Goal: Task Accomplishment & Management: Manage account settings

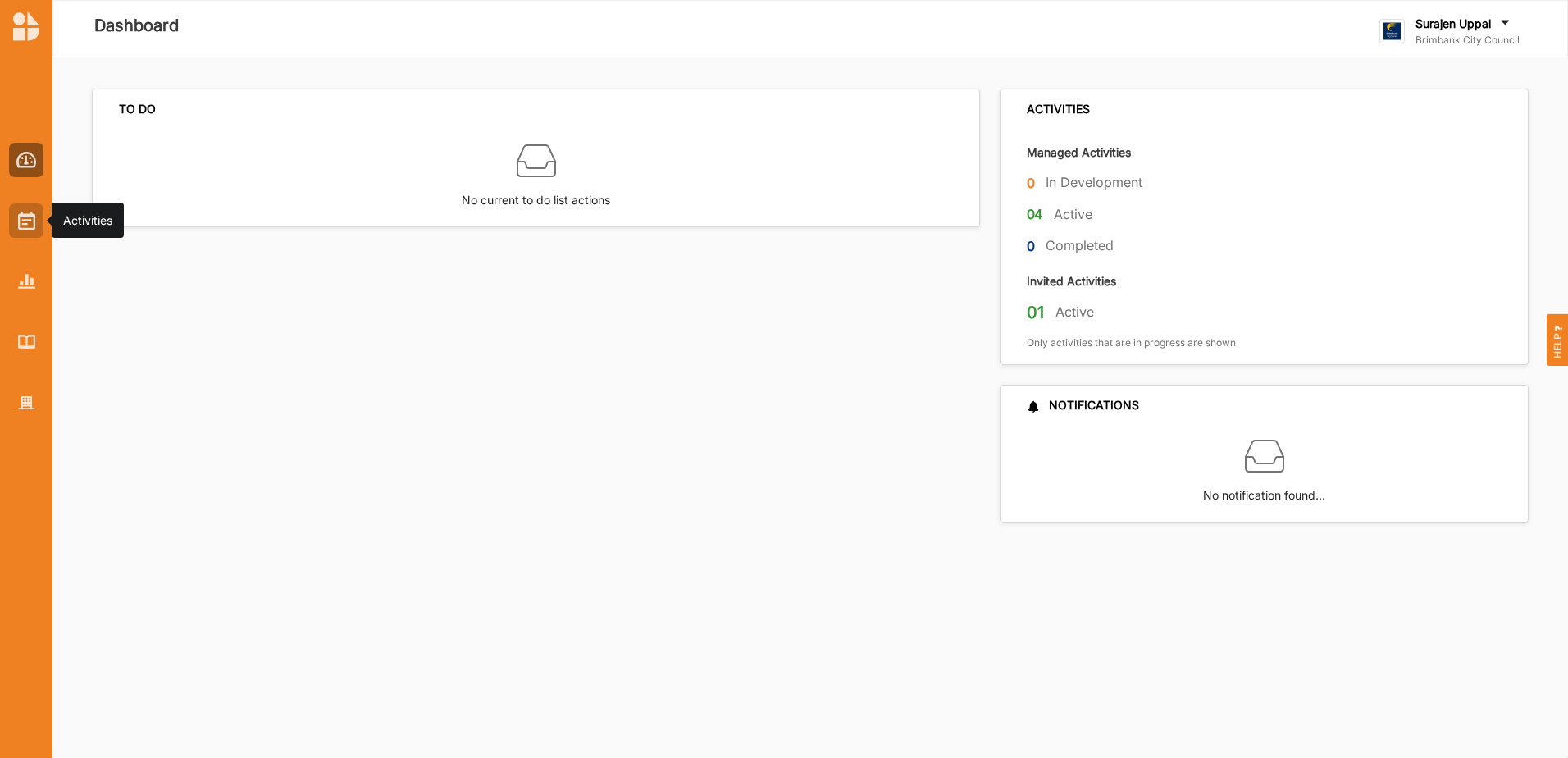
click at [29, 226] on img at bounding box center [26, 221] width 17 height 18
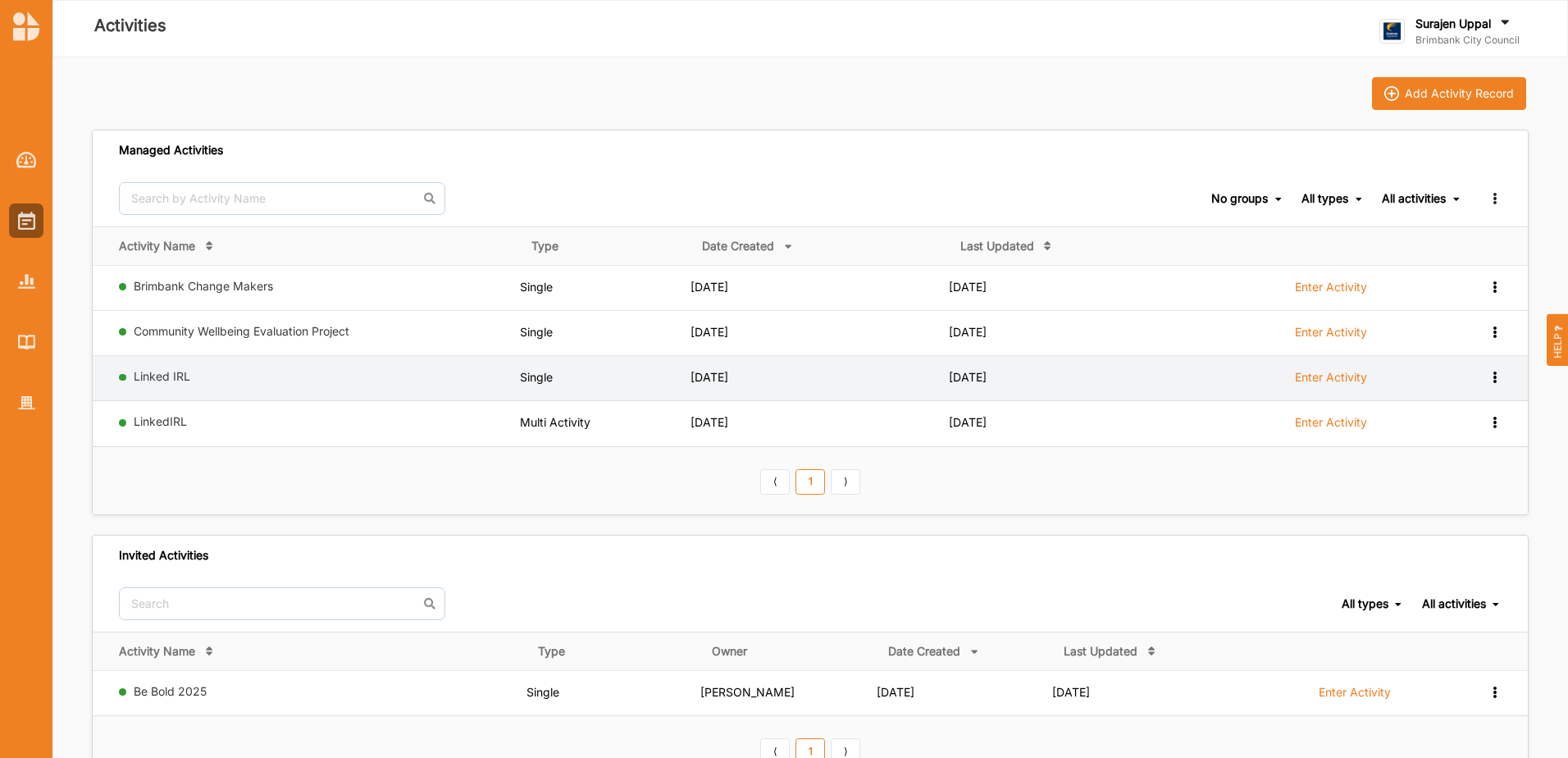
click at [1330, 374] on label "Enter Activity" at bounding box center [1331, 377] width 72 height 15
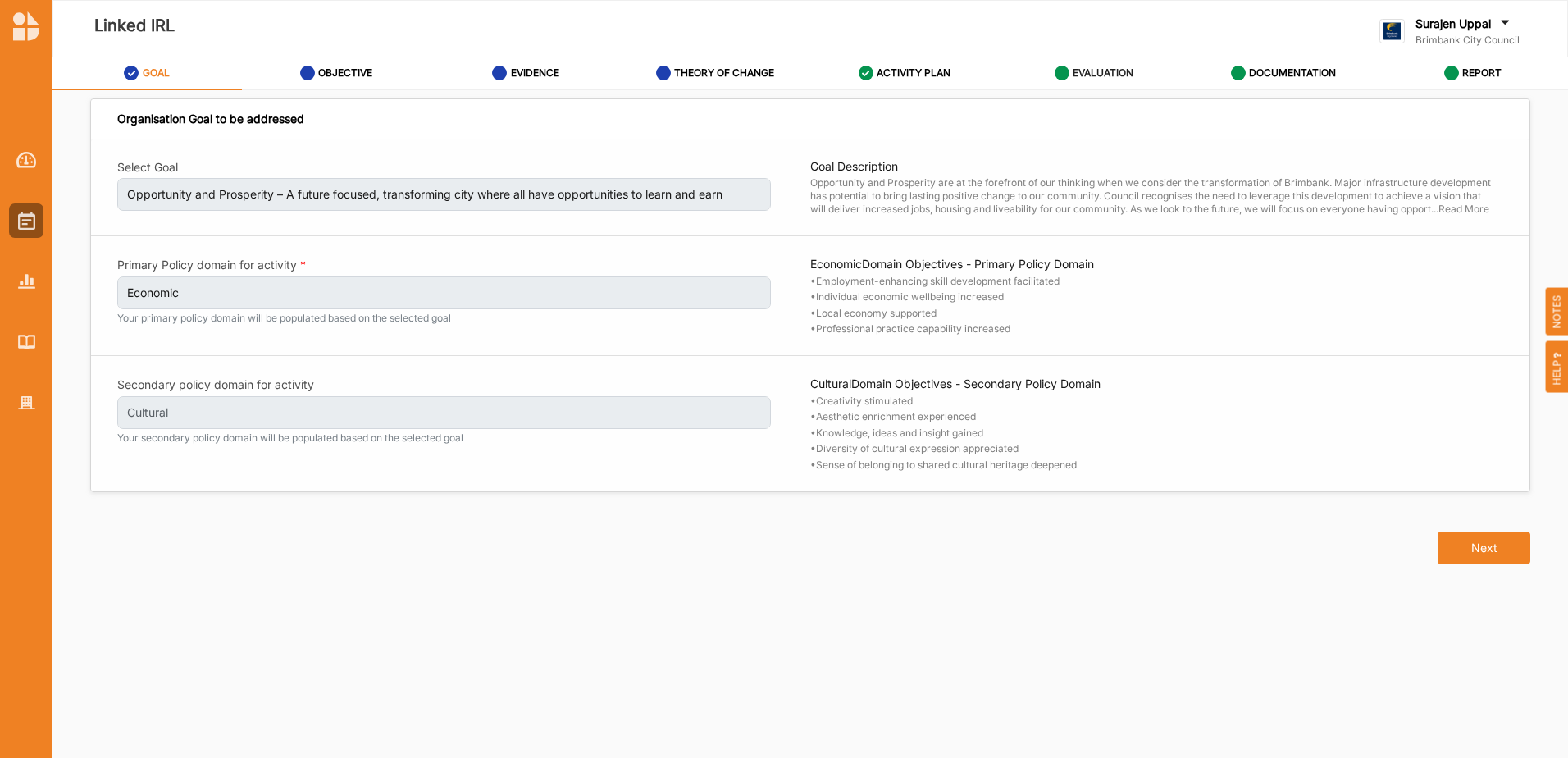
click at [1132, 66] on div "EVALUATION" at bounding box center [1094, 73] width 80 height 30
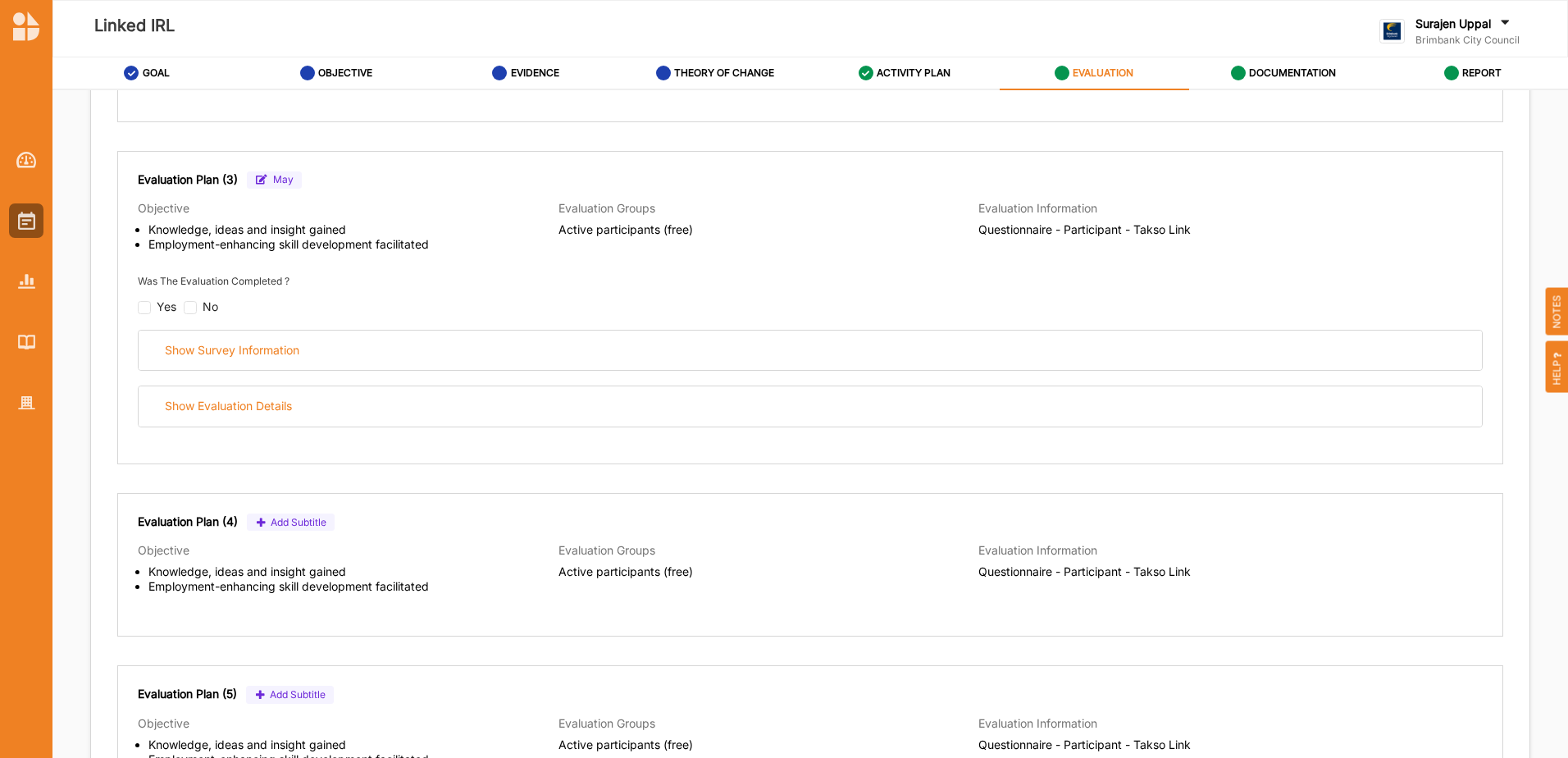
scroll to position [738, 0]
click at [190, 309] on input "checkbox" at bounding box center [190, 306] width 13 height 13
checkbox input "false"
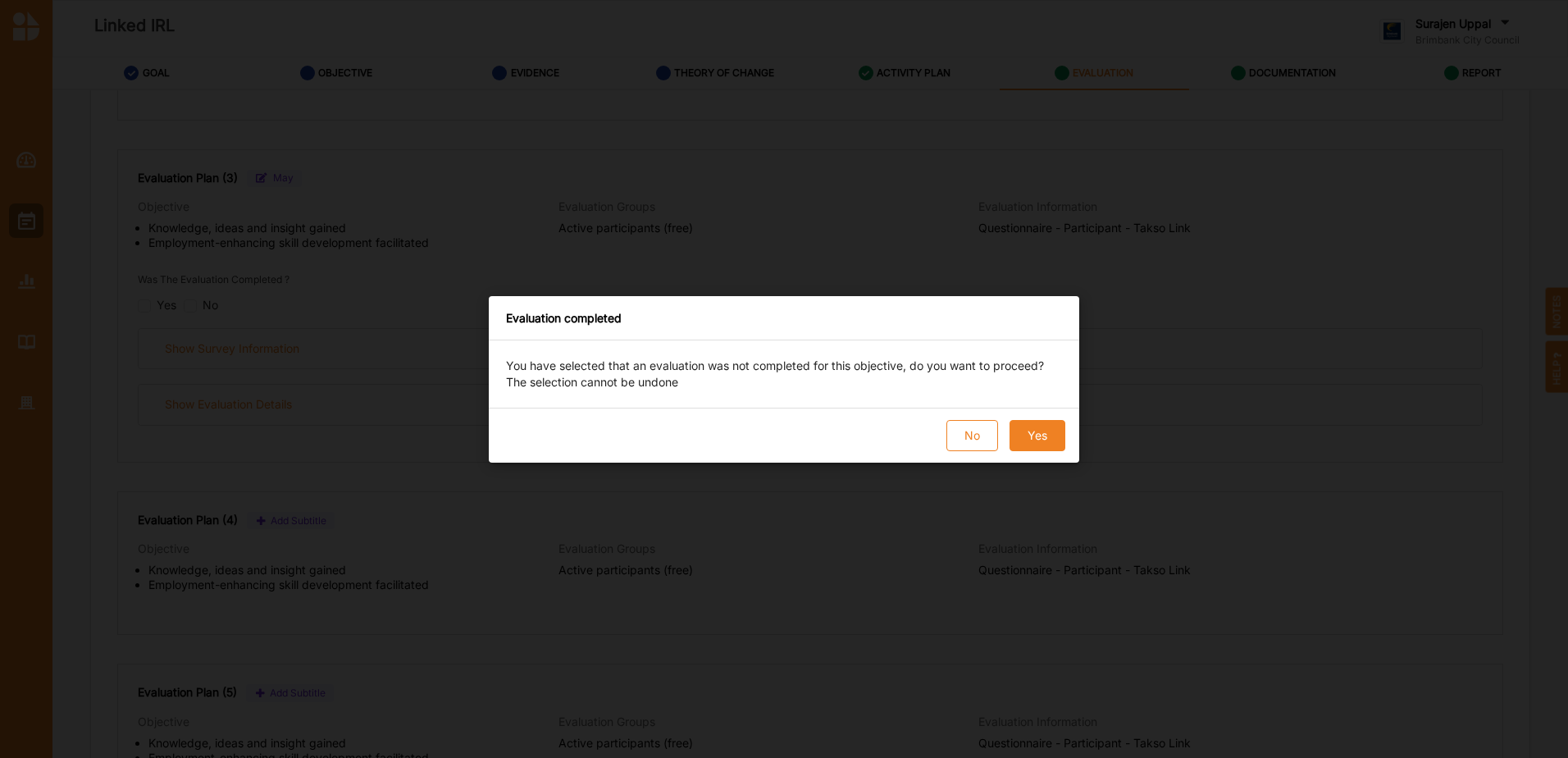
click at [1047, 433] on button "Yes" at bounding box center [1038, 436] width 56 height 31
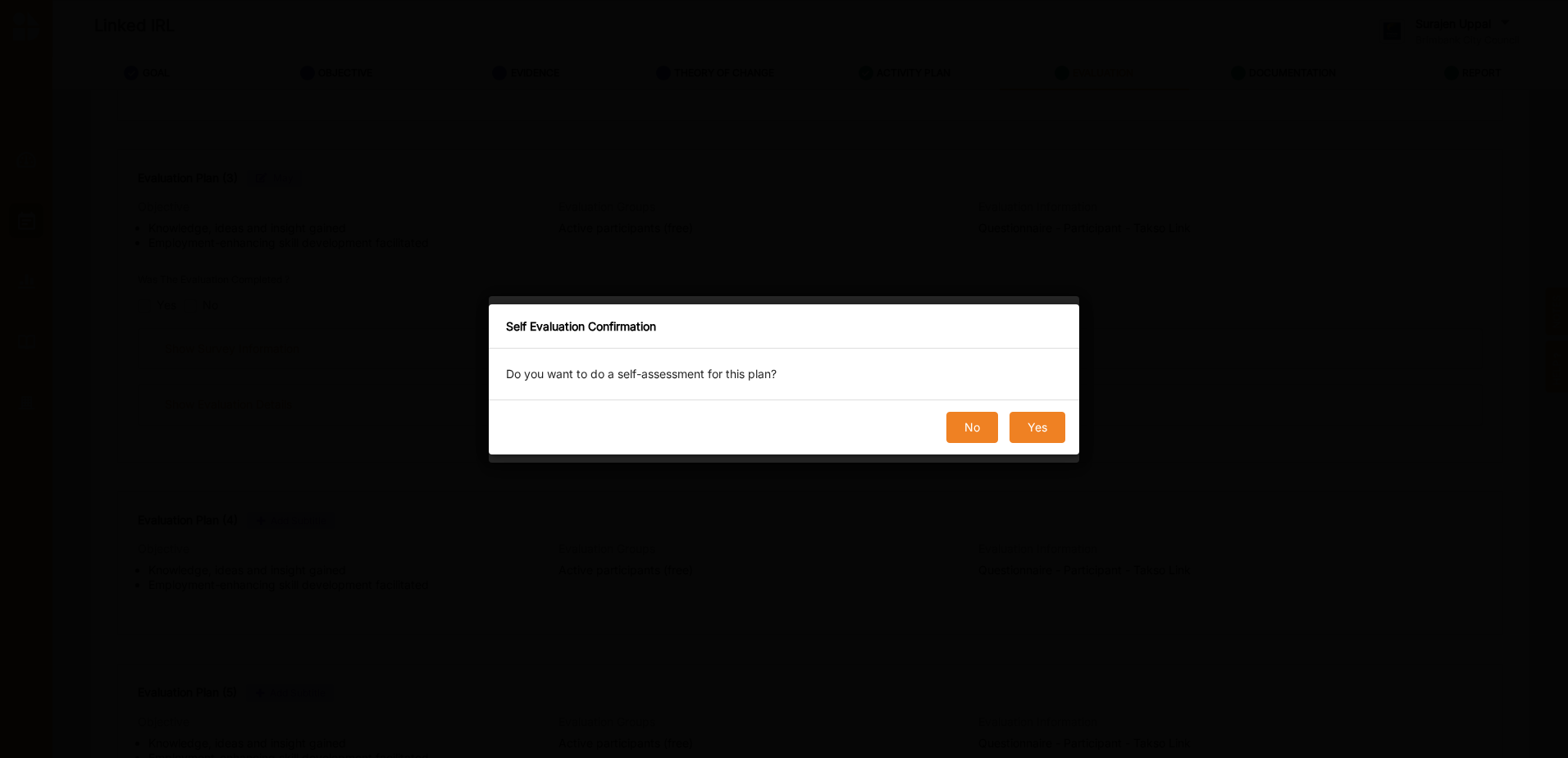
click at [963, 417] on button "No" at bounding box center [972, 428] width 52 height 31
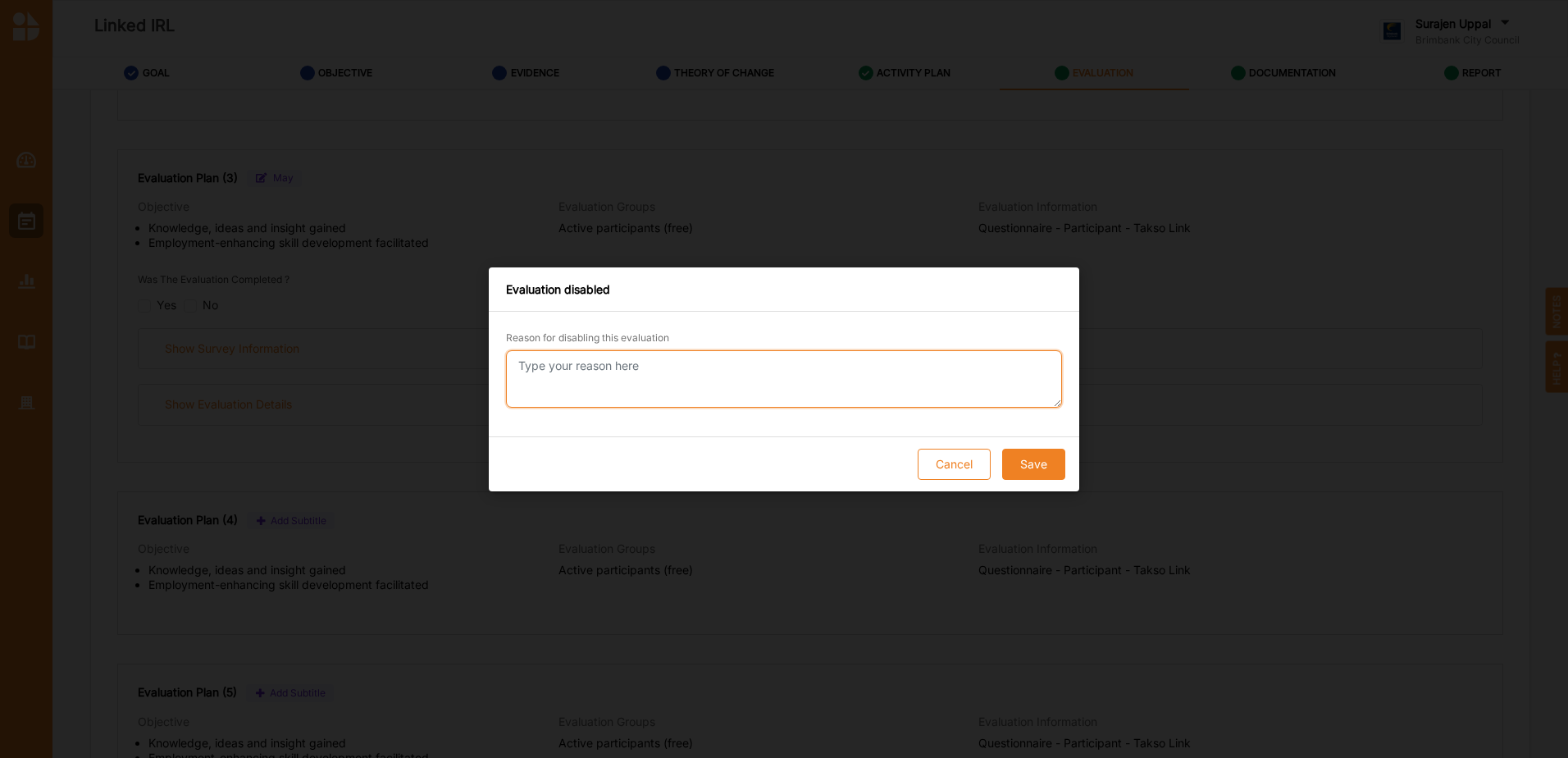
click at [732, 377] on textarea "Reason for disabling this evaluation" at bounding box center [783, 379] width 556 height 58
drag, startPoint x: 657, startPoint y: 360, endPoint x: 511, endPoint y: 353, distance: 146.2
click at [511, 353] on textarea "Survey not implemented" at bounding box center [783, 379] width 556 height 58
type textarea "Survey not implemented"
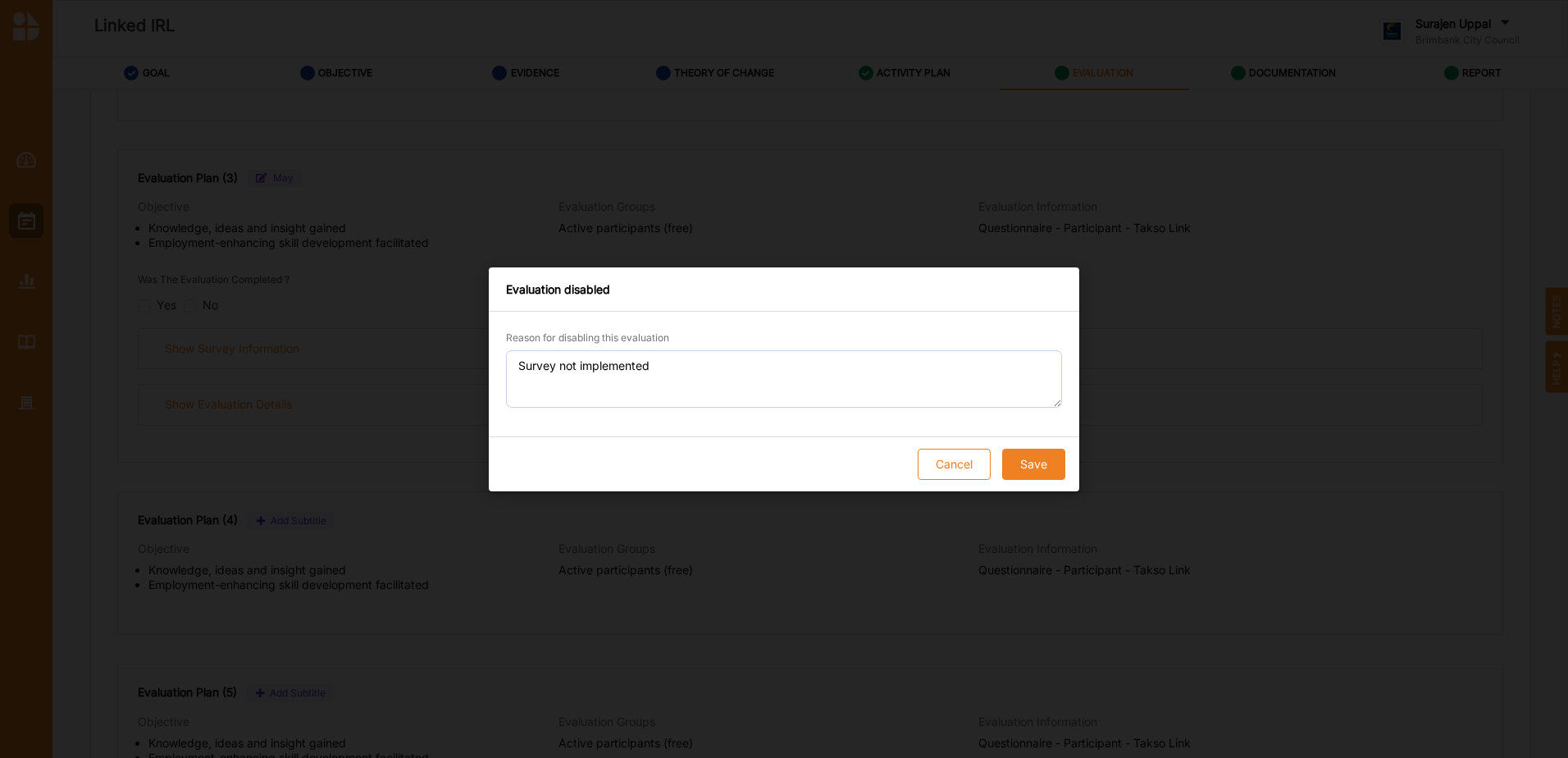
click at [1036, 463] on button "Save" at bounding box center [1034, 465] width 63 height 31
checkbox input "true"
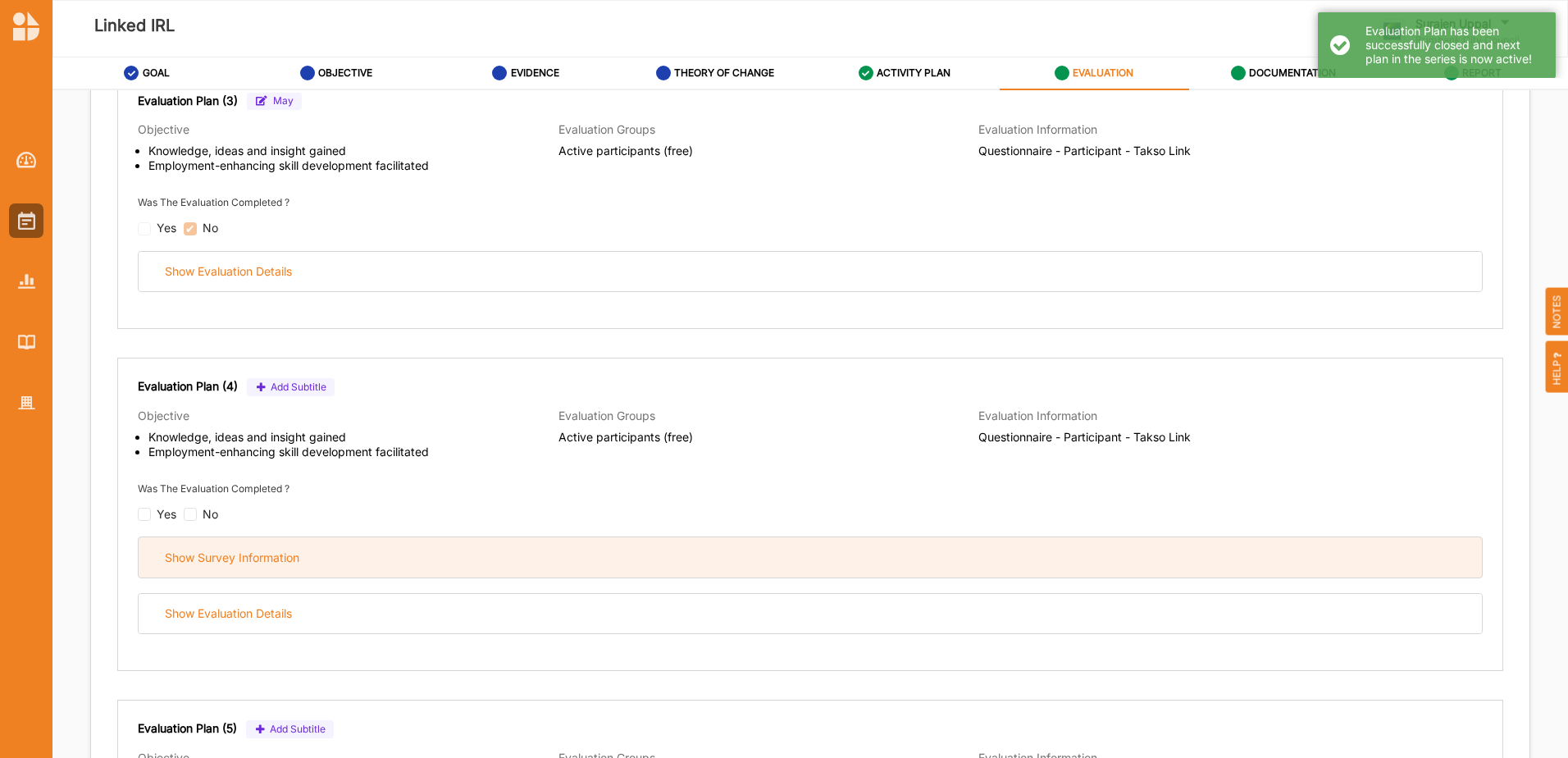
scroll to position [985, 0]
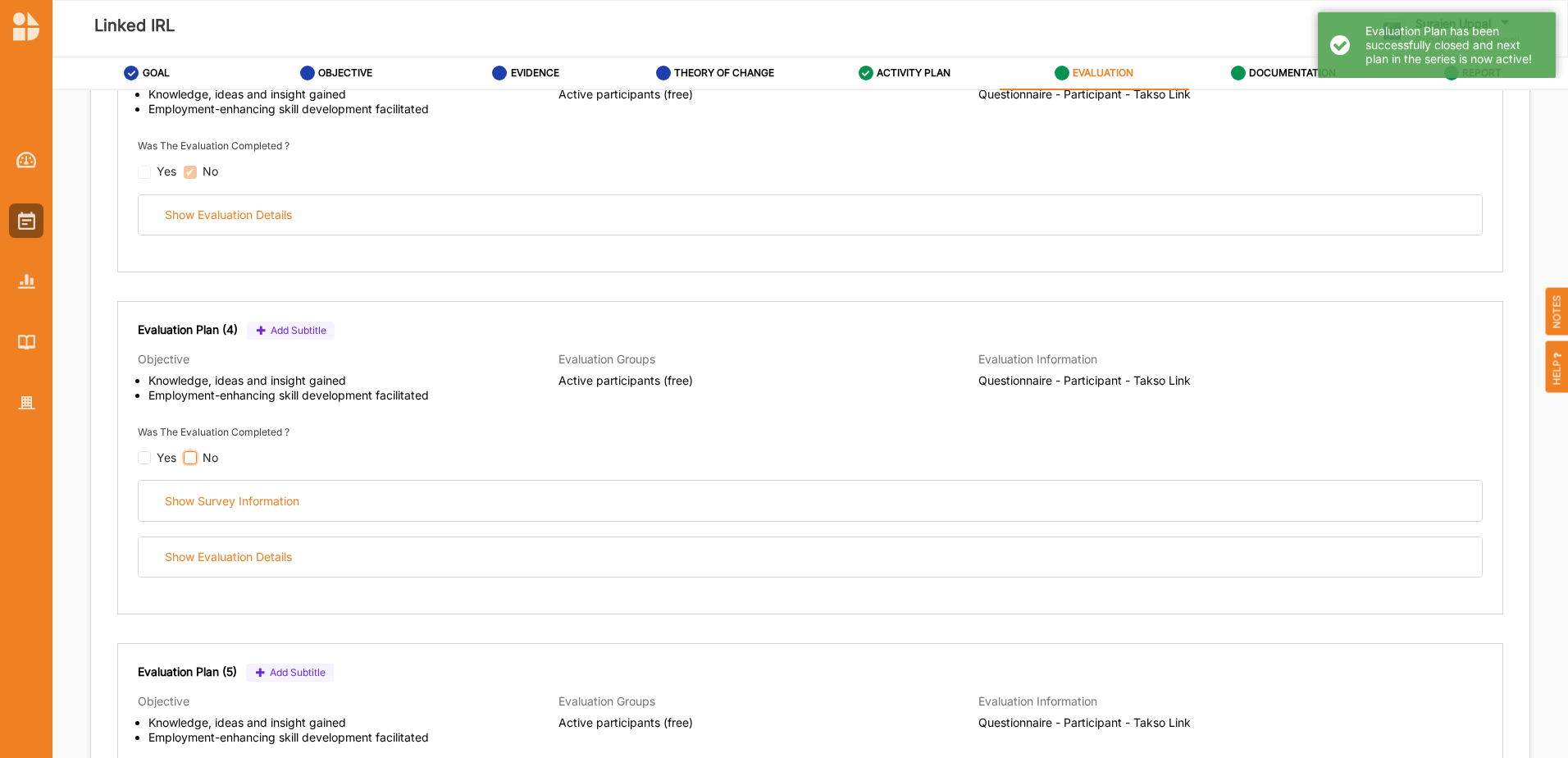
click at [195, 461] on input "checkbox" at bounding box center [190, 458] width 13 height 13
checkbox input "false"
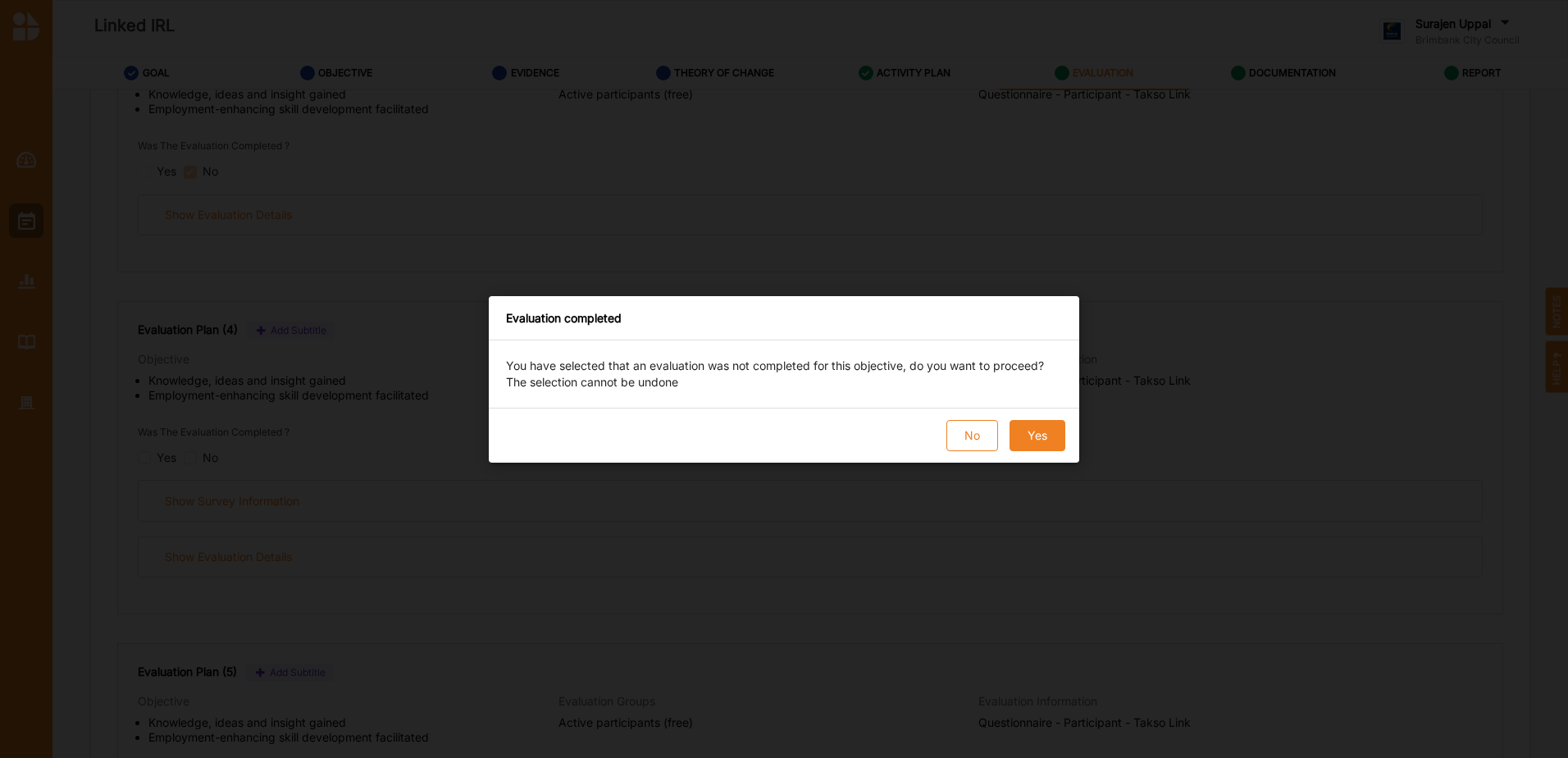
click at [1036, 434] on button "Yes" at bounding box center [1038, 436] width 56 height 31
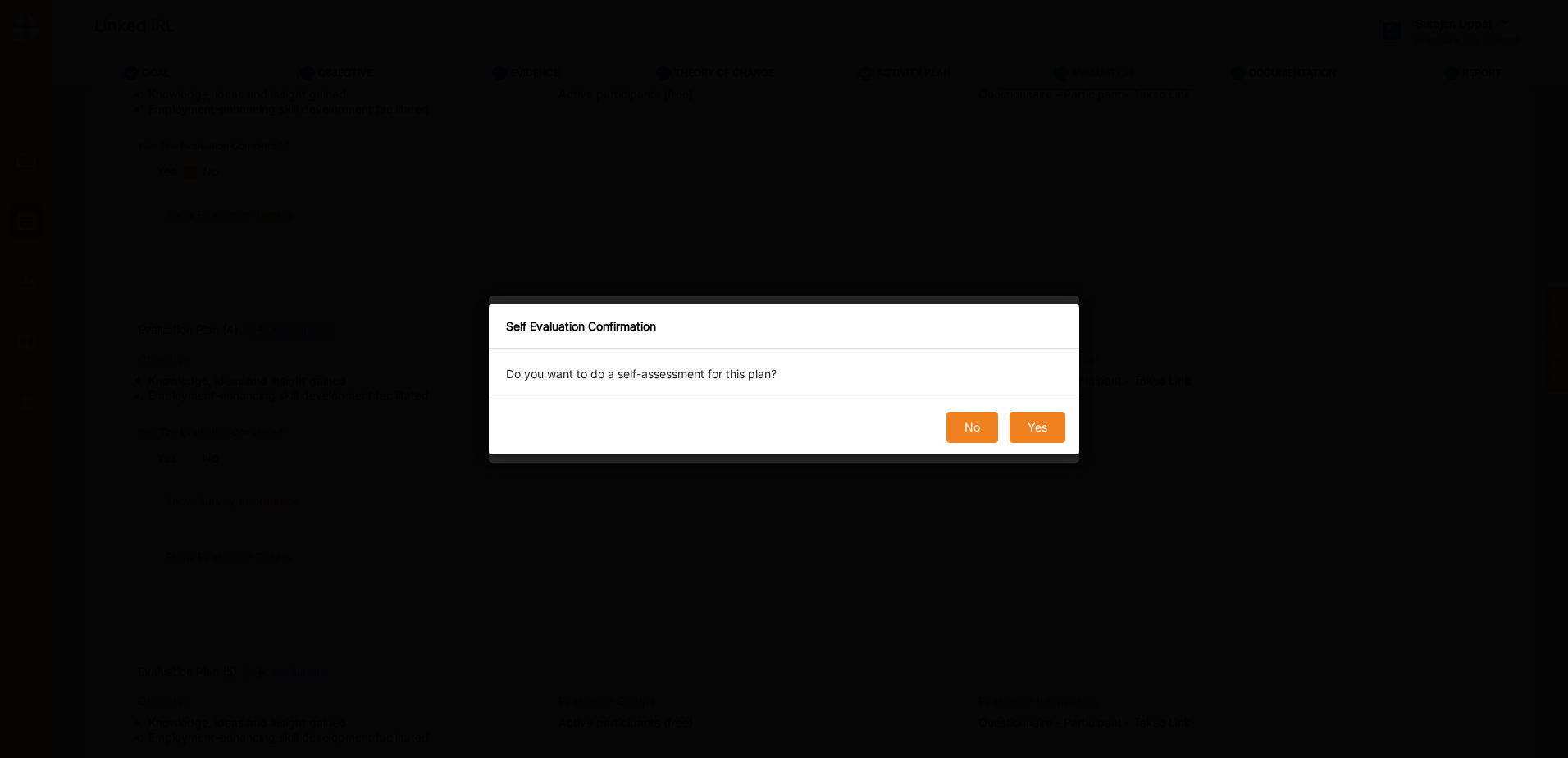
click at [959, 428] on button "No" at bounding box center [972, 428] width 52 height 31
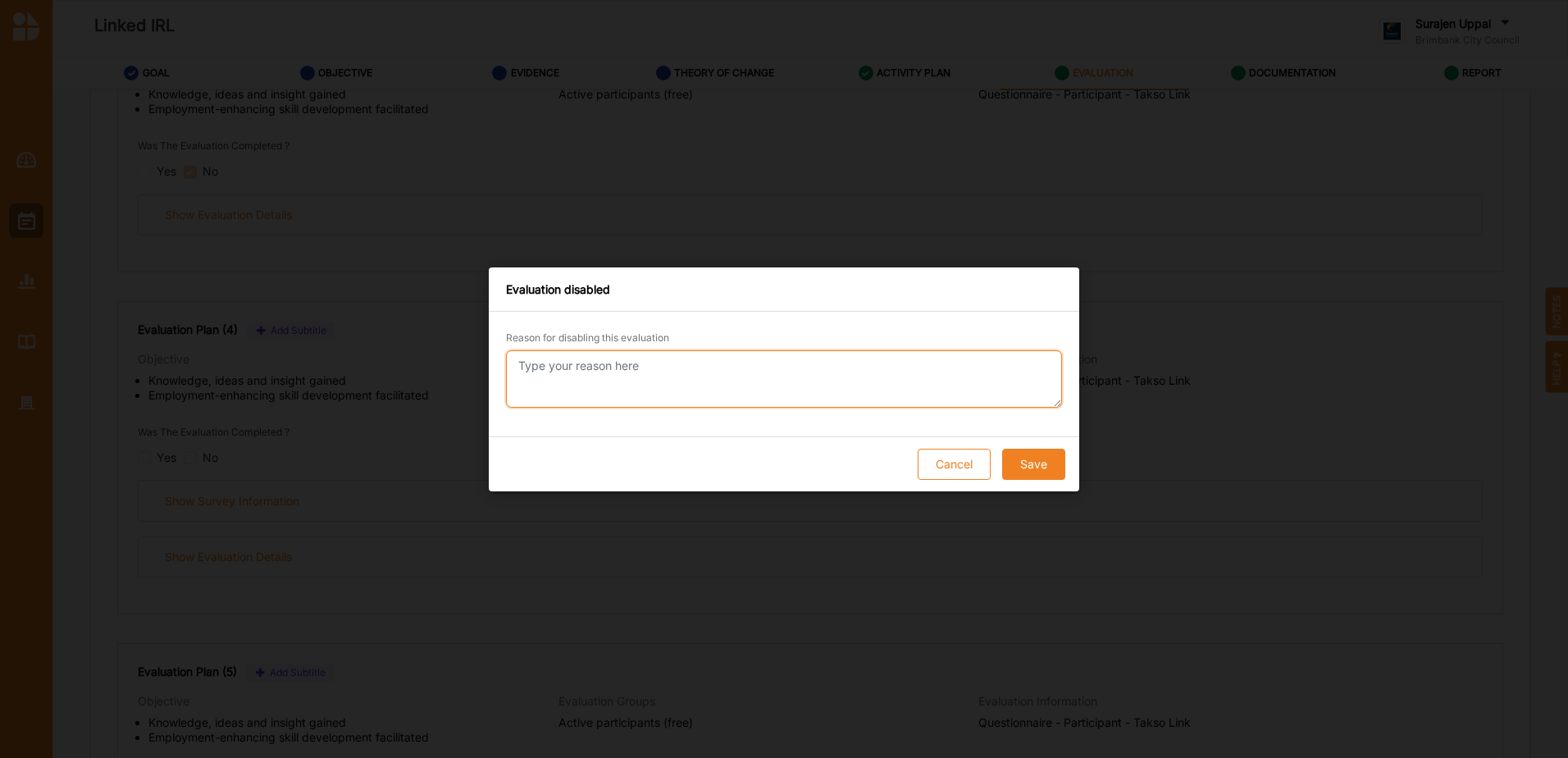
click at [670, 365] on textarea "Reason for disabling this evaluation" at bounding box center [783, 379] width 556 height 58
paste textarea "Survey not implemented"
type textarea "Survey not implemented"
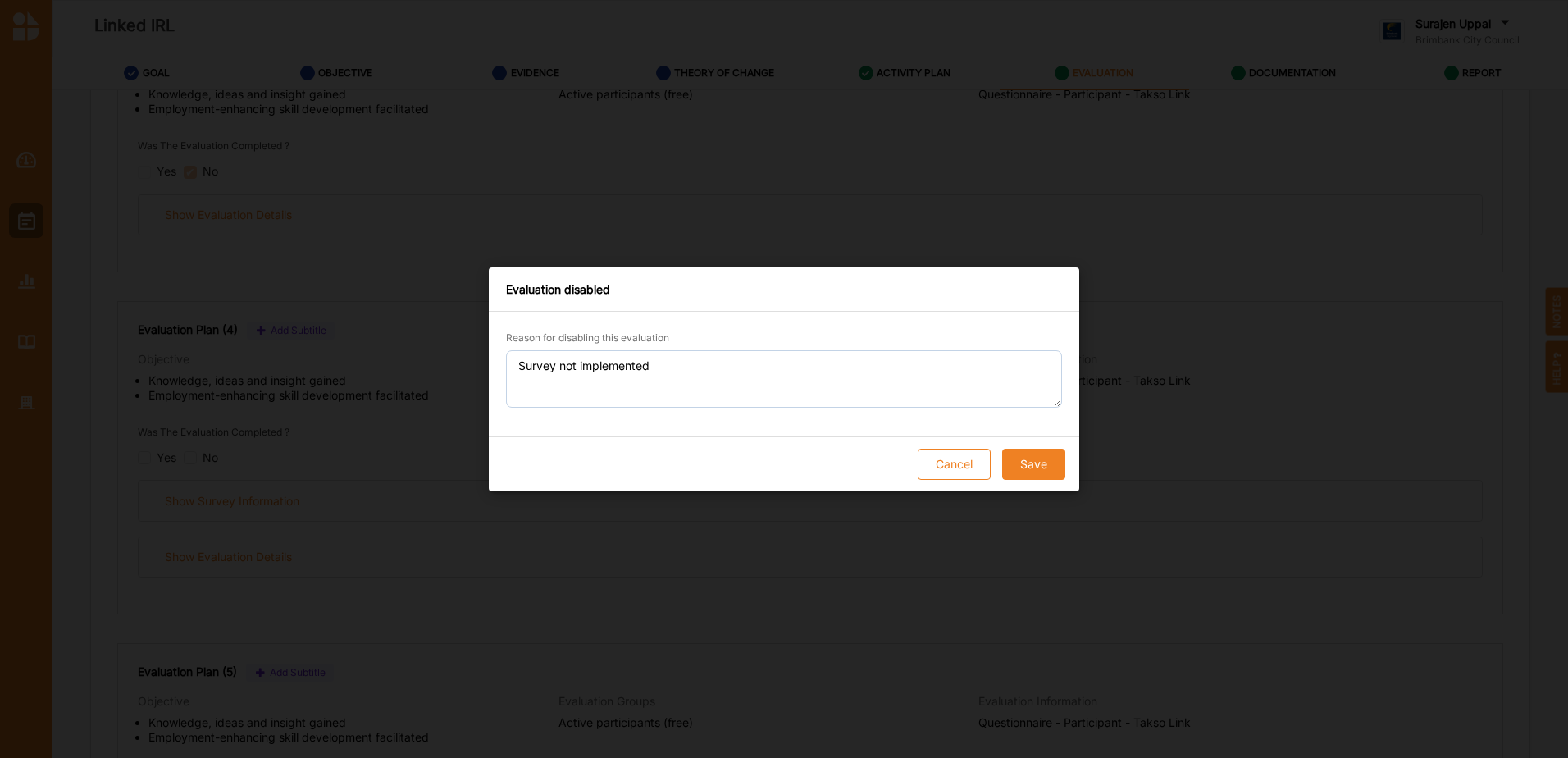
click at [1047, 459] on button "Save" at bounding box center [1034, 465] width 63 height 31
checkbox input "true"
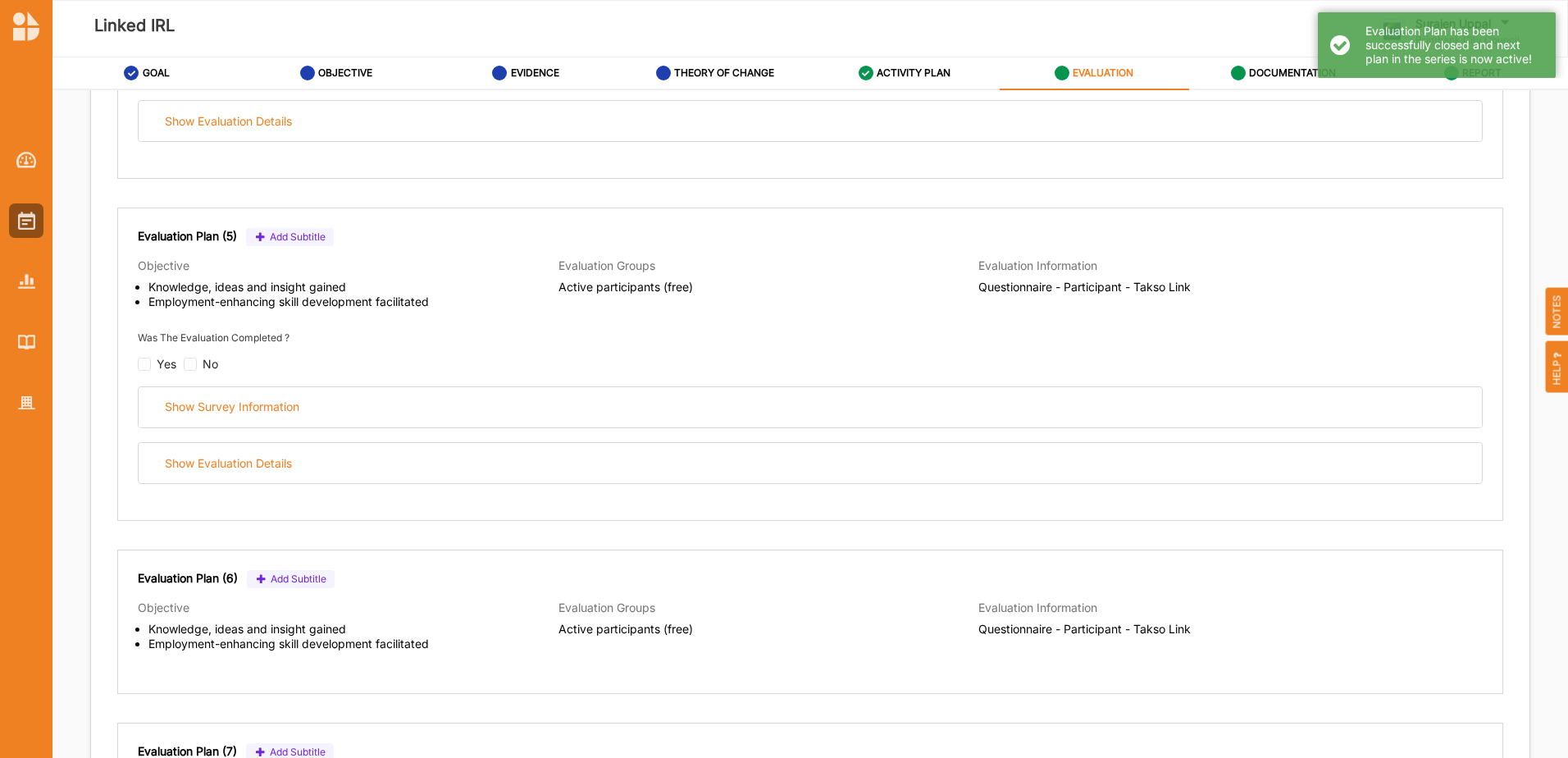
scroll to position [1559, 0]
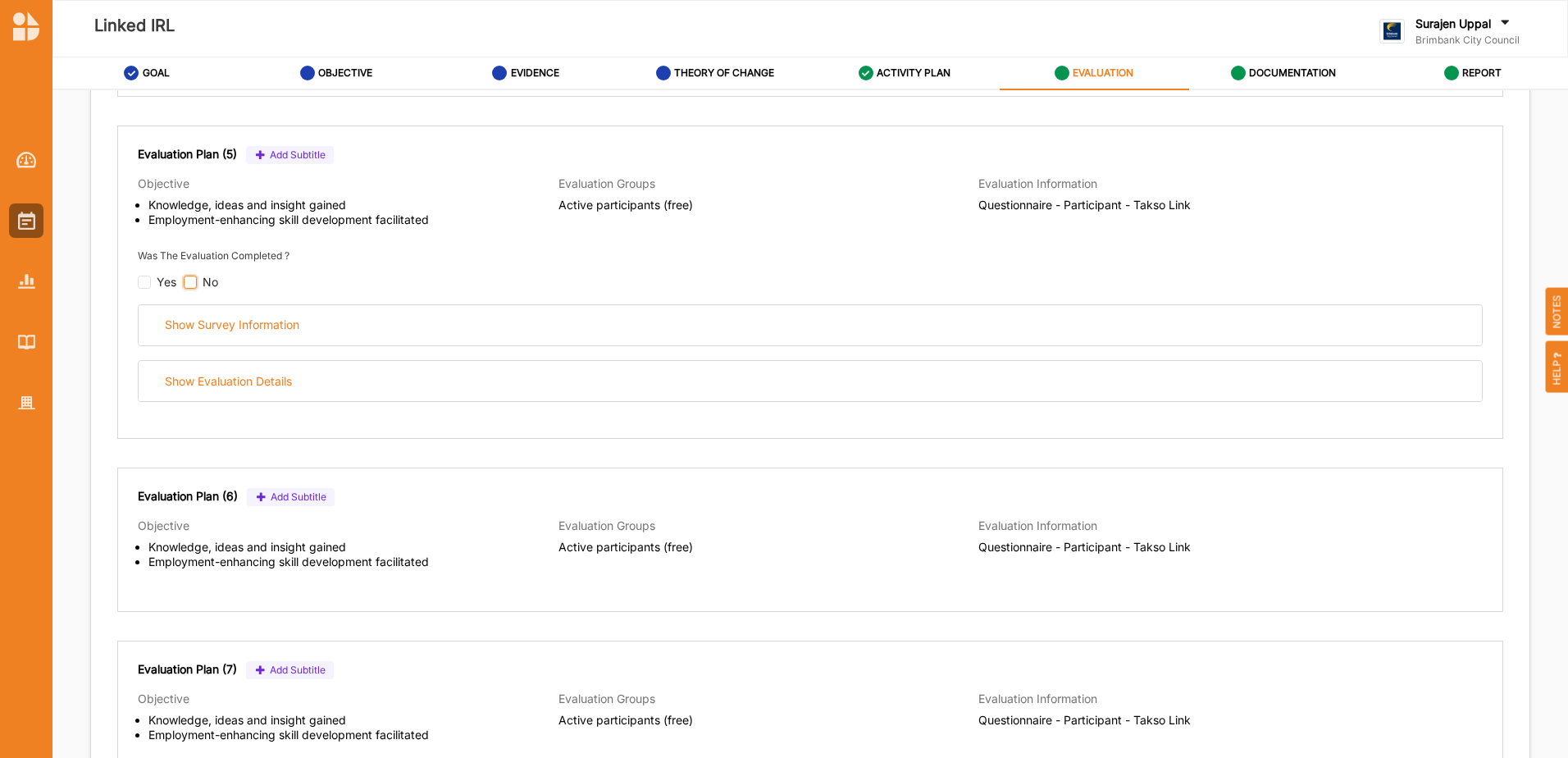
click at [193, 284] on input "checkbox" at bounding box center [190, 283] width 13 height 13
checkbox input "false"
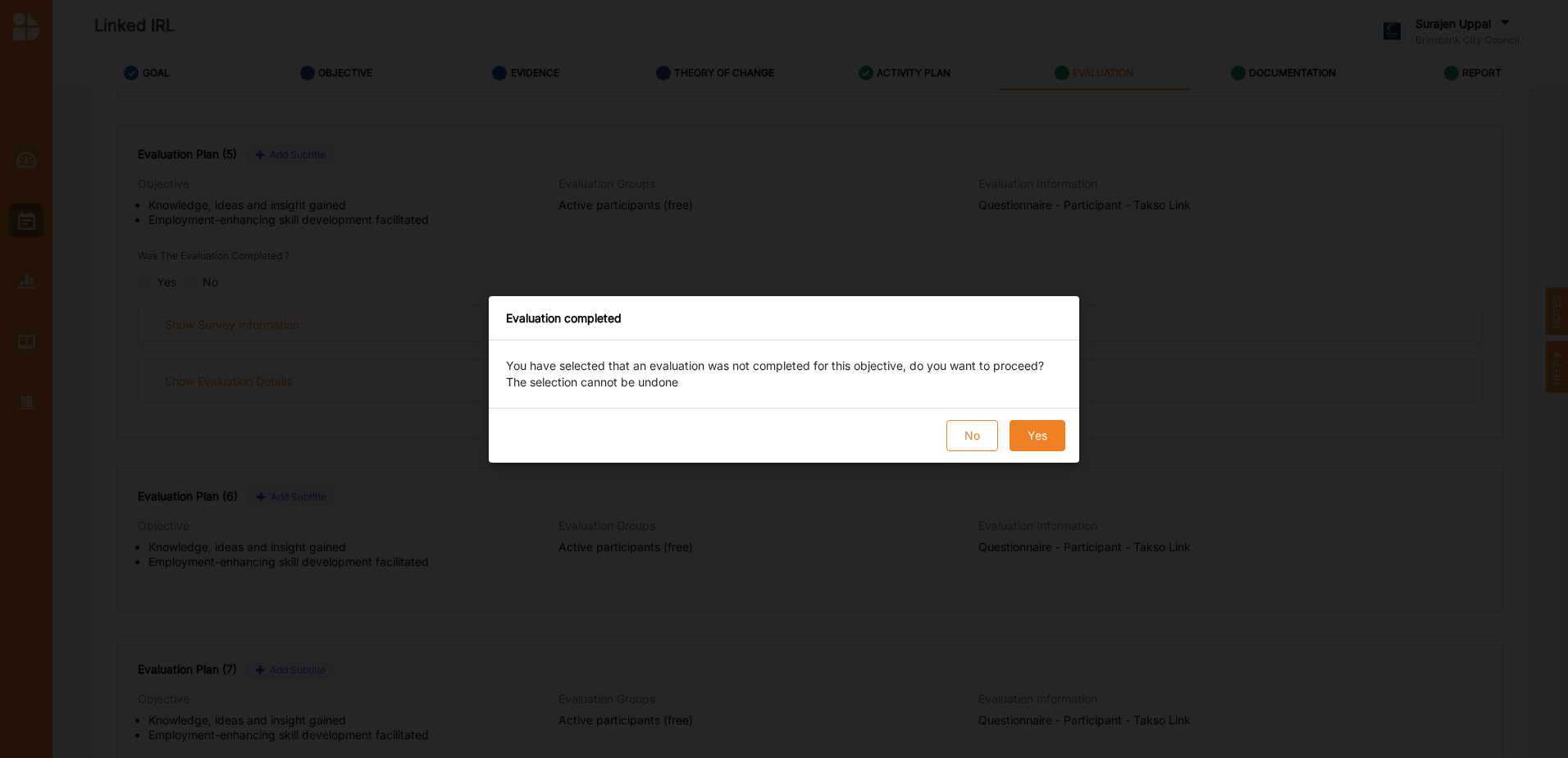
click at [1052, 431] on button "Yes" at bounding box center [1038, 436] width 56 height 31
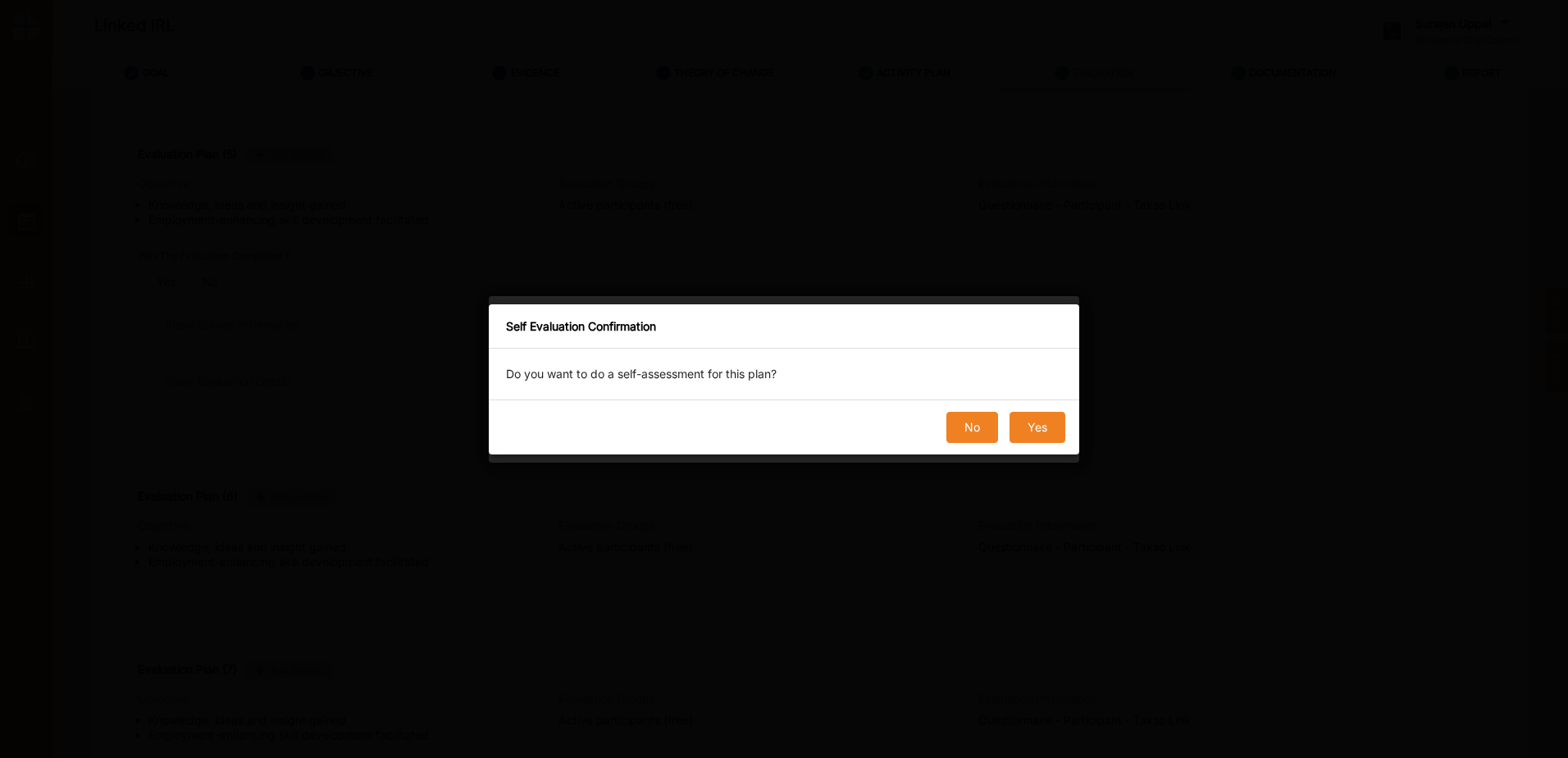
click at [958, 424] on button "No" at bounding box center [972, 428] width 52 height 31
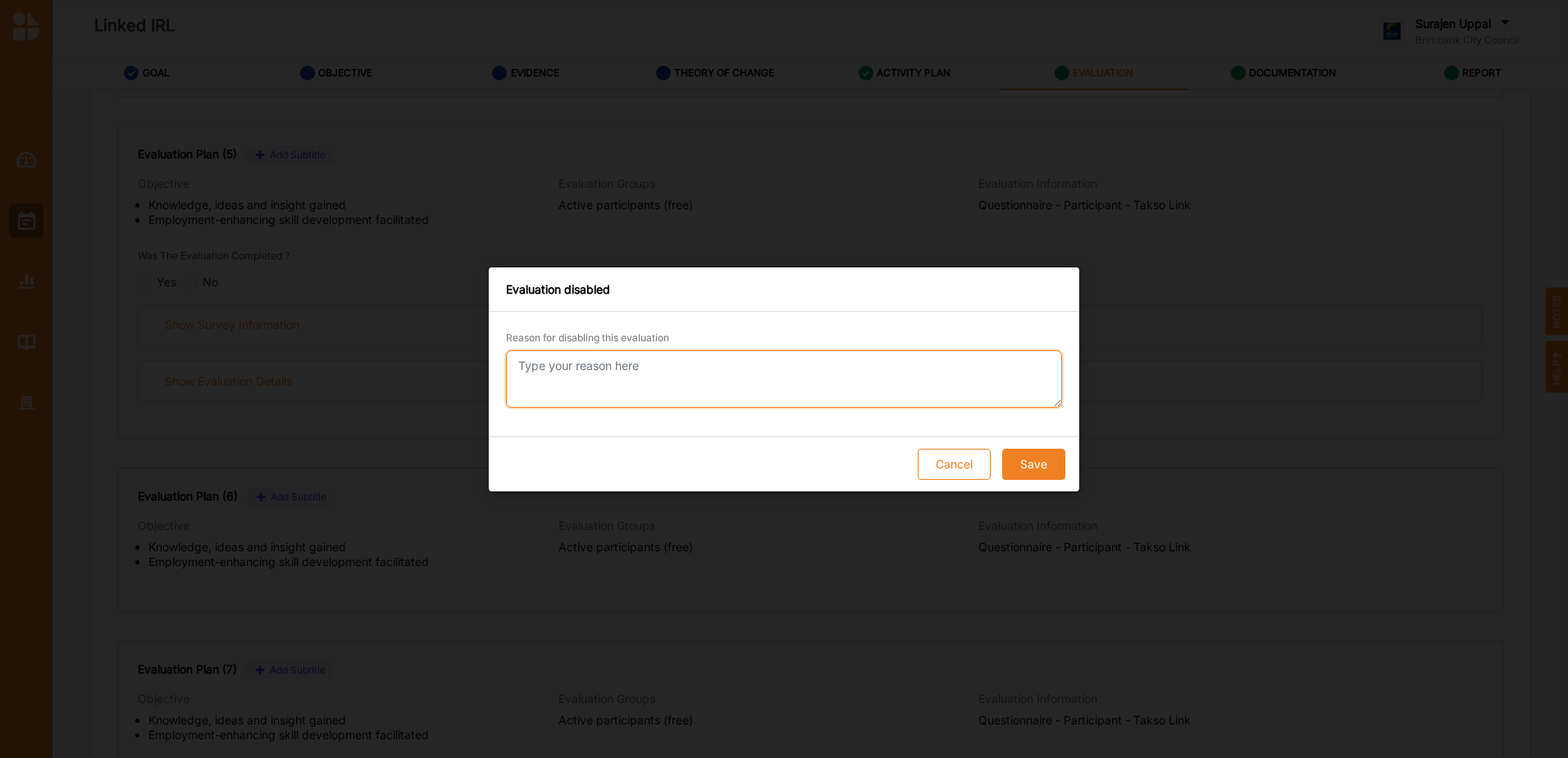
click at [682, 371] on textarea "Reason for disabling this evaluation" at bounding box center [783, 379] width 556 height 58
paste textarea "Survey not implemented"
type textarea "Survey not implemented"
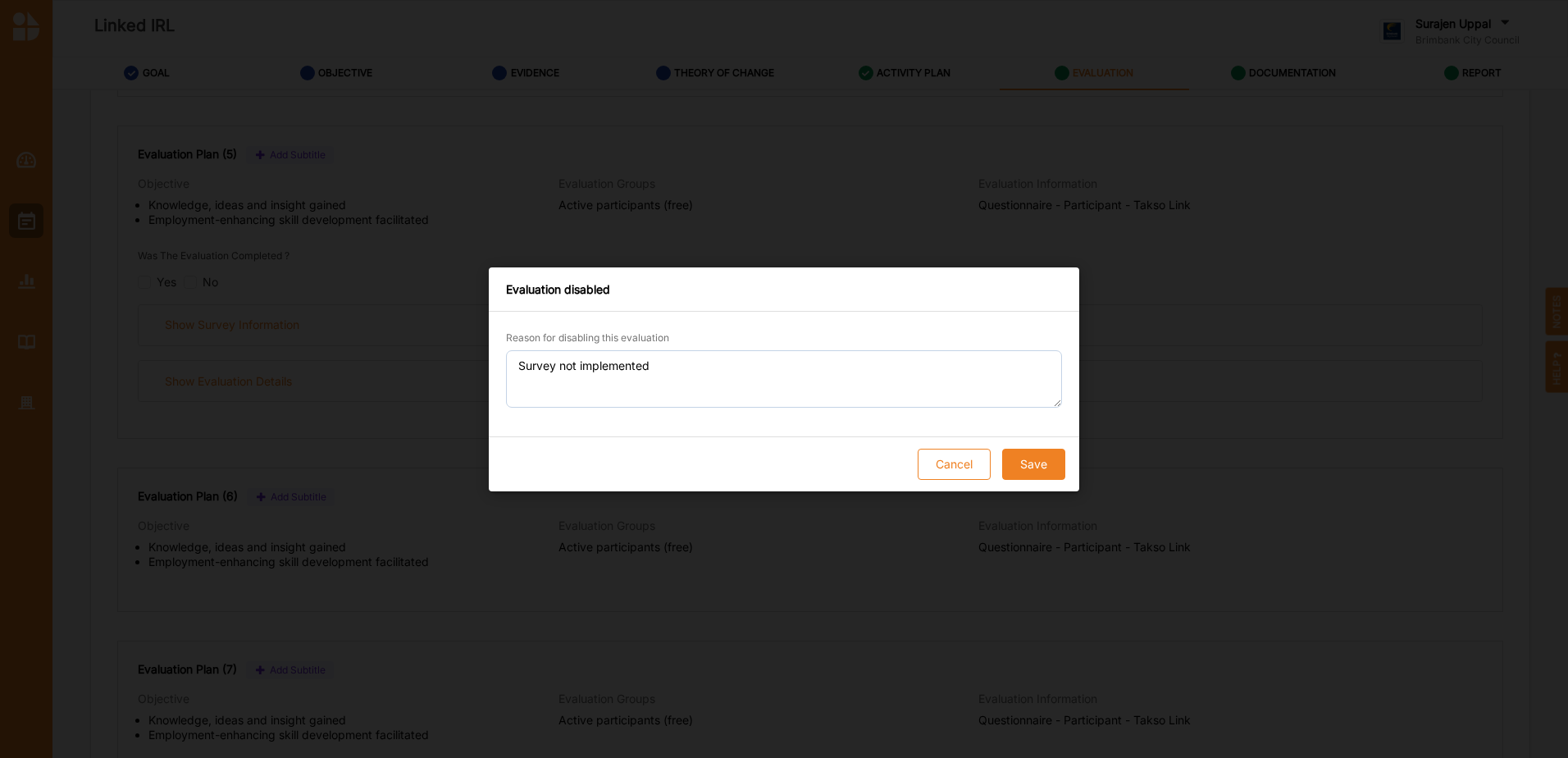
click at [1039, 461] on button "Save" at bounding box center [1034, 465] width 63 height 31
checkbox input "true"
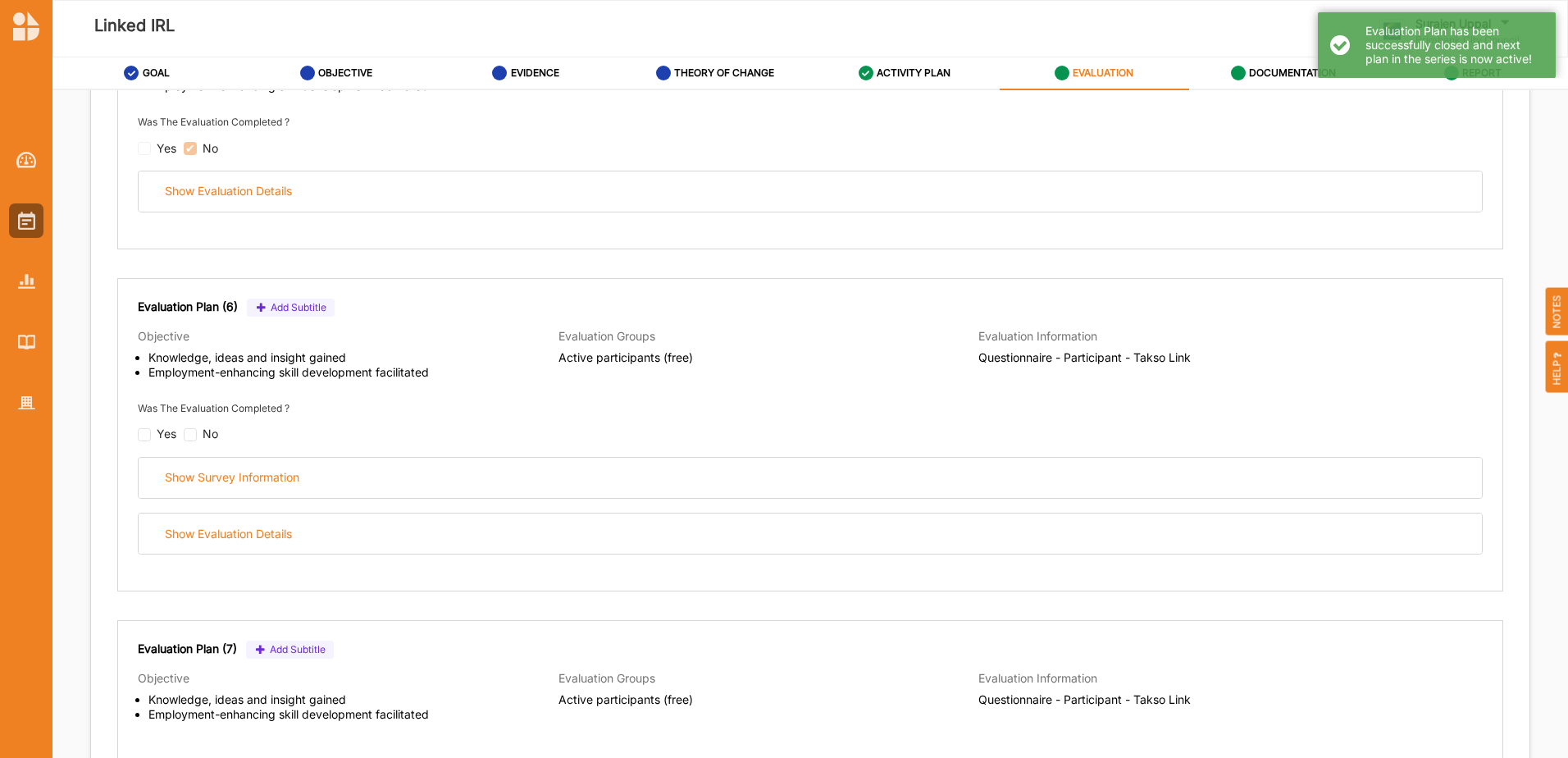
scroll to position [1969, 0]
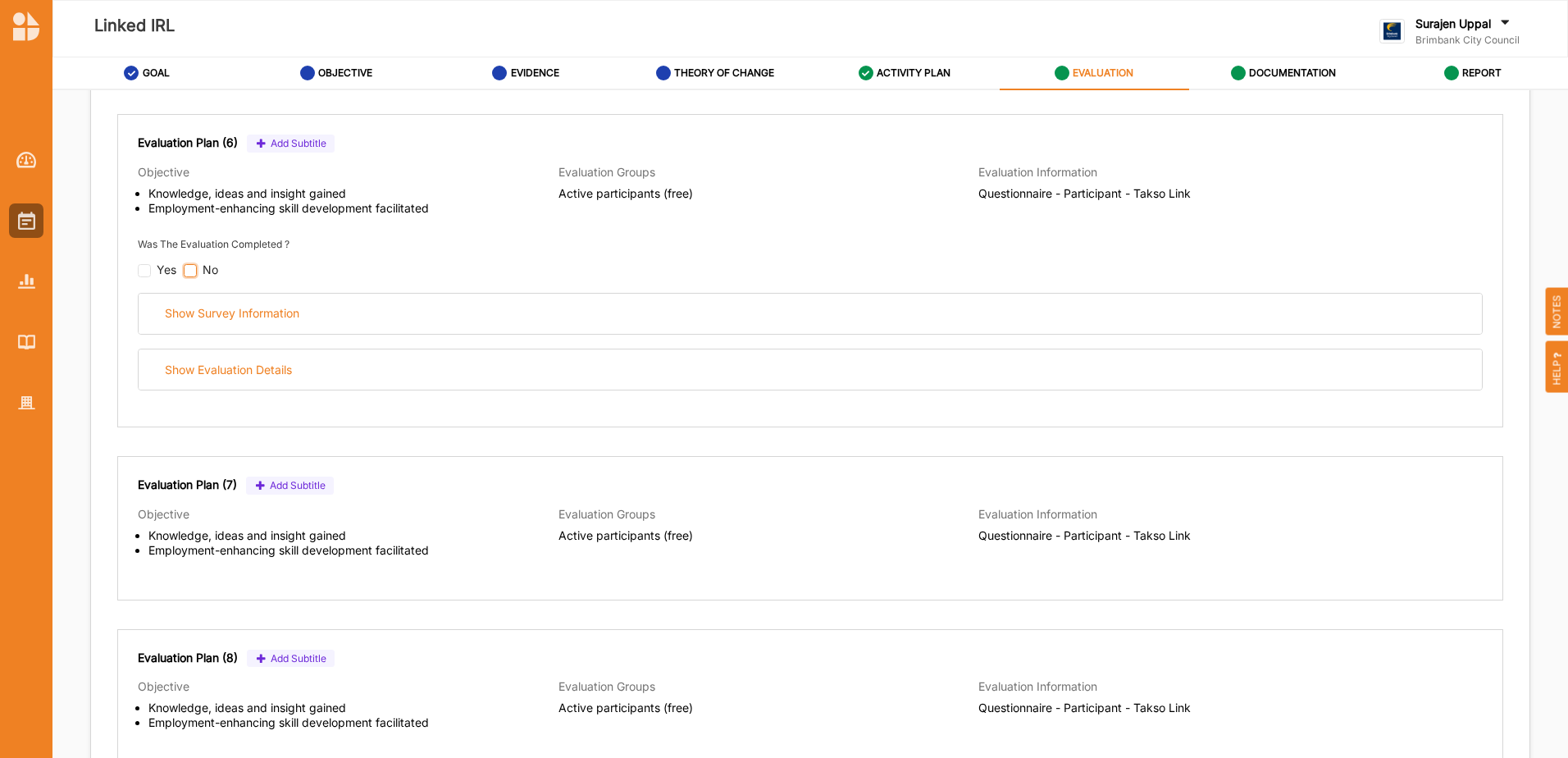
click at [194, 271] on input "checkbox" at bounding box center [190, 271] width 13 height 13
checkbox input "false"
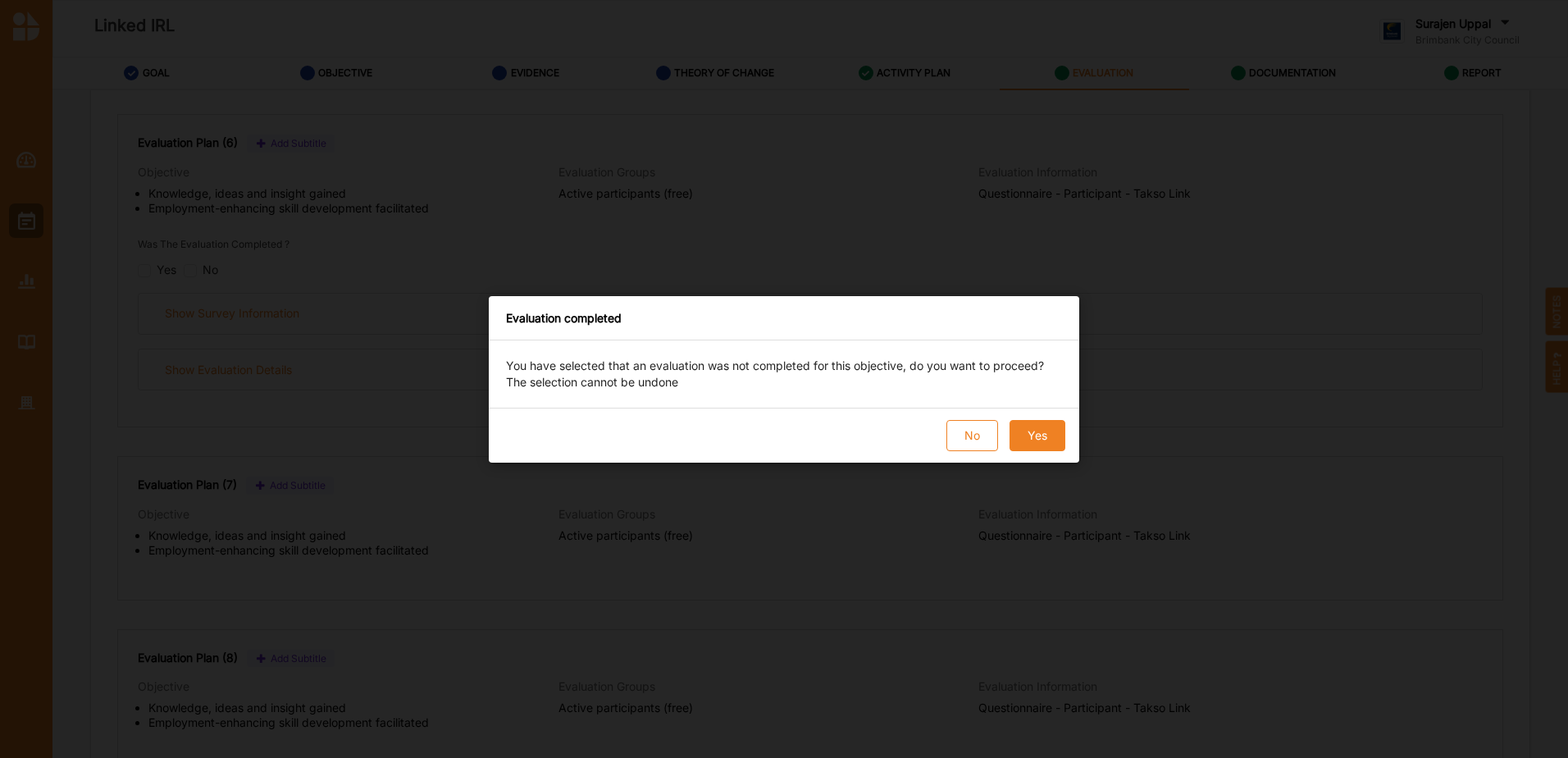
click at [1043, 436] on button "Yes" at bounding box center [1038, 436] width 56 height 31
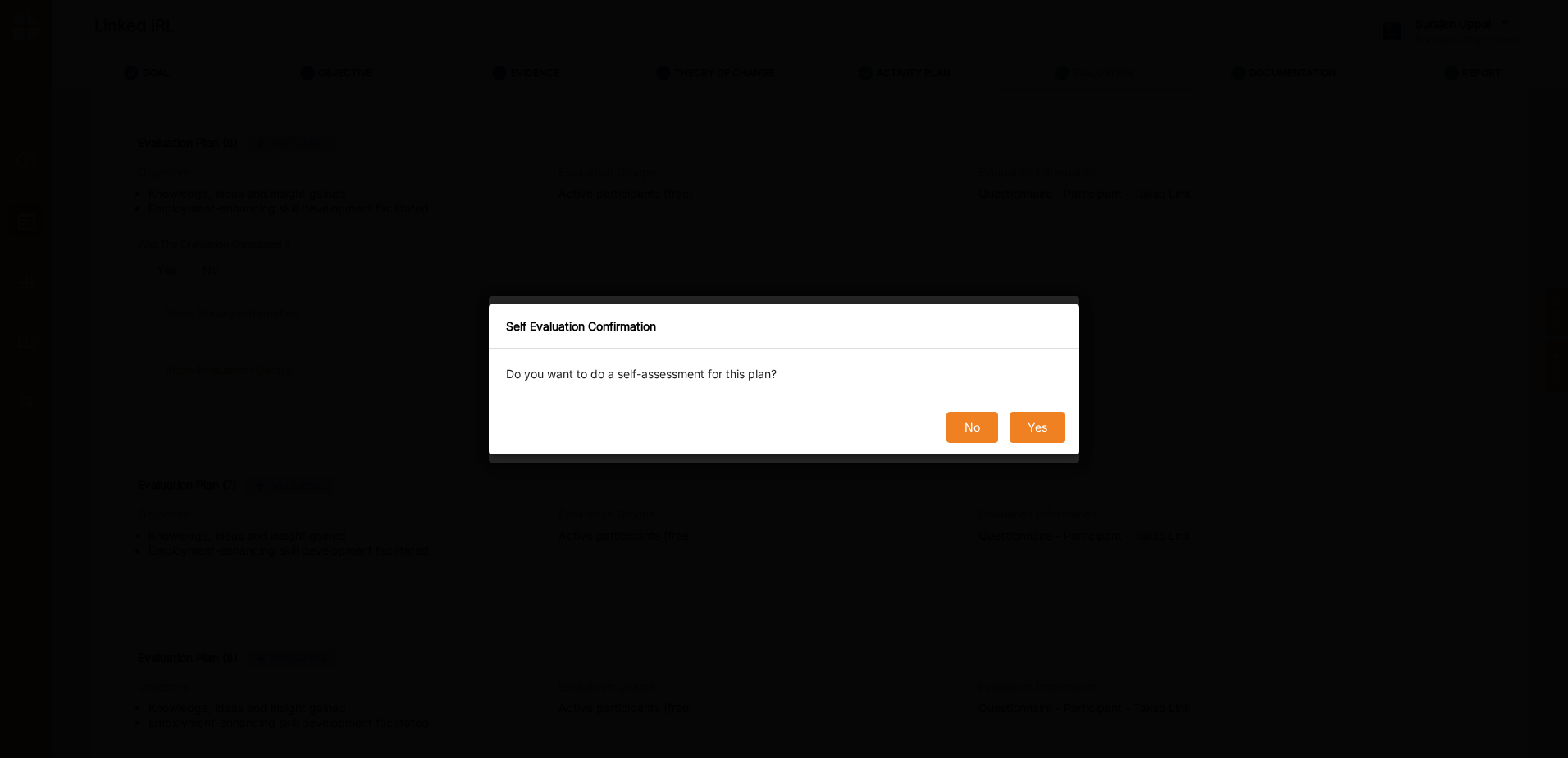
click at [967, 421] on button "No" at bounding box center [972, 428] width 52 height 31
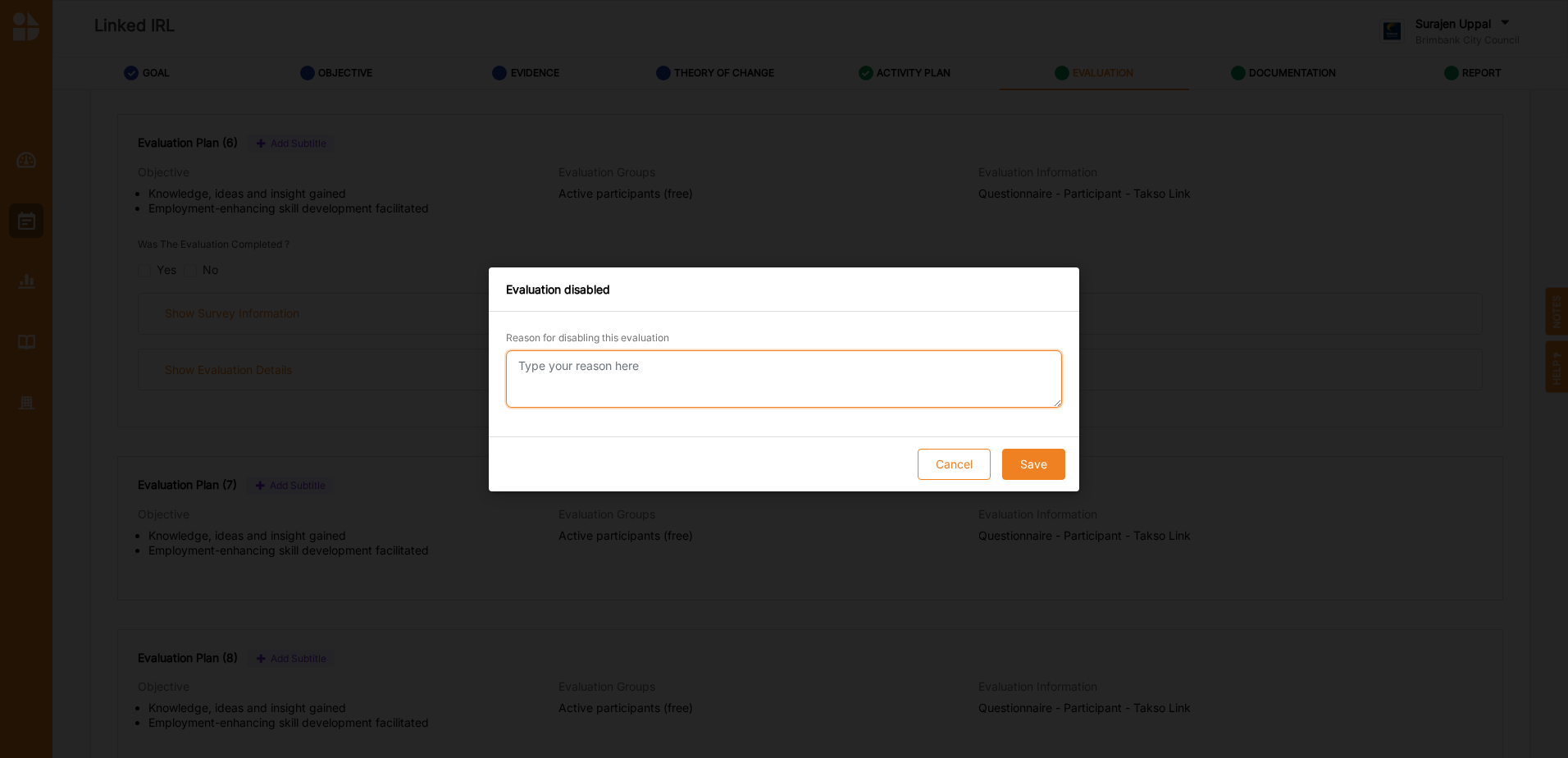
click at [734, 385] on textarea "Reason for disabling this evaluation" at bounding box center [783, 379] width 556 height 58
paste textarea "Survey not implemented"
type textarea "Survey not implemented"
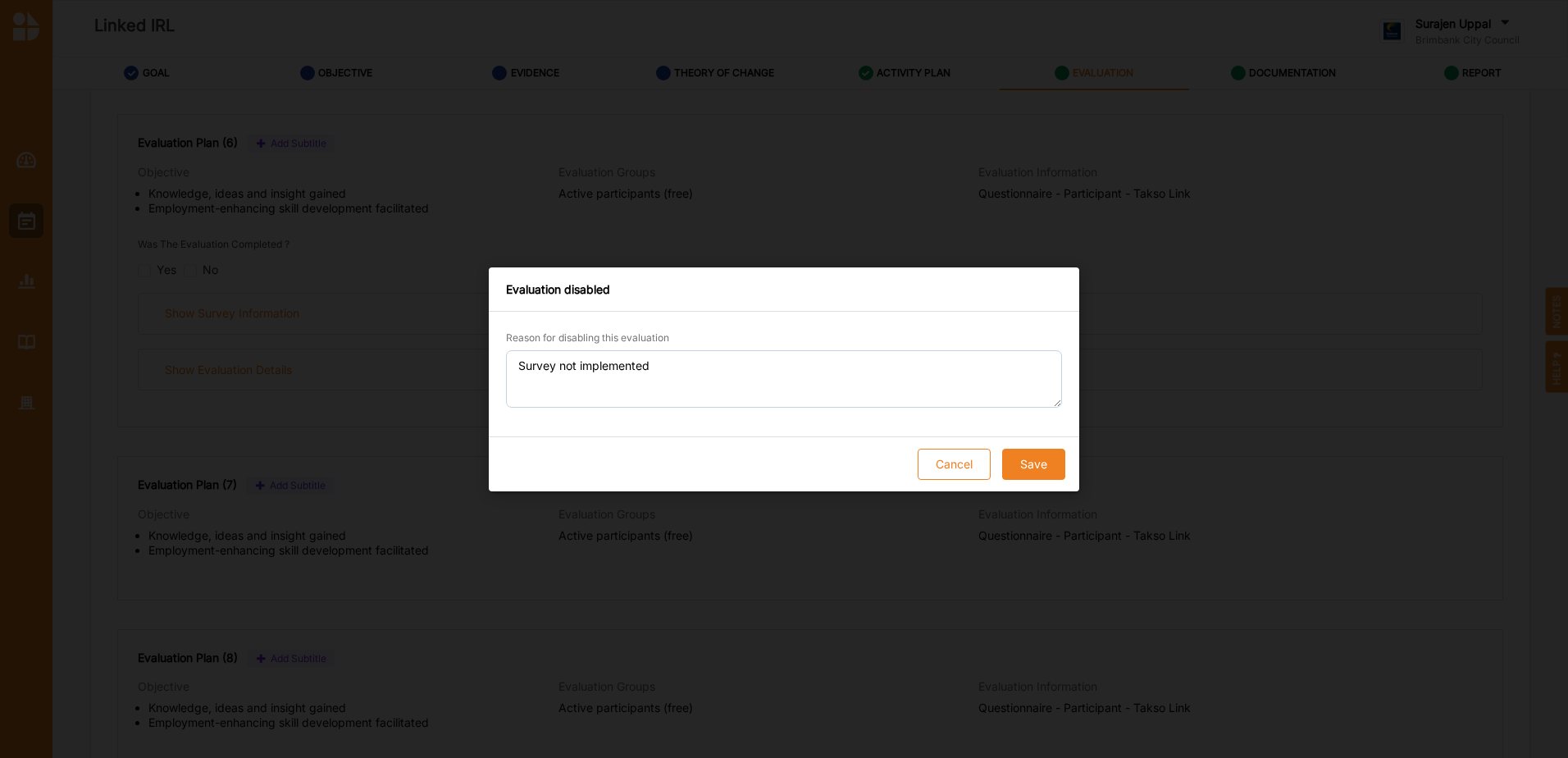
click at [1038, 461] on button "Save" at bounding box center [1034, 465] width 63 height 31
checkbox input "true"
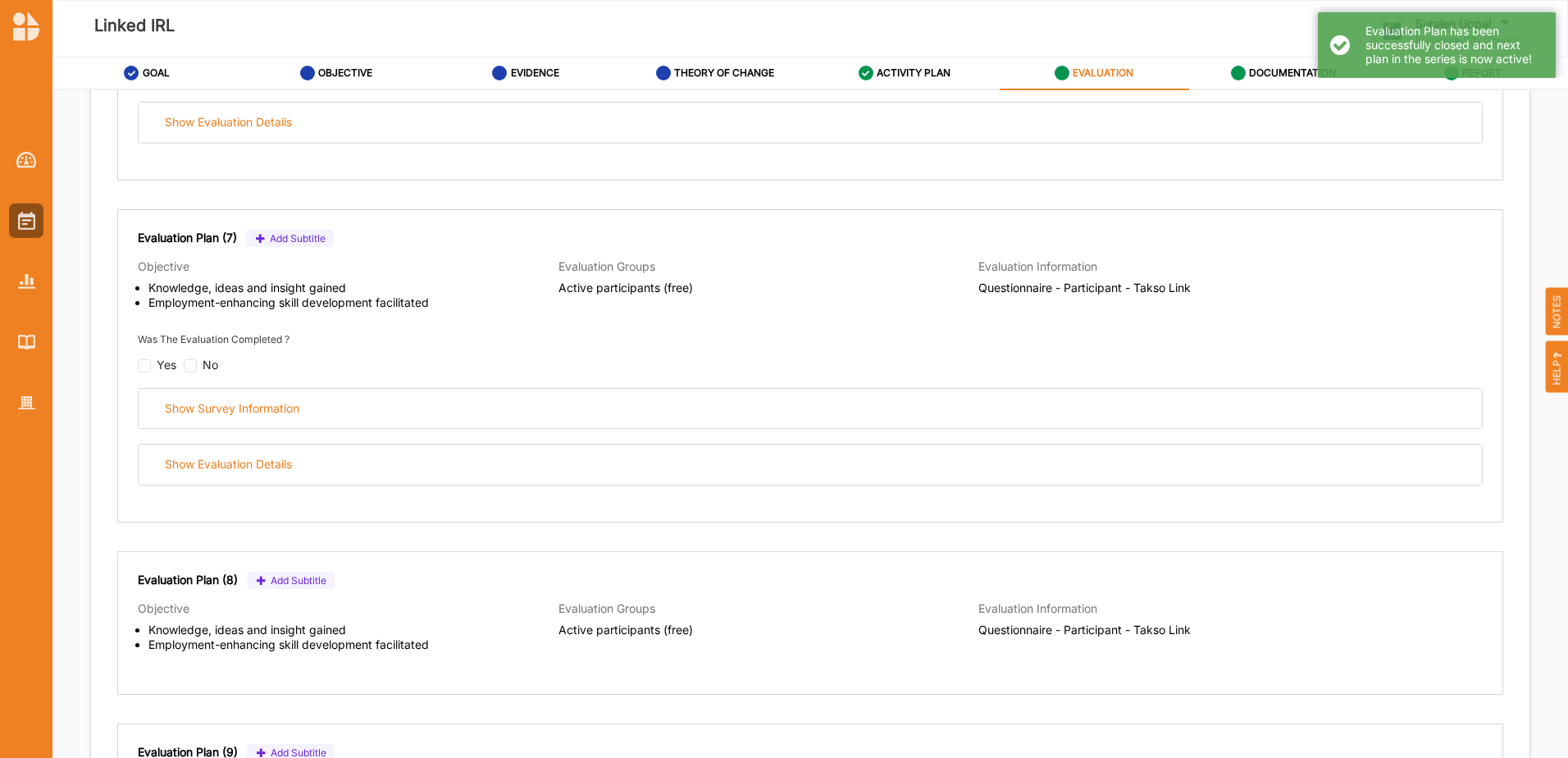
scroll to position [2297, 0]
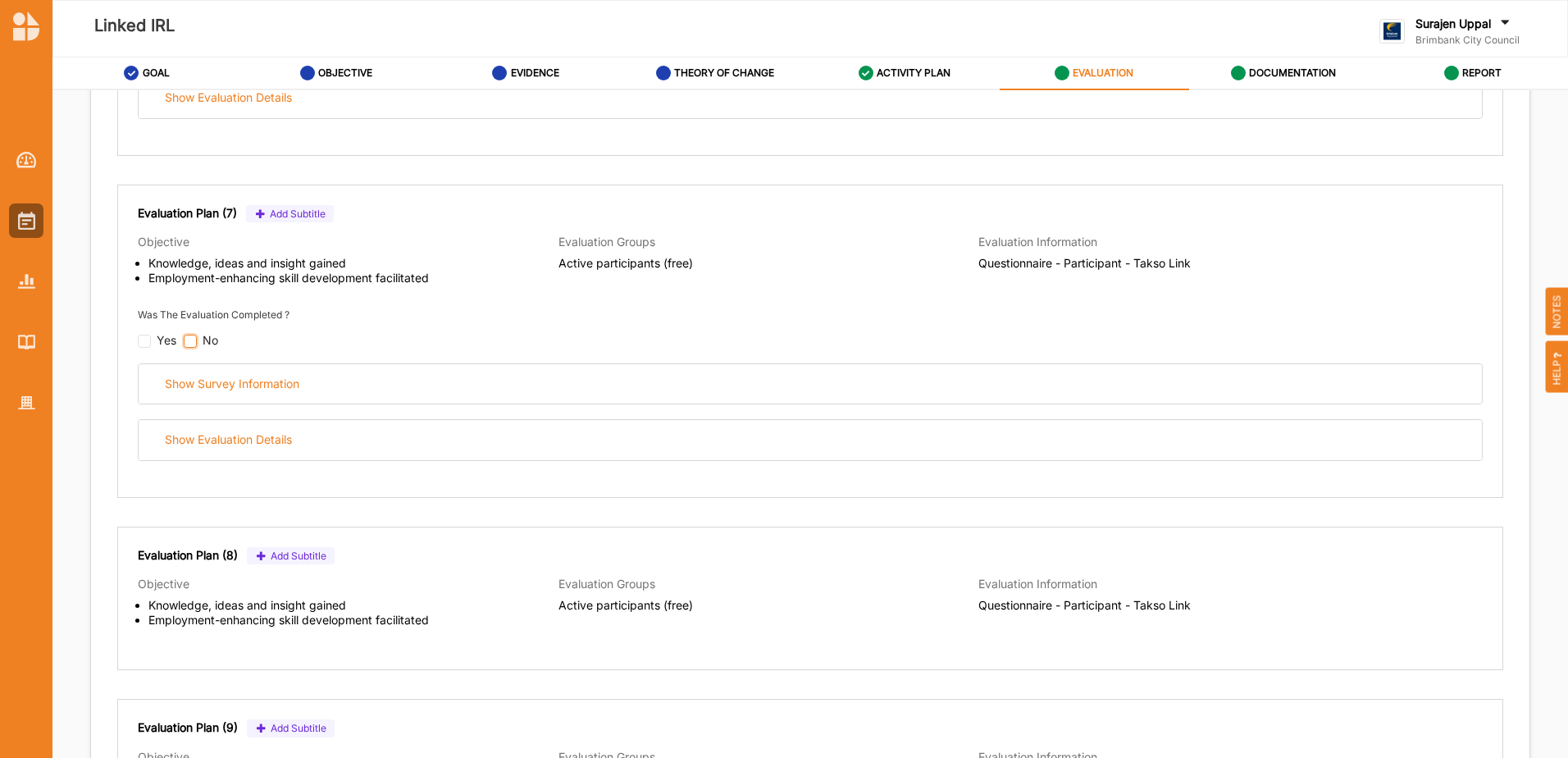
click at [191, 340] on input "checkbox" at bounding box center [190, 341] width 13 height 13
checkbox input "false"
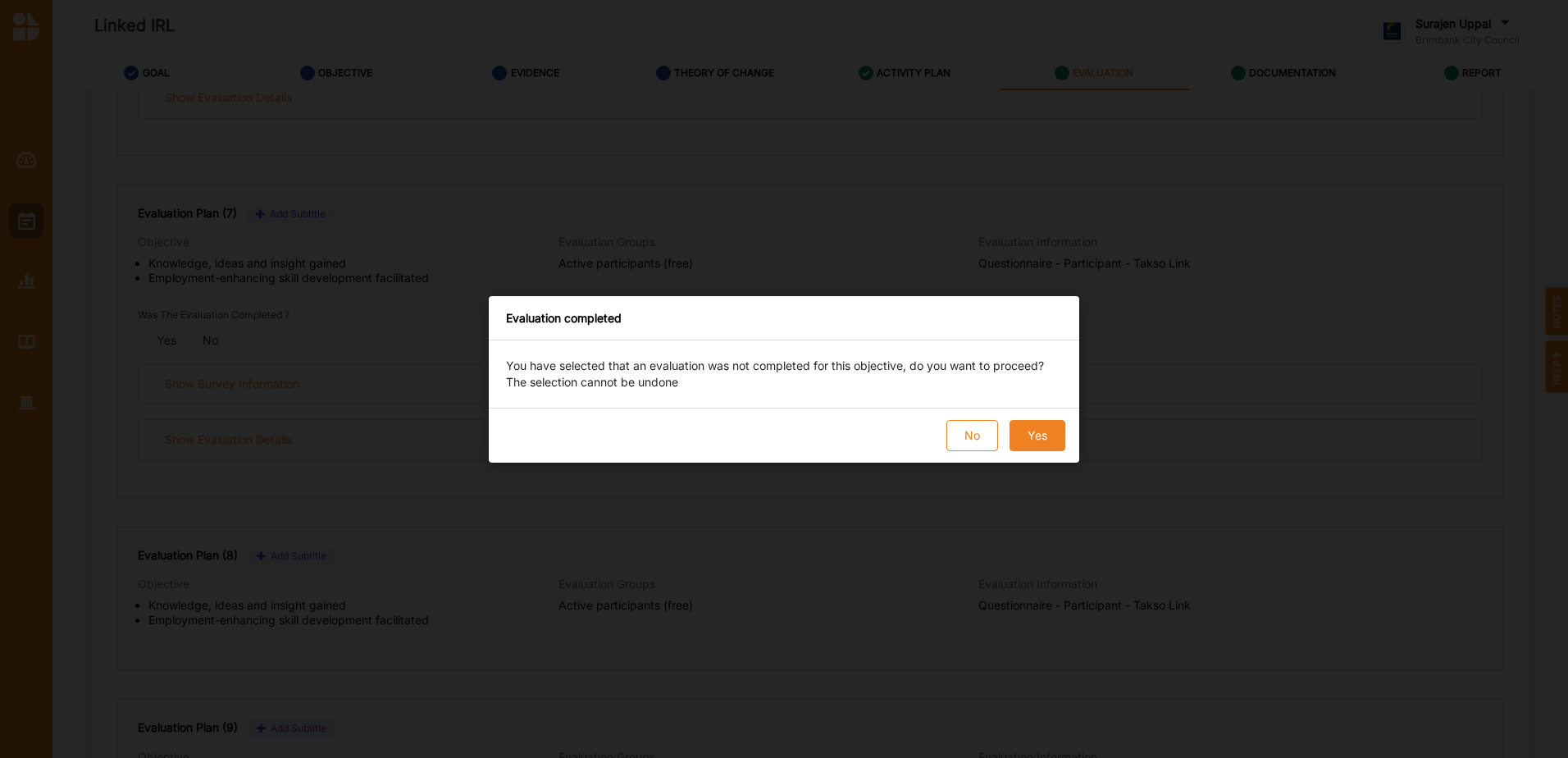
click at [1044, 433] on button "Yes" at bounding box center [1038, 436] width 56 height 31
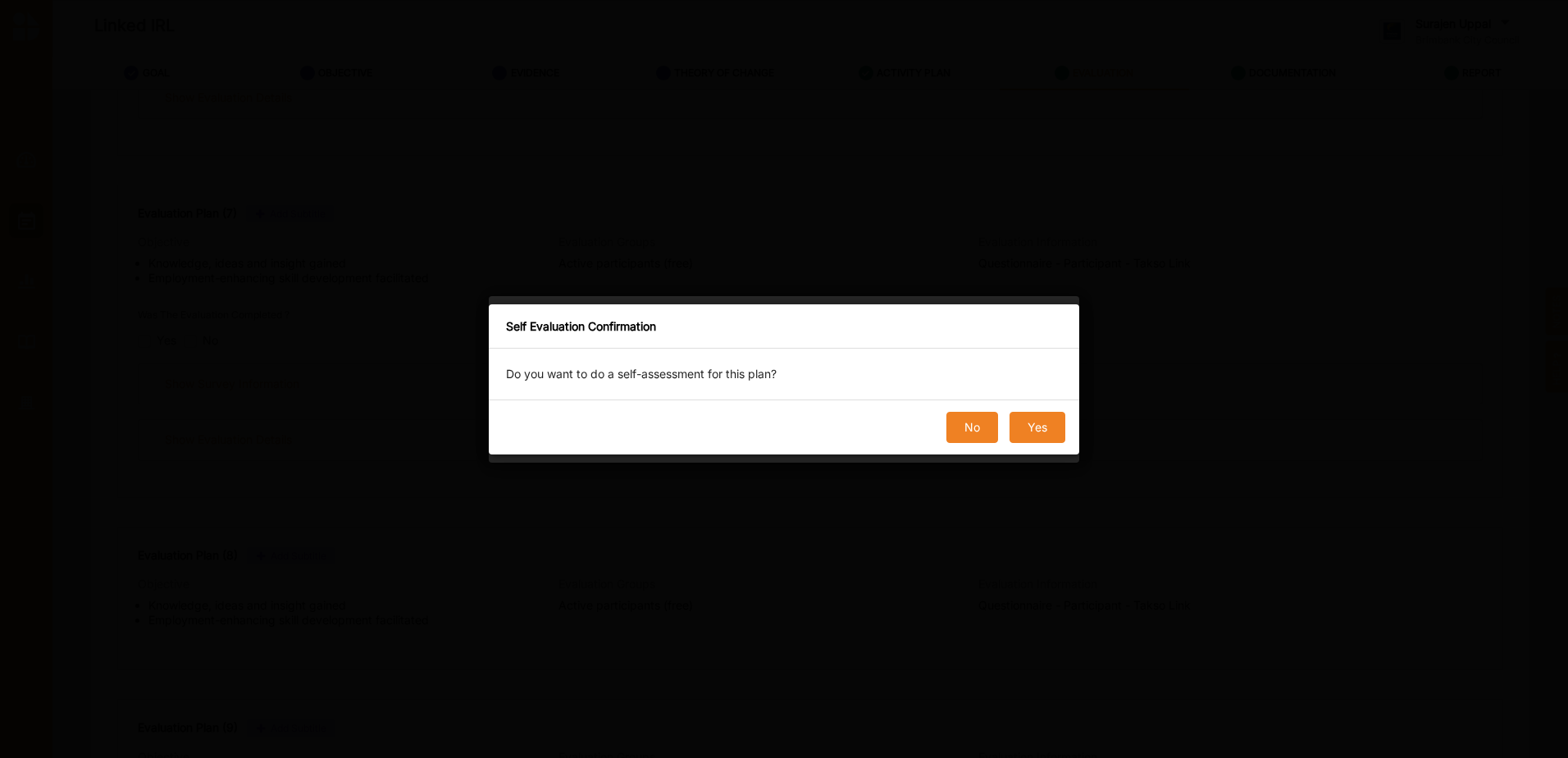
click at [959, 429] on button "No" at bounding box center [972, 428] width 52 height 31
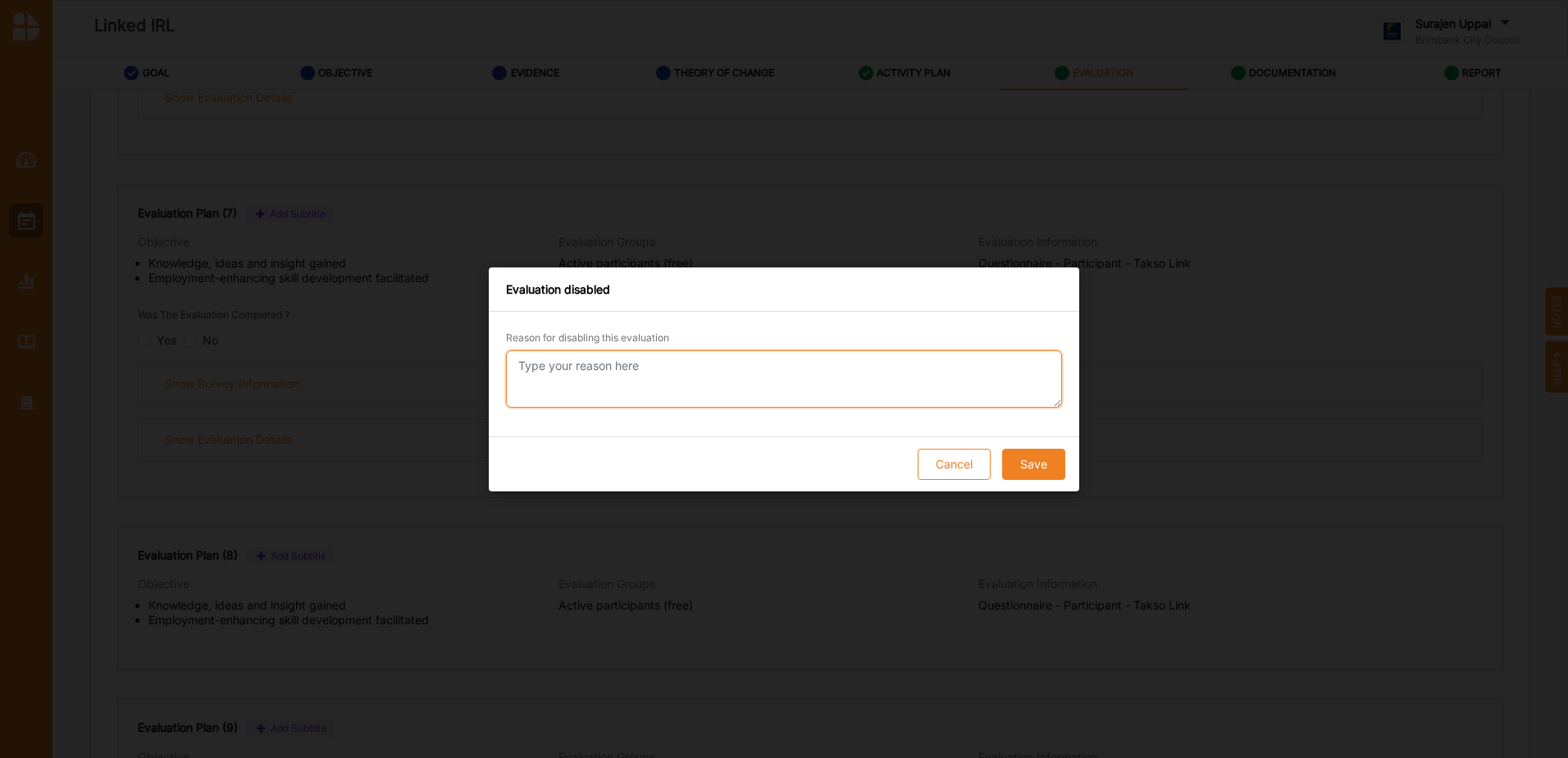
drag, startPoint x: 623, startPoint y: 365, endPoint x: 644, endPoint y: 374, distance: 22.8
click at [623, 367] on textarea "Reason for disabling this evaluation" at bounding box center [783, 379] width 556 height 58
paste textarea "Survey not implemented"
type textarea "Survey not implemented"
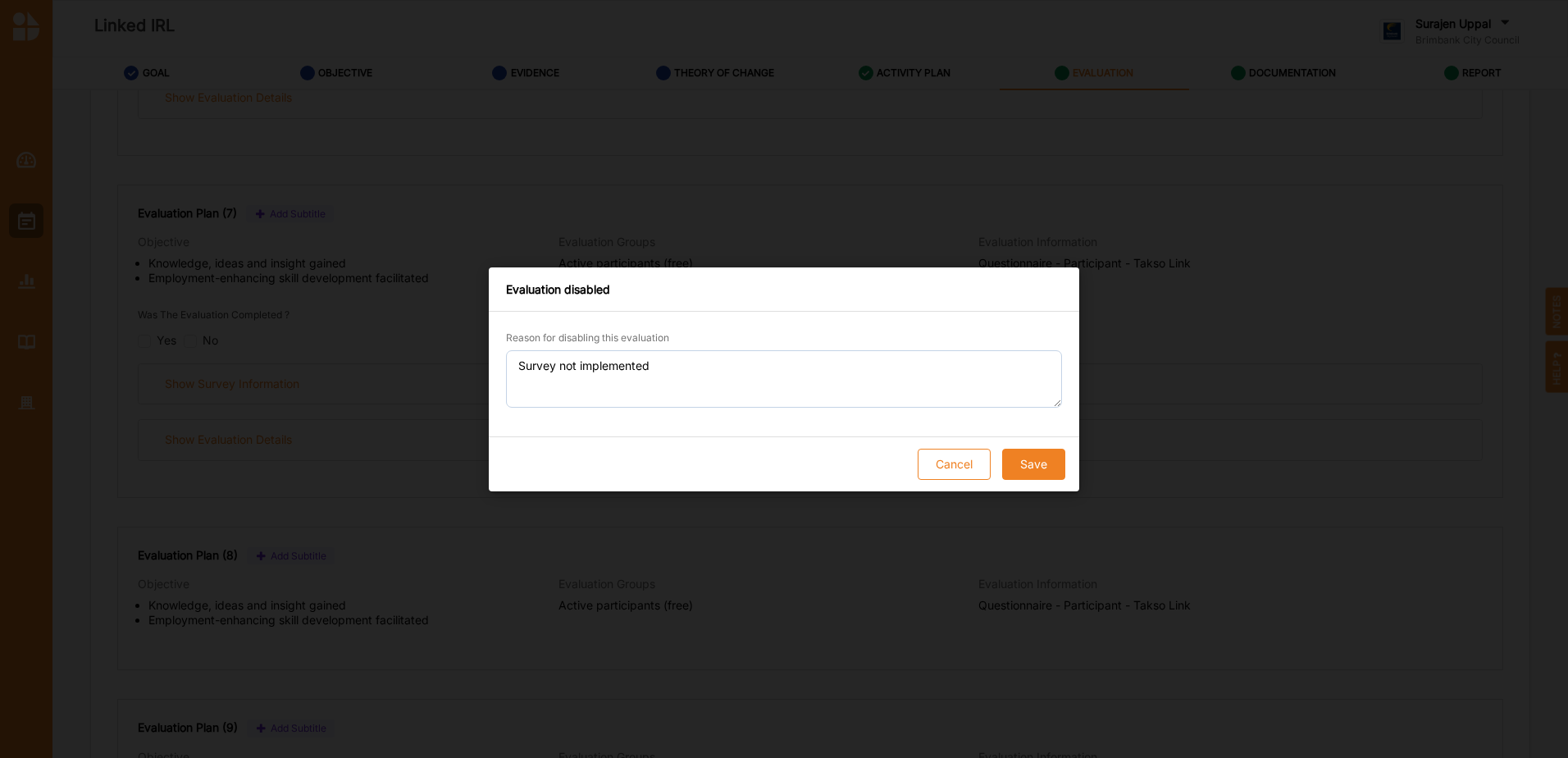
click at [1043, 470] on button "Save" at bounding box center [1034, 465] width 63 height 31
checkbox input "true"
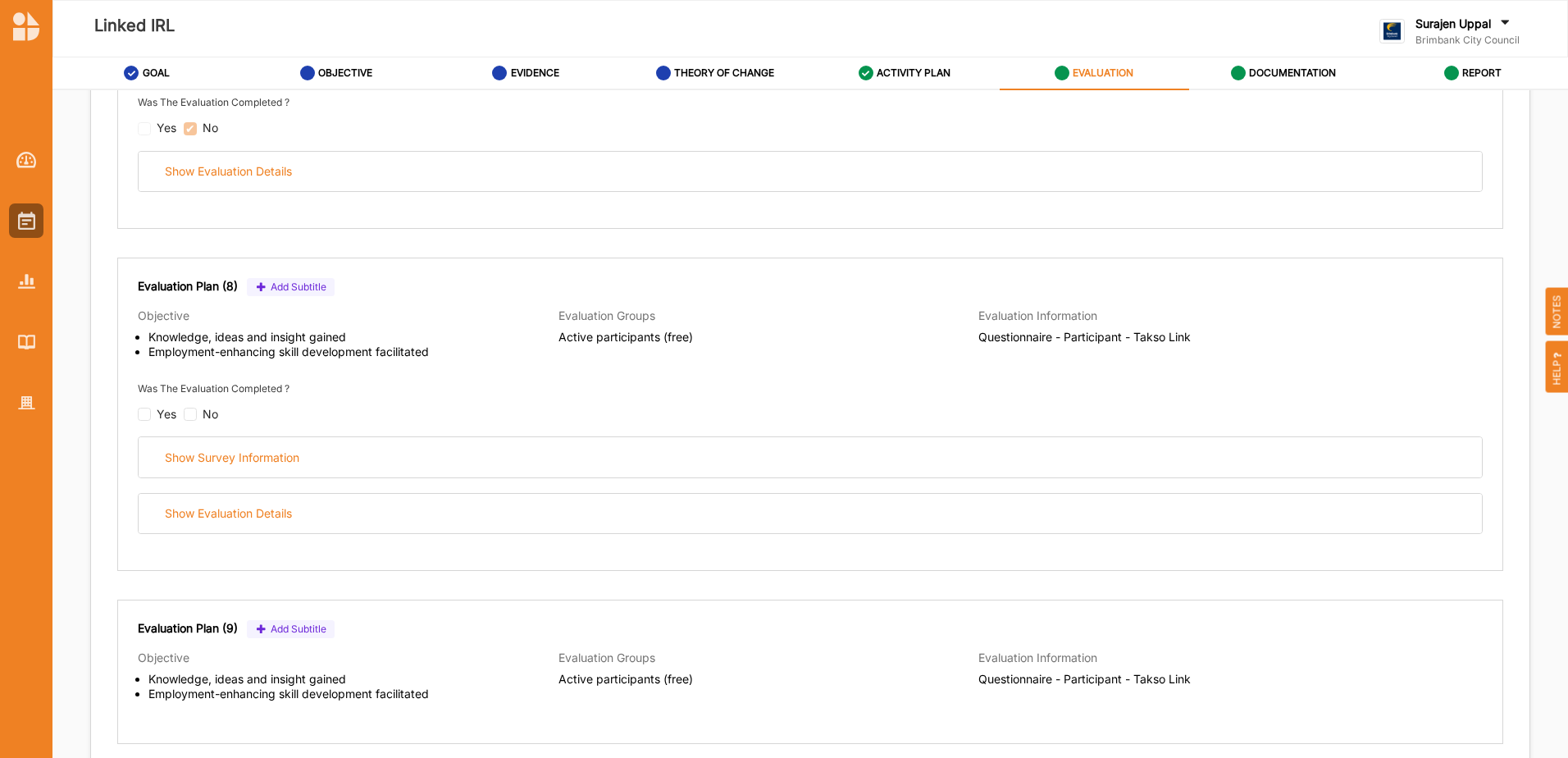
scroll to position [2625, 0]
click at [189, 414] on input "checkbox" at bounding box center [190, 411] width 13 height 13
checkbox input "false"
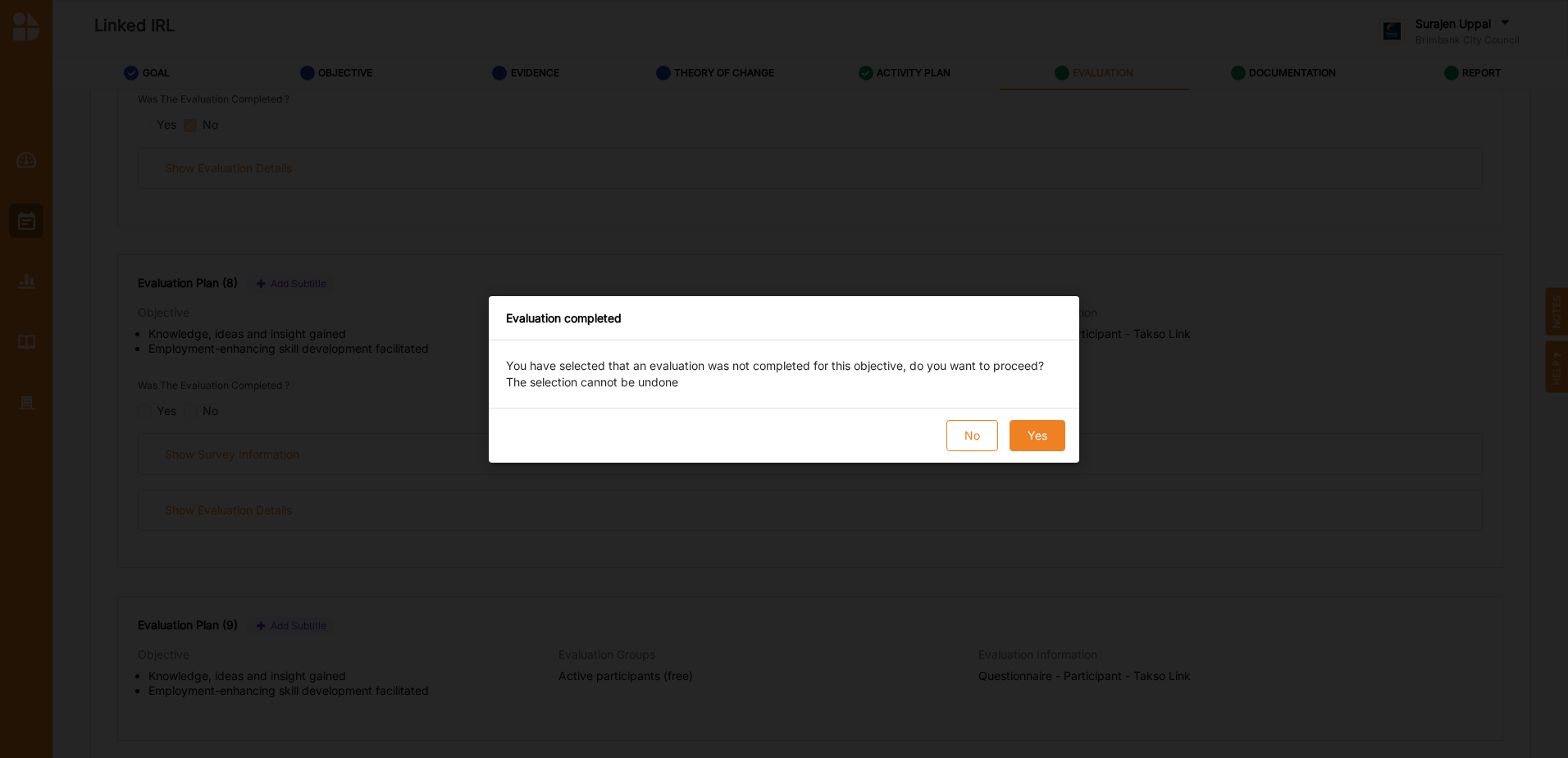
click at [1052, 429] on button "Yes" at bounding box center [1038, 436] width 56 height 31
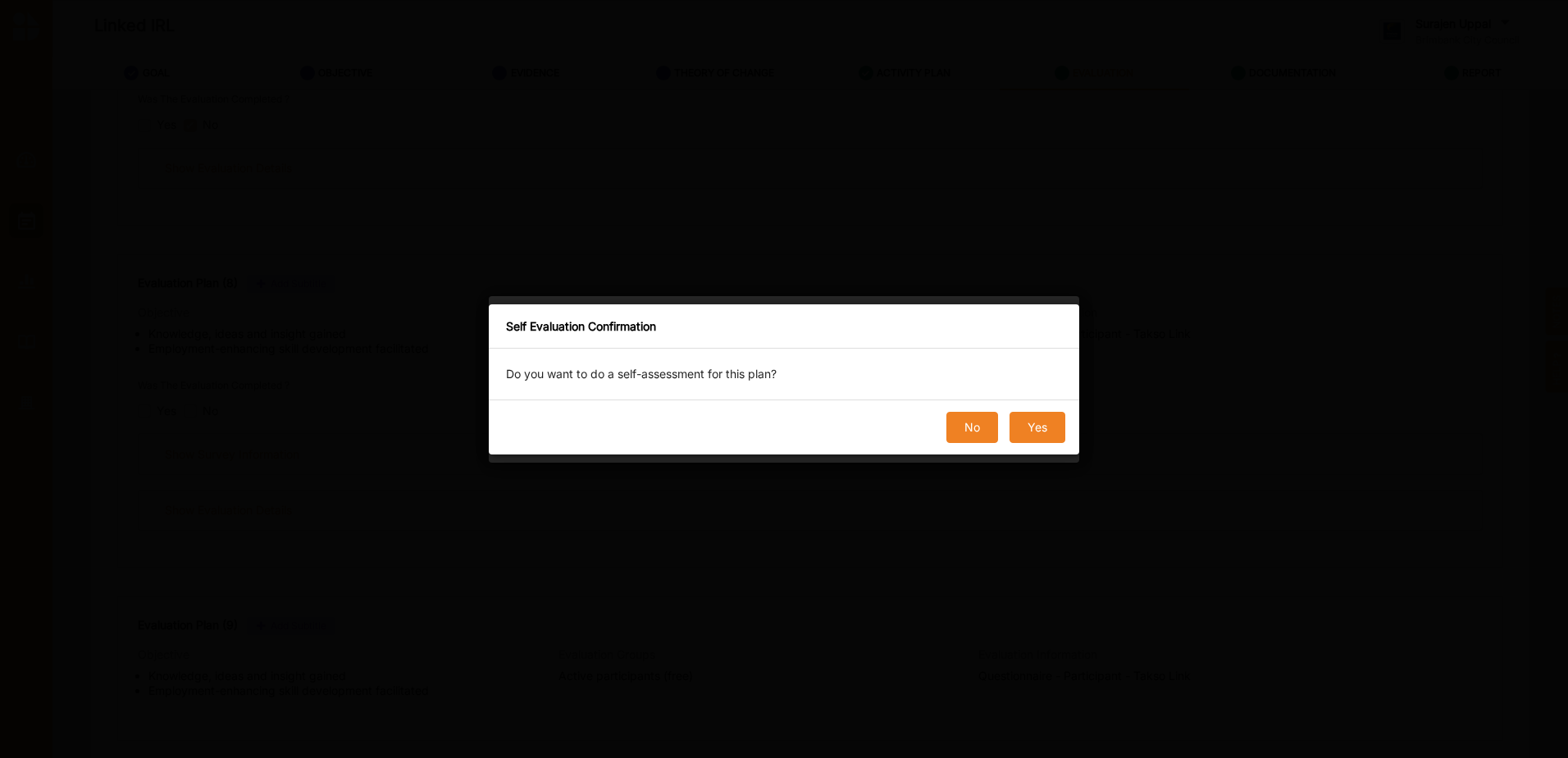
click at [954, 432] on button "No" at bounding box center [972, 428] width 52 height 31
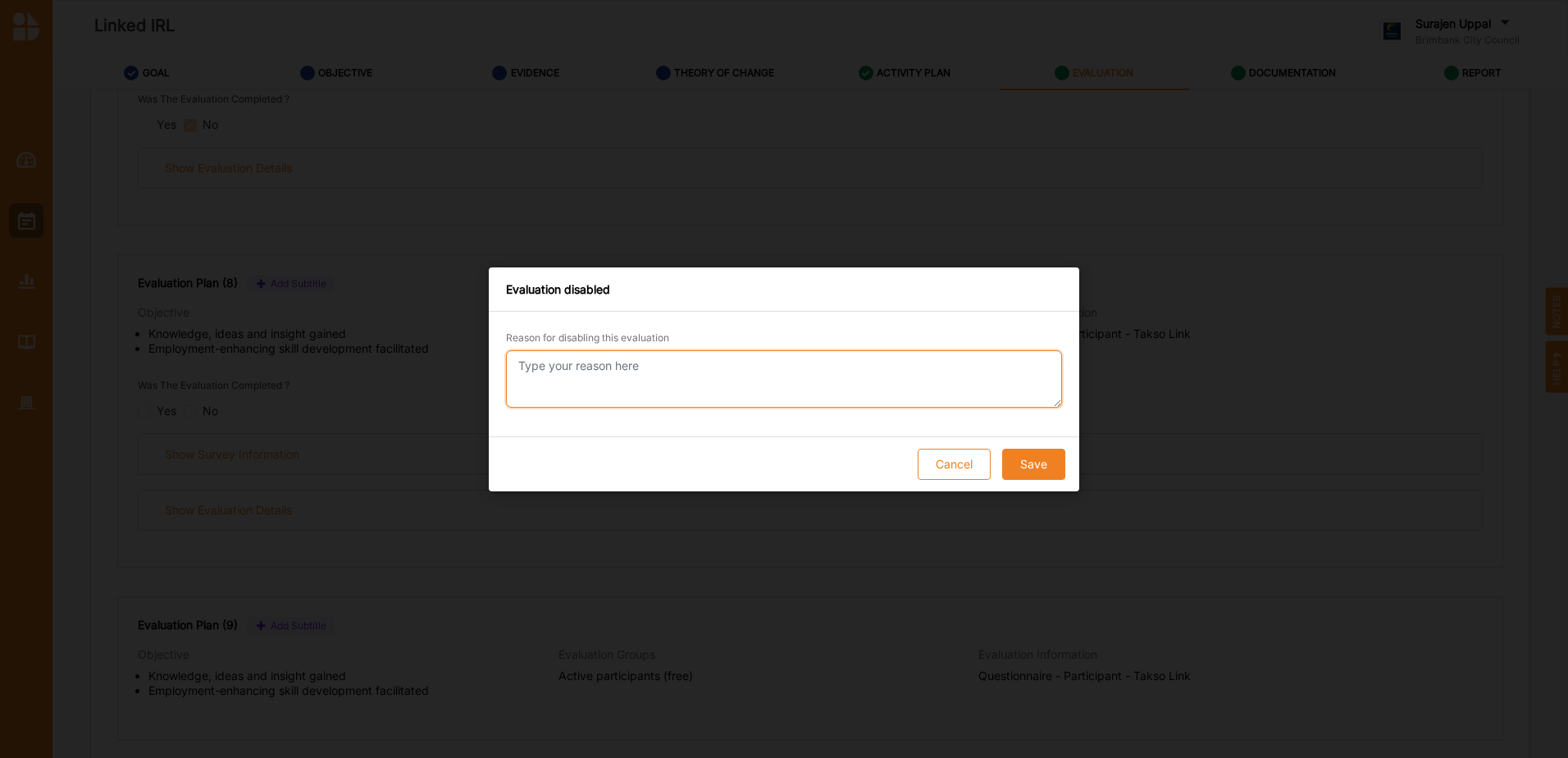
click at [679, 379] on textarea "Reason for disabling this evaluation" at bounding box center [783, 379] width 556 height 58
paste textarea "Survey not implemented"
type textarea "Survey not implemented"
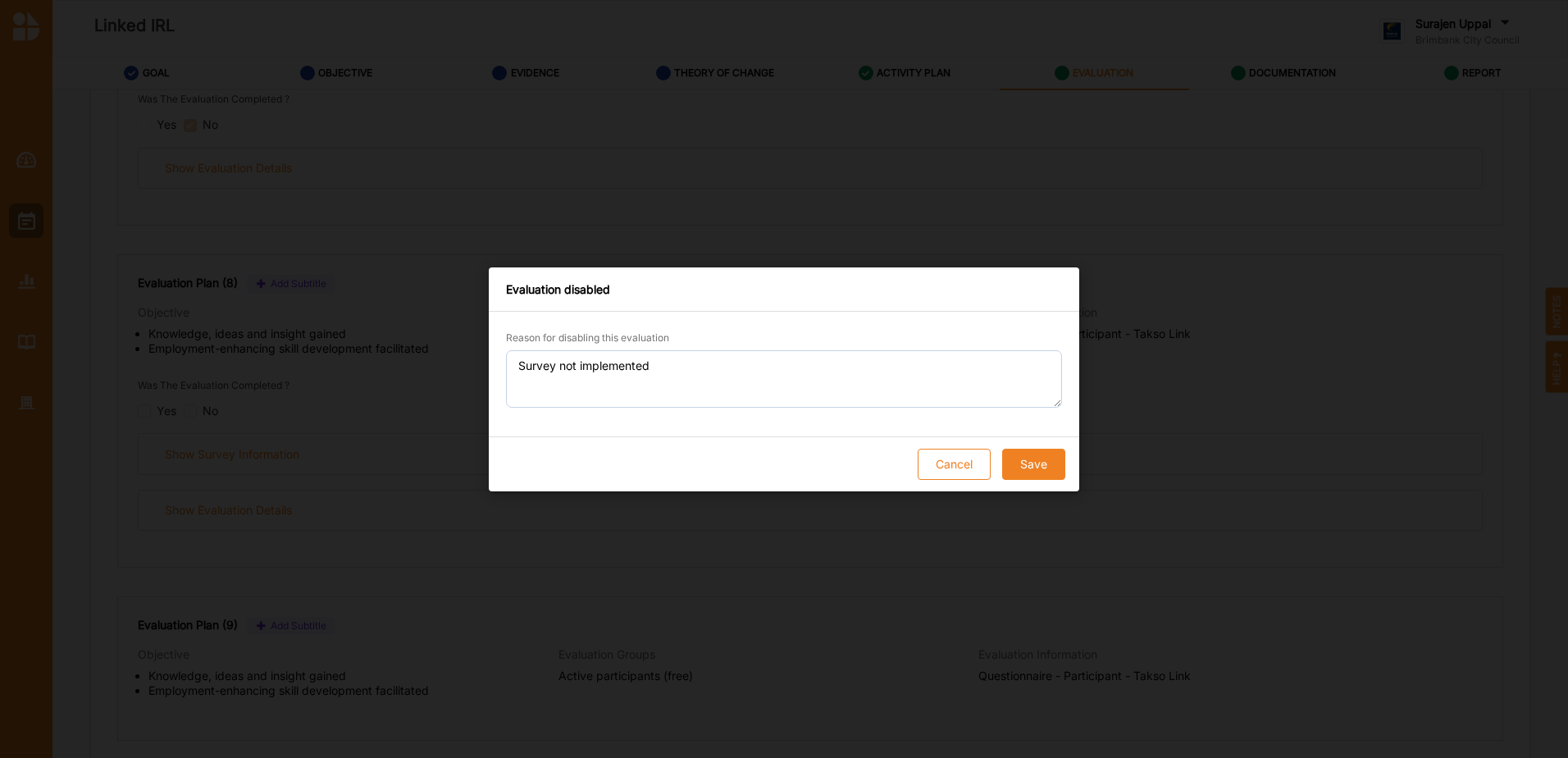
click at [1055, 468] on button "Save" at bounding box center [1034, 465] width 63 height 31
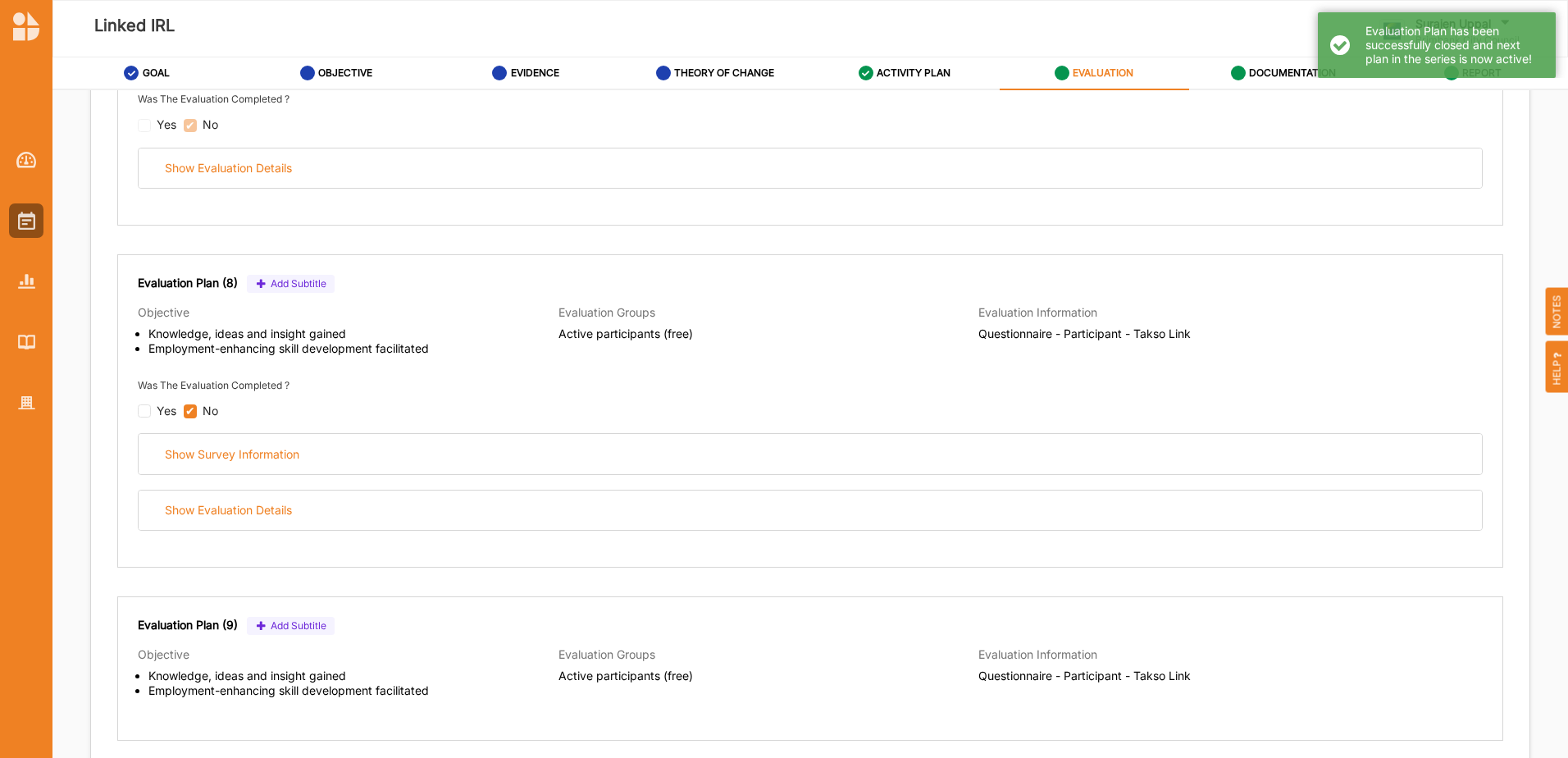
checkbox input "true"
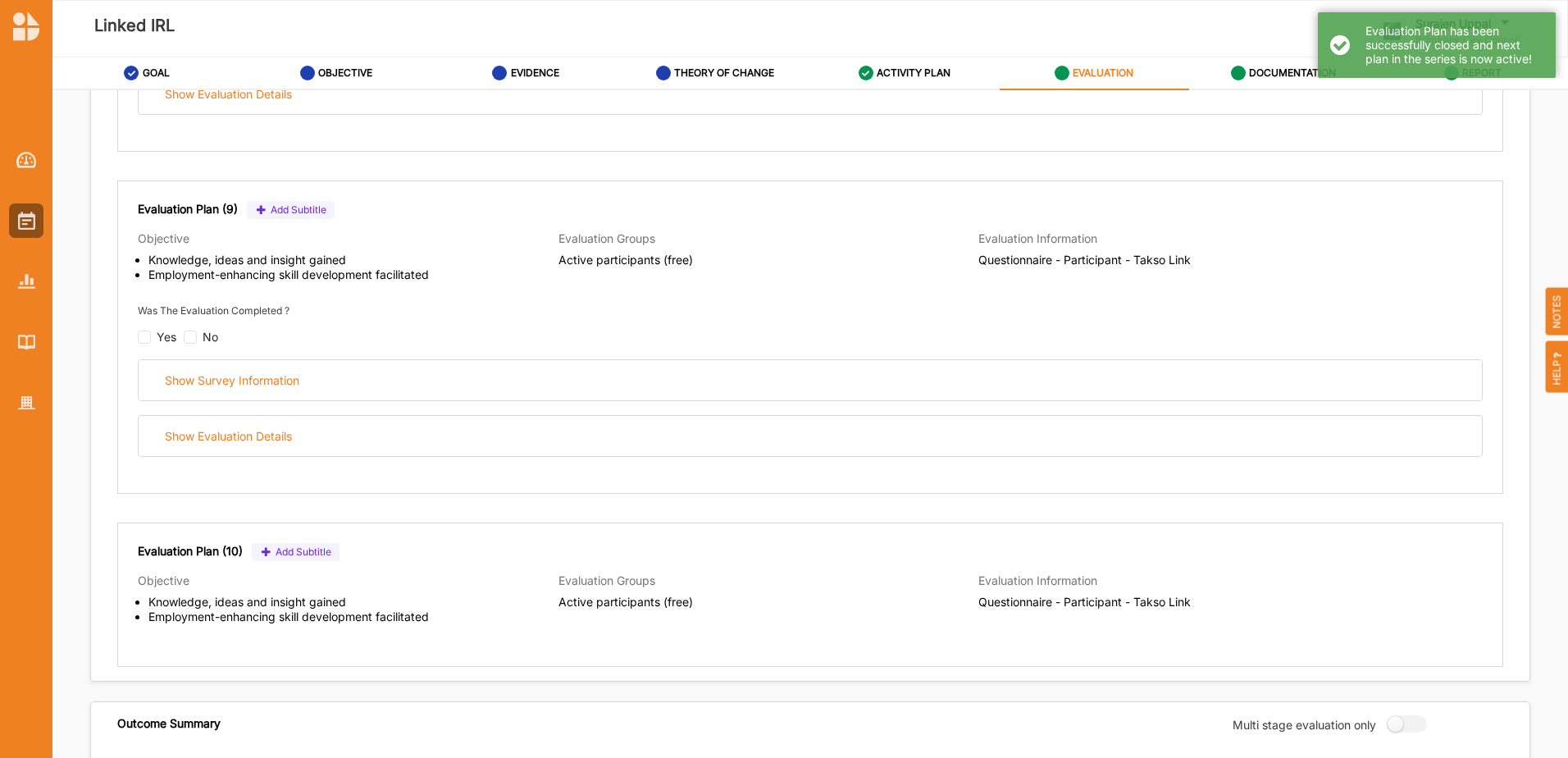
scroll to position [3118, 0]
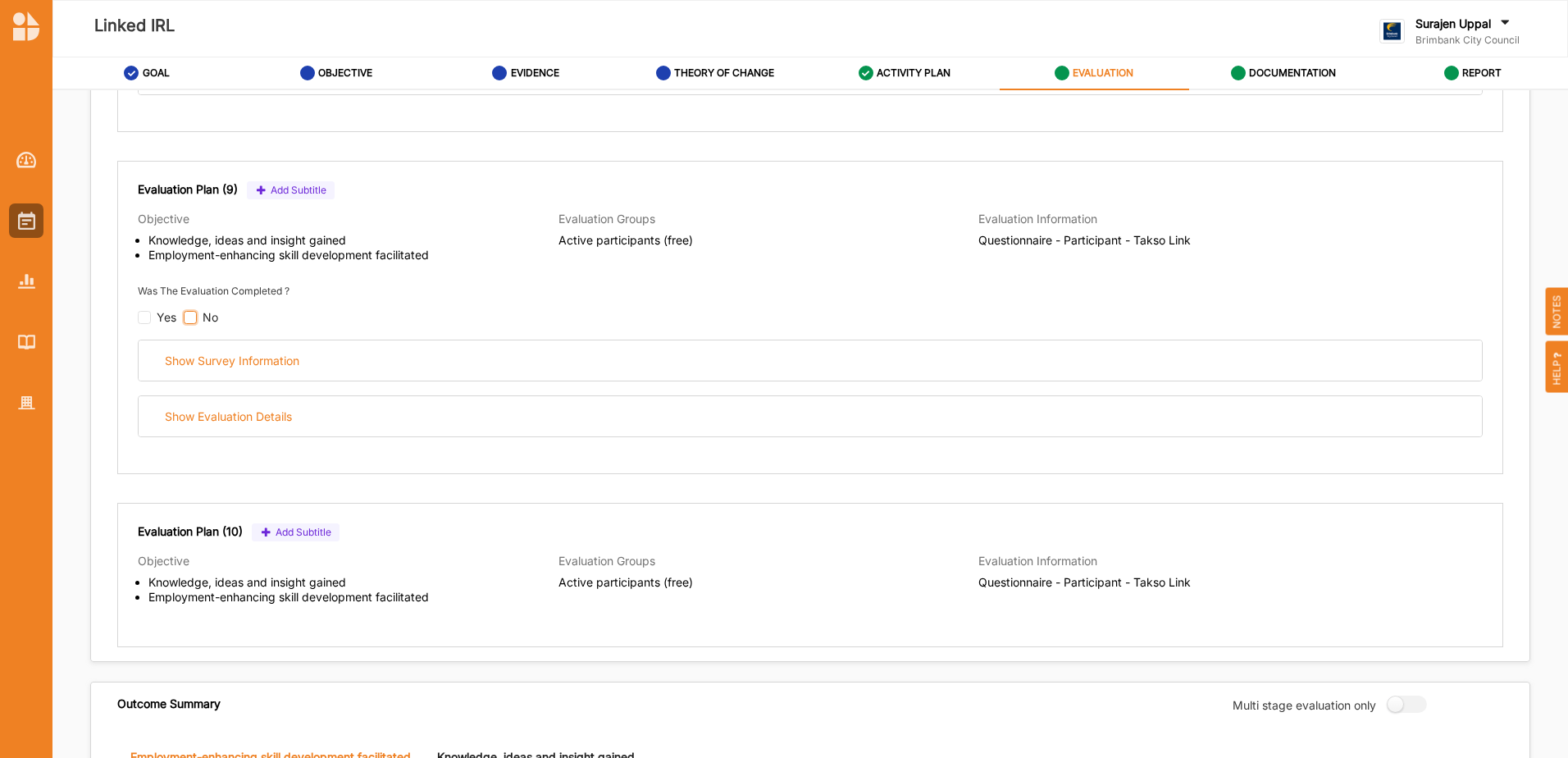
click at [185, 317] on input "checkbox" at bounding box center [190, 317] width 13 height 13
checkbox input "false"
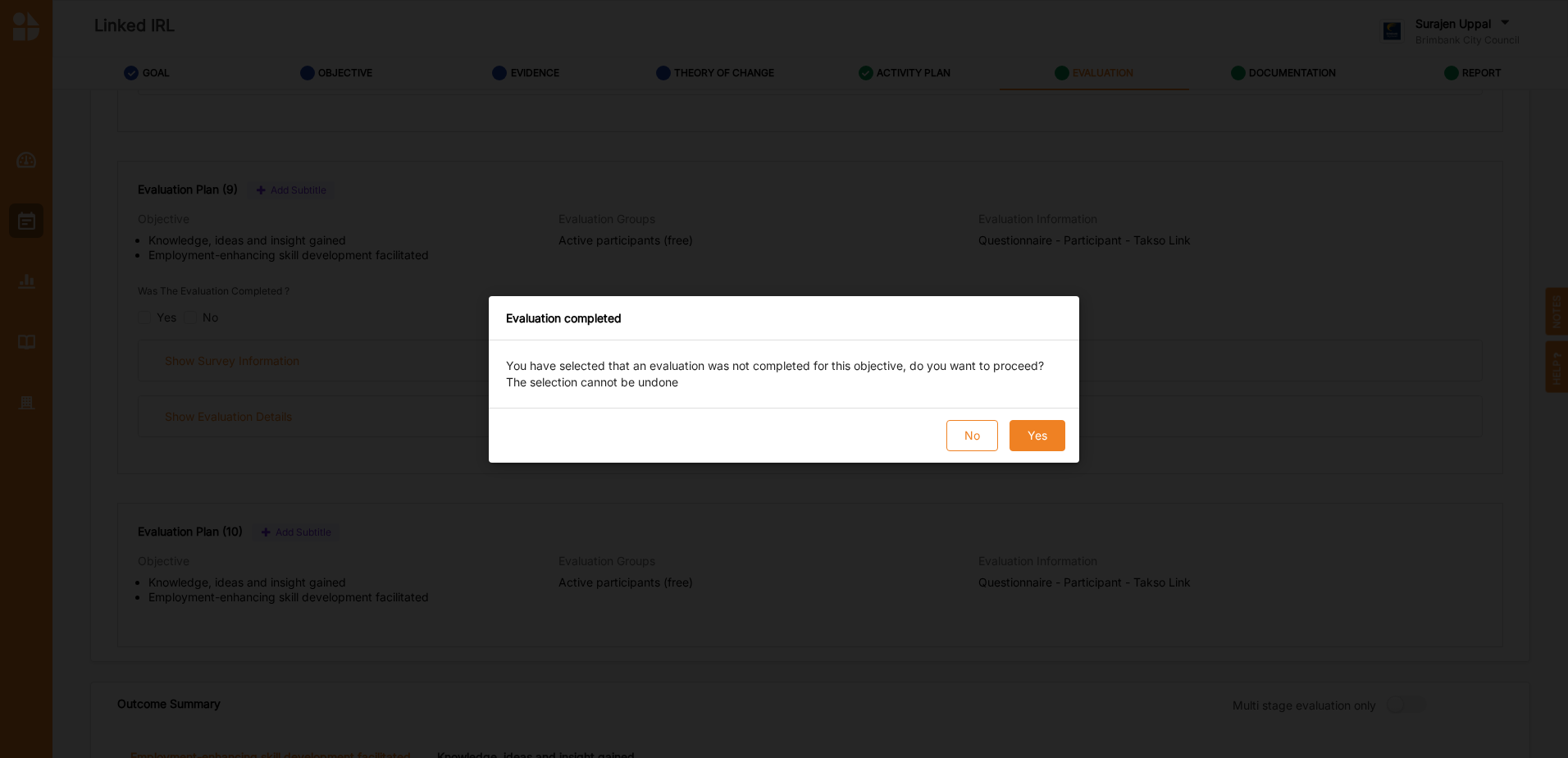
click at [1033, 437] on button "Yes" at bounding box center [1038, 436] width 56 height 31
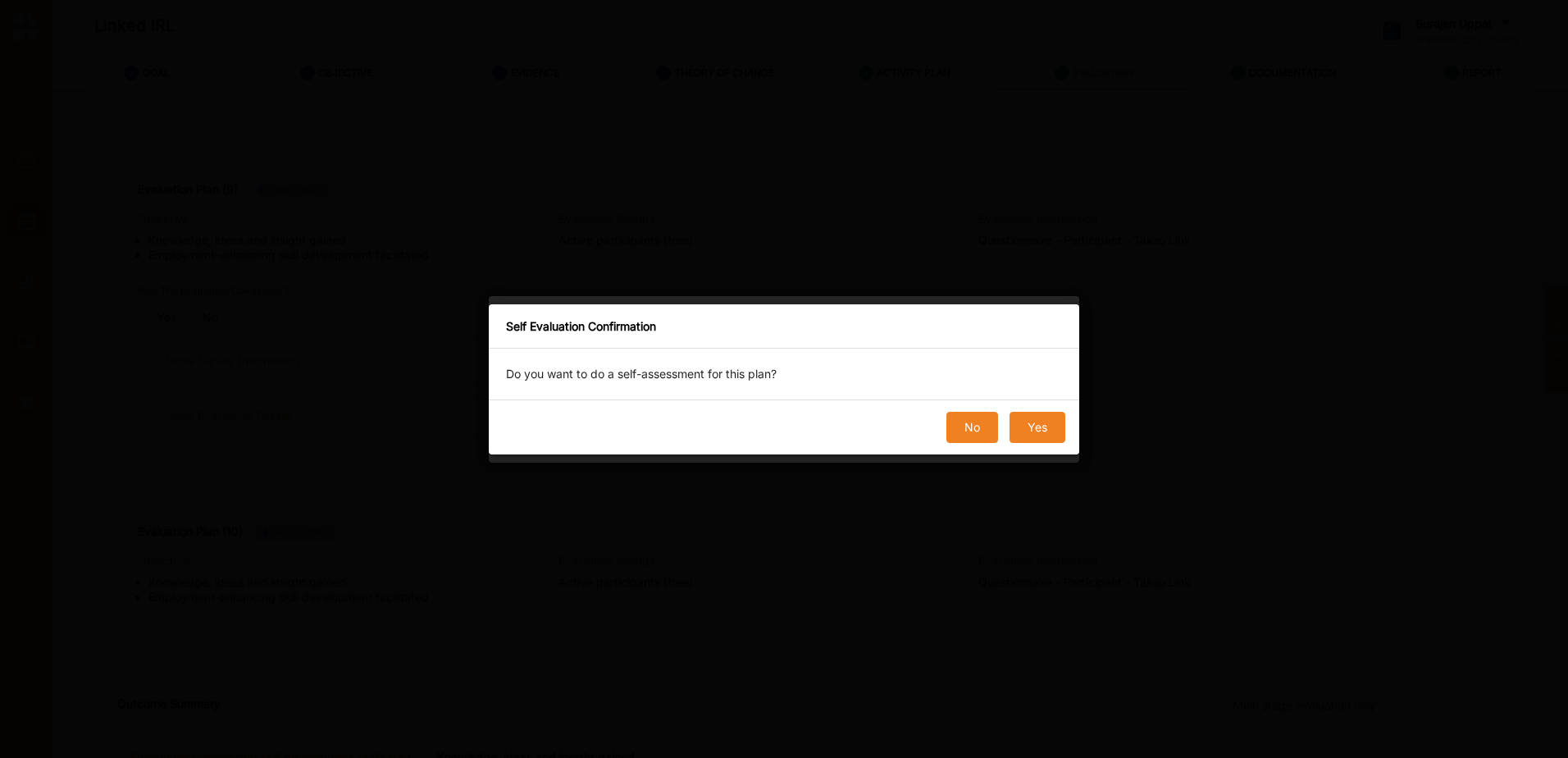
click at [977, 428] on button "No" at bounding box center [972, 428] width 52 height 31
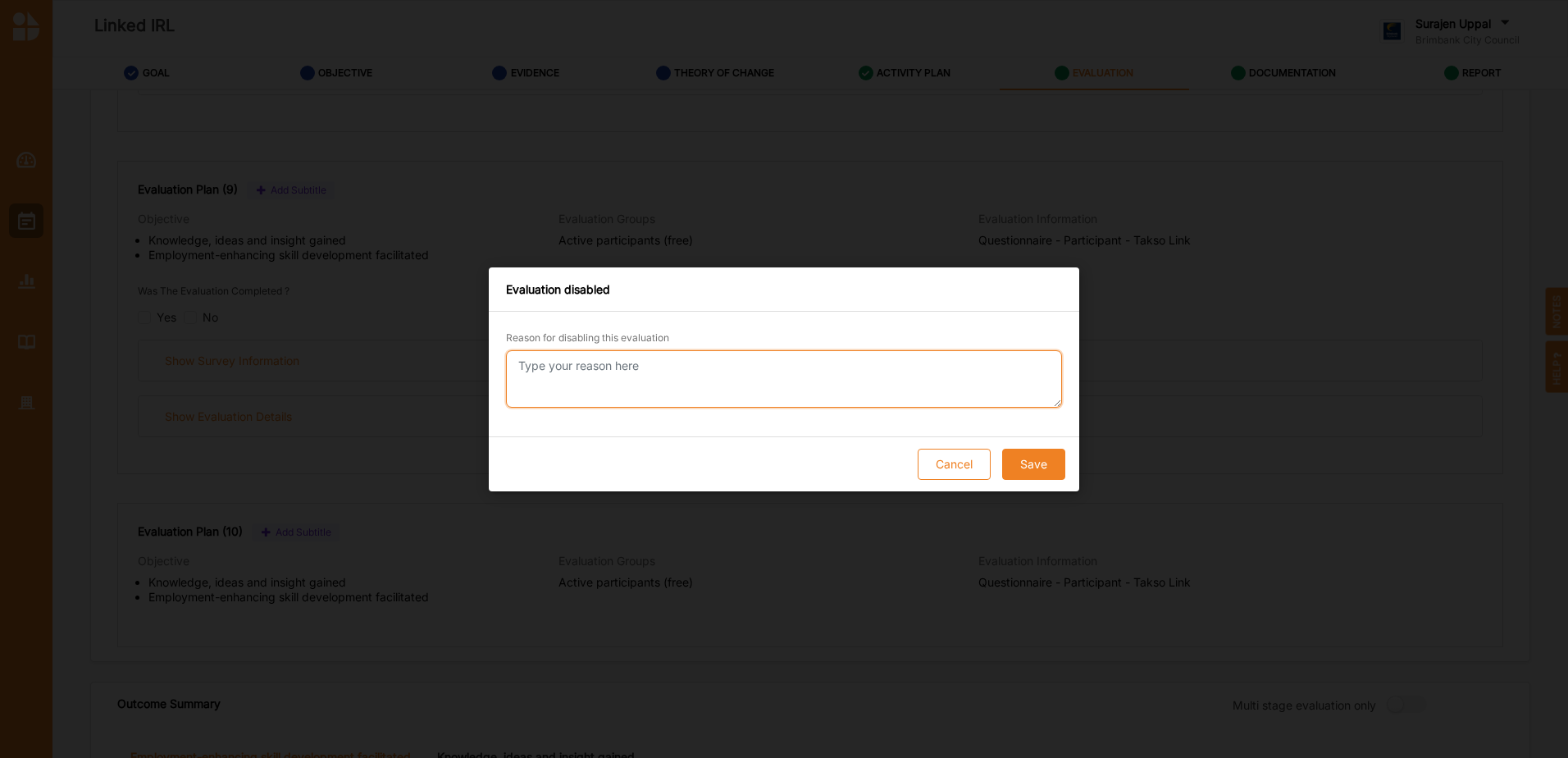
click at [711, 382] on textarea "Reason for disabling this evaluation" at bounding box center [783, 379] width 556 height 58
paste textarea "Survey not implemented"
type textarea "Survey not implemented"
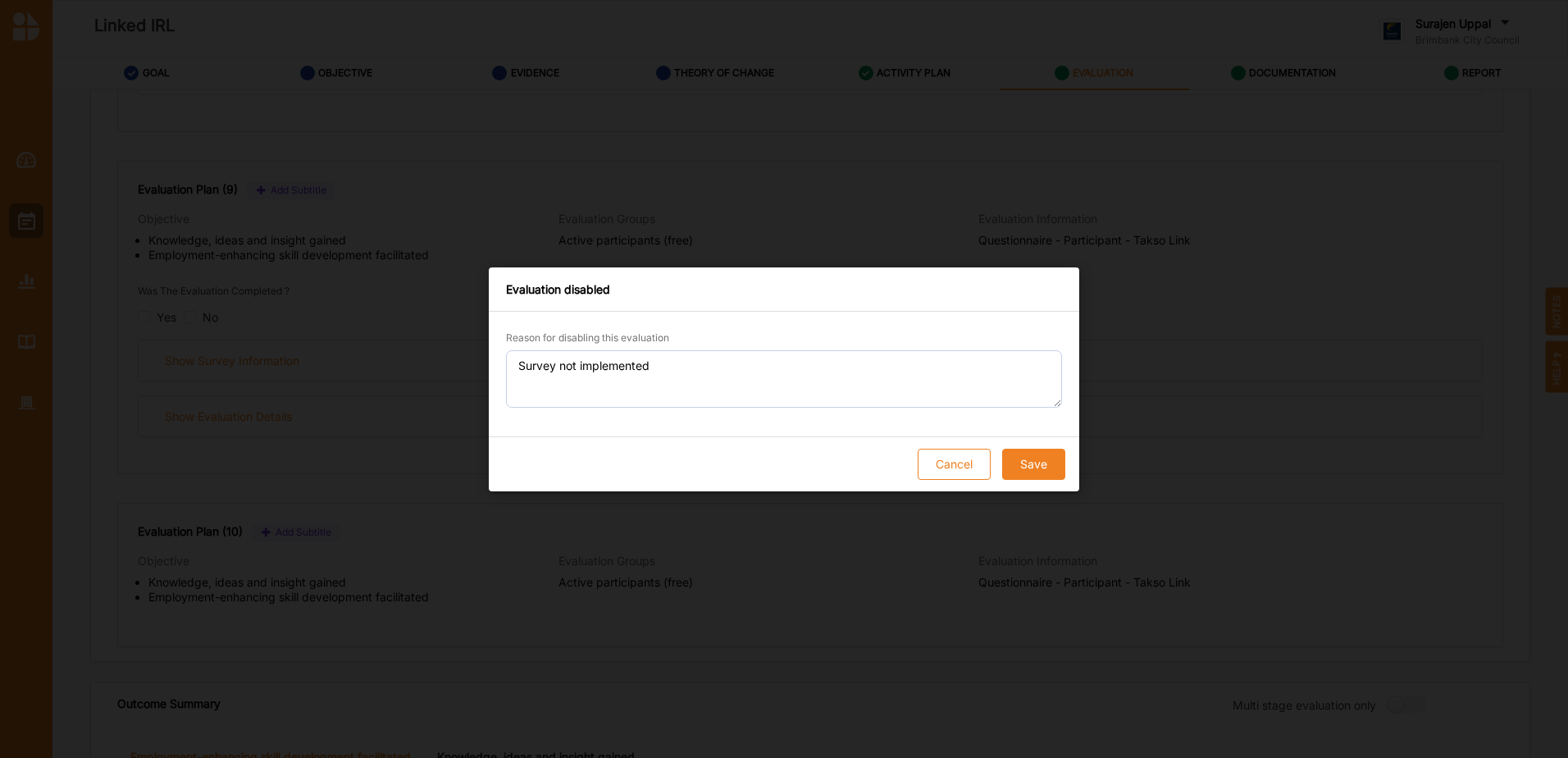
click at [1044, 461] on button "Save" at bounding box center [1034, 465] width 63 height 31
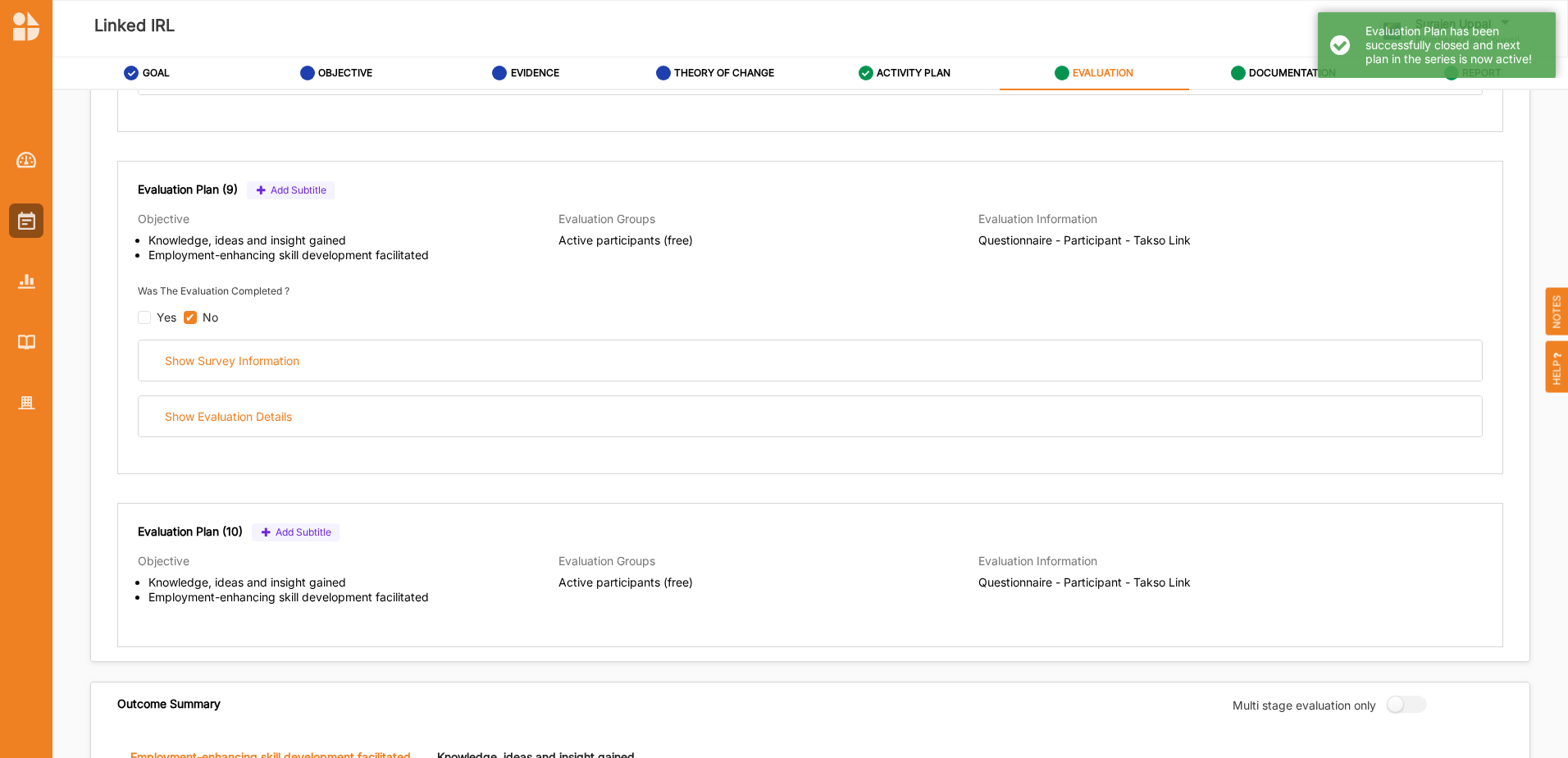
checkbox input "true"
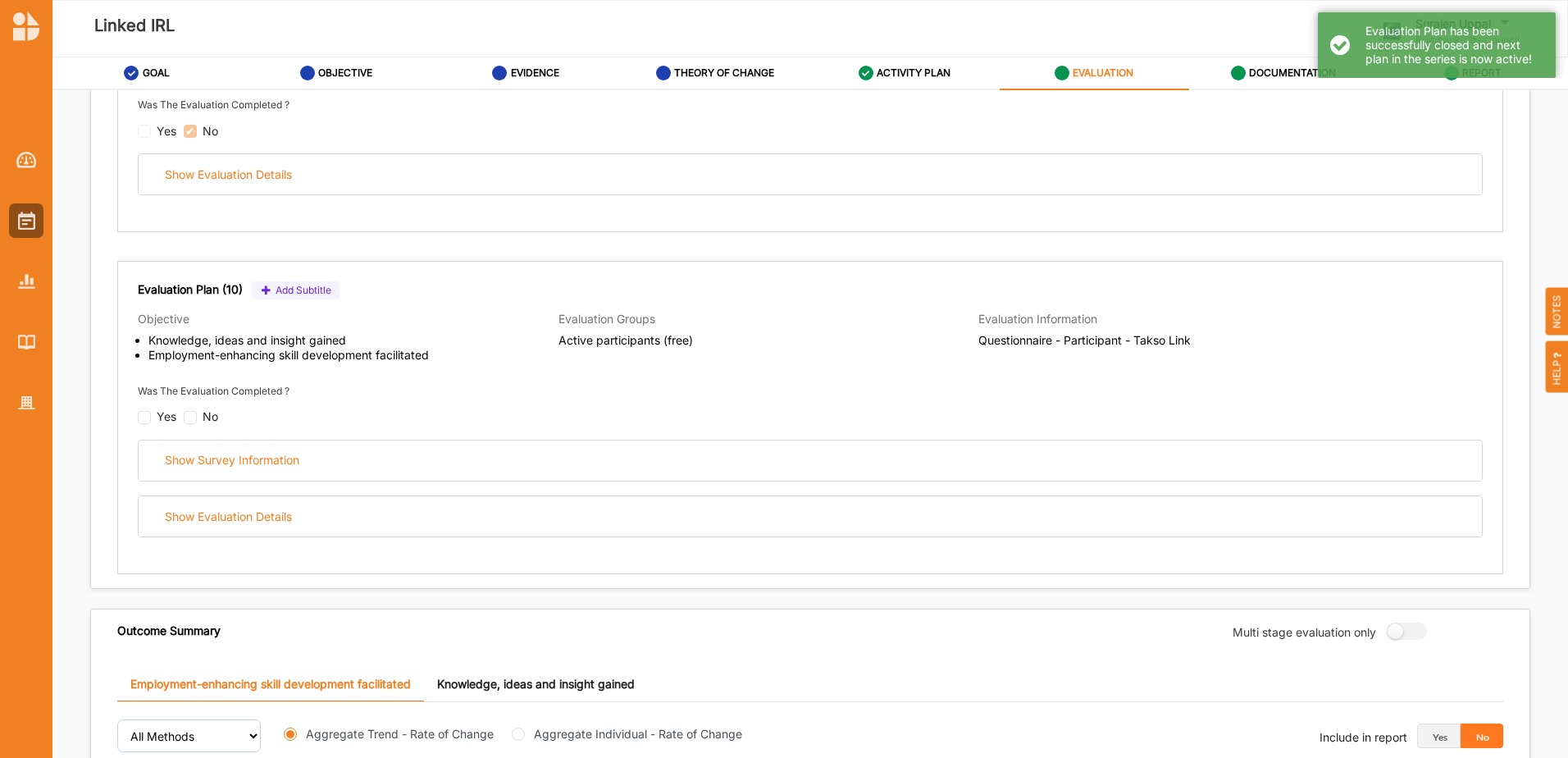
scroll to position [3446, 0]
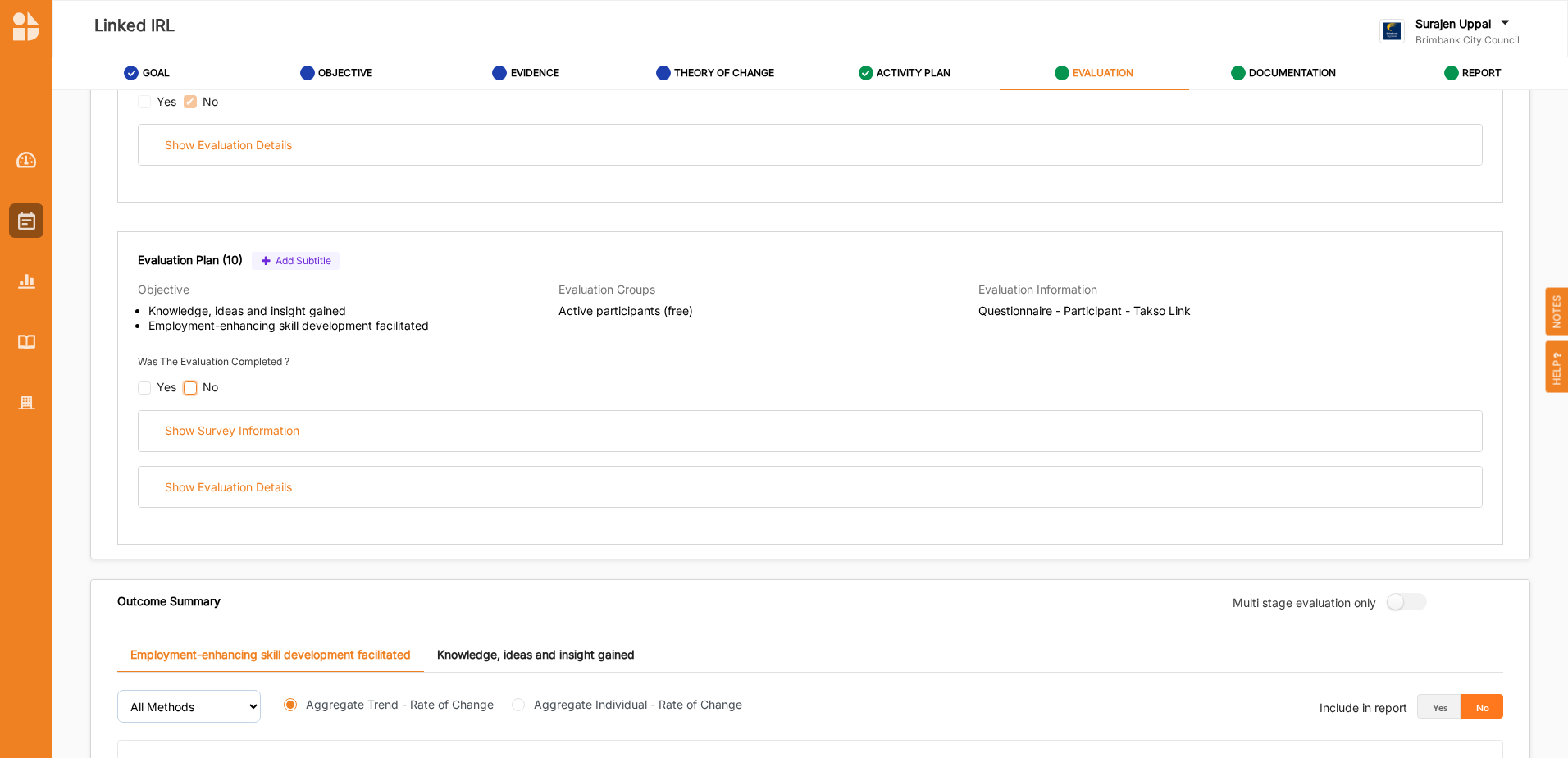
click at [189, 386] on input "checkbox" at bounding box center [190, 388] width 13 height 13
checkbox input "false"
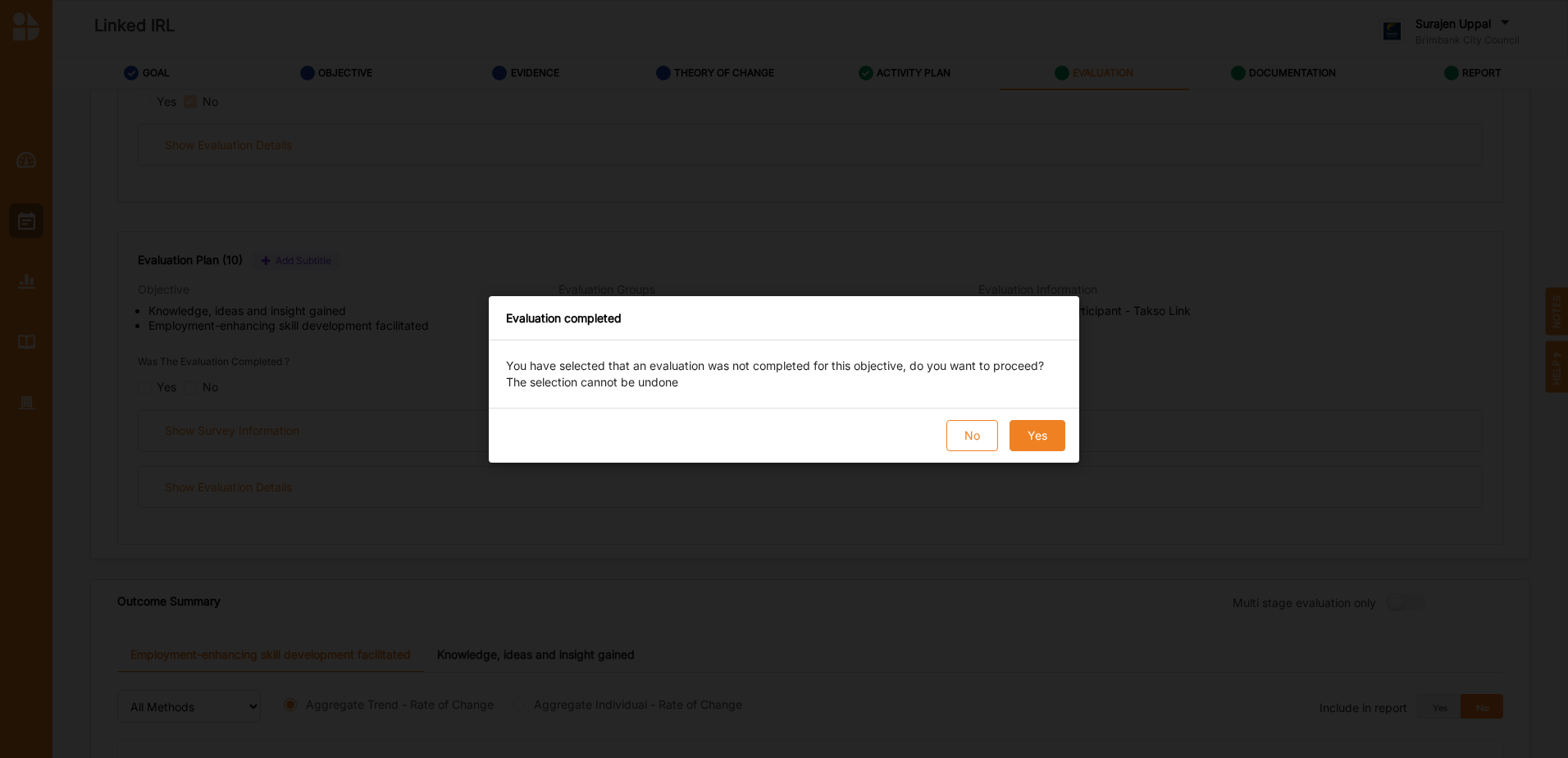
click at [1030, 440] on button "Yes" at bounding box center [1038, 436] width 56 height 31
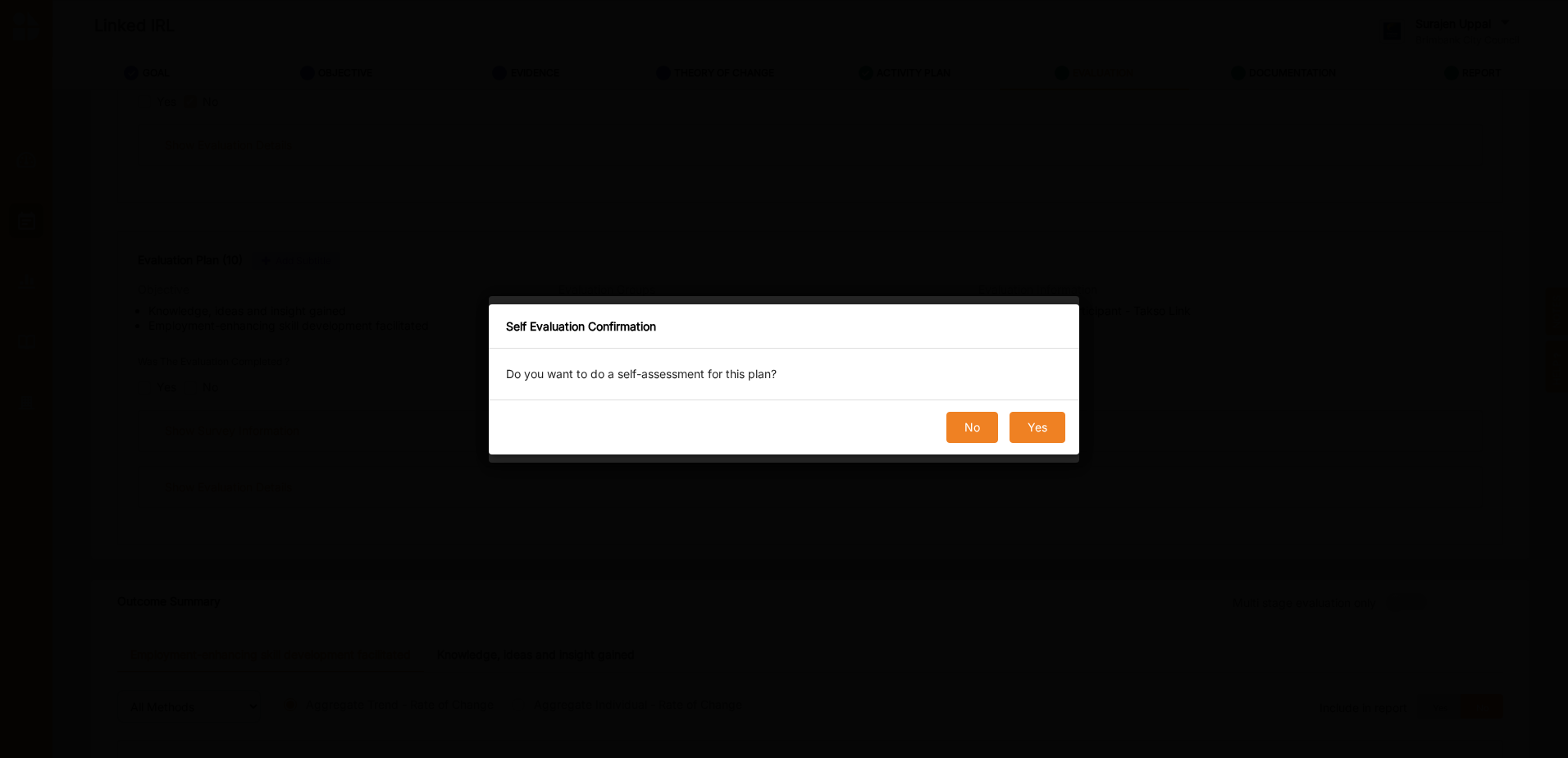
click at [959, 427] on button "No" at bounding box center [972, 428] width 52 height 31
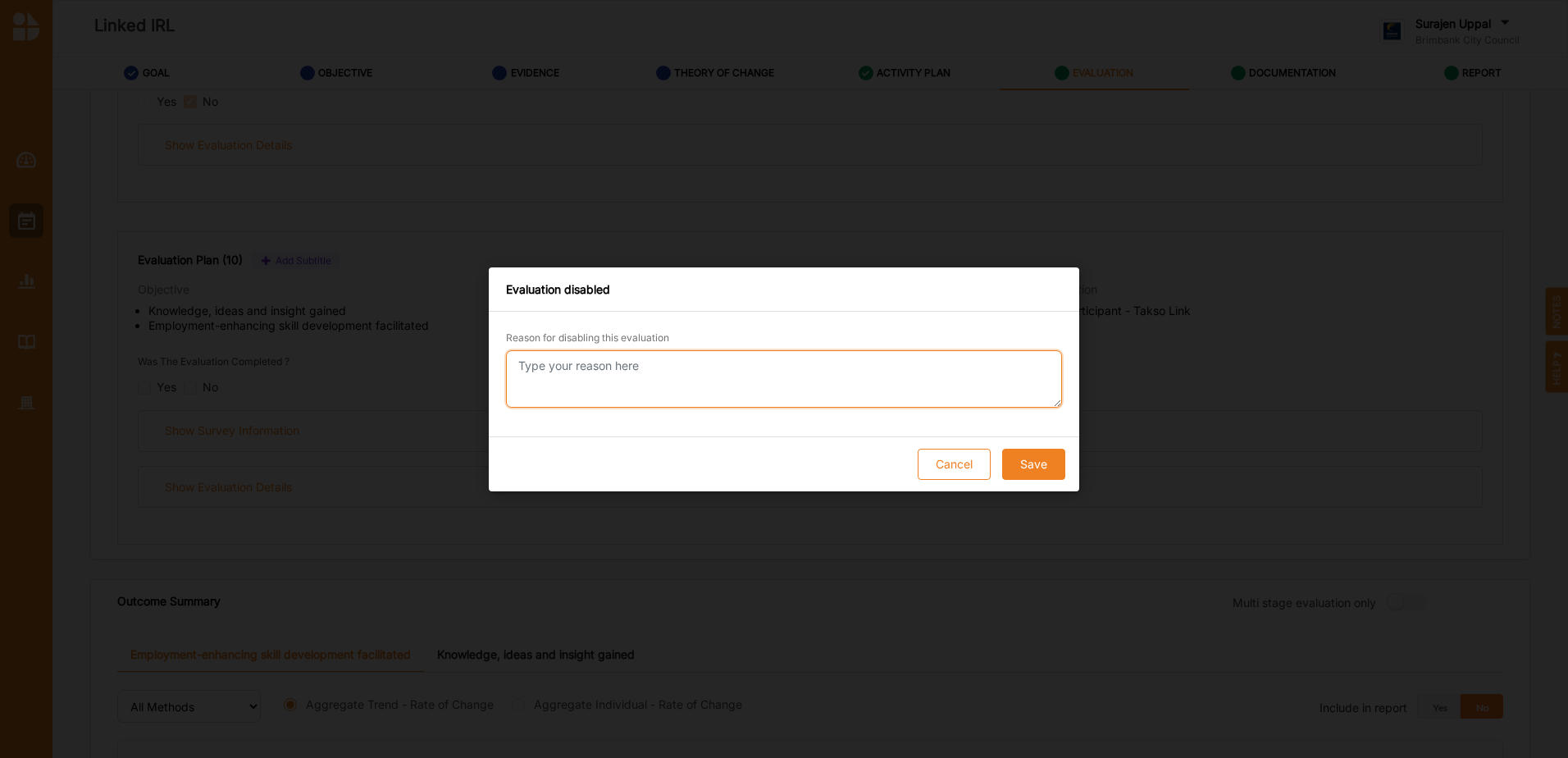
click at [600, 366] on textarea "Reason for disabling this evaluation" at bounding box center [783, 379] width 556 height 58
paste textarea "Survey not implemented"
type textarea "Survey not implemented"
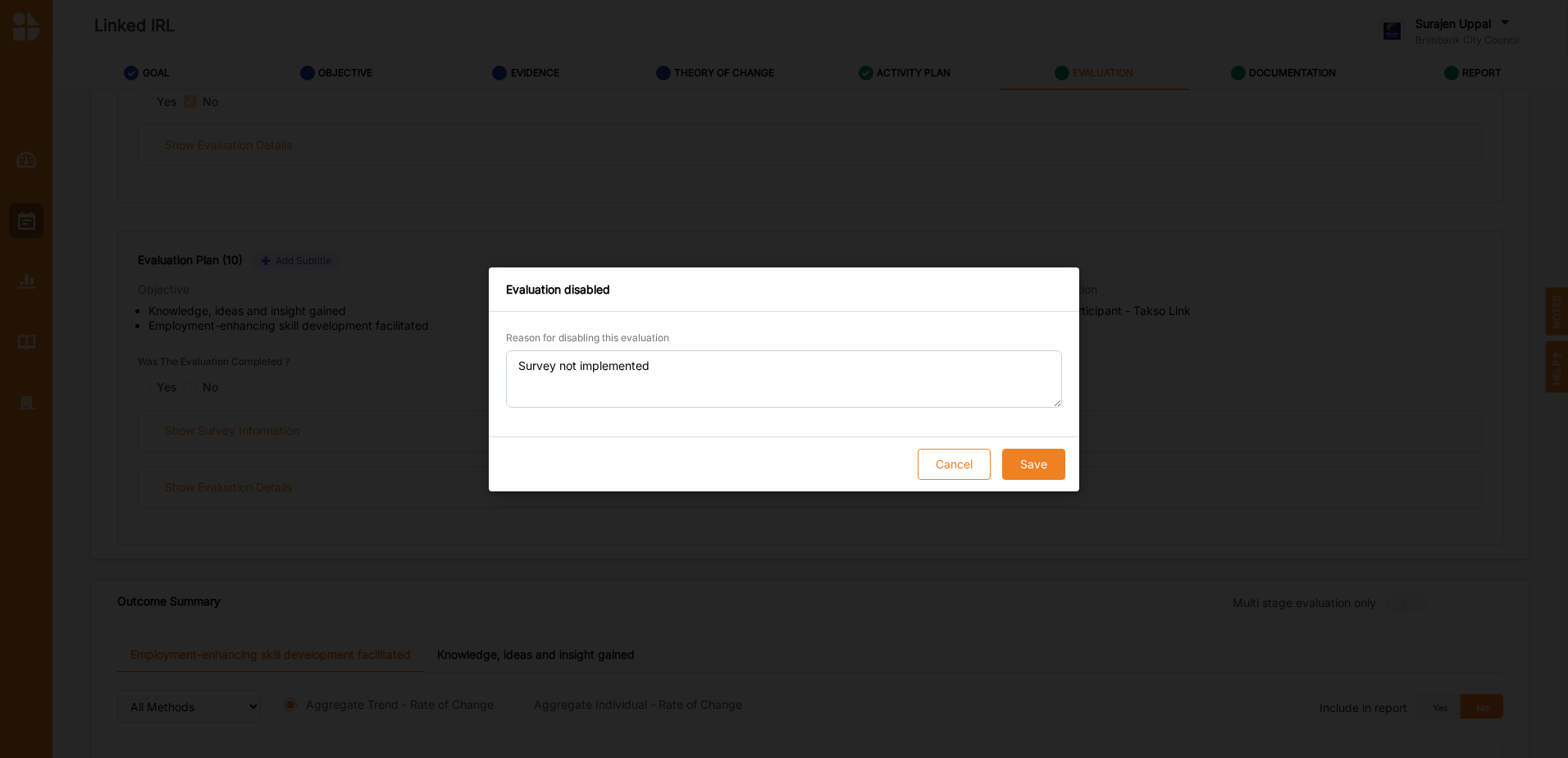
click at [1035, 460] on button "Save" at bounding box center [1034, 465] width 63 height 31
checkbox input "true"
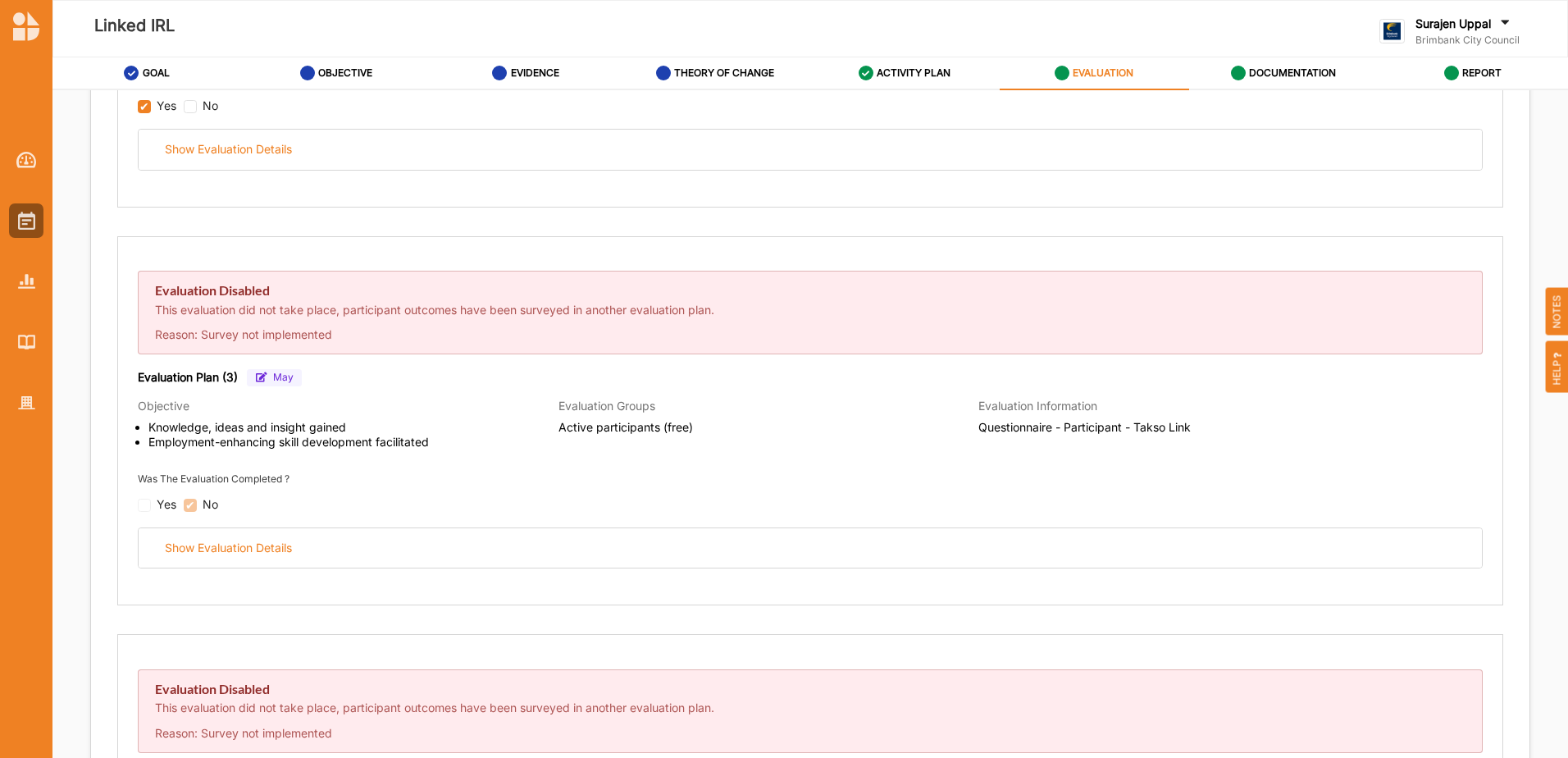
scroll to position [241, 0]
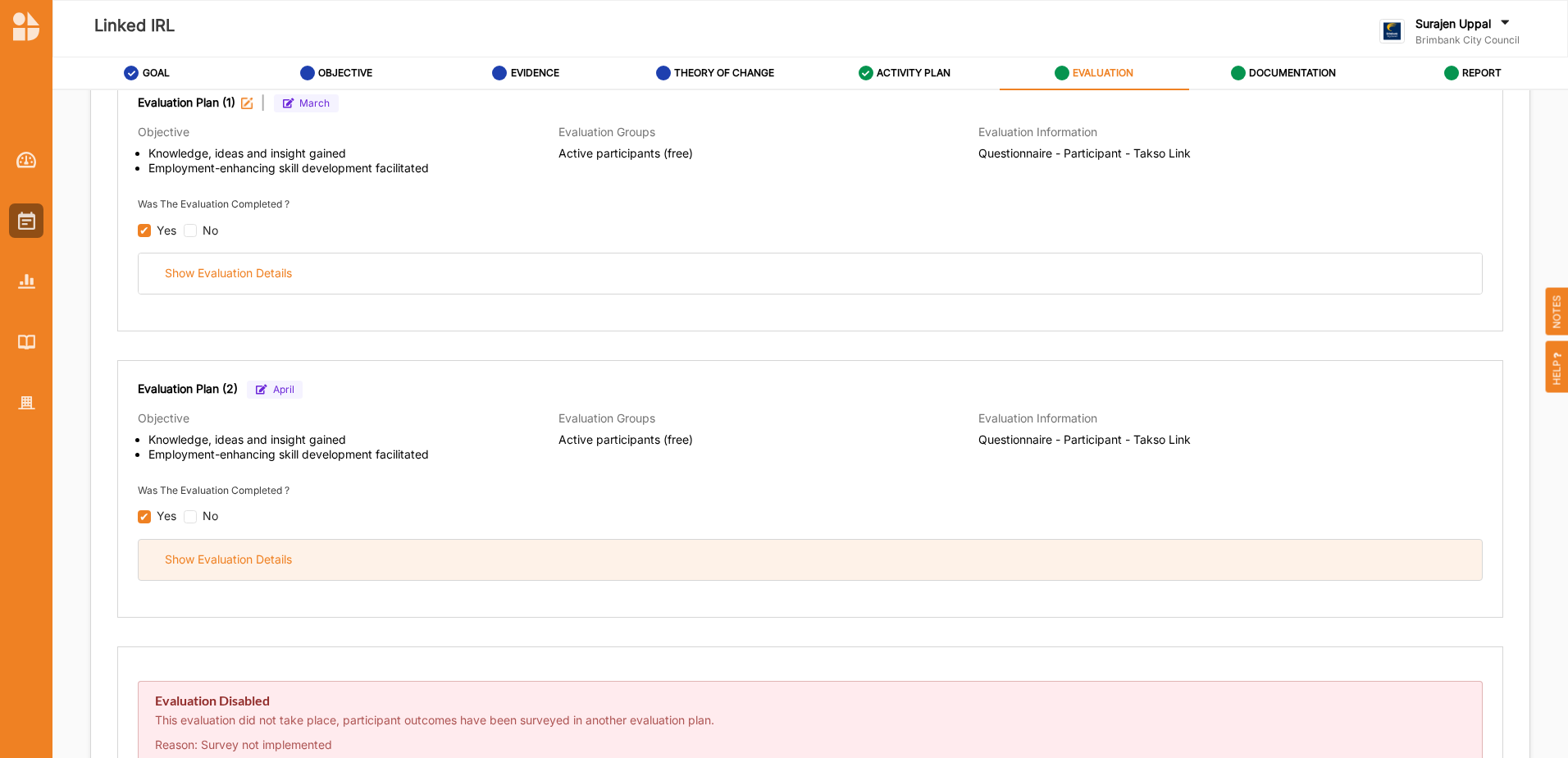
click at [609, 555] on div "Show Evaluation Details" at bounding box center [810, 559] width 1343 height 40
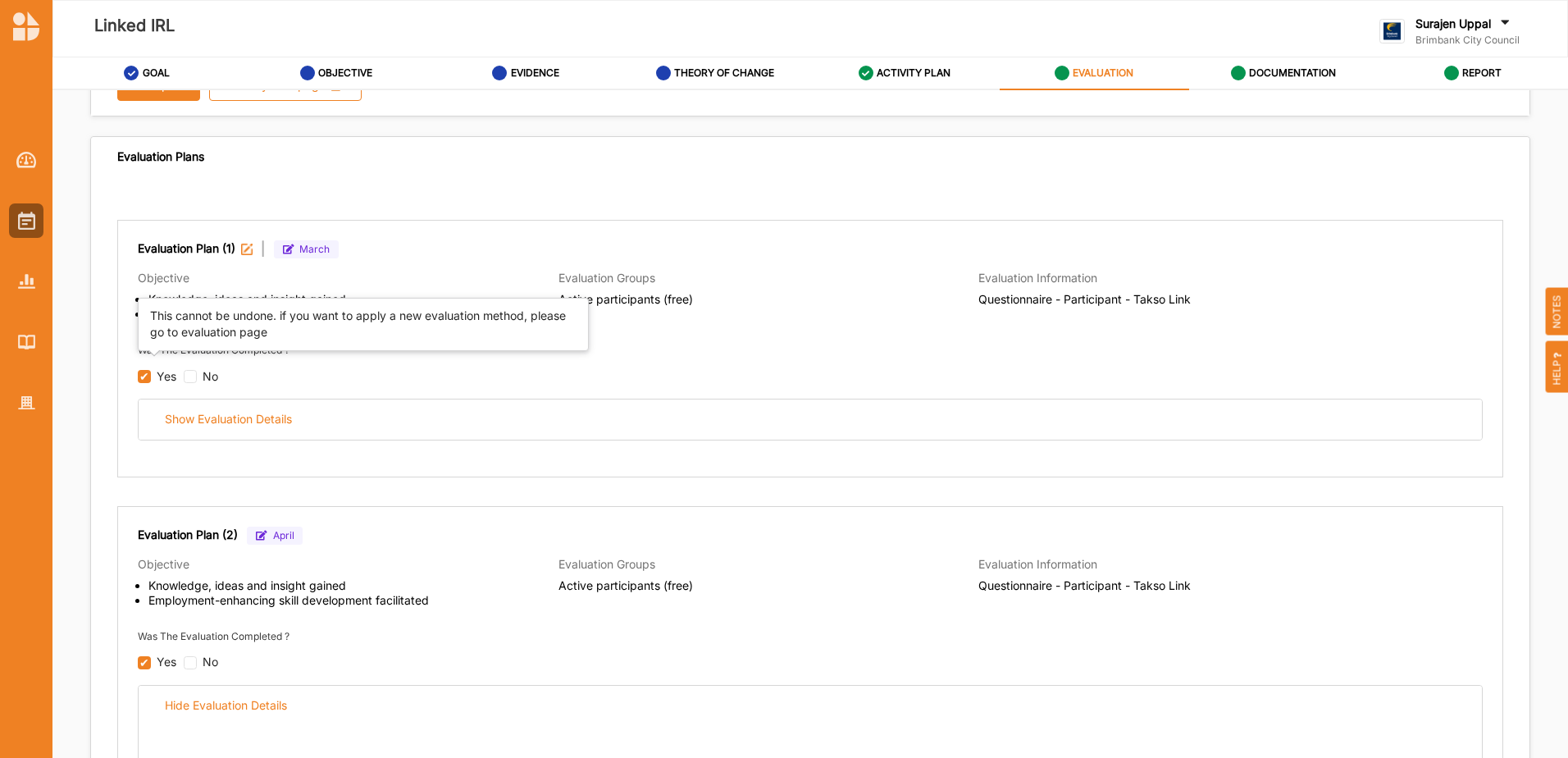
scroll to position [77, 0]
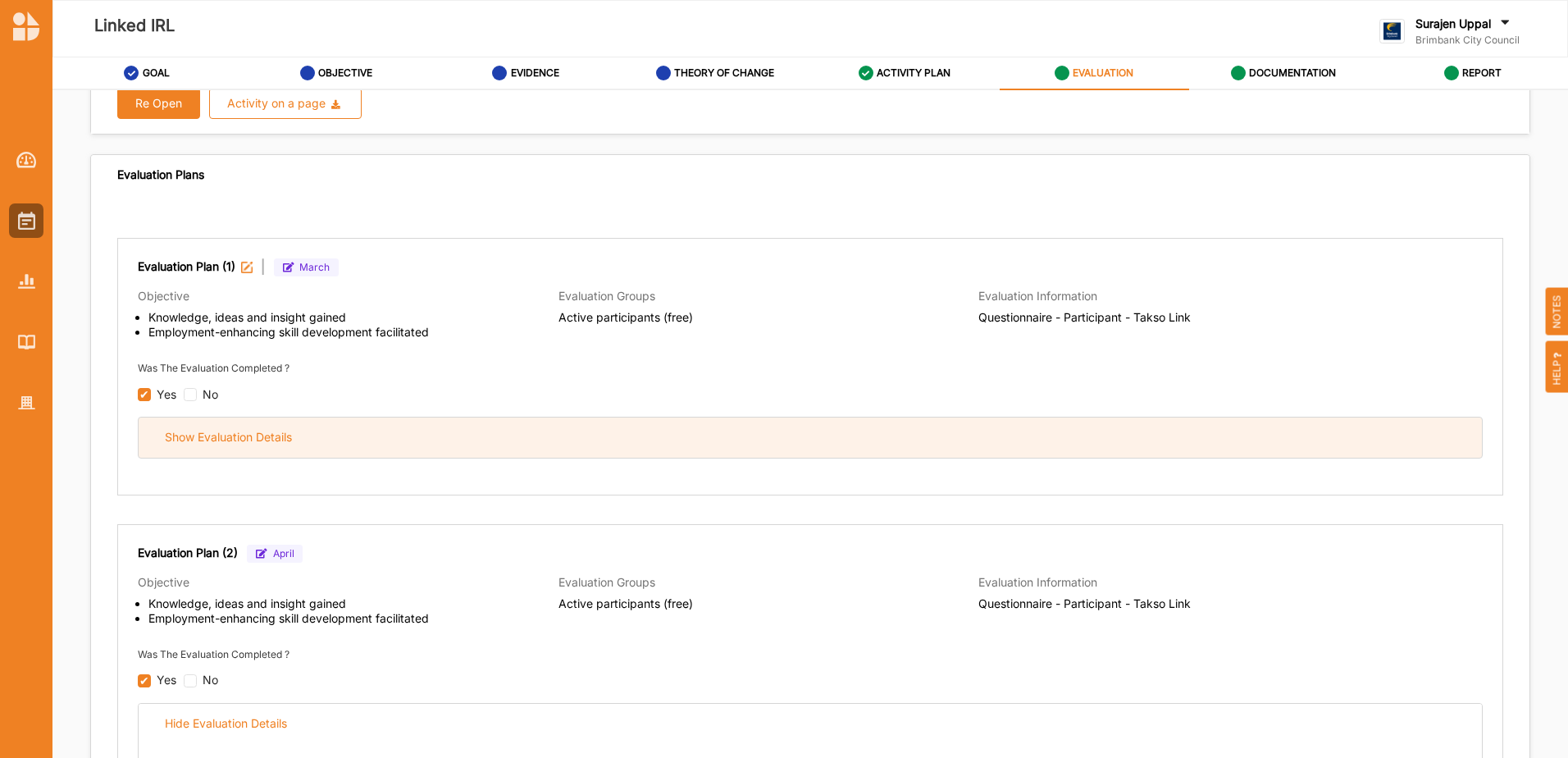
click at [571, 442] on div "Show Evaluation Details" at bounding box center [810, 437] width 1343 height 40
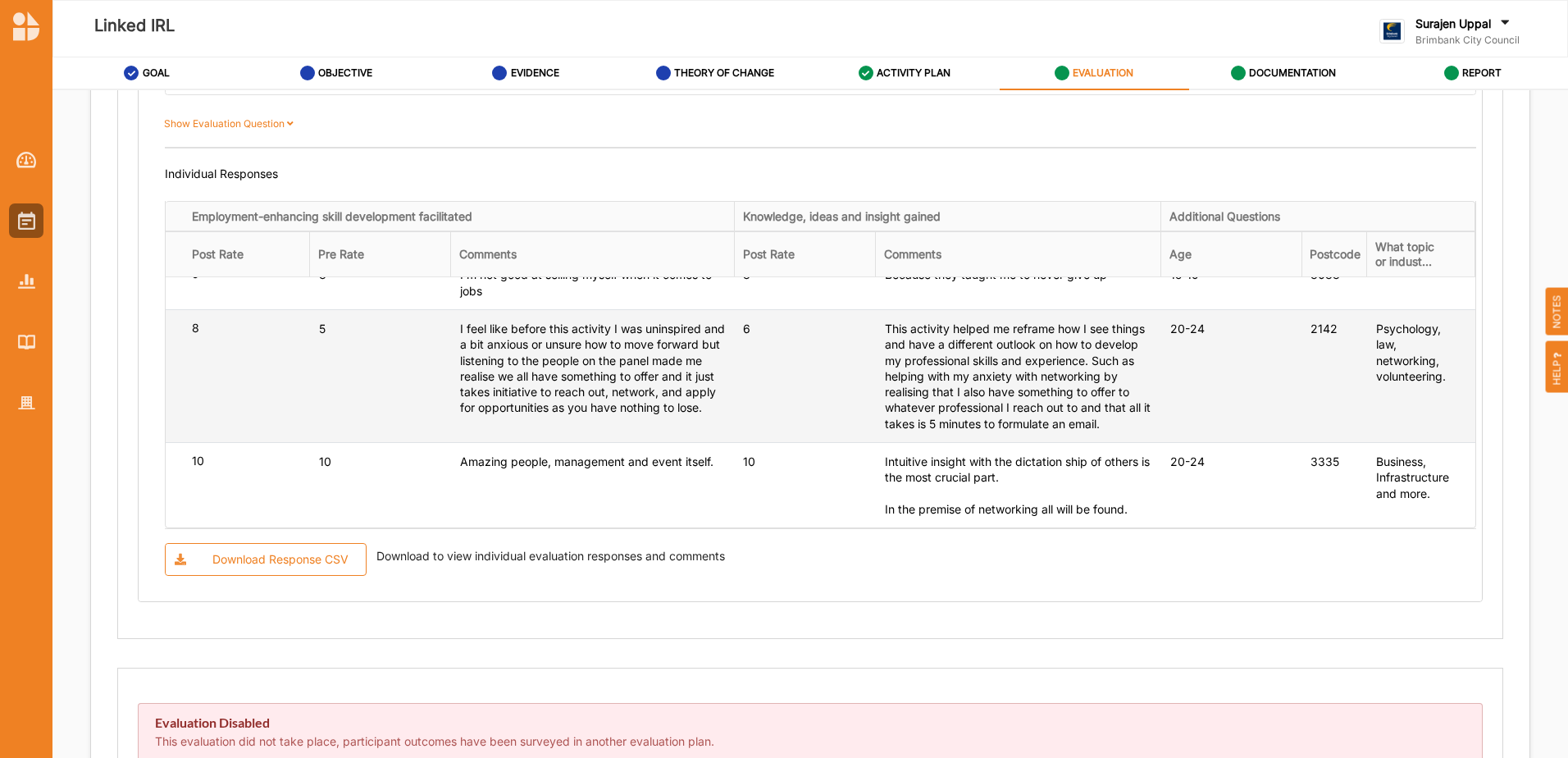
scroll to position [3224, 0]
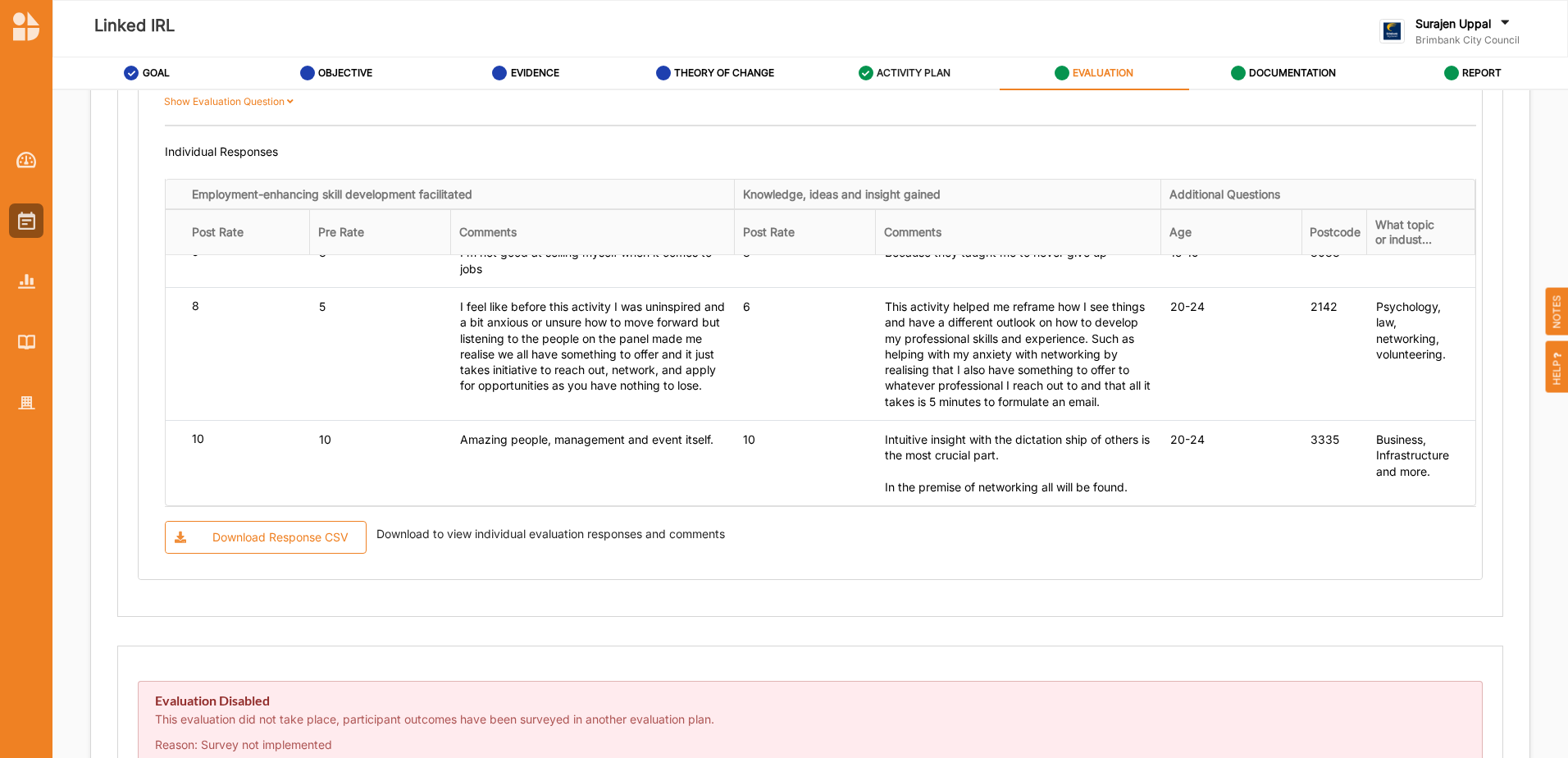
click at [922, 79] on label "ACTIVITY PLAN" at bounding box center [913, 73] width 74 height 13
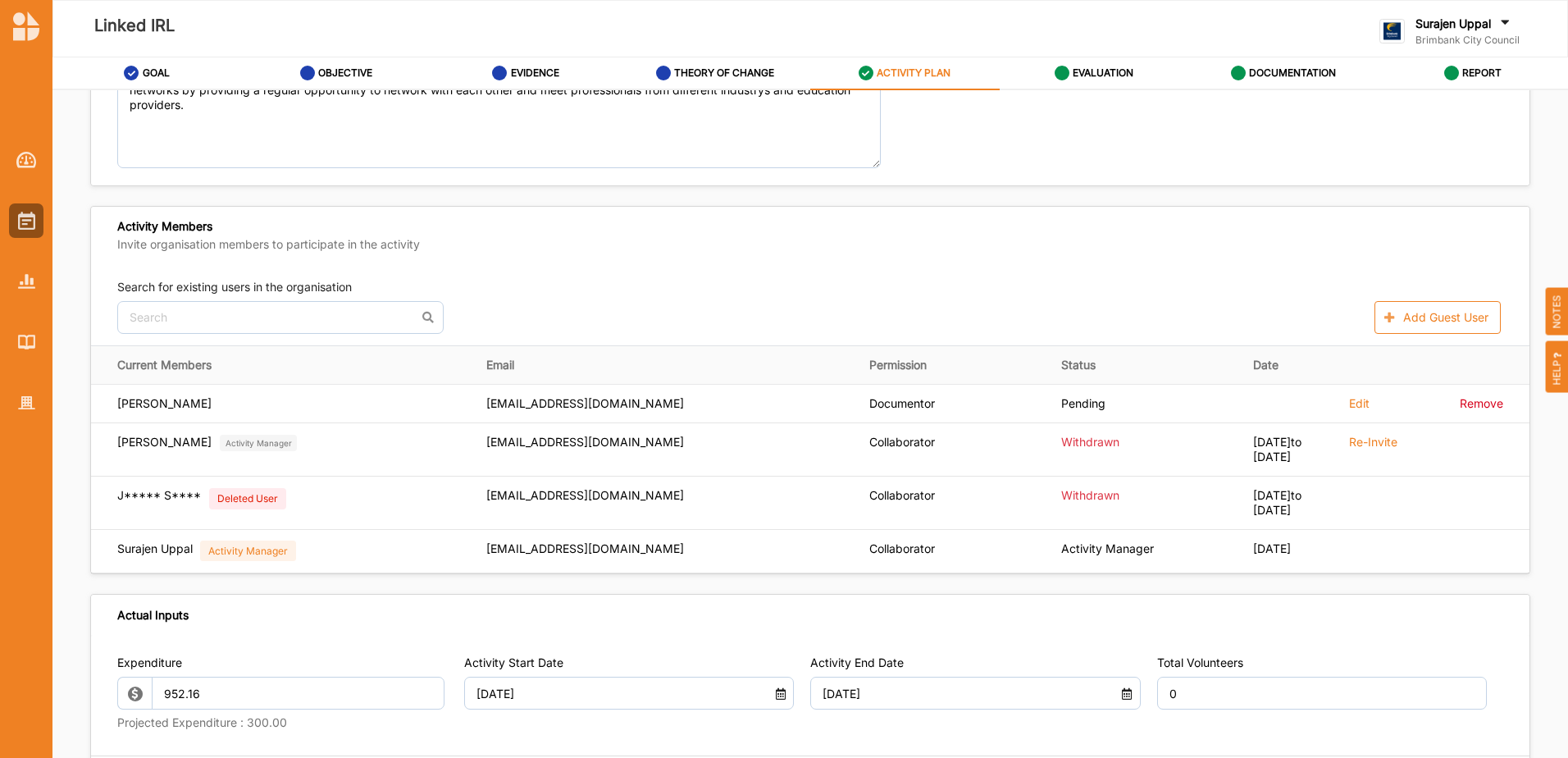
scroll to position [200, 0]
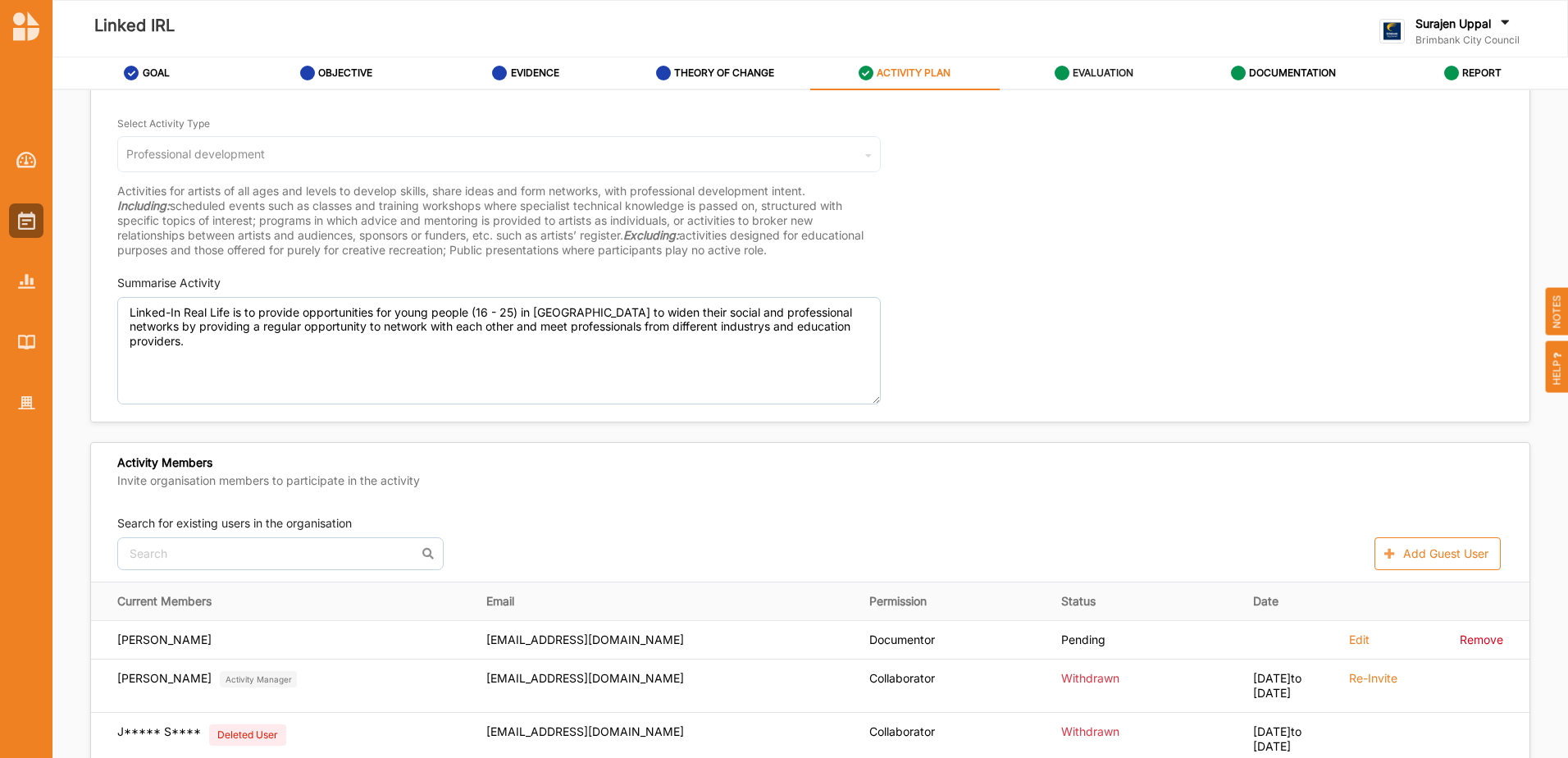
click at [1113, 77] on label "EVALUATION" at bounding box center [1103, 73] width 61 height 13
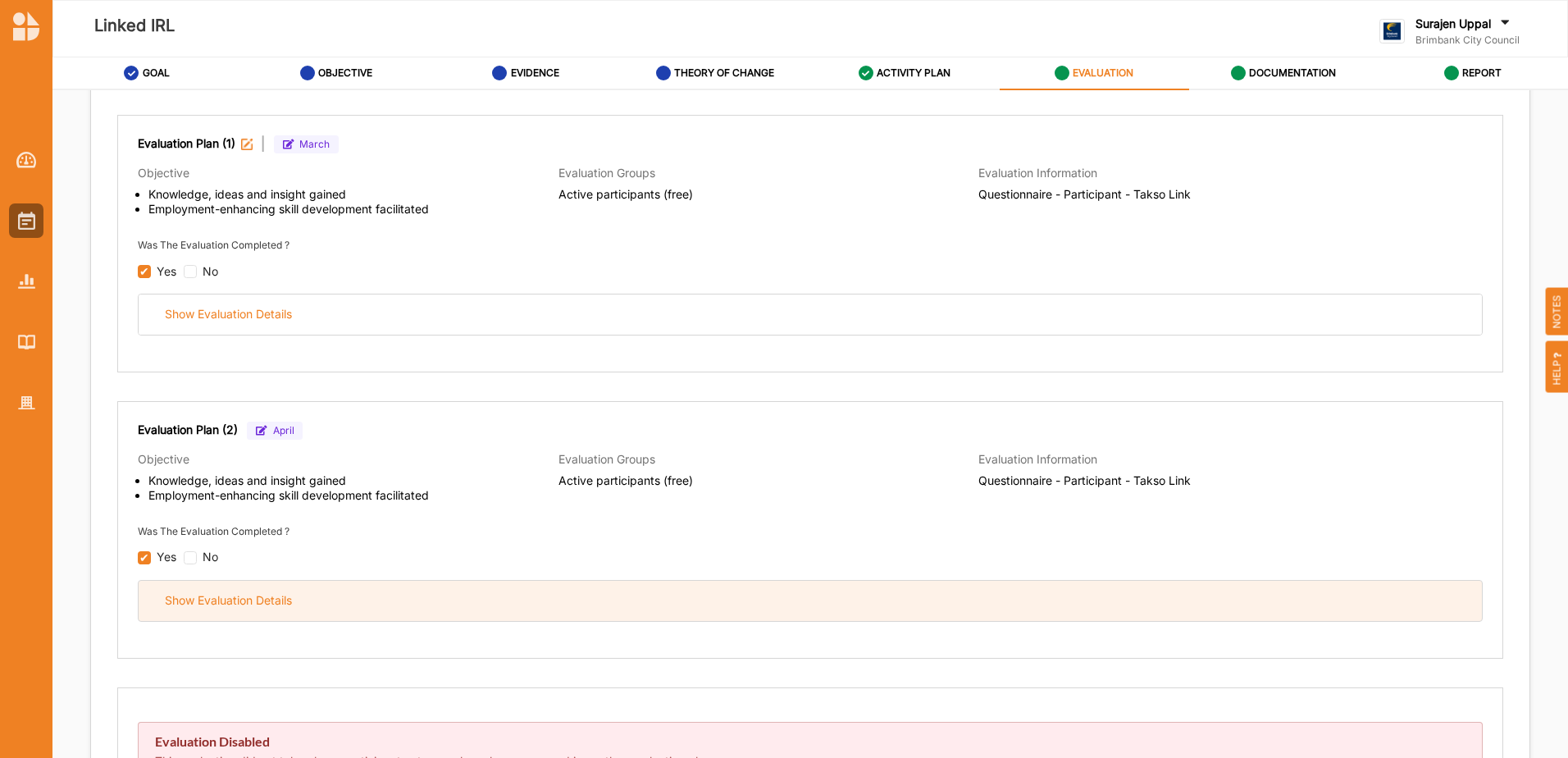
click at [597, 608] on div "Show Evaluation Details" at bounding box center [810, 601] width 1343 height 40
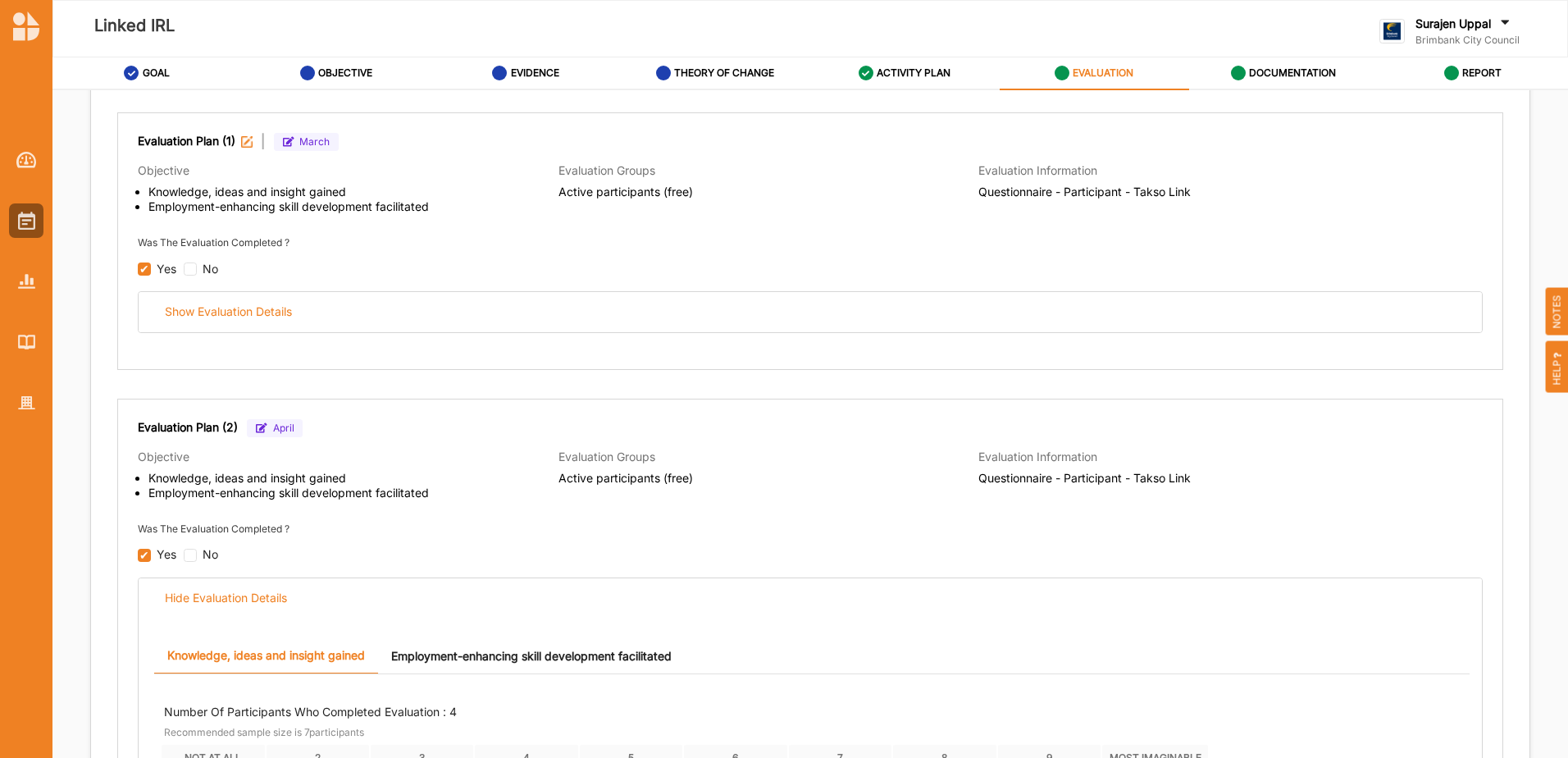
scroll to position [200, 0]
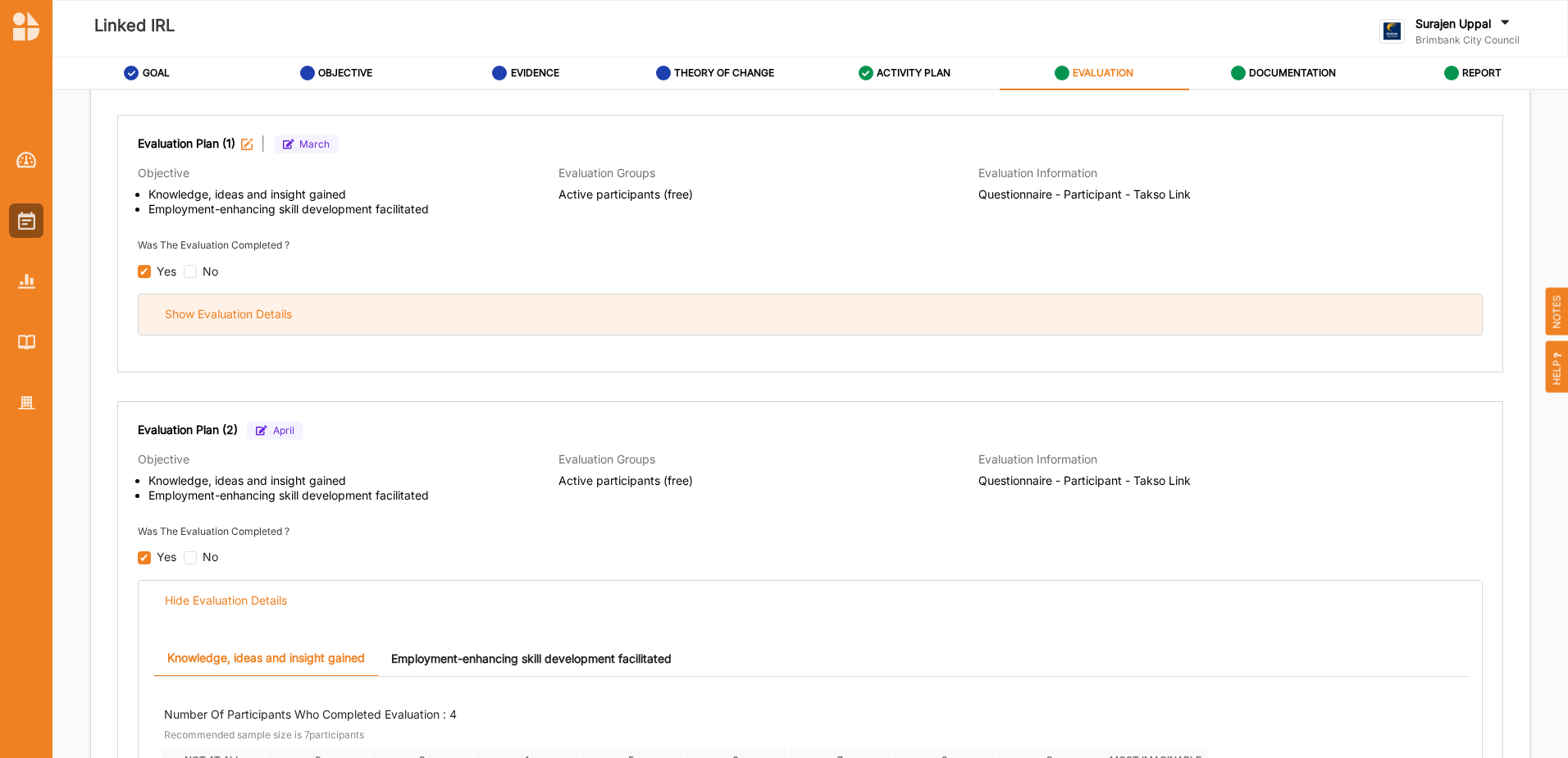
click at [663, 321] on div "Show Evaluation Details" at bounding box center [810, 314] width 1343 height 40
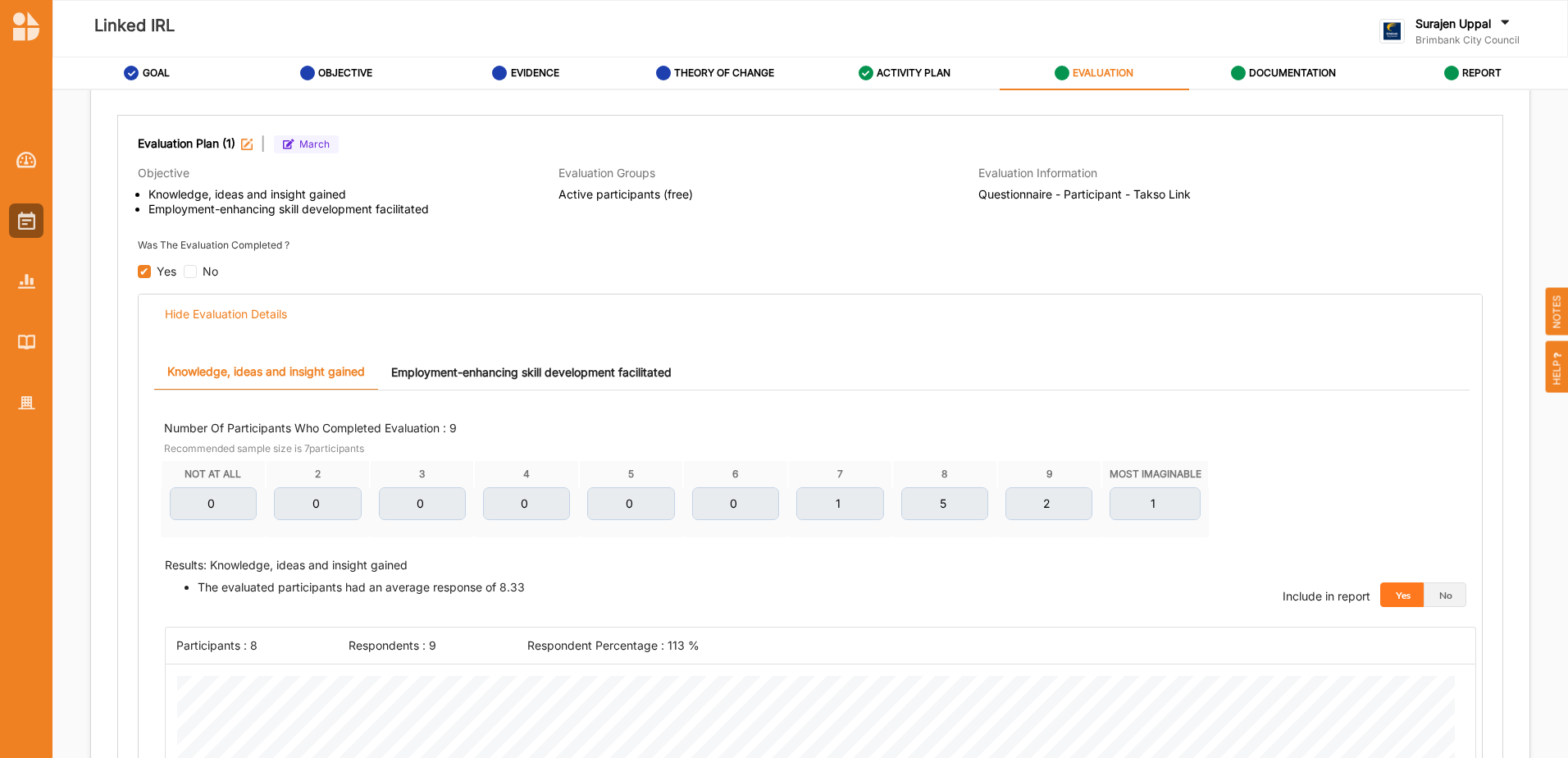
click at [483, 372] on link "Employment-enhancing skill development facilitated" at bounding box center [531, 372] width 306 height 35
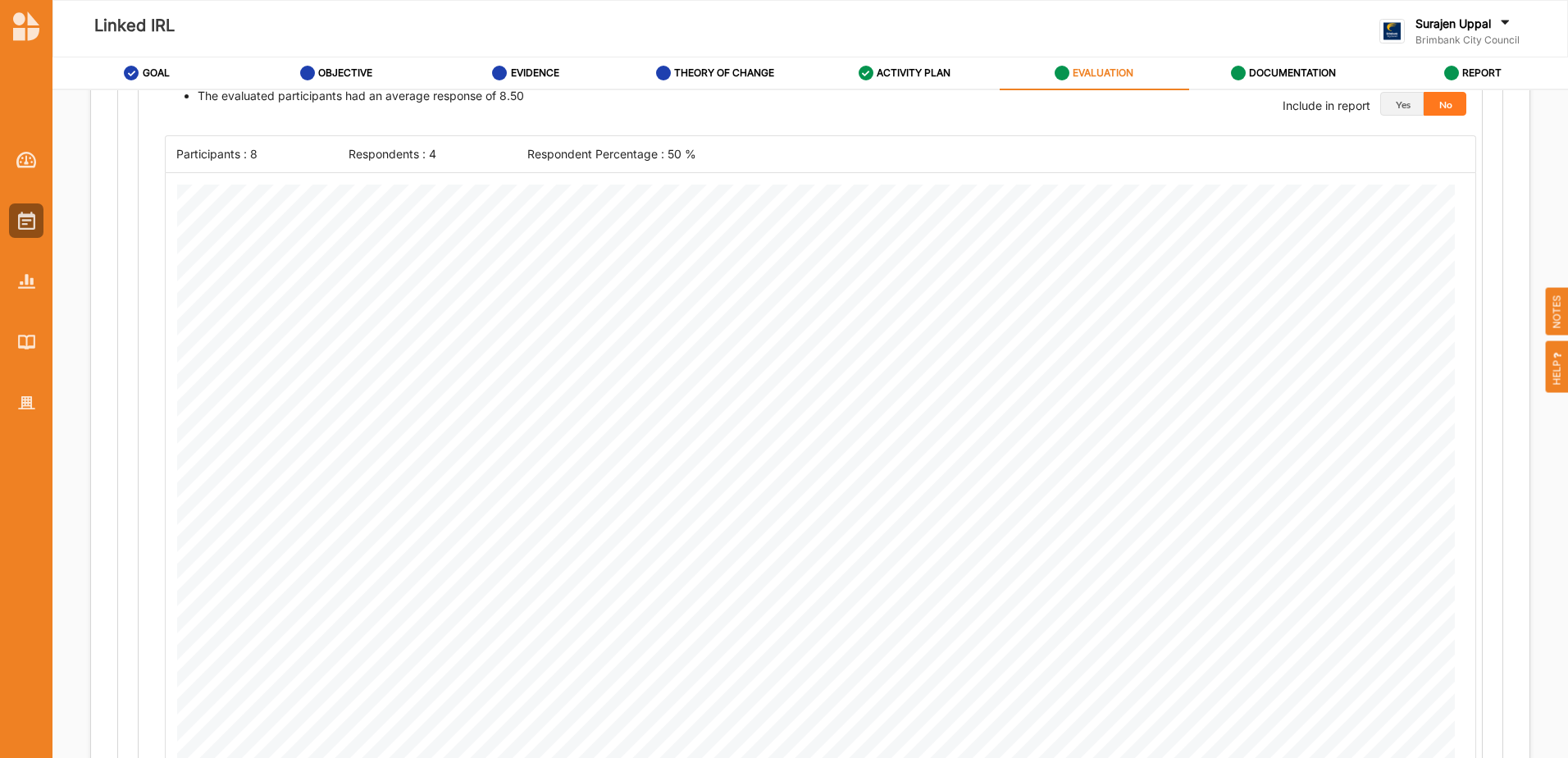
scroll to position [2333, 0]
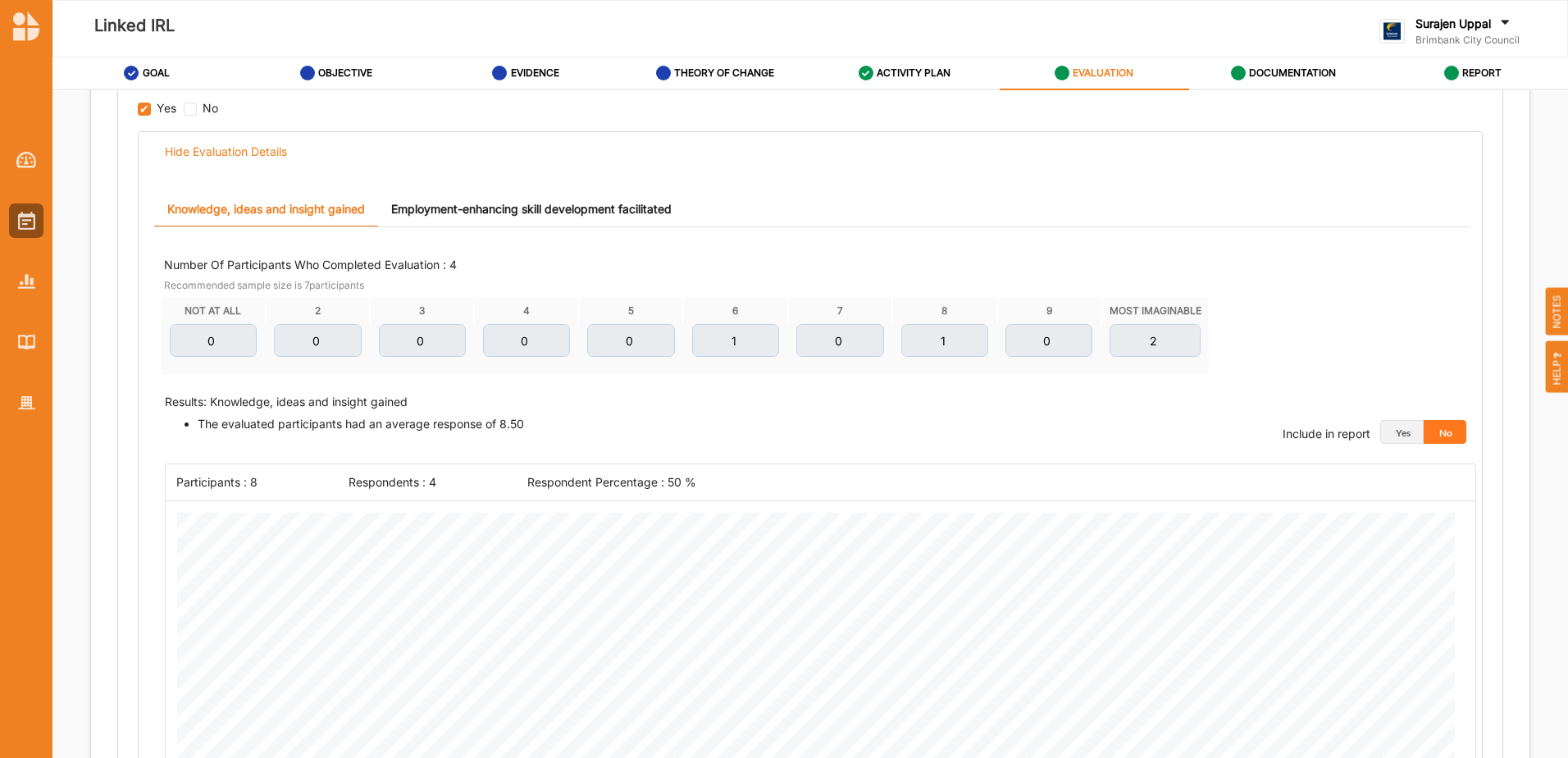
click at [506, 209] on link "Employment-enhancing skill development facilitated" at bounding box center [531, 209] width 306 height 35
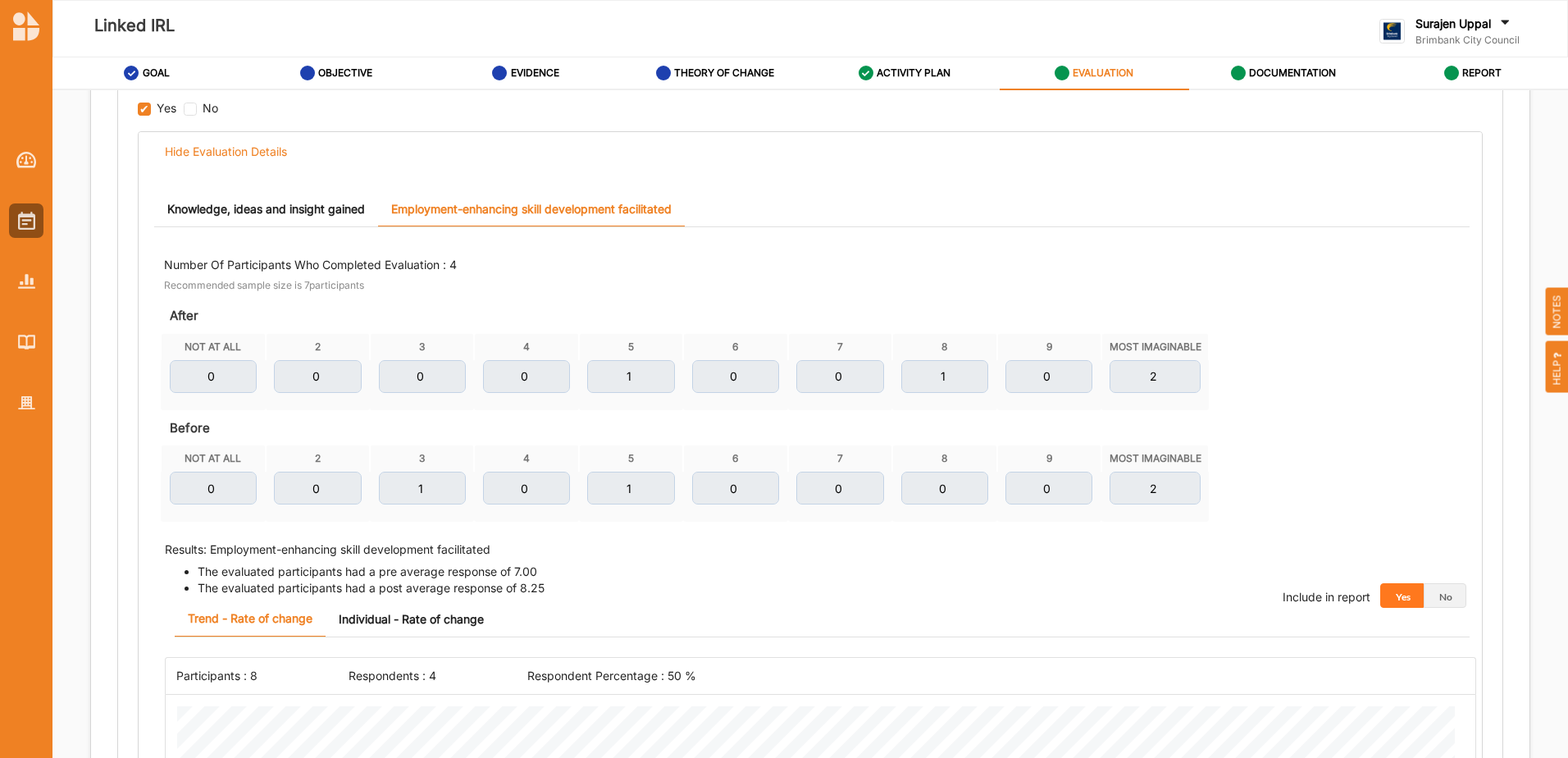
click at [301, 217] on link "Knowledge, ideas and insight gained" at bounding box center [266, 209] width 224 height 35
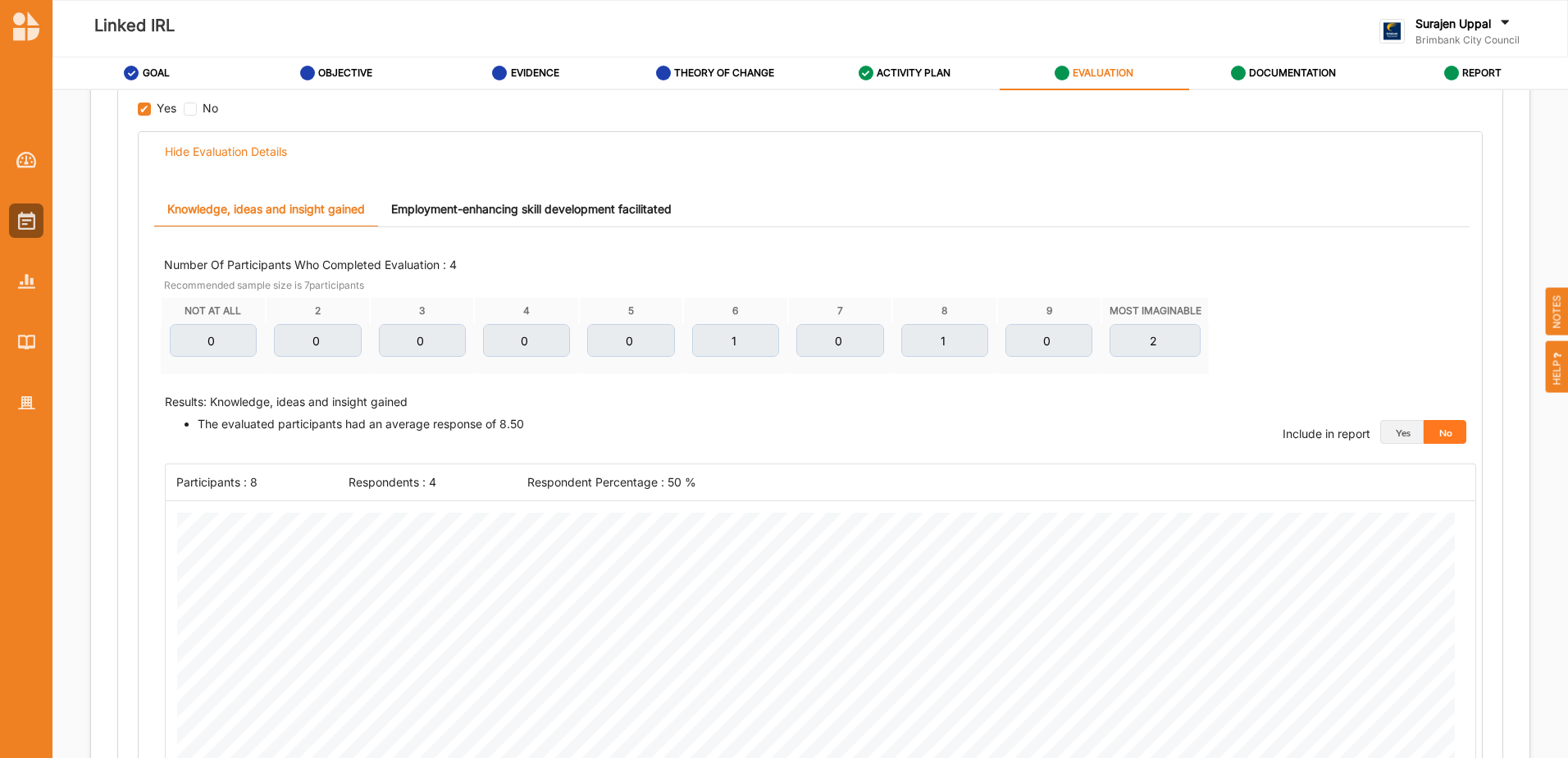
click at [590, 206] on link "Employment-enhancing skill development facilitated" at bounding box center [531, 209] width 306 height 35
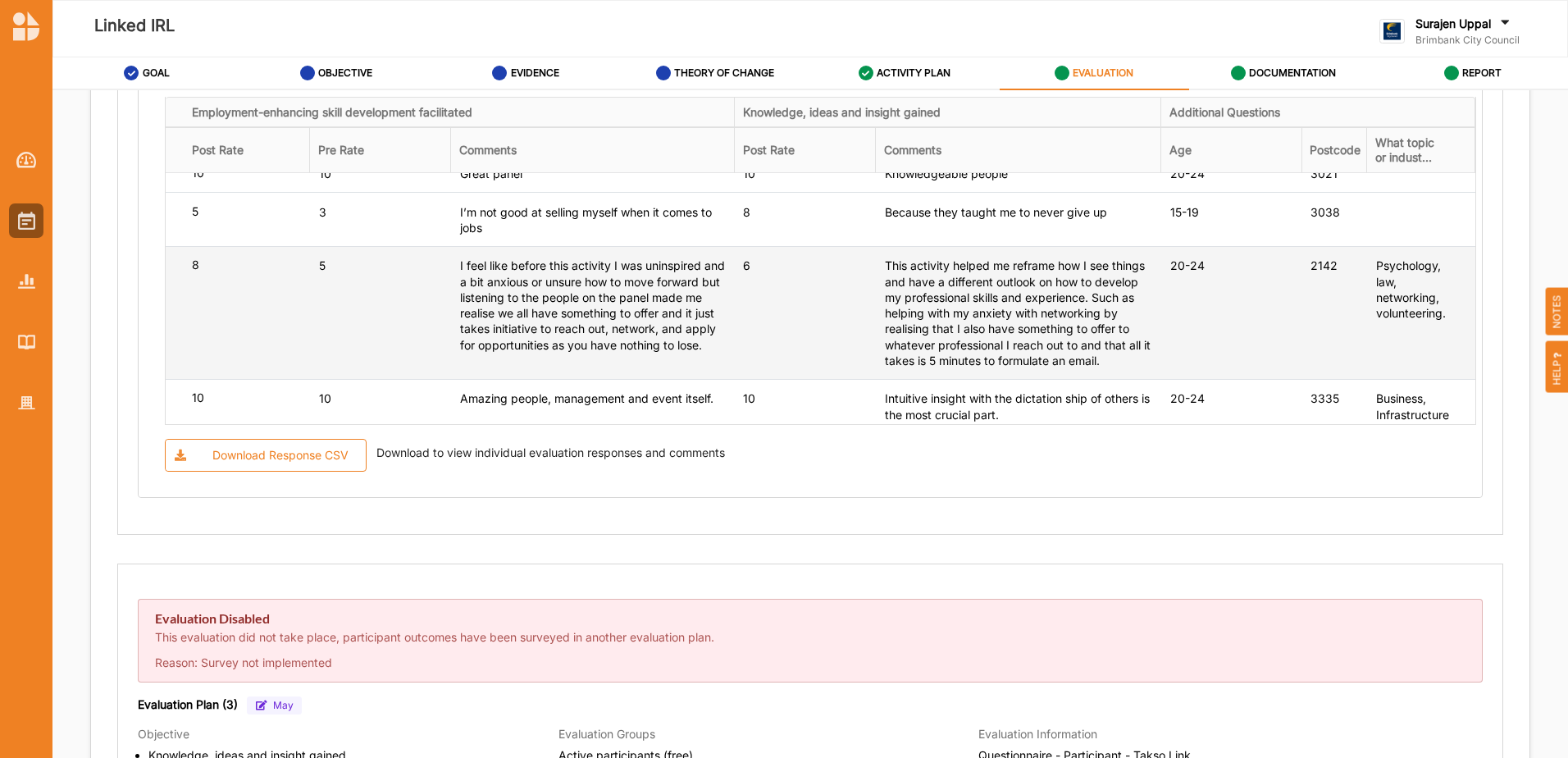
scroll to position [0, 0]
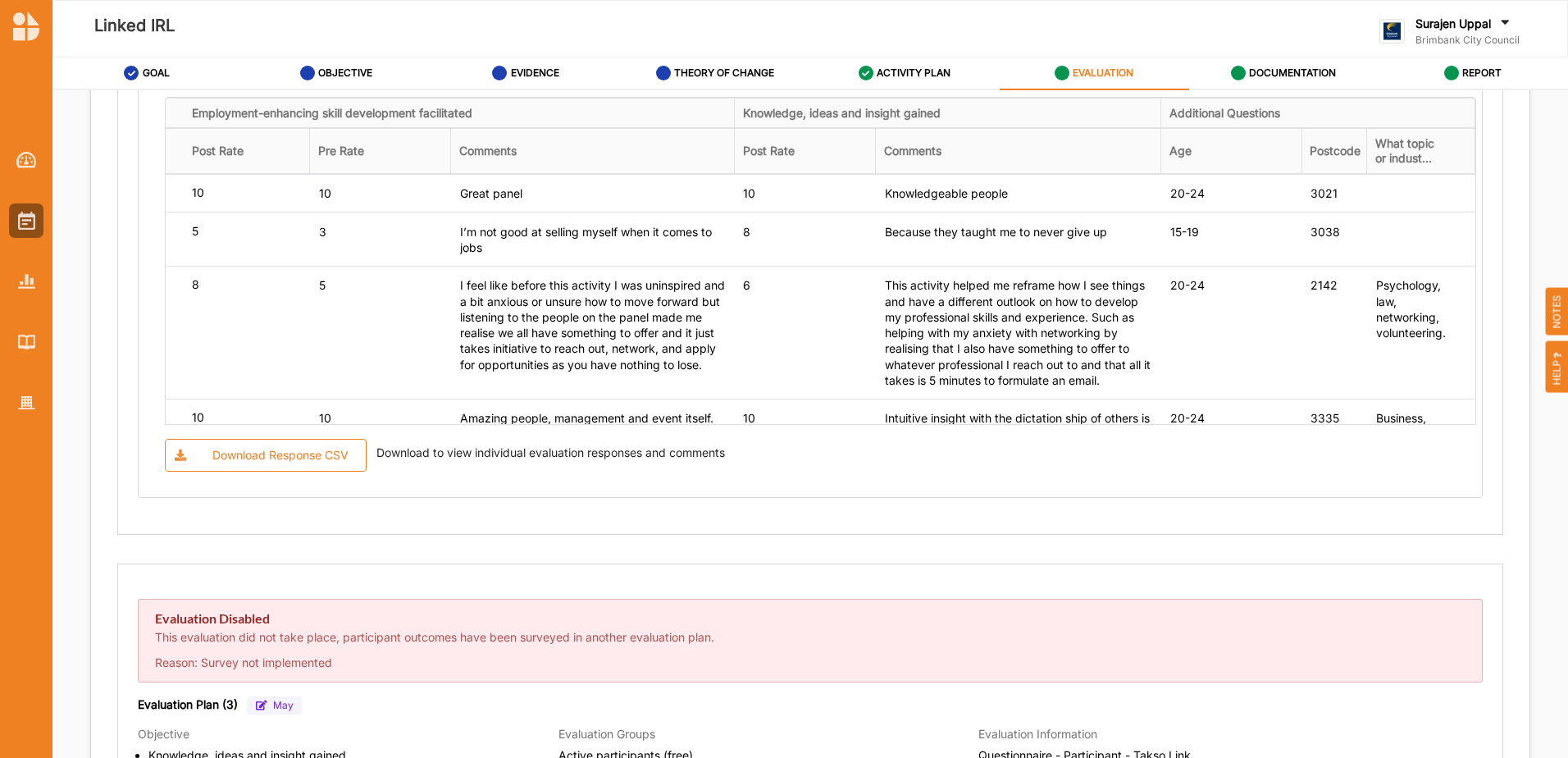
drag, startPoint x: 917, startPoint y: 74, endPoint x: 856, endPoint y: 12, distance: 87.0
click at [856, 12] on div "Linked IRL" at bounding box center [521, 29] width 914 height 33
drag, startPoint x: 877, startPoint y: 68, endPoint x: 799, endPoint y: 58, distance: 78.6
click at [799, 58] on link "THEORY OF CHANGE" at bounding box center [716, 74] width 189 height 33
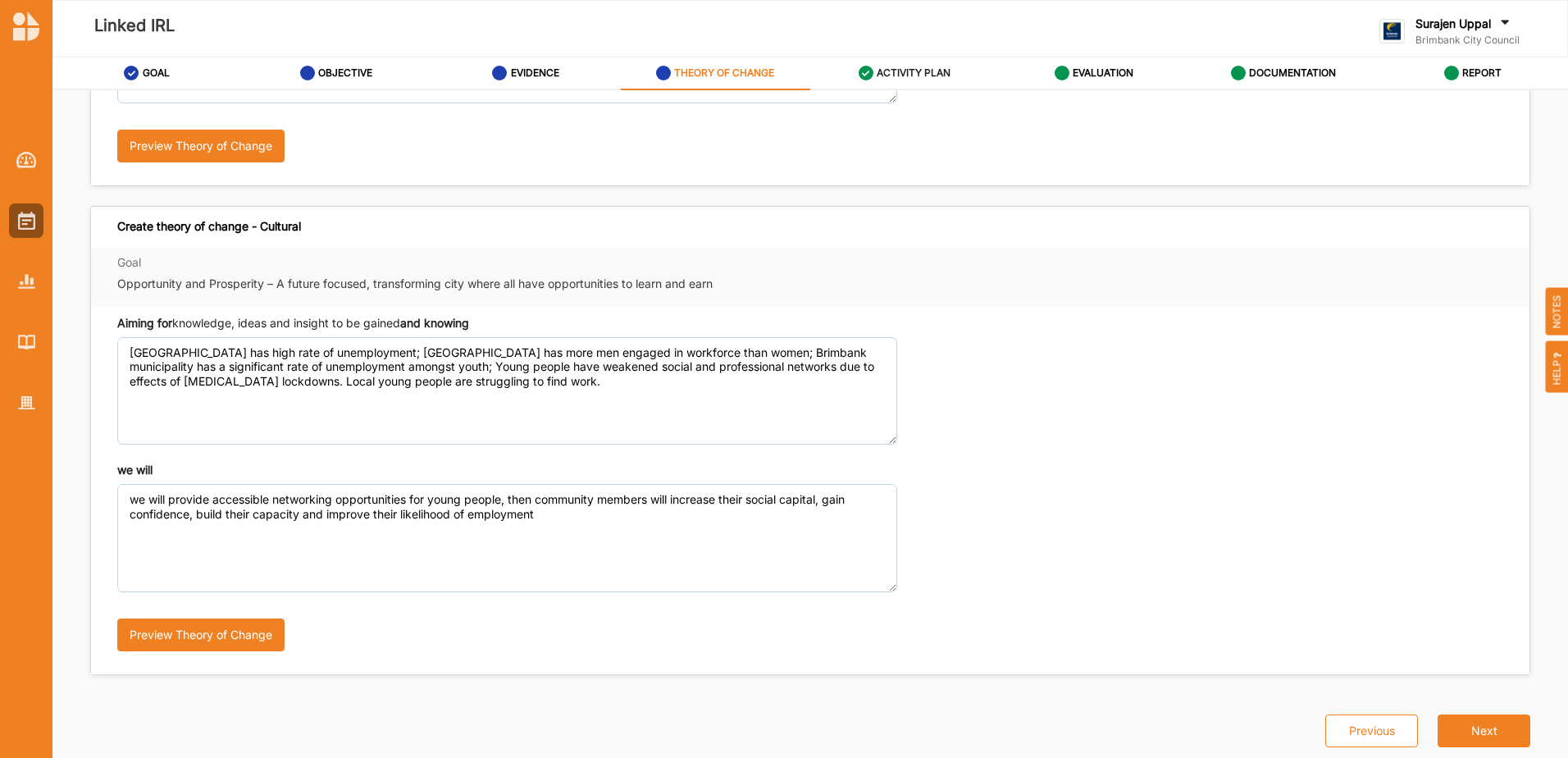
scroll to position [381, 0]
click at [901, 69] on label "ACTIVITY PLAN" at bounding box center [913, 73] width 74 height 13
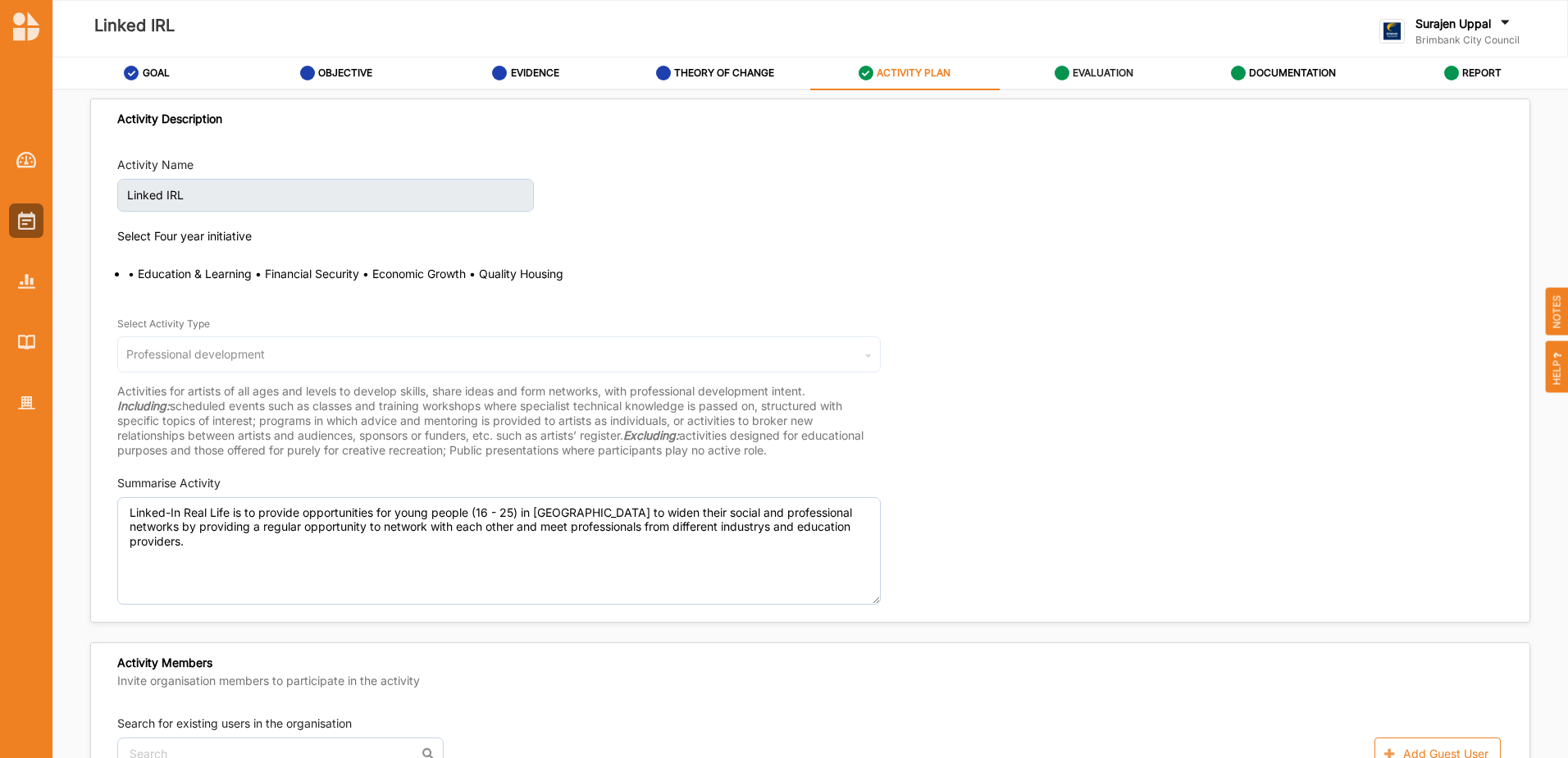
click at [1117, 79] on label "EVALUATION" at bounding box center [1103, 73] width 61 height 13
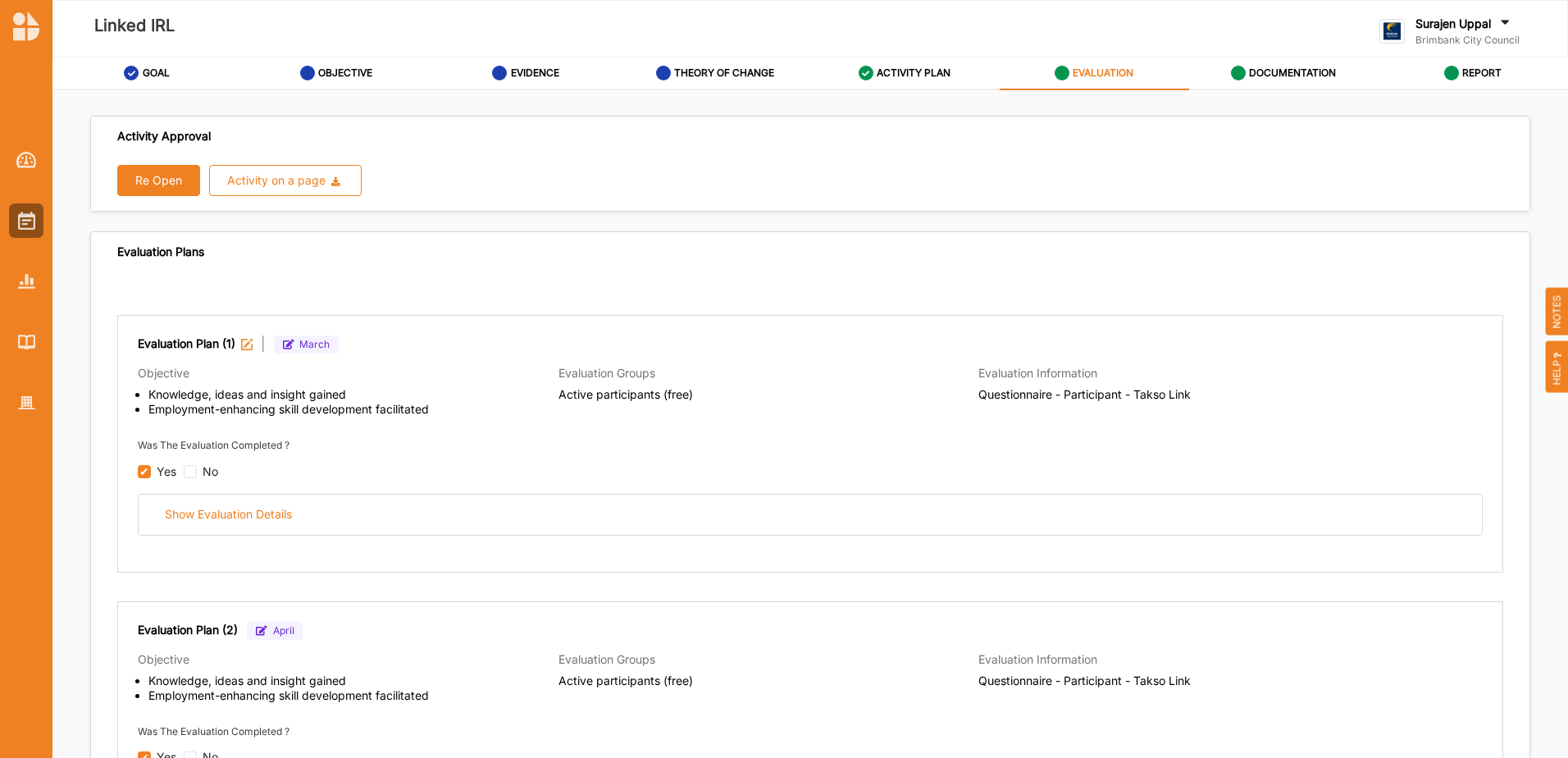
scroll to position [410, 0]
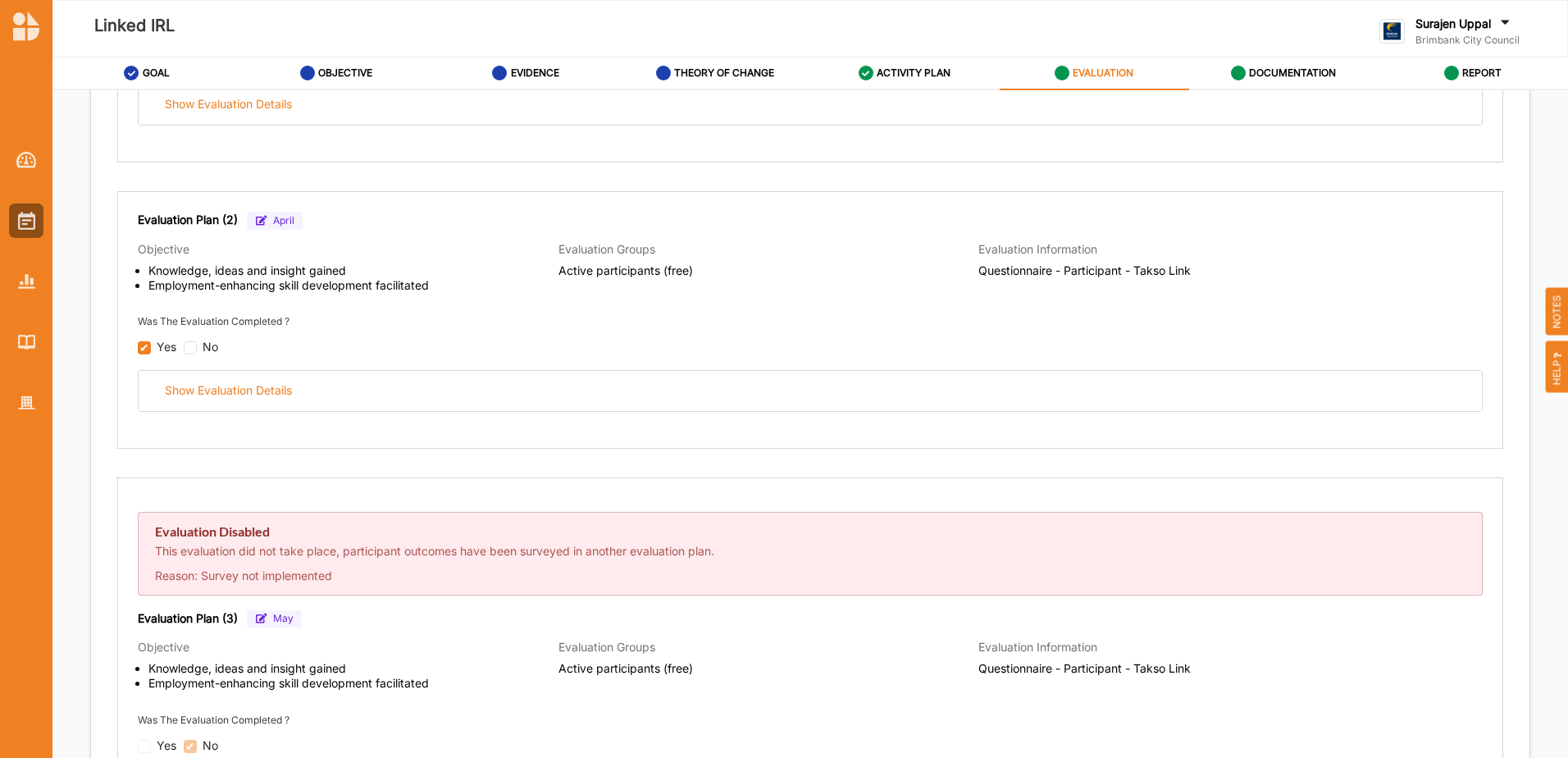
click at [505, 381] on div "Show Evaluation Details" at bounding box center [810, 391] width 1343 height 40
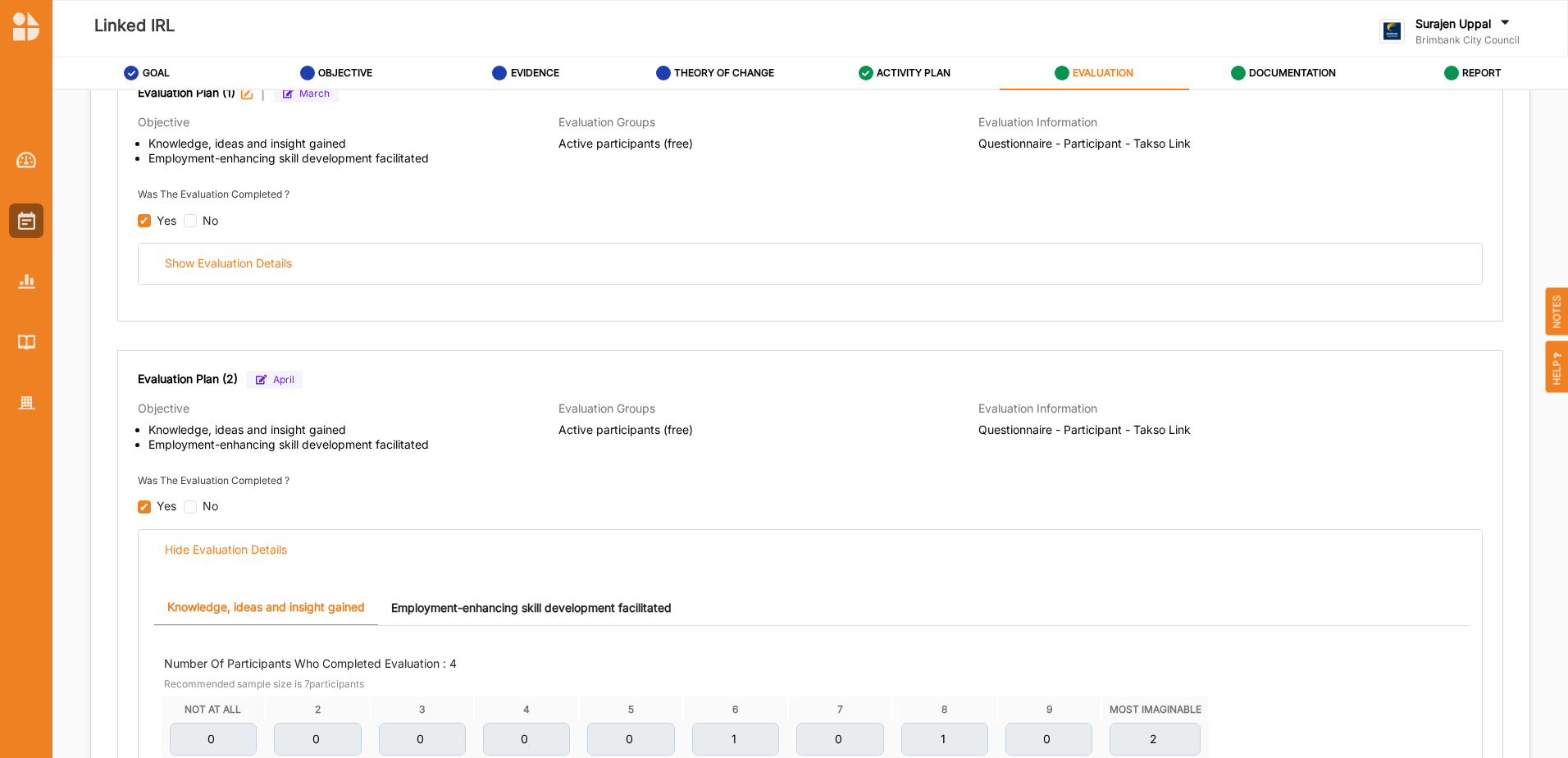
scroll to position [82, 0]
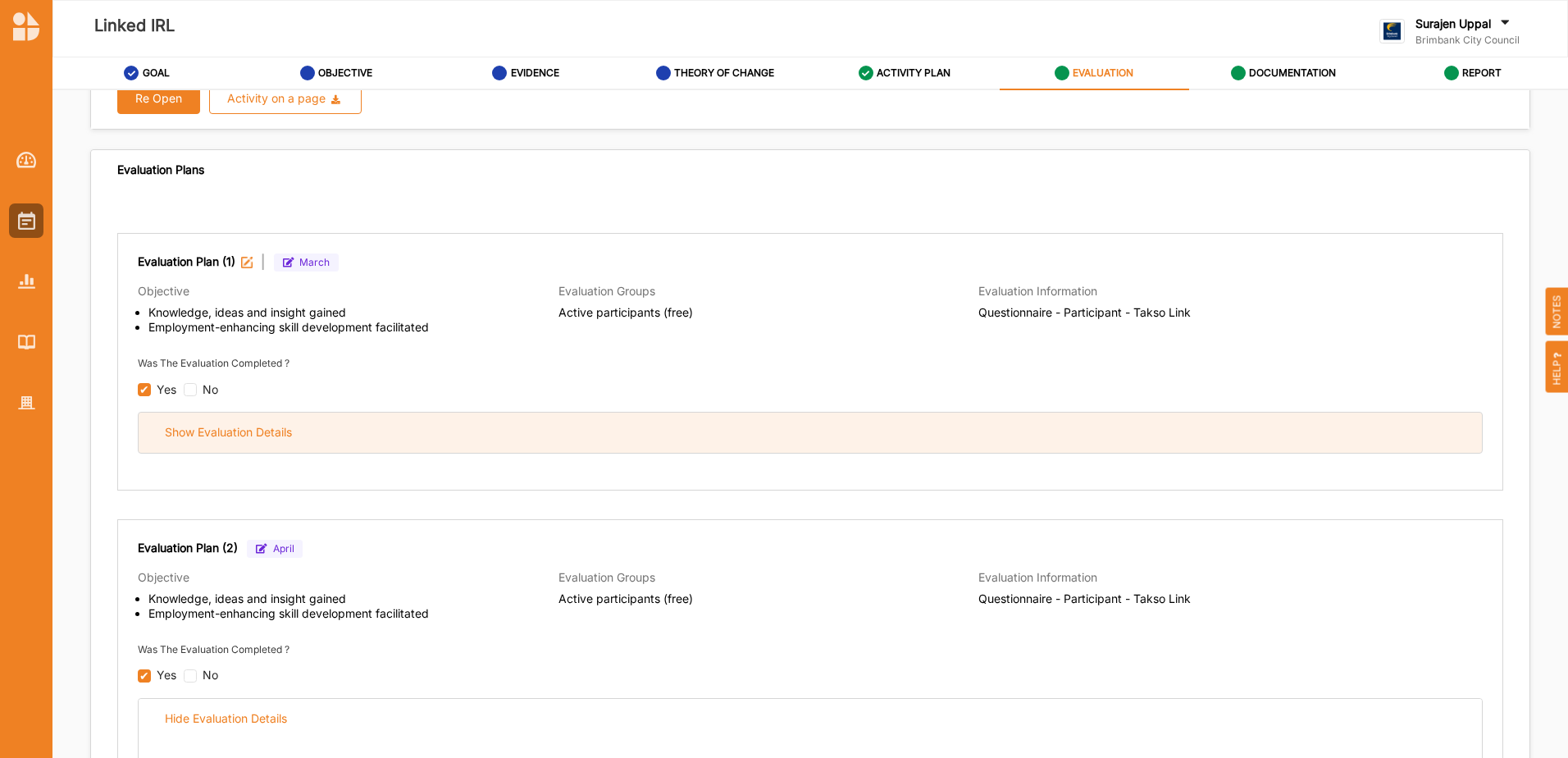
click at [943, 443] on div "Show Evaluation Details" at bounding box center [810, 433] width 1343 height 40
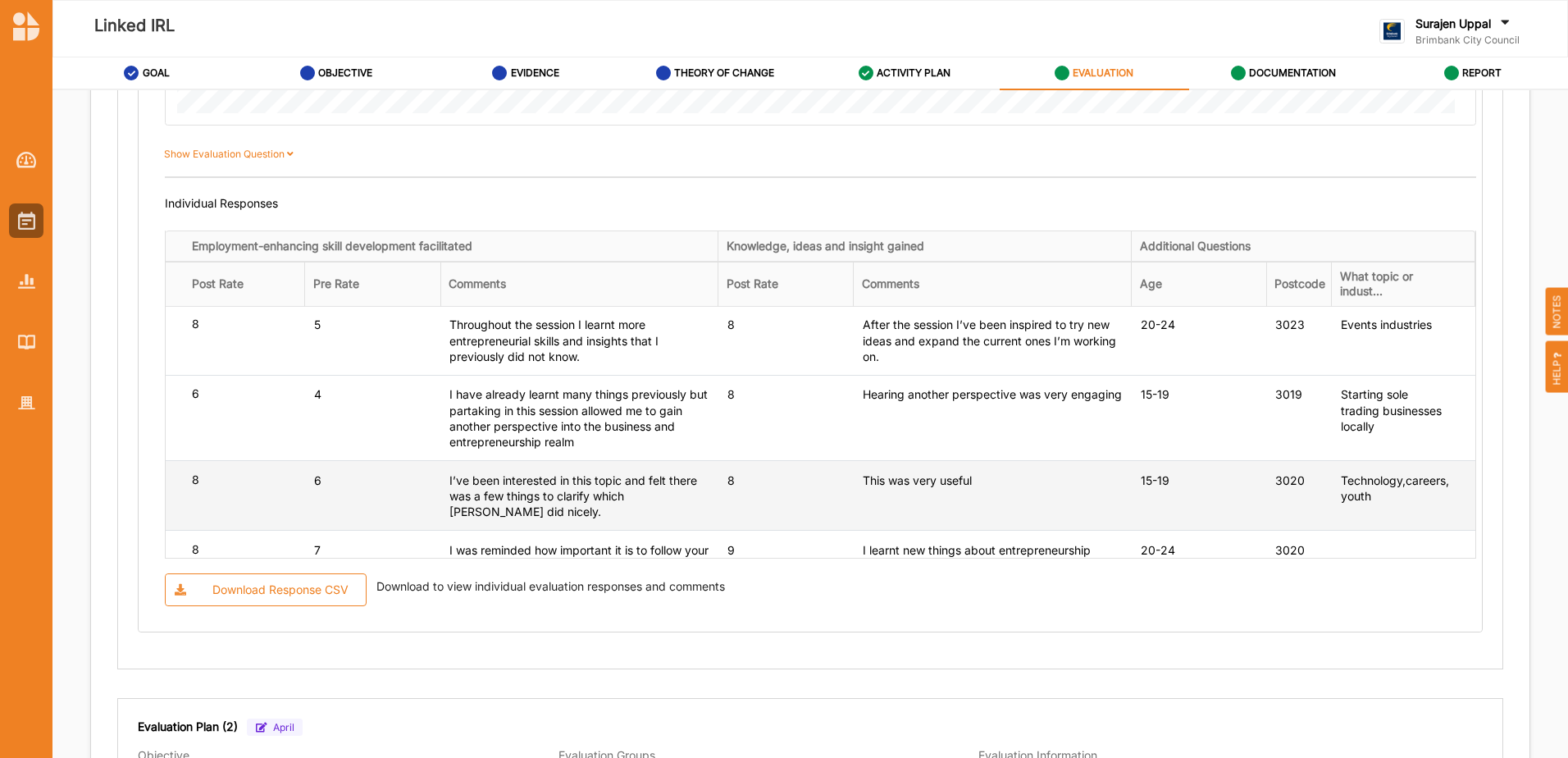
scroll to position [0, 0]
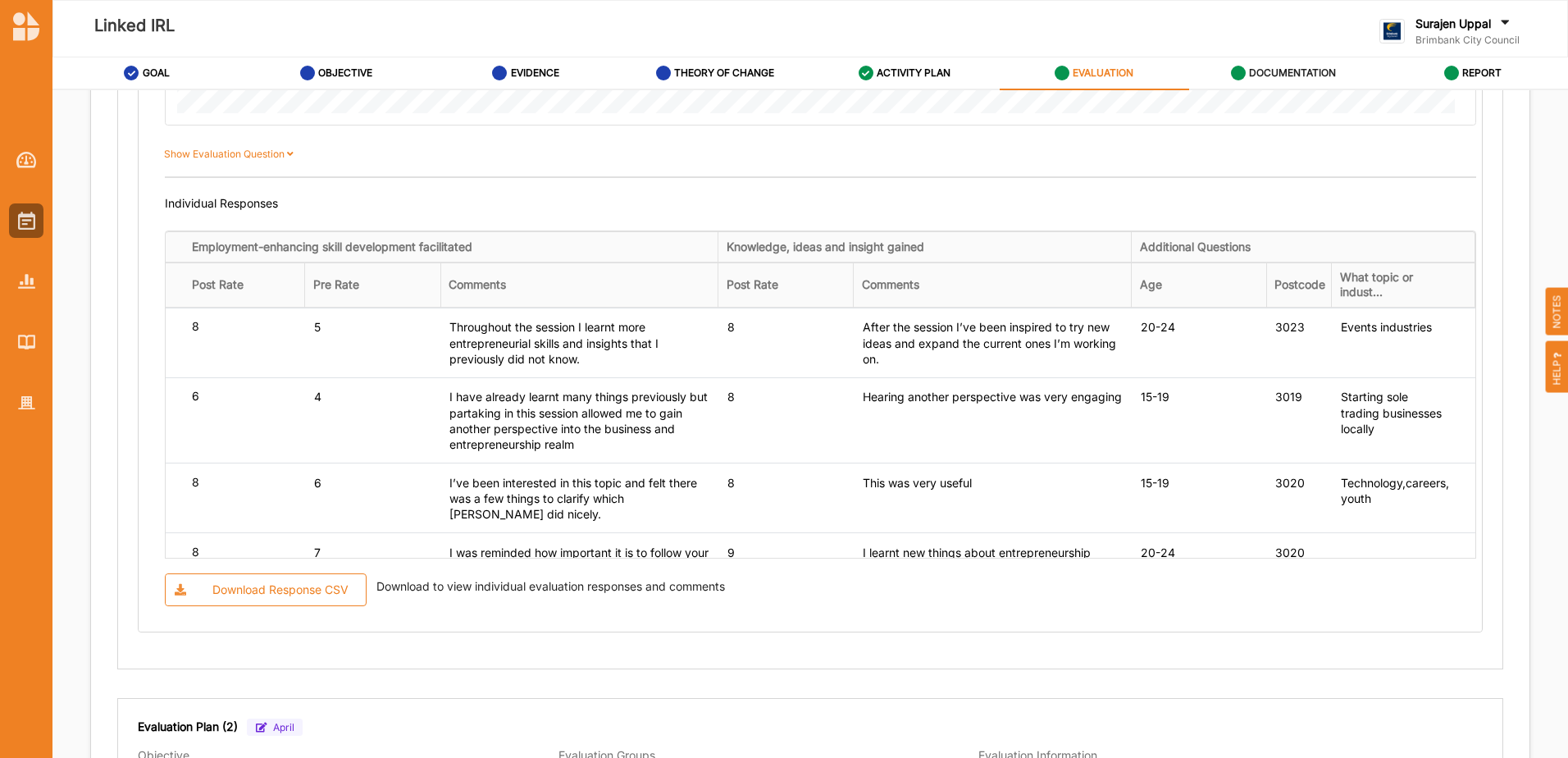
drag, startPoint x: 1291, startPoint y: 68, endPoint x: 1290, endPoint y: 82, distance: 14.0
click at [1290, 82] on div "DOCUMENTATION" at bounding box center [1284, 73] width 105 height 30
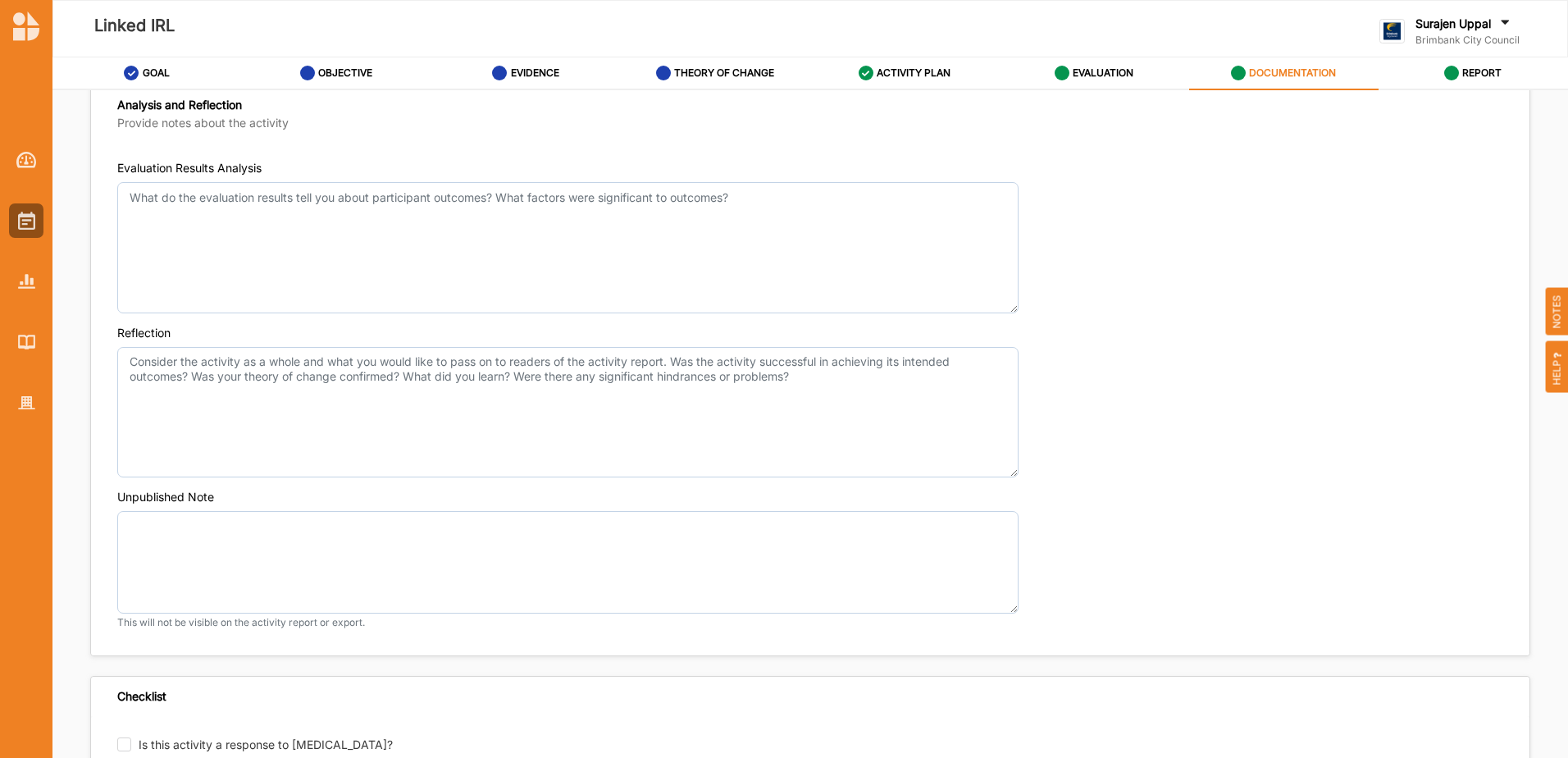
scroll to position [939, 0]
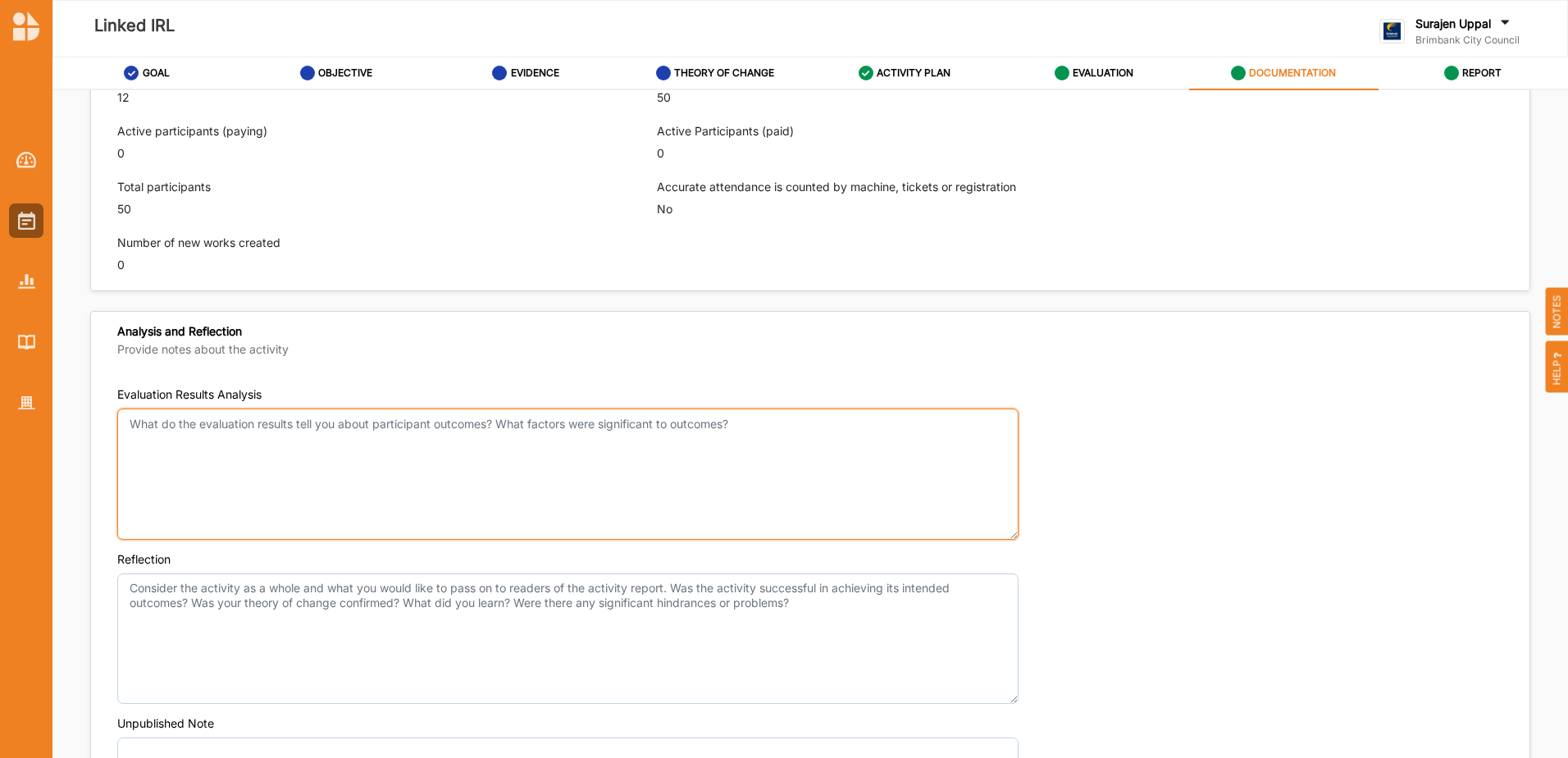
click at [181, 473] on textarea "Evaluation Results Analysis" at bounding box center [567, 474] width 901 height 131
paste textarea "Loremi dolorsitame consecte adipisc e seddoeiusmo tempor in utlabor etdo ma ali…"
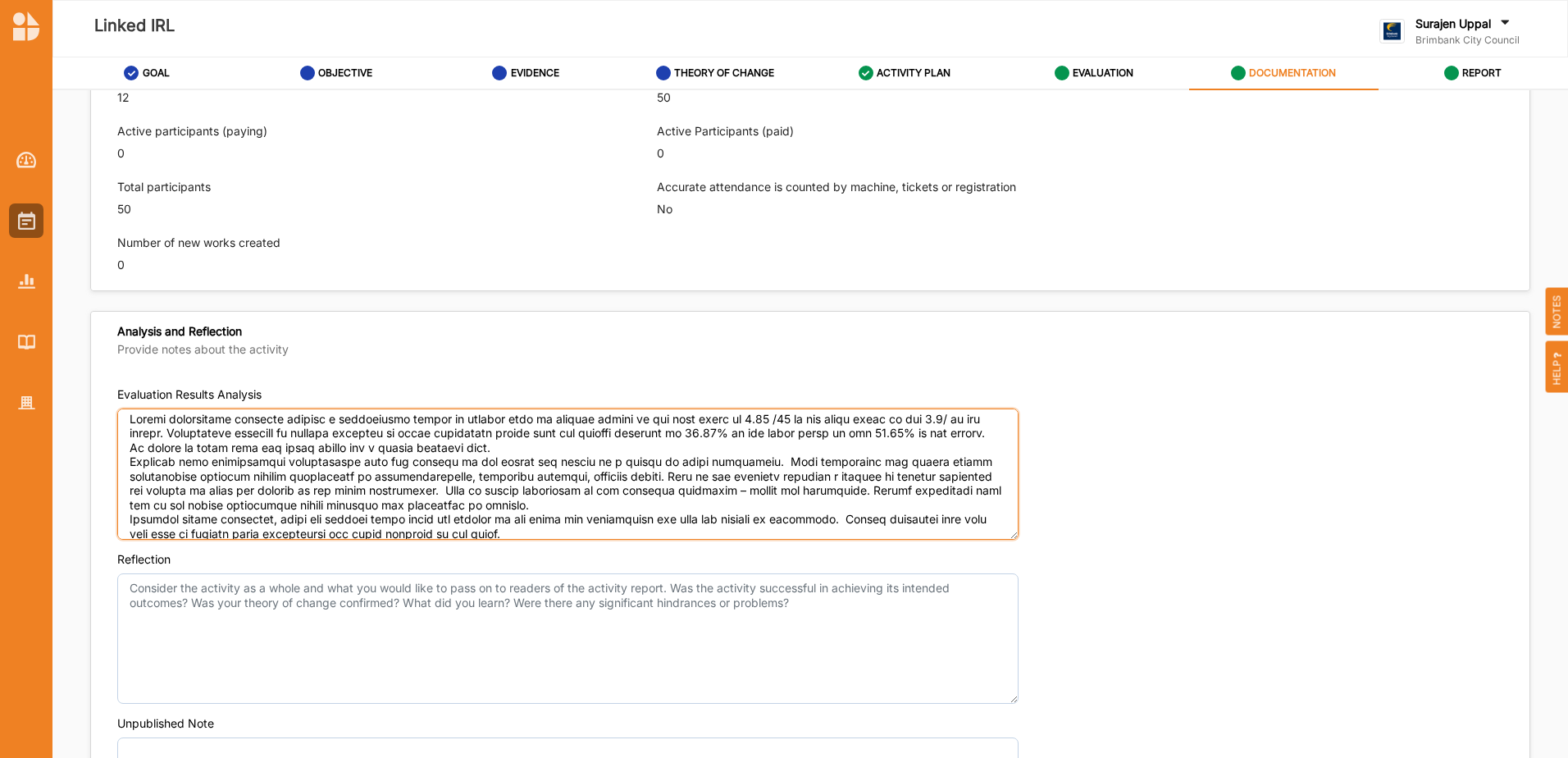
scroll to position [0, 0]
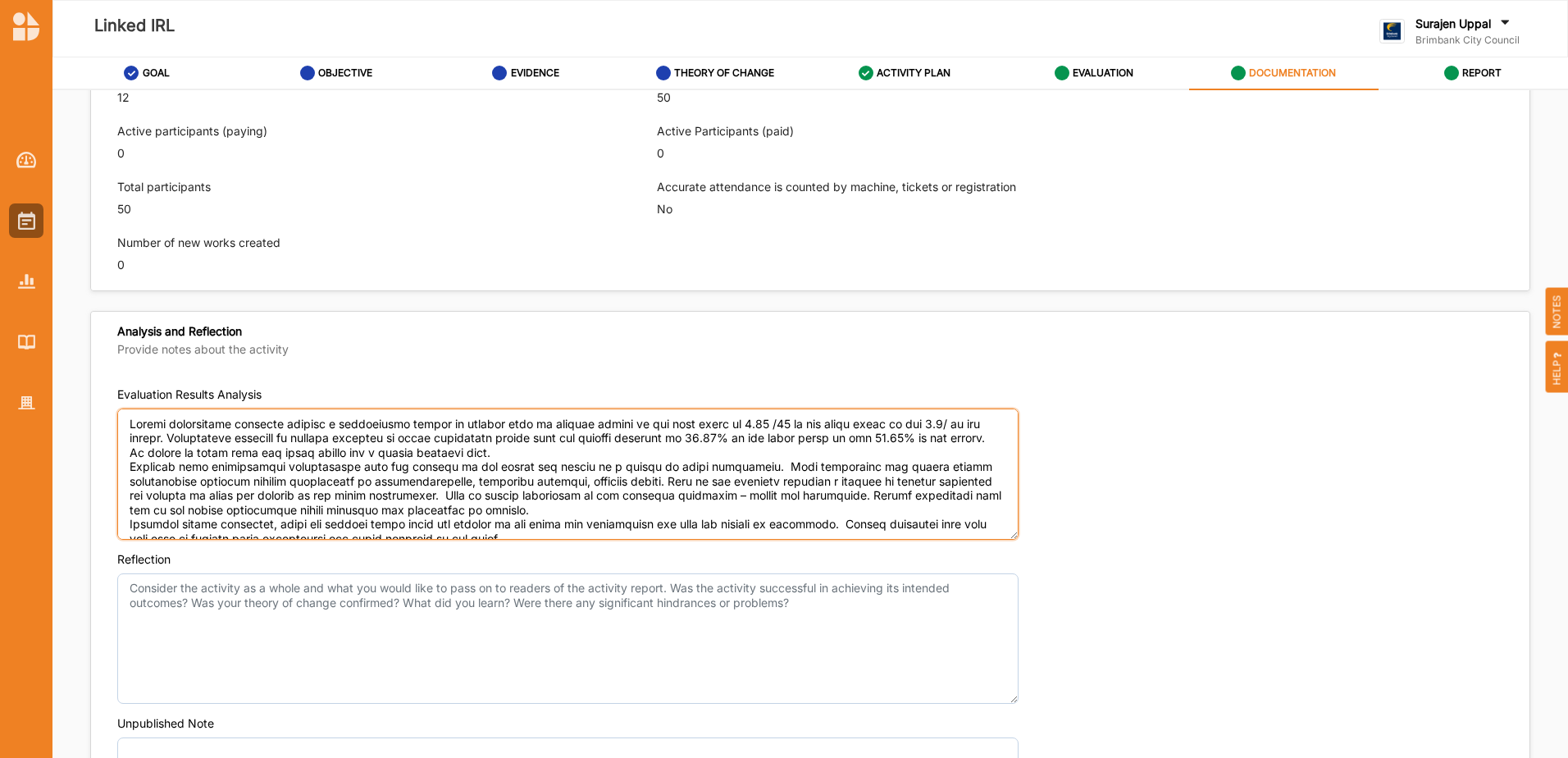
click at [558, 456] on textarea "Evaluation Results Analysis" at bounding box center [567, 474] width 901 height 131
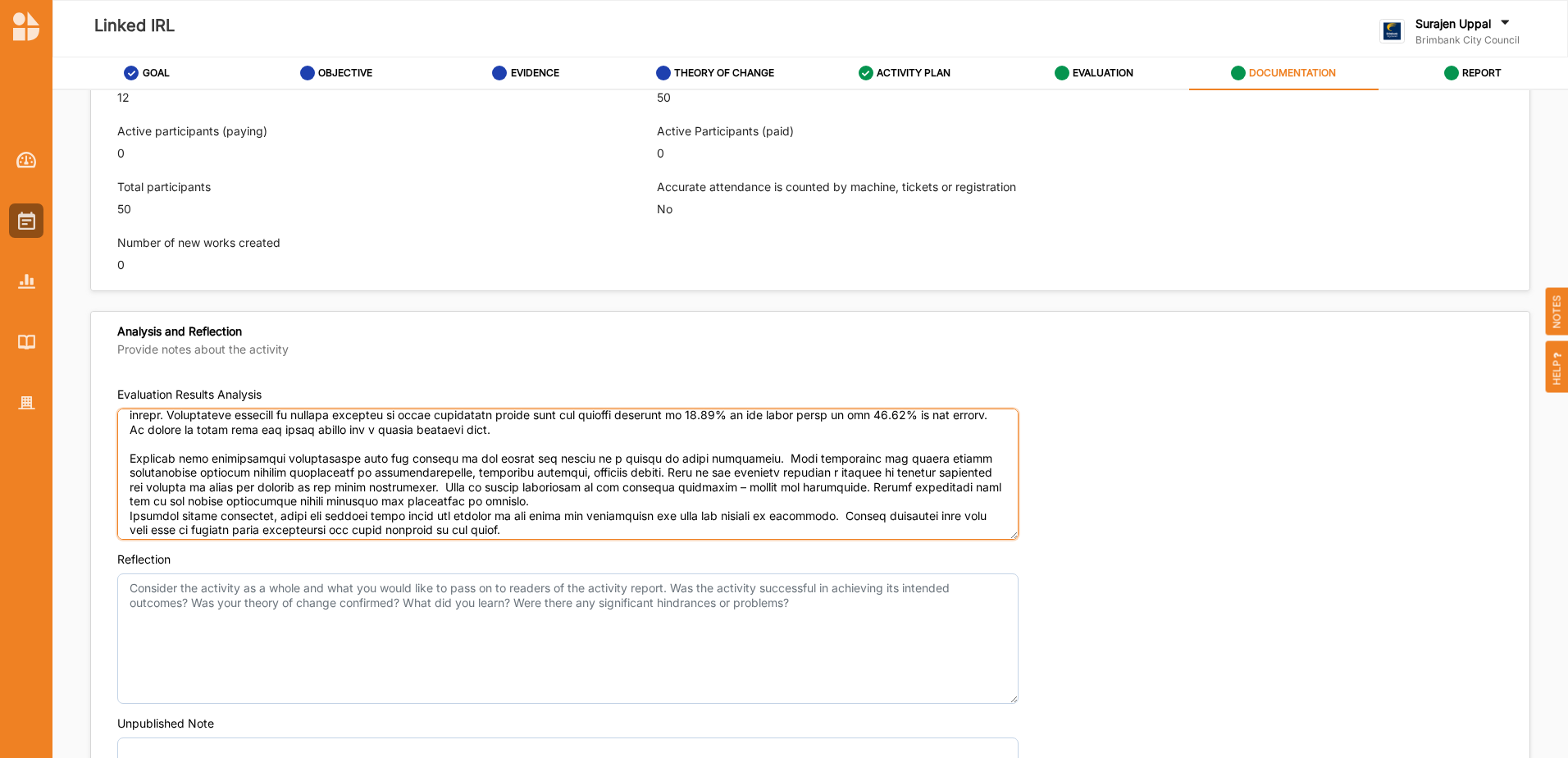
scroll to position [43, 0]
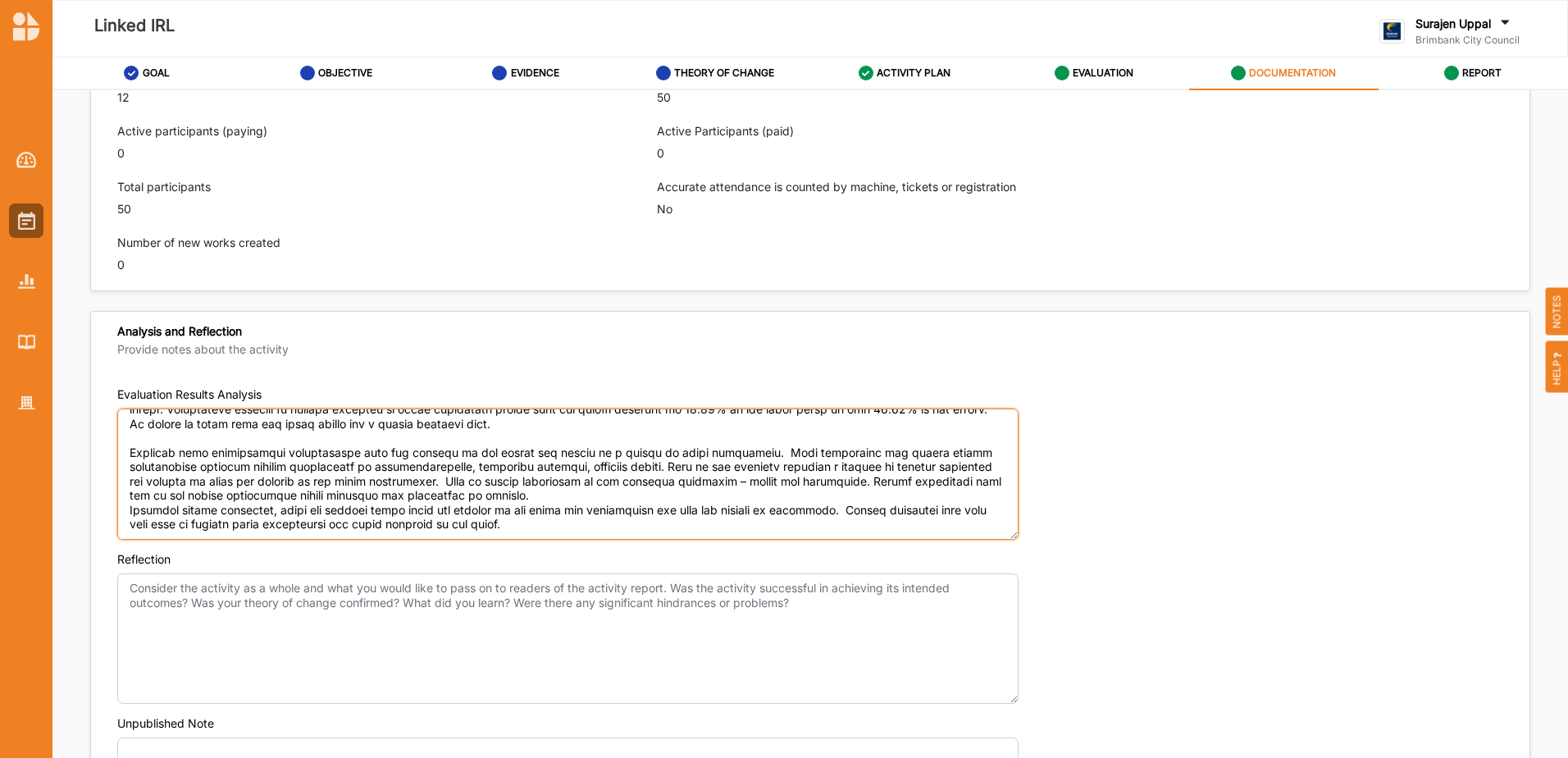
click at [551, 482] on textarea "Evaluation Results Analysis" at bounding box center [567, 474] width 901 height 131
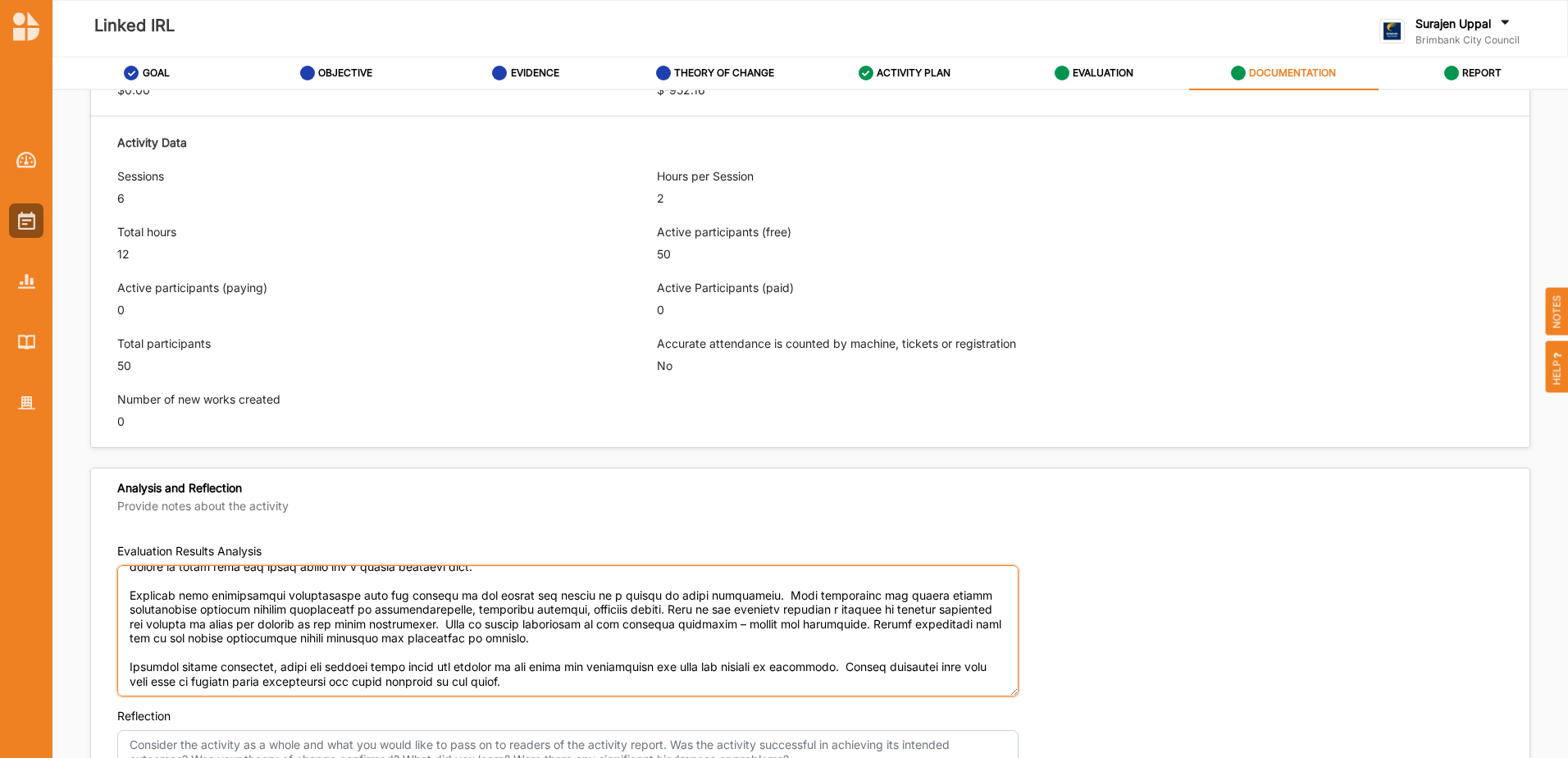
scroll to position [939, 0]
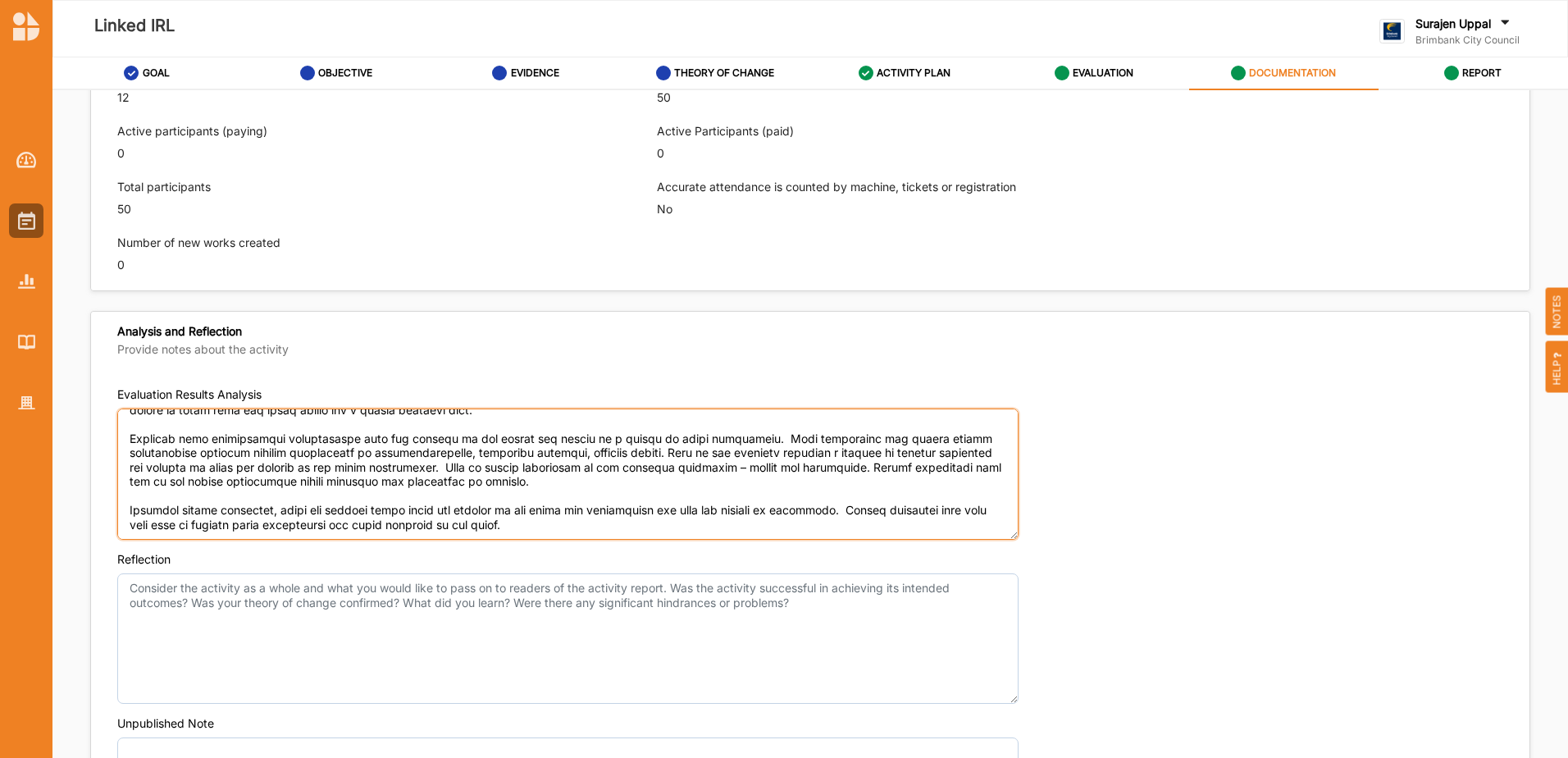
type textarea "Loremi dolorsitame consecte adipisc e seddoeiusmo tempor in utlabor etdo ma ali…"
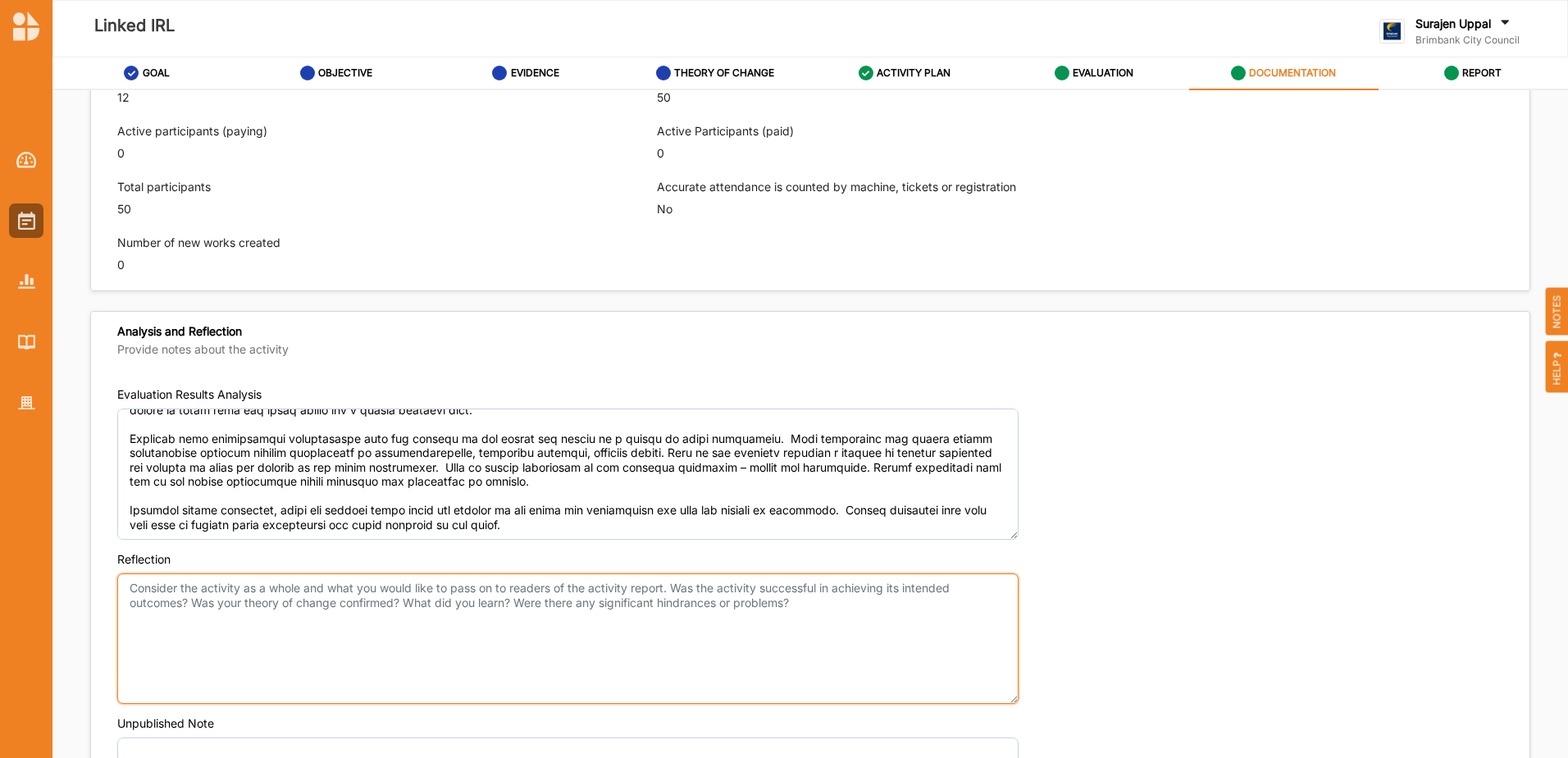
click at [220, 593] on textarea "Reflection" at bounding box center [567, 639] width 901 height 131
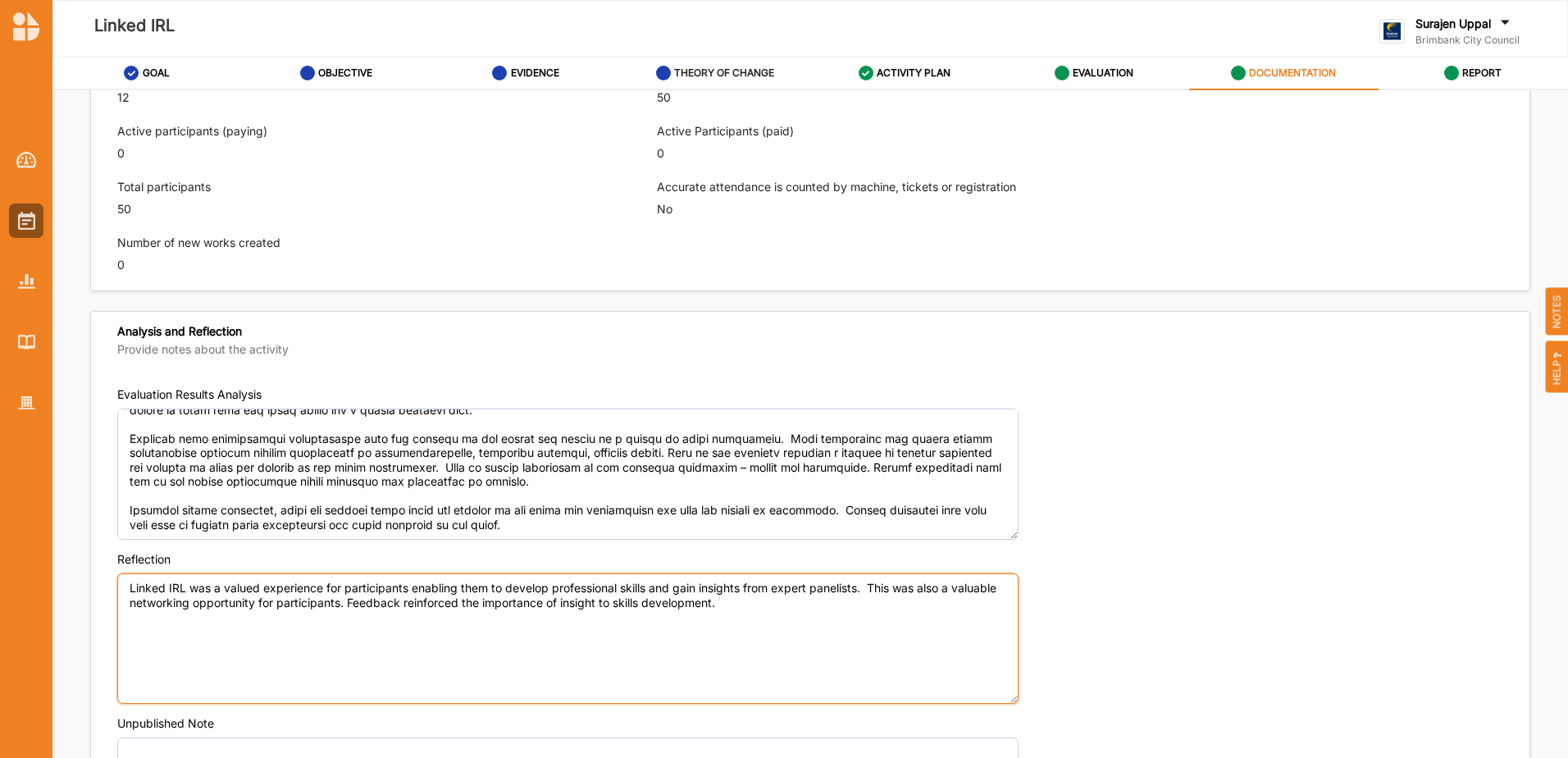
type textarea "Linked IRL was a valued experience for participants enabling them to develop pr…"
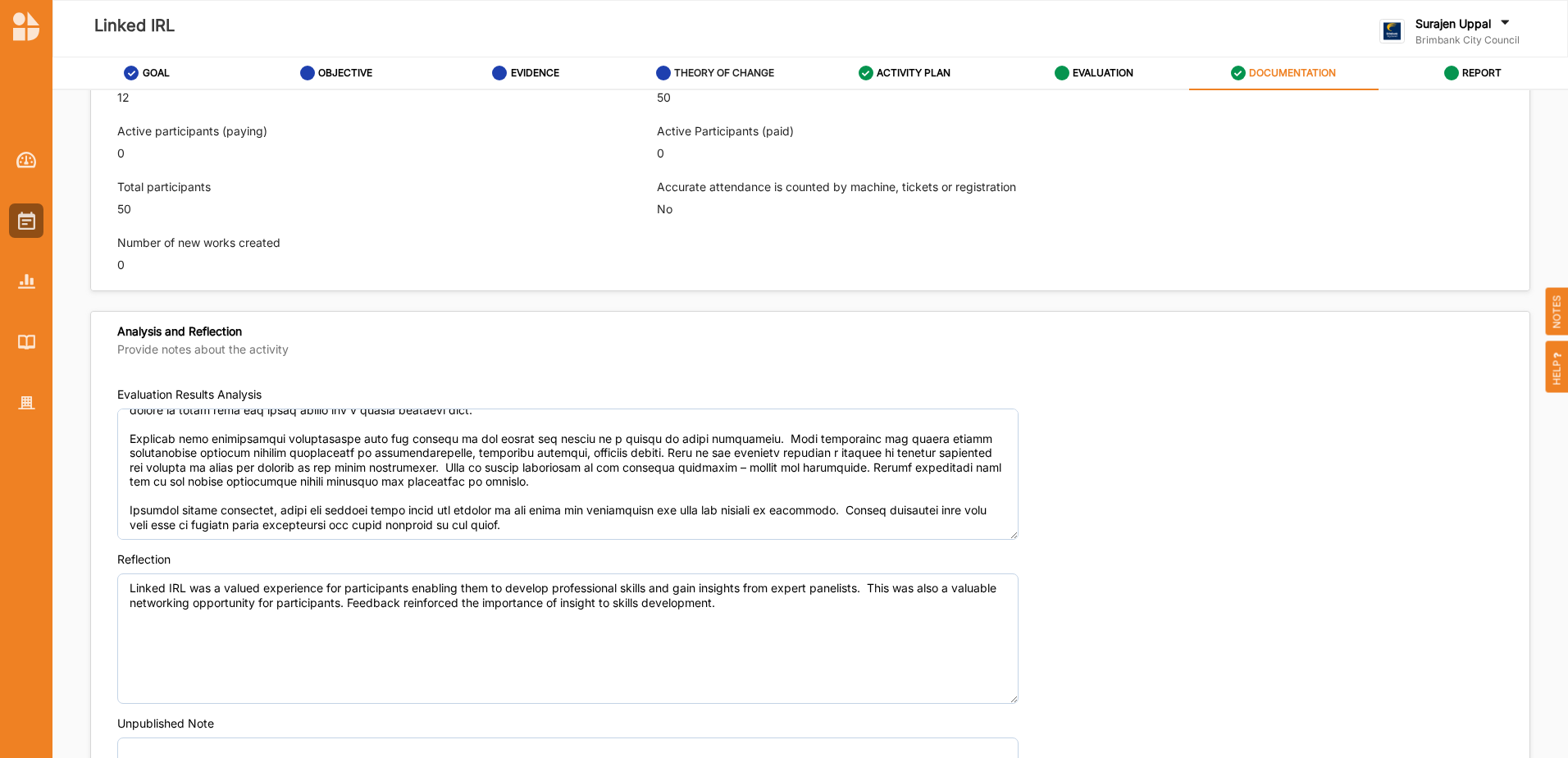
click at [744, 66] on div "THEORY OF CHANGE" at bounding box center [716, 73] width 119 height 30
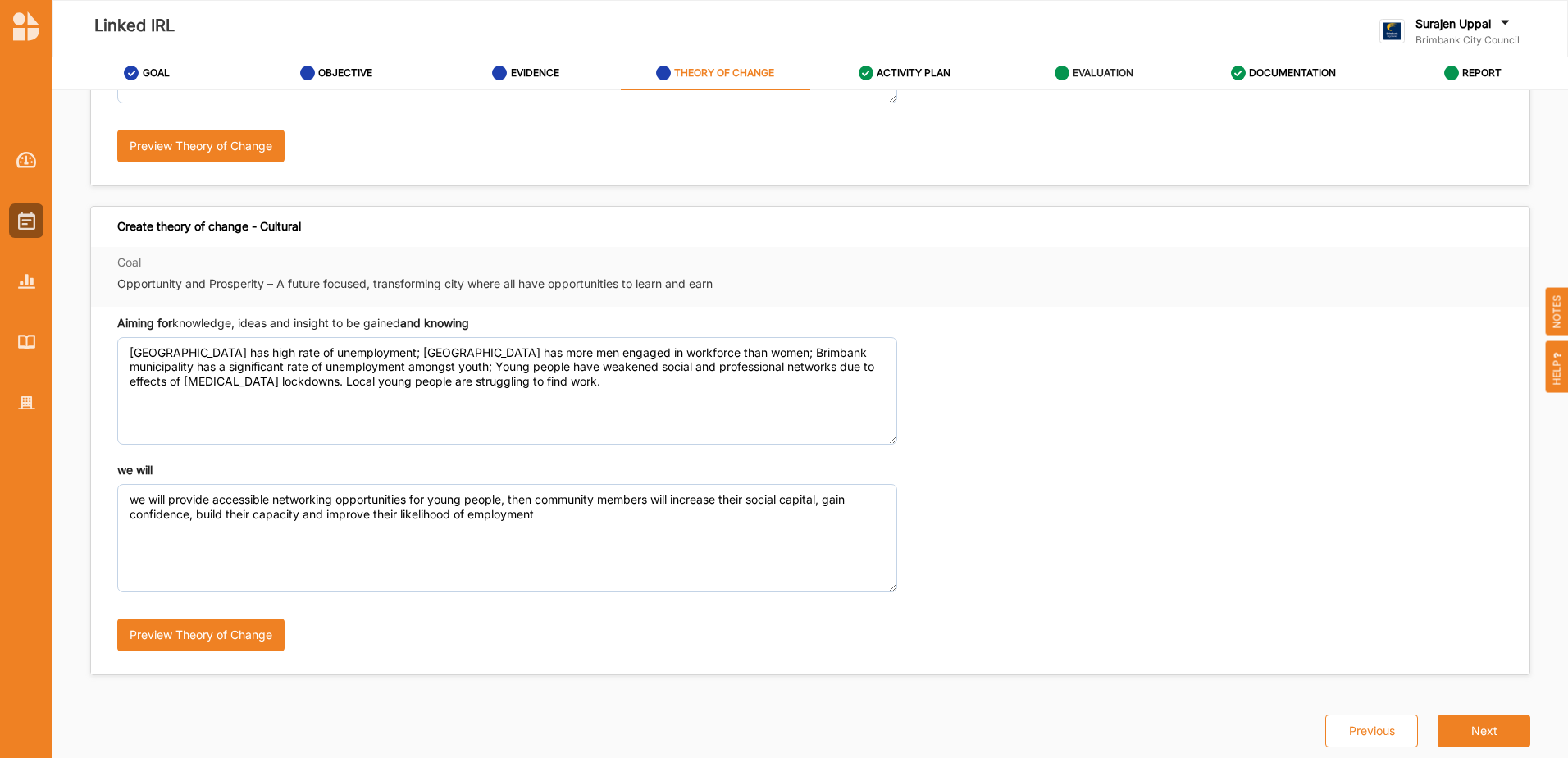
click at [1117, 77] on label "EVALUATION" at bounding box center [1103, 73] width 61 height 13
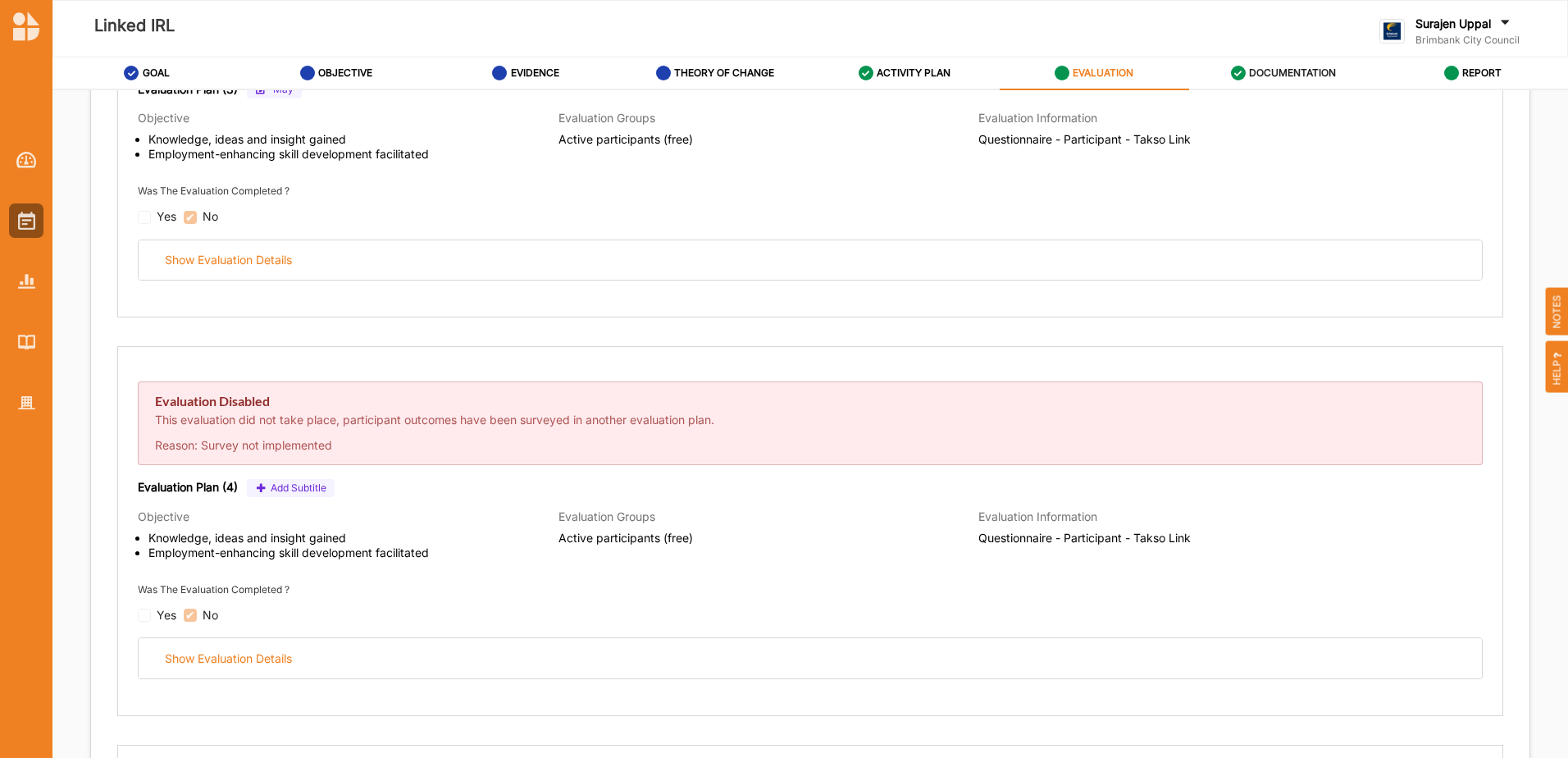
click at [1248, 72] on div "DOCUMENTATION" at bounding box center [1284, 73] width 105 height 30
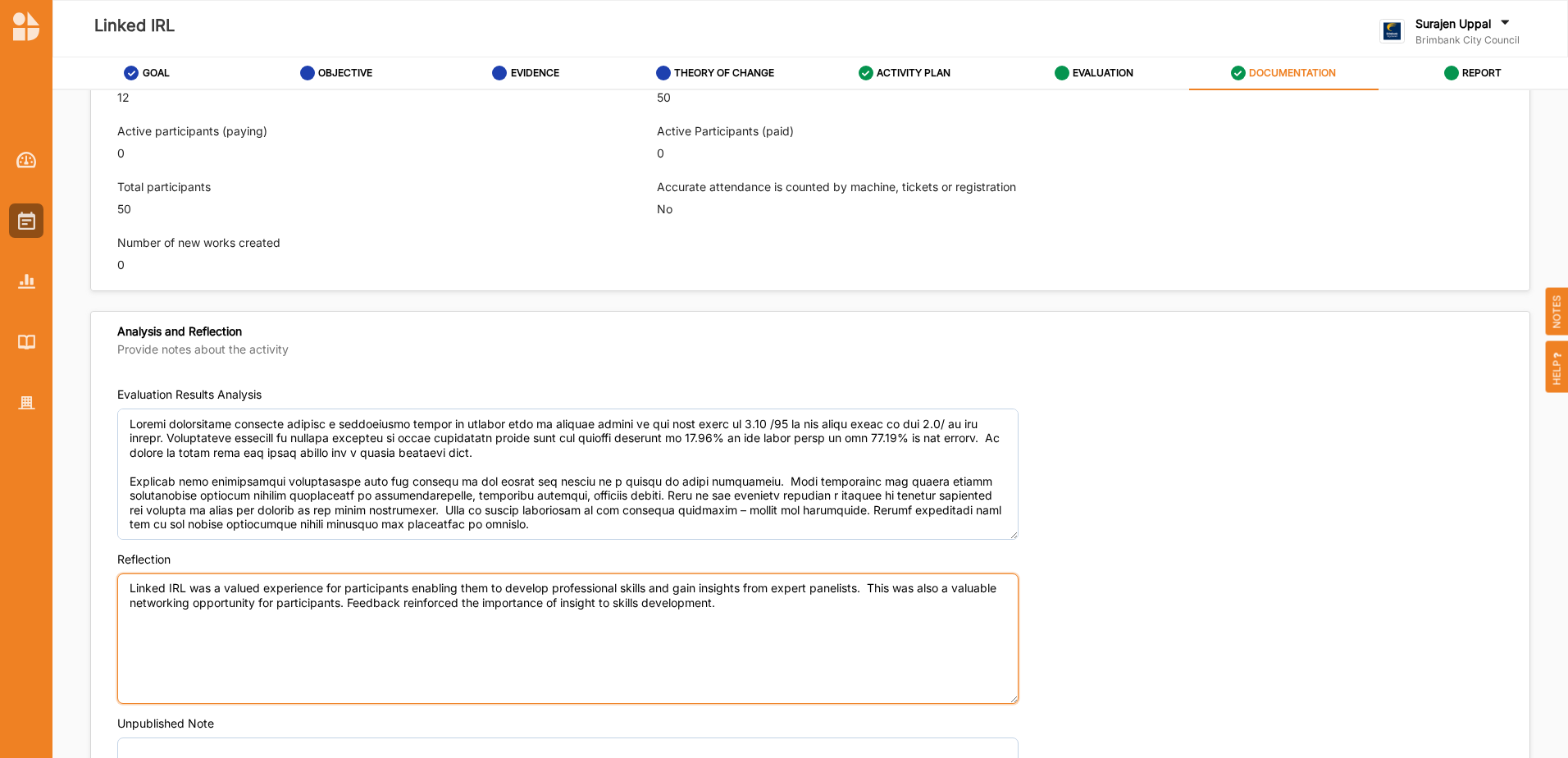
click at [870, 622] on textarea "Linked IRL was a valued experience for participants enabling them to develop pr…" at bounding box center [567, 639] width 901 height 131
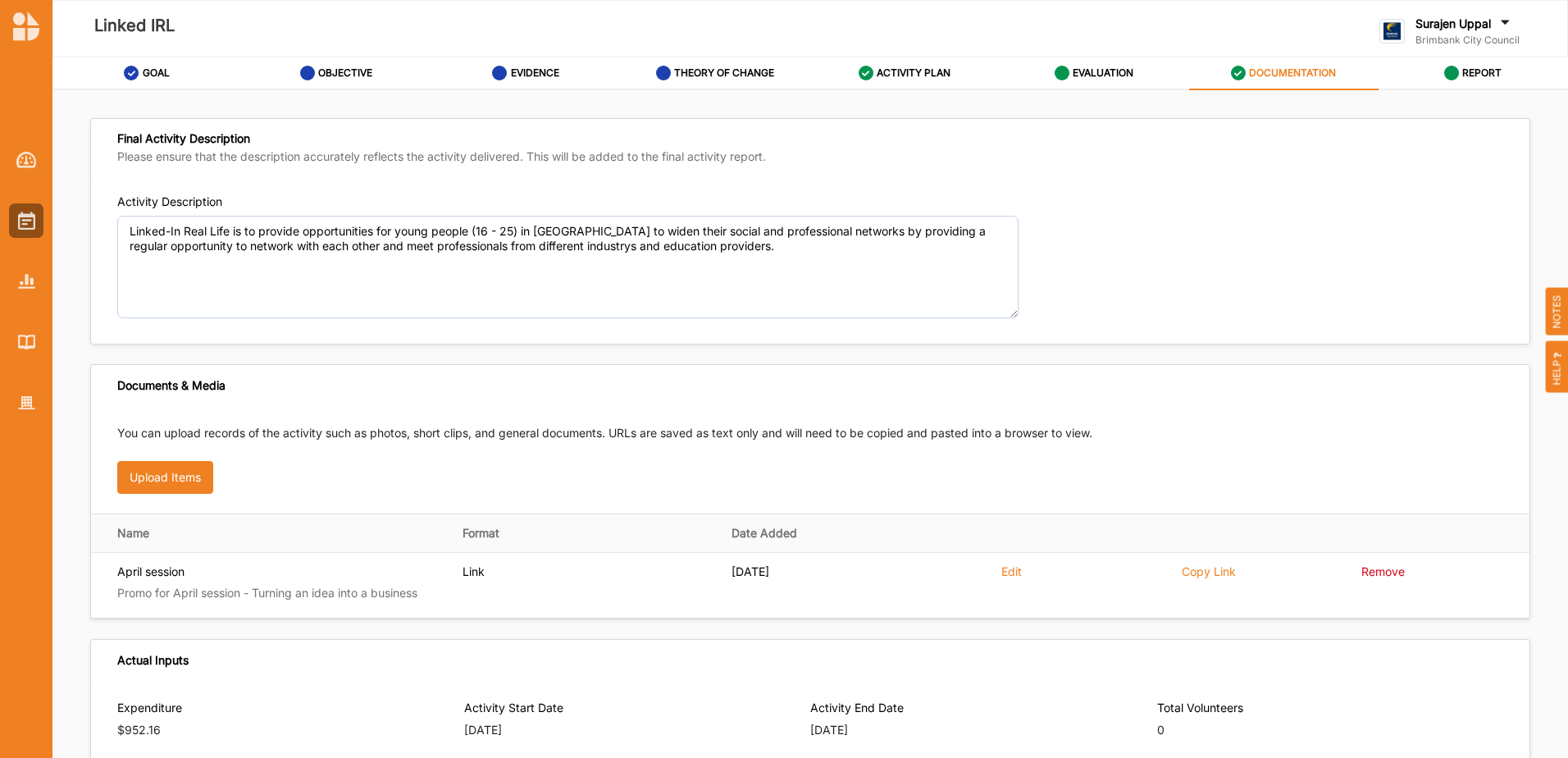
type textarea "Linked IRL was a valued experience for participants enabling them to develop pr…"
click at [1225, 185] on div "Activity Description Linked-In Real Life is to provide opportunities for young …" at bounding box center [810, 262] width 1439 height 165
drag, startPoint x: 710, startPoint y: 75, endPoint x: 730, endPoint y: 79, distance: 20.4
click at [712, 75] on label "THEORY OF CHANGE" at bounding box center [723, 73] width 100 height 13
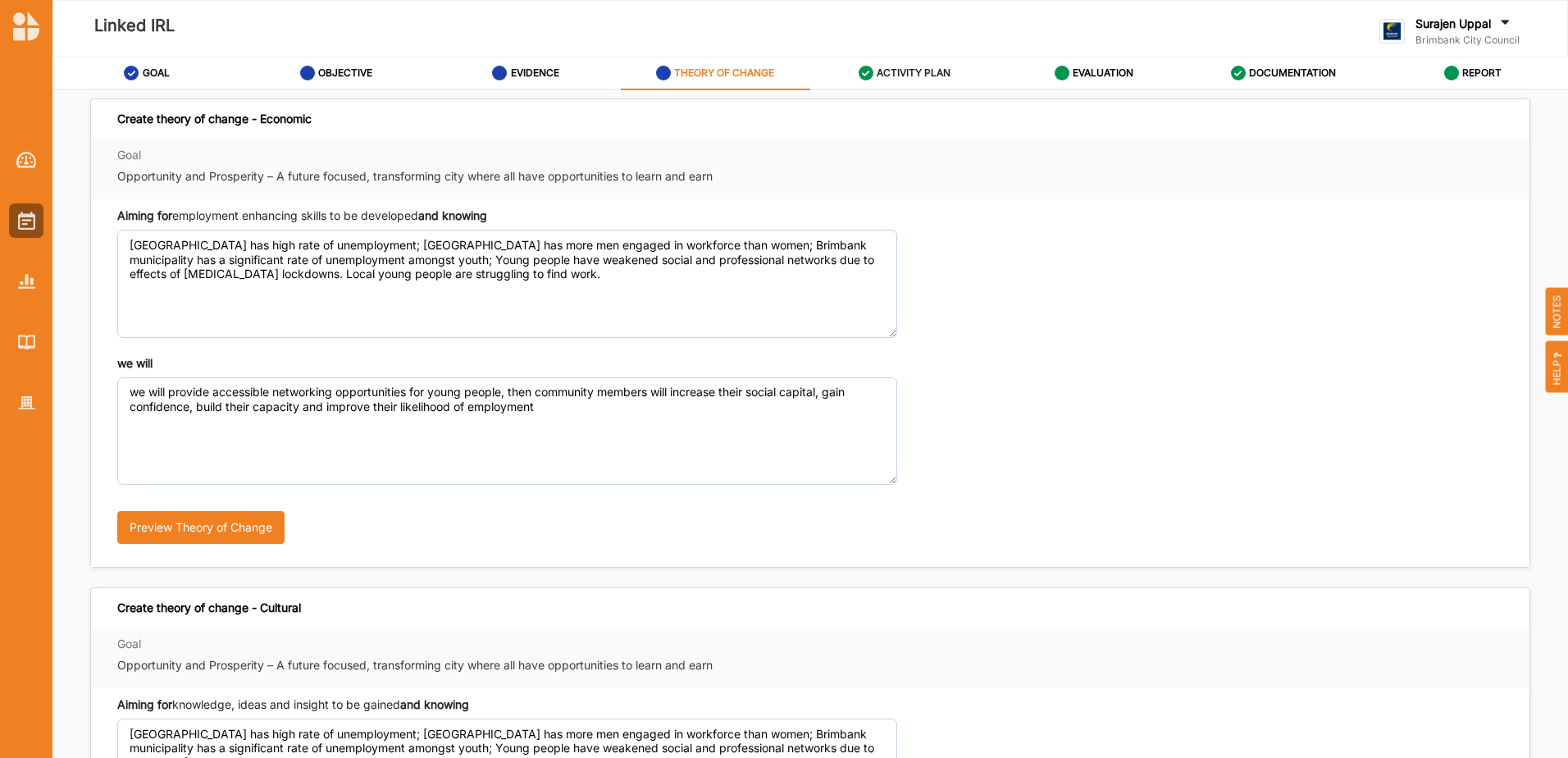
click at [926, 63] on div "ACTIVITY PLAN" at bounding box center [905, 73] width 93 height 30
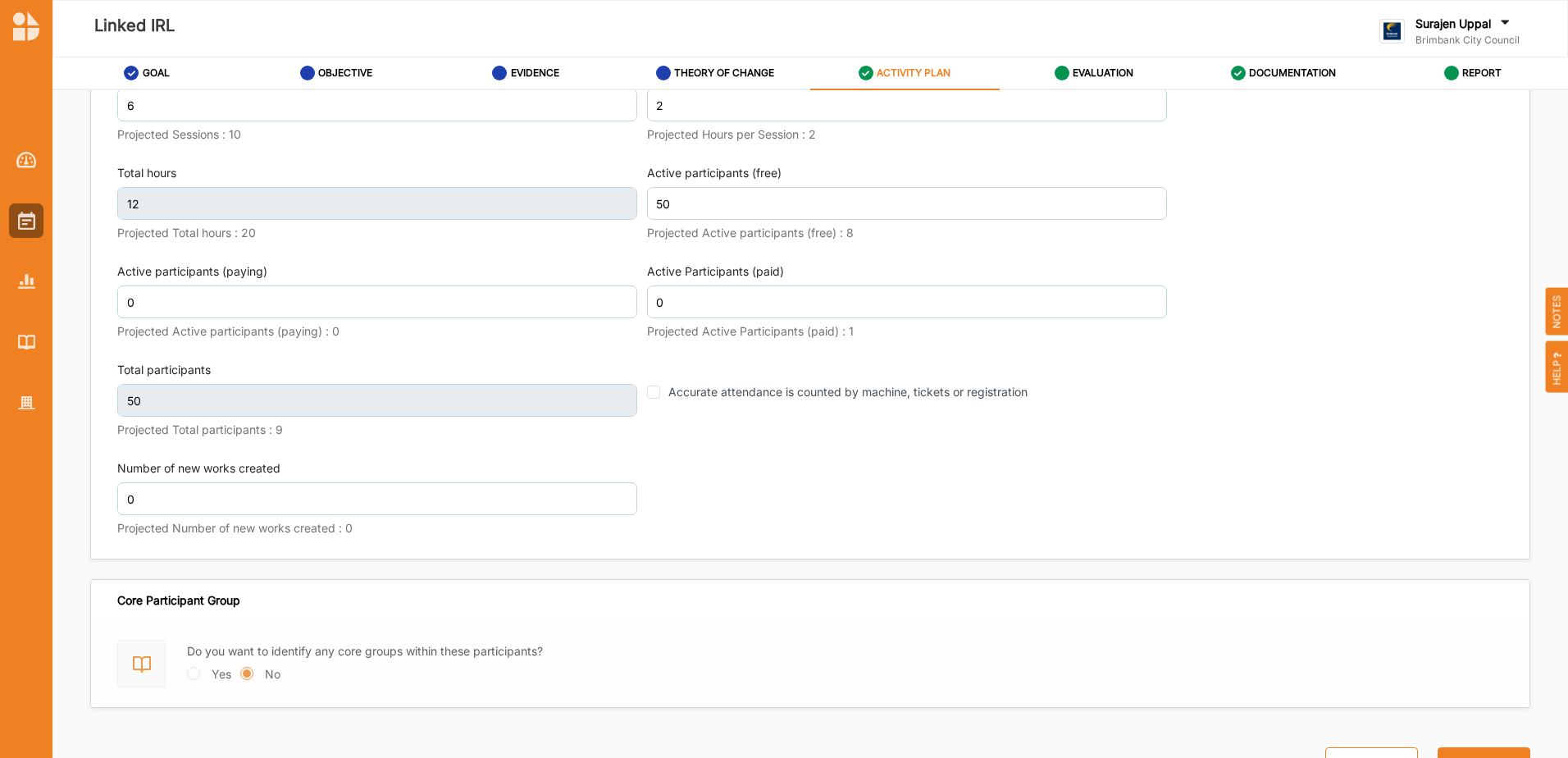
scroll to position [2133, 0]
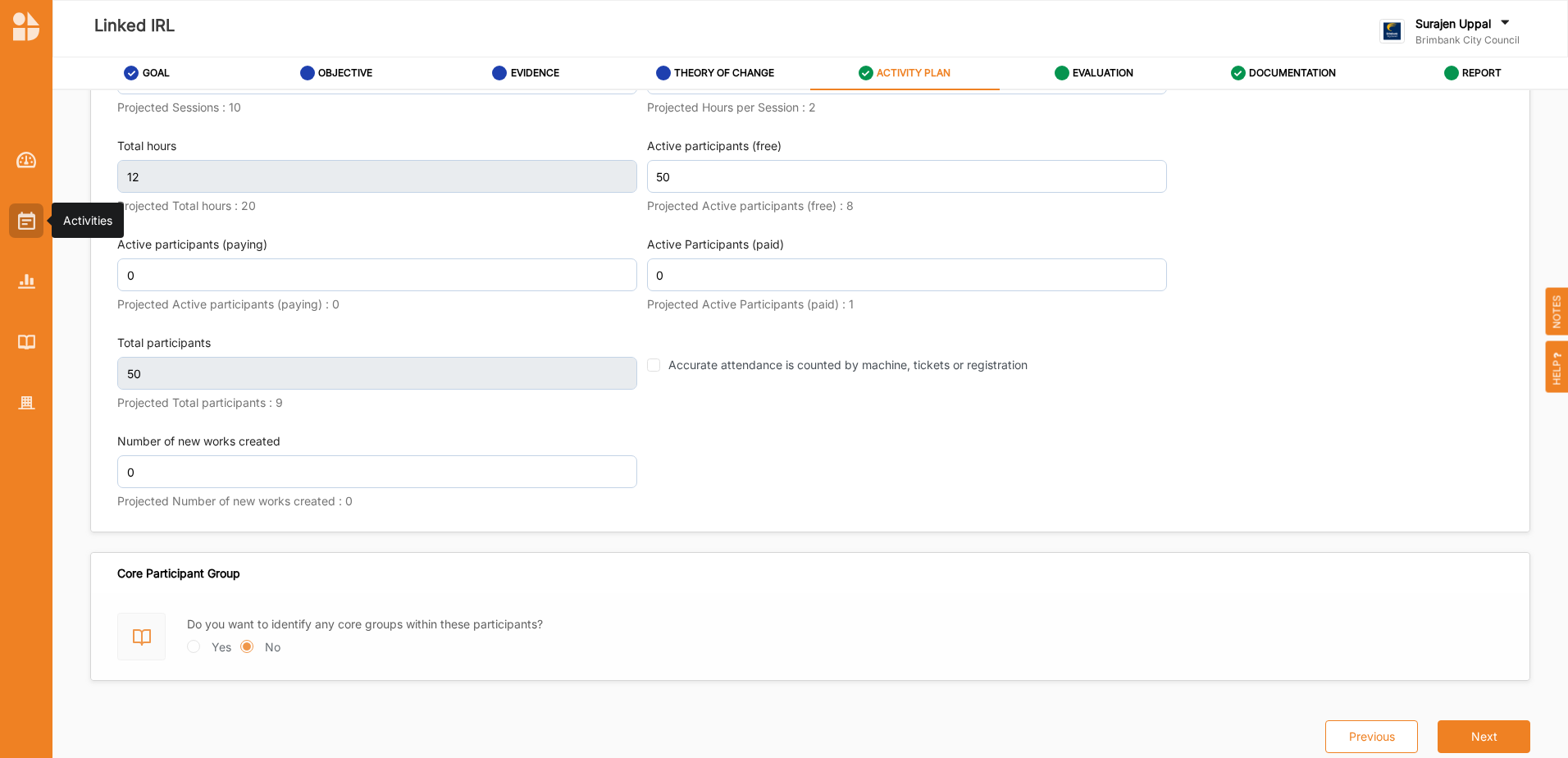
click at [37, 227] on div at bounding box center [26, 221] width 35 height 35
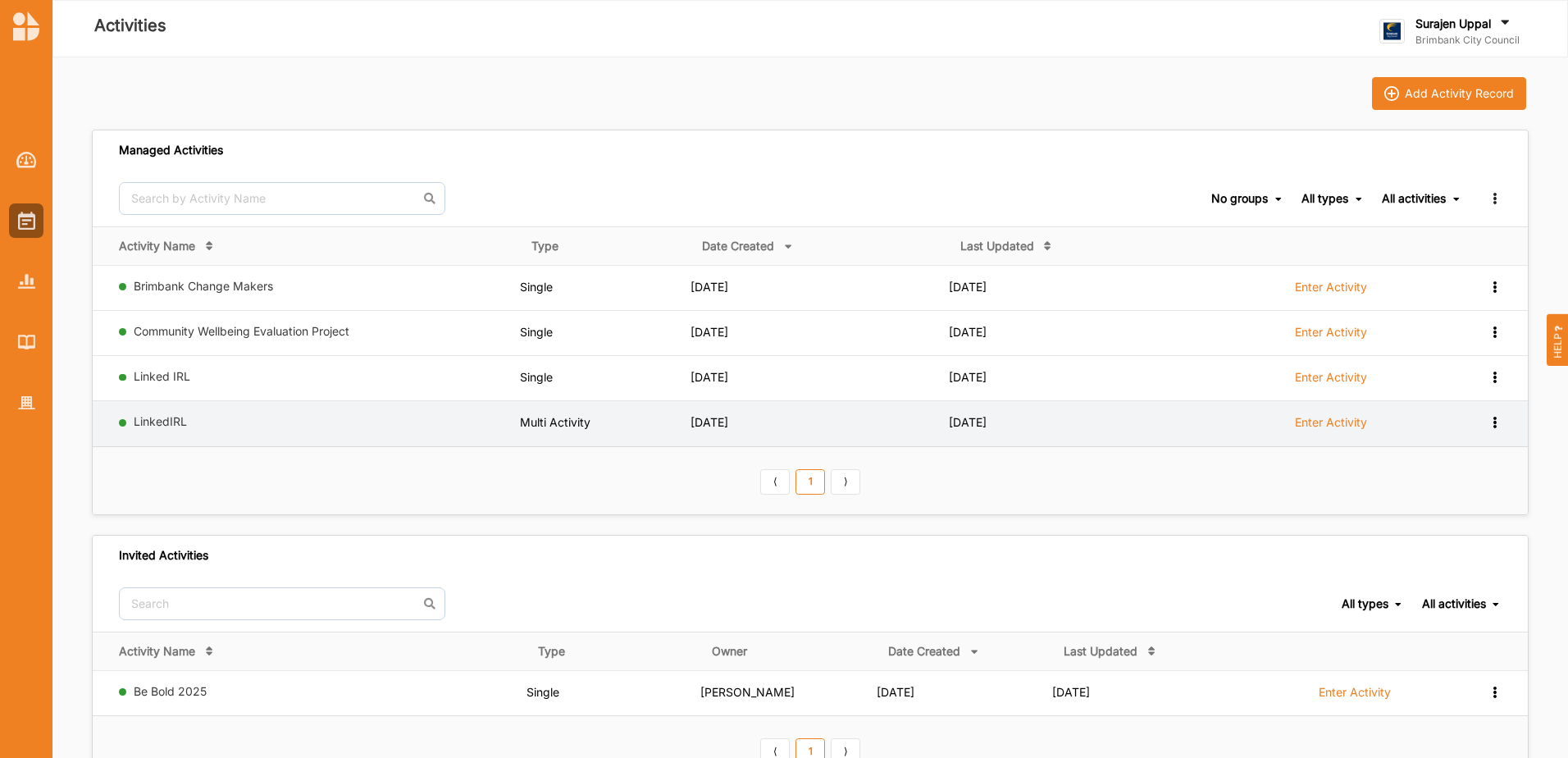
click at [1334, 426] on label "Enter Activity" at bounding box center [1331, 423] width 72 height 15
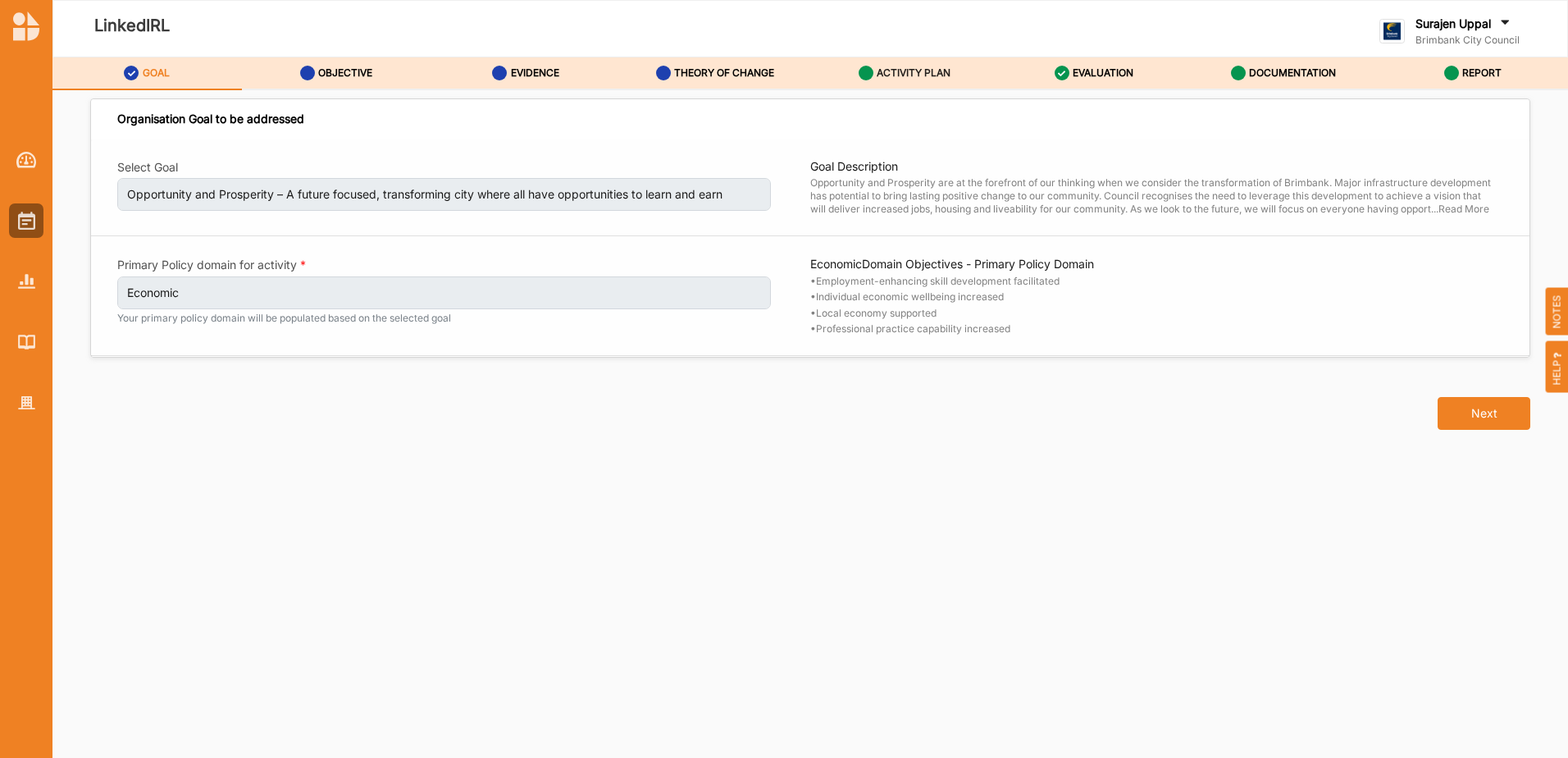
click at [927, 76] on label "ACTIVITY PLAN" at bounding box center [913, 73] width 74 height 13
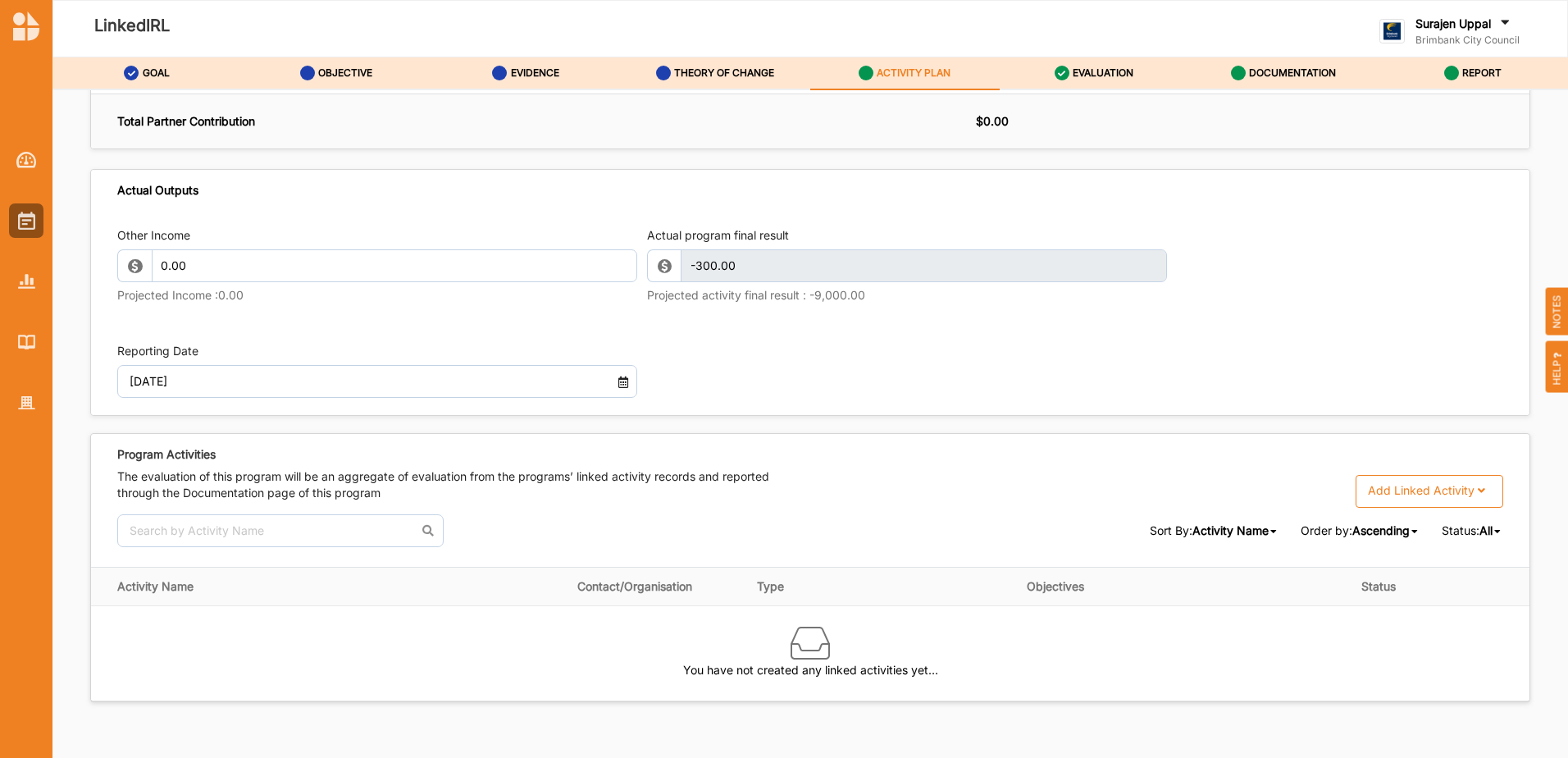
scroll to position [1691, 0]
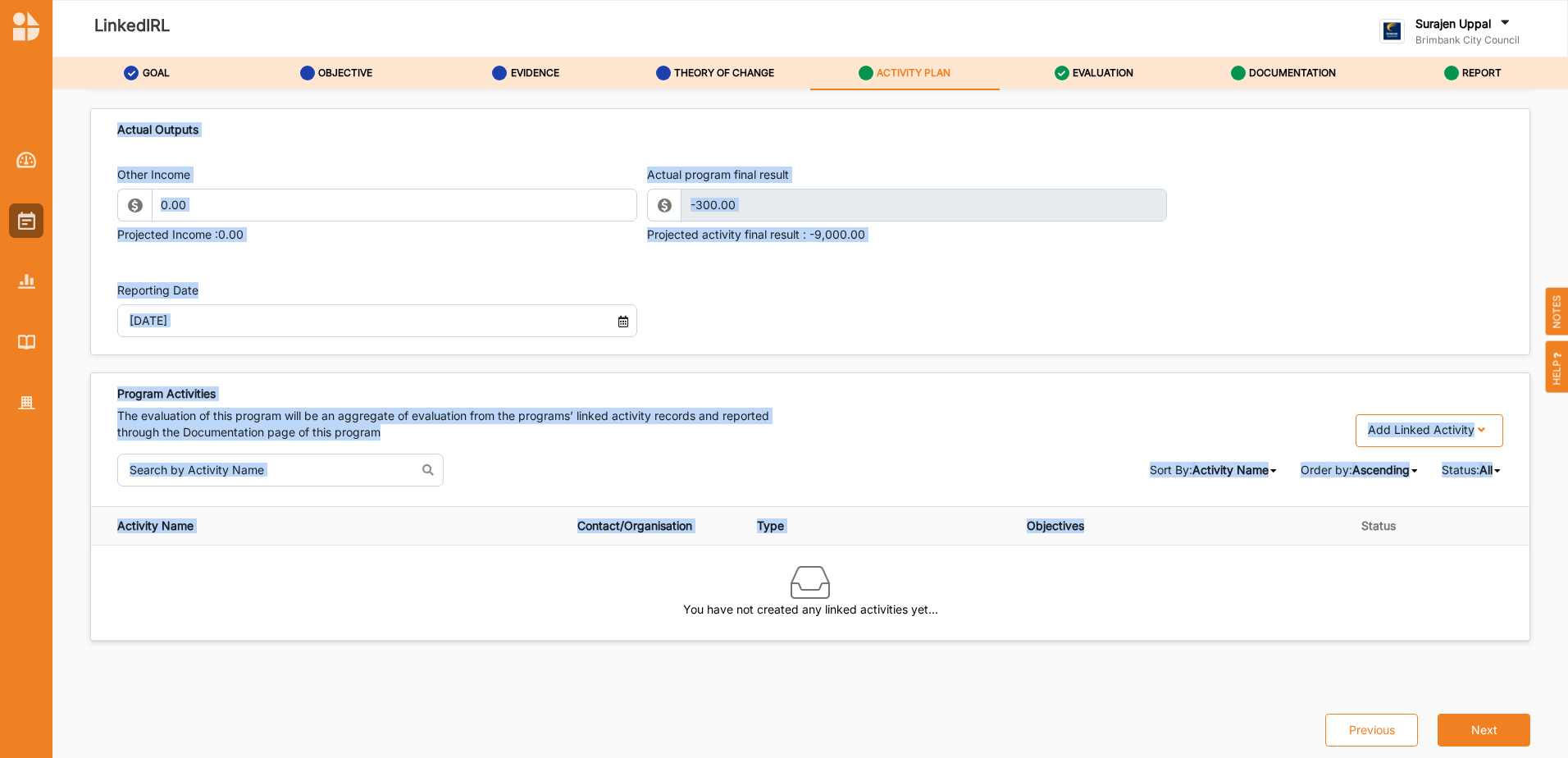
drag, startPoint x: 1339, startPoint y: 534, endPoint x: 2130, endPoint y: -51, distance: 983.8
click at [1567, 0] on html "LinkedIRL Surajen [PERSON_NAME] Brimbank City Council Brimbank City C... User P…" at bounding box center [784, 379] width 1568 height 758
click at [27, 229] on img at bounding box center [26, 221] width 17 height 18
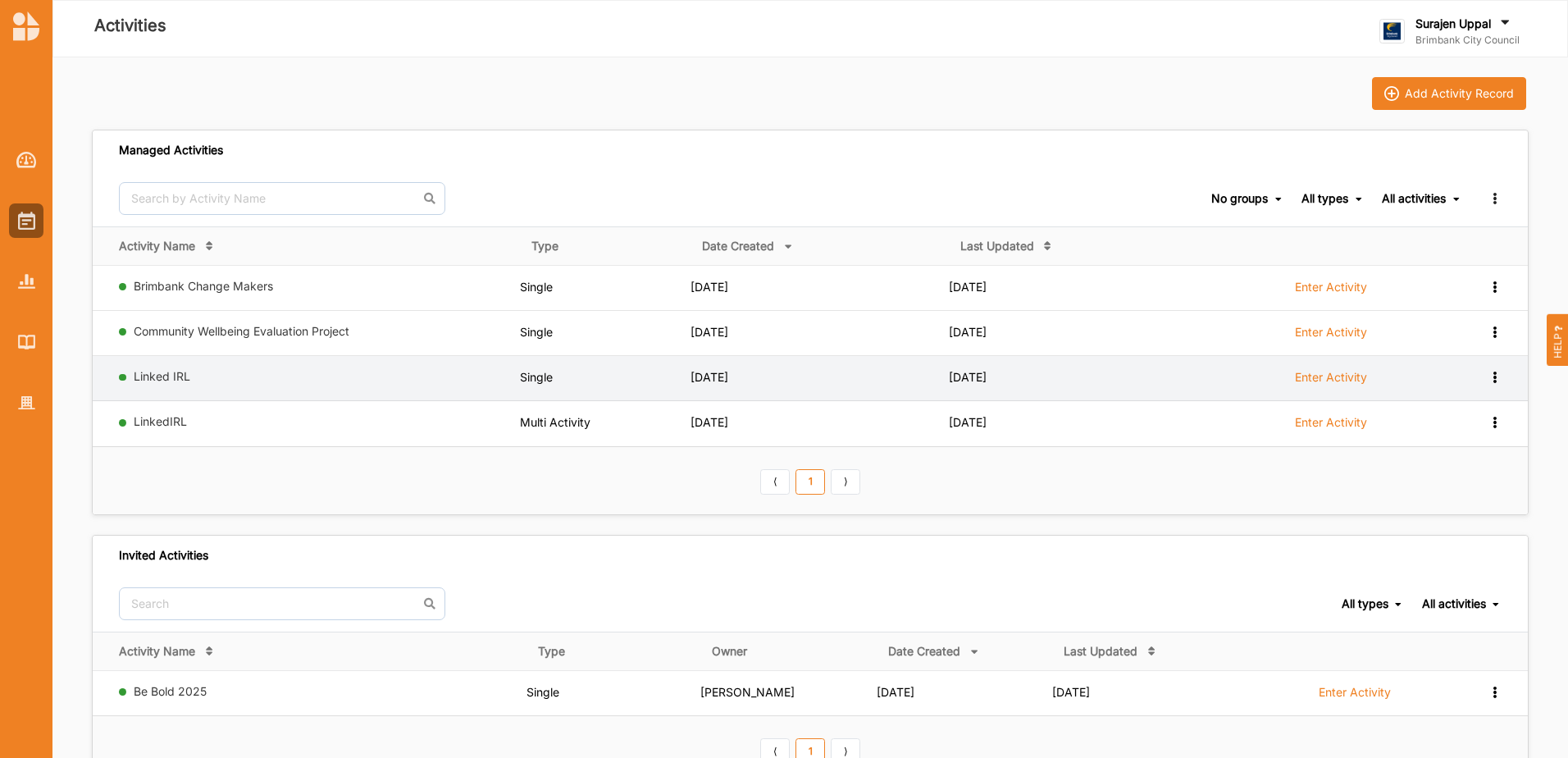
click at [1314, 367] on td "Enter Activity" at bounding box center [1334, 378] width 255 height 45
click at [1309, 378] on label "Enter Activity" at bounding box center [1331, 377] width 72 height 15
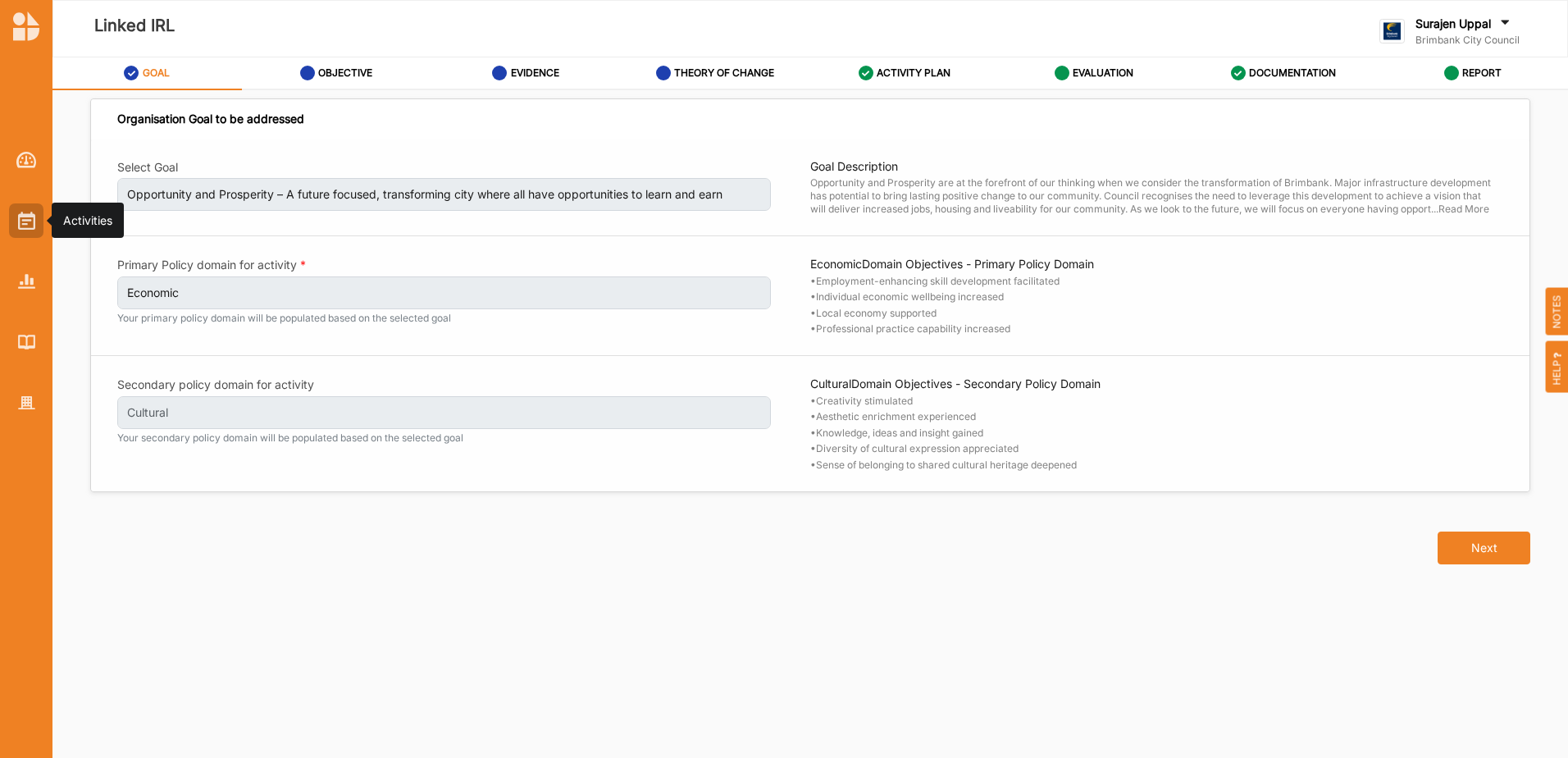
click at [11, 233] on div at bounding box center [26, 221] width 35 height 35
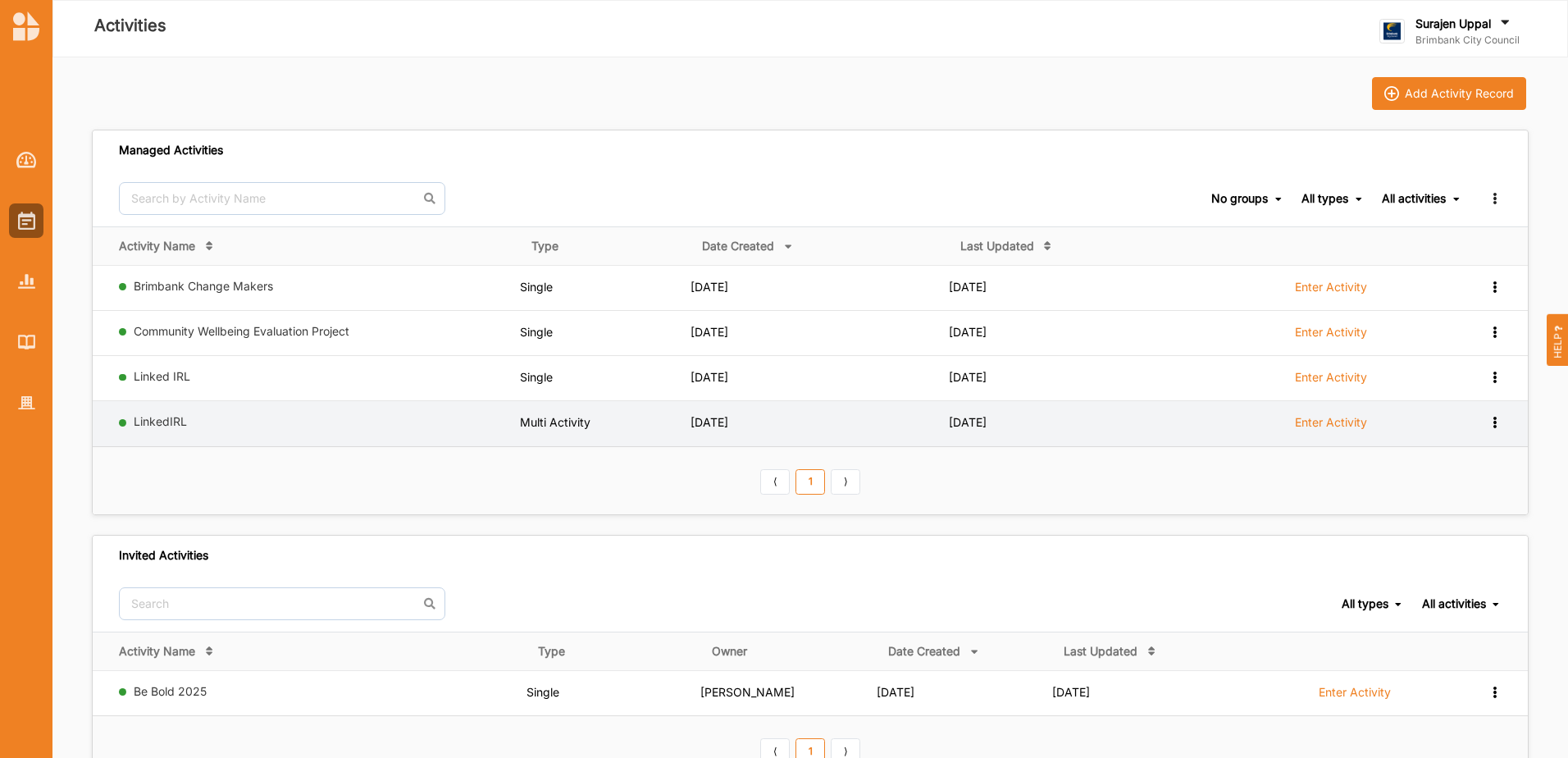
click at [1489, 421] on icon at bounding box center [1494, 421] width 14 height 12
click at [1312, 423] on label "Enter Activity" at bounding box center [1331, 423] width 72 height 15
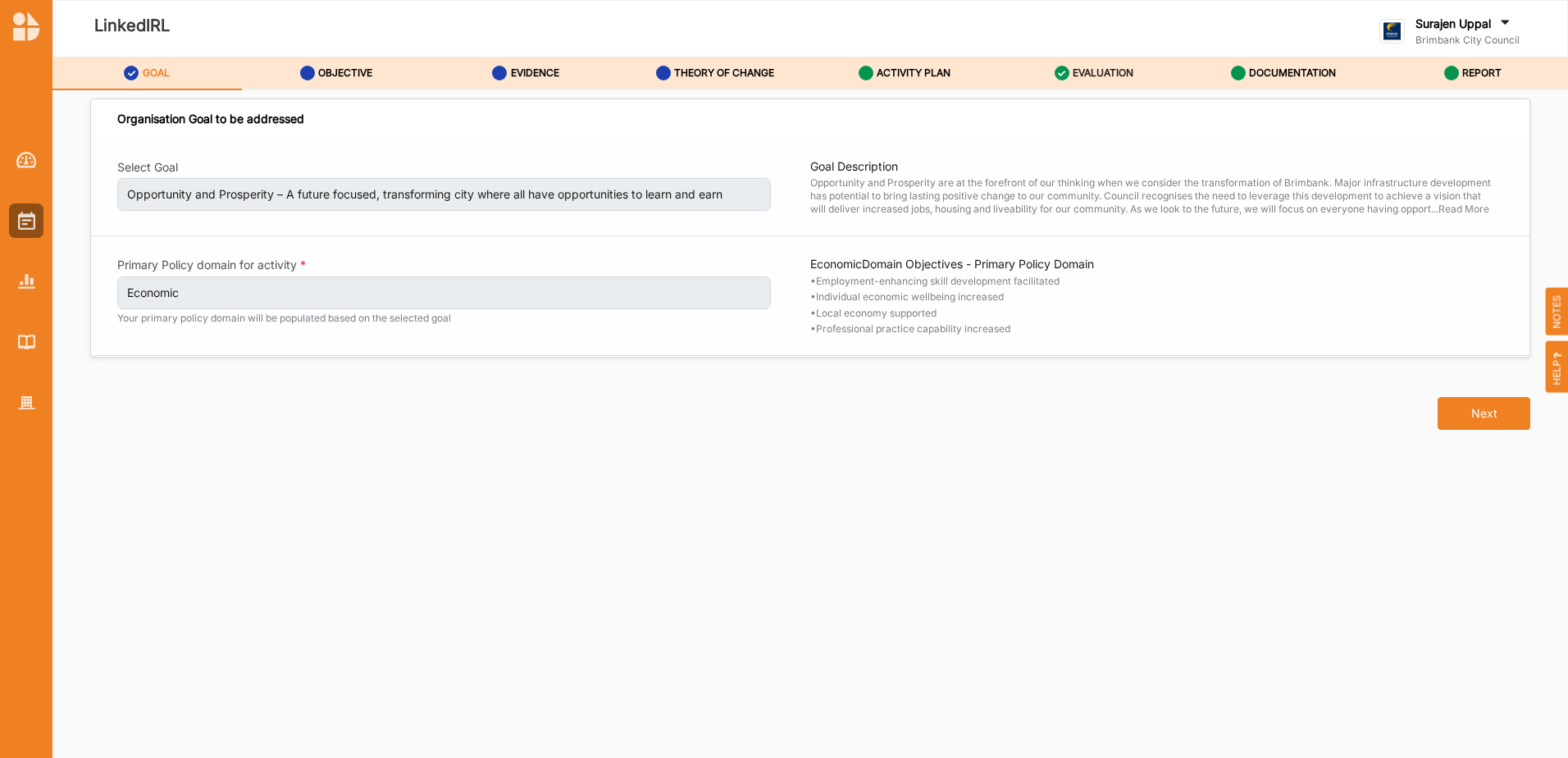
click at [1080, 79] on label "EVALUATION" at bounding box center [1103, 73] width 61 height 13
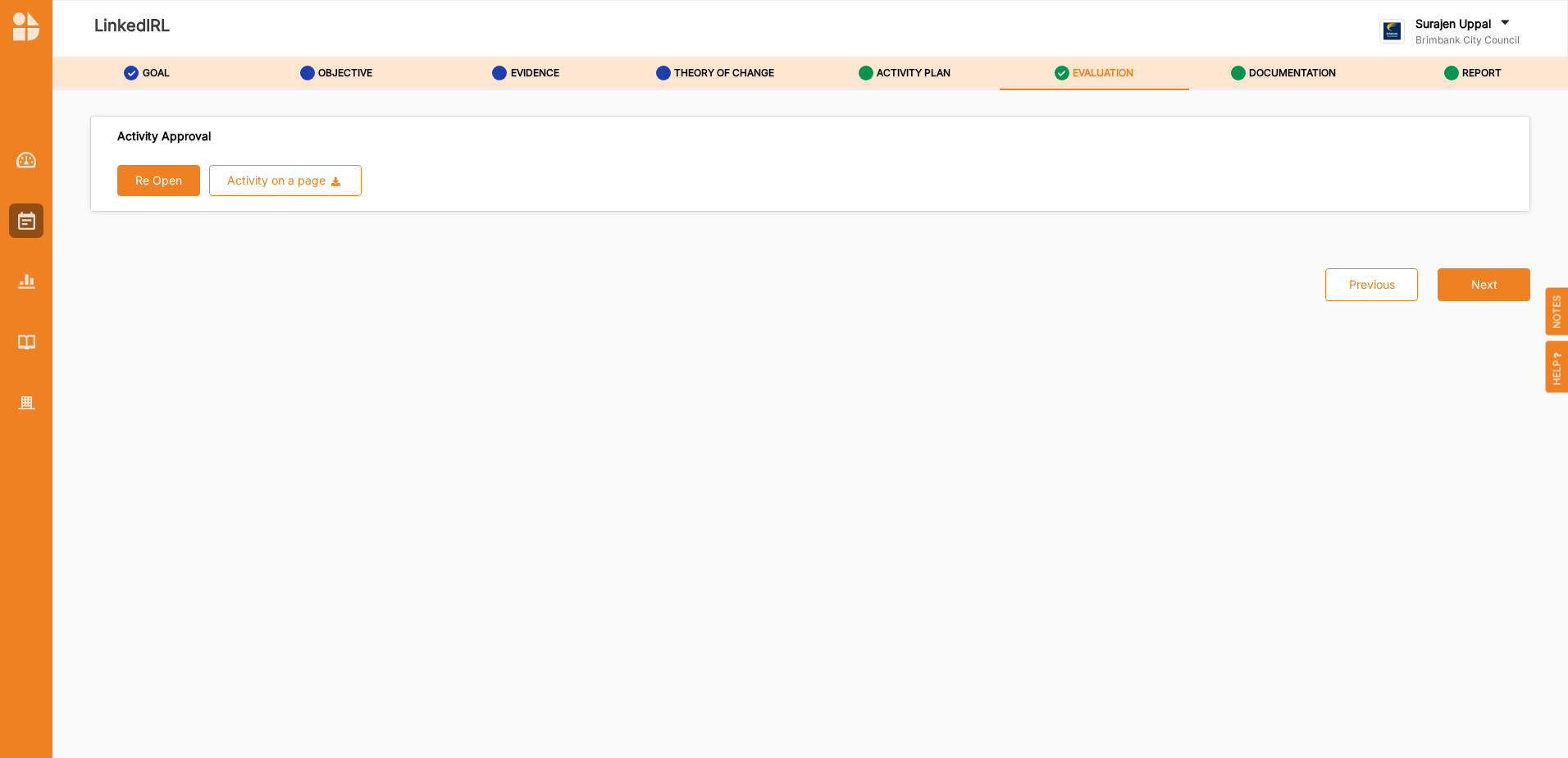
click at [172, 187] on button "Re Open" at bounding box center [158, 180] width 83 height 31
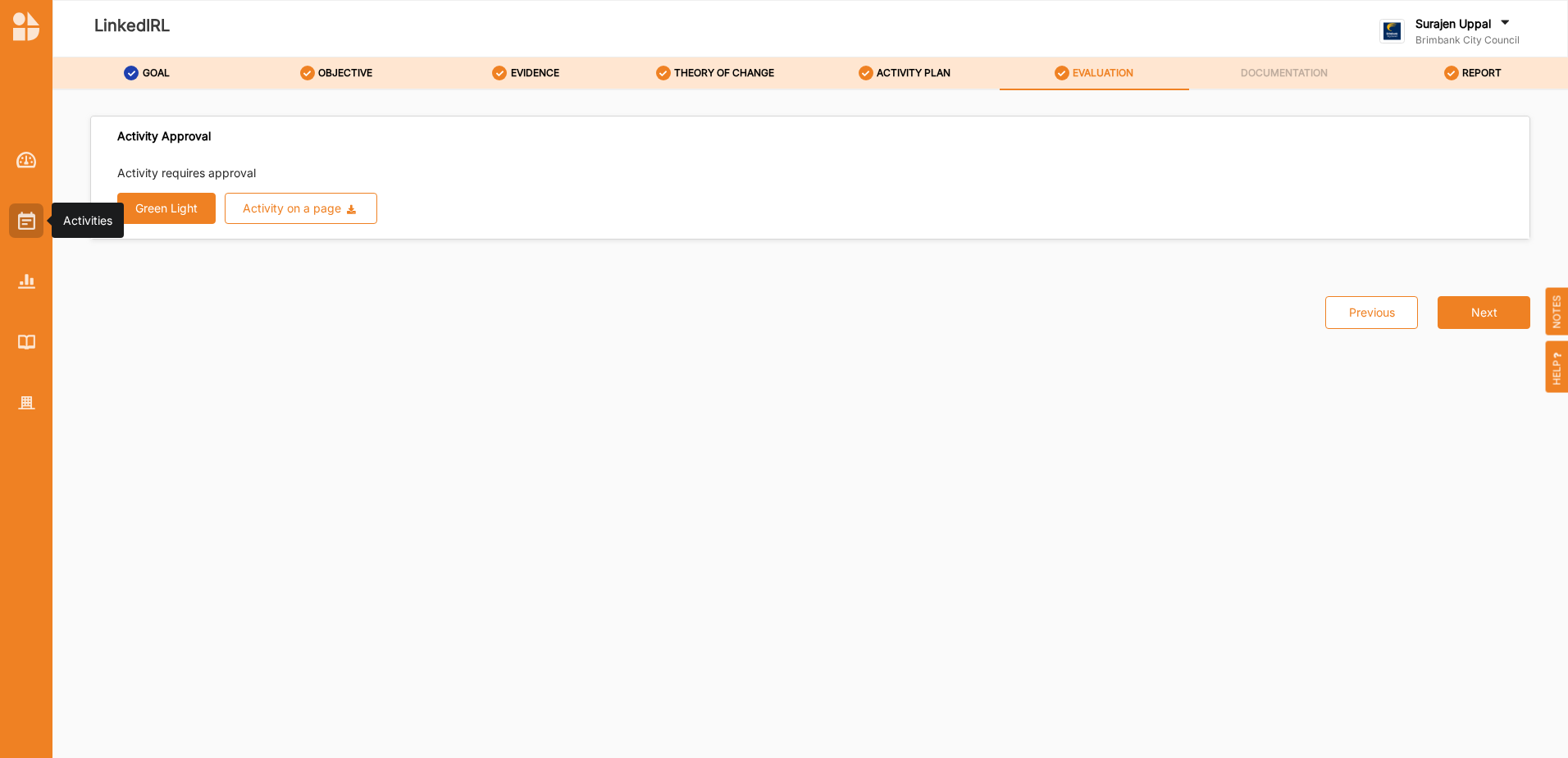
click at [16, 217] on div at bounding box center [26, 221] width 35 height 35
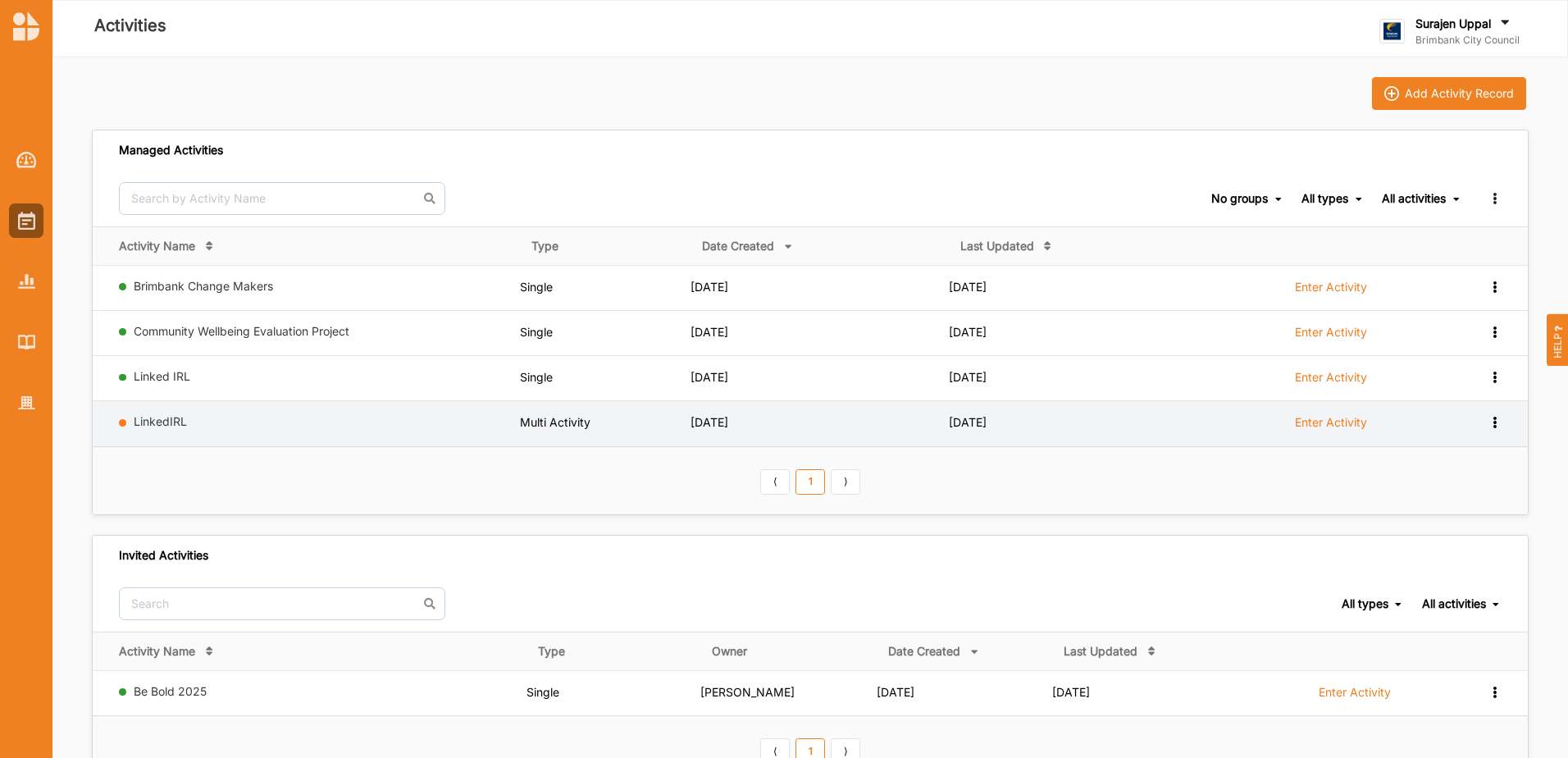
click at [1493, 422] on icon at bounding box center [1494, 421] width 14 height 12
click at [1446, 537] on div "Remove" at bounding box center [1453, 540] width 72 height 12
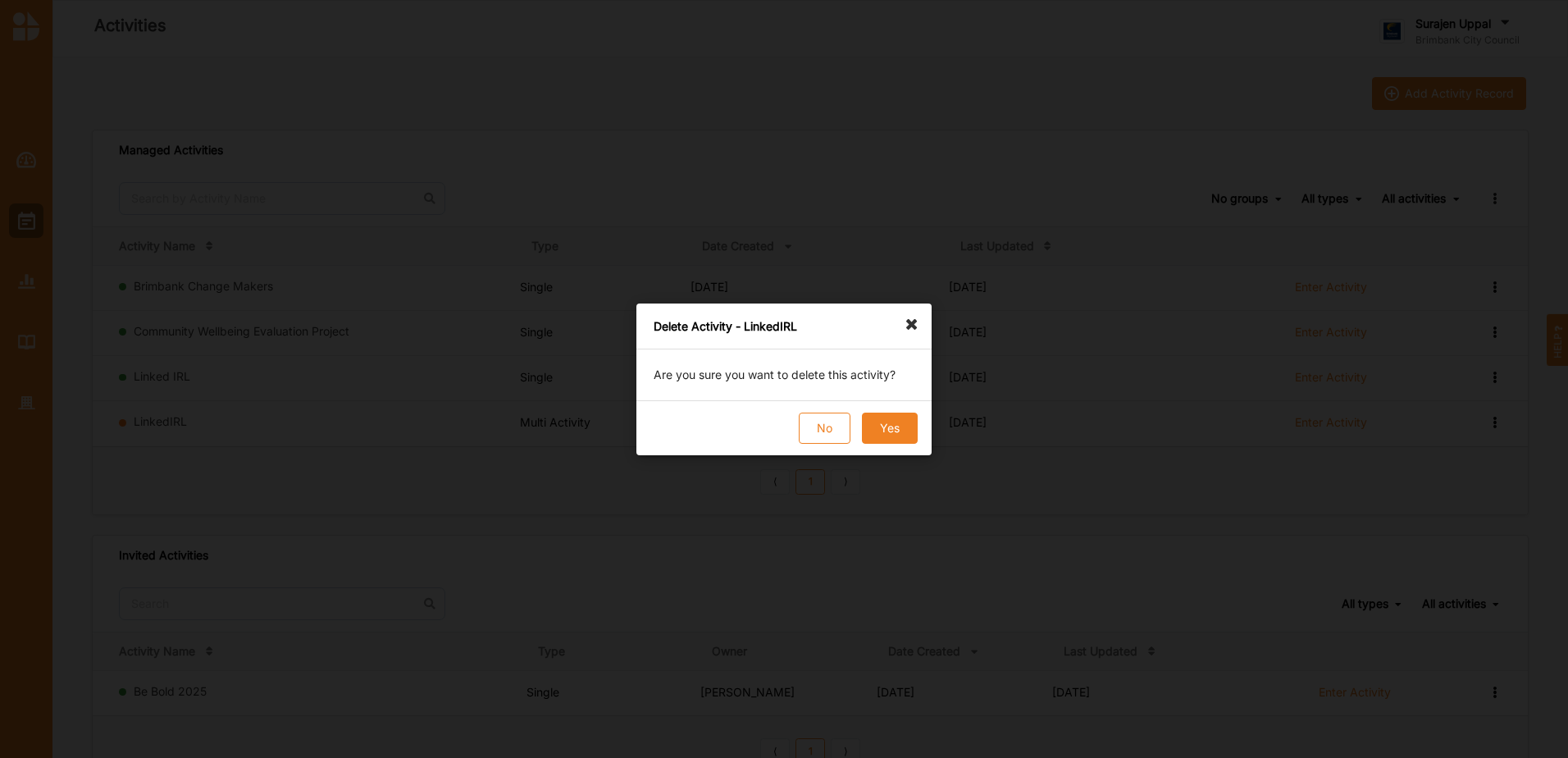
click at [889, 427] on button "Yes" at bounding box center [890, 428] width 56 height 31
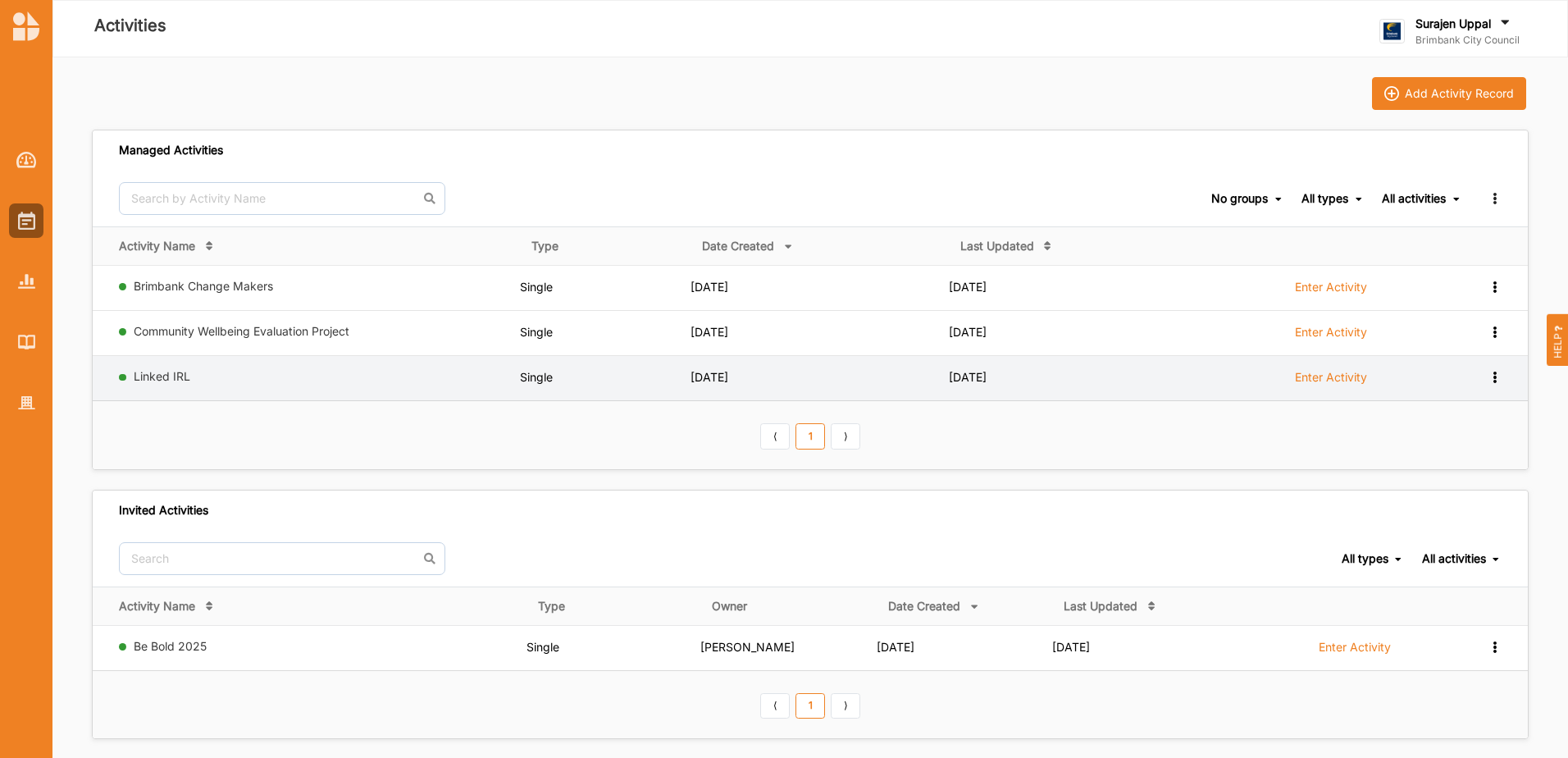
click at [1298, 376] on label "Enter Activity" at bounding box center [1331, 377] width 72 height 15
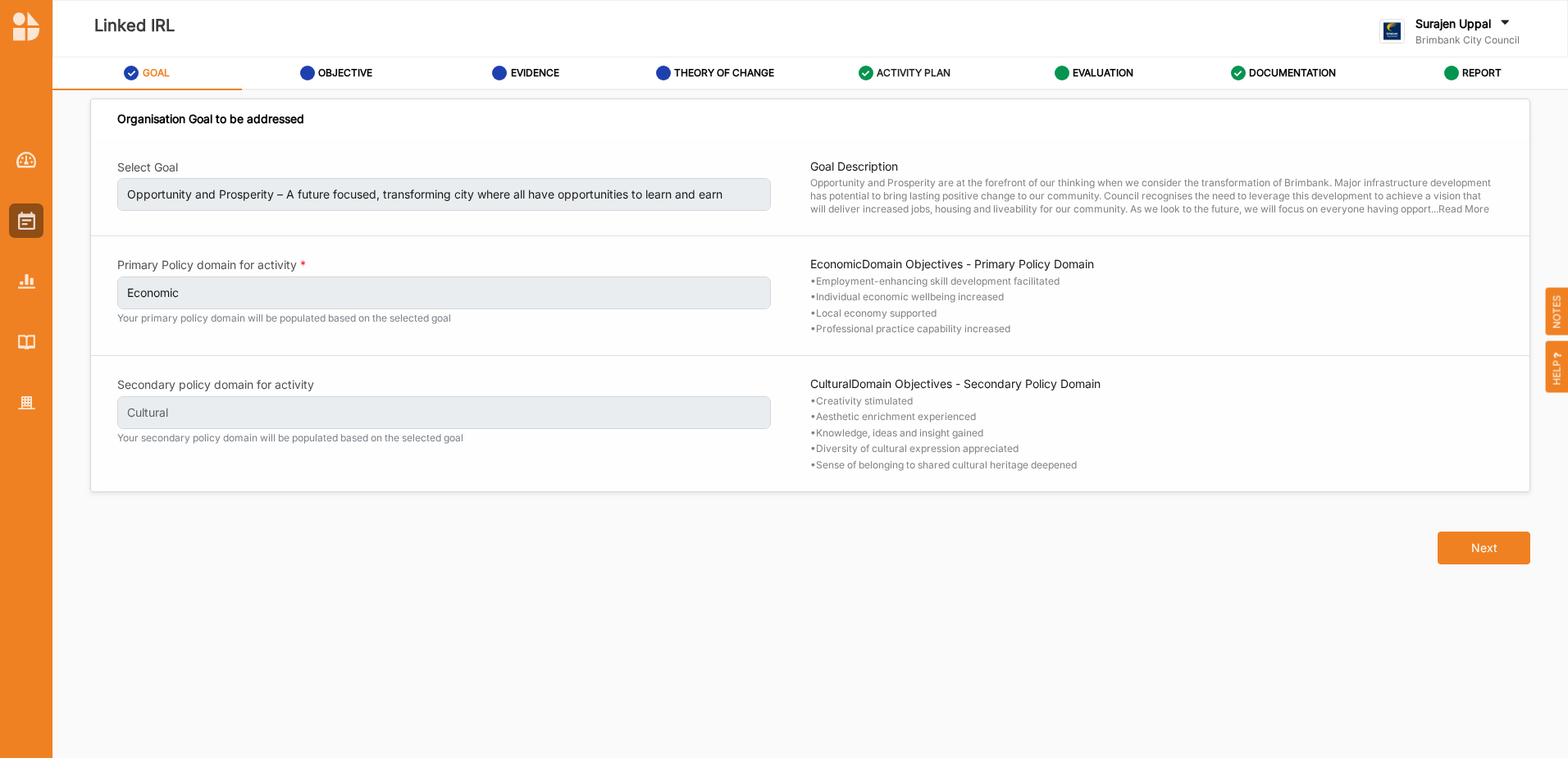
click at [897, 73] on label "ACTIVITY PLAN" at bounding box center [913, 73] width 74 height 13
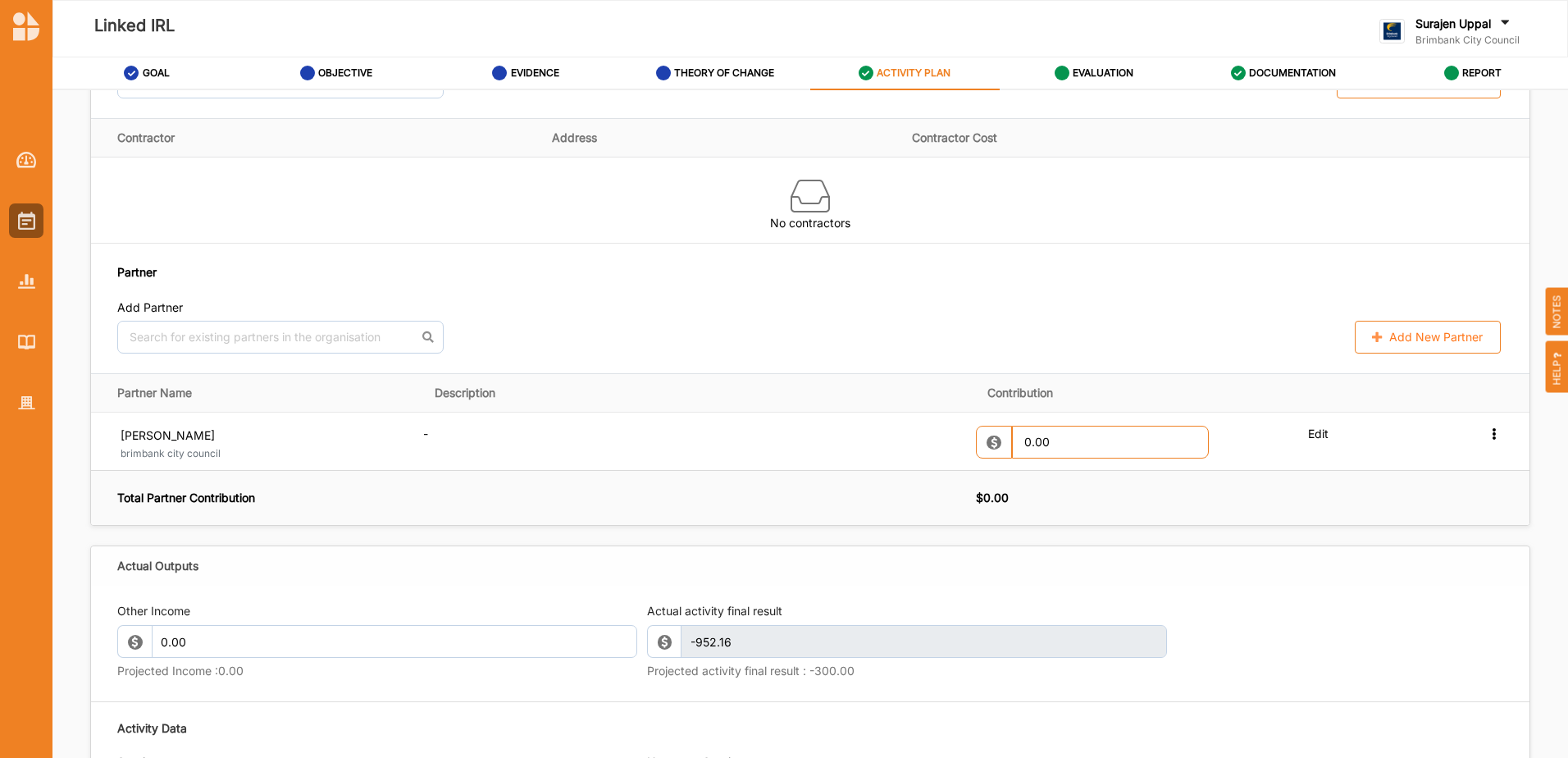
scroll to position [1395, 0]
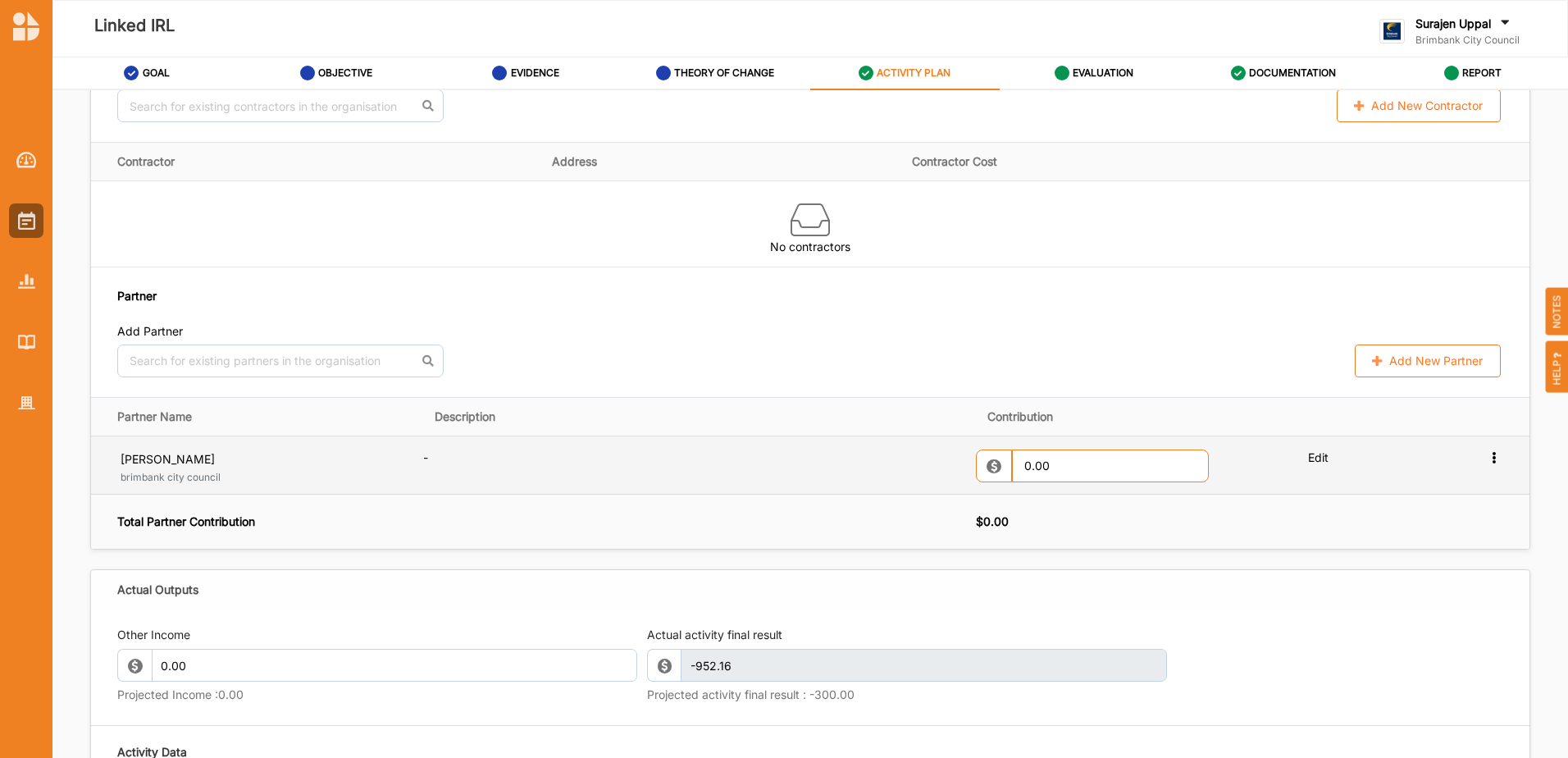
click at [1309, 466] on label "Edit" at bounding box center [1360, 457] width 104 height 16
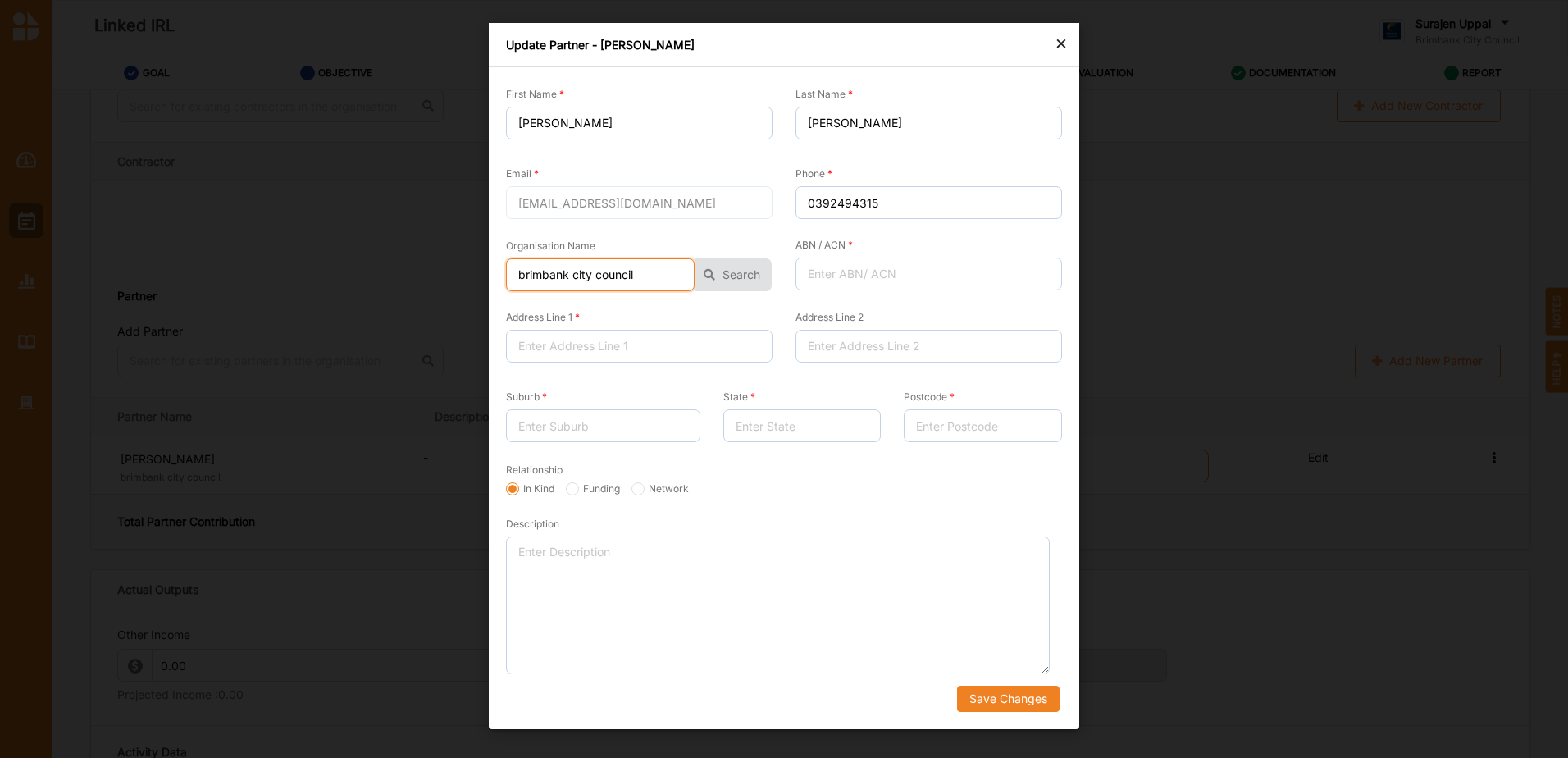
click at [523, 277] on input "brimbank city council" at bounding box center [600, 275] width 189 height 33
type input "Brimbank City Council"
click at [1006, 704] on button "Save Changes" at bounding box center [1008, 699] width 102 height 26
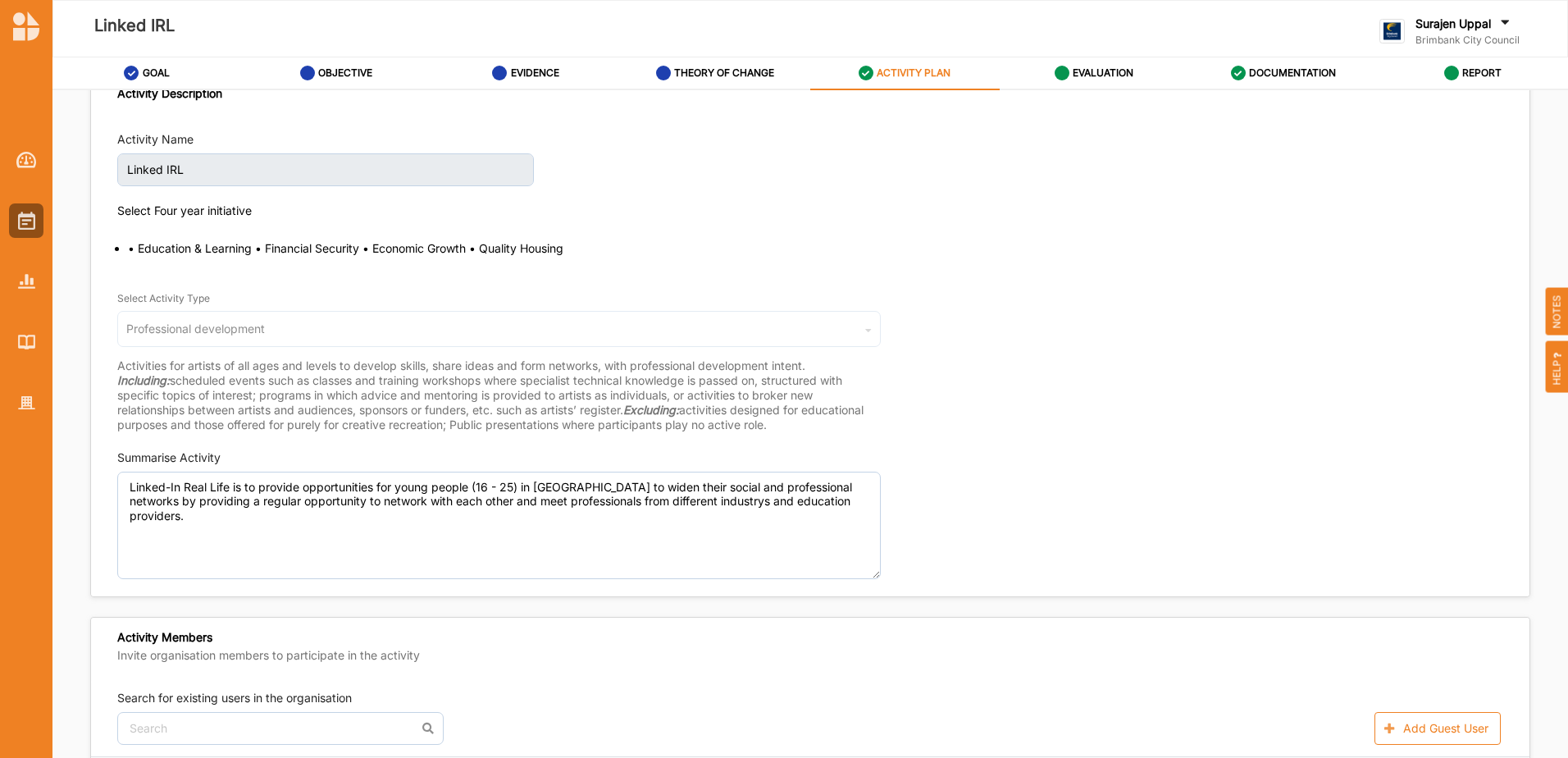
scroll to position [0, 0]
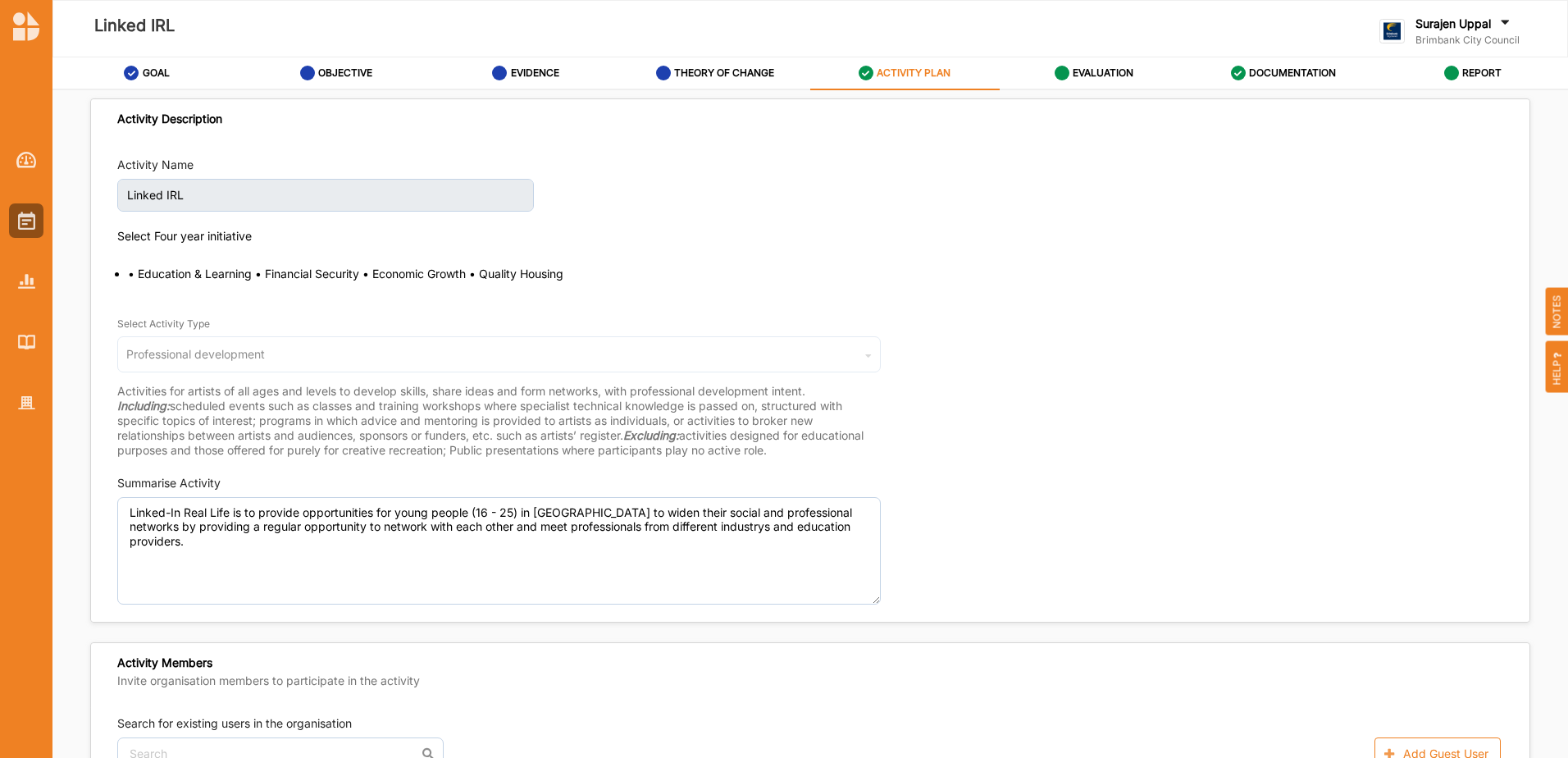
click at [1369, 435] on div "Select Activity Type Professional development Cultural infrastructure developme…" at bounding box center [810, 377] width 1386 height 159
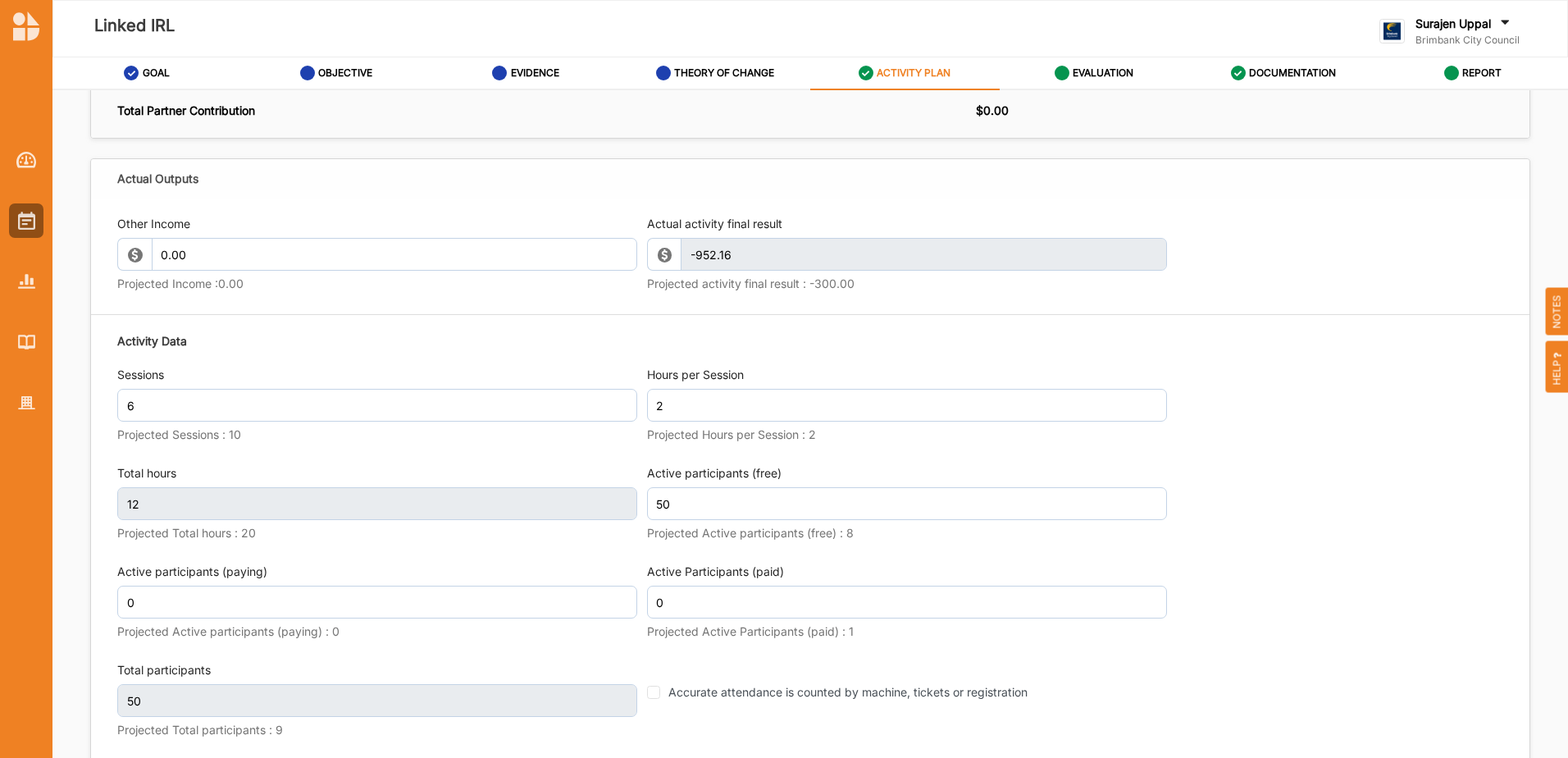
scroll to position [1969, 0]
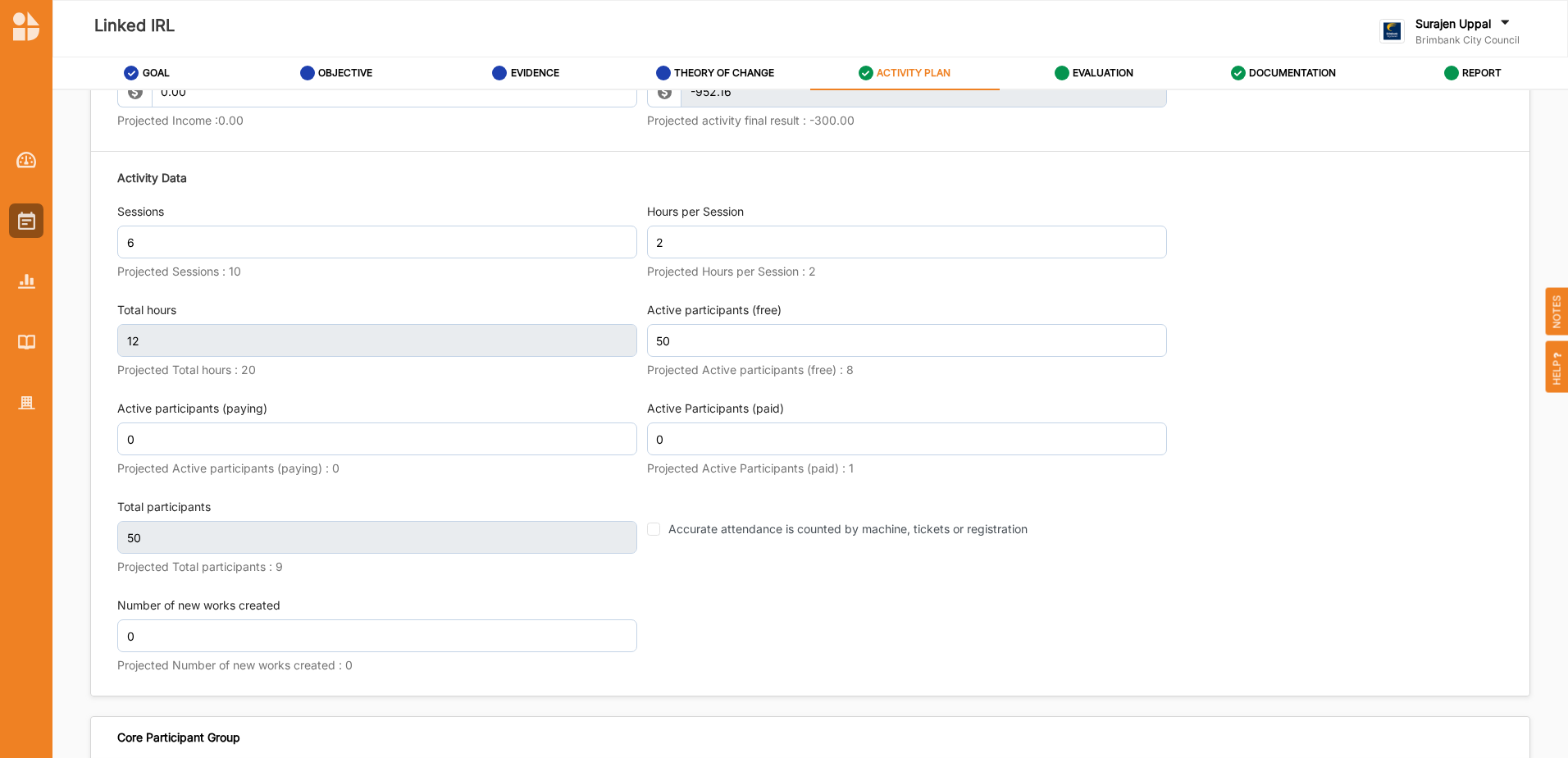
click at [1308, 514] on div "Activity Data Sessions 6 Projected Sessions : 10 Hours per Session 2 Projected …" at bounding box center [810, 424] width 1386 height 526
click at [26, 290] on div at bounding box center [26, 282] width 35 height 35
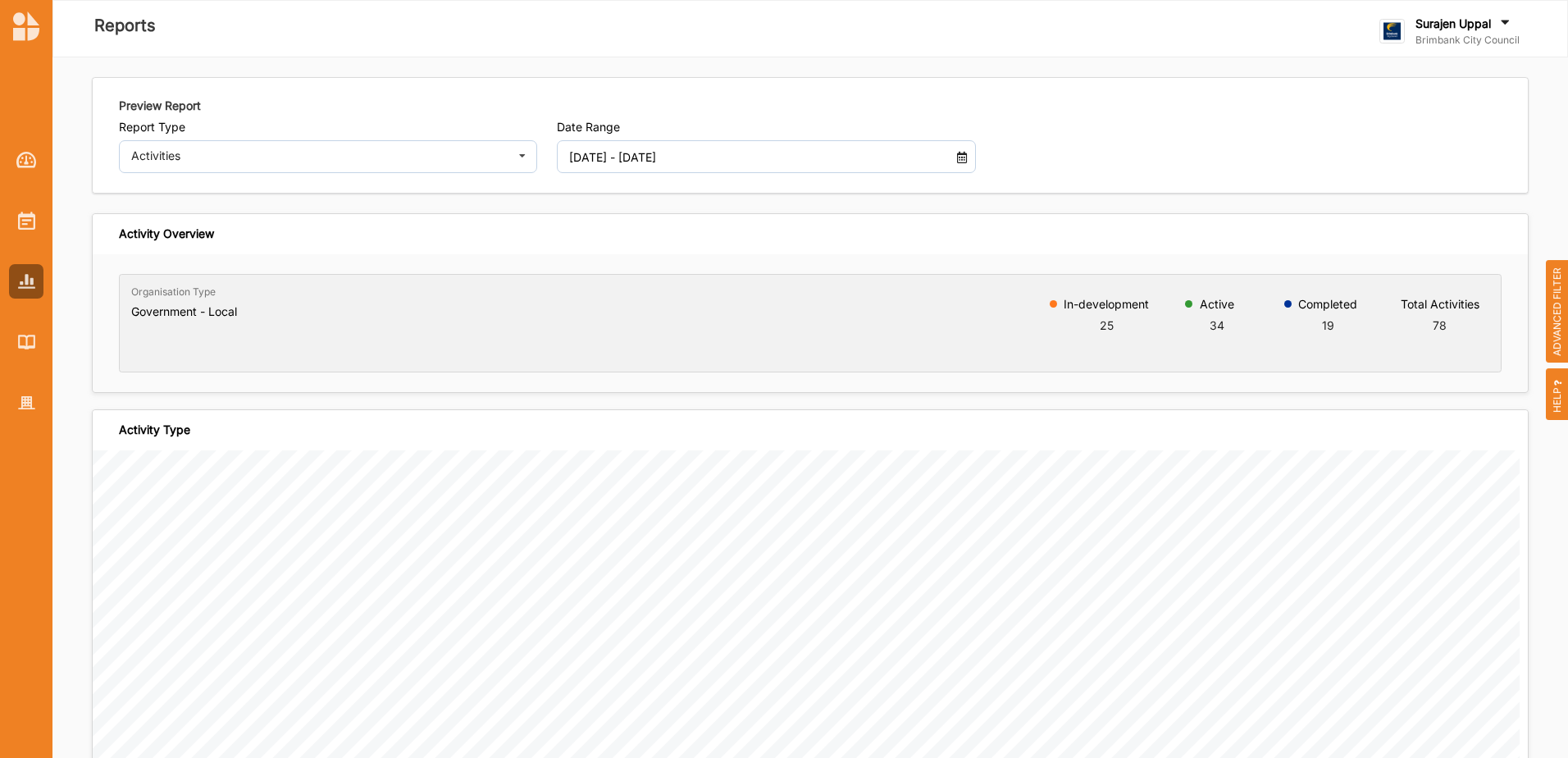
click at [867, 157] on input "[DATE] - [DATE]" at bounding box center [749, 157] width 378 height 33
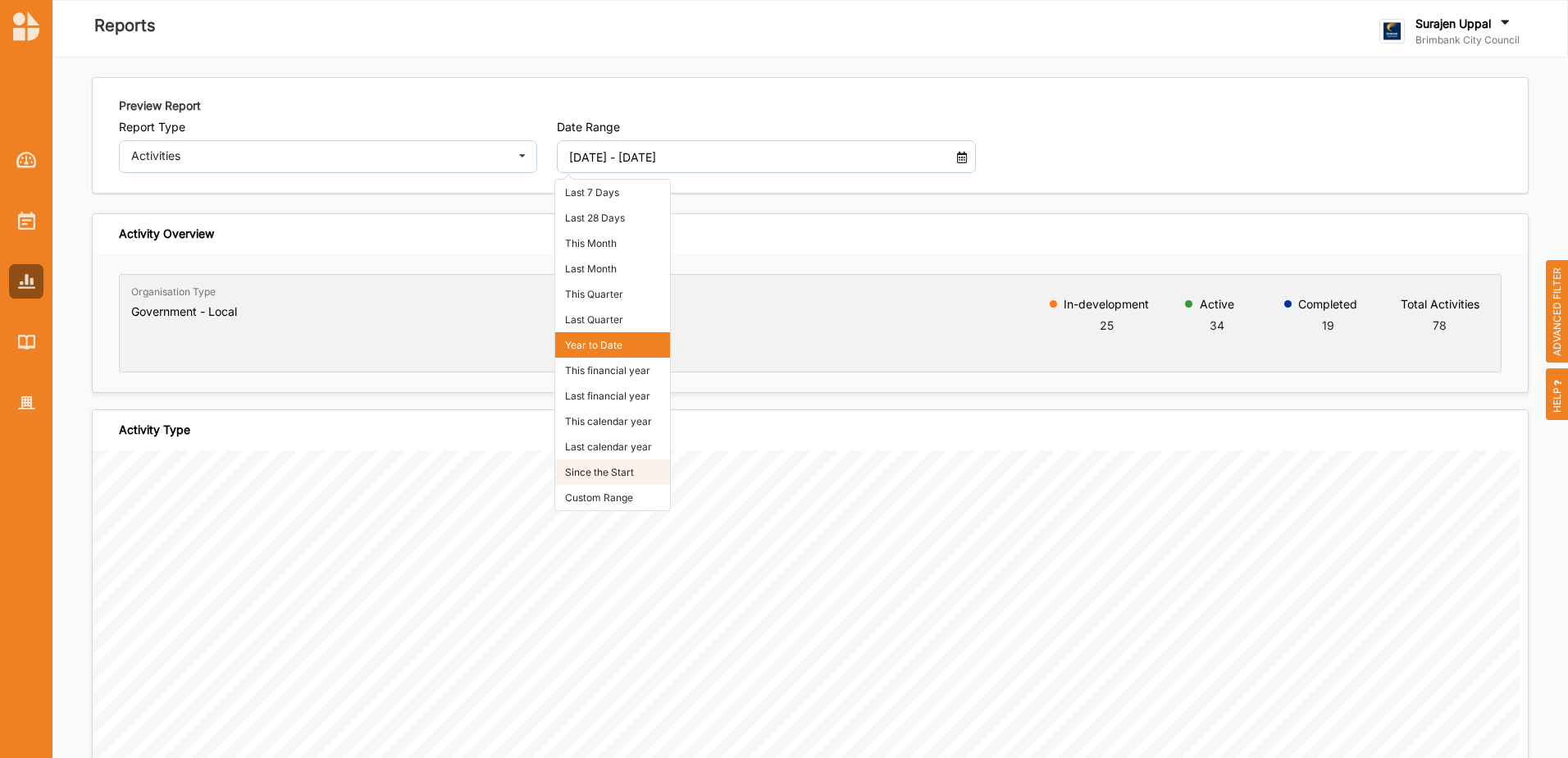
click at [618, 470] on li "Since the Start" at bounding box center [612, 472] width 114 height 26
type input "[DATE] - [DATE]"
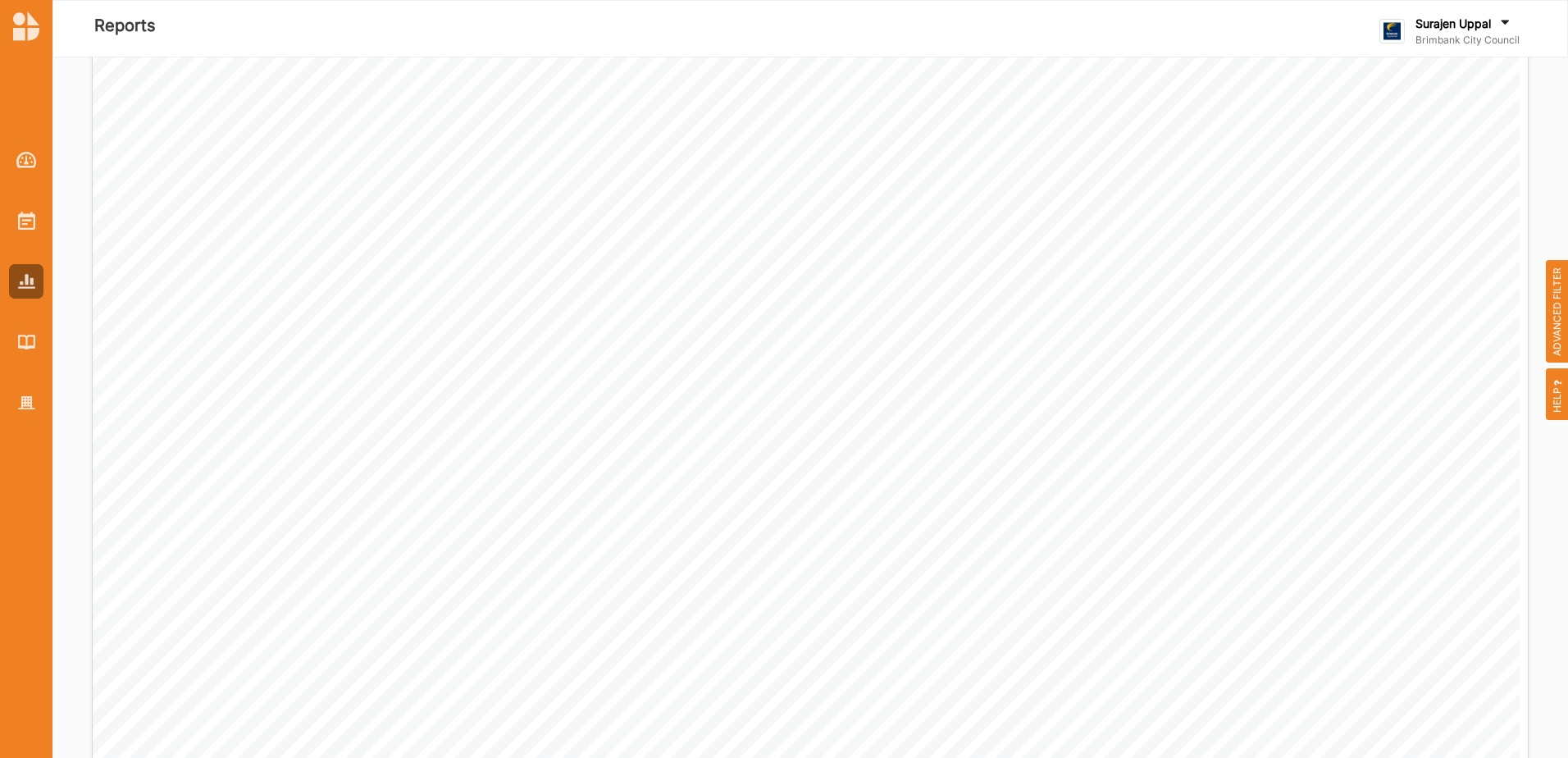
scroll to position [1231, 0]
click at [38, 401] on div at bounding box center [26, 403] width 35 height 35
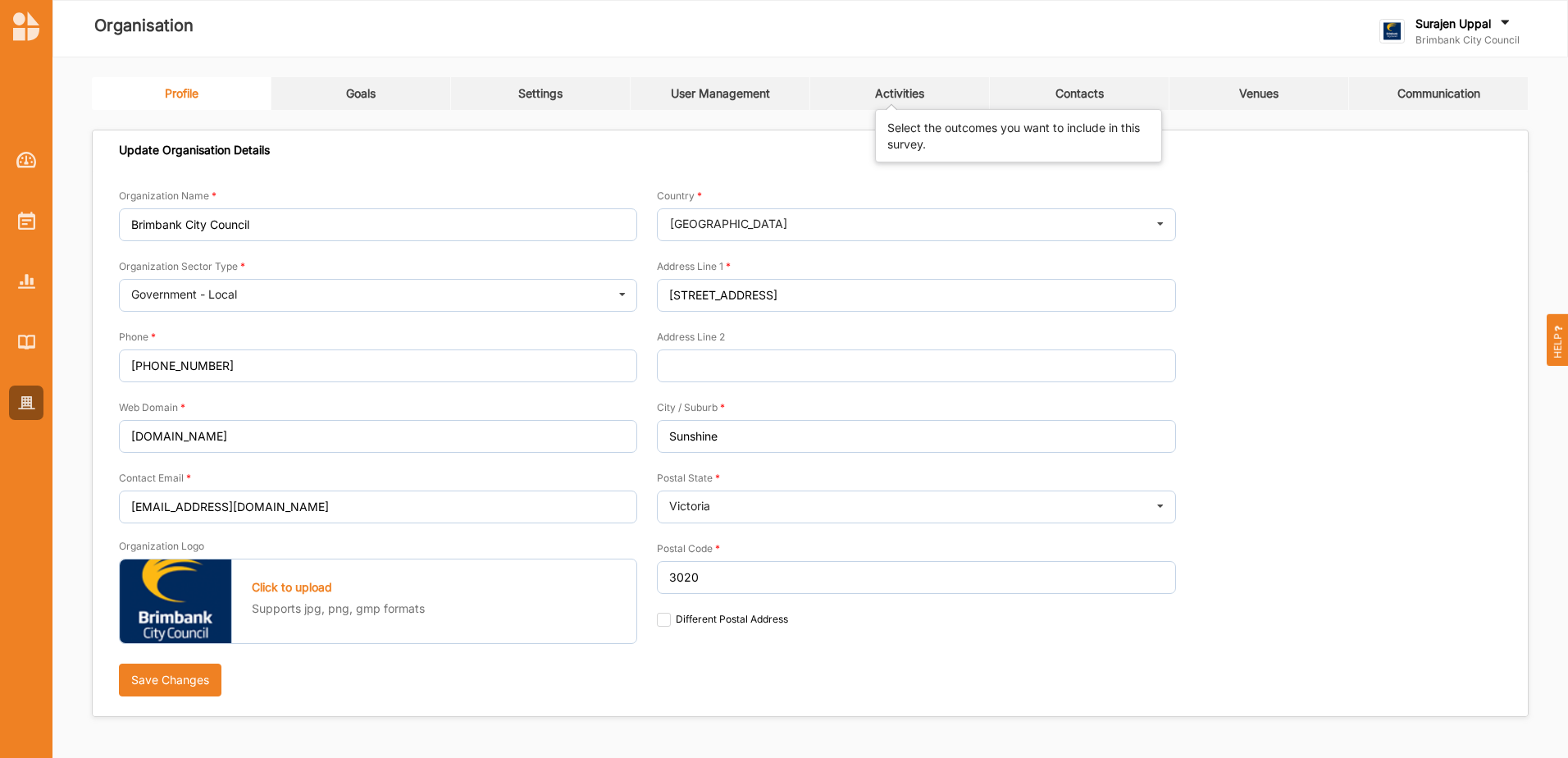
click at [880, 97] on div "Activities" at bounding box center [899, 94] width 49 height 15
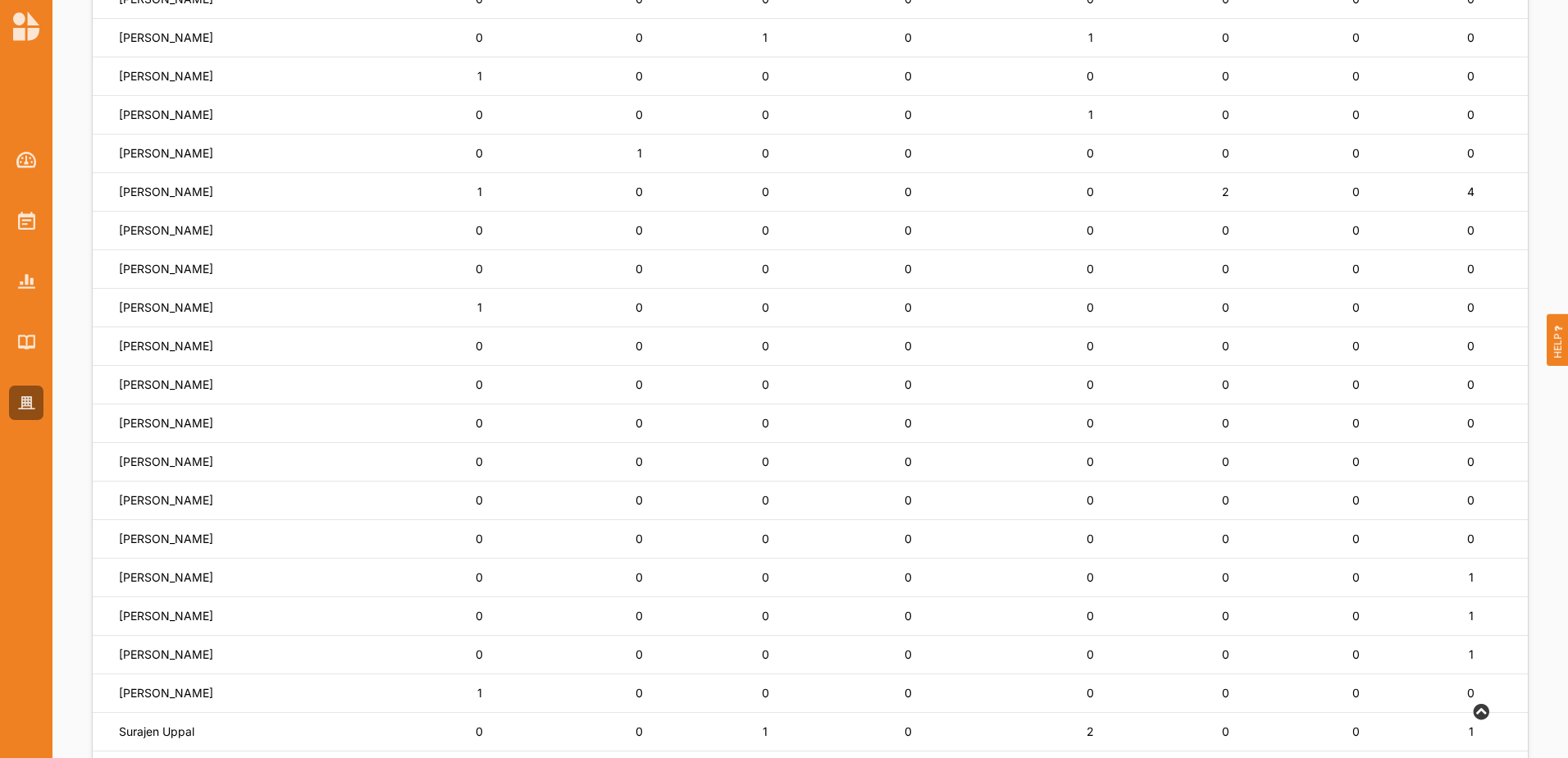
scroll to position [949, 0]
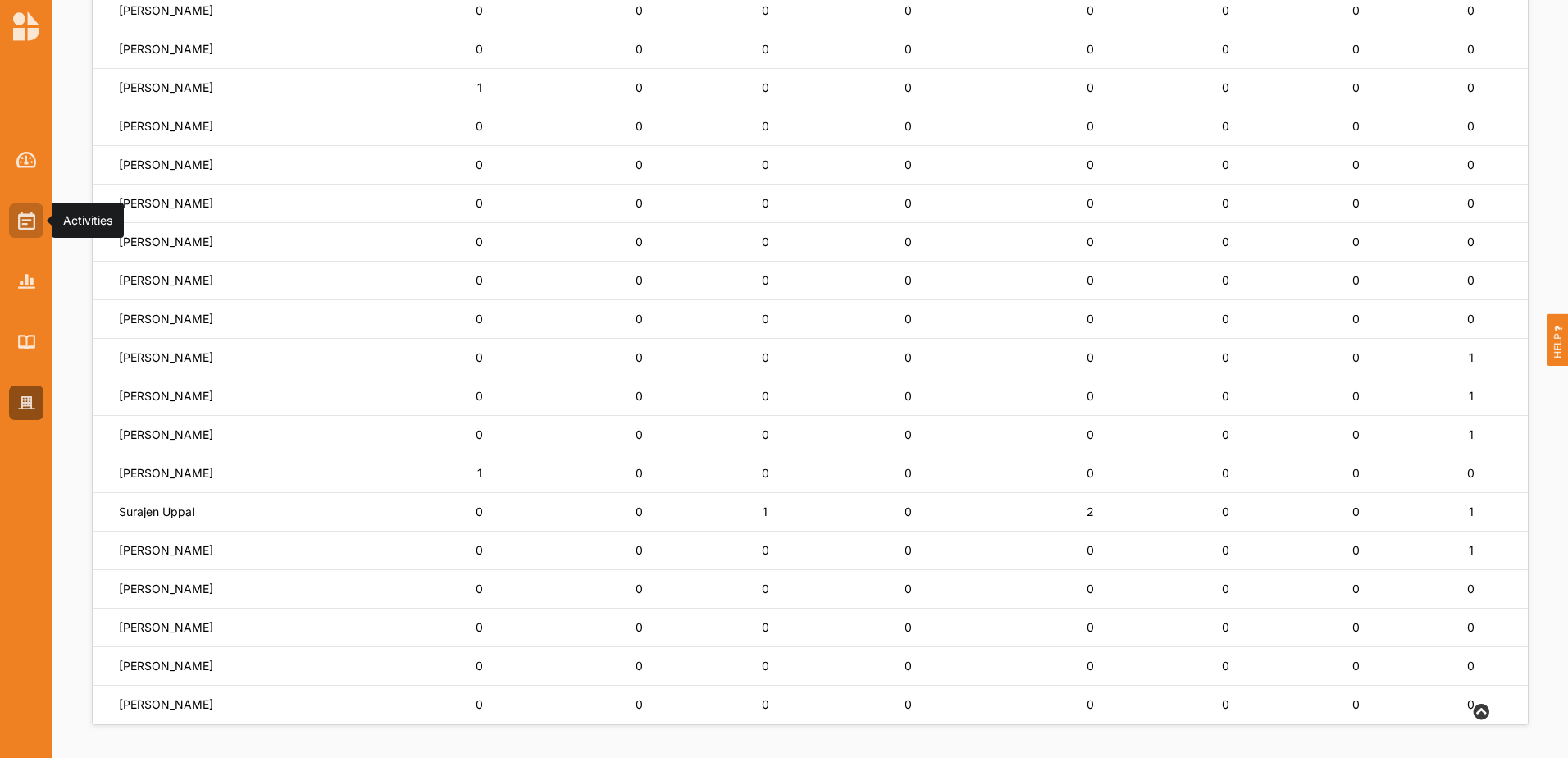
click at [38, 230] on div at bounding box center [26, 221] width 35 height 35
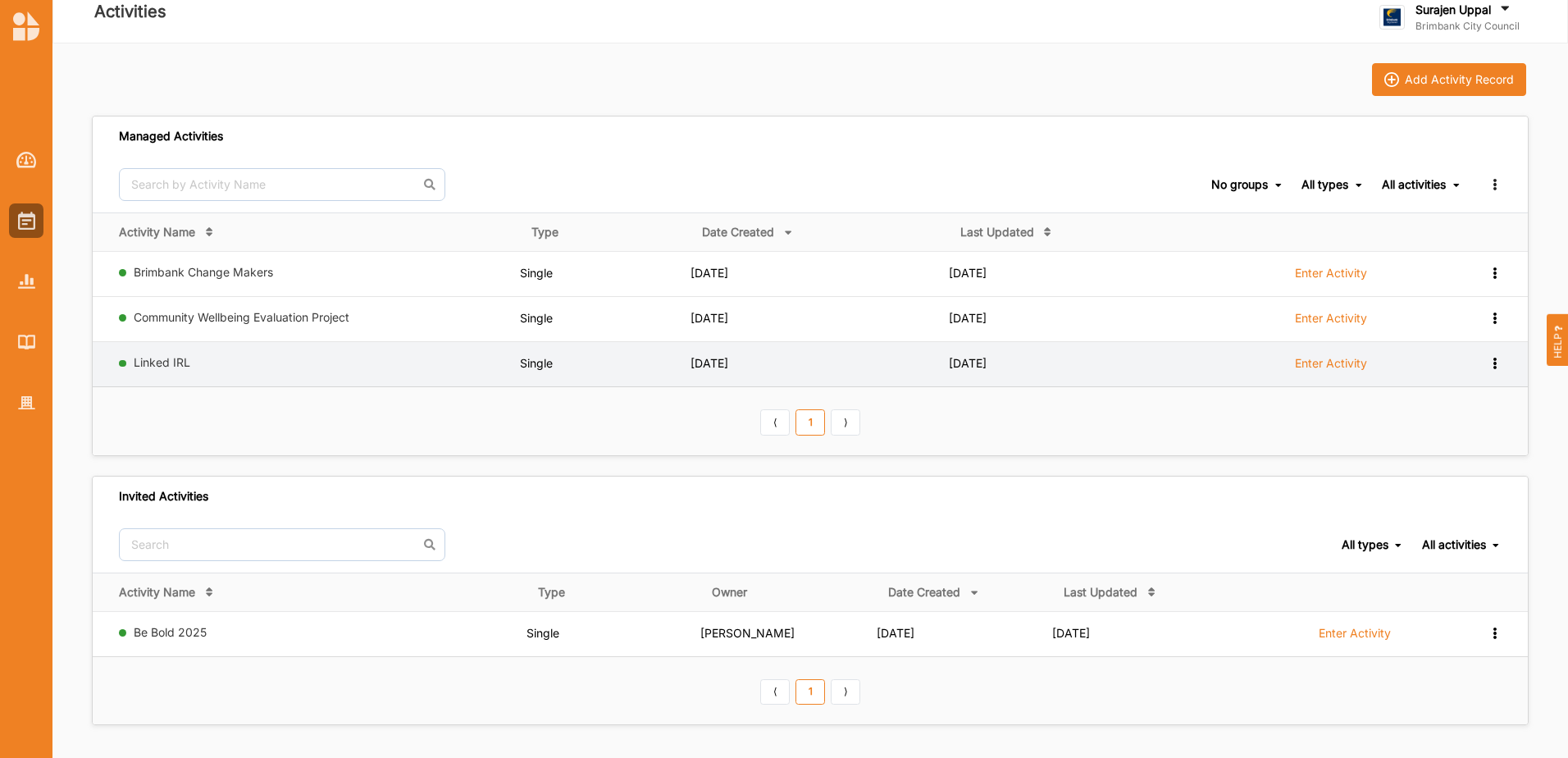
click at [1309, 368] on label "Enter Activity" at bounding box center [1331, 363] width 72 height 15
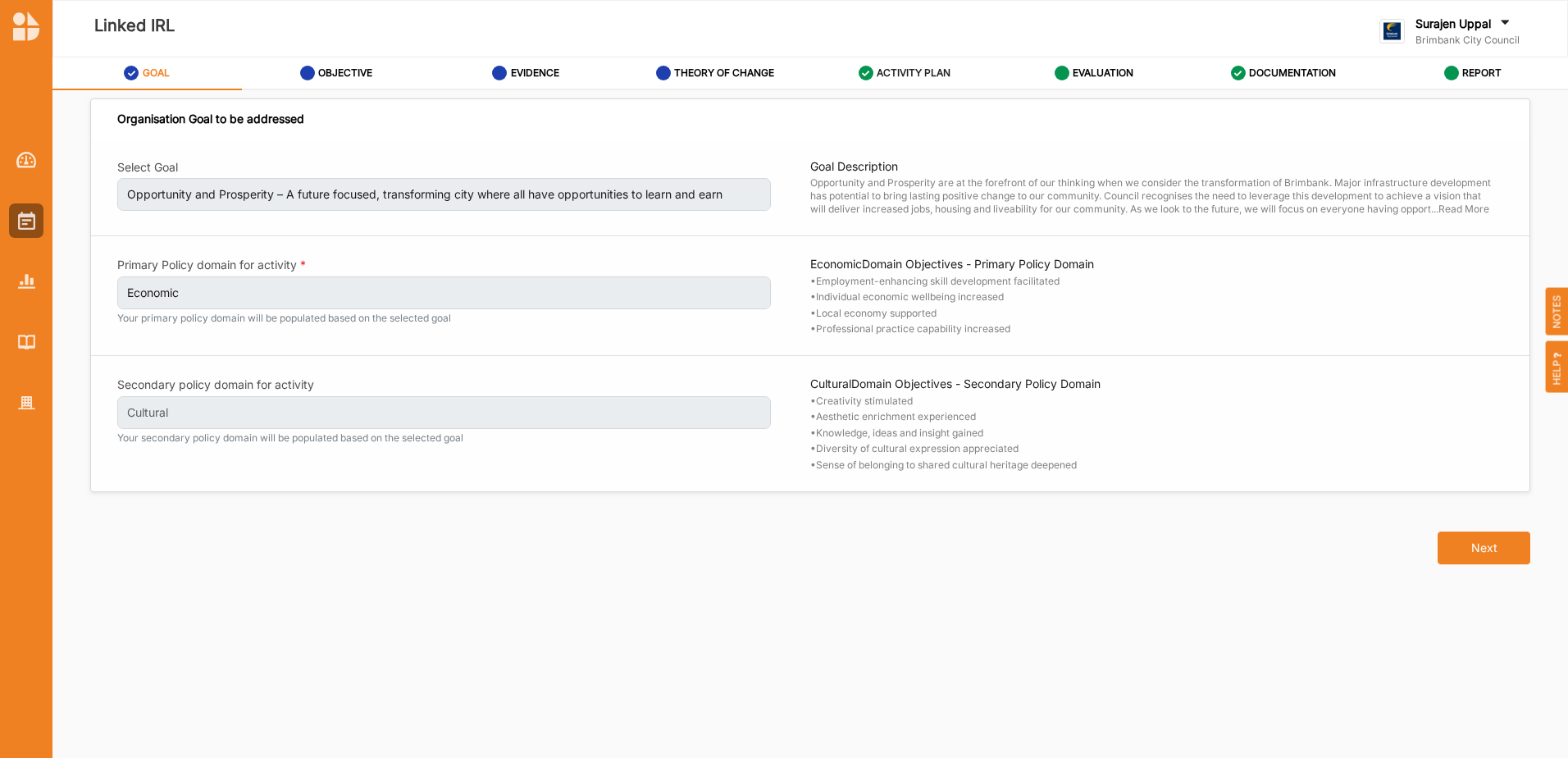
click at [894, 73] on label "ACTIVITY PLAN" at bounding box center [913, 73] width 74 height 13
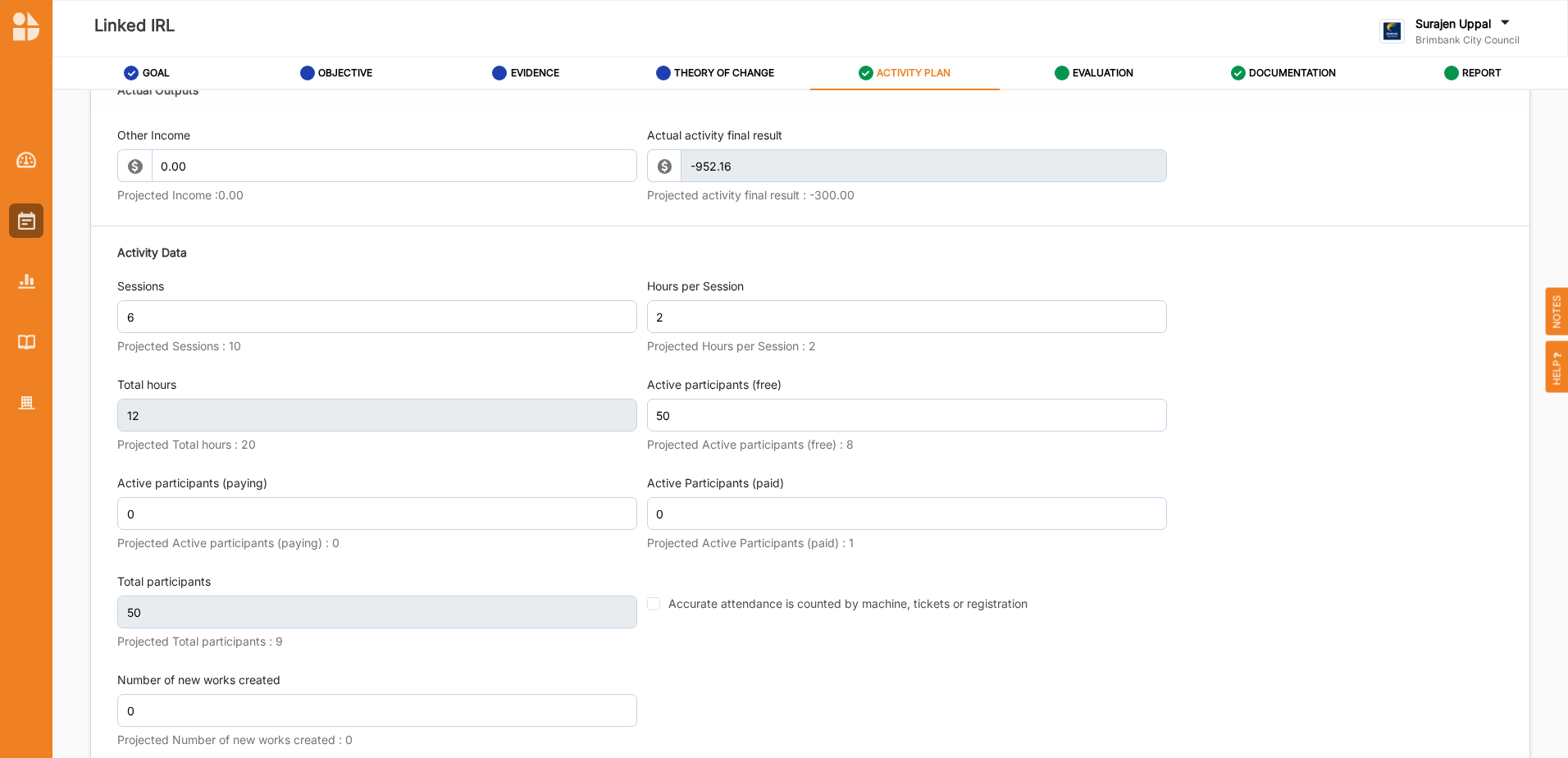
scroll to position [1969, 0]
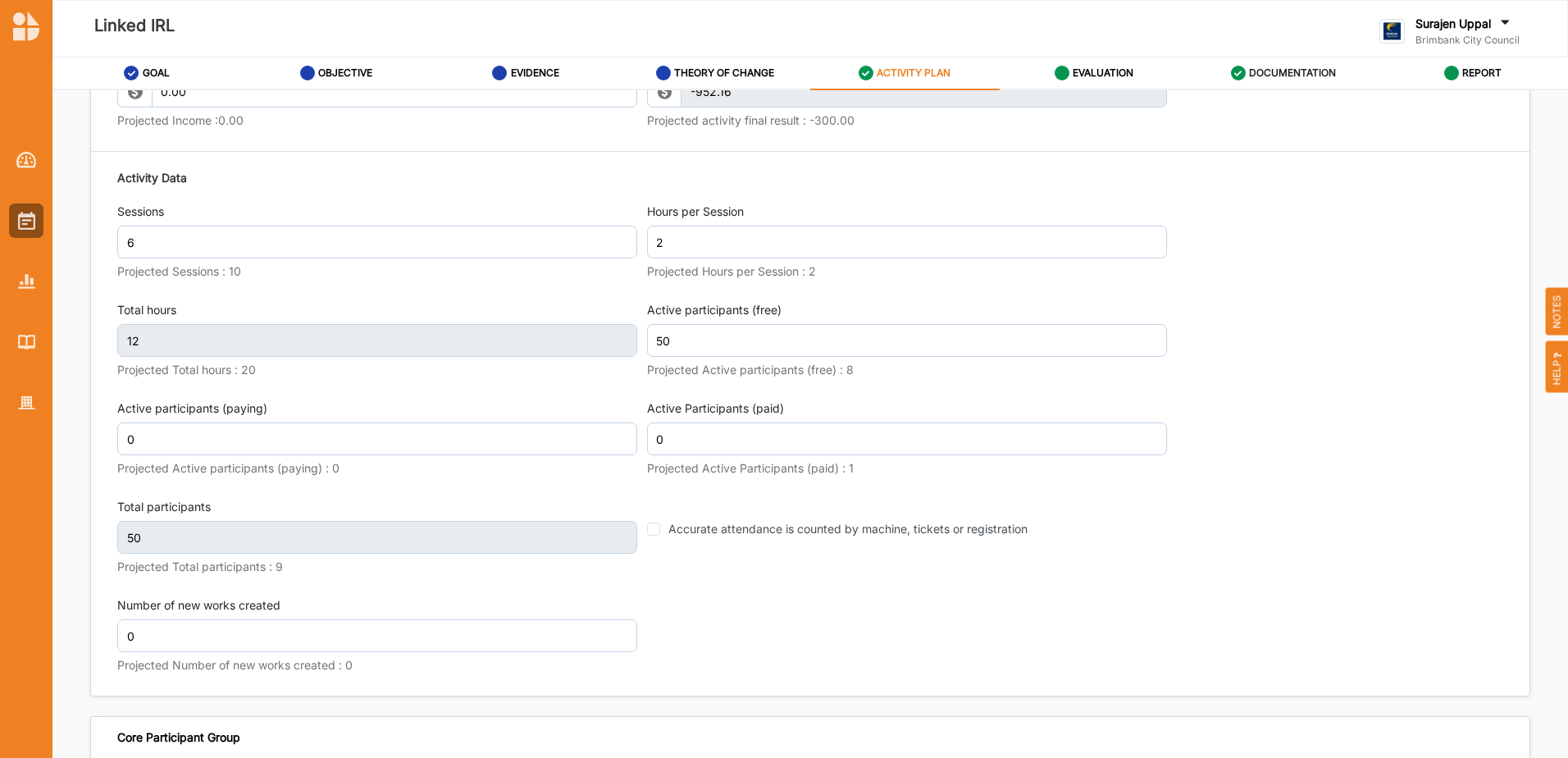
click at [1286, 74] on label "DOCUMENTATION" at bounding box center [1292, 73] width 87 height 13
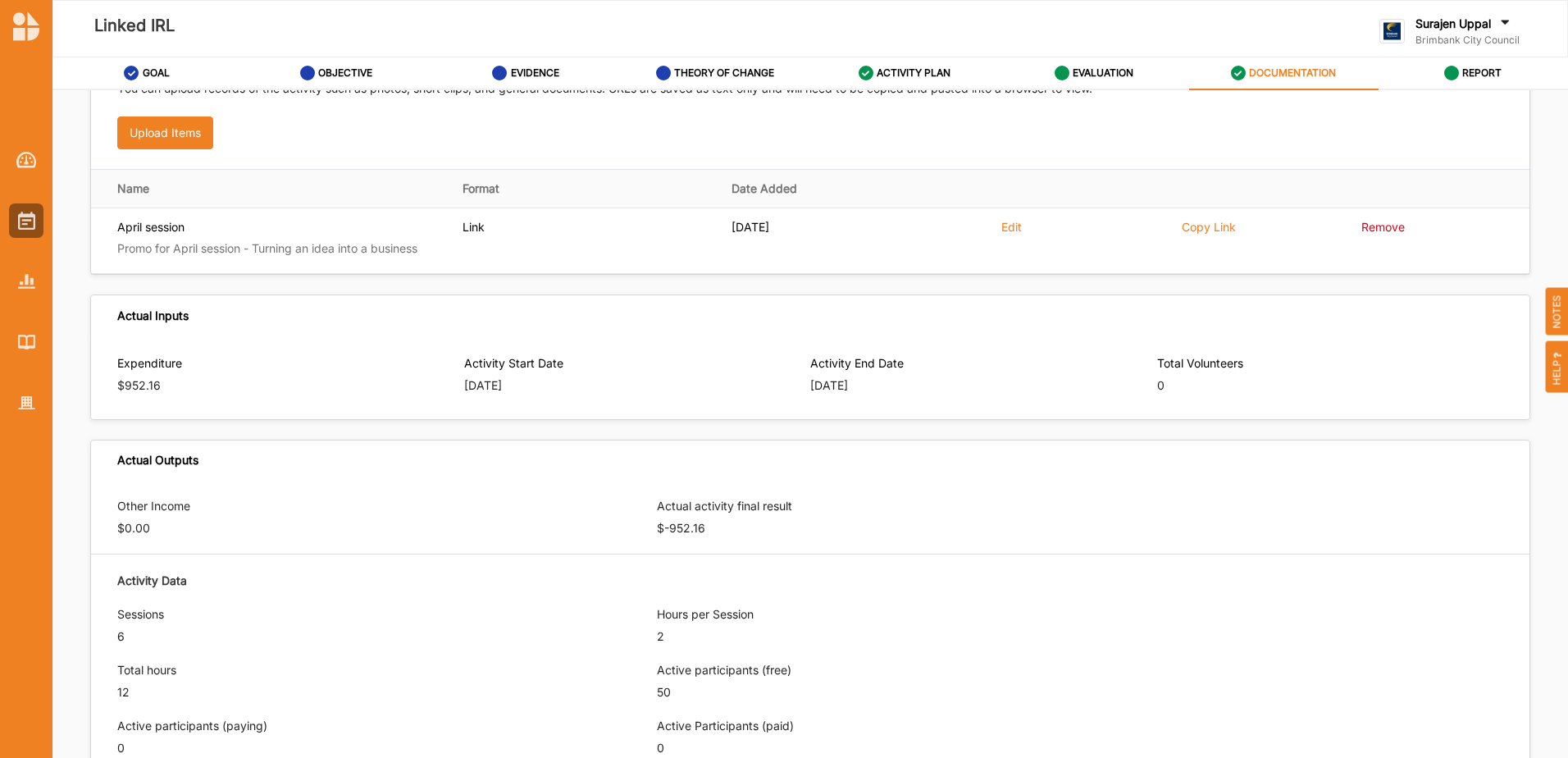
scroll to position [37, 0]
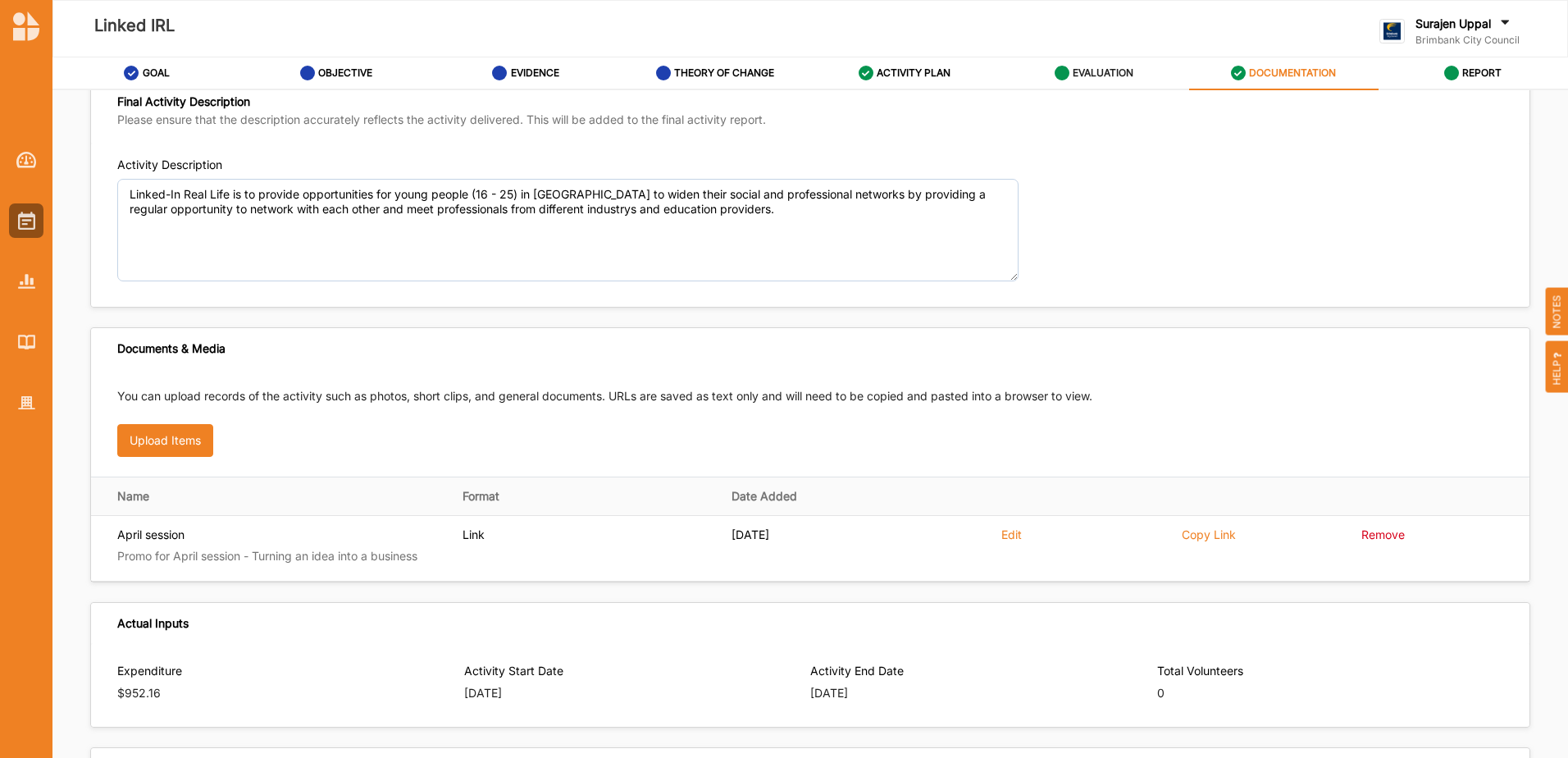
click at [1090, 67] on link "EVALUATION" at bounding box center [1094, 74] width 189 height 33
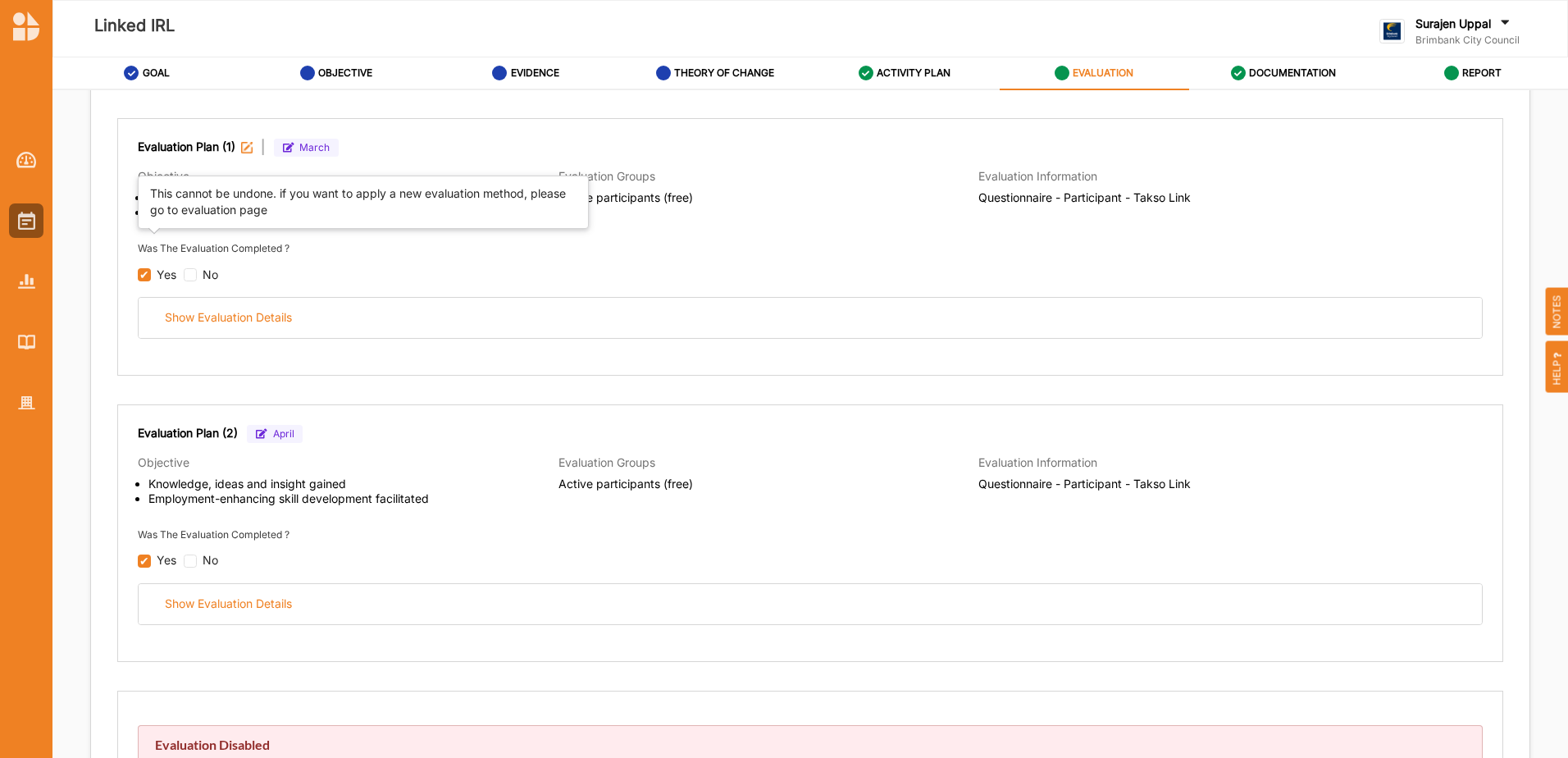
scroll to position [201, 0]
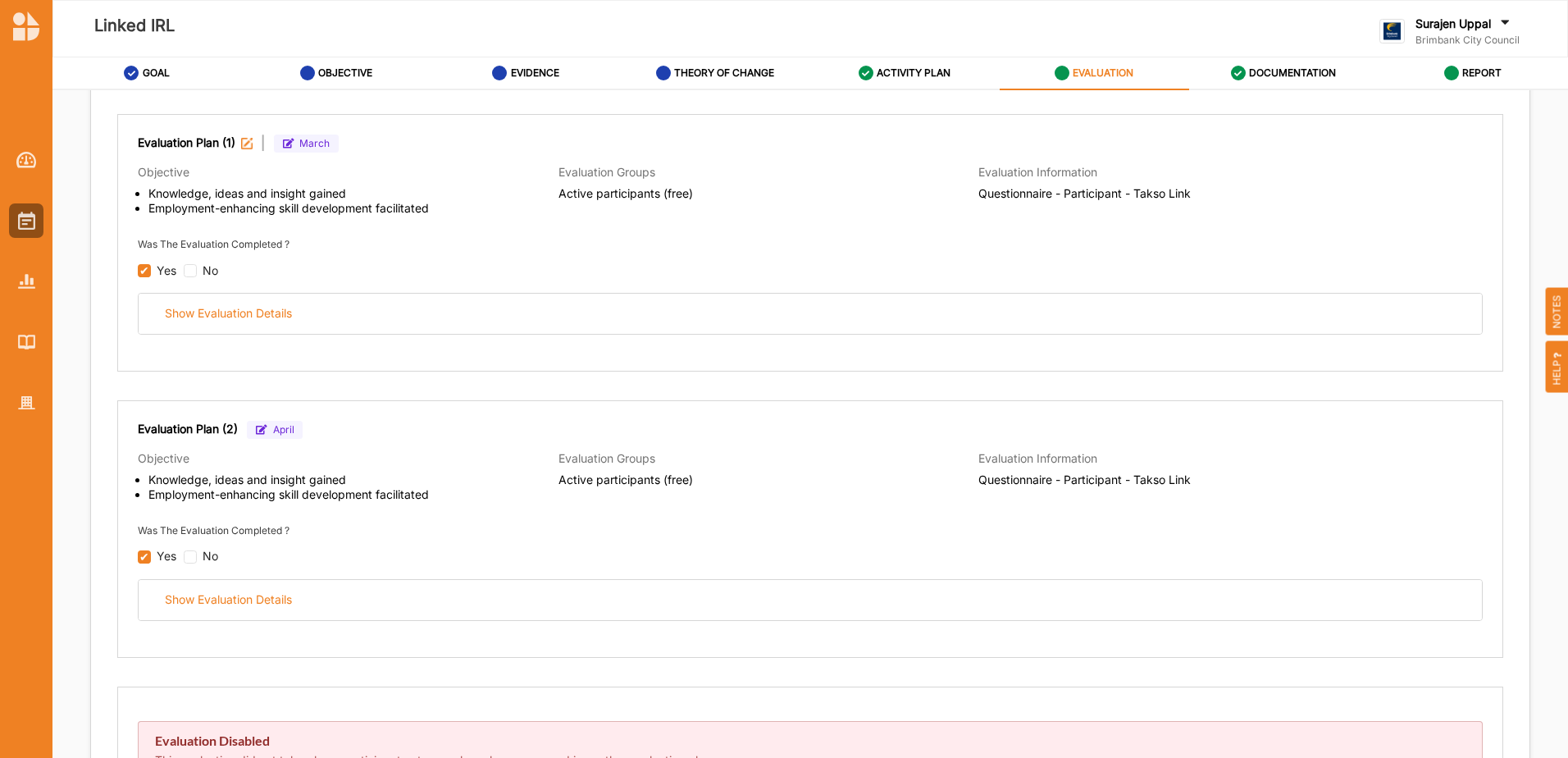
click at [1252, 475] on span "Questionnaire - Participant - Takso Link" at bounding box center [1188, 480] width 421 height 15
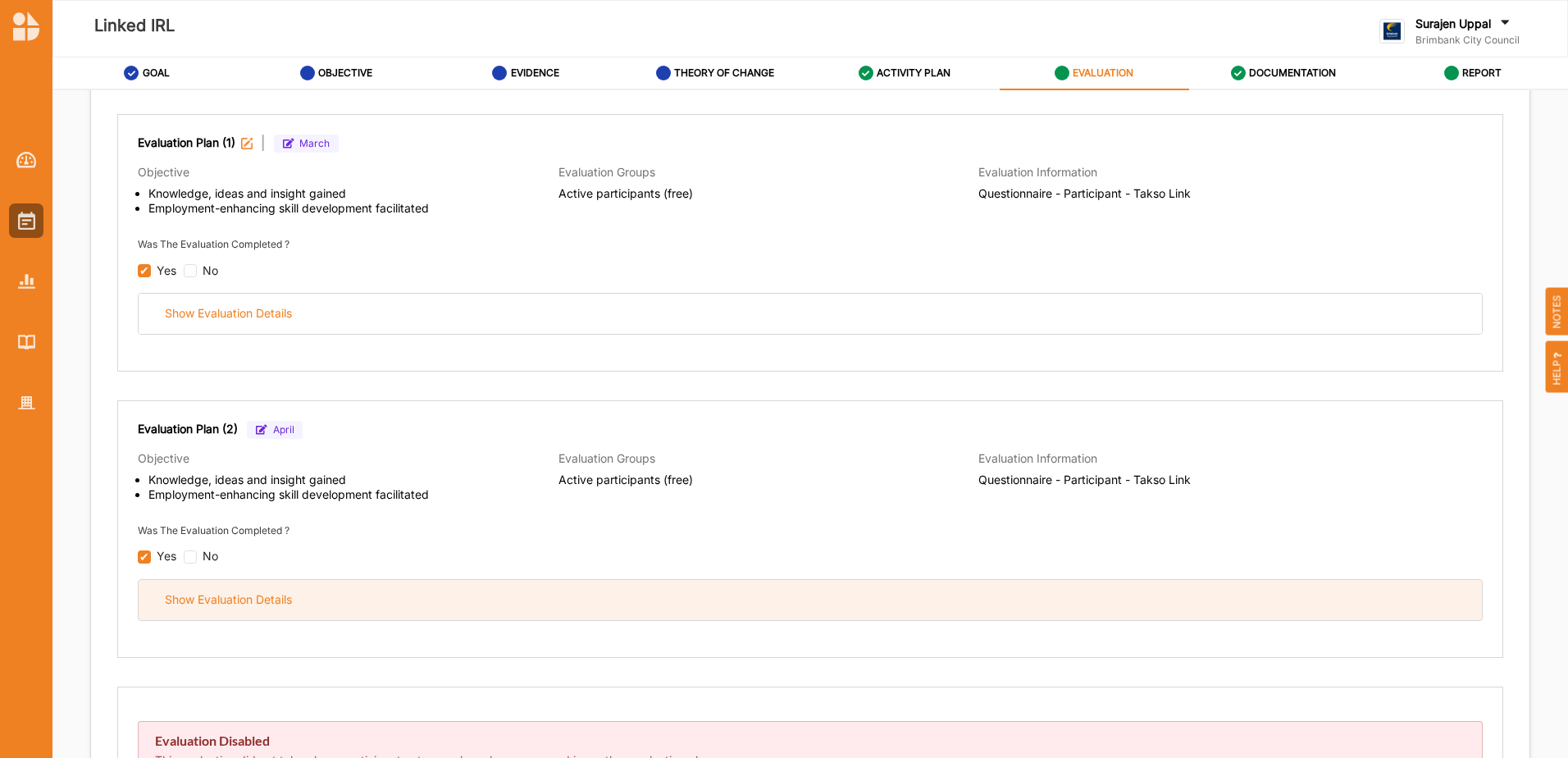
click at [1094, 606] on div "Show Evaluation Details" at bounding box center [810, 600] width 1343 height 40
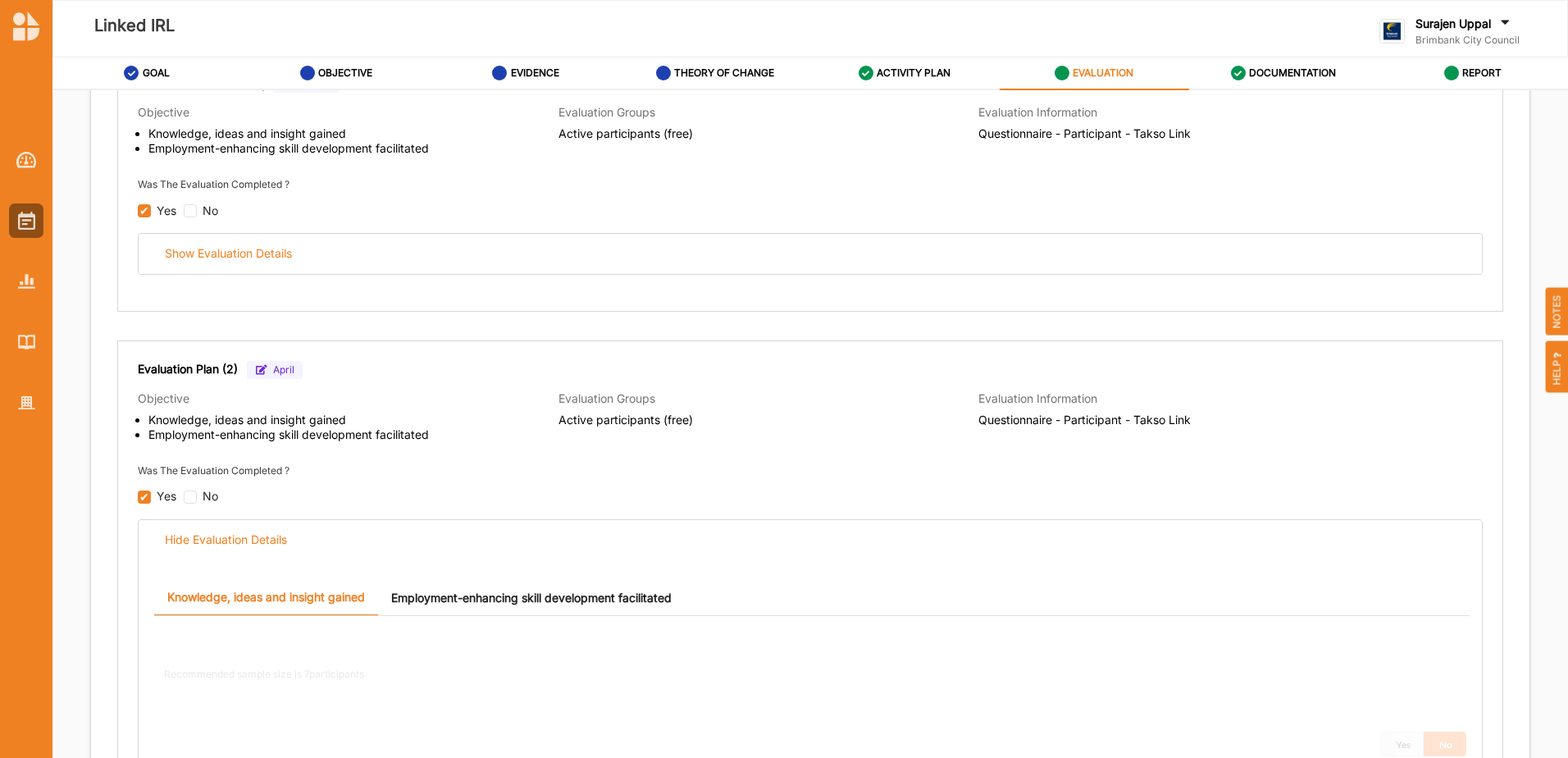
scroll to position [447, 0]
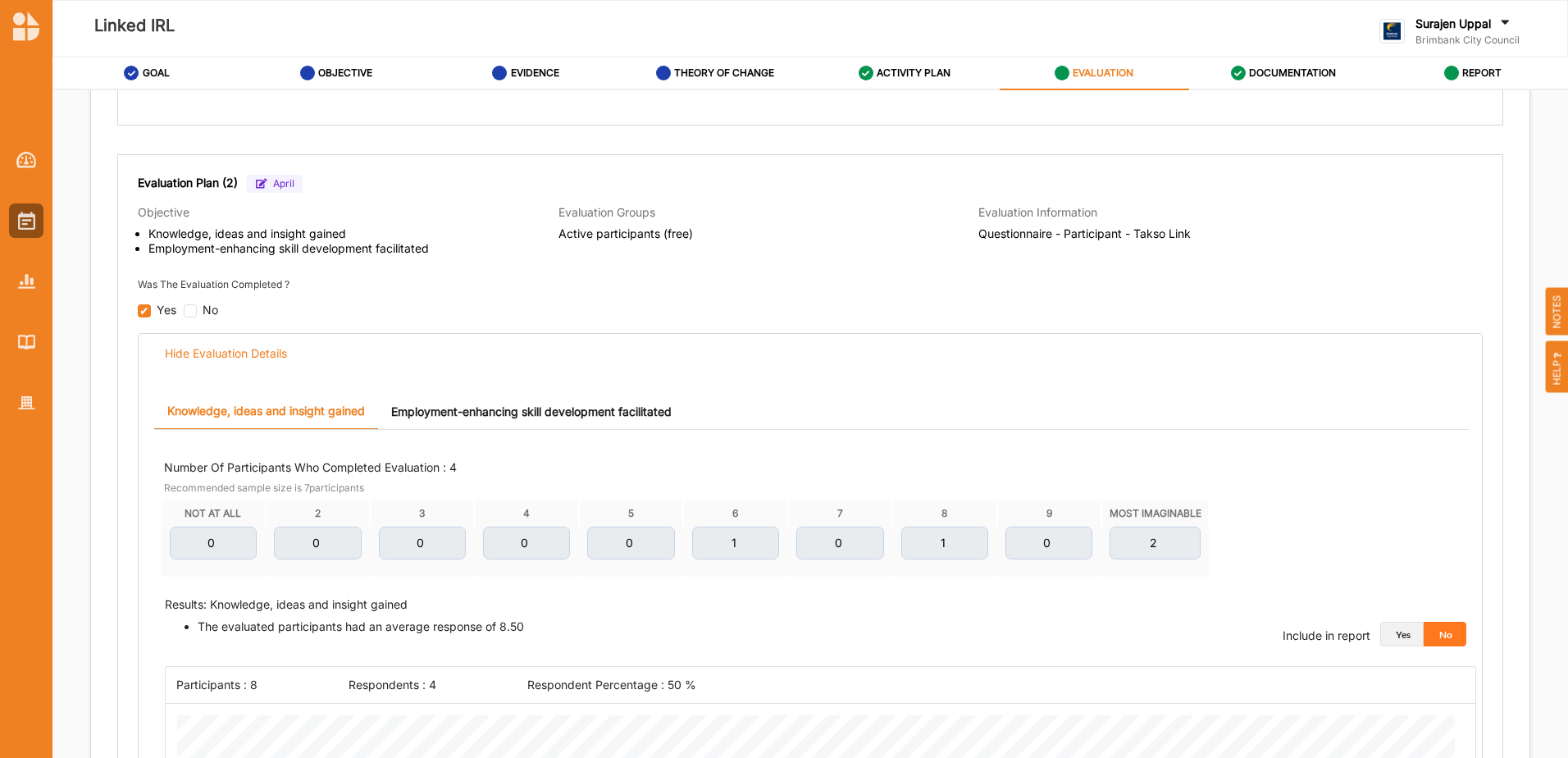
click at [1393, 636] on button "Yes" at bounding box center [1402, 634] width 44 height 25
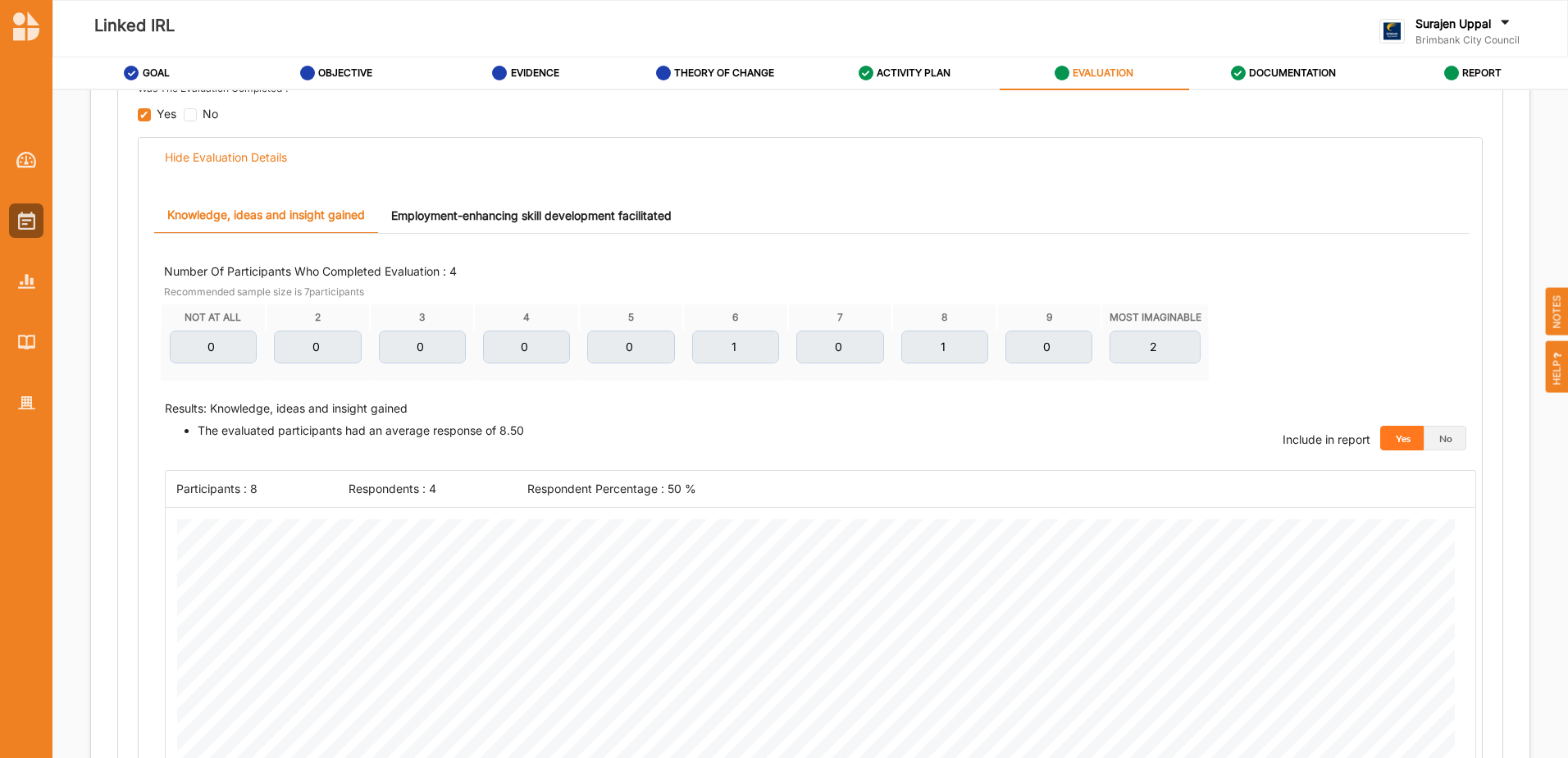
scroll to position [611, 0]
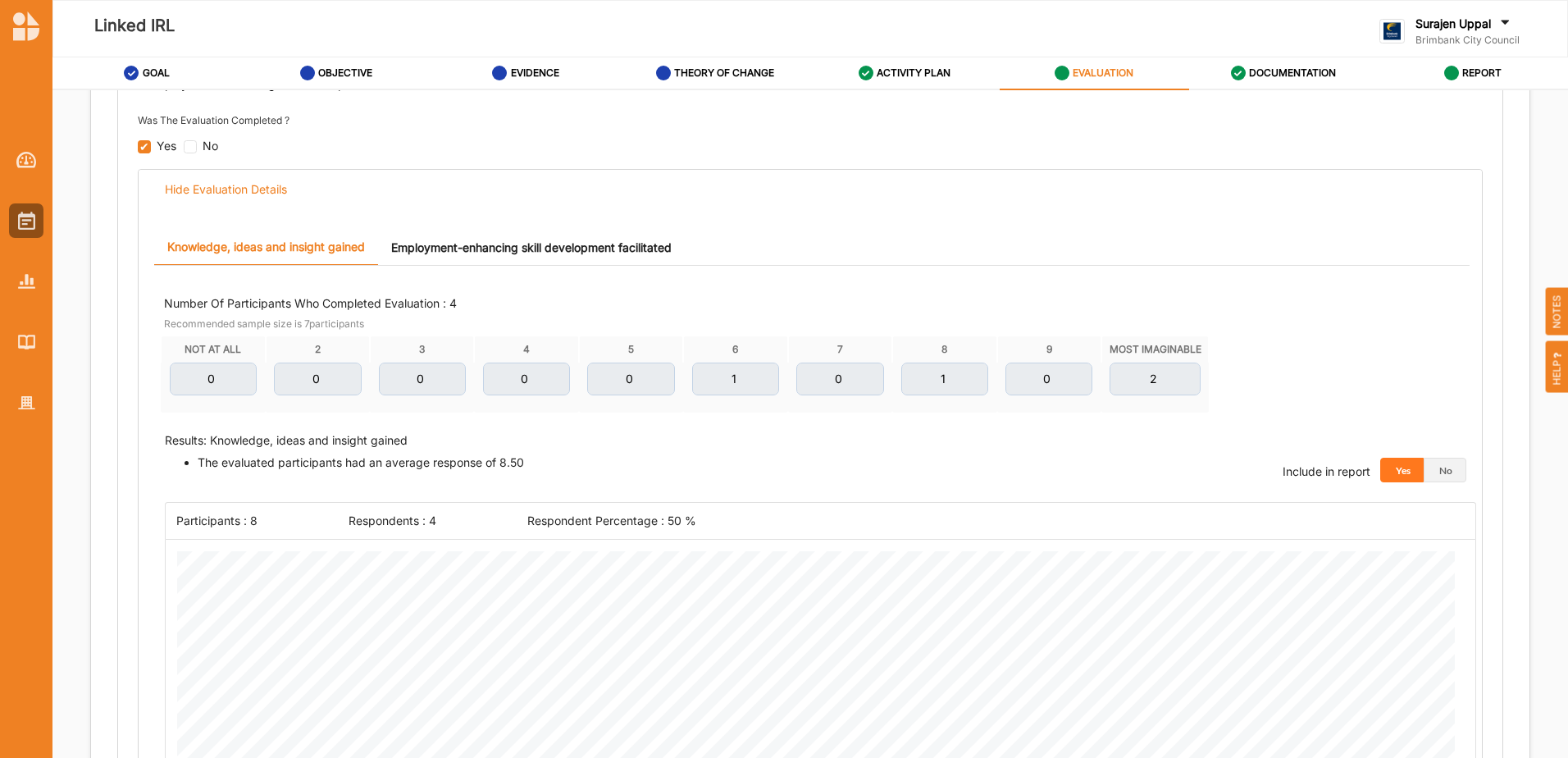
click at [565, 250] on link "Employment-enhancing skill development facilitated" at bounding box center [531, 247] width 306 height 35
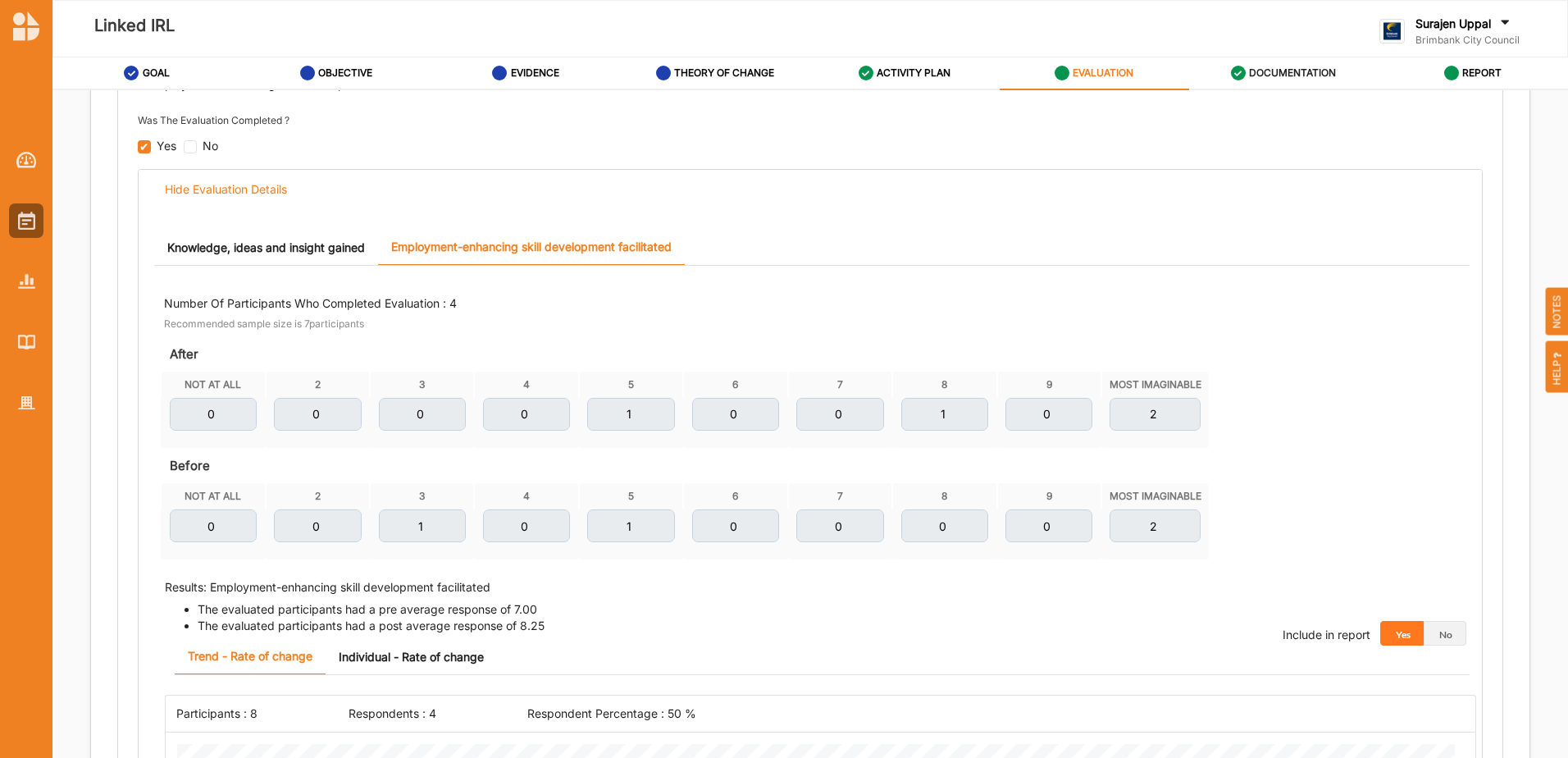
click at [1316, 81] on div "DOCUMENTATION" at bounding box center [1284, 73] width 105 height 30
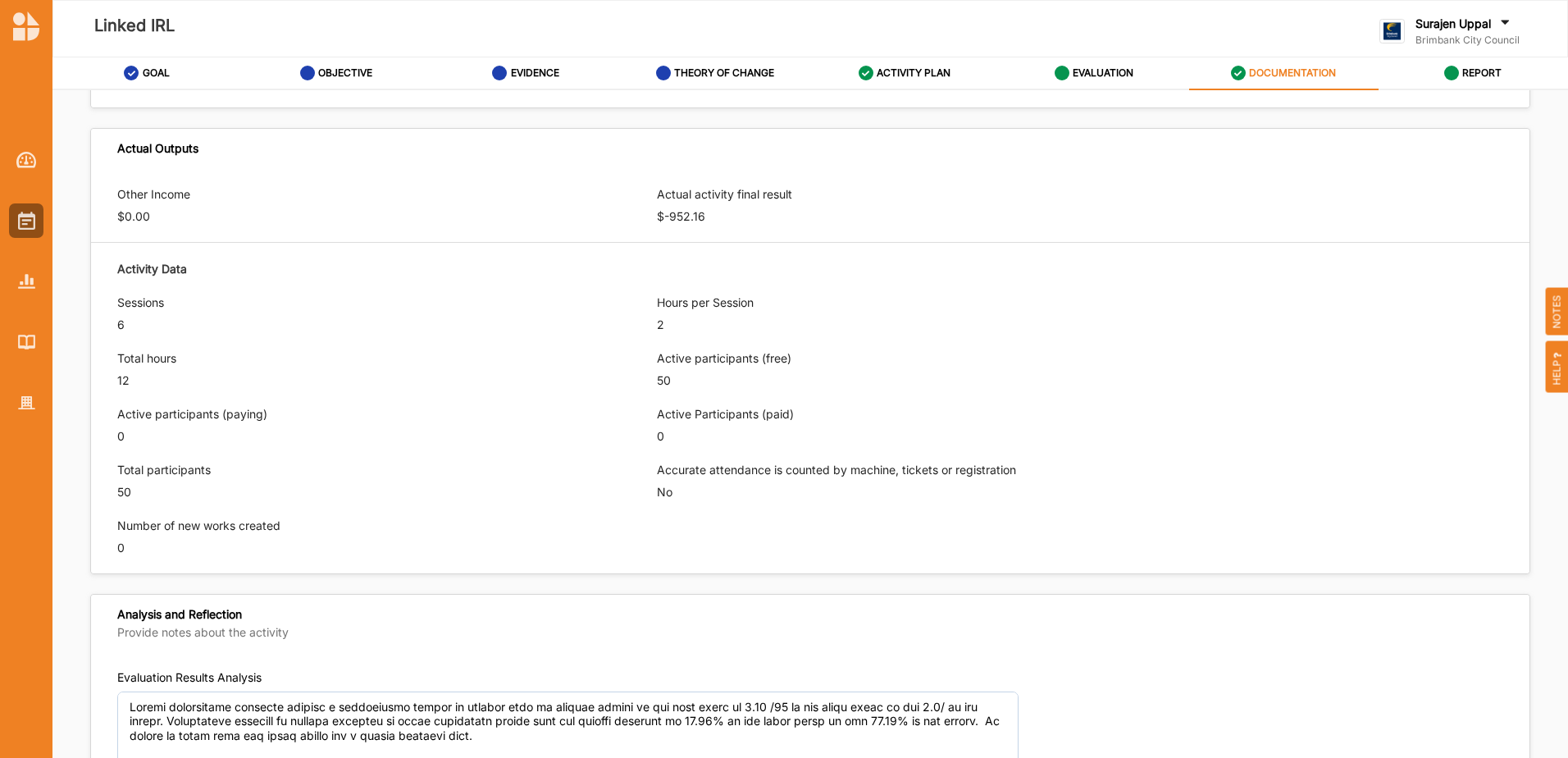
scroll to position [985, 0]
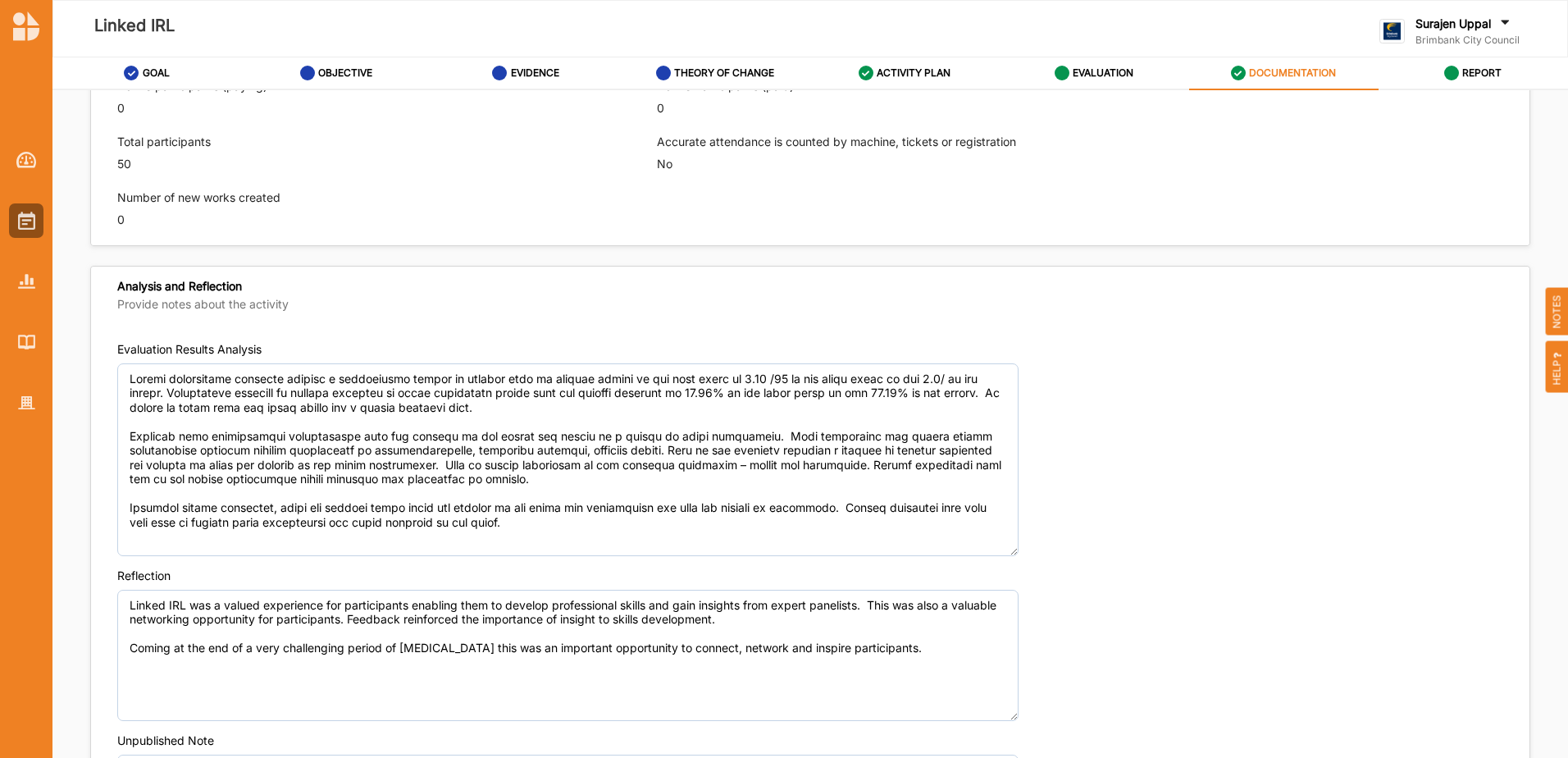
drag, startPoint x: 1010, startPoint y: 491, endPoint x: 1043, endPoint y: 558, distance: 74.7
click at [1036, 554] on div "Evaluation Results Analysis" at bounding box center [810, 448] width 1386 height 215
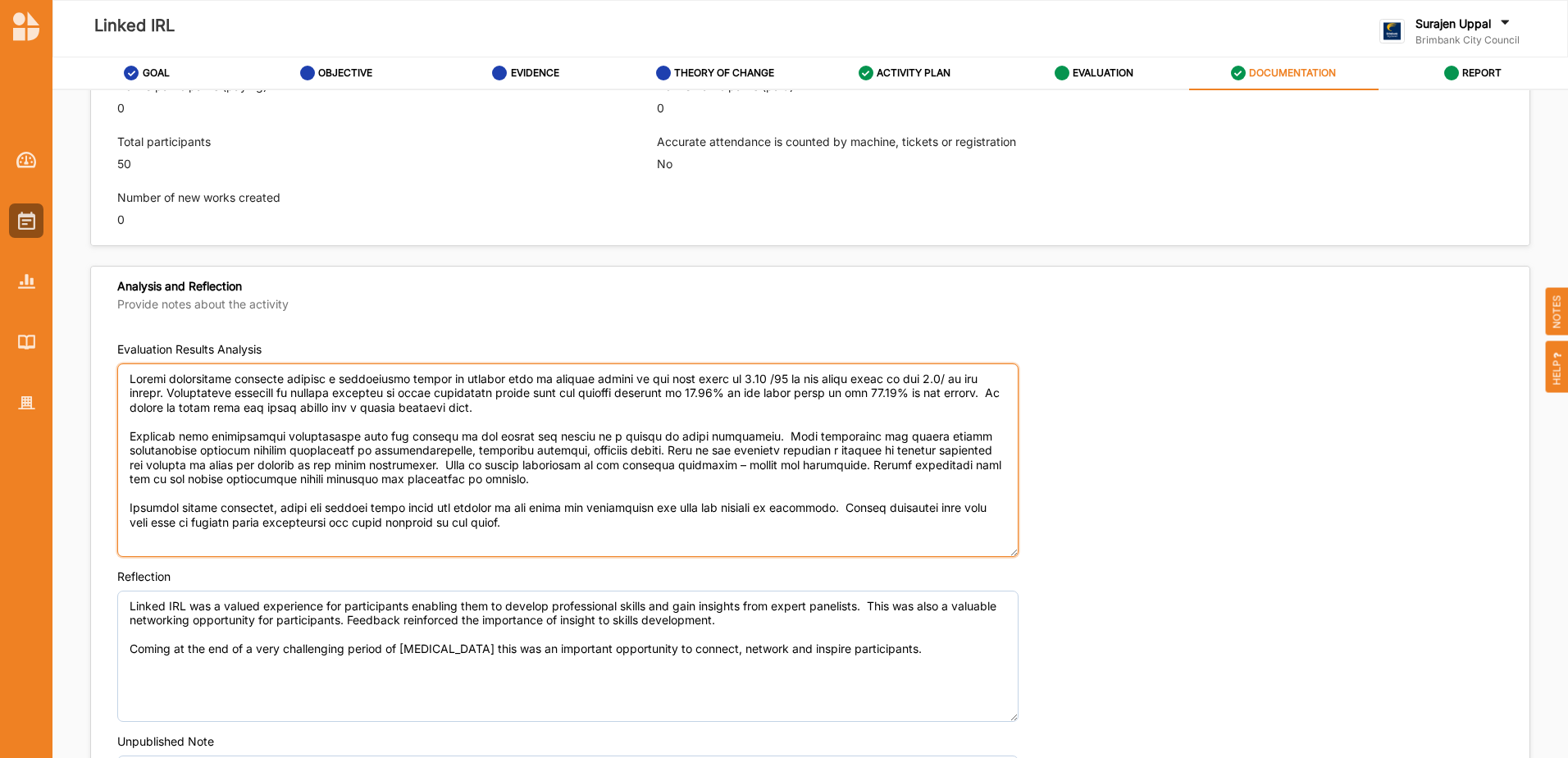
click at [936, 383] on textarea "Evaluation Results Analysis" at bounding box center [567, 460] width 901 height 194
click at [535, 527] on textarea "Evaluation Results Analysis" at bounding box center [567, 460] width 901 height 194
type textarea "Loremi dolorsitame consecte adipisc e seddoeiusmo tempor in utlabor etdo ma ali…"
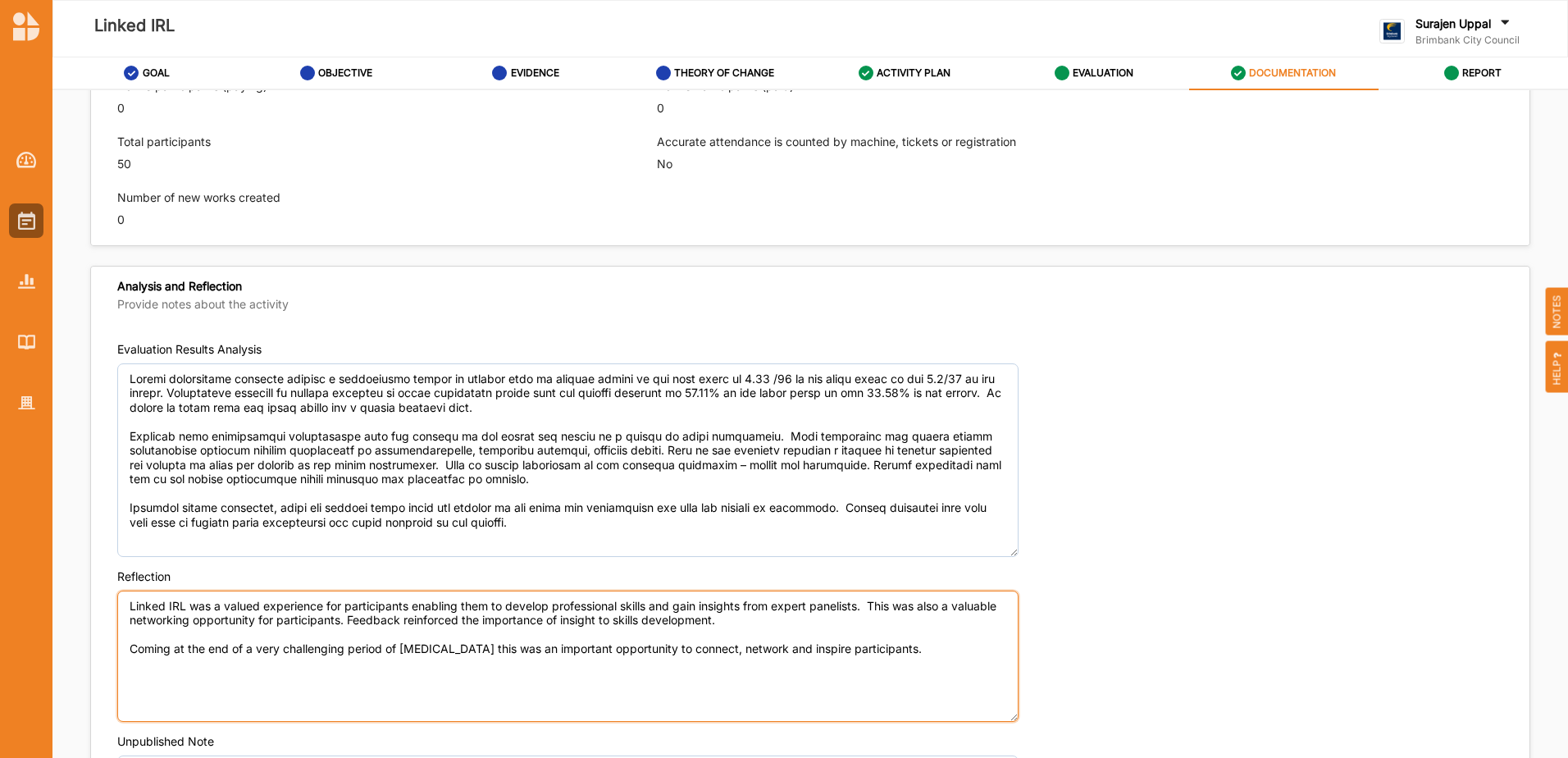
click at [734, 674] on textarea "Linked IRL was a valued experience for participants enabling them to develop pr…" at bounding box center [567, 656] width 901 height 131
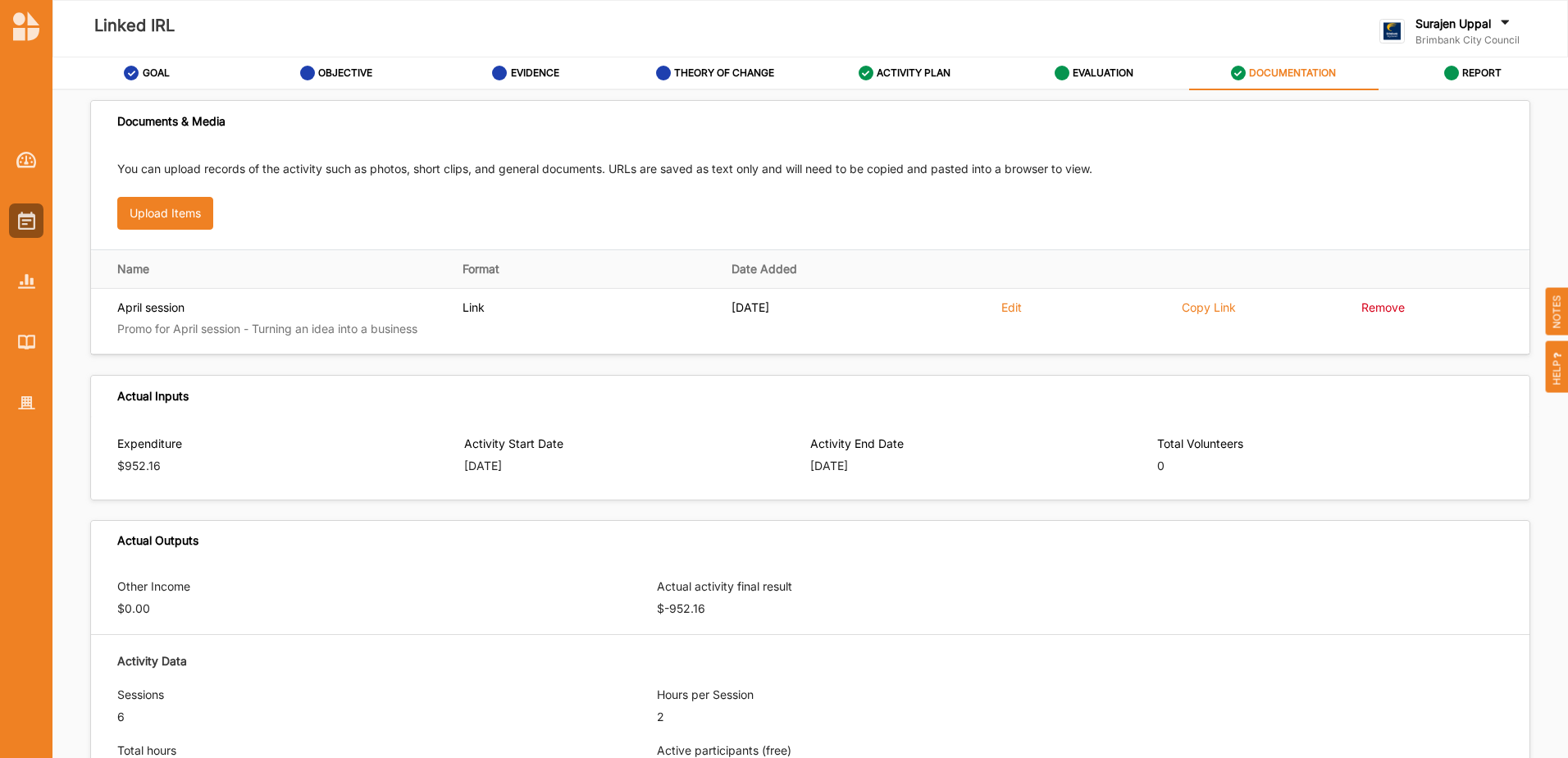
scroll to position [510, 0]
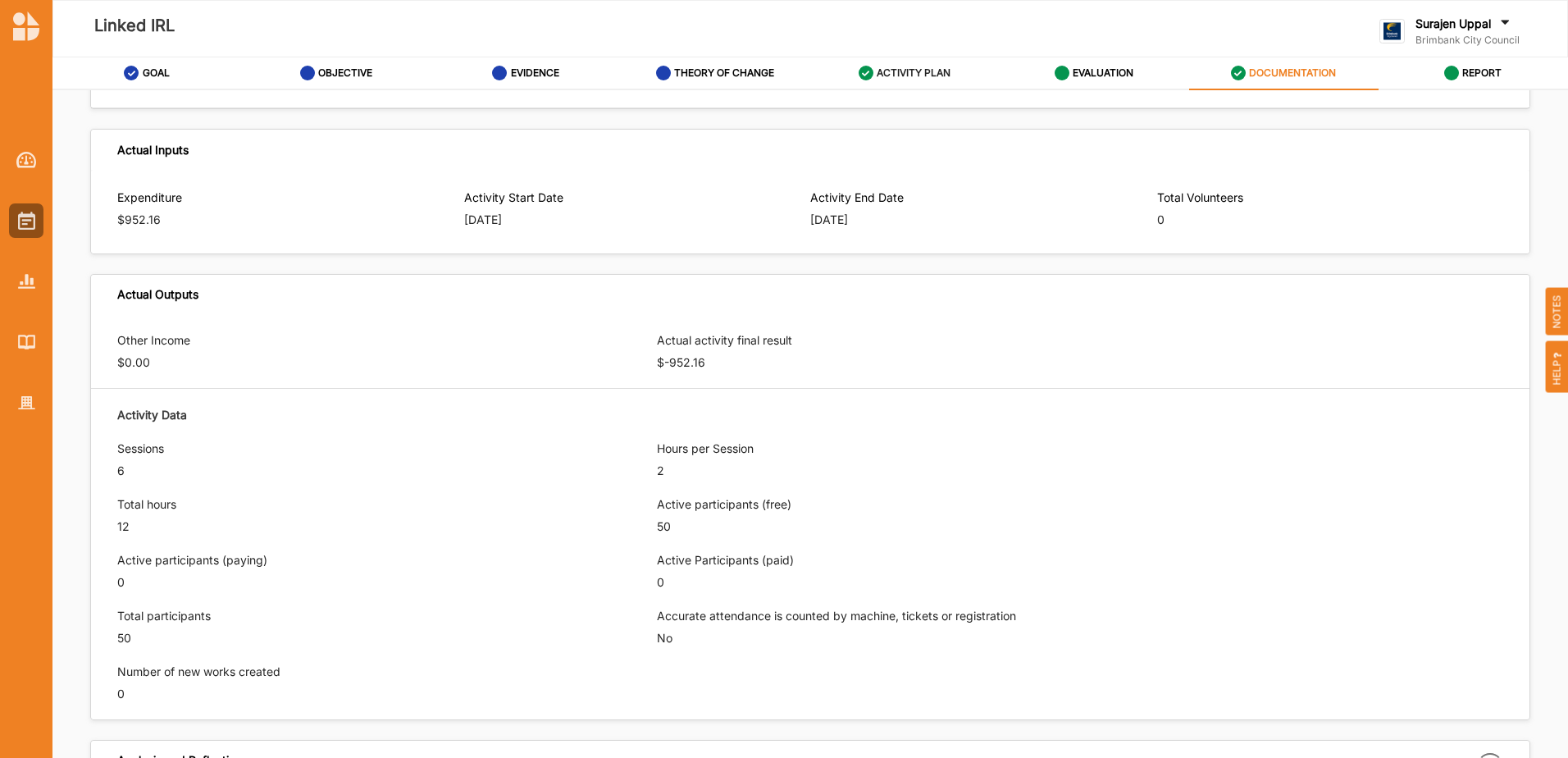
click at [931, 73] on label "ACTIVITY PLAN" at bounding box center [913, 73] width 74 height 13
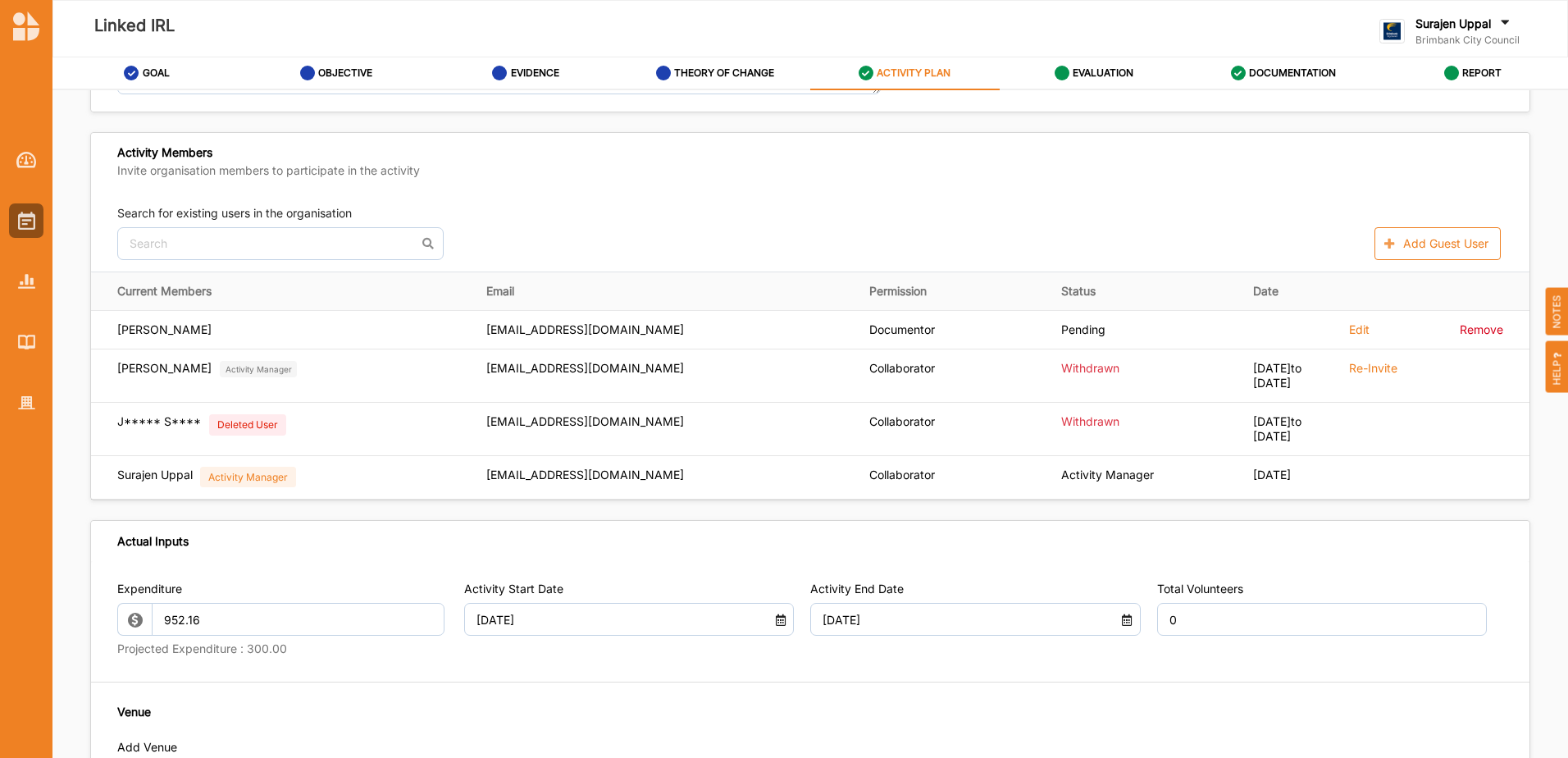
click at [916, 66] on div "ACTIVITY PLAN" at bounding box center [905, 73] width 93 height 30
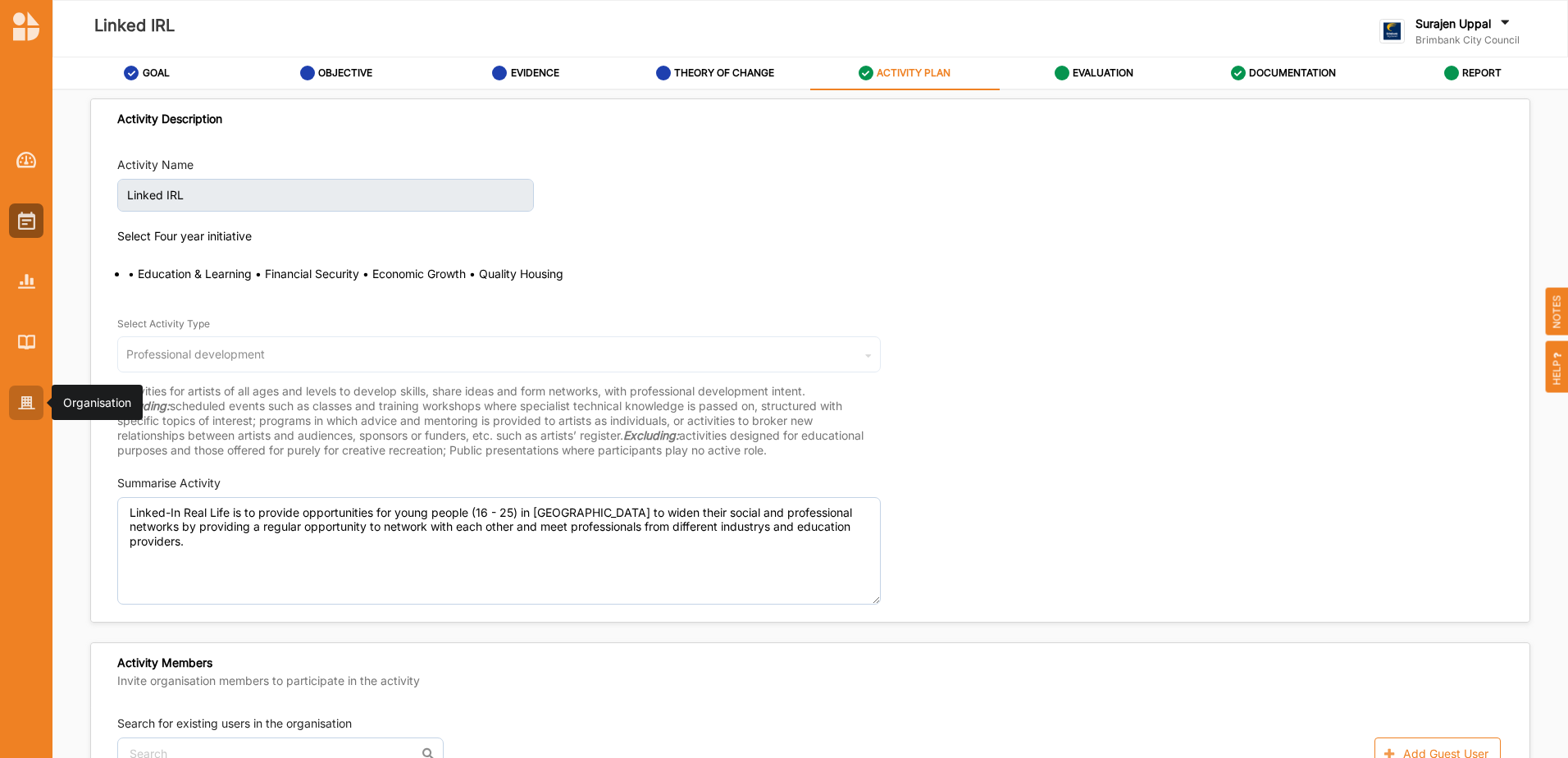
click at [16, 401] on div at bounding box center [26, 403] width 35 height 35
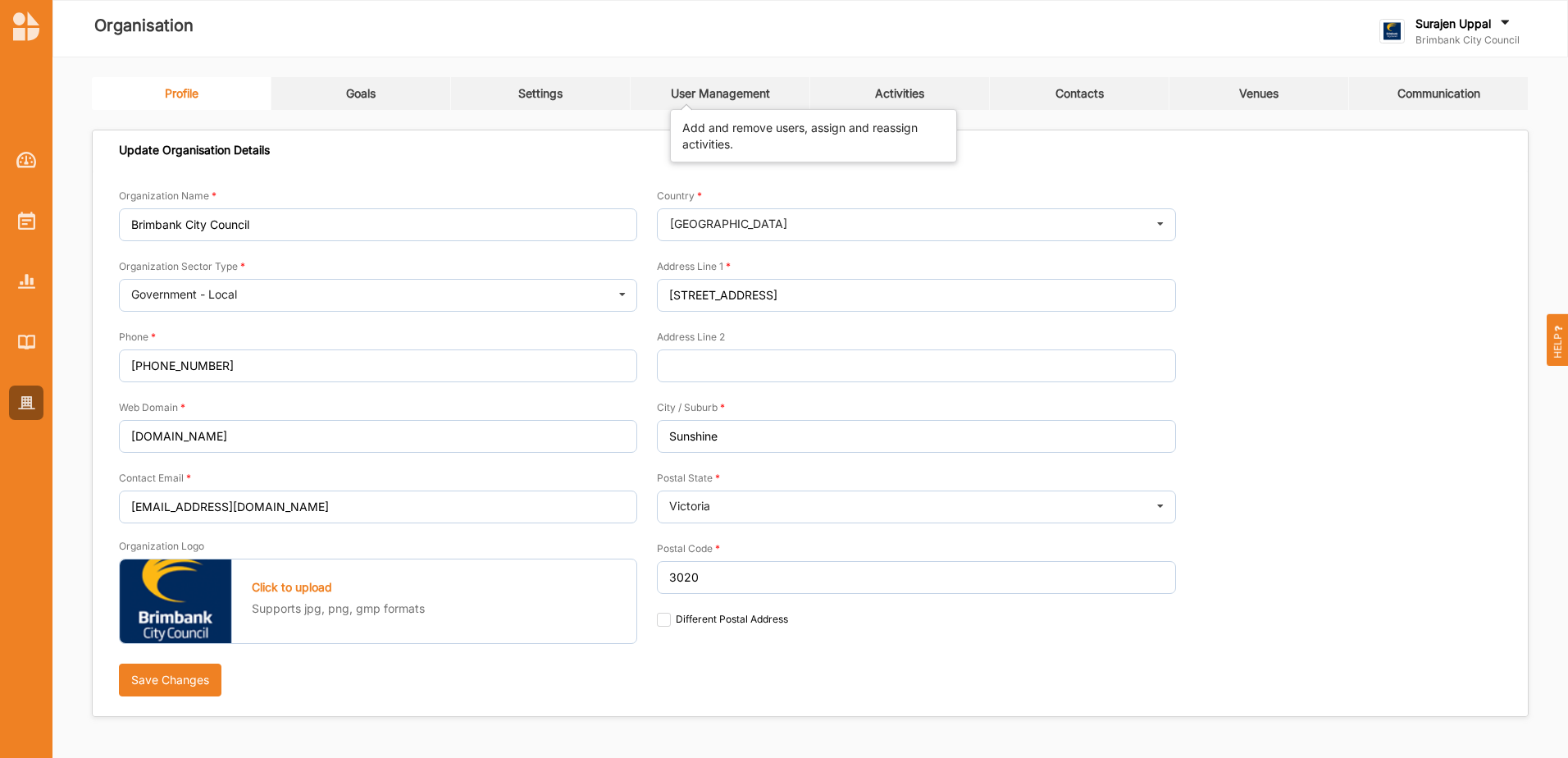
click at [738, 87] on div "User Management" at bounding box center [721, 94] width 99 height 15
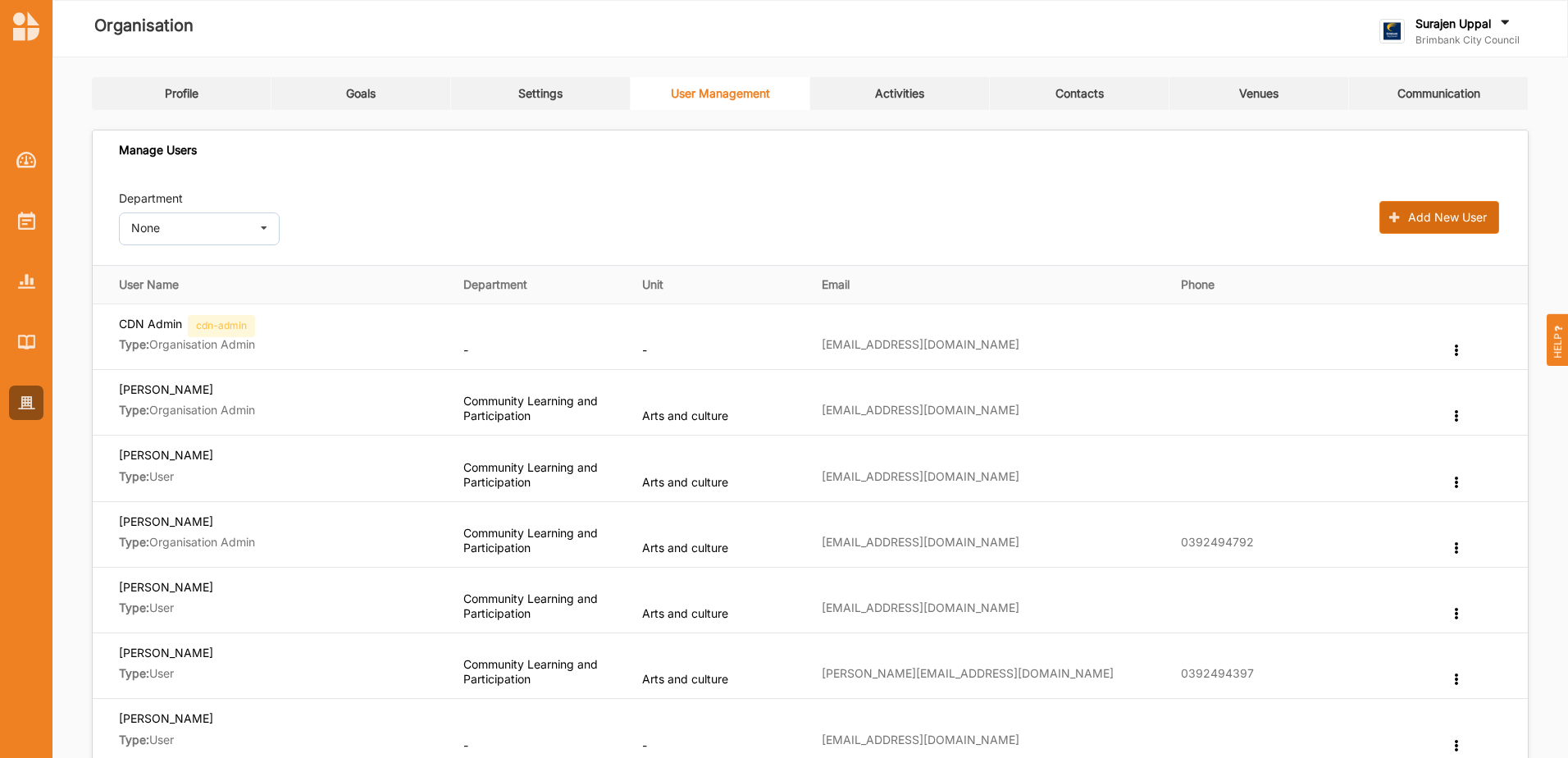
click at [1452, 209] on button "Add New User" at bounding box center [1439, 218] width 119 height 33
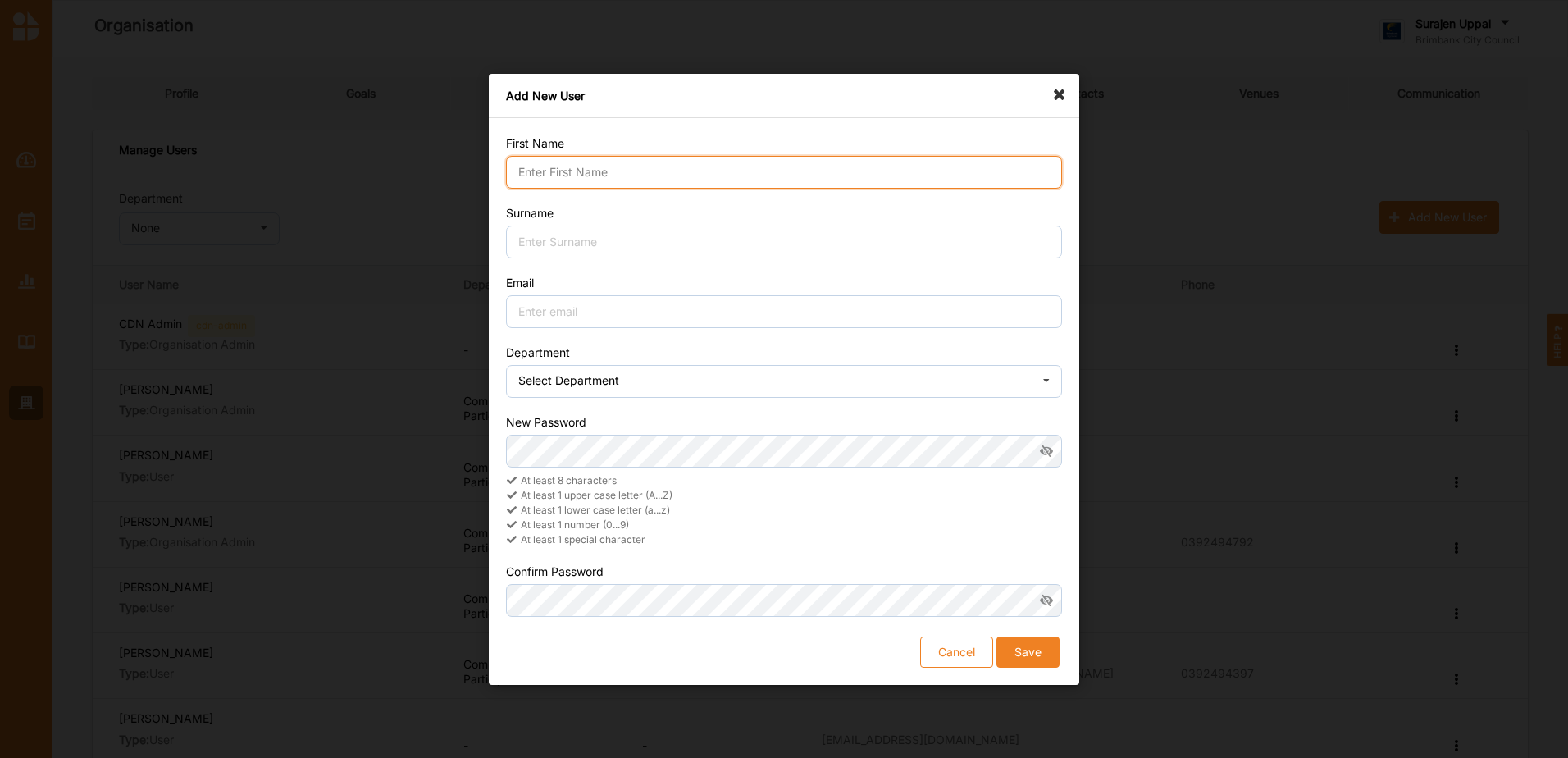
click at [761, 168] on input "First Name" at bounding box center [783, 172] width 556 height 33
type input "Sa"
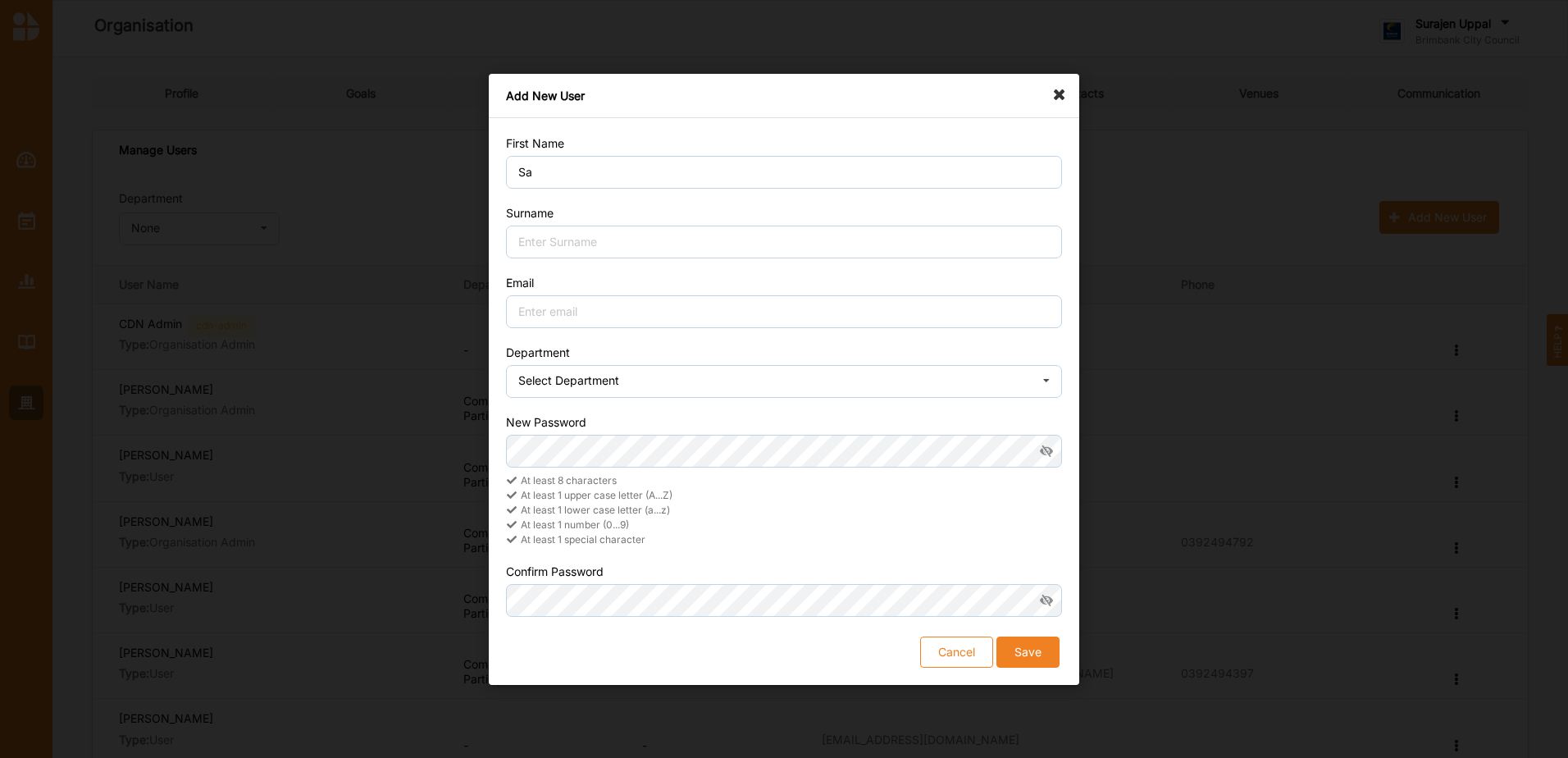
click at [938, 631] on form "First Name Sa Surname Email Department Select Department No department Leisure …" at bounding box center [783, 401] width 556 height 532
click at [940, 643] on button "Cancel" at bounding box center [956, 652] width 73 height 31
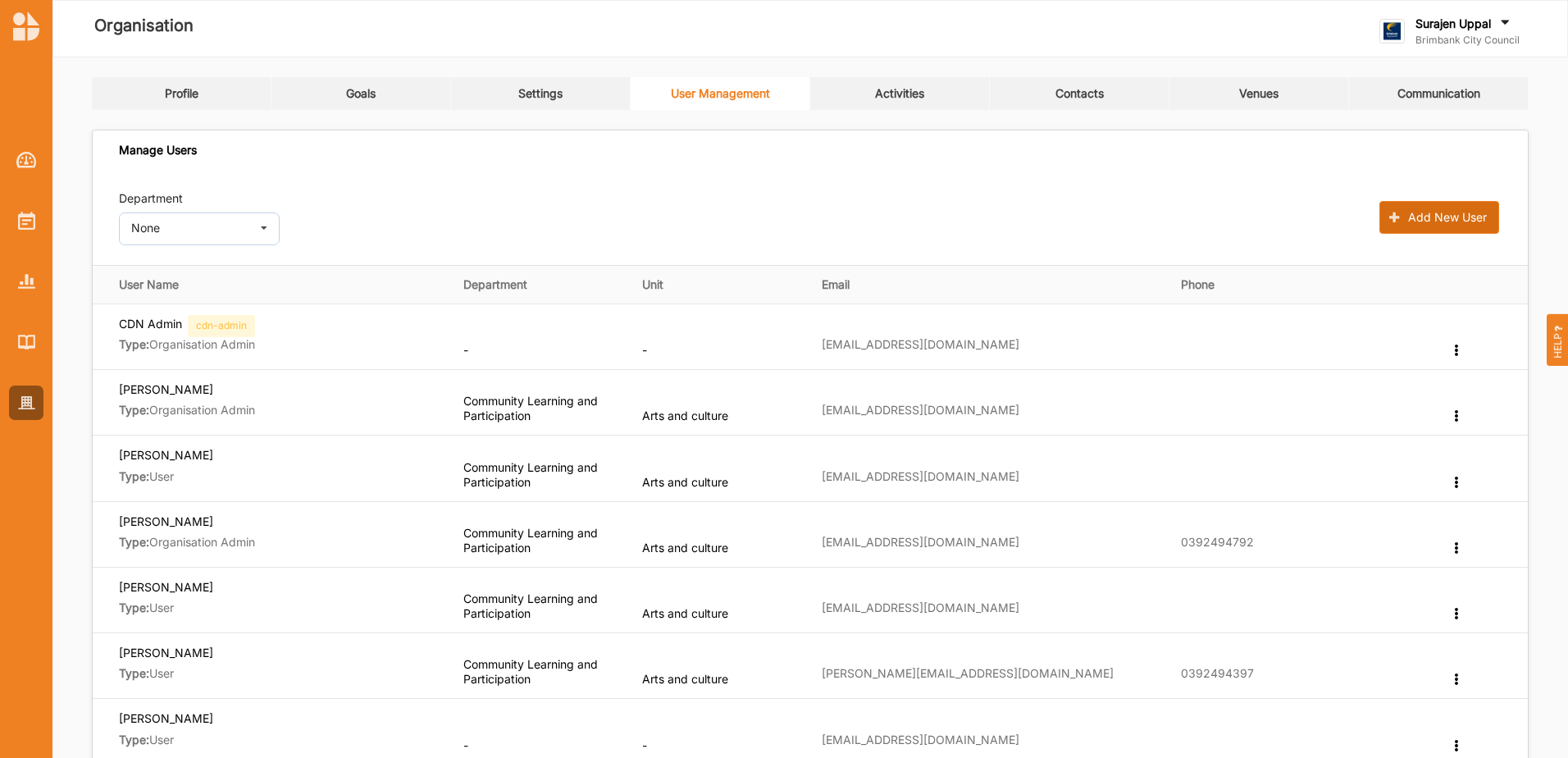
click at [1423, 231] on button "Add New User" at bounding box center [1439, 218] width 119 height 33
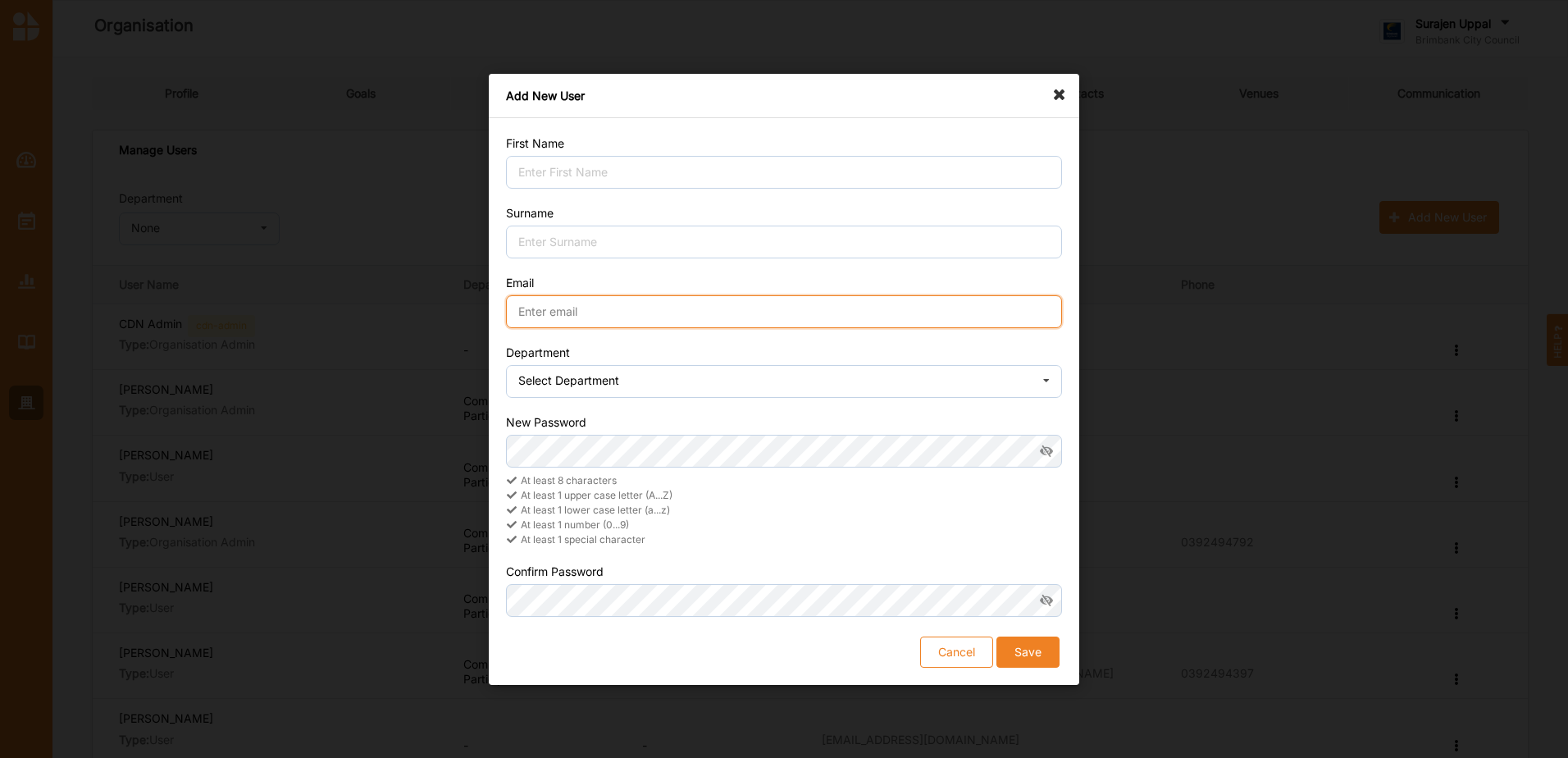
click at [631, 319] on input "Email" at bounding box center [783, 311] width 556 height 33
paste input "[EMAIL_ADDRESS][DOMAIN_NAME]"
type input "[EMAIL_ADDRESS][DOMAIN_NAME]"
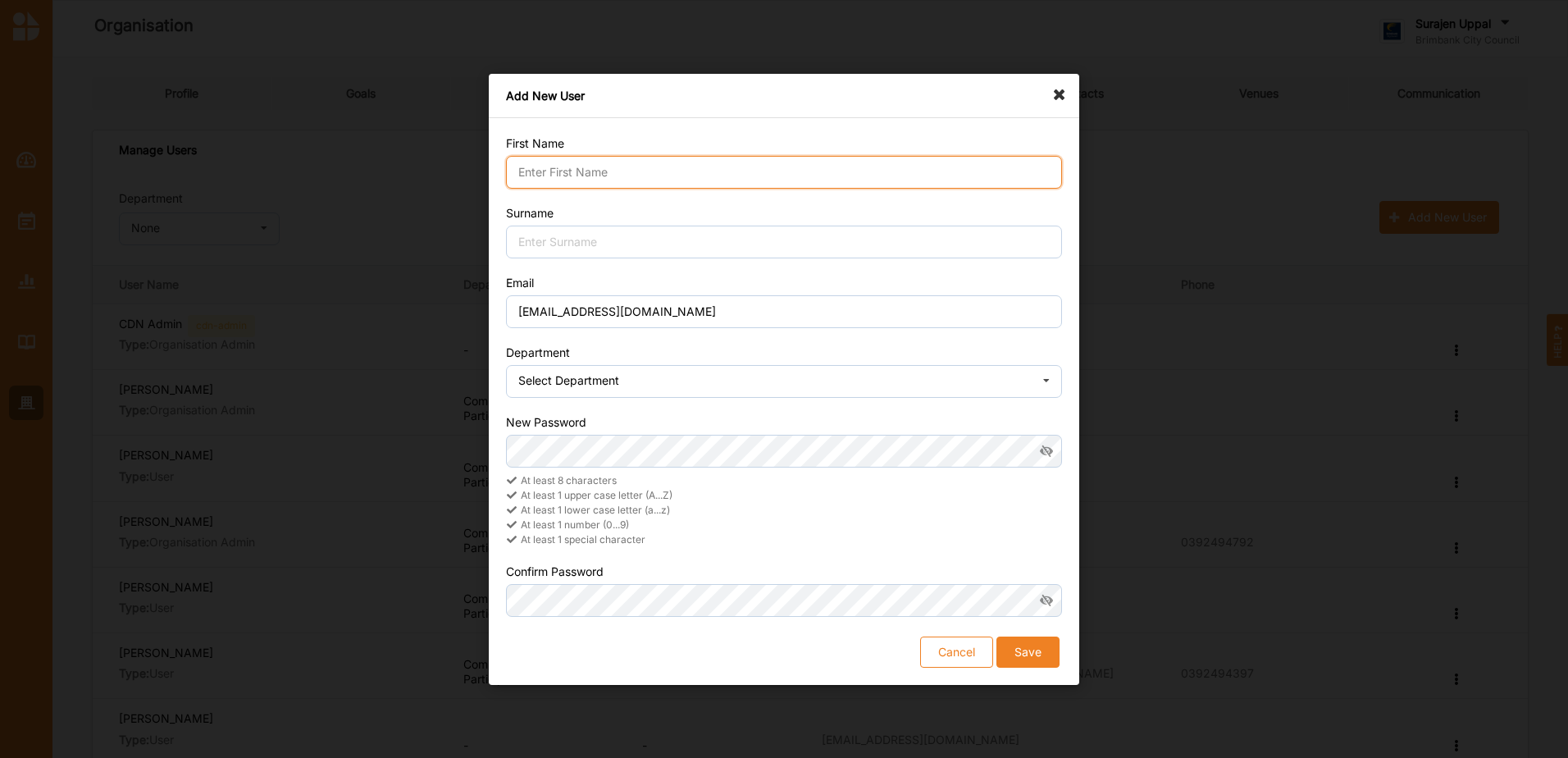
click at [603, 178] on input "First Name" at bounding box center [783, 172] width 556 height 33
type input "[PERSON_NAME]"
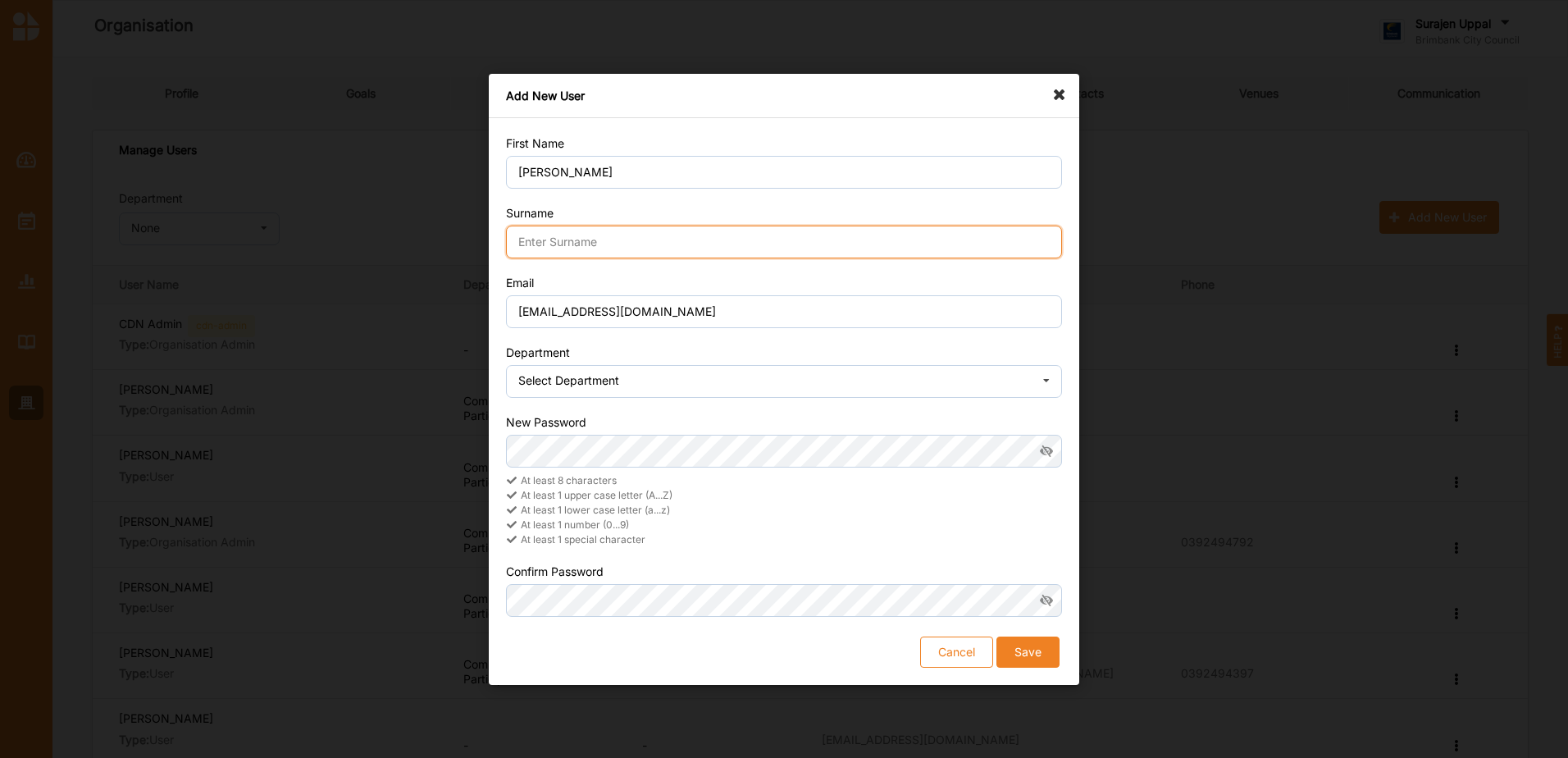
click at [553, 241] on input "Surname" at bounding box center [783, 242] width 556 height 33
type input "[PERSON_NAME]"
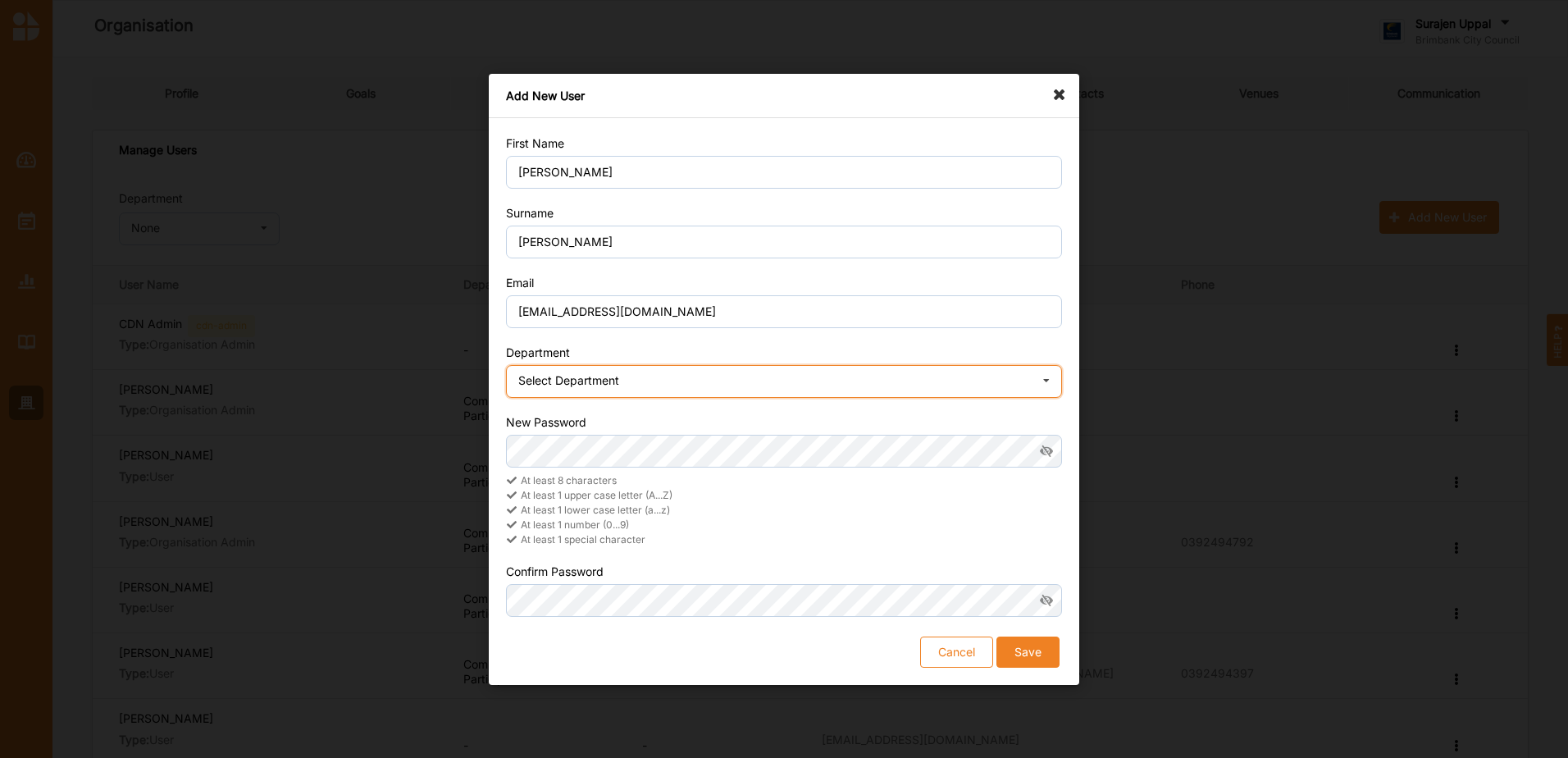
click at [613, 378] on div "Select Department" at bounding box center [568, 381] width 100 height 12
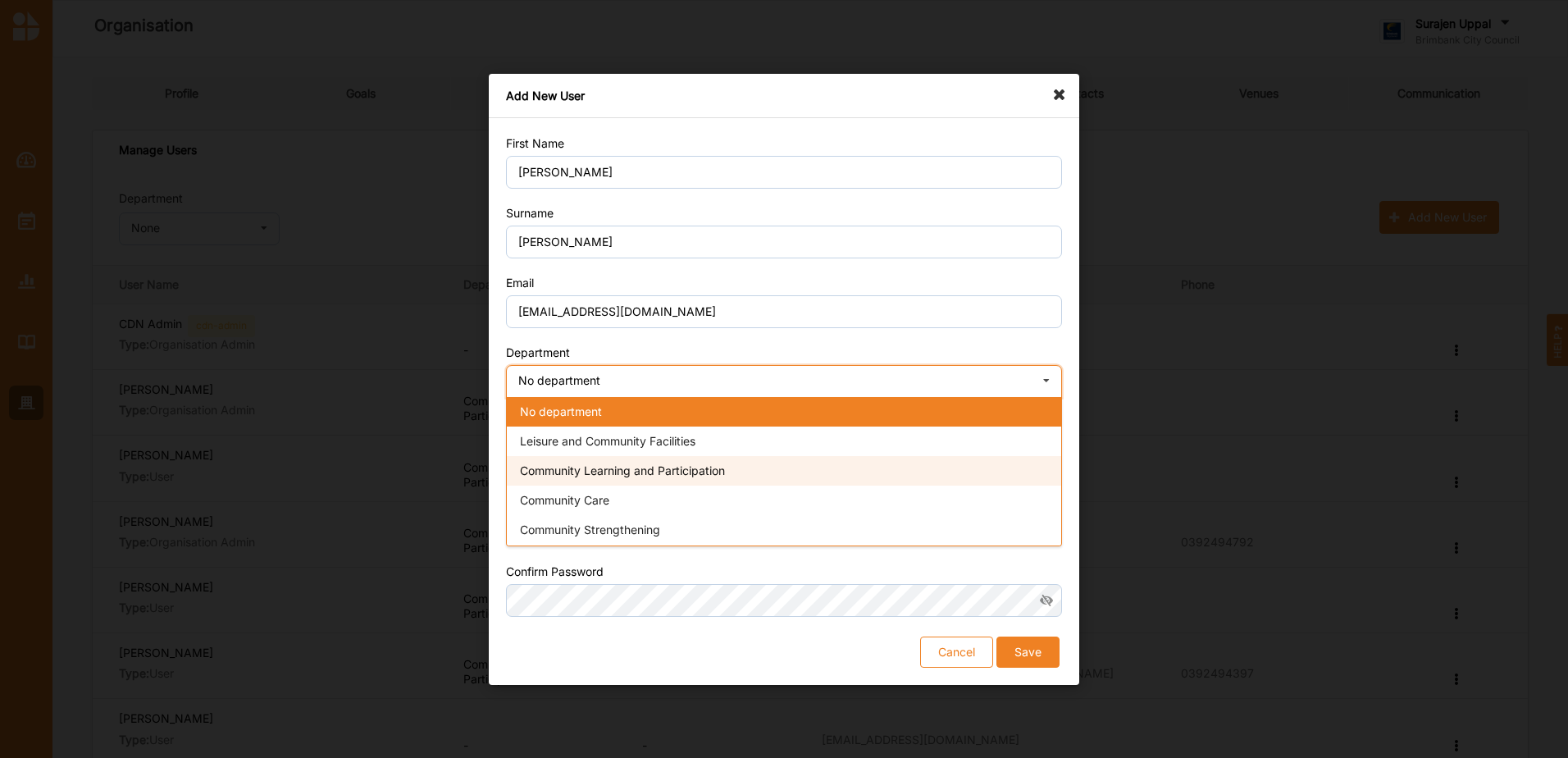
click at [631, 471] on span "Community Learning and Participation" at bounding box center [622, 470] width 205 height 14
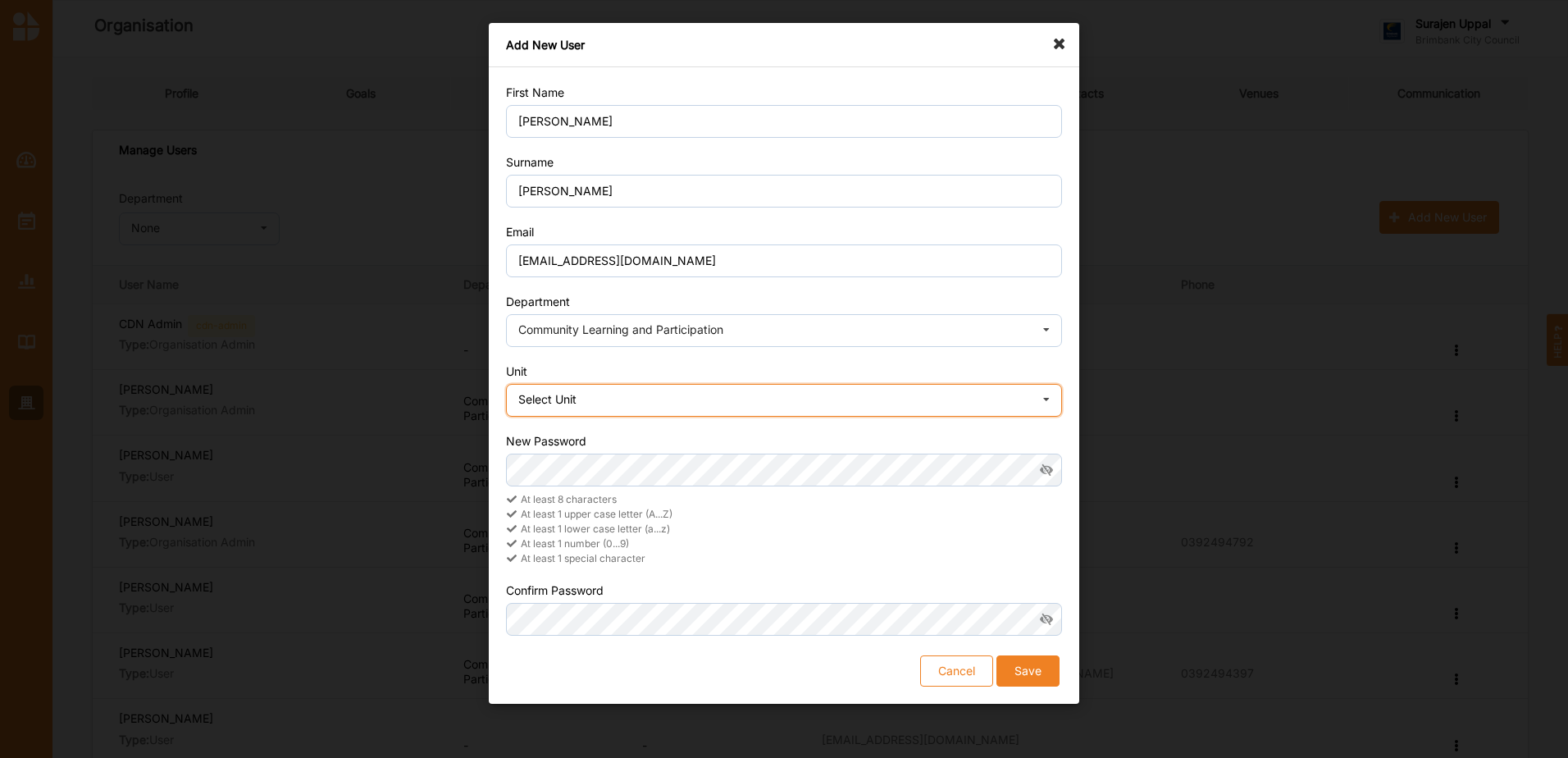
click at [1049, 396] on icon at bounding box center [1047, 401] width 25 height 33
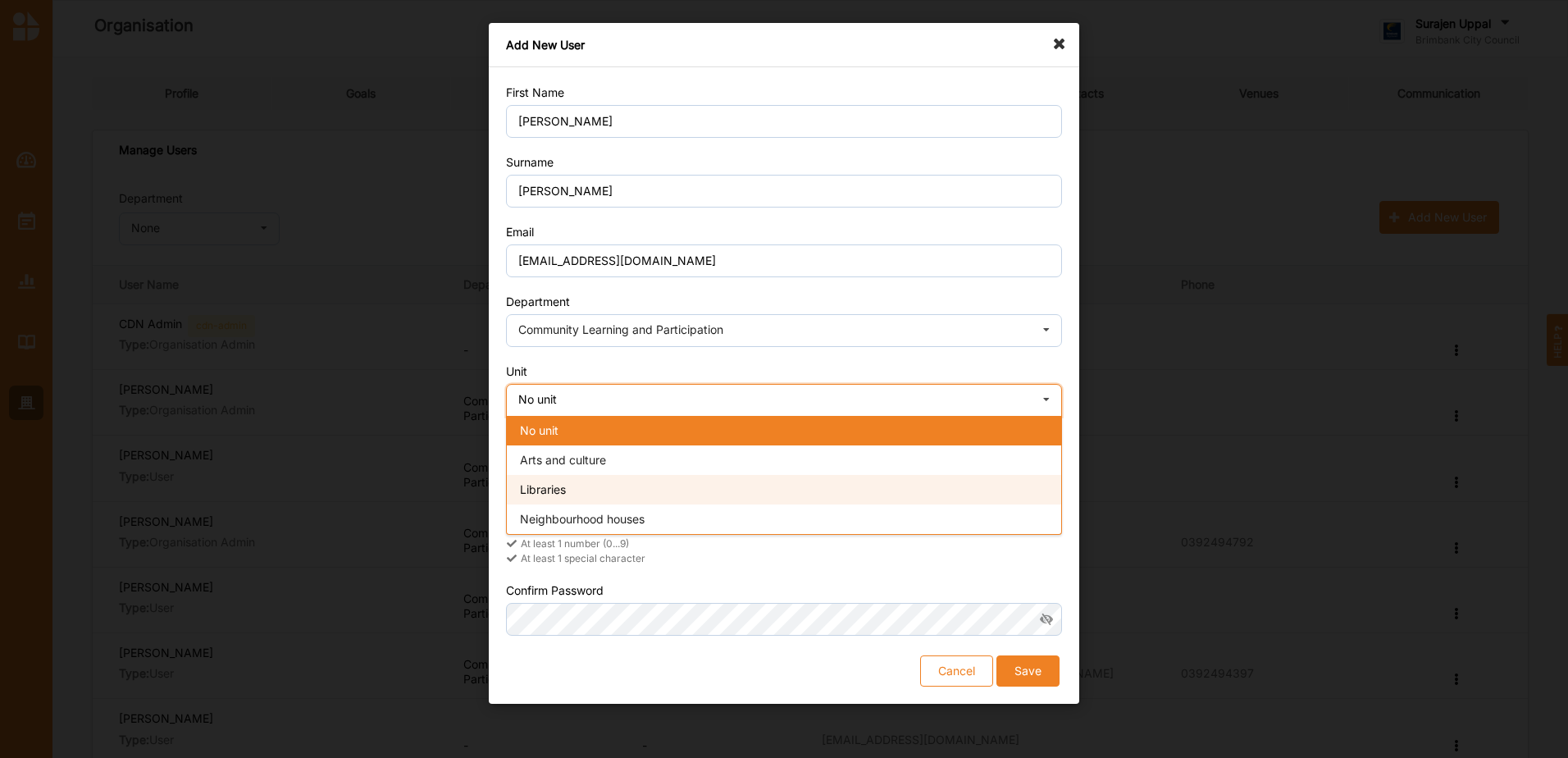
click at [666, 485] on div "Libraries" at bounding box center [783, 490] width 554 height 30
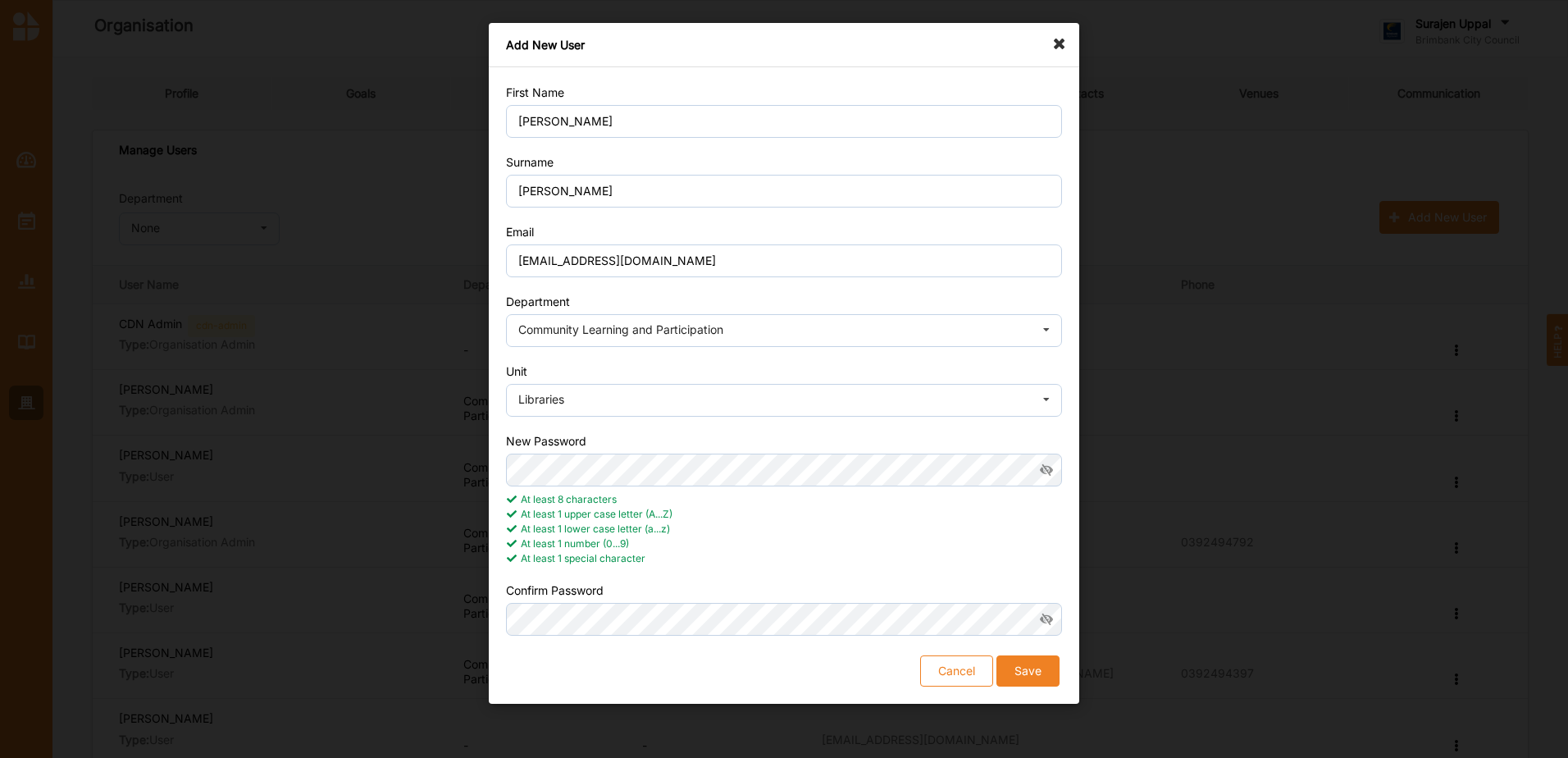
click at [1052, 681] on button "Save" at bounding box center [1028, 671] width 63 height 31
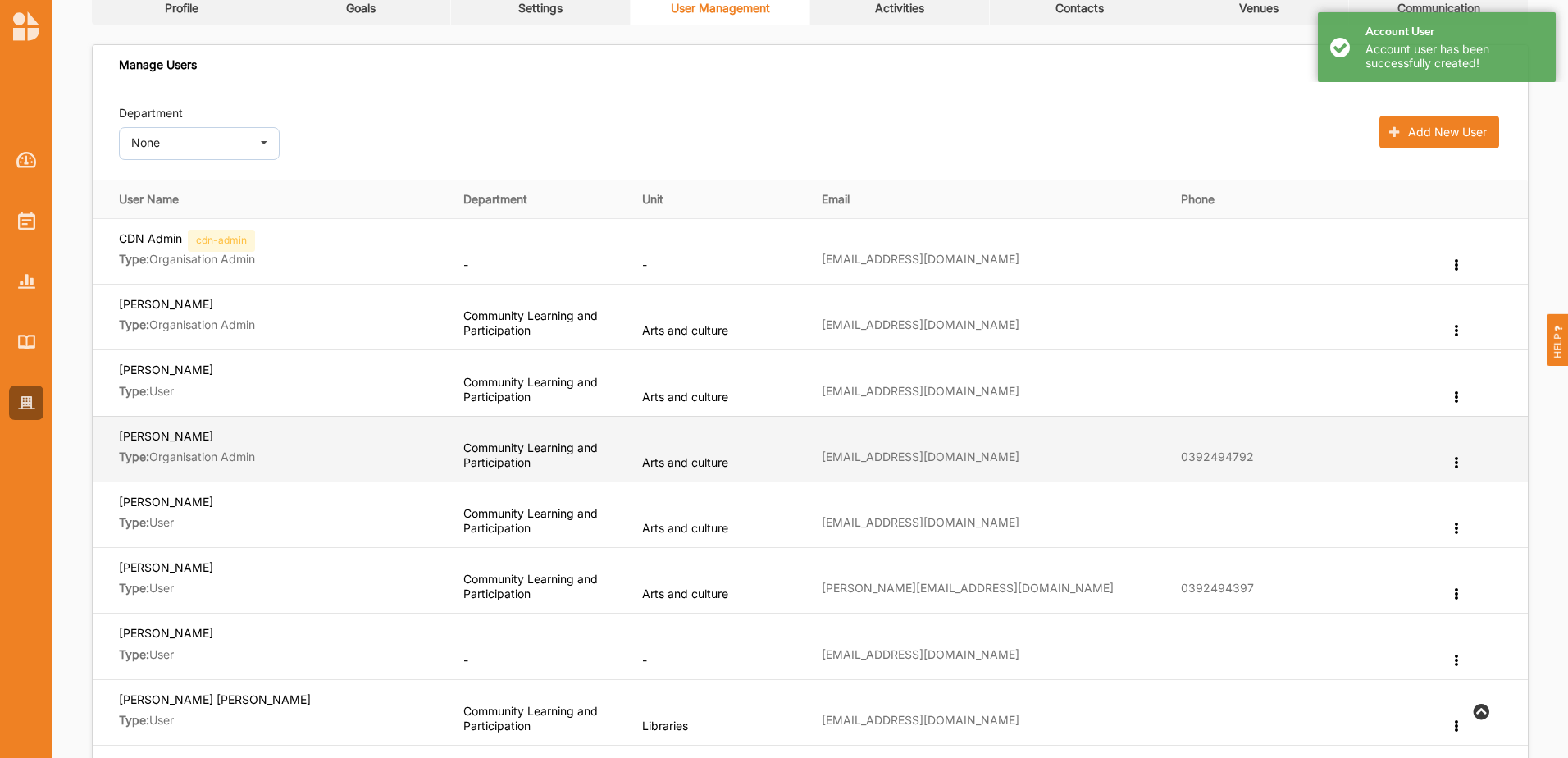
scroll to position [410, 0]
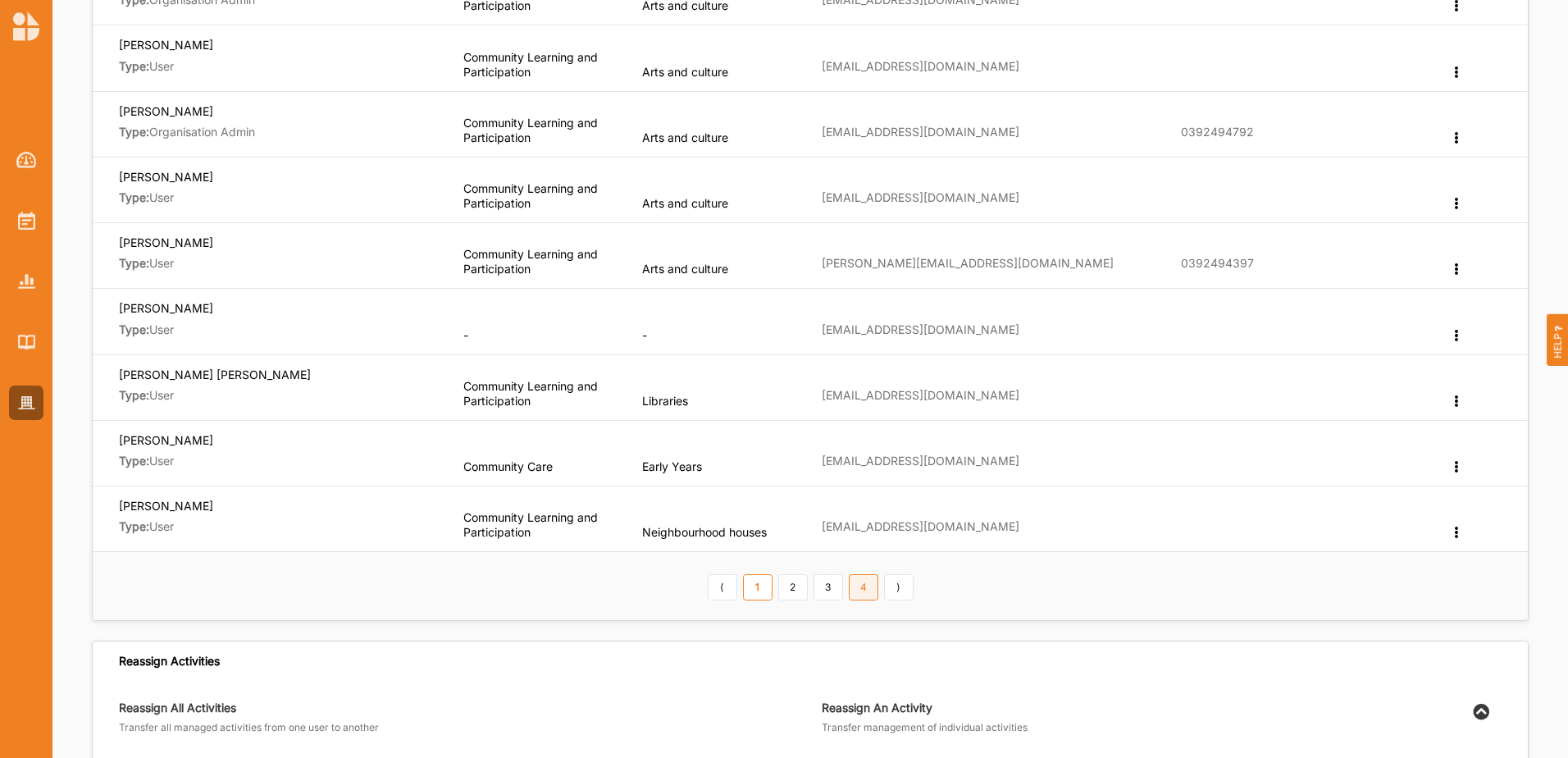
click at [870, 597] on link "4" at bounding box center [864, 587] width 30 height 26
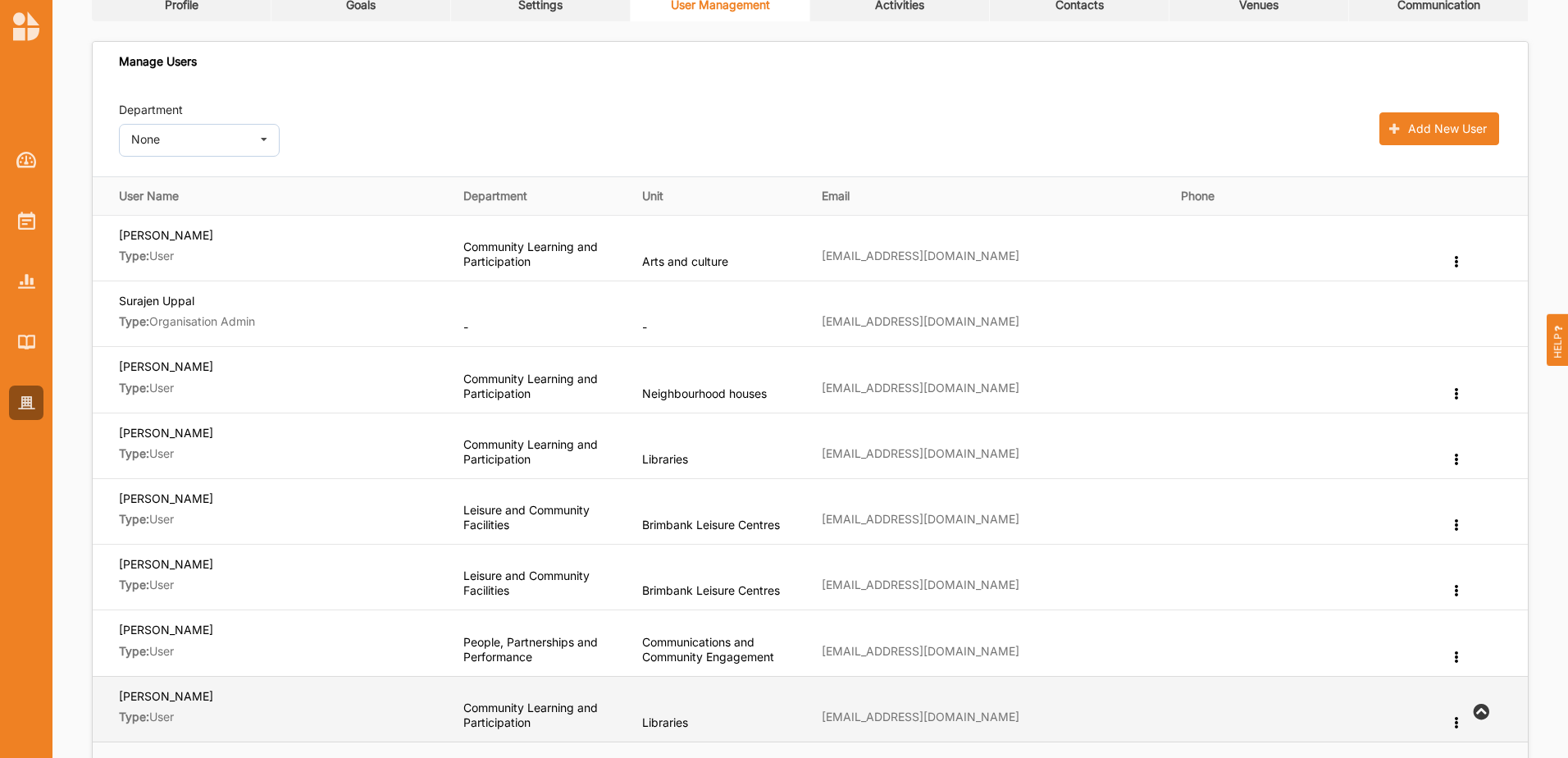
scroll to position [0, 0]
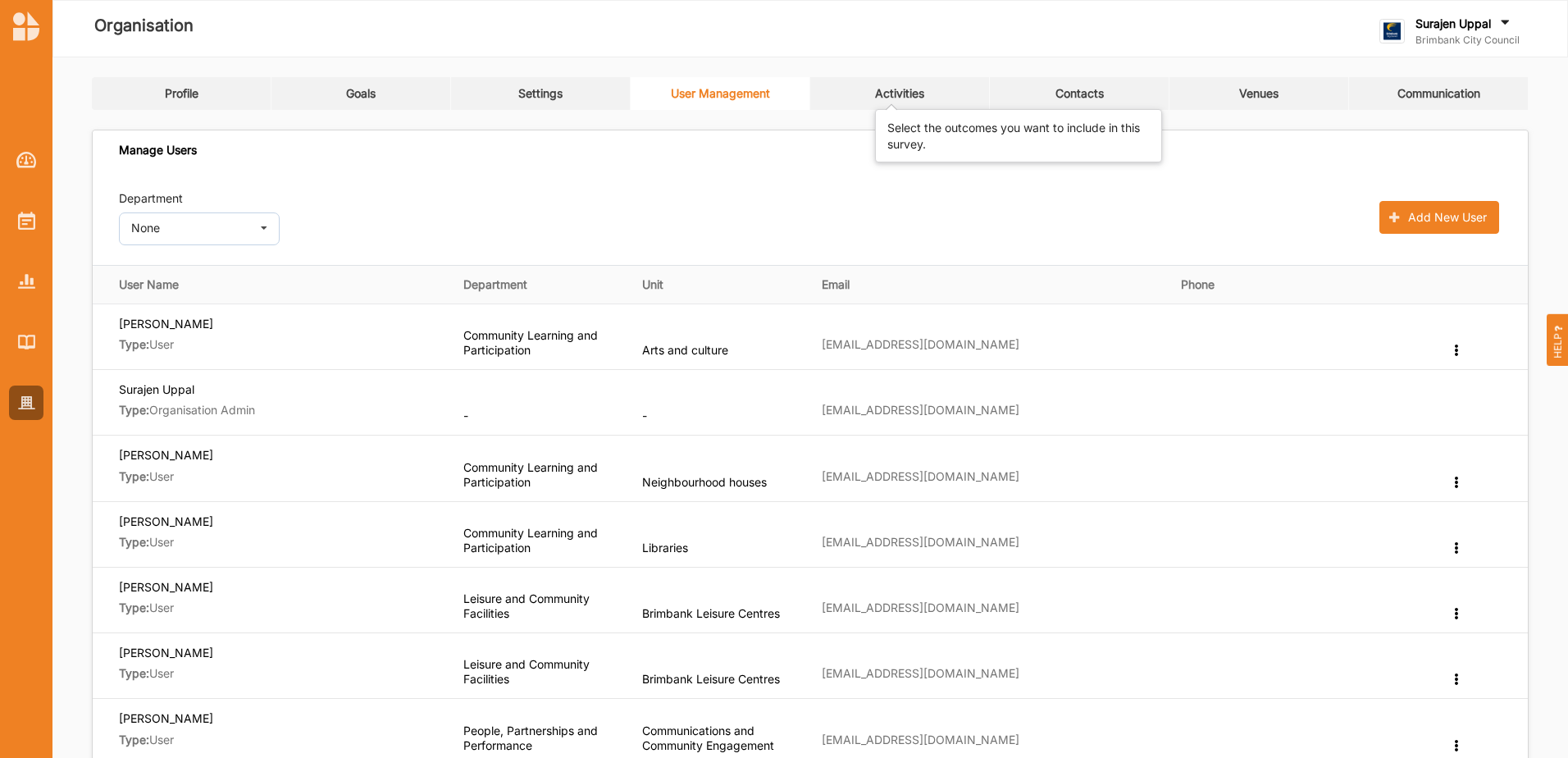
click at [898, 94] on div "Activities" at bounding box center [899, 94] width 49 height 15
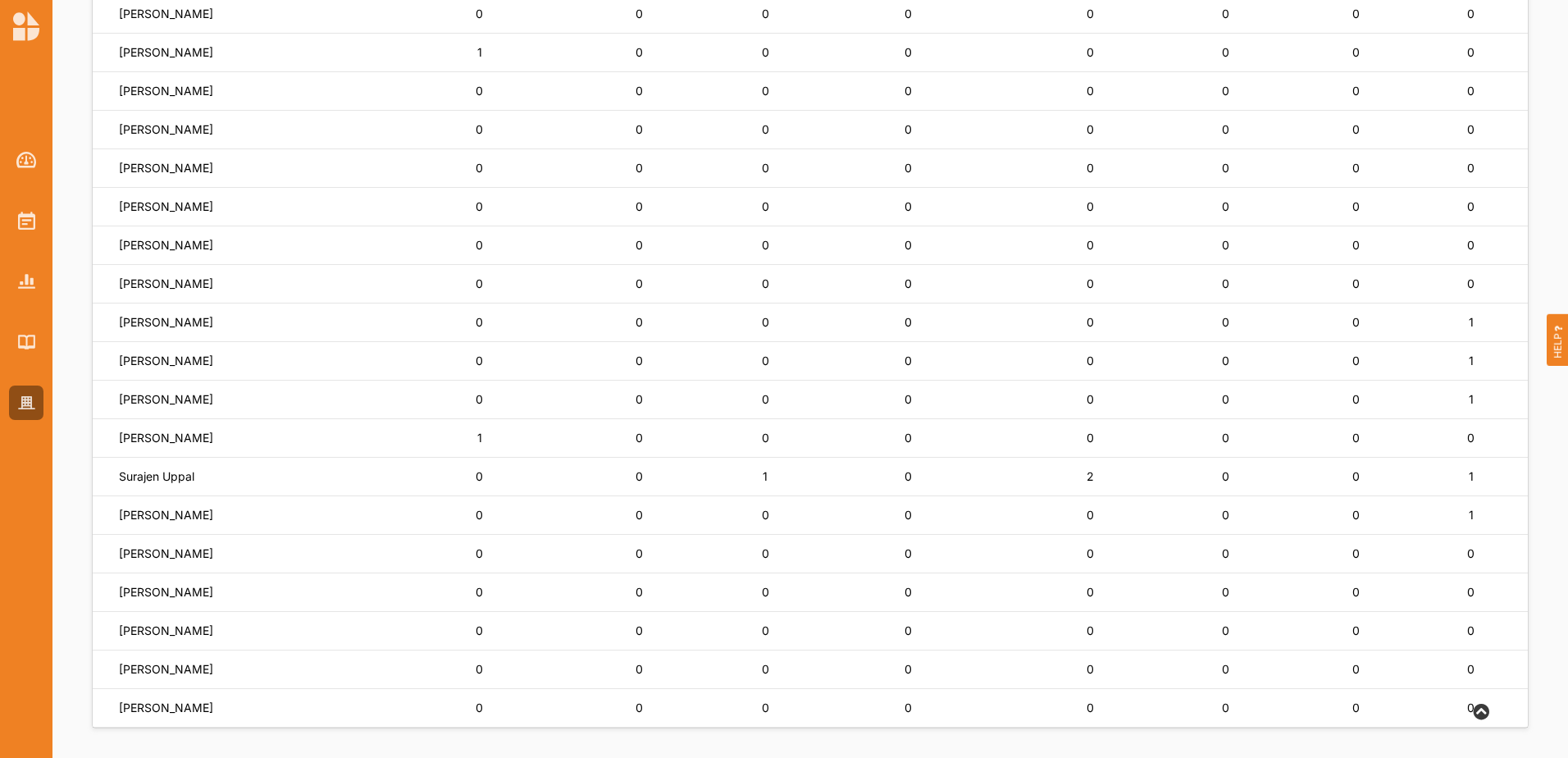
scroll to position [988, 0]
click at [13, 213] on div at bounding box center [26, 221] width 35 height 35
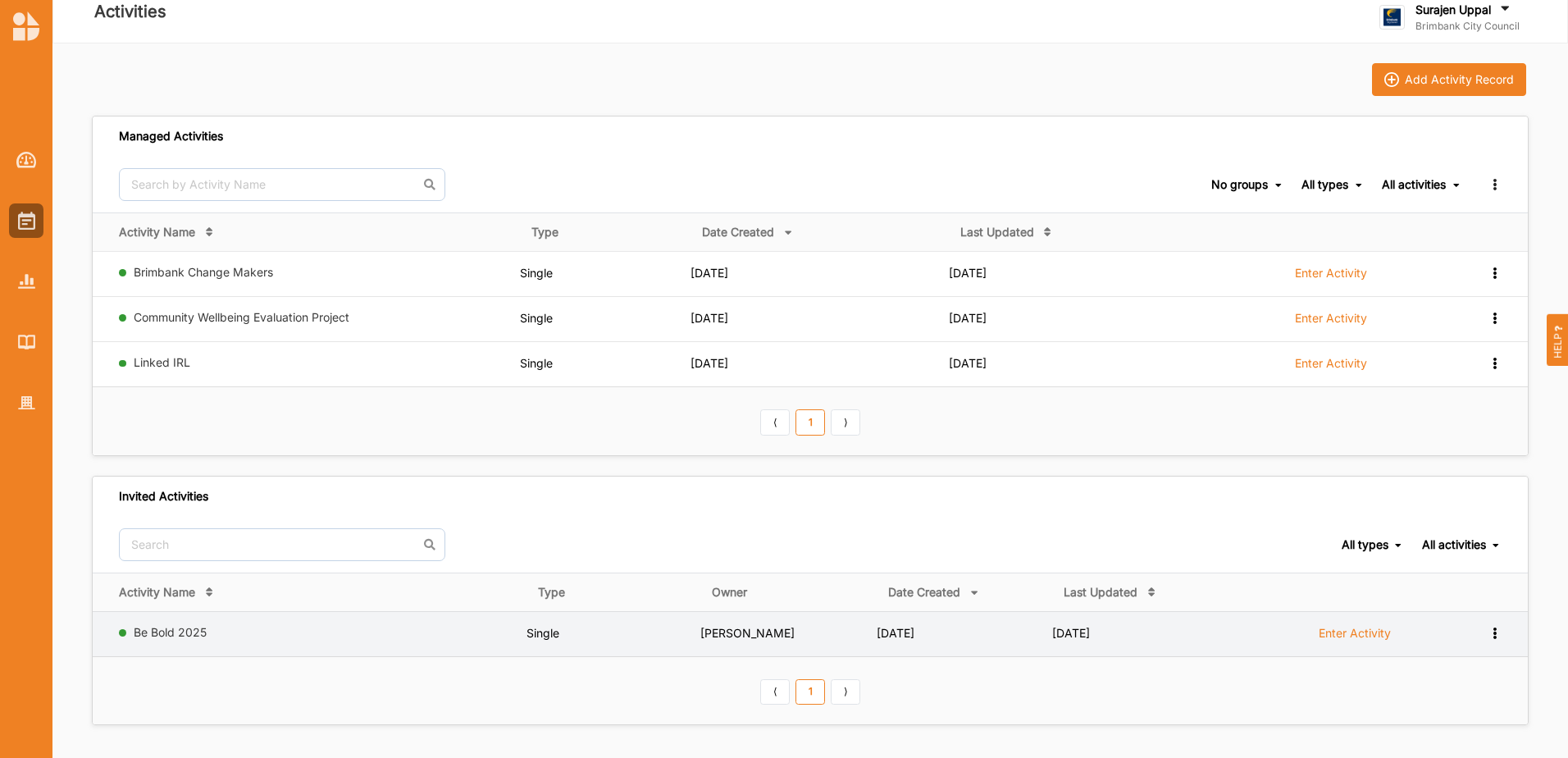
click at [1353, 632] on label "Enter Activity" at bounding box center [1355, 634] width 72 height 15
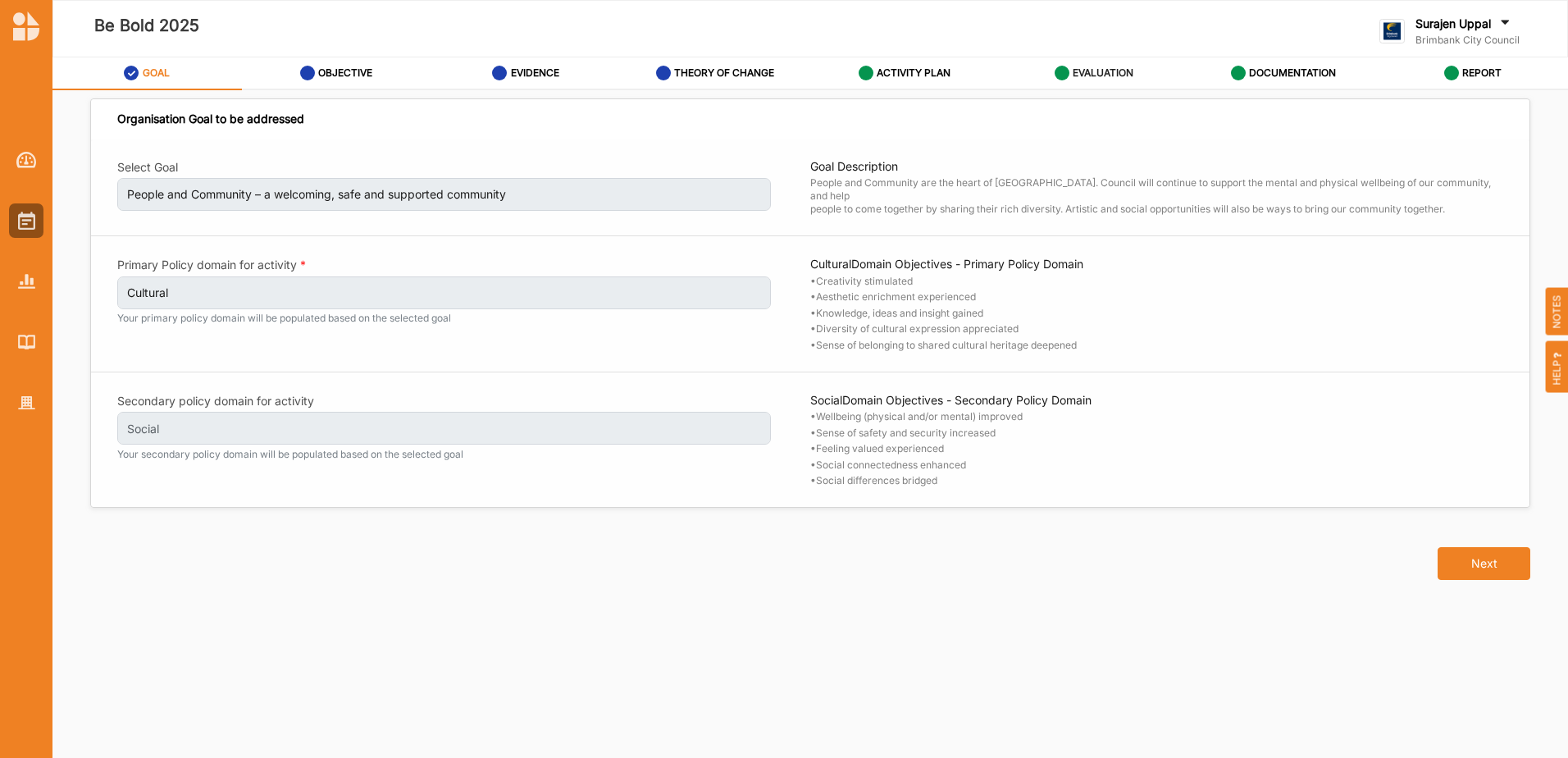
click at [1083, 77] on label "EVALUATION" at bounding box center [1103, 73] width 61 height 13
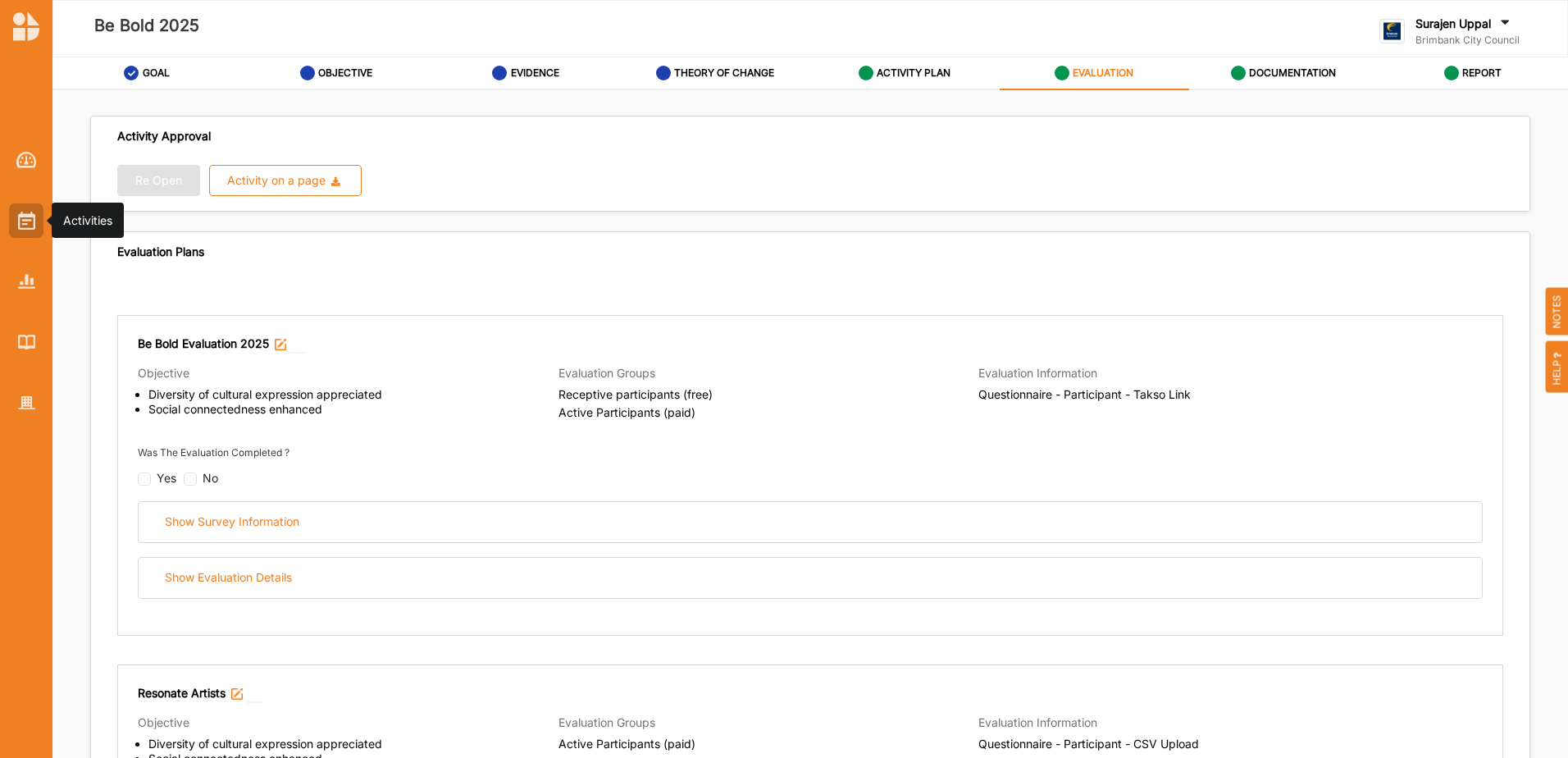
click at [31, 228] on img at bounding box center [26, 221] width 17 height 18
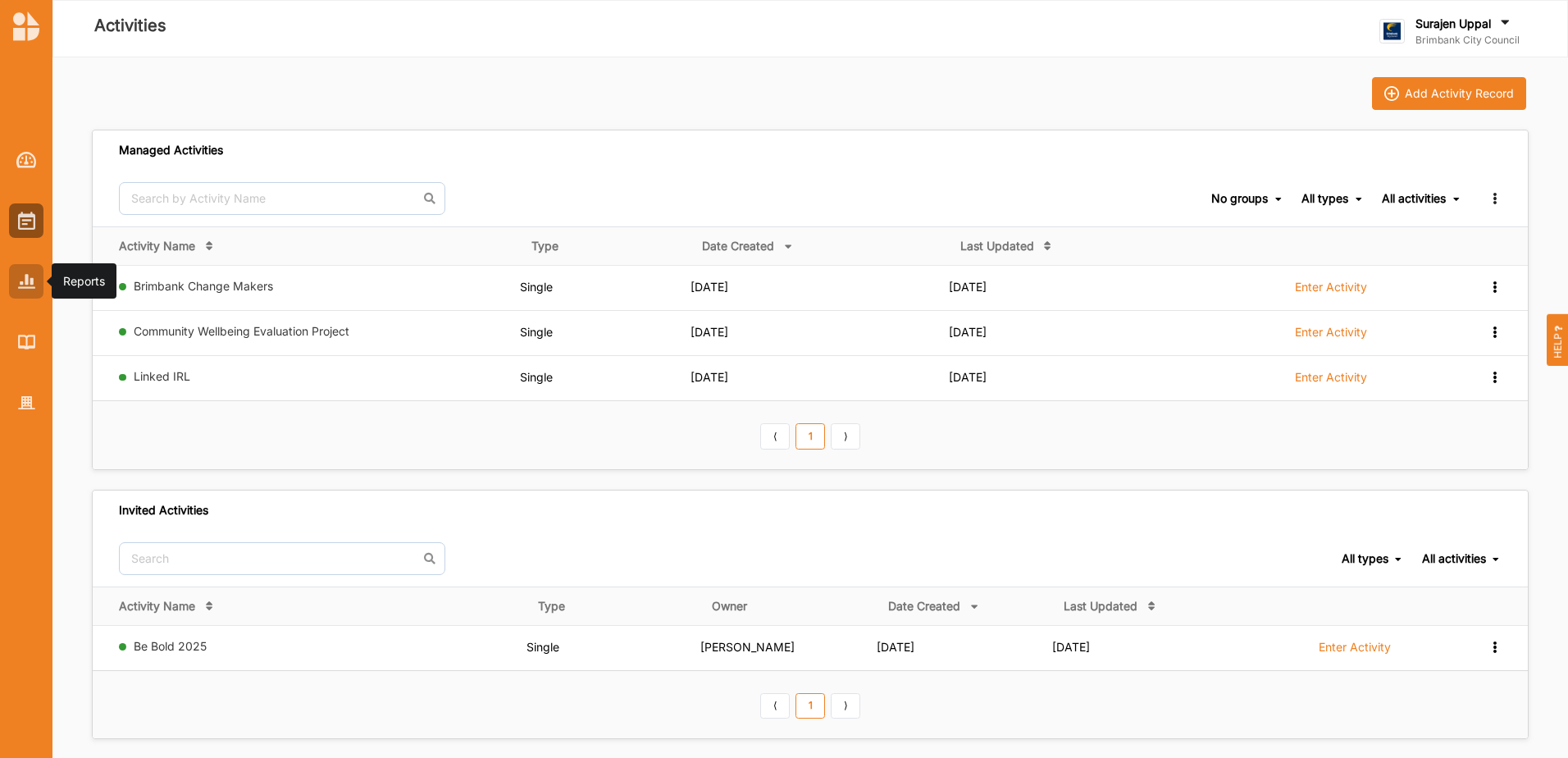
click at [26, 285] on img at bounding box center [26, 281] width 17 height 14
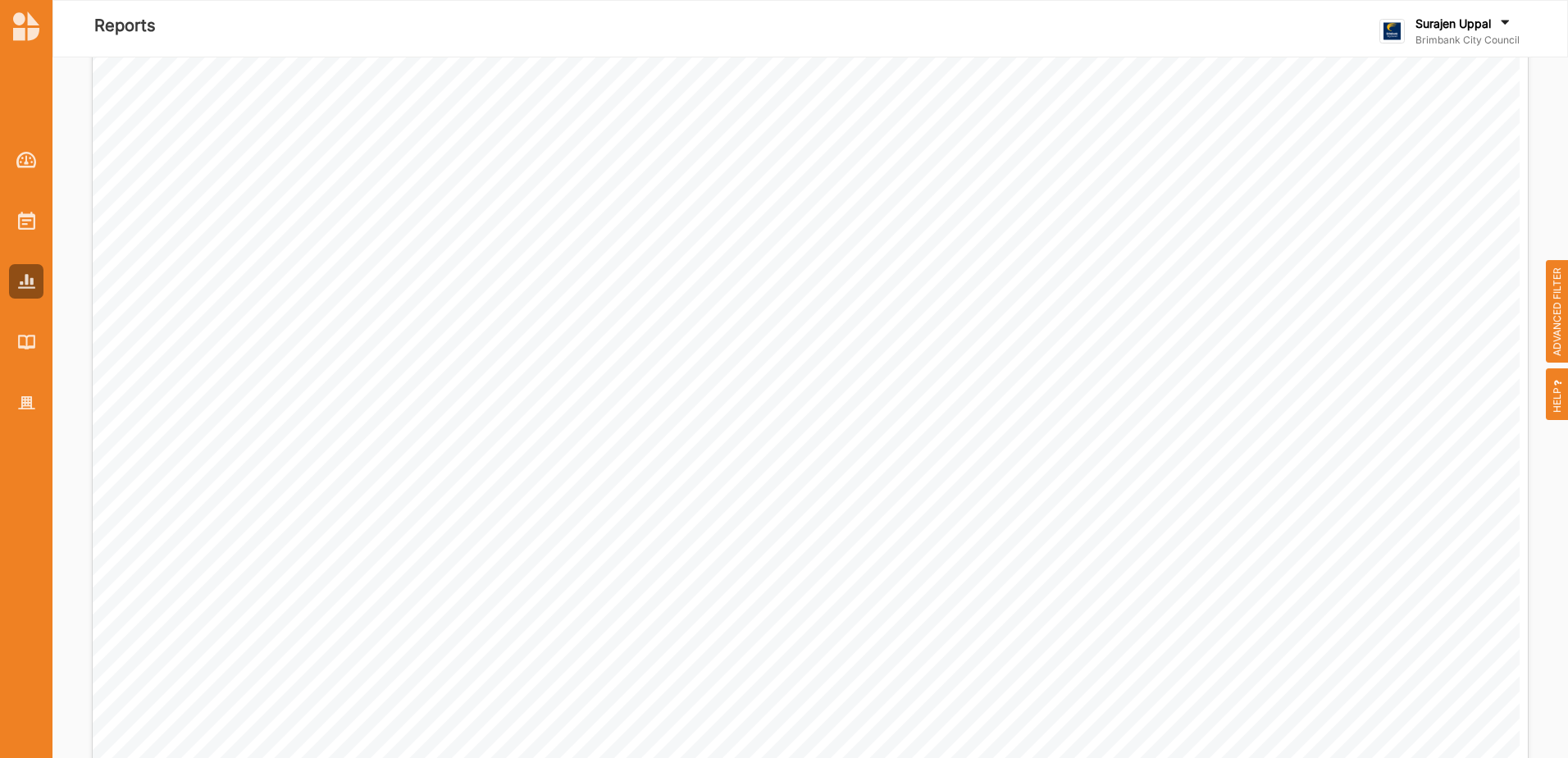
scroll to position [2494, 0]
click at [1546, 297] on span "ADVANCED FILTER" at bounding box center [1557, 311] width 23 height 103
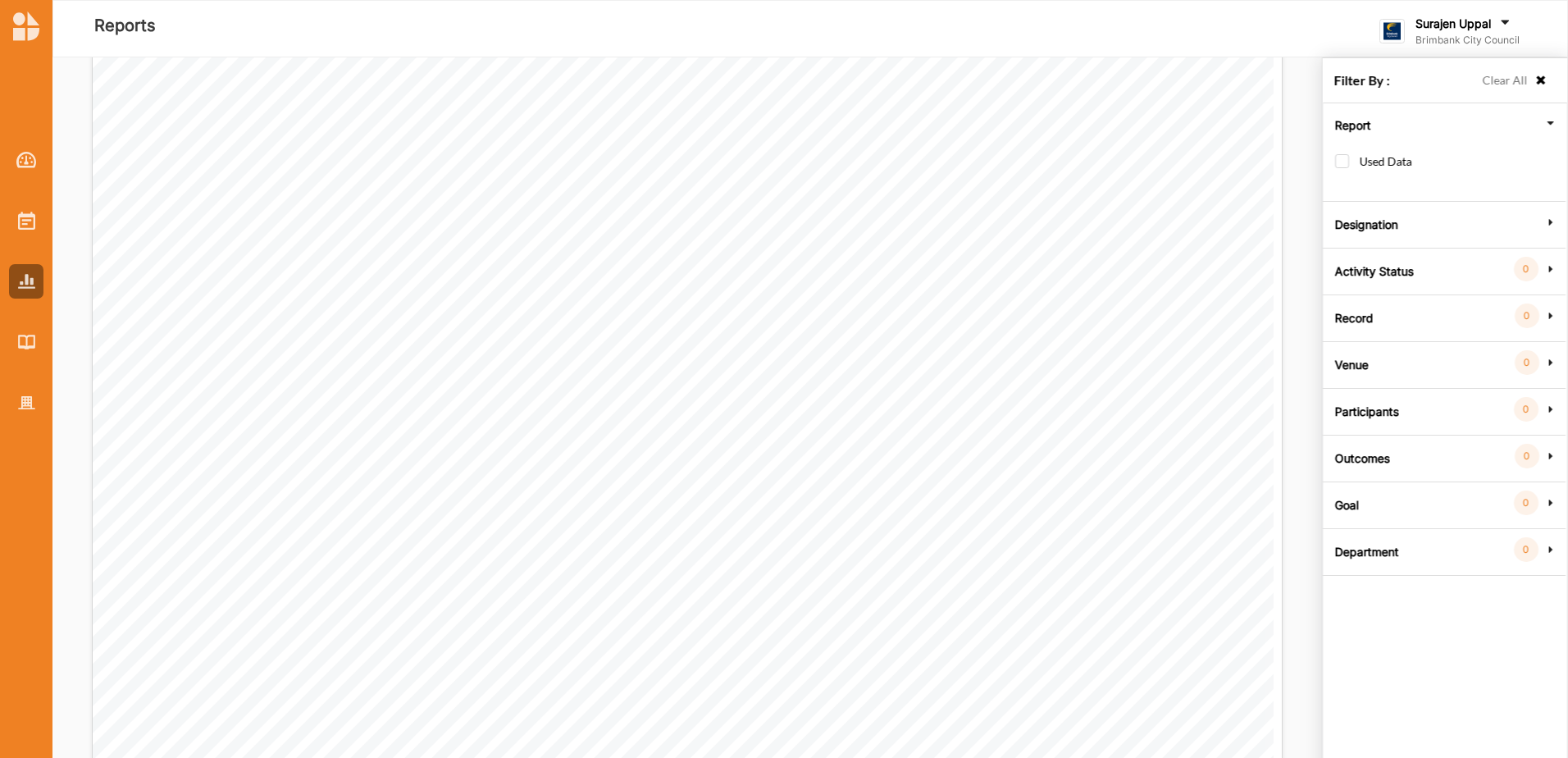
click at [1354, 551] on label "Department" at bounding box center [1367, 550] width 64 height 49
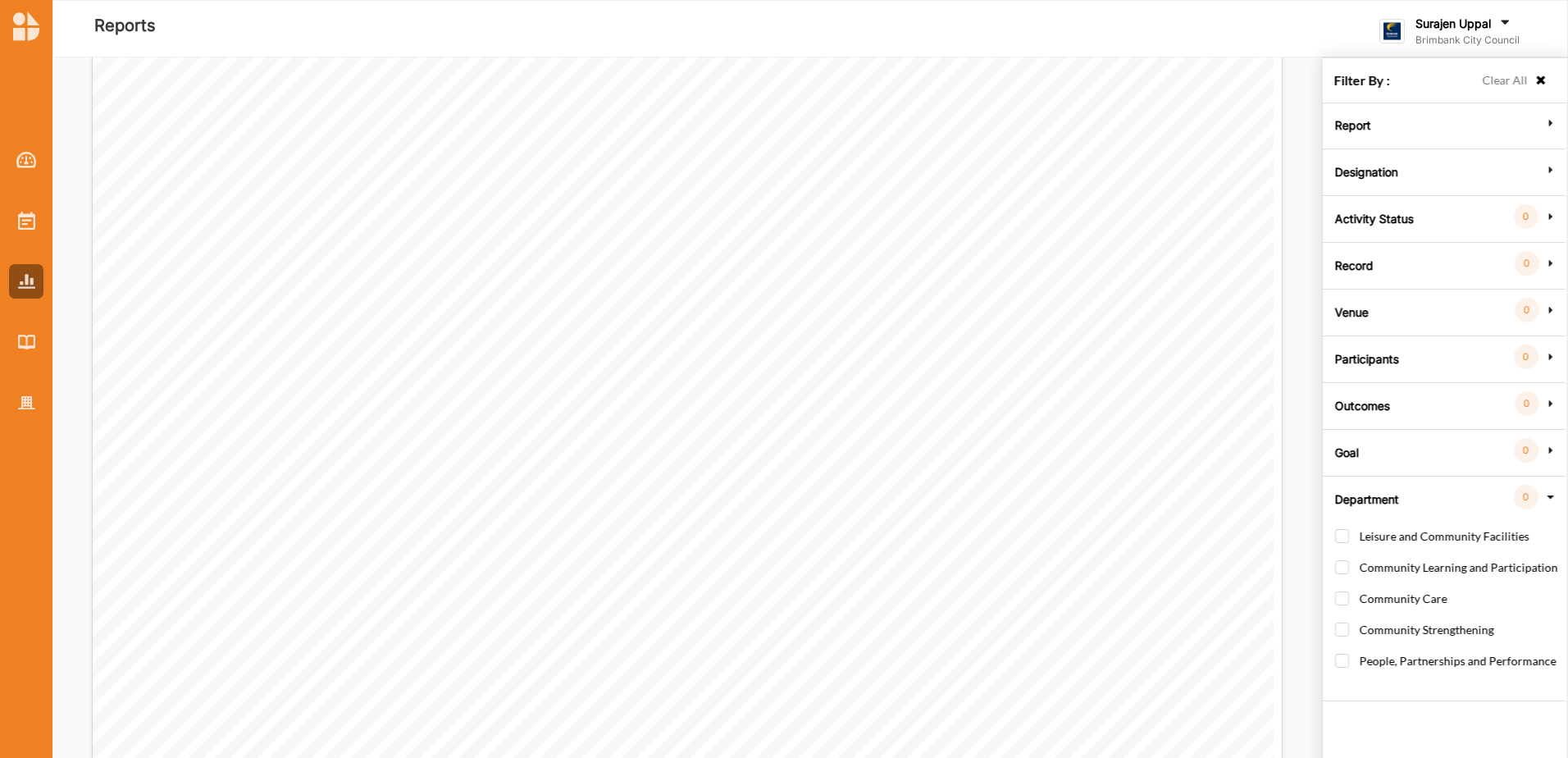
click at [1345, 451] on label "Goal" at bounding box center [1346, 451] width 24 height 49
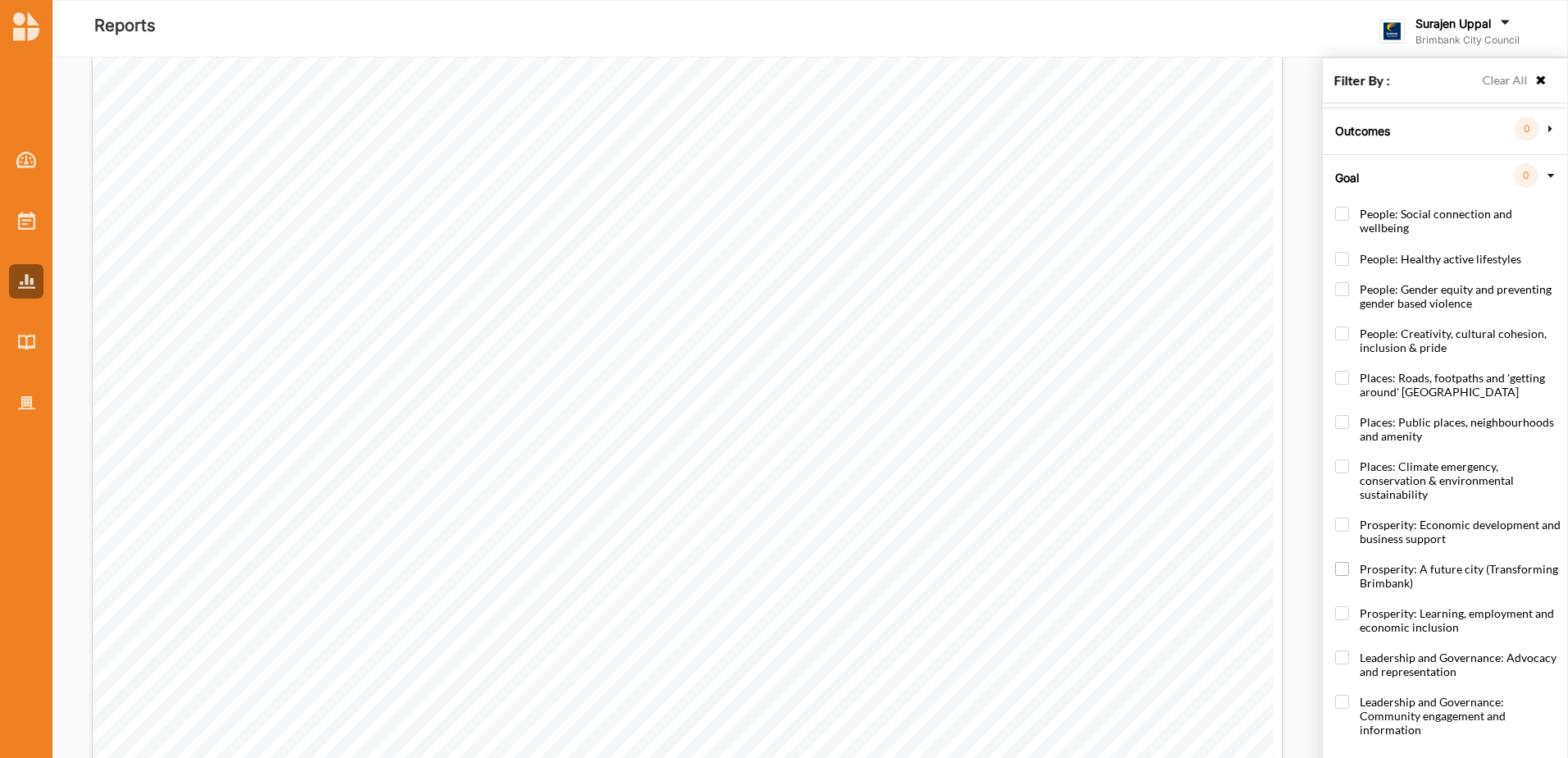
scroll to position [0, 0]
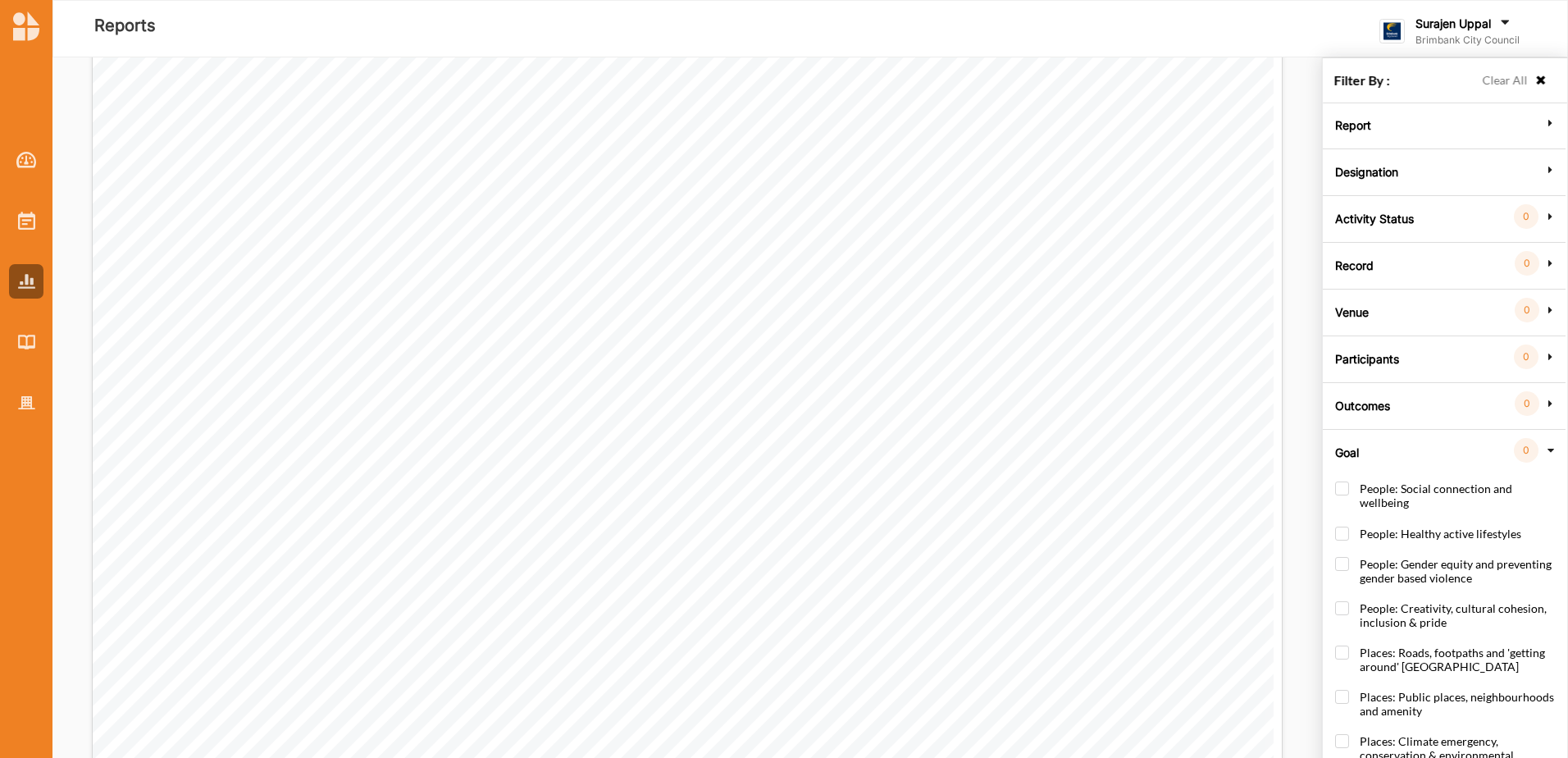
click at [1352, 456] on label "Goal" at bounding box center [1346, 451] width 24 height 49
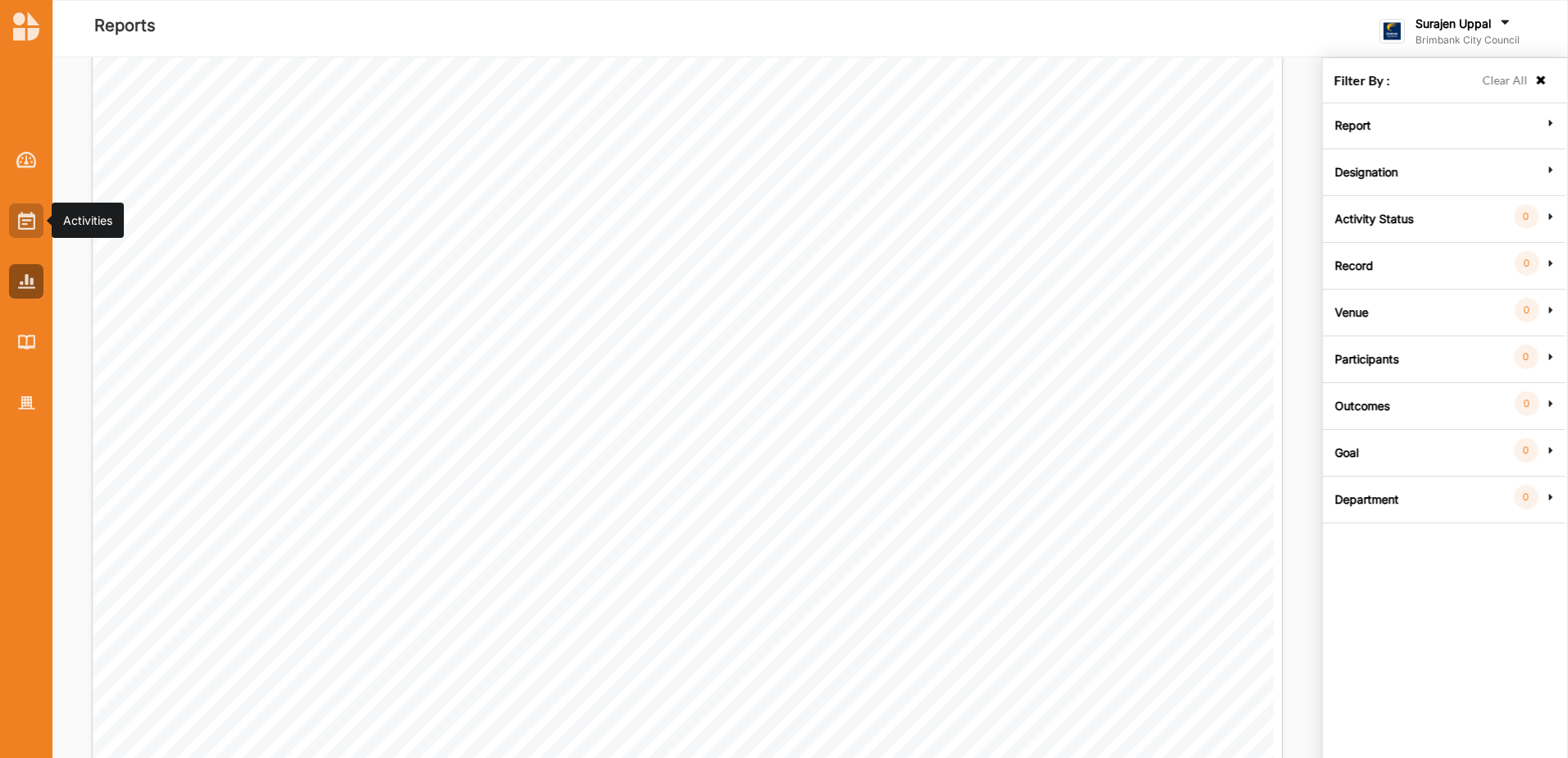
click at [32, 208] on div at bounding box center [26, 221] width 35 height 35
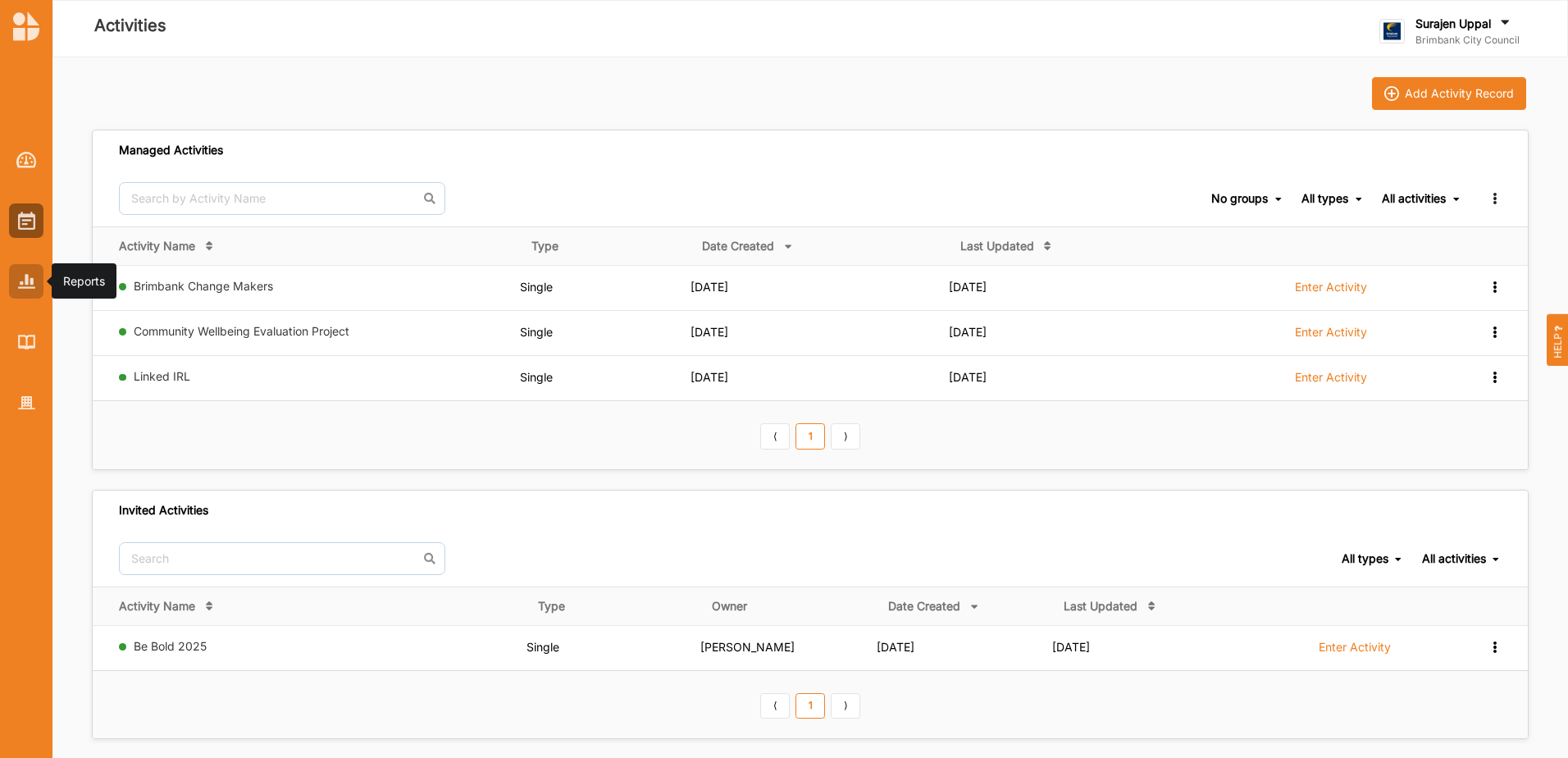
click at [33, 289] on div at bounding box center [26, 282] width 35 height 35
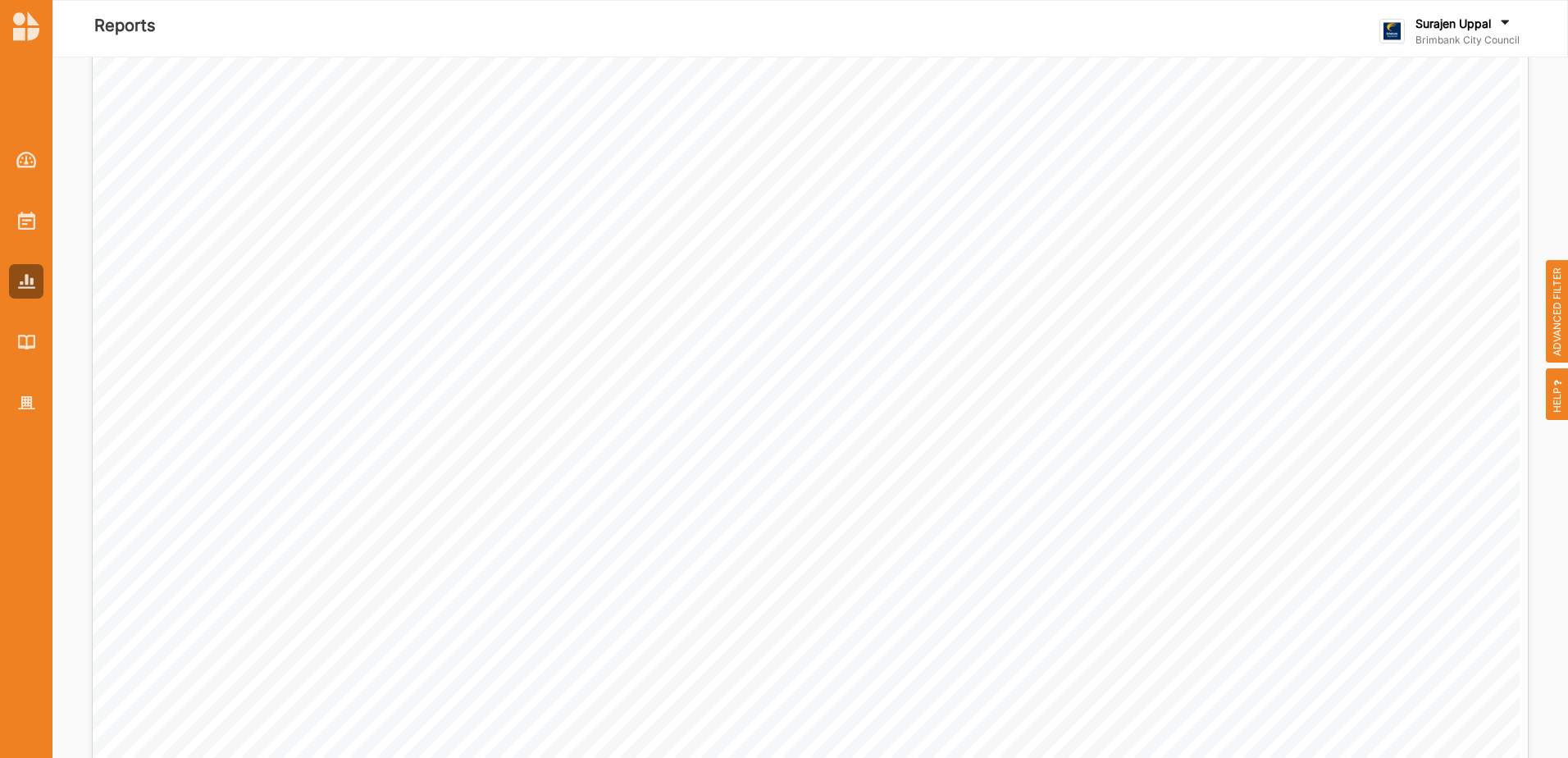
scroll to position [657, 0]
drag, startPoint x: 1549, startPoint y: 204, endPoint x: 1542, endPoint y: 222, distance: 19.3
click at [1560, 297] on span "ADVANCED FILTER" at bounding box center [1557, 311] width 23 height 103
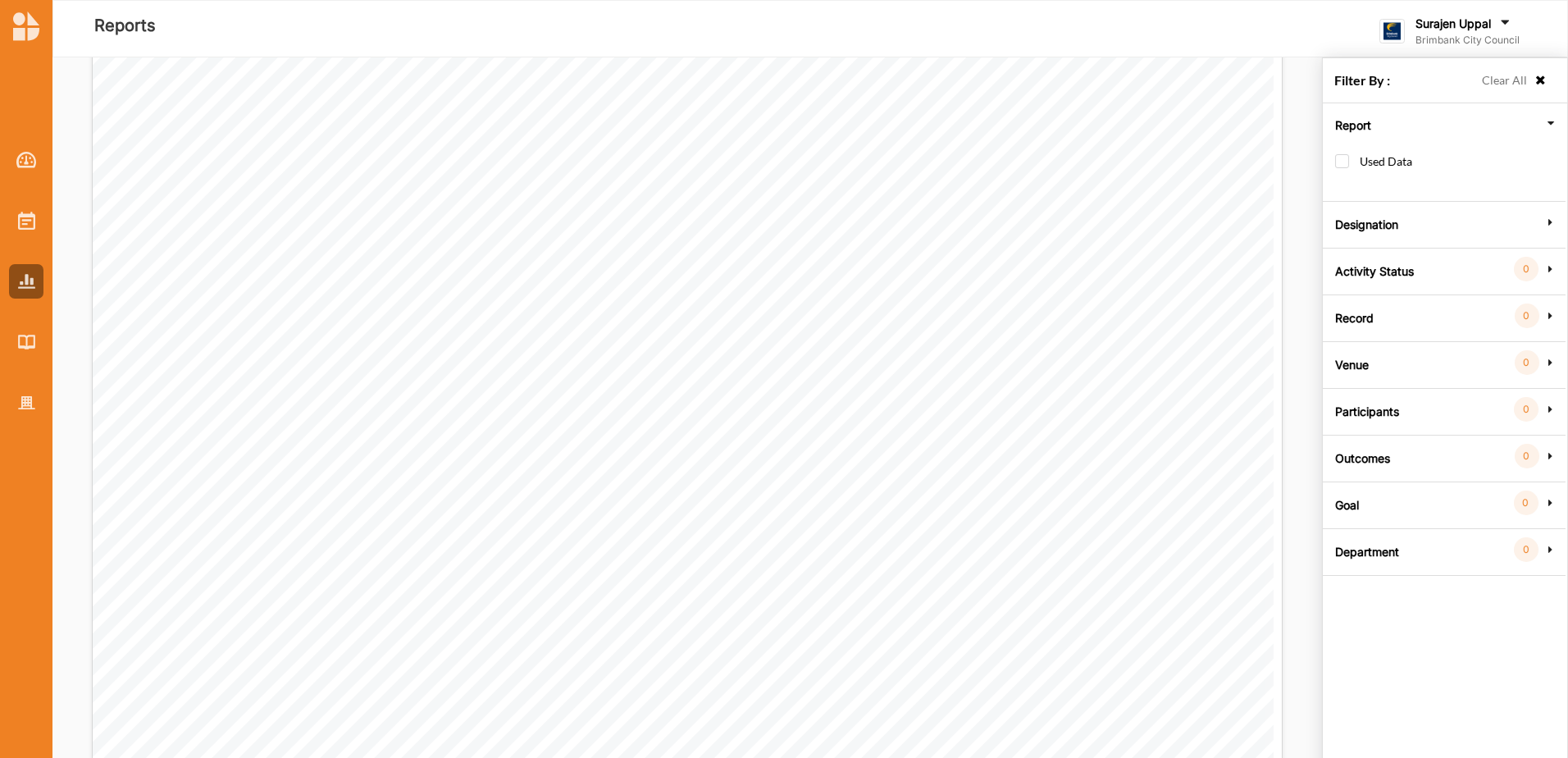
click at [1391, 272] on label "Activity Status" at bounding box center [1374, 269] width 79 height 49
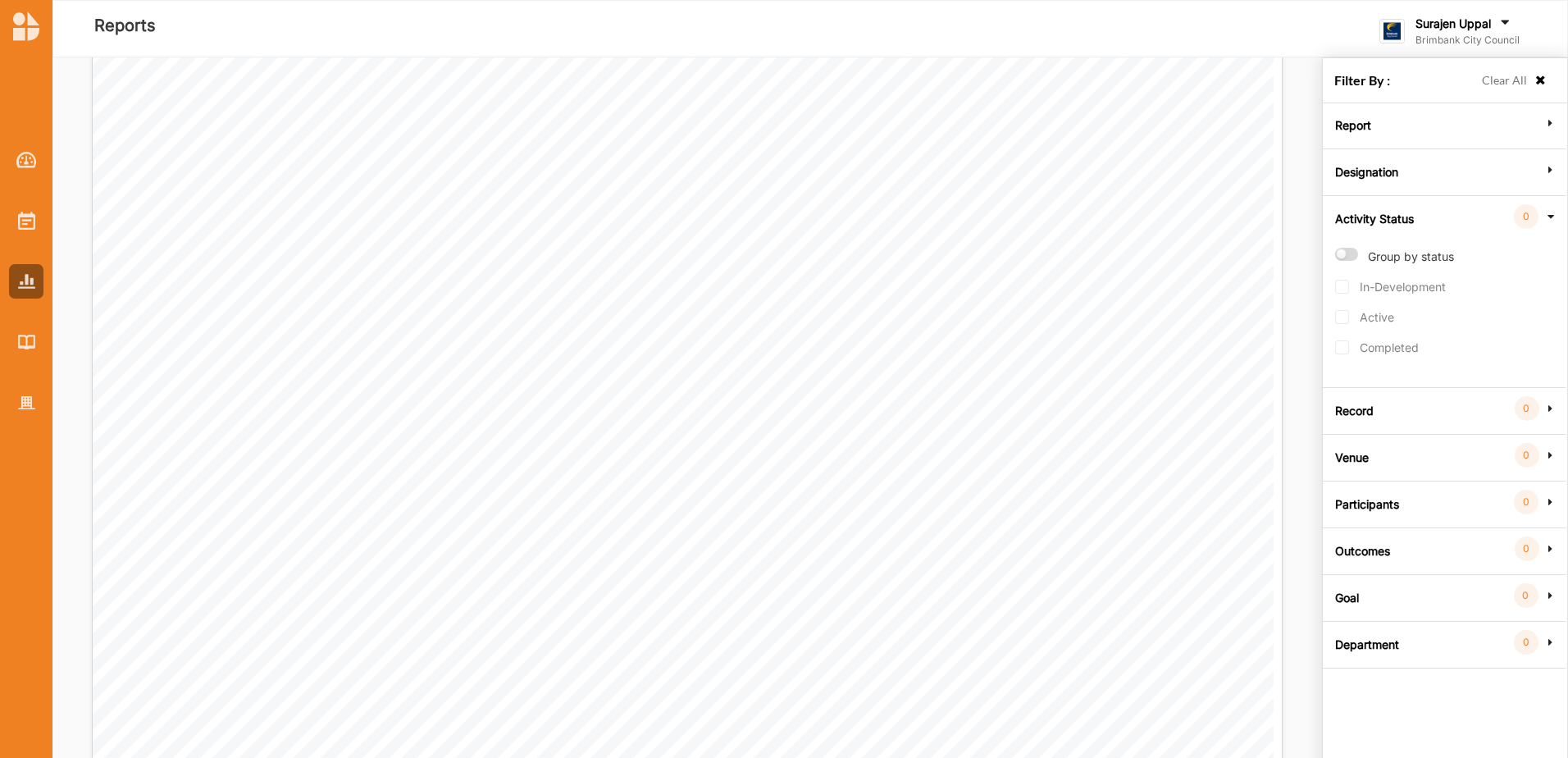
click at [1342, 259] on label "Group by status" at bounding box center [1394, 264] width 119 height 32
radio input "true"
checkbox input "true"
click at [1342, 349] on label "Completed" at bounding box center [1377, 355] width 84 height 30
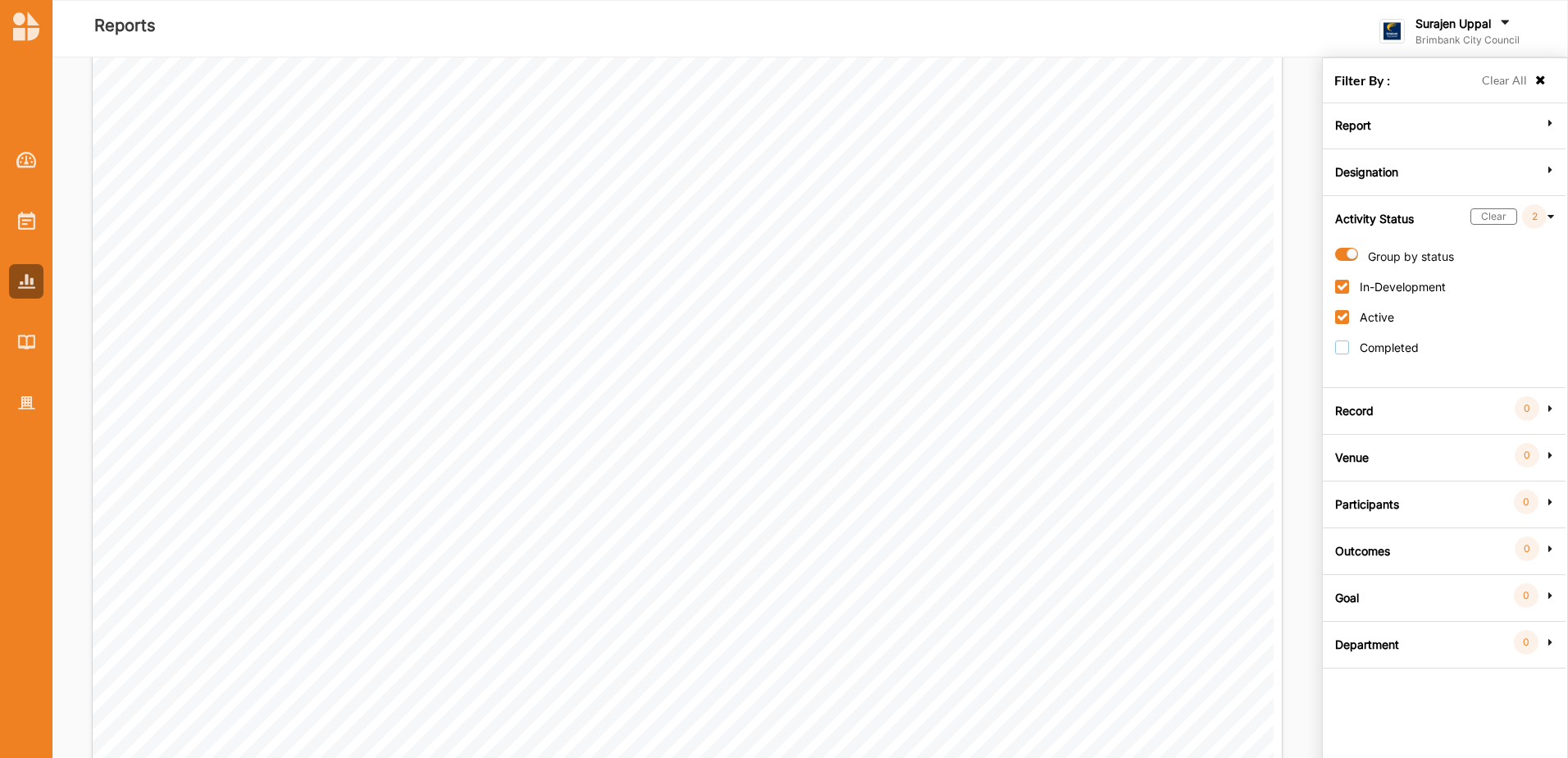
click at [1338, 344] on label "Completed" at bounding box center [1377, 355] width 84 height 30
checkbox input "true"
click at [1487, 213] on div "Clear" at bounding box center [1493, 217] width 47 height 16
radio input "false"
checkbox input "false"
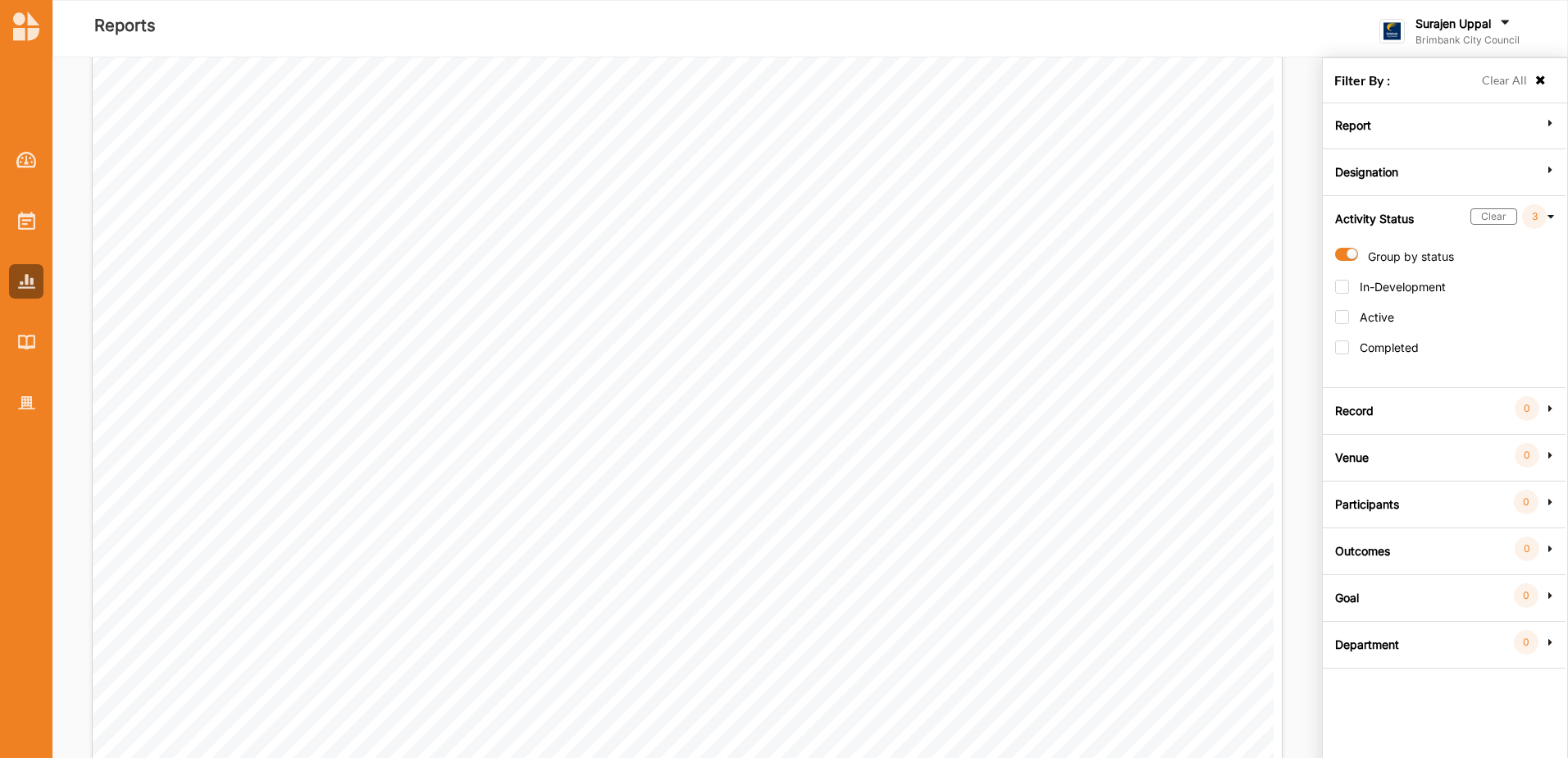
checkbox input "false"
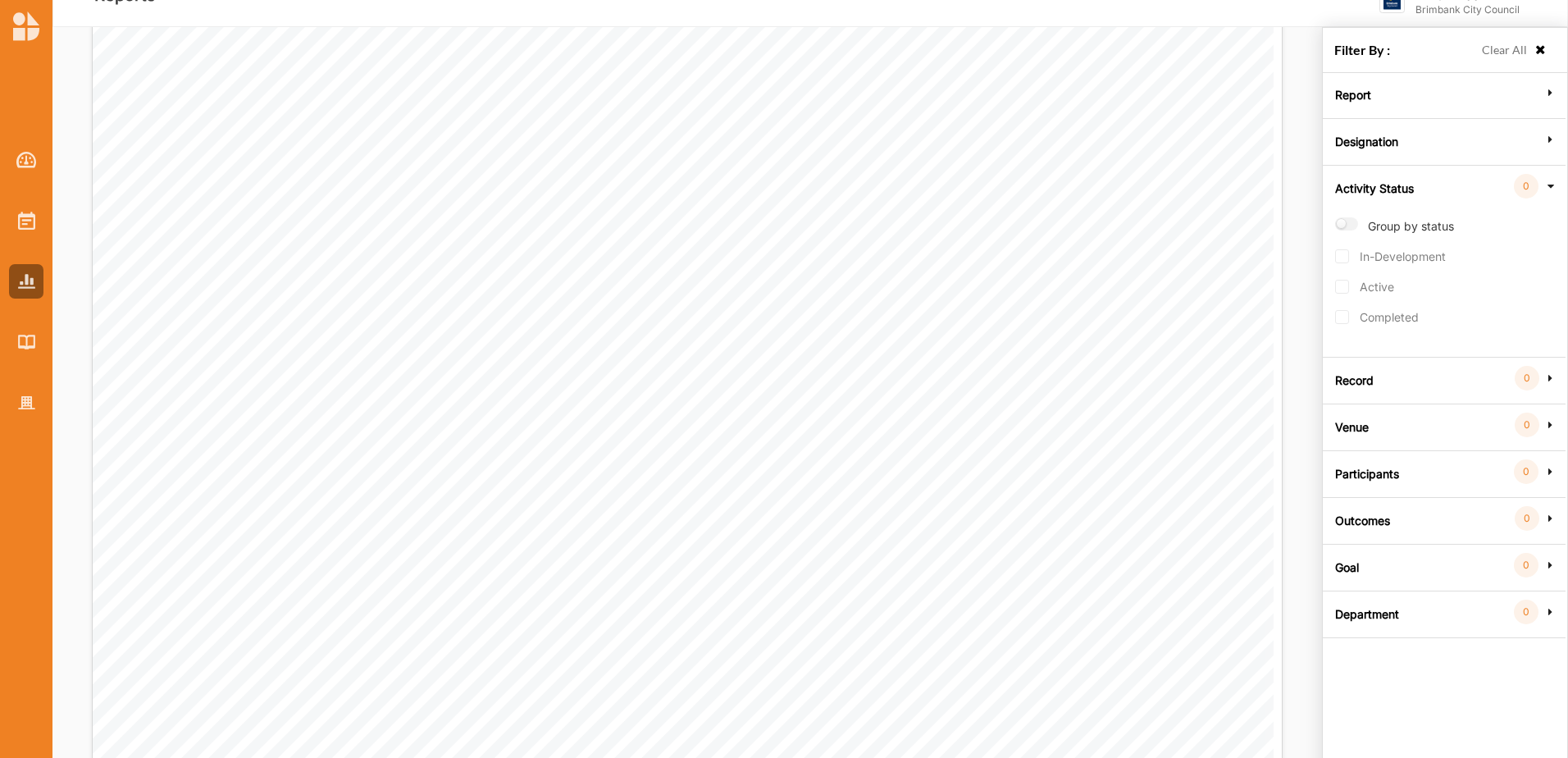
scroll to position [58, 0]
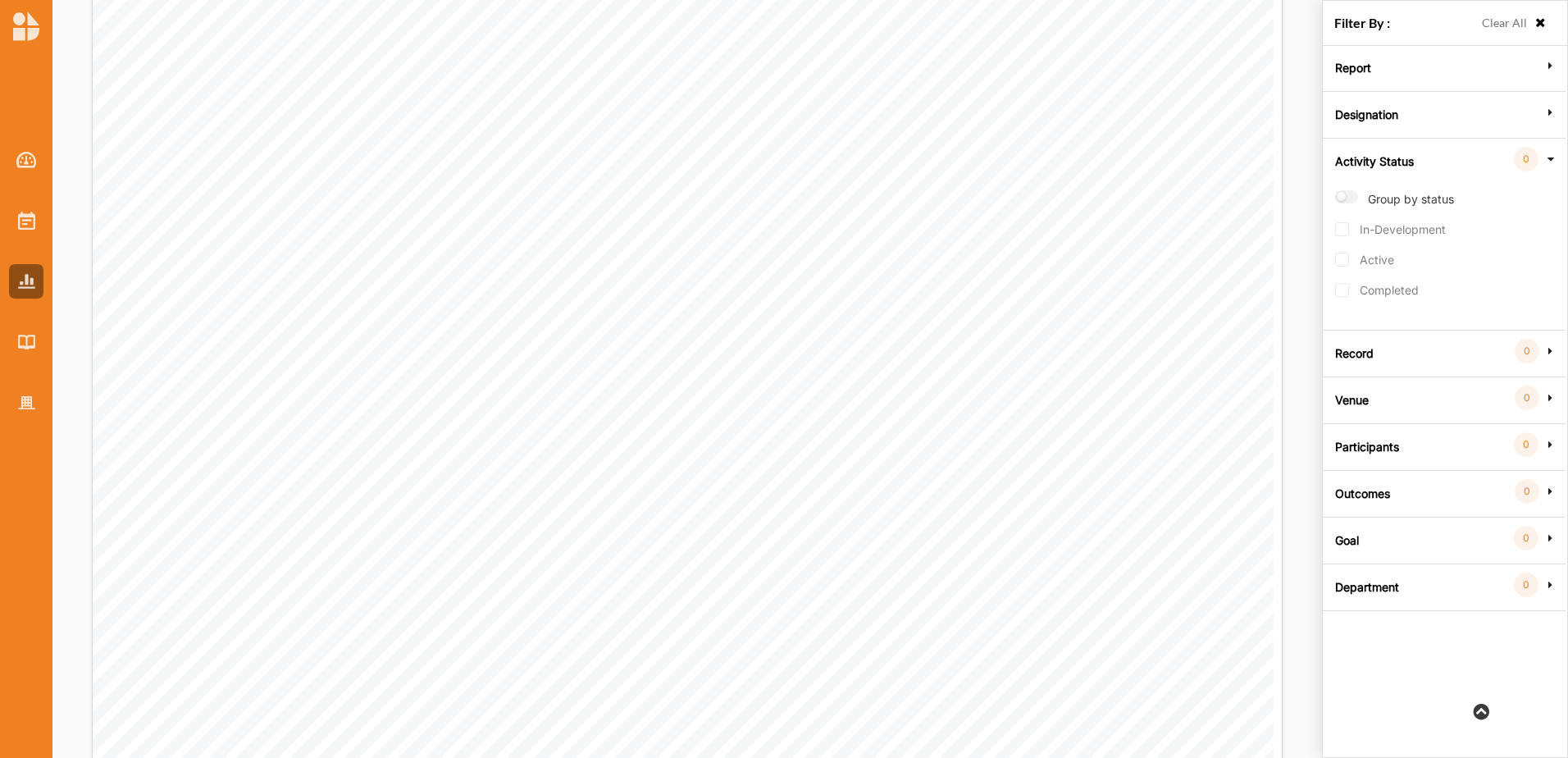
click at [1376, 482] on label "Outcomes" at bounding box center [1362, 492] width 55 height 49
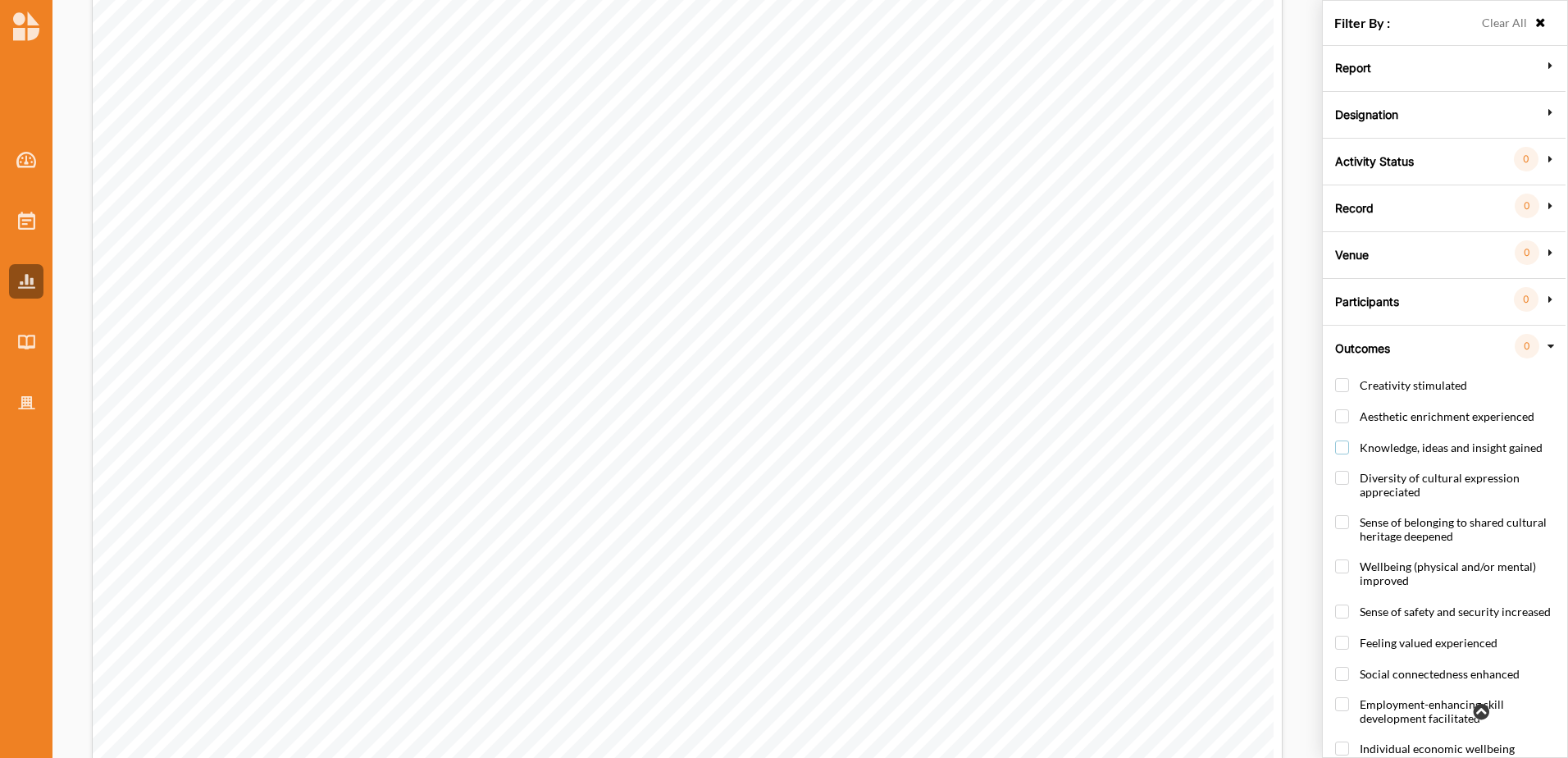
click at [1340, 450] on label "Knowledge, ideas and insight gained" at bounding box center [1439, 456] width 208 height 30
click at [1339, 446] on label "Knowledge, ideas and insight gained" at bounding box center [1439, 456] width 208 height 30
checkbox input "false"
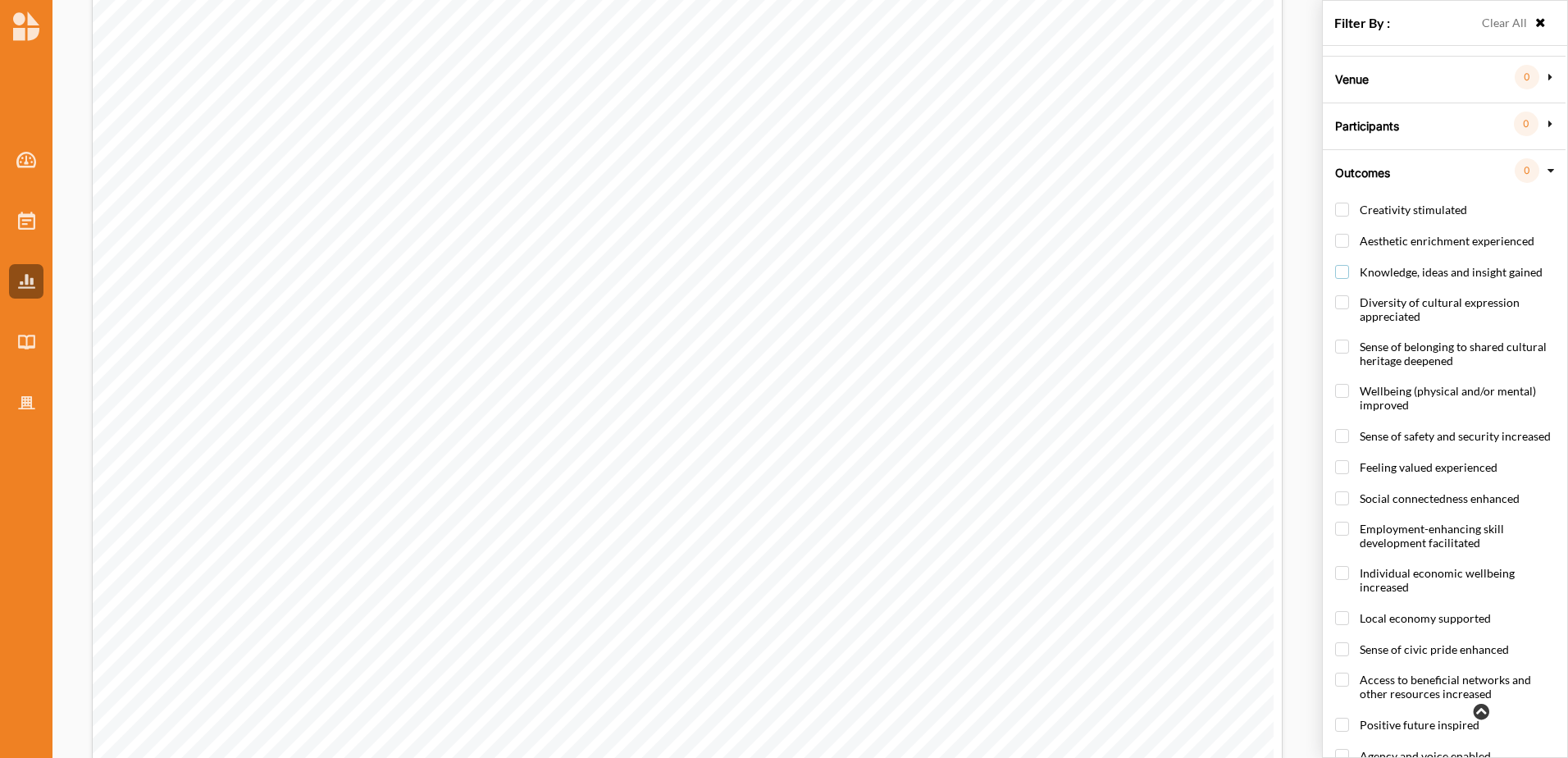
scroll to position [82, 0]
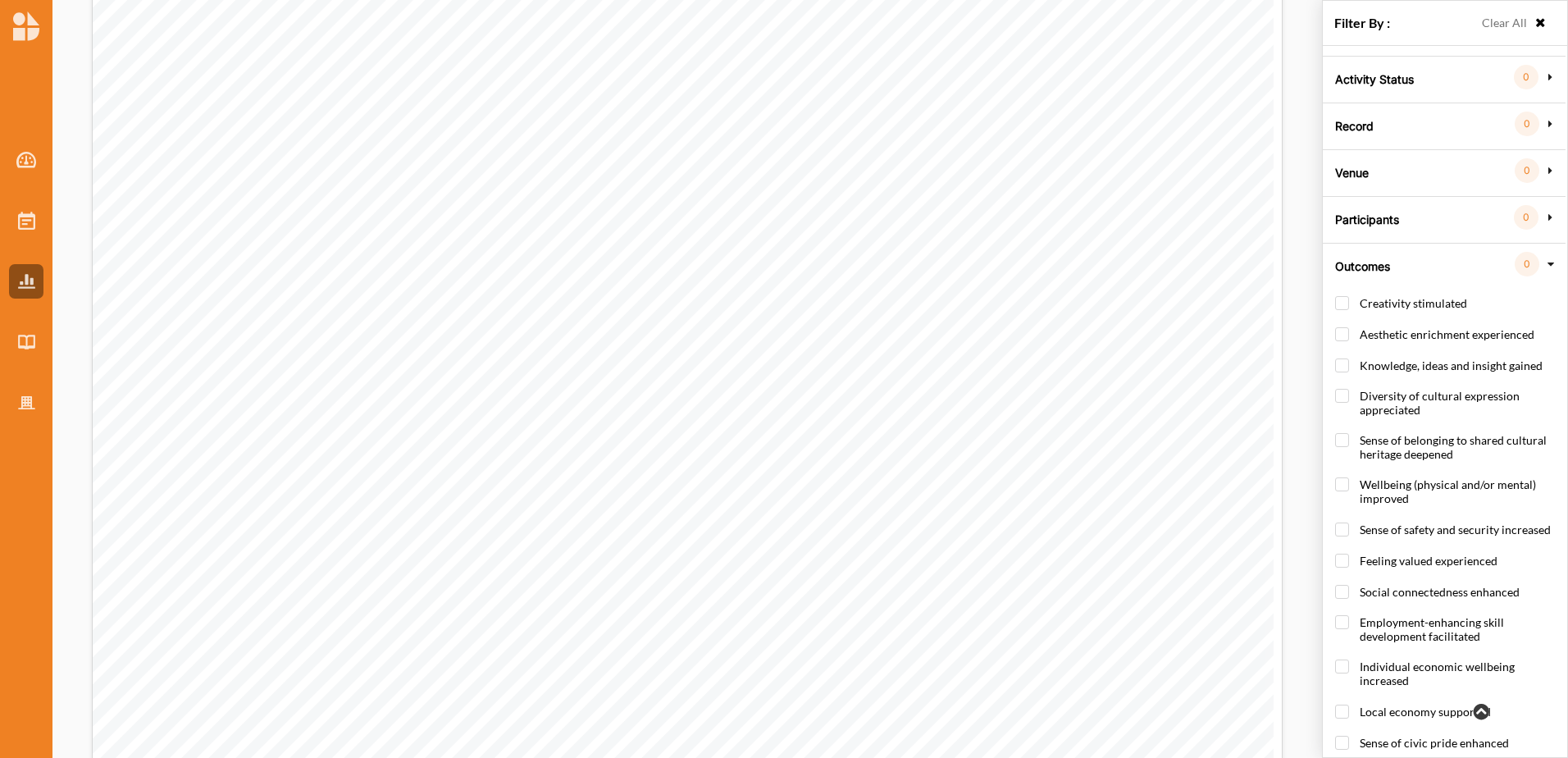
click at [1552, 261] on icon at bounding box center [1551, 264] width 12 height 15
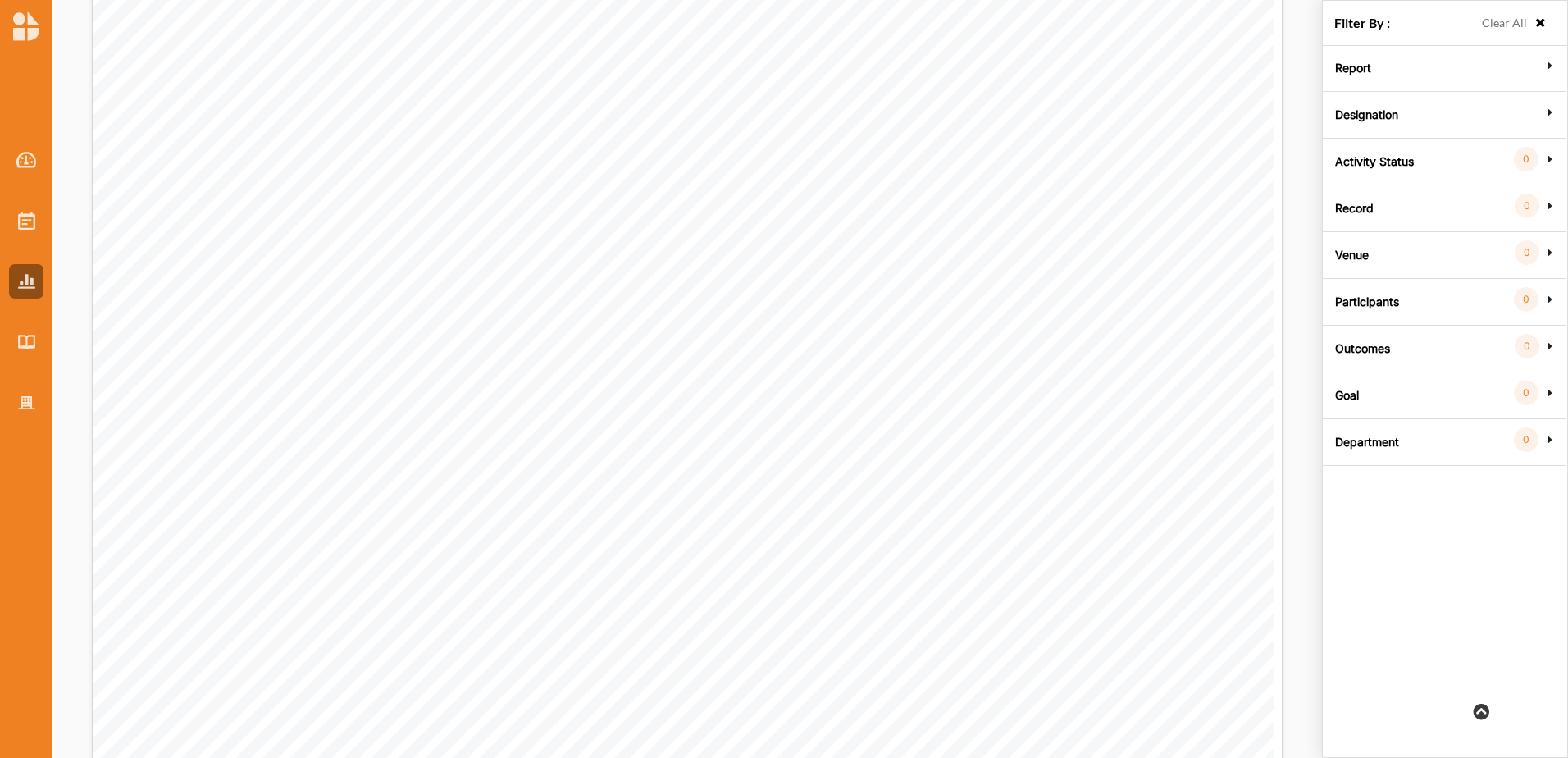
click at [1351, 396] on label "Goal" at bounding box center [1346, 393] width 24 height 49
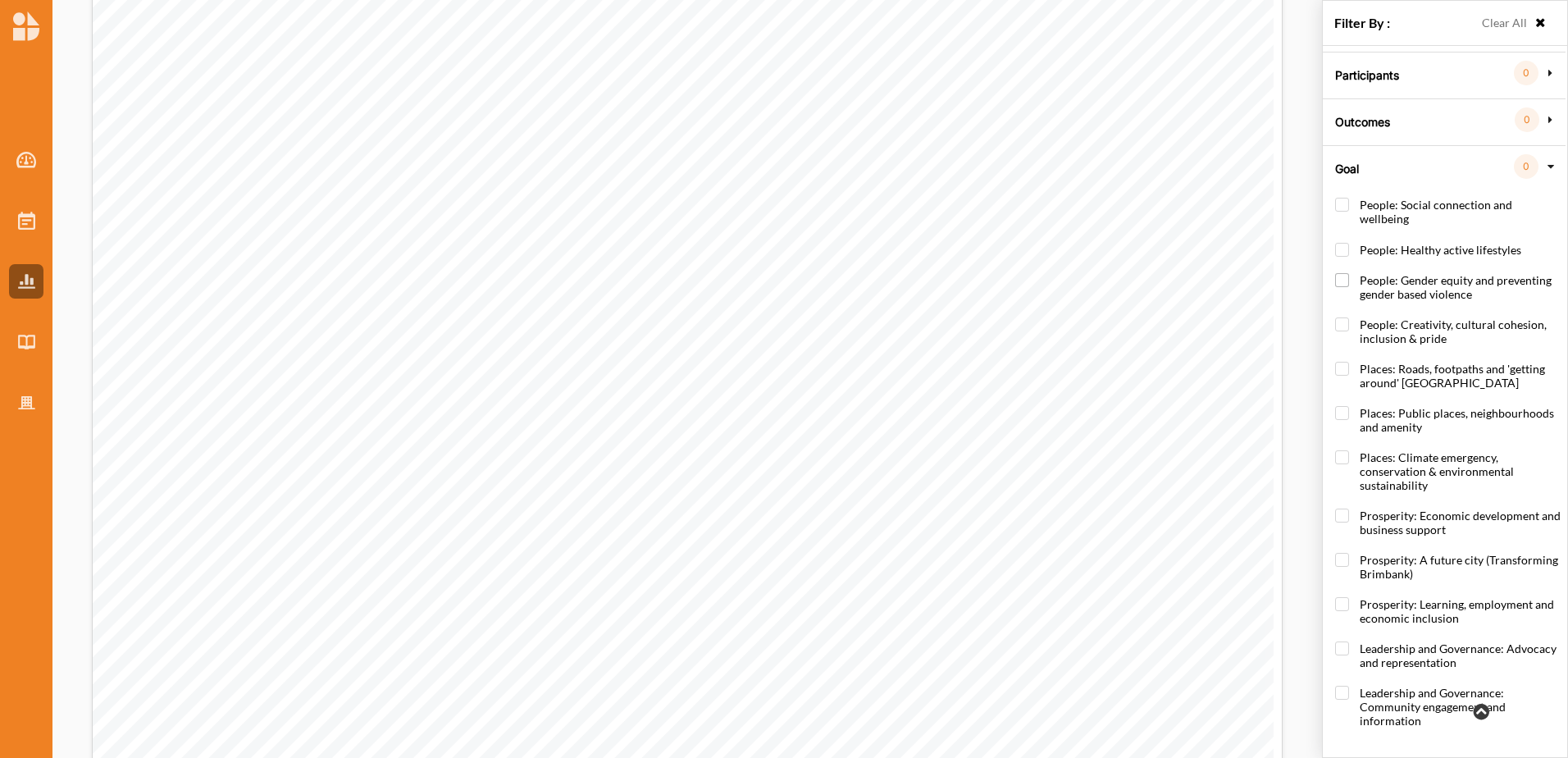
scroll to position [275, 0]
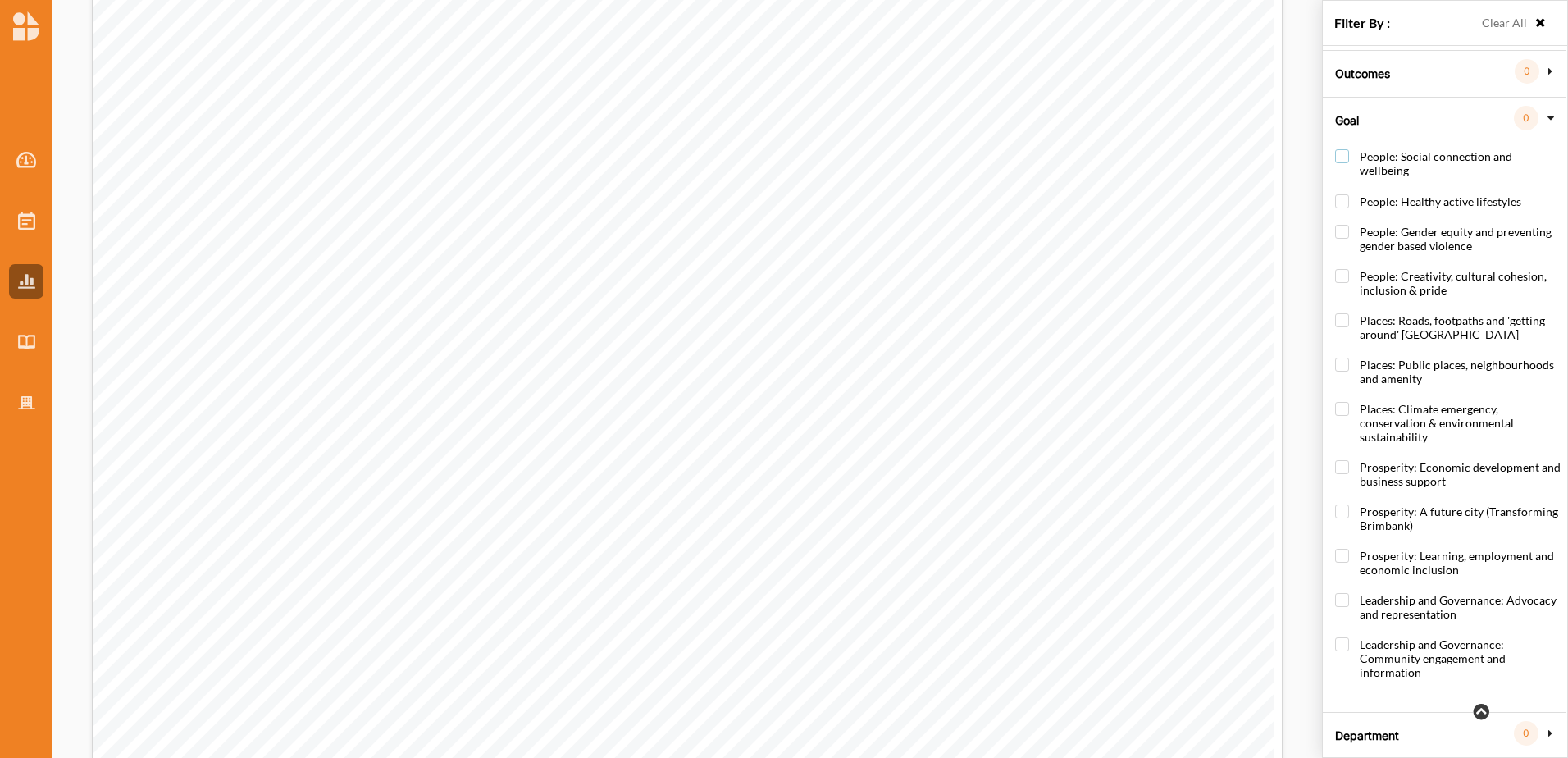
click at [1342, 156] on label "People: Social connection and wellbeing" at bounding box center [1448, 171] width 226 height 44
checkbox input "true"
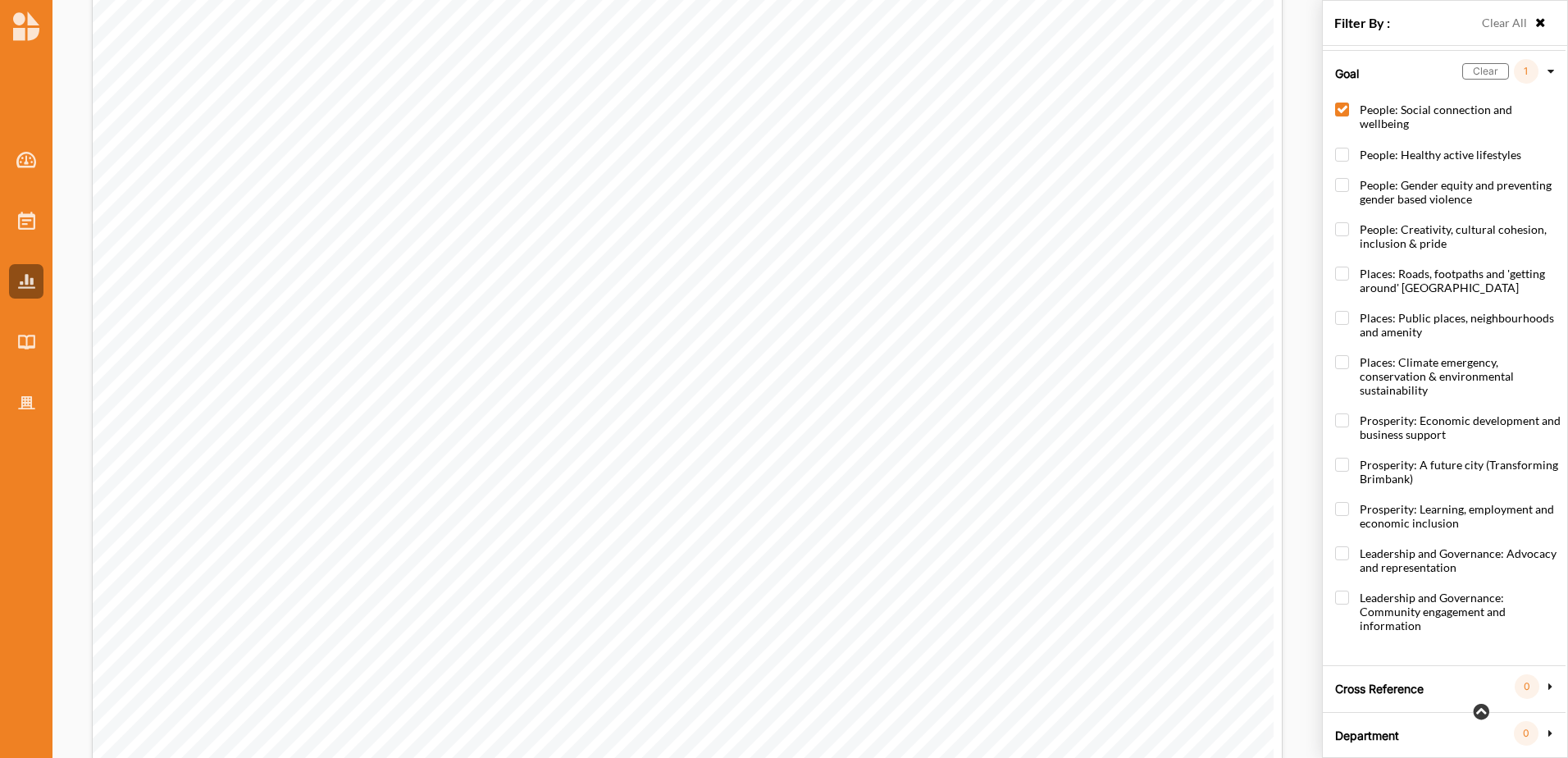
click at [1558, 679] on div "Cross Reference 0" at bounding box center [1444, 686] width 234 height 15
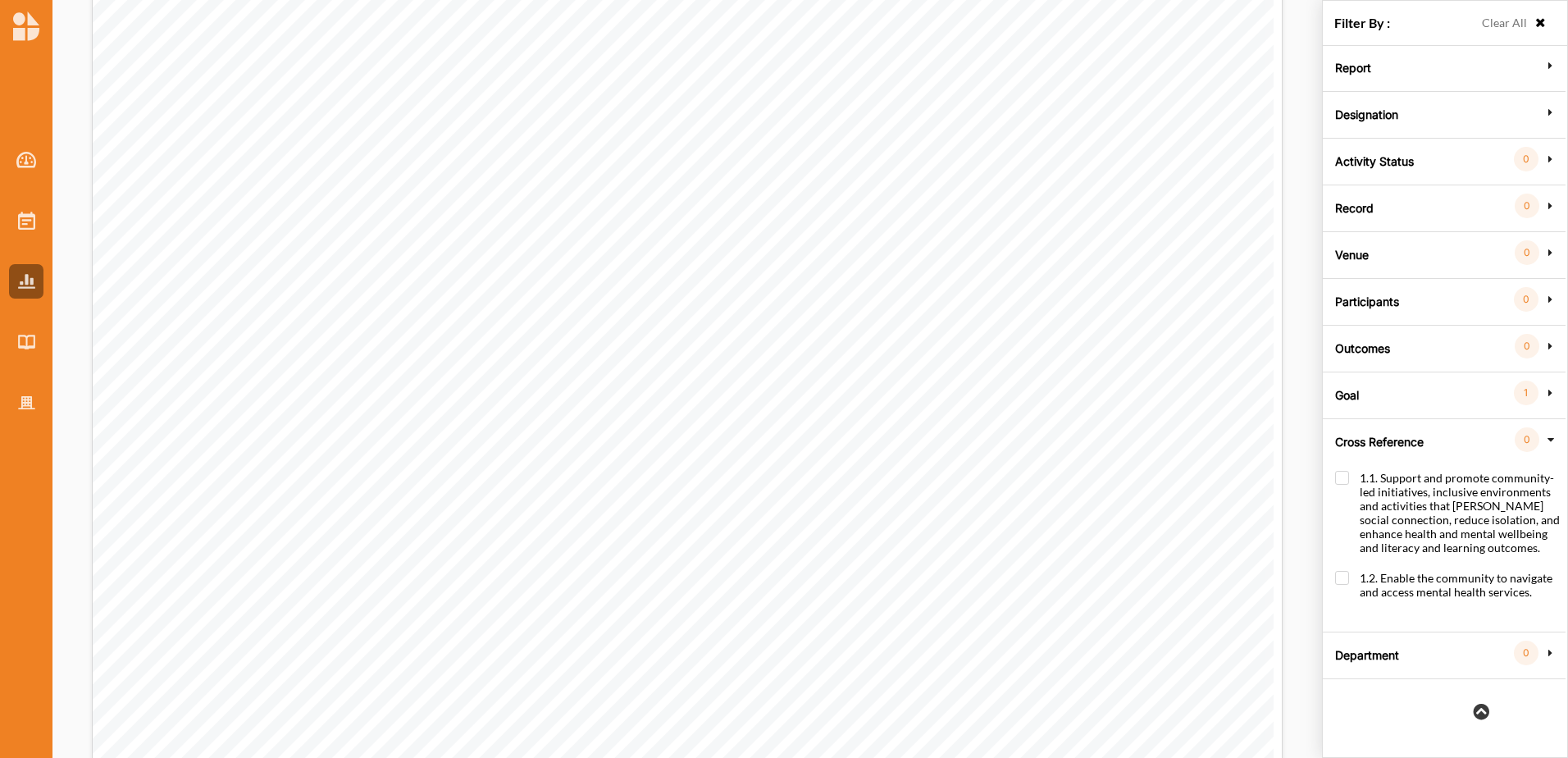
scroll to position [0, 0]
click at [1346, 479] on label "1.1. Support and promote community-led initiatives, inclusive environments and …" at bounding box center [1448, 521] width 226 height 100
checkbox input "true"
drag, startPoint x: 1400, startPoint y: 663, endPoint x: 1398, endPoint y: 649, distance: 14.1
click at [1400, 662] on div "Department 0" at bounding box center [1444, 650] width 234 height 33
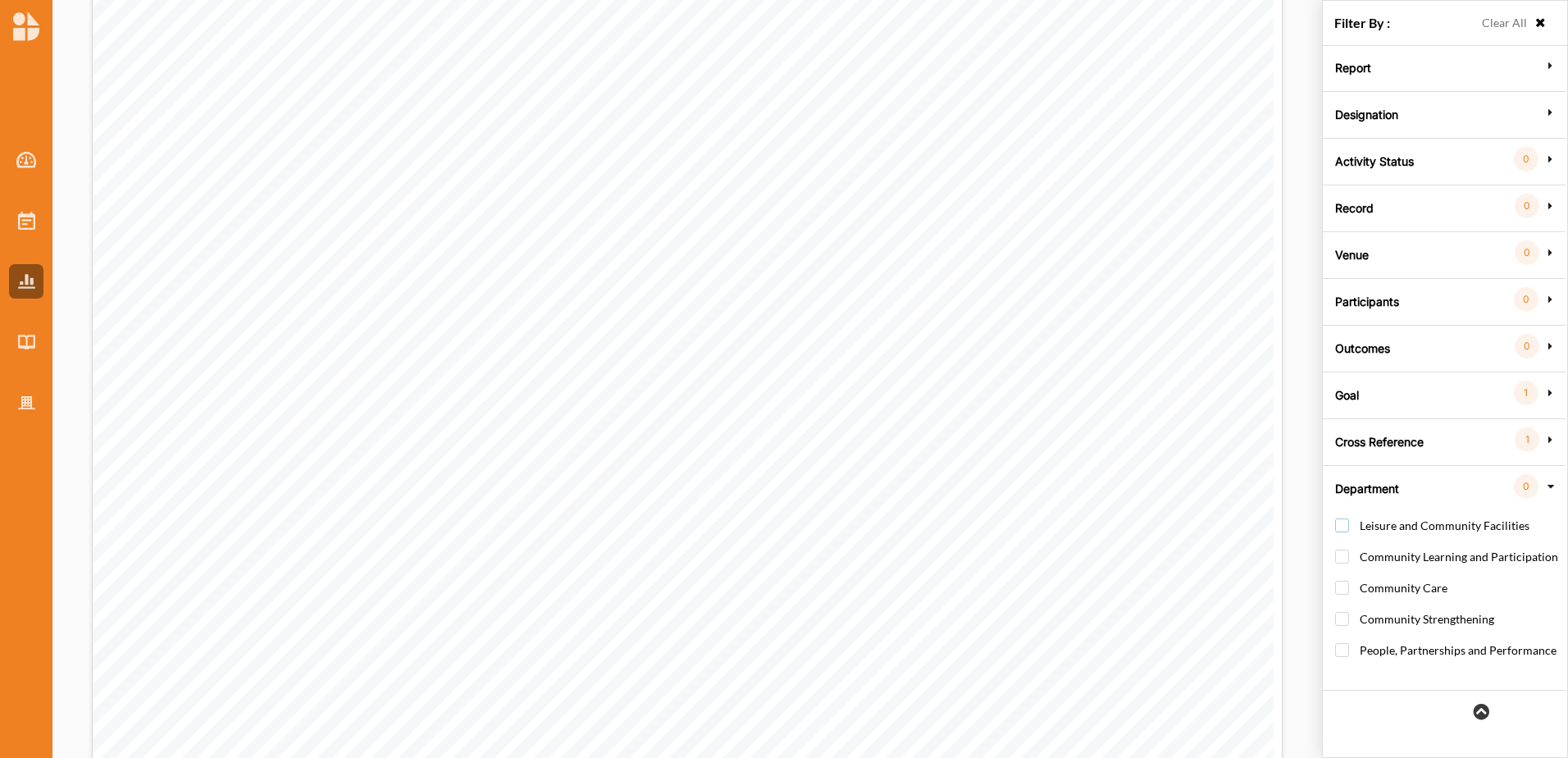
click at [1342, 525] on label "Leisure and Community Facilities" at bounding box center [1432, 533] width 194 height 30
checkbox input "true"
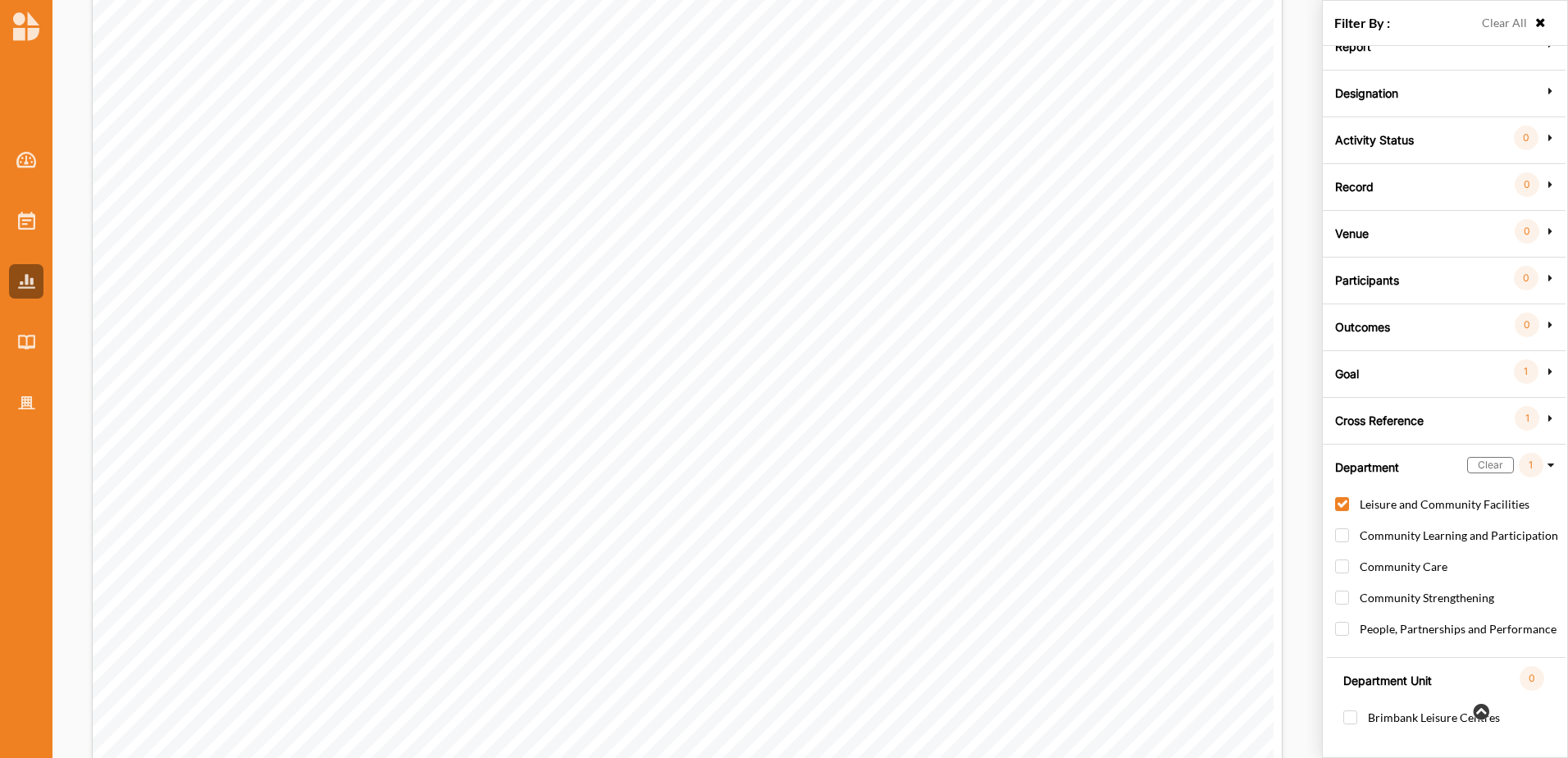
scroll to position [33, 0]
click at [1349, 707] on label "Brimbank Leisure Centres" at bounding box center [1421, 722] width 156 height 30
drag, startPoint x: 1354, startPoint y: 708, endPoint x: 1317, endPoint y: 633, distance: 83.6
click at [1354, 707] on label "Brimbank Leisure Centres" at bounding box center [1421, 722] width 156 height 30
checkbox input "false"
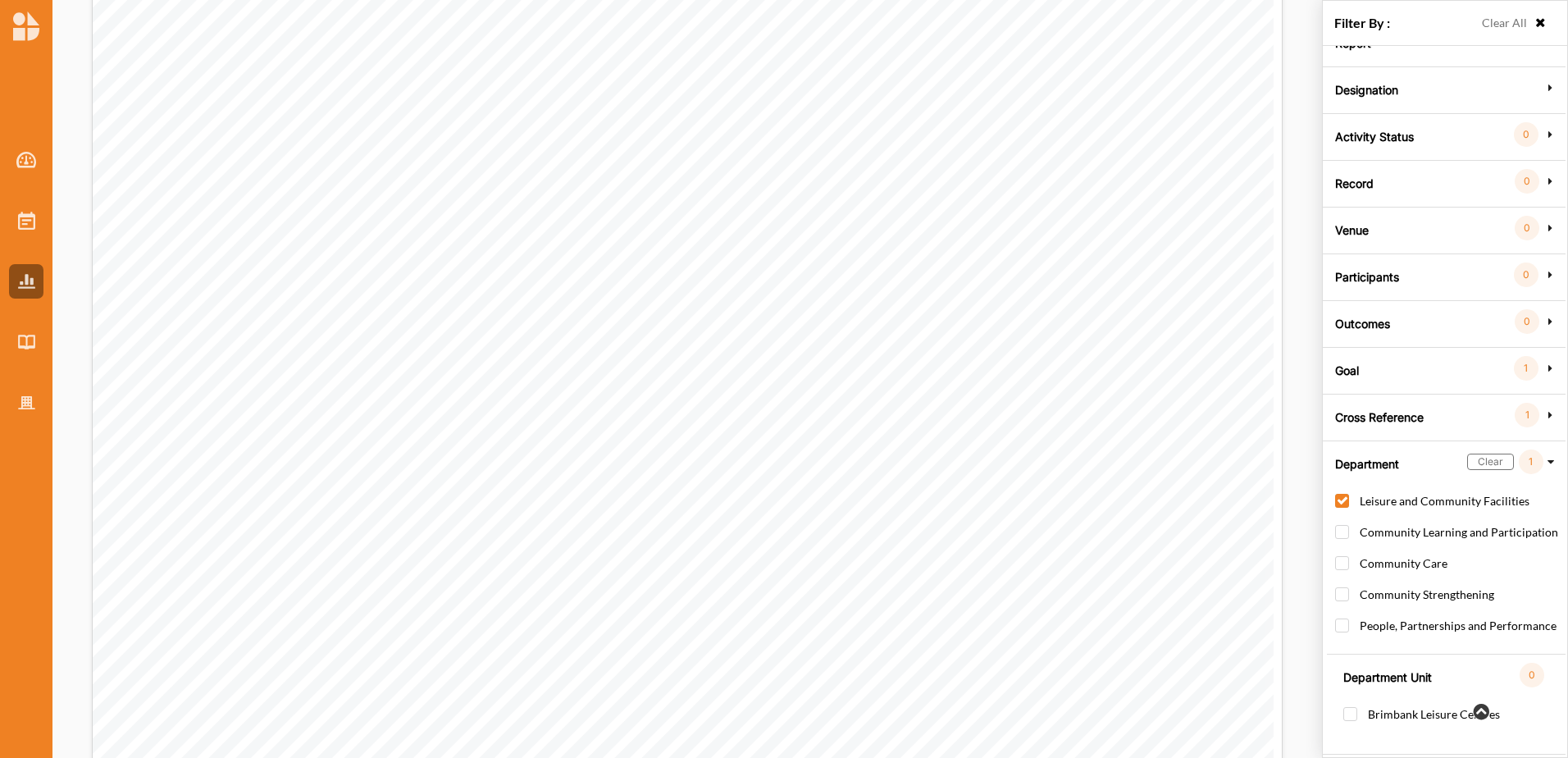
click at [1337, 494] on label "Leisure and Community Facilities" at bounding box center [1432, 508] width 194 height 30
checkbox input "false"
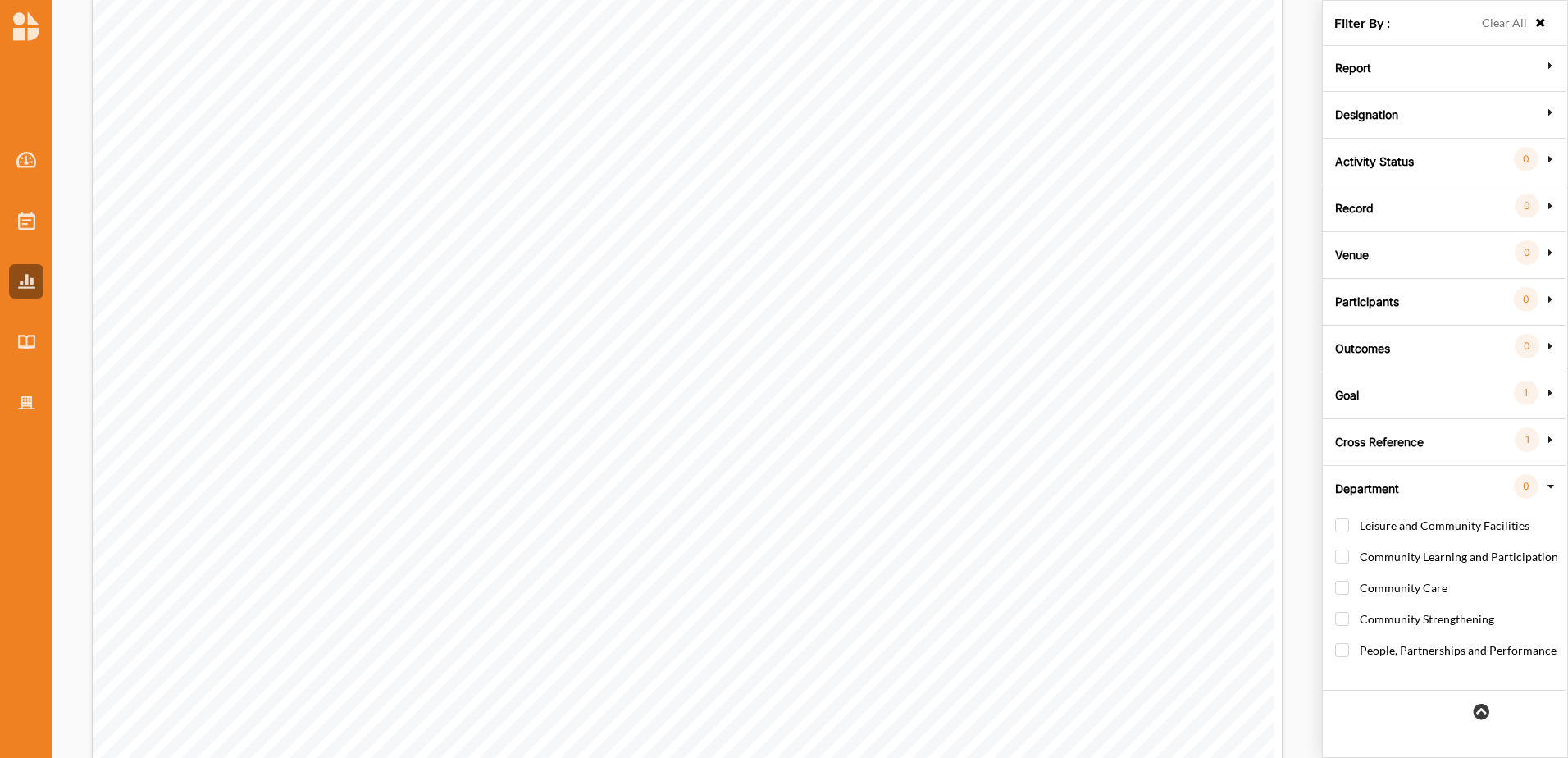
click at [1497, 23] on label "Clear All" at bounding box center [1504, 23] width 45 height 18
drag, startPoint x: 1540, startPoint y: 19, endPoint x: 1510, endPoint y: 32, distance: 32.7
click at [1540, 19] on icon at bounding box center [1540, 23] width 14 height 12
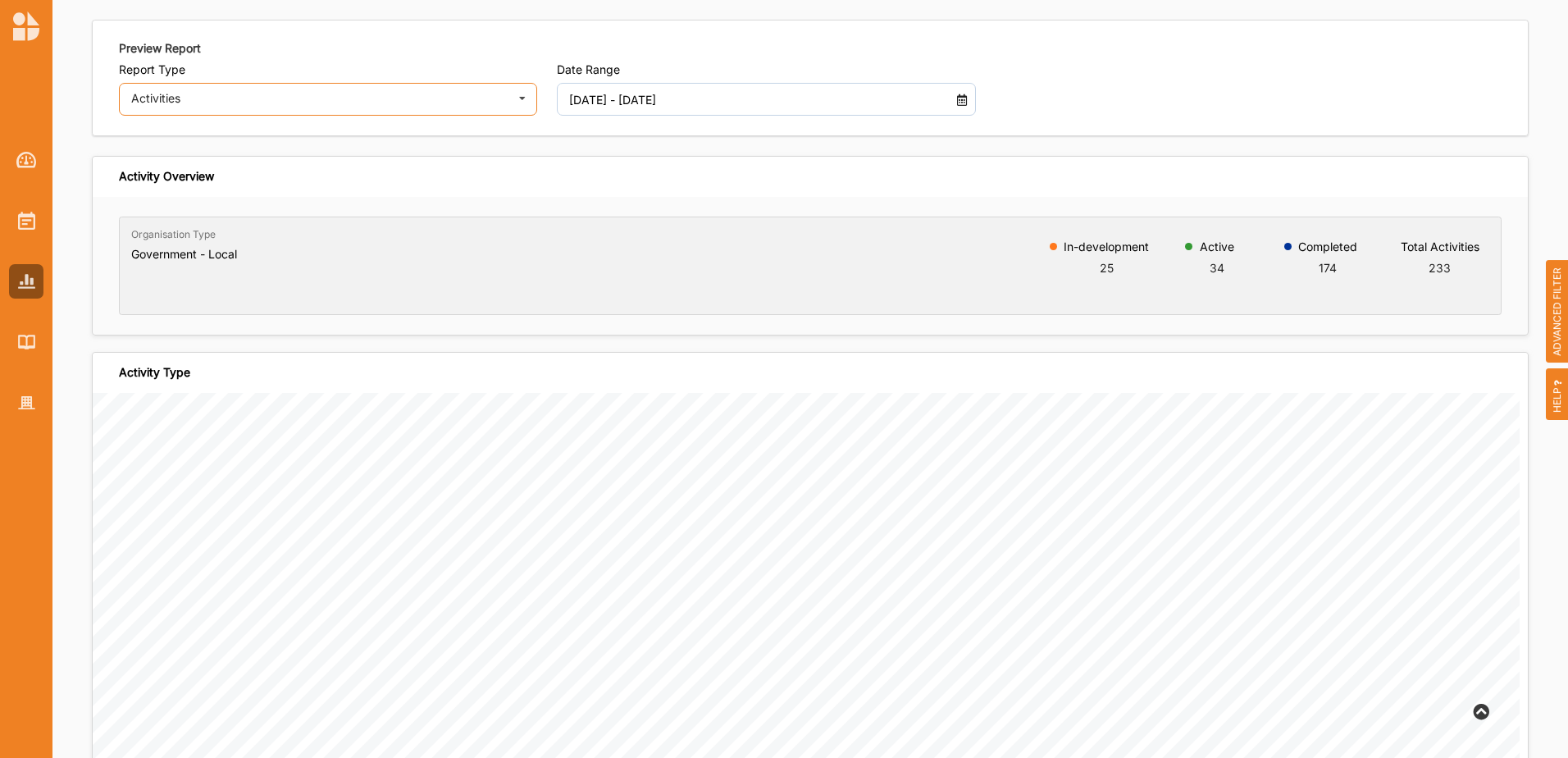
click at [206, 104] on div "Activities Activities Outcomes Inputs & Outputs Management Summary" at bounding box center [328, 100] width 418 height 33
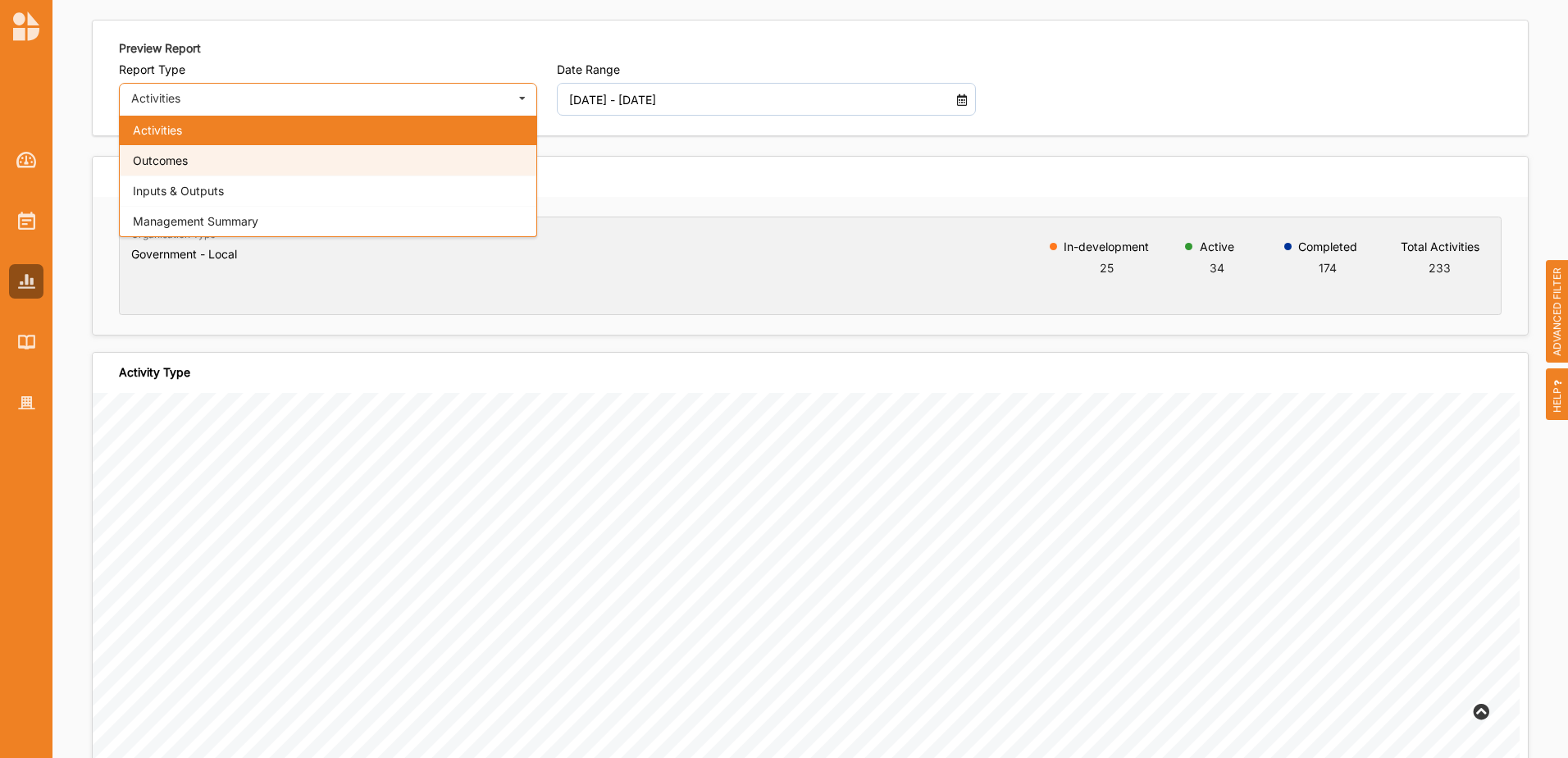
click at [249, 171] on div "Outcomes" at bounding box center [328, 160] width 417 height 30
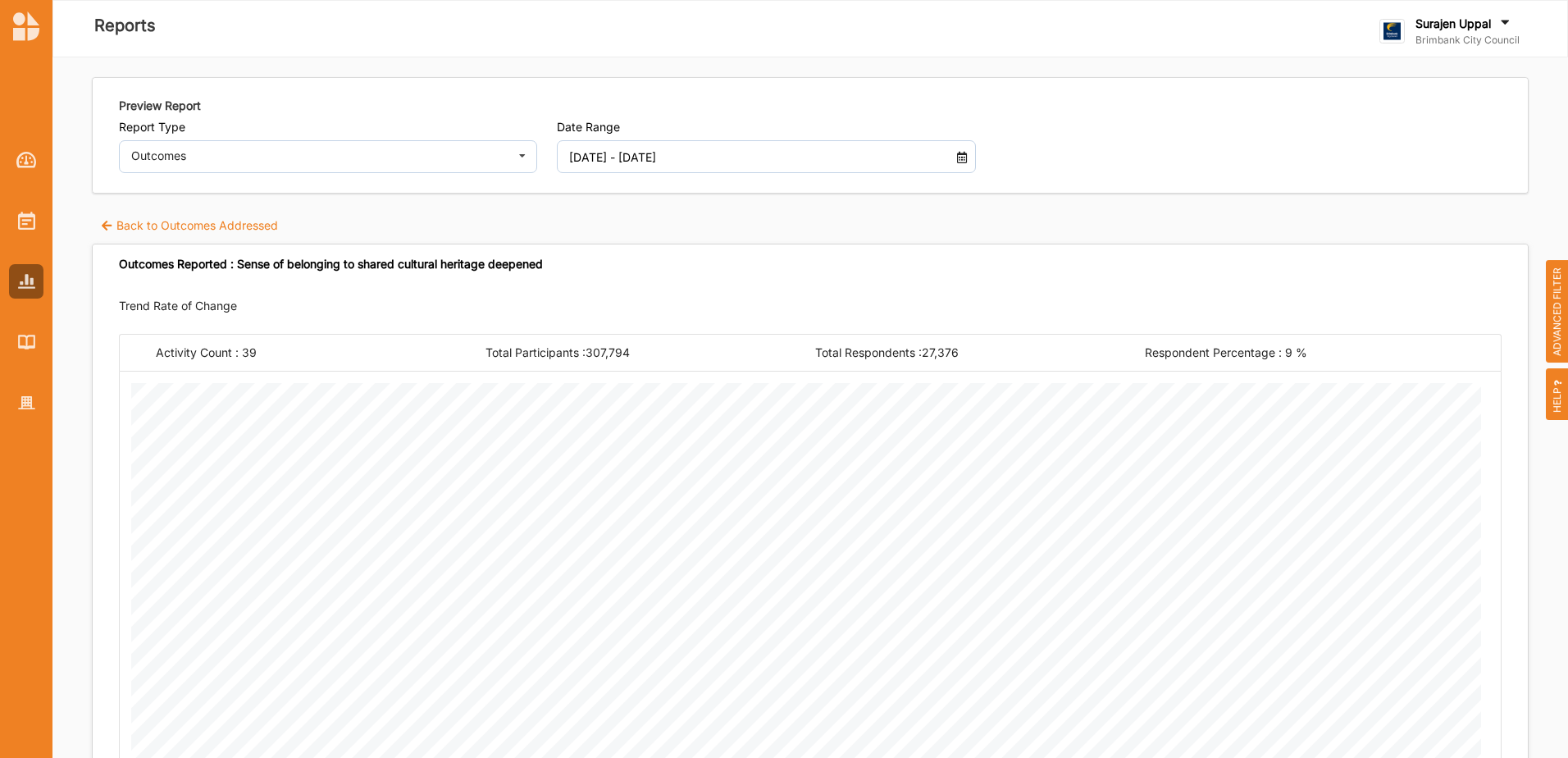
click at [159, 222] on label "Back to Outcomes Addressed" at bounding box center [189, 226] width 178 height 16
click at [201, 227] on label "Back to Outcomes Addressed" at bounding box center [189, 226] width 178 height 16
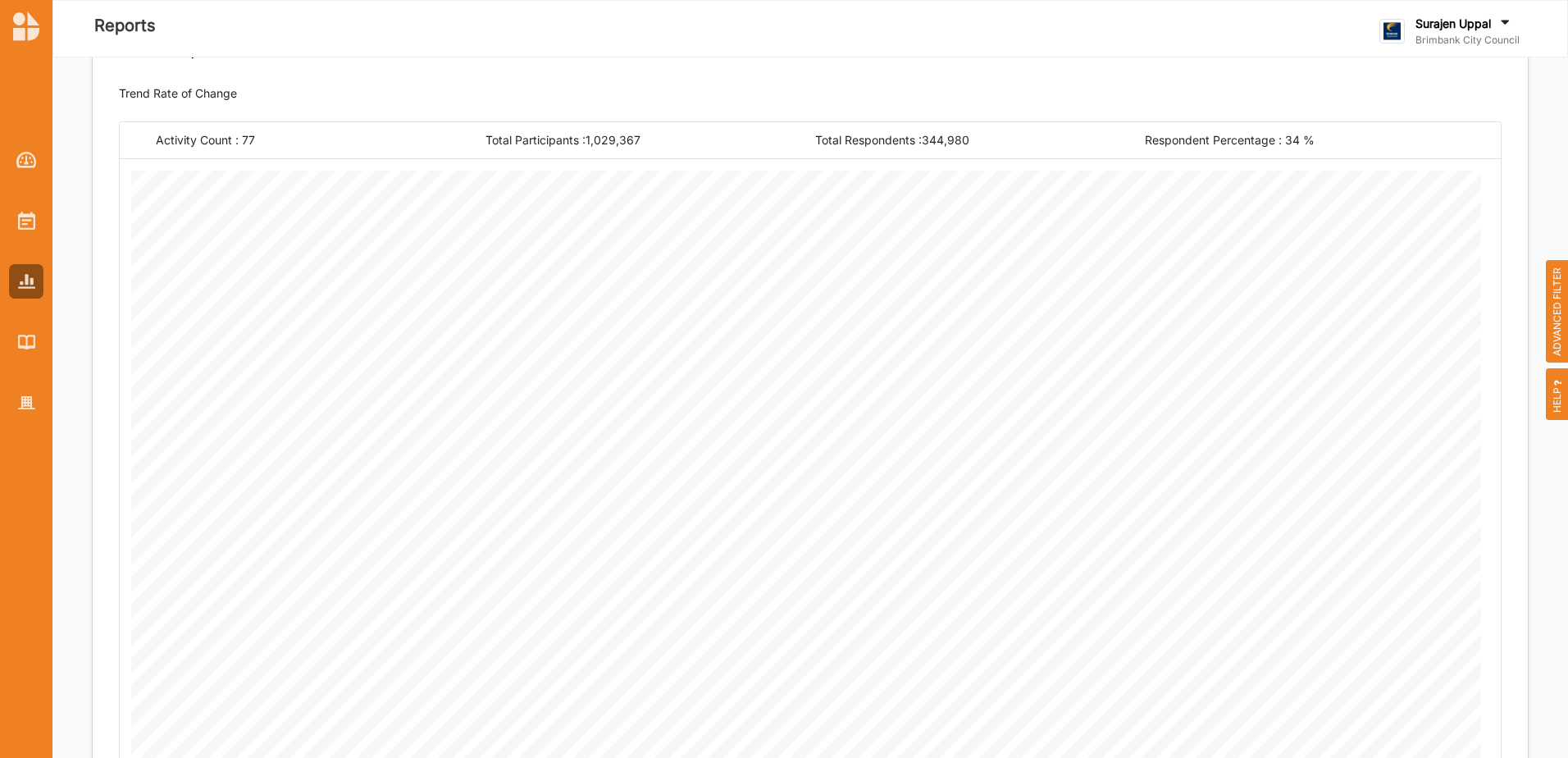
scroll to position [87, 0]
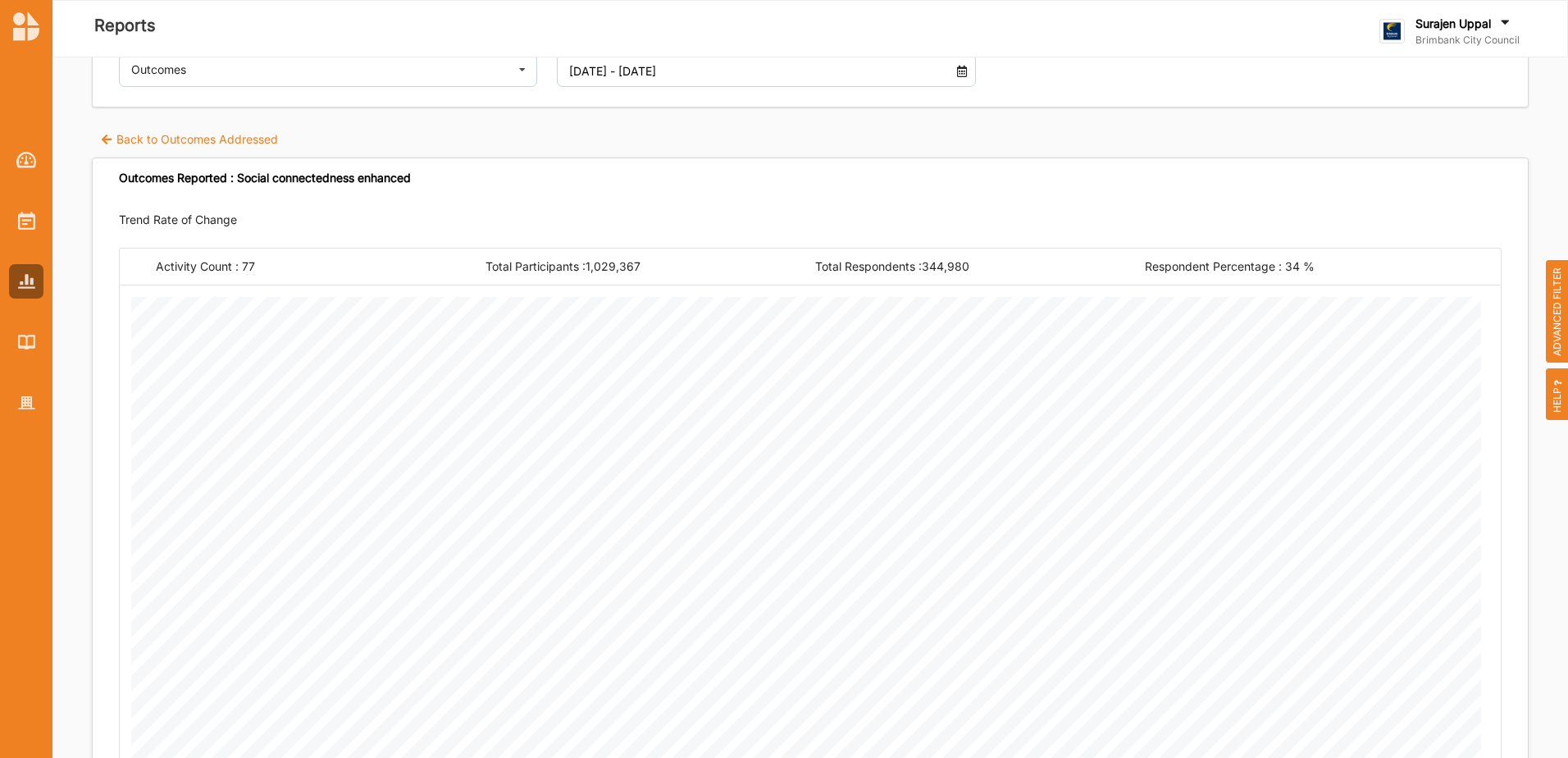
click at [167, 143] on label "Back to Outcomes Addressed" at bounding box center [189, 139] width 178 height 16
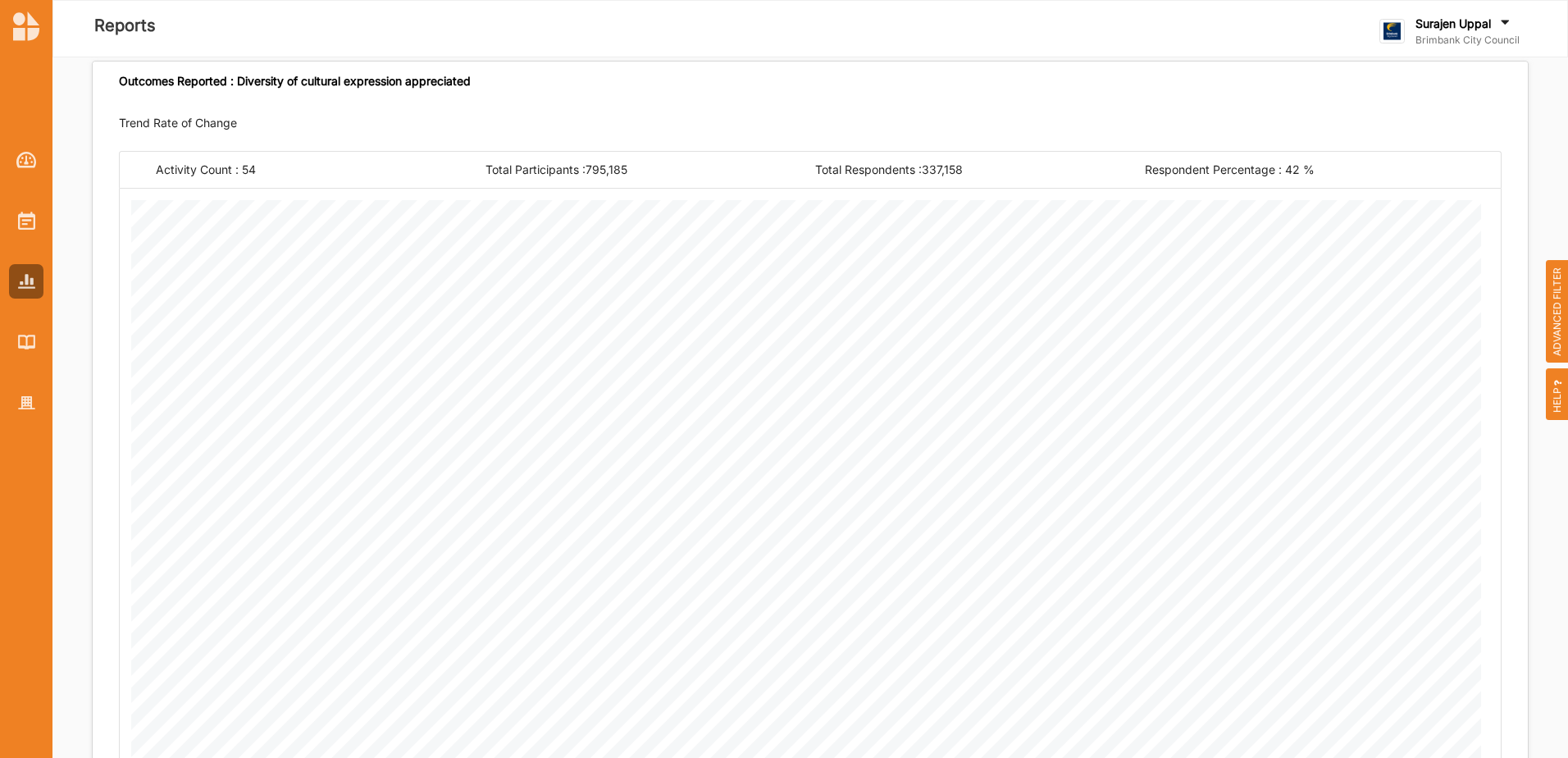
scroll to position [8, 0]
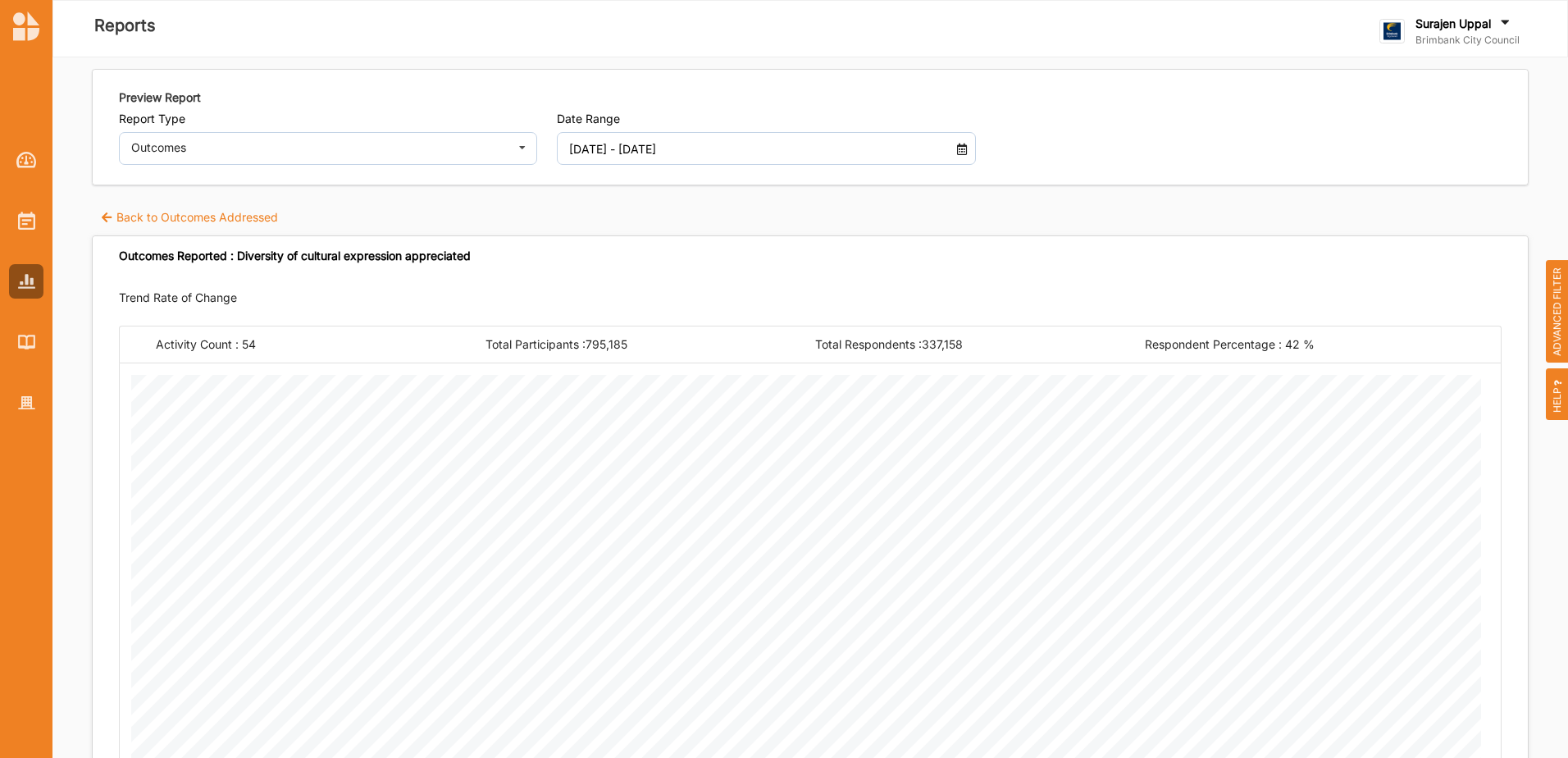
click at [161, 214] on label "Back to Outcomes Addressed" at bounding box center [189, 218] width 178 height 16
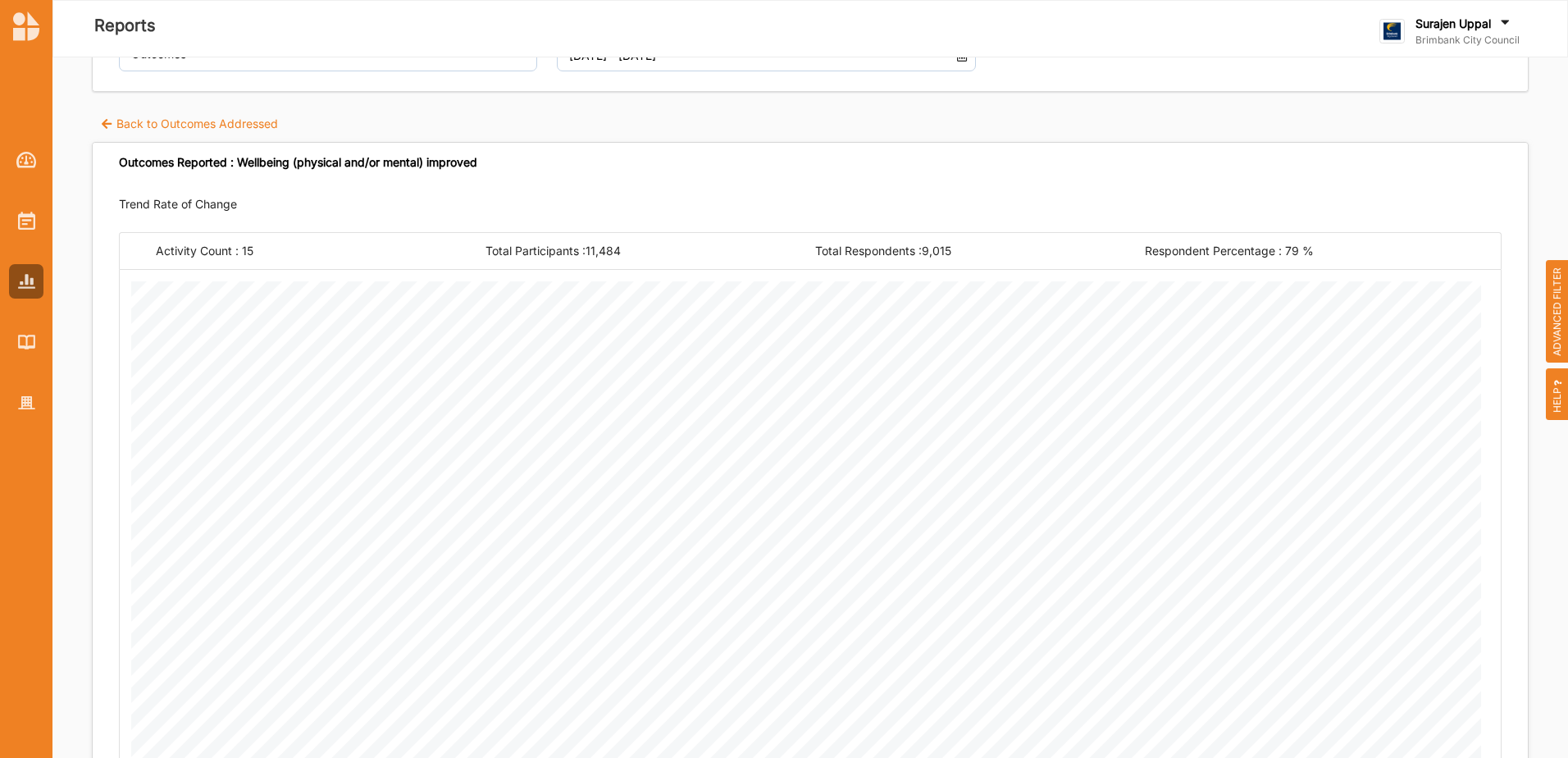
scroll to position [0, 0]
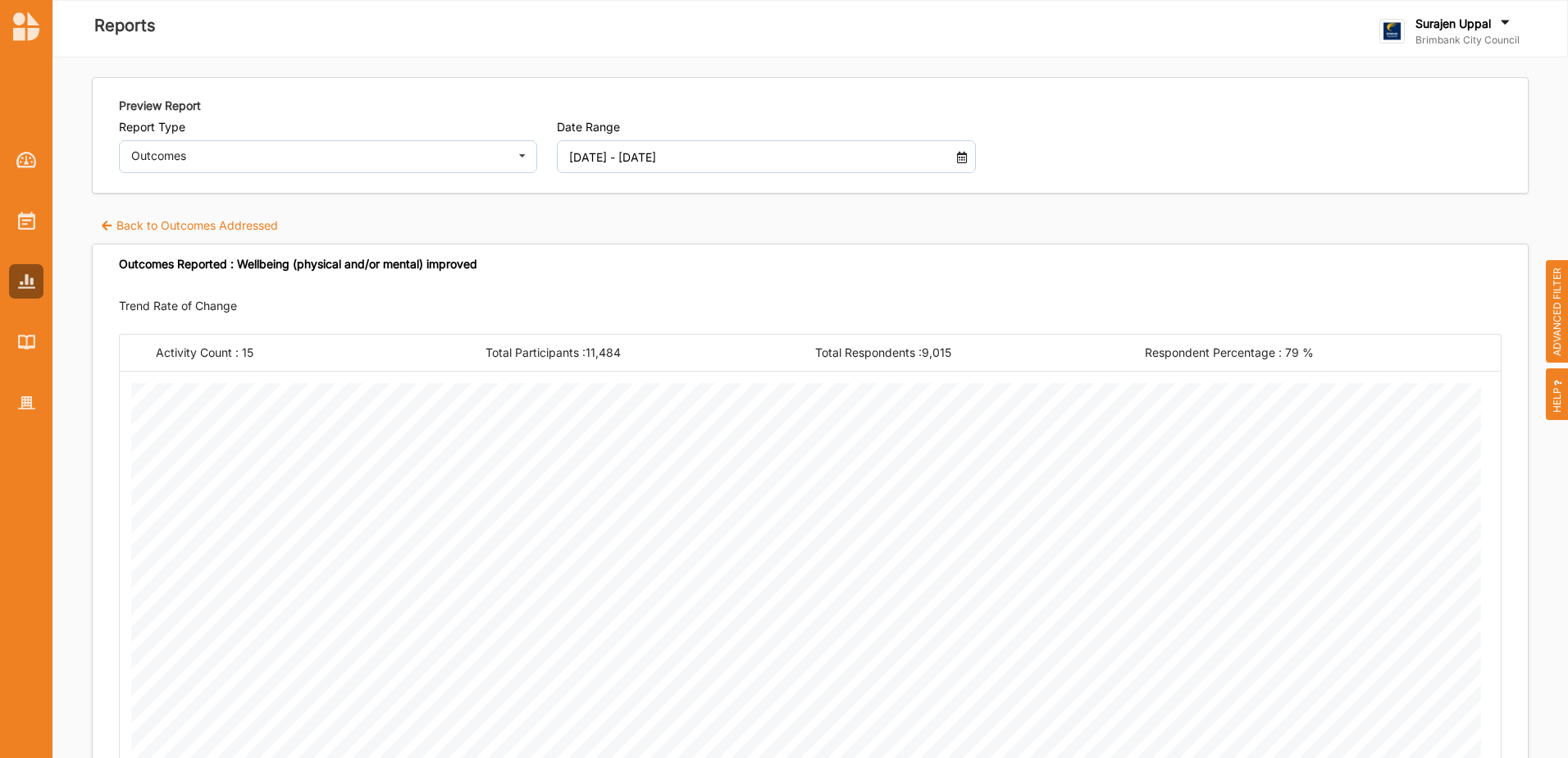
click at [158, 227] on label "Back to Outcomes Addressed" at bounding box center [189, 226] width 178 height 16
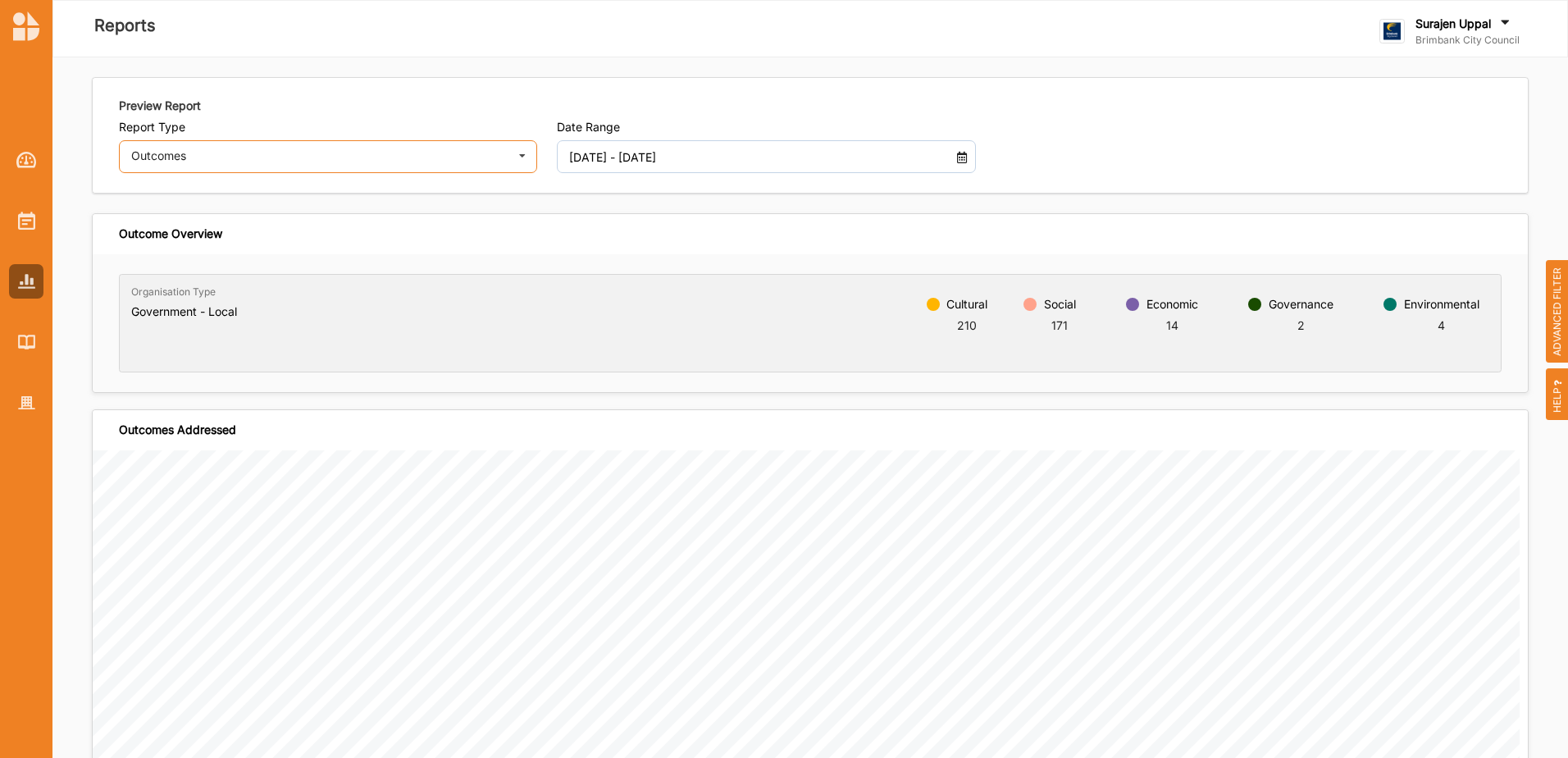
click at [175, 143] on div "Outcomes Activities Outcomes Inputs & Outputs Management Summary" at bounding box center [328, 157] width 418 height 33
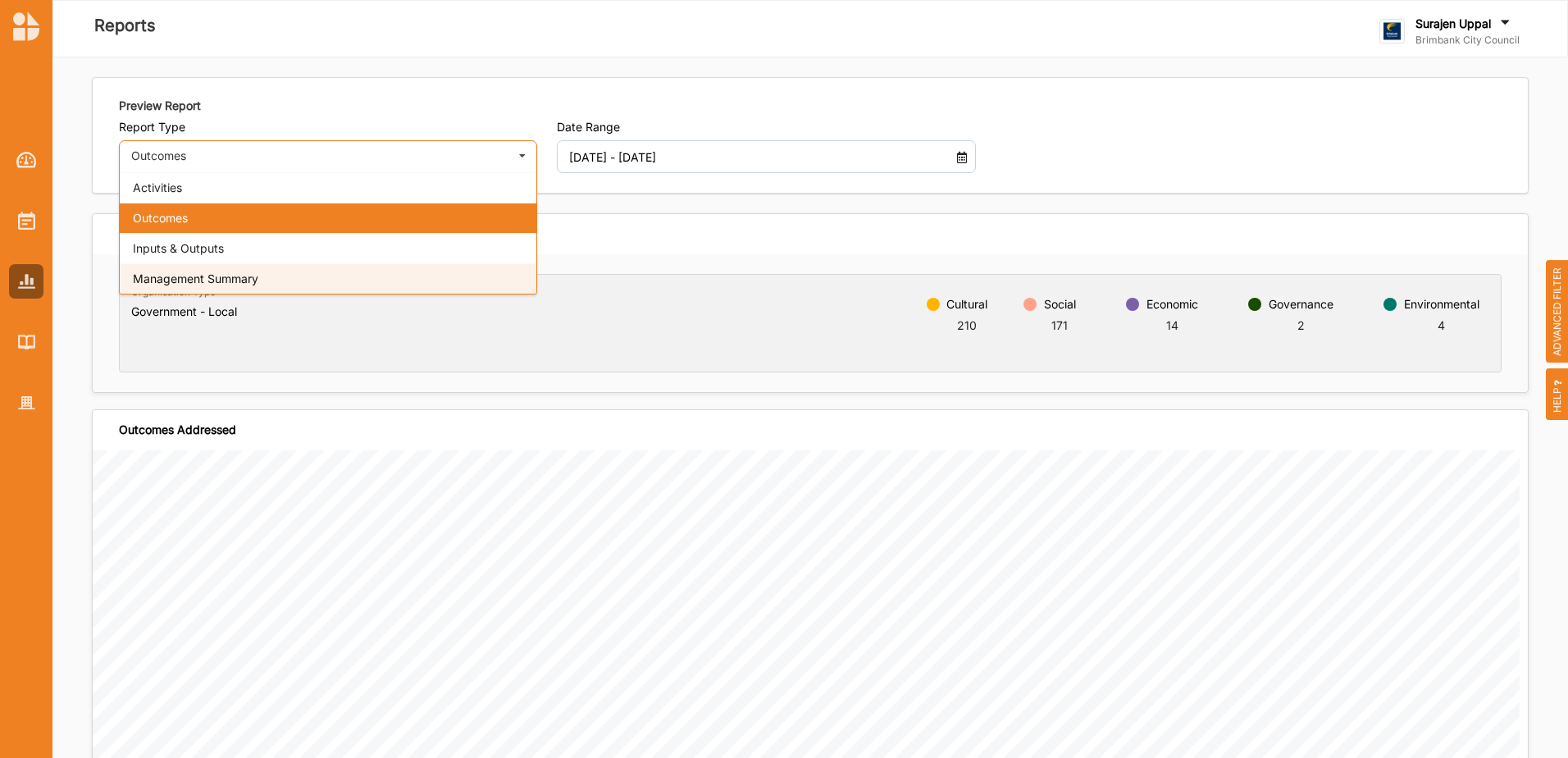
click at [183, 278] on span "Management Summary" at bounding box center [195, 278] width 125 height 14
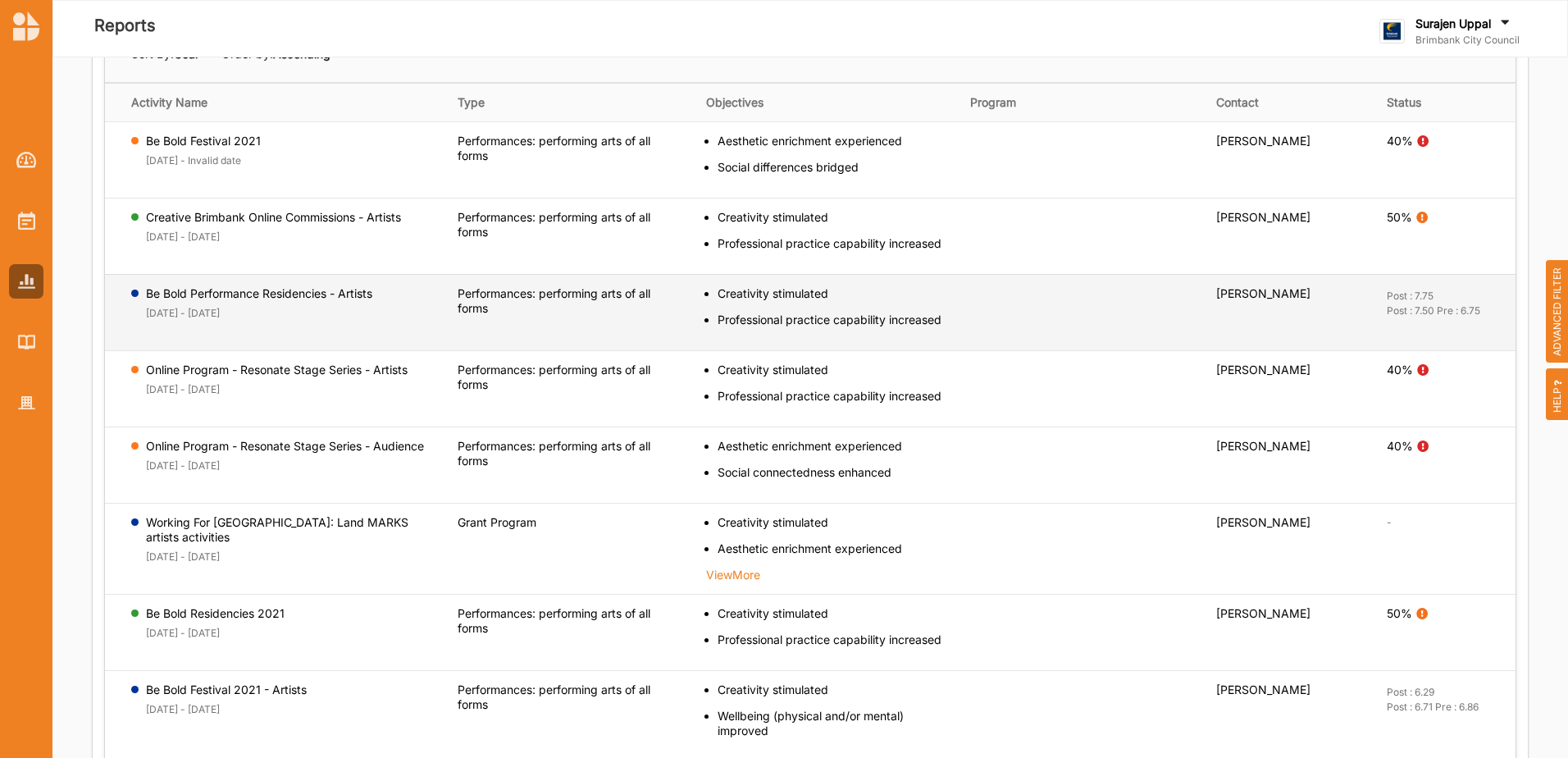
scroll to position [492, 0]
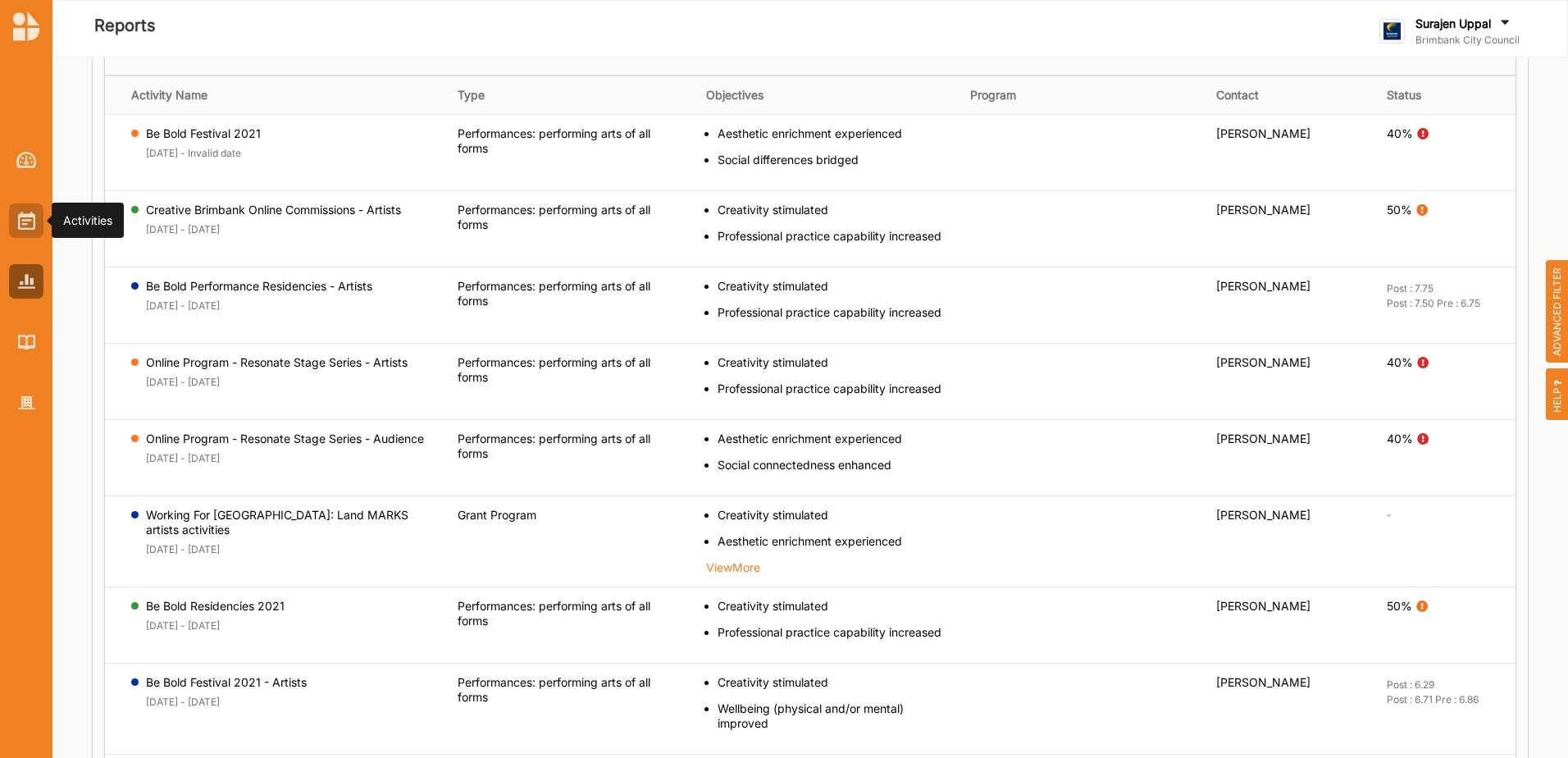
click at [26, 224] on img at bounding box center [26, 221] width 17 height 18
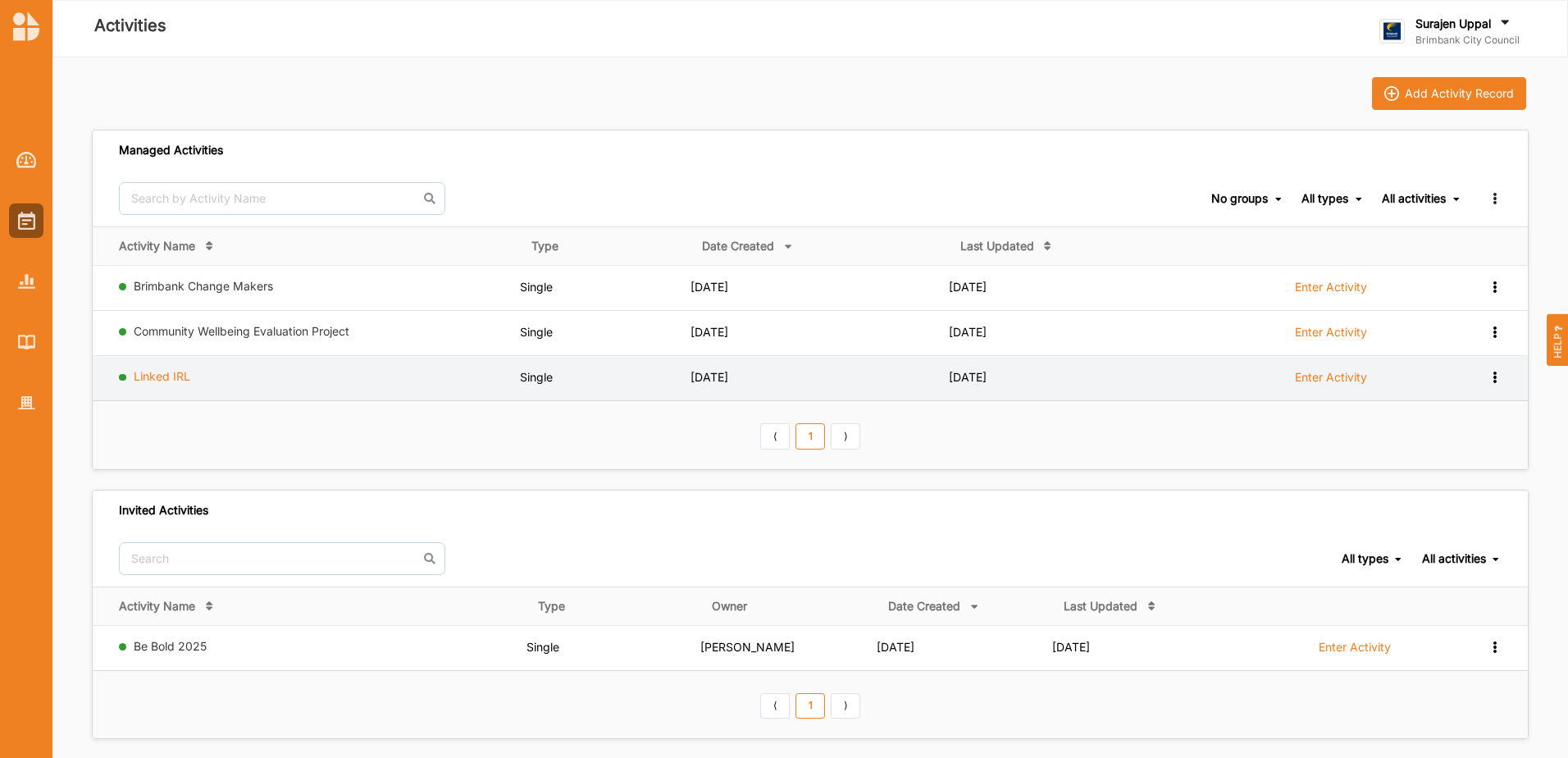
click at [179, 379] on link "Linked IRL" at bounding box center [161, 376] width 57 height 14
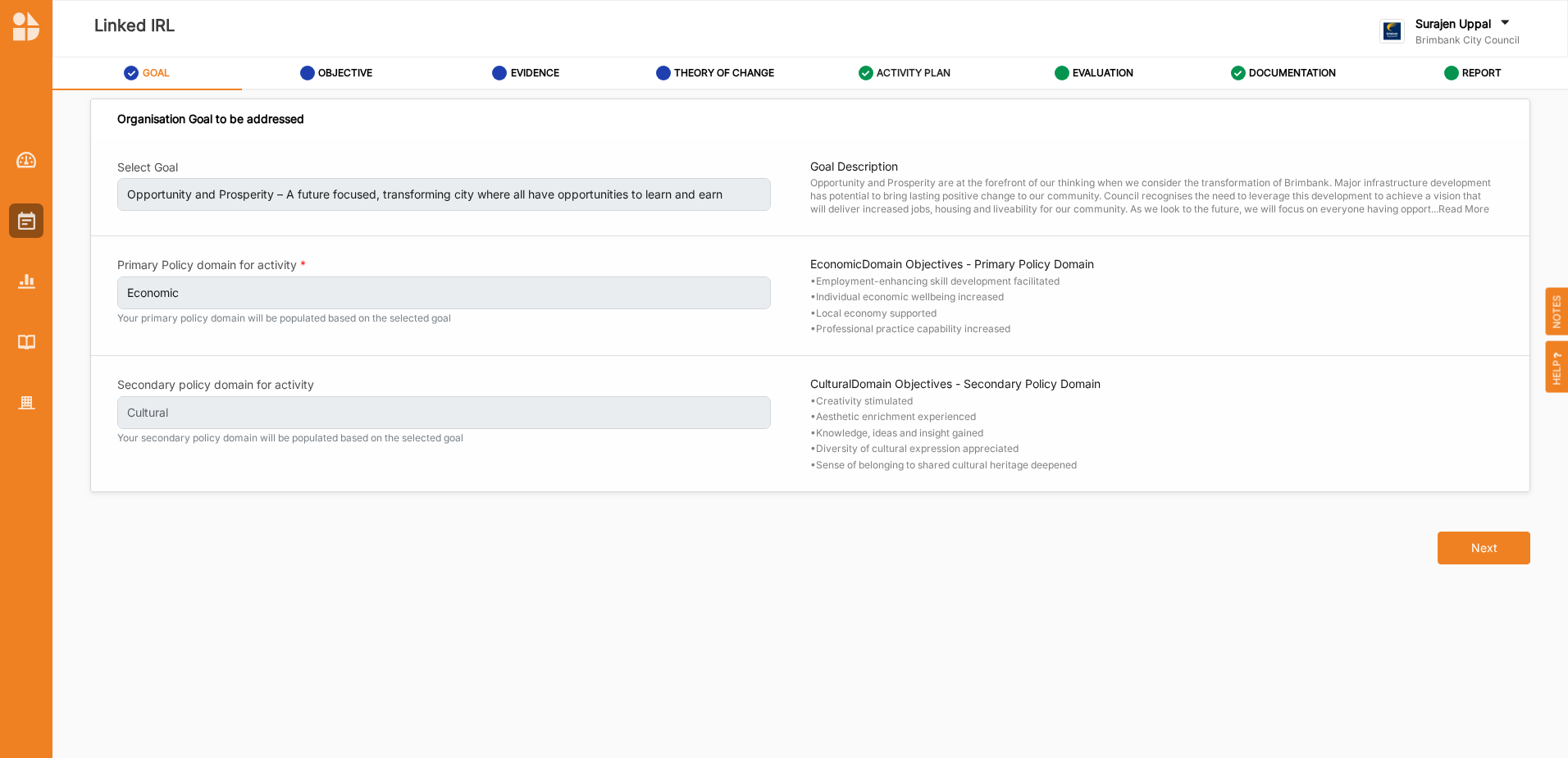
click at [919, 73] on label "ACTIVITY PLAN" at bounding box center [913, 73] width 74 height 13
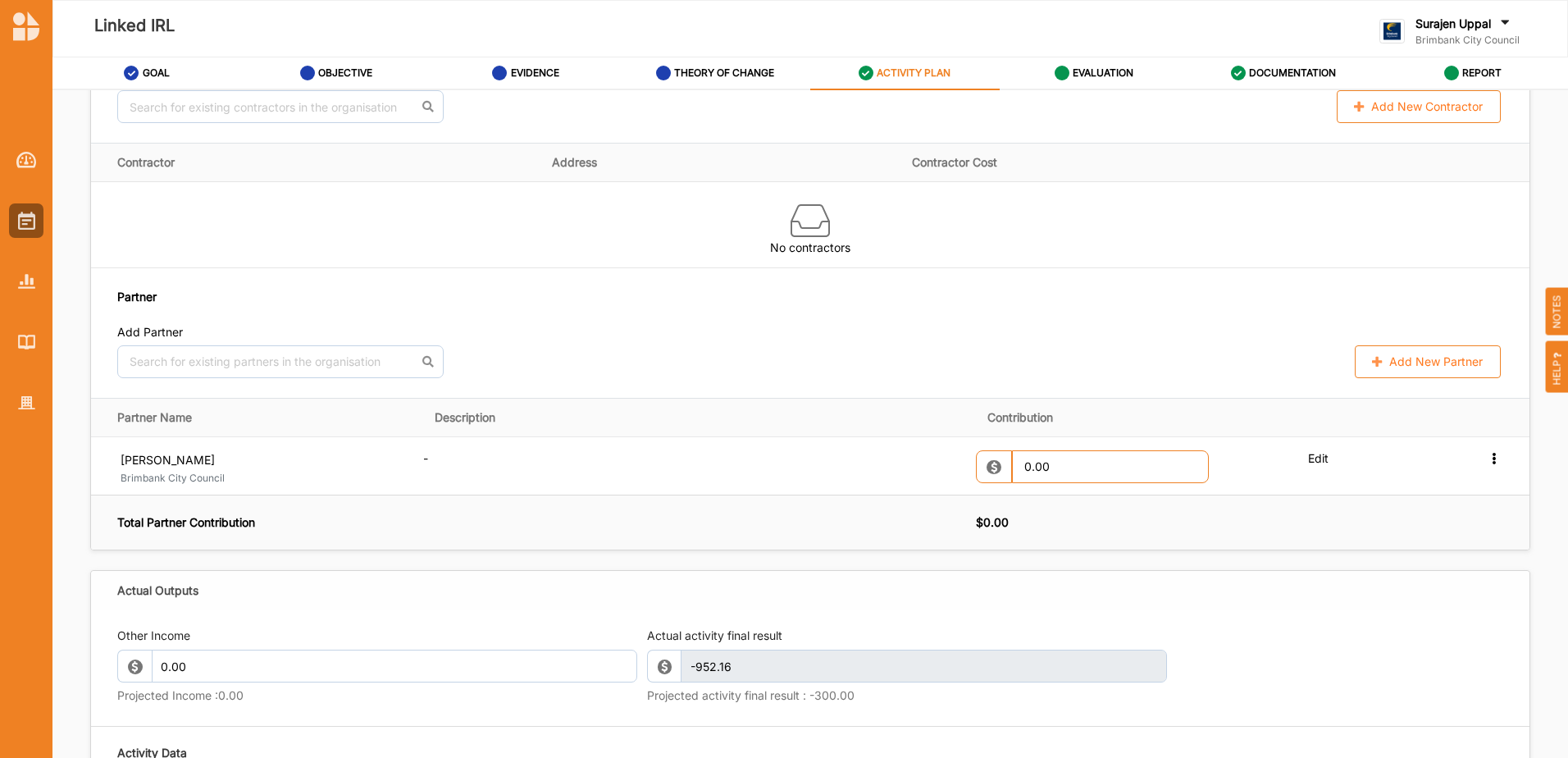
scroll to position [1395, 0]
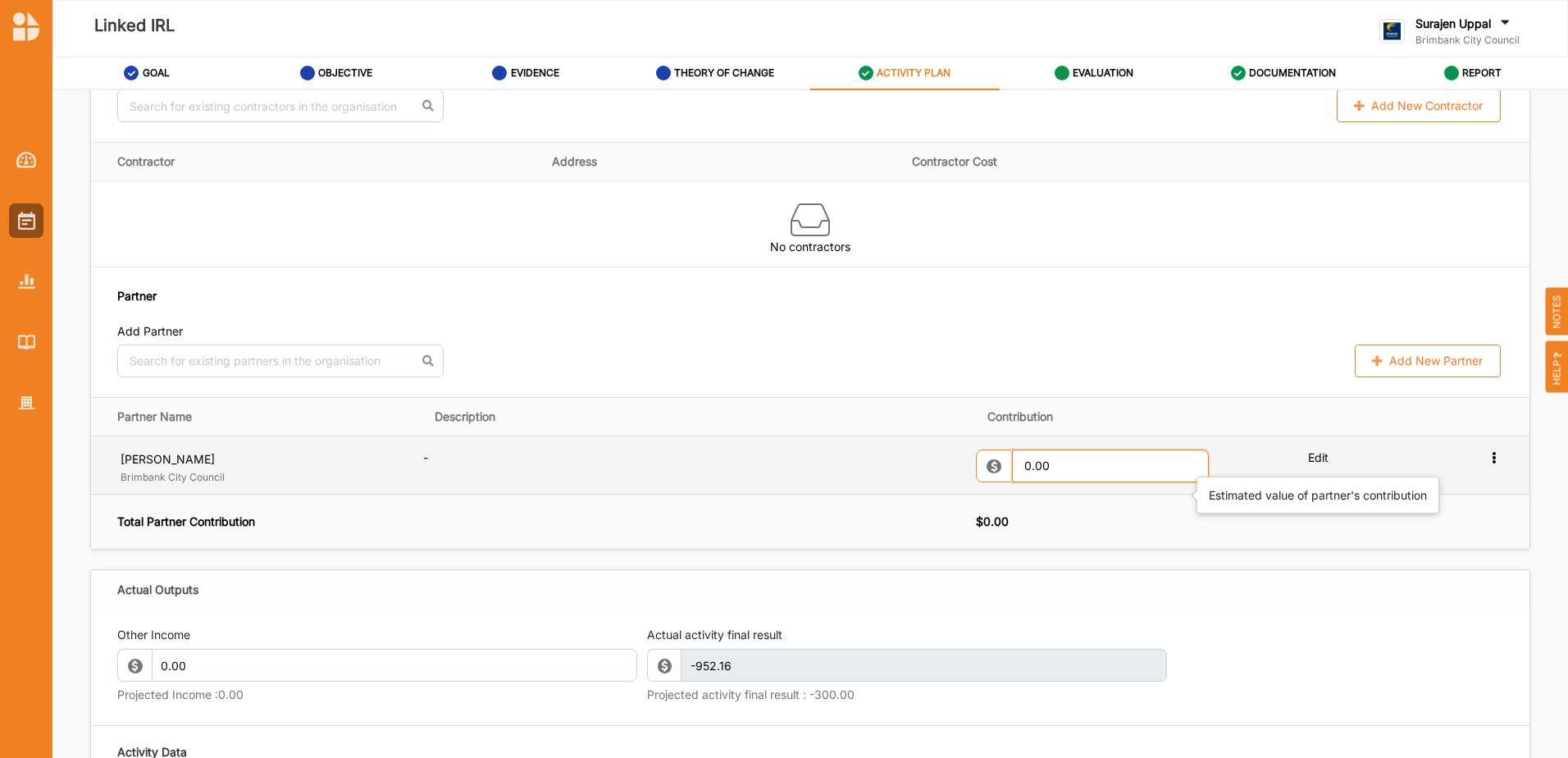
click at [1079, 482] on input "0.00" at bounding box center [1110, 466] width 197 height 33
click at [1490, 462] on icon at bounding box center [1493, 456] width 14 height 12
click at [1344, 523] on label "Remove" at bounding box center [1362, 513] width 52 height 20
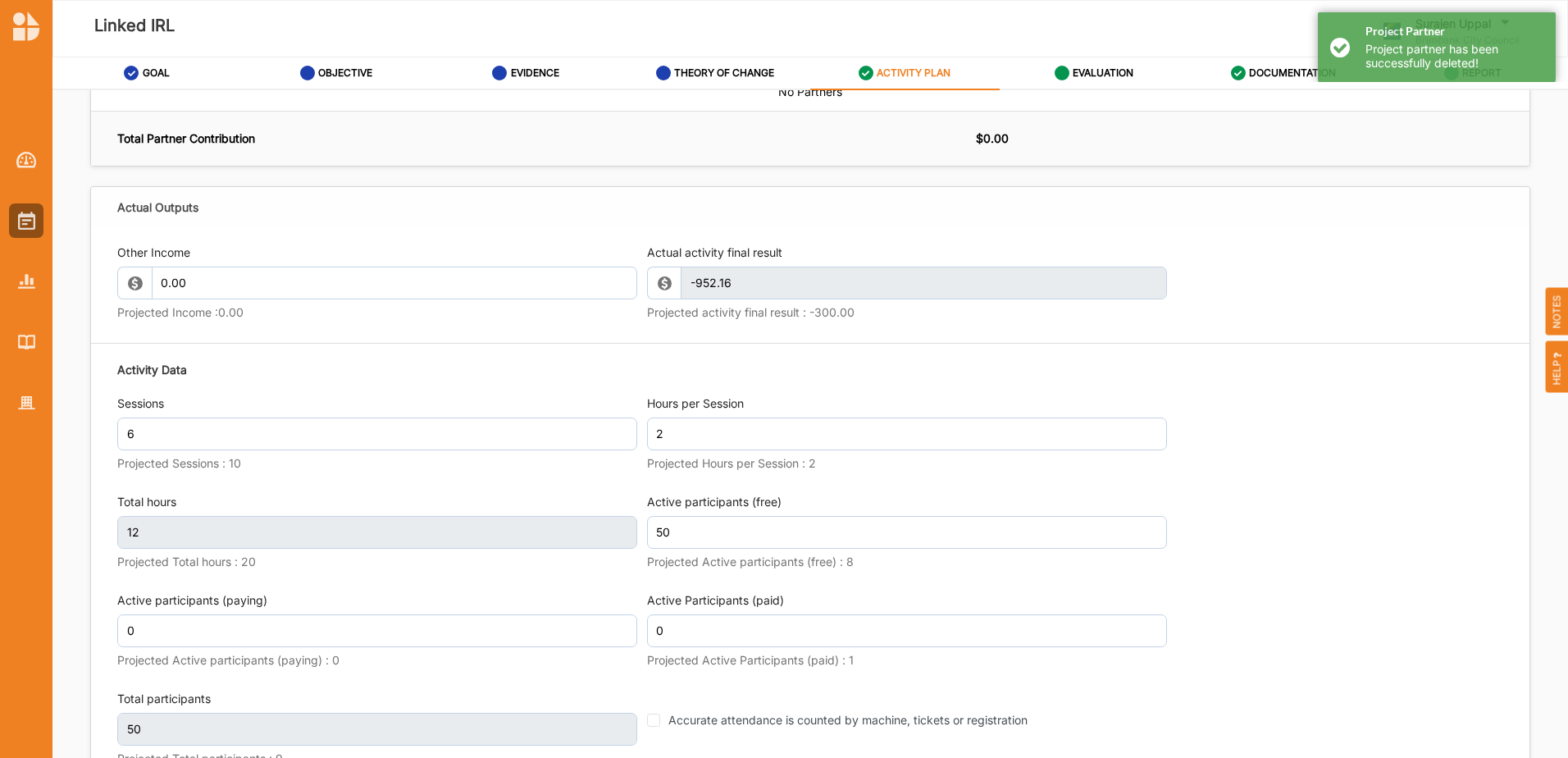
scroll to position [1969, 0]
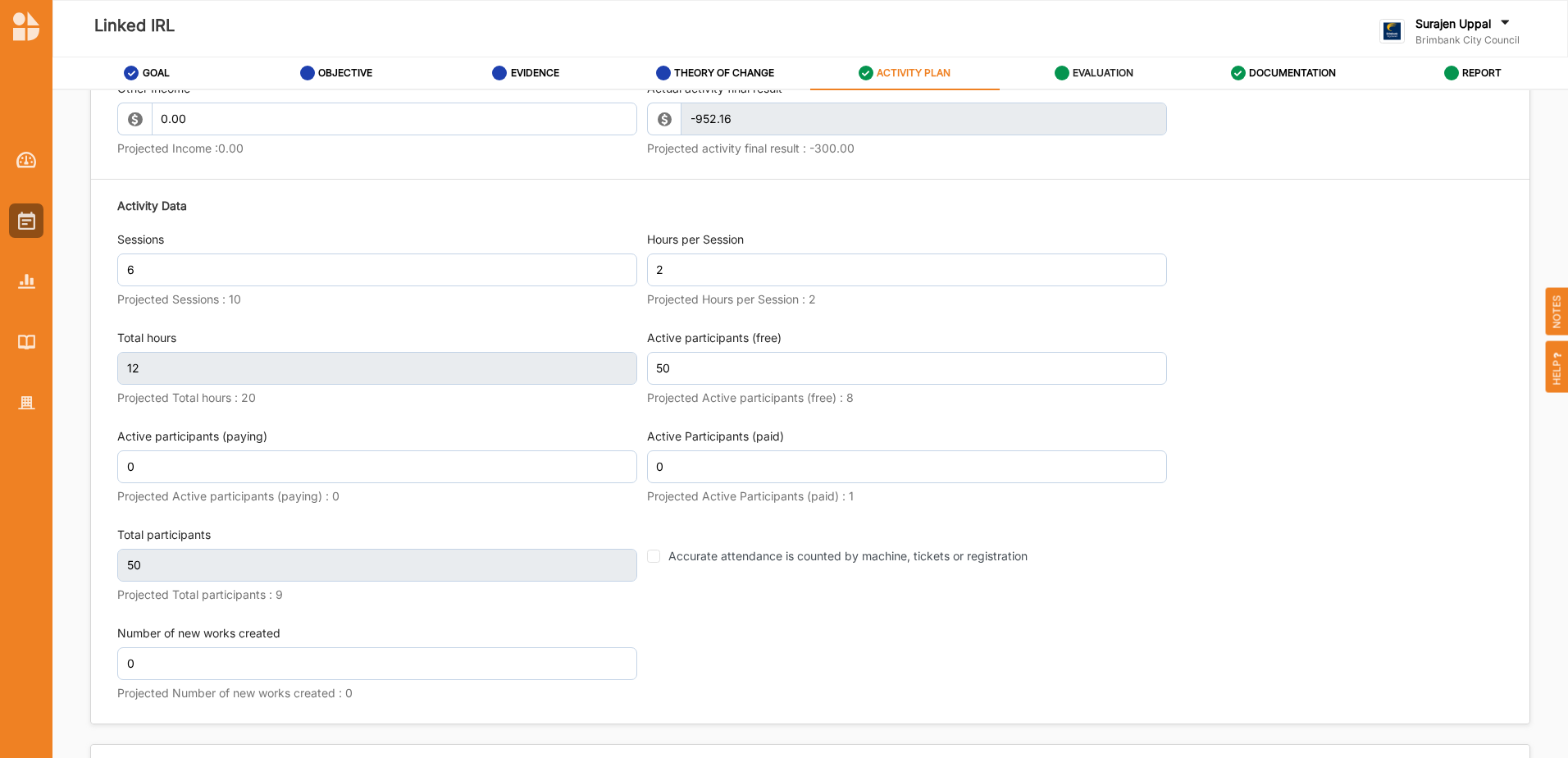
drag, startPoint x: 1108, startPoint y: 68, endPoint x: 1128, endPoint y: 90, distance: 29.7
click at [1110, 74] on label "EVALUATION" at bounding box center [1103, 73] width 61 height 13
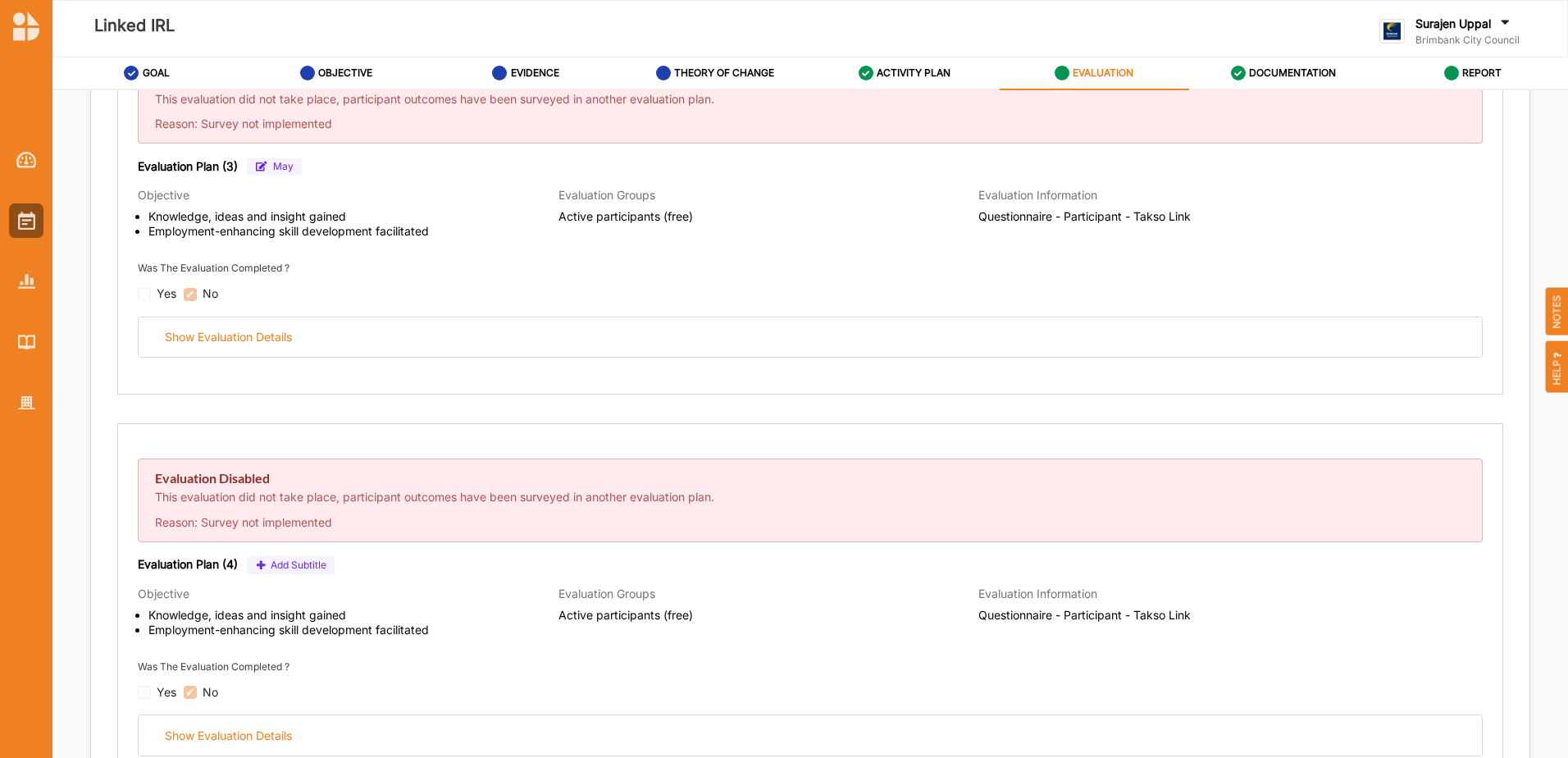
scroll to position [738, 0]
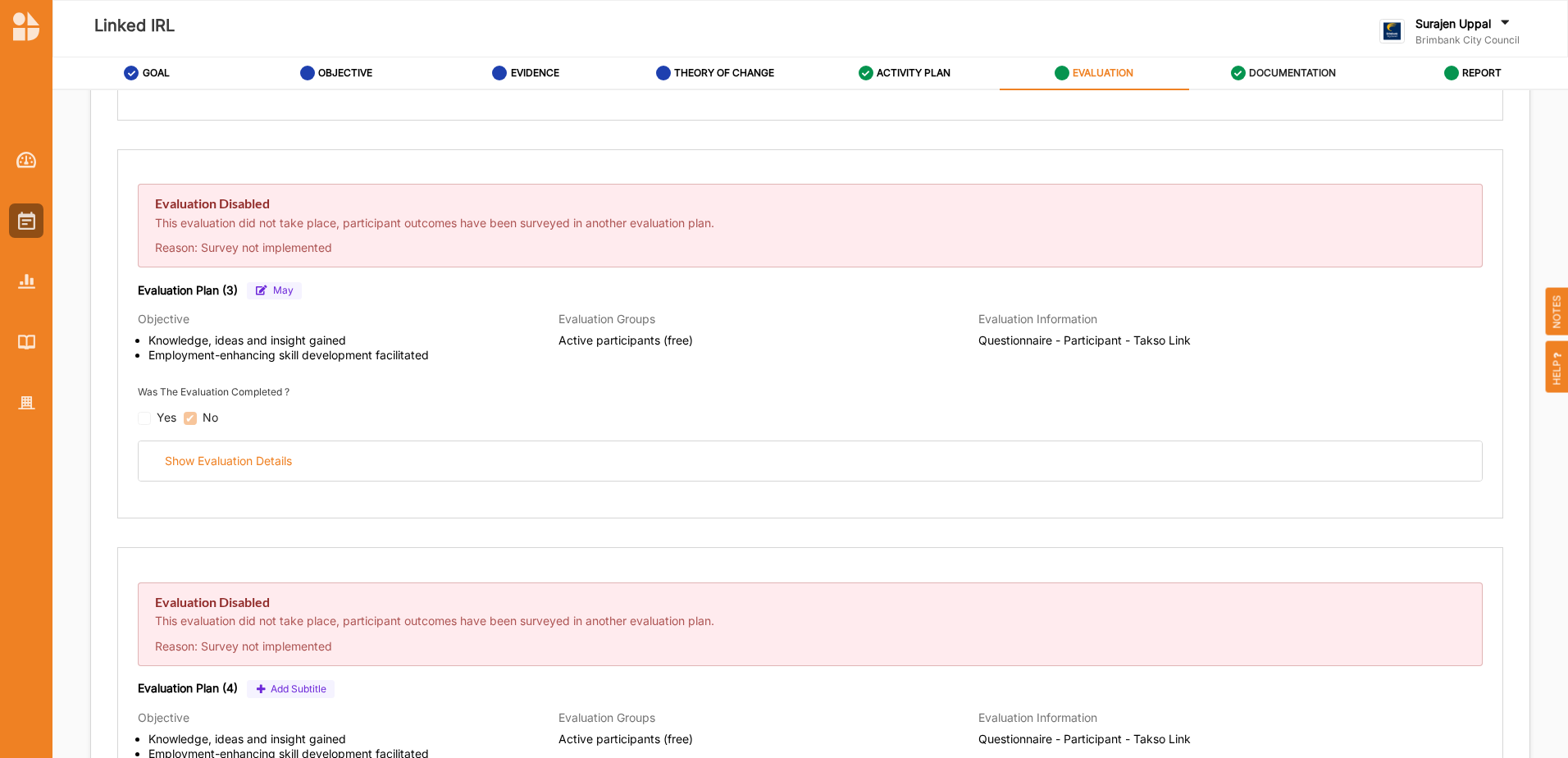
click at [1262, 73] on label "DOCUMENTATION" at bounding box center [1292, 73] width 87 height 13
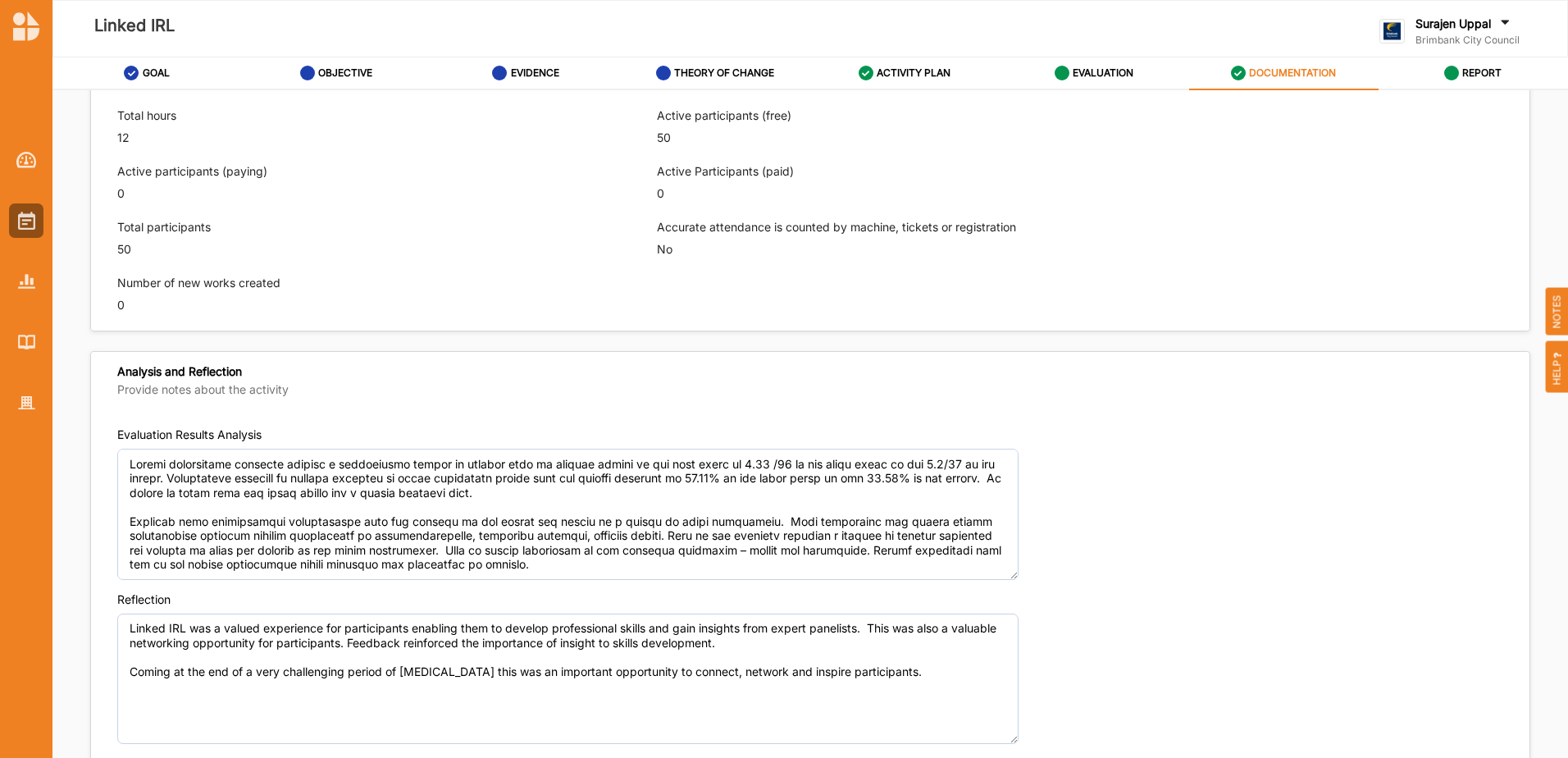
scroll to position [902, 0]
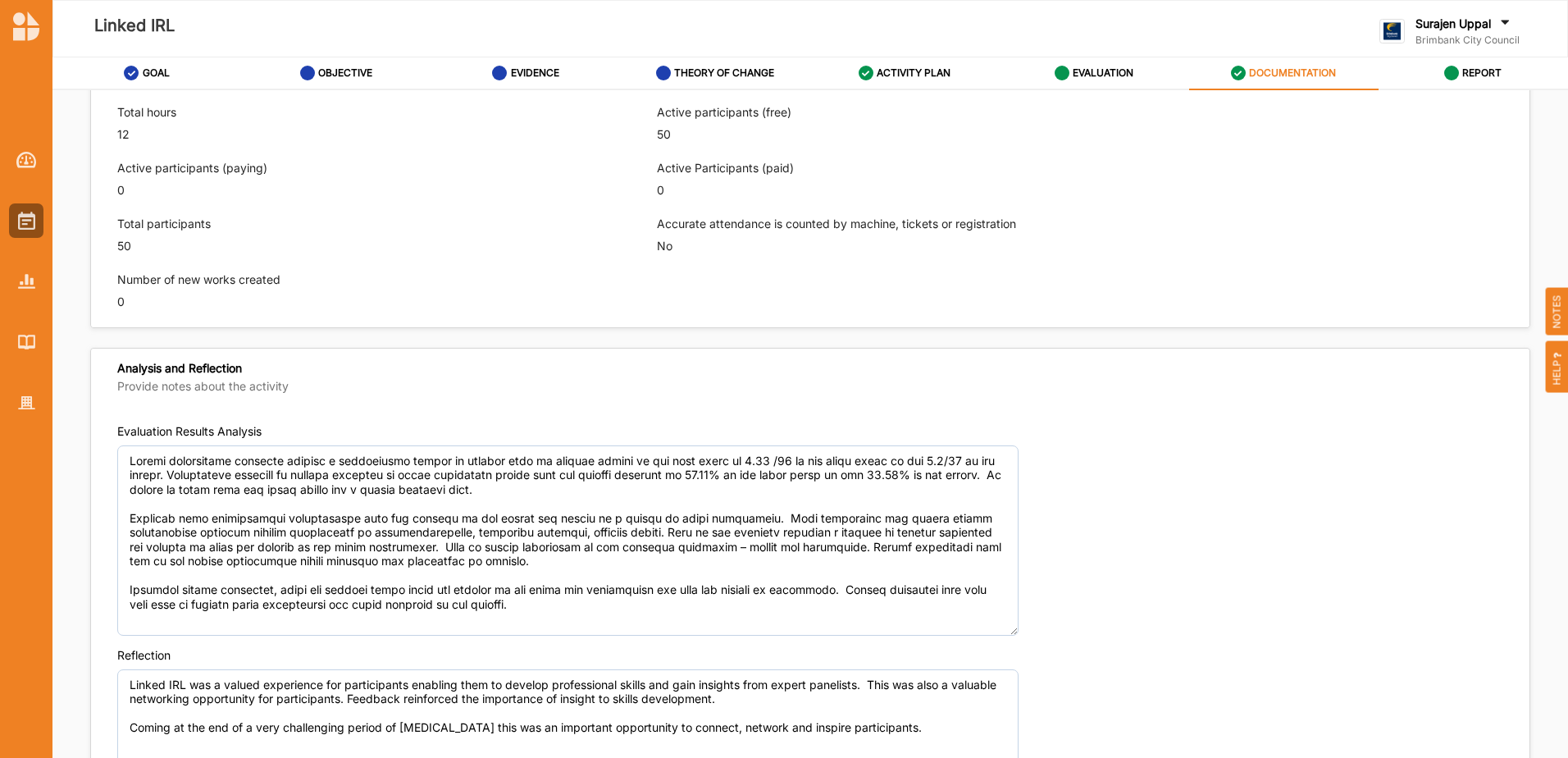
drag, startPoint x: 1010, startPoint y: 568, endPoint x: 1013, endPoint y: 628, distance: 60.1
click at [1013, 628] on div "Evaluation Results Analysis" at bounding box center [810, 530] width 1386 height 213
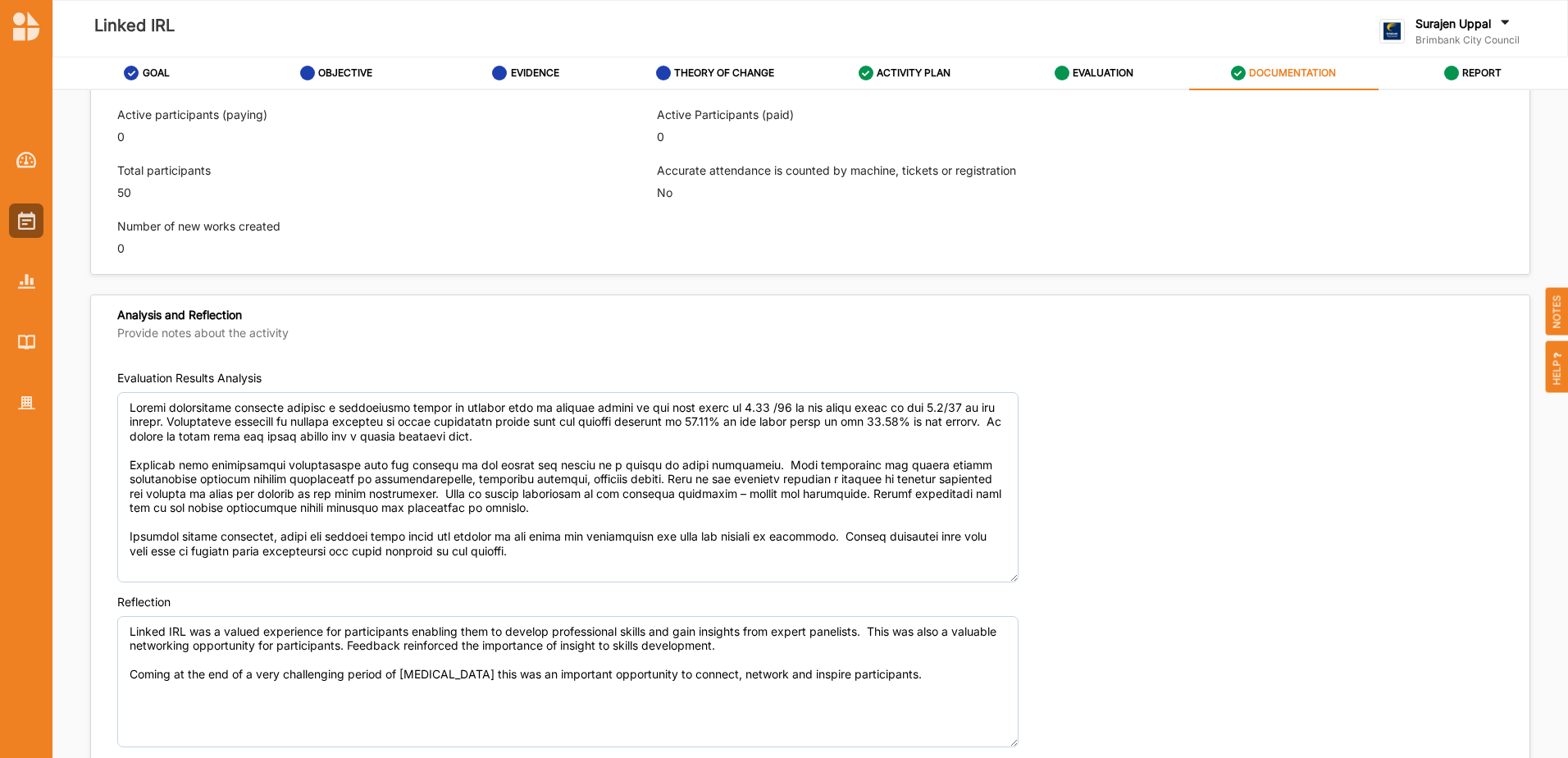
scroll to position [985, 0]
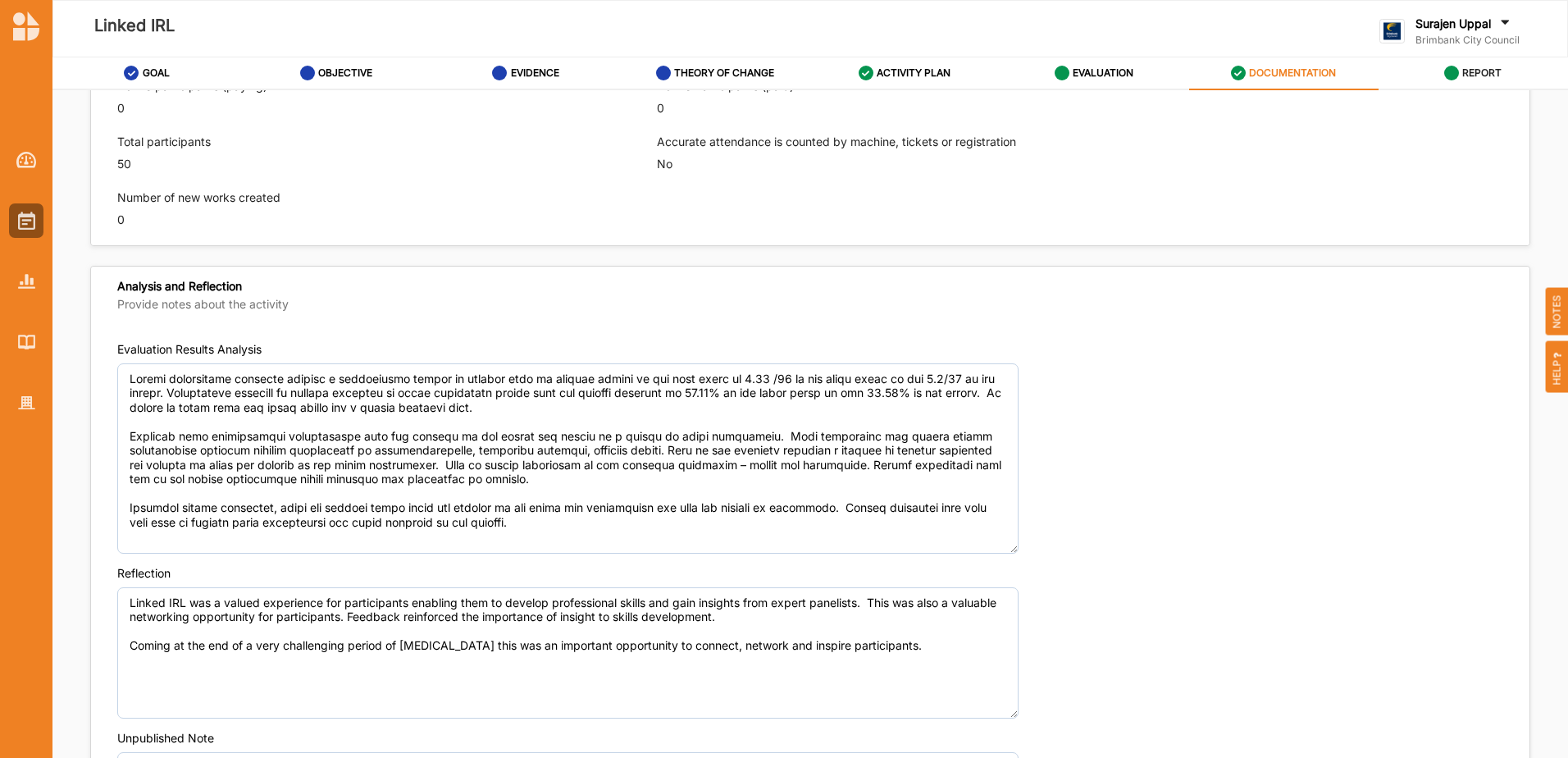
click at [1482, 72] on label "REPORT" at bounding box center [1482, 73] width 40 height 13
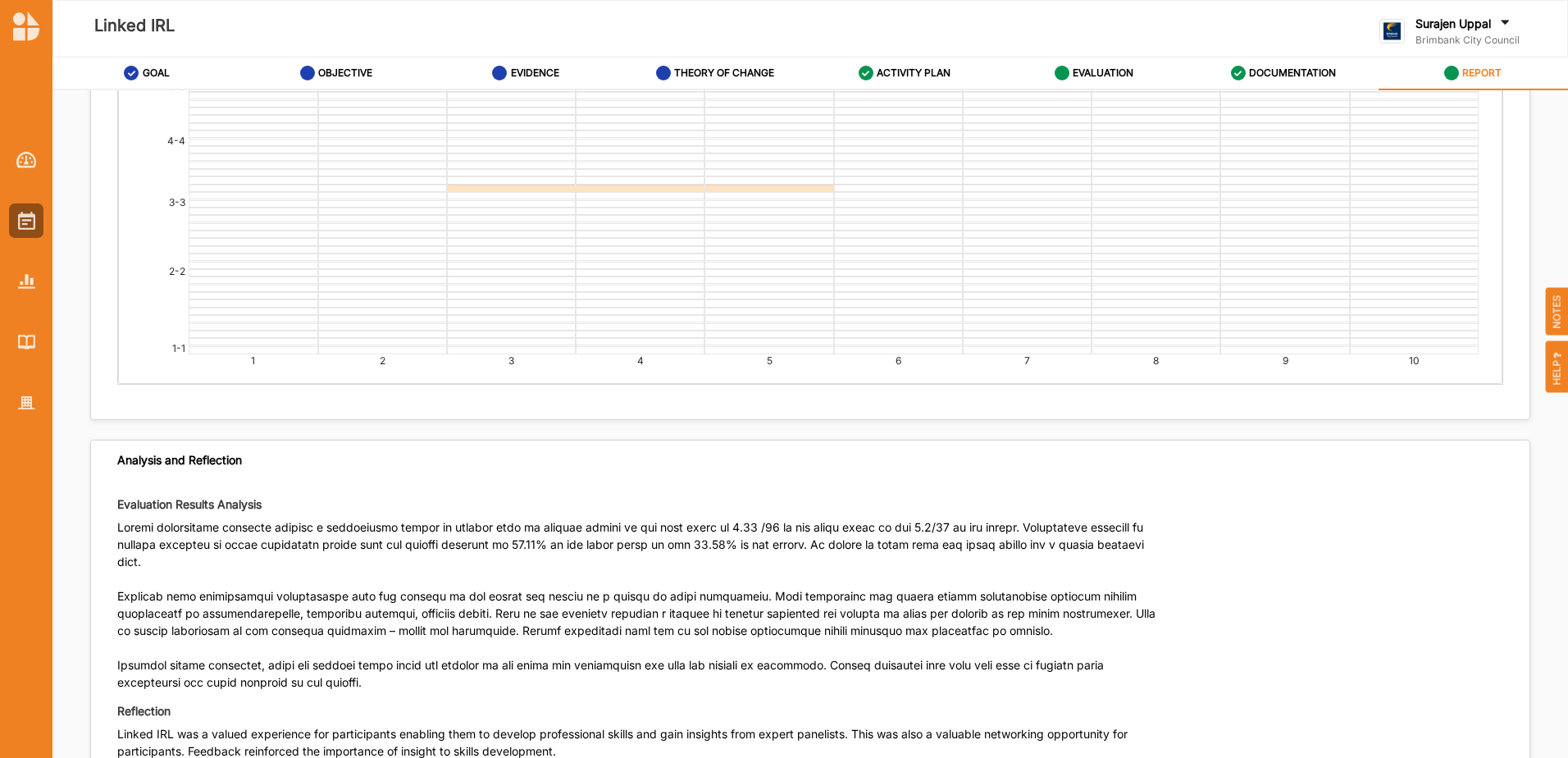
scroll to position [5991, 0]
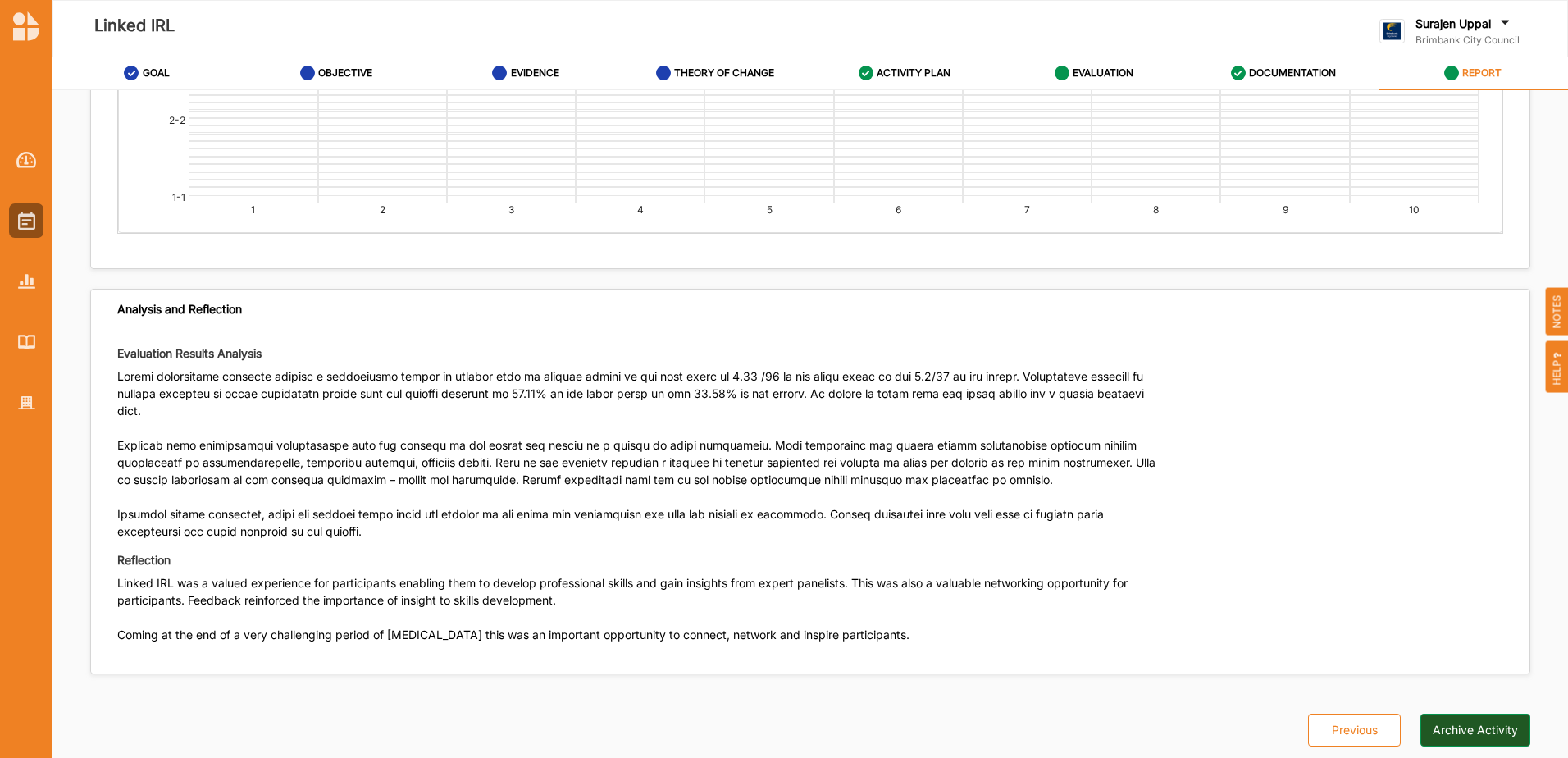
click at [1459, 729] on button "Archive Activity" at bounding box center [1475, 730] width 110 height 33
click at [40, 232] on div at bounding box center [26, 221] width 35 height 35
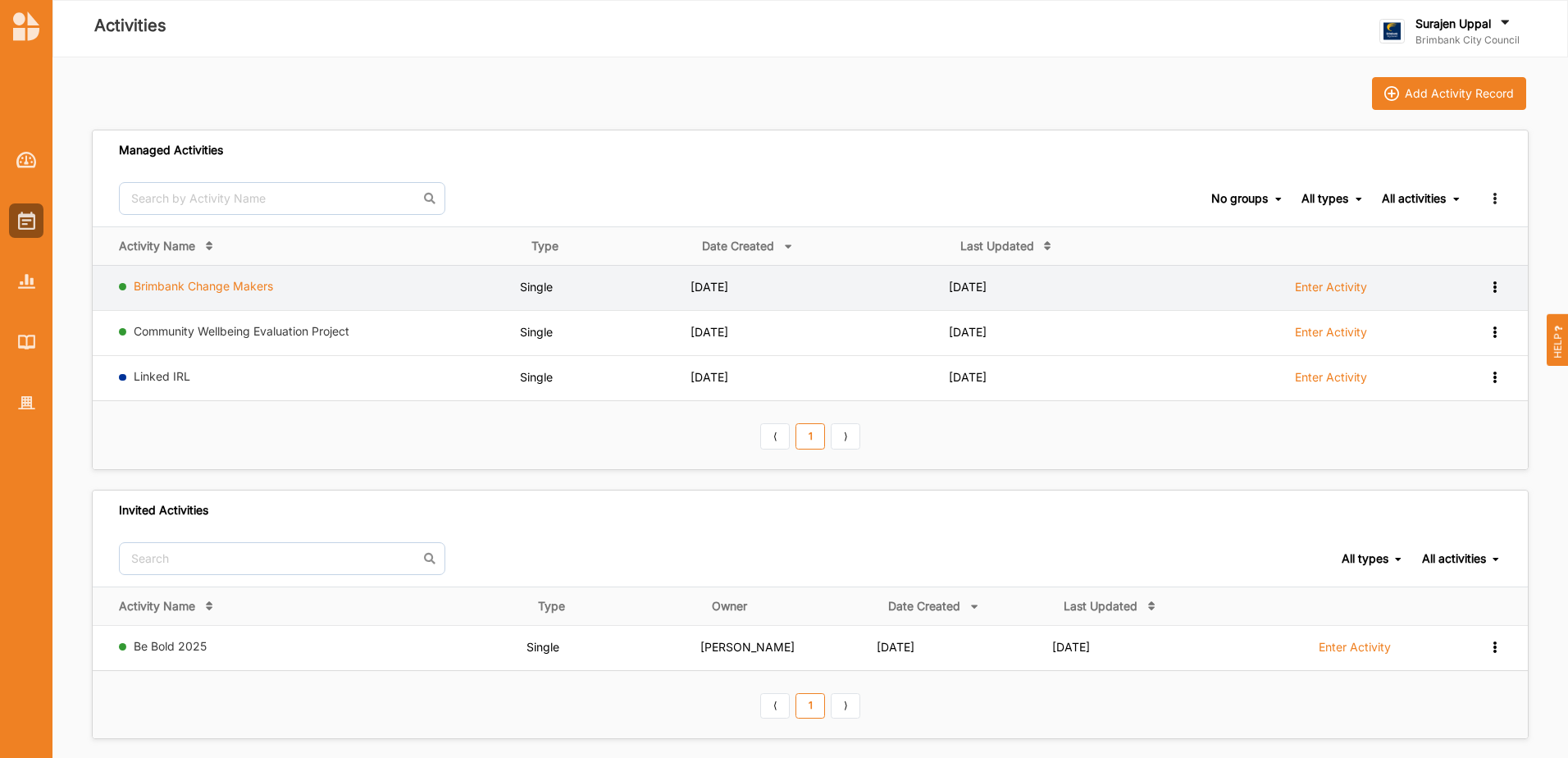
click at [217, 291] on link "Brimbank Change Makers" at bounding box center [203, 286] width 139 height 14
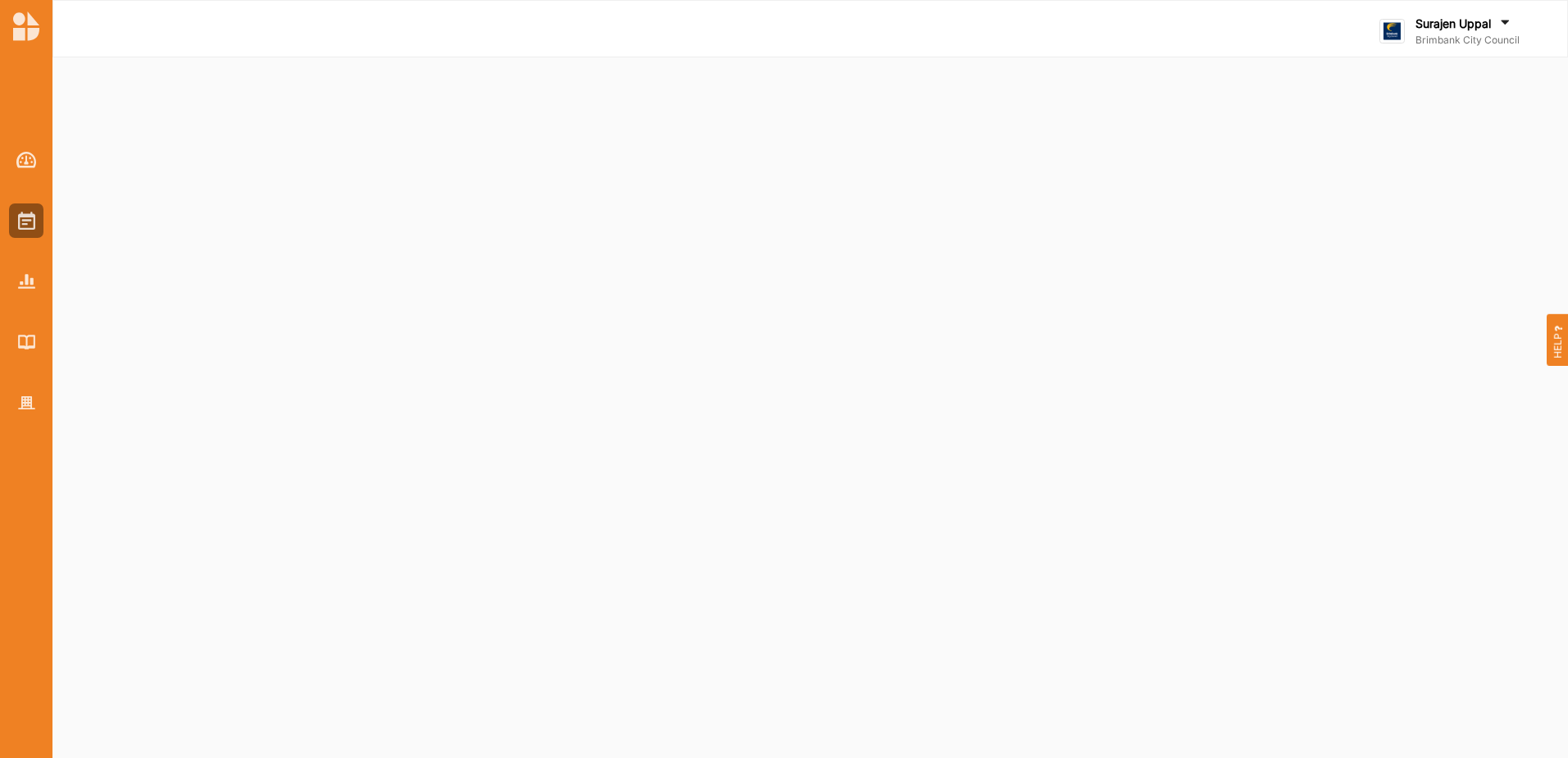
select select "4"
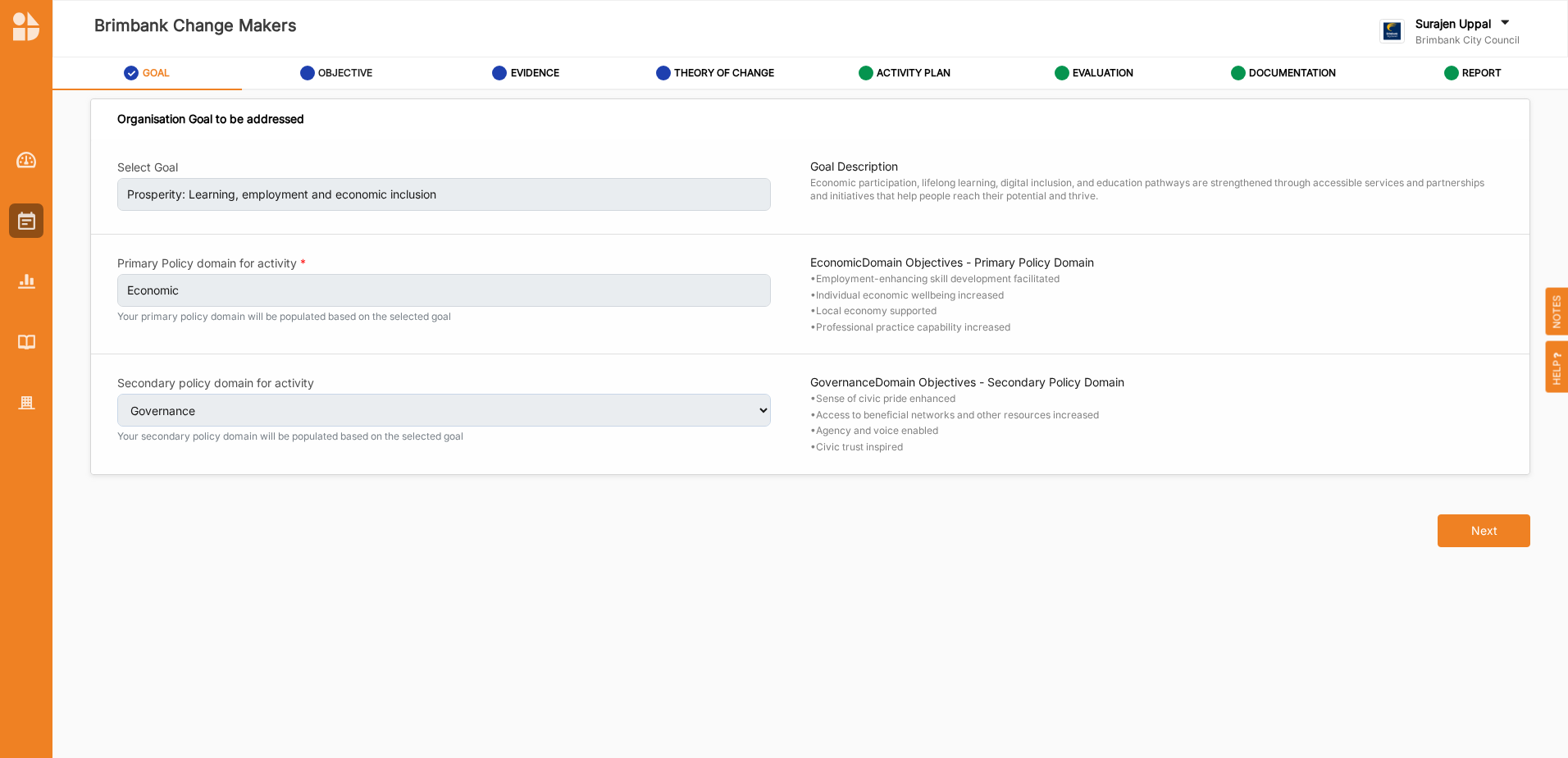
click at [347, 68] on label "OBJECTIVE" at bounding box center [345, 73] width 54 height 13
select select "10"
select select "17"
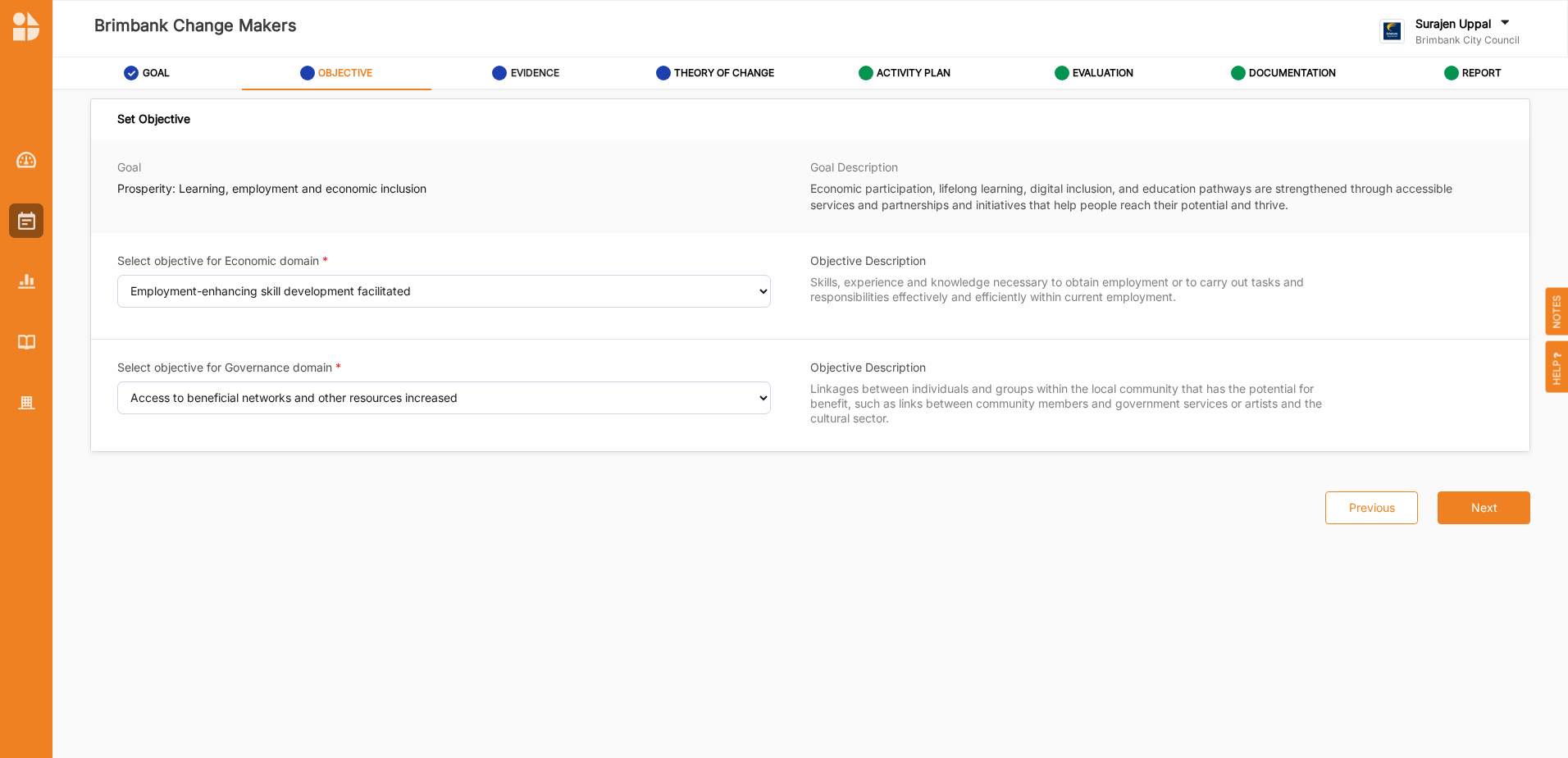
drag, startPoint x: 525, startPoint y: 77, endPoint x: 559, endPoint y: 77, distance: 34.0
click at [527, 77] on label "EVIDENCE" at bounding box center [534, 73] width 49 height 13
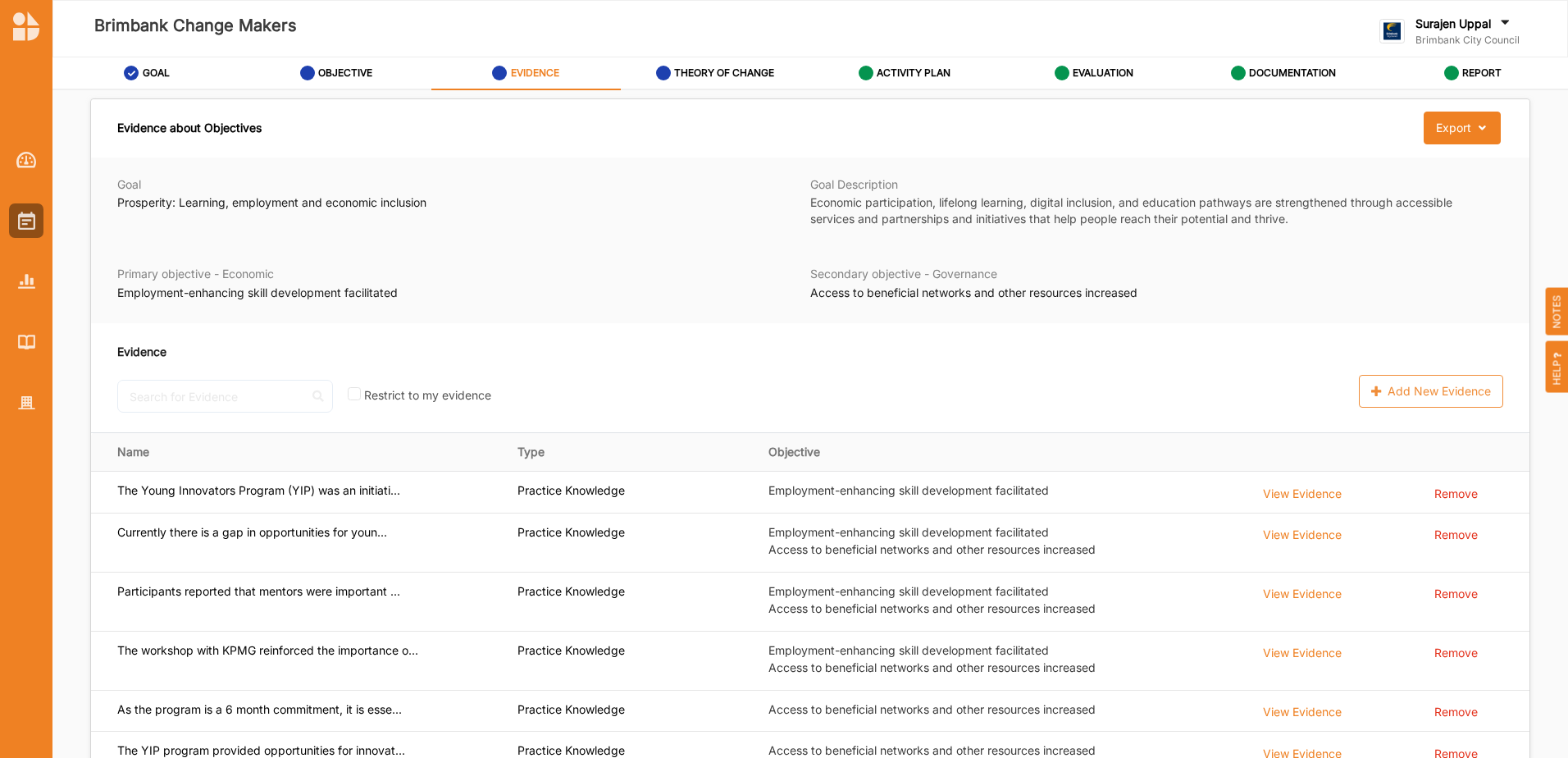
drag, startPoint x: 336, startPoint y: 71, endPoint x: 417, endPoint y: 119, distance: 94.2
click at [340, 73] on label "OBJECTIVE" at bounding box center [345, 73] width 54 height 13
select select "10"
select select "17"
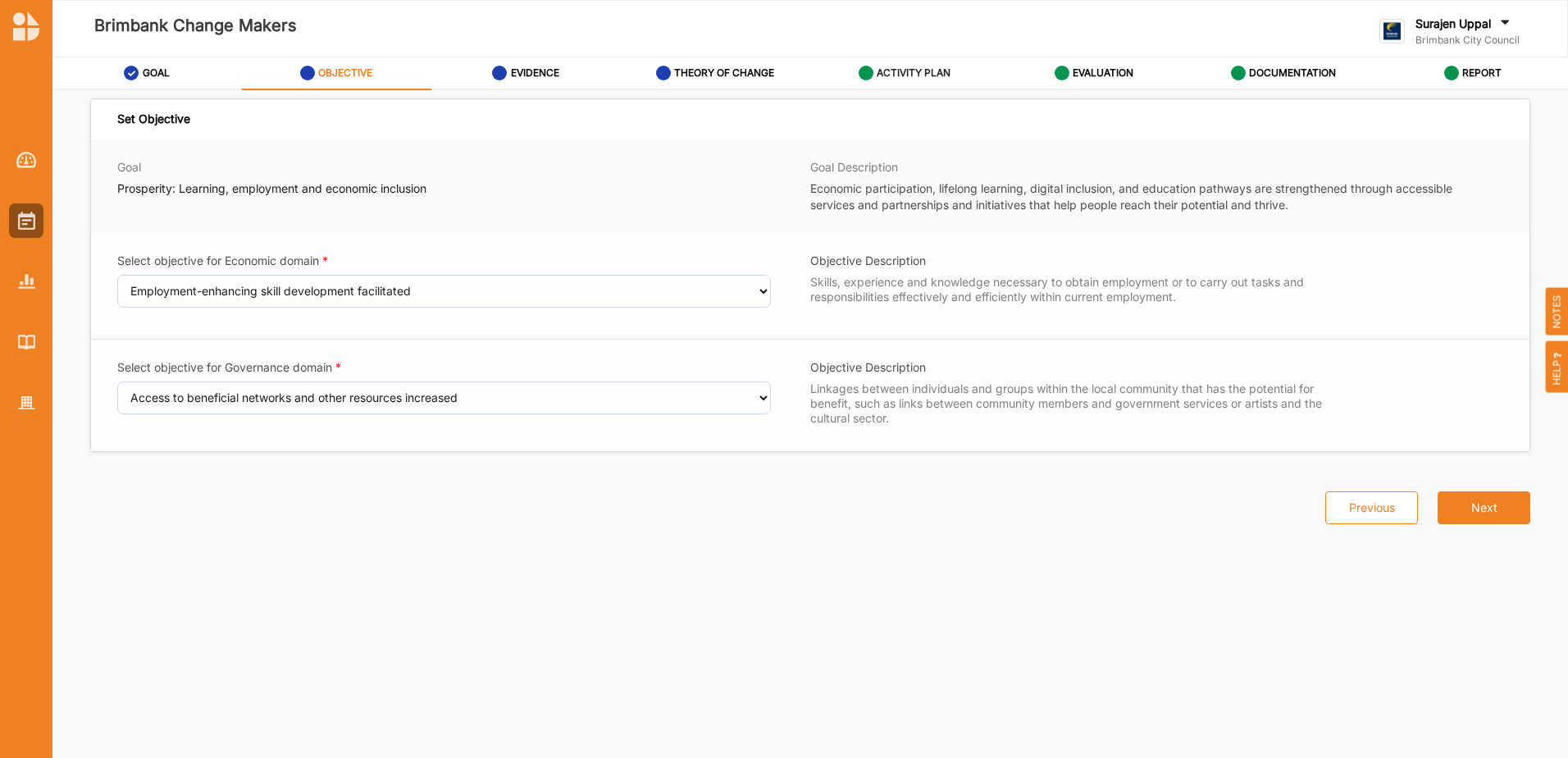
click at [886, 73] on label "ACTIVITY PLAN" at bounding box center [913, 73] width 74 height 13
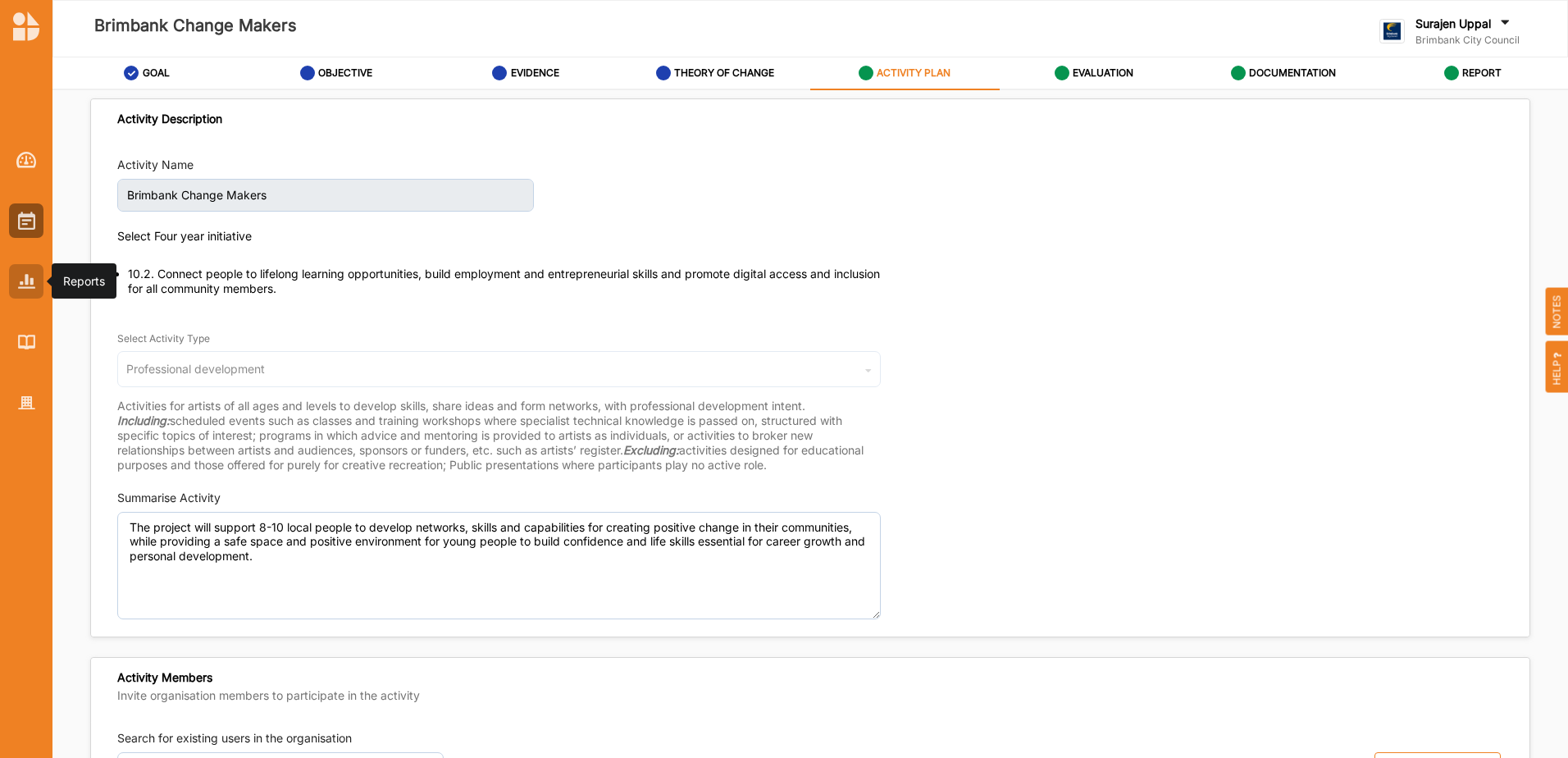
click at [35, 274] on div at bounding box center [26, 282] width 35 height 35
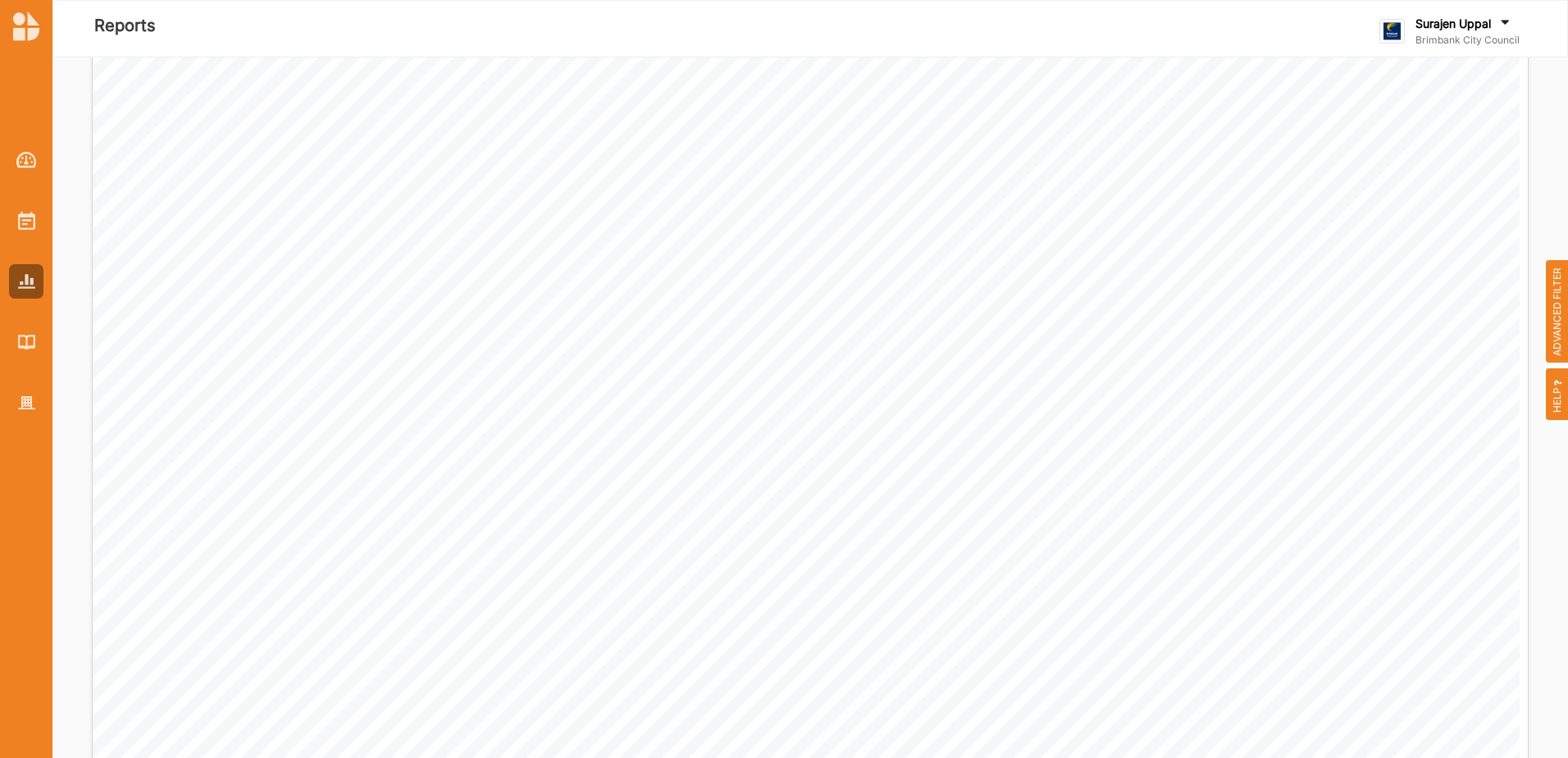
click at [1547, 336] on span "ADVANCED FILTER" at bounding box center [1557, 311] width 23 height 103
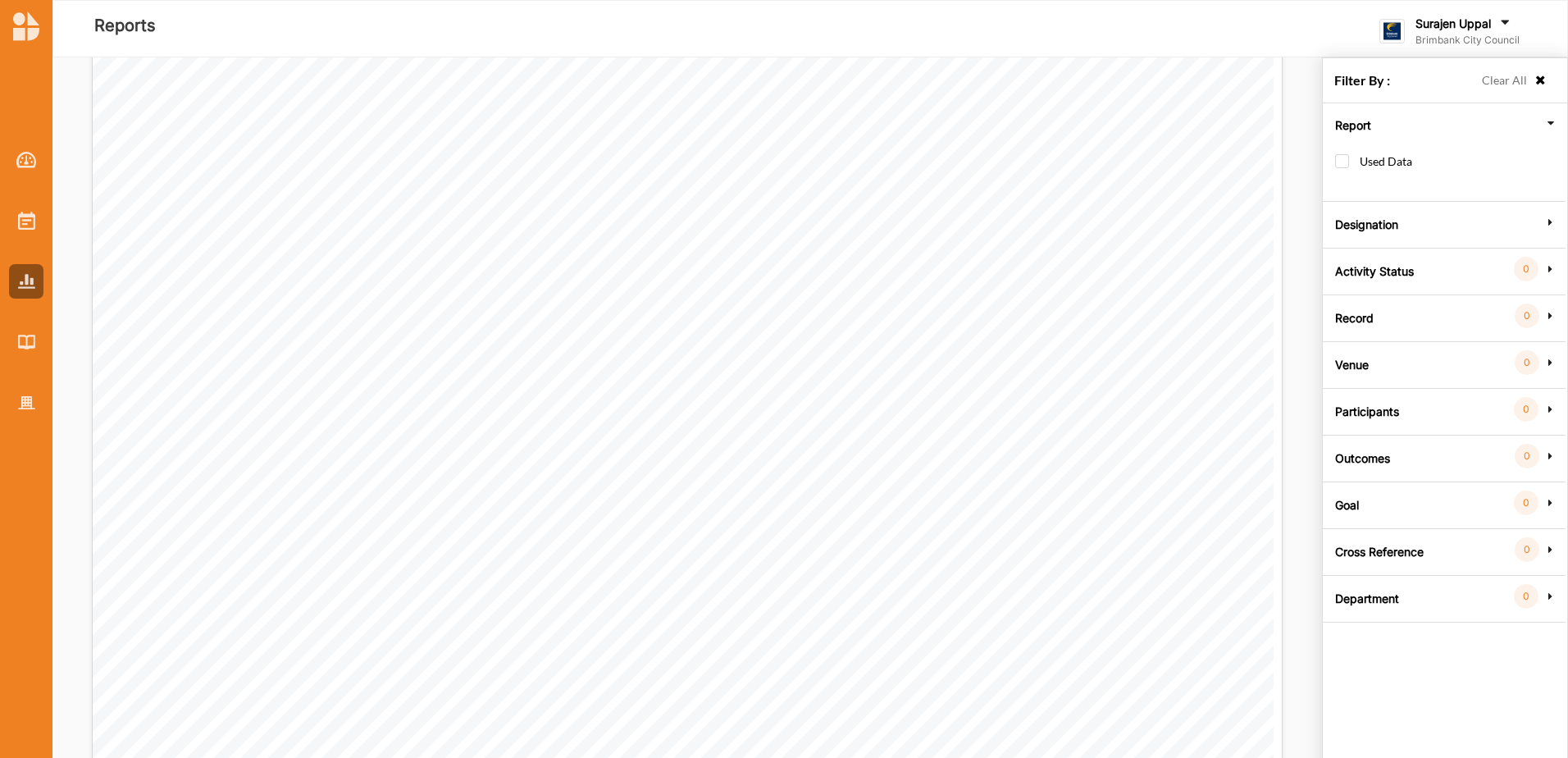
click at [1364, 519] on div "Report Used Data Designation All Internal External Activity Status 0 Group by s…" at bounding box center [1444, 363] width 234 height 520
click at [1356, 510] on label "Goal" at bounding box center [1346, 503] width 24 height 49
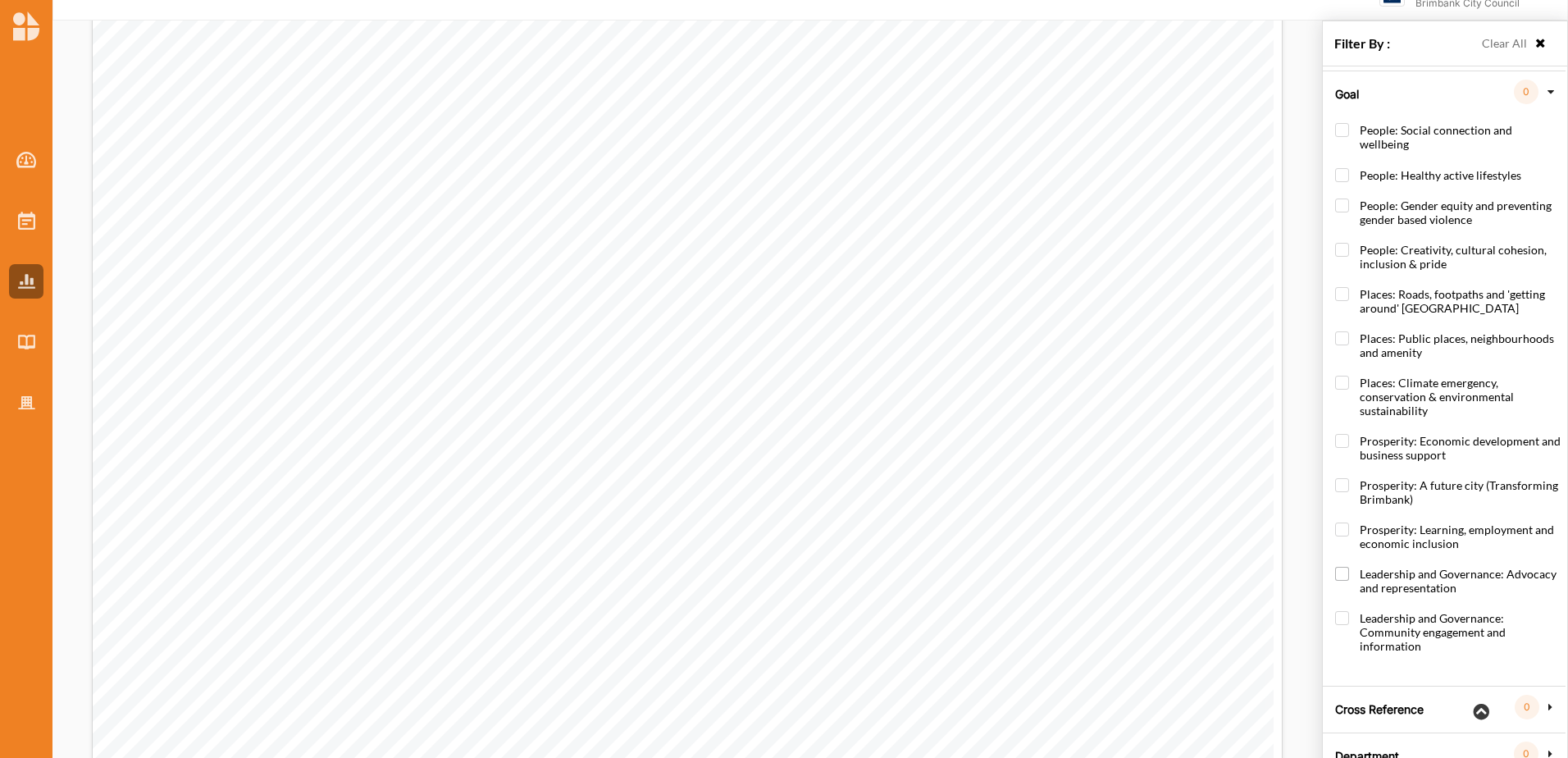
scroll to position [58, 0]
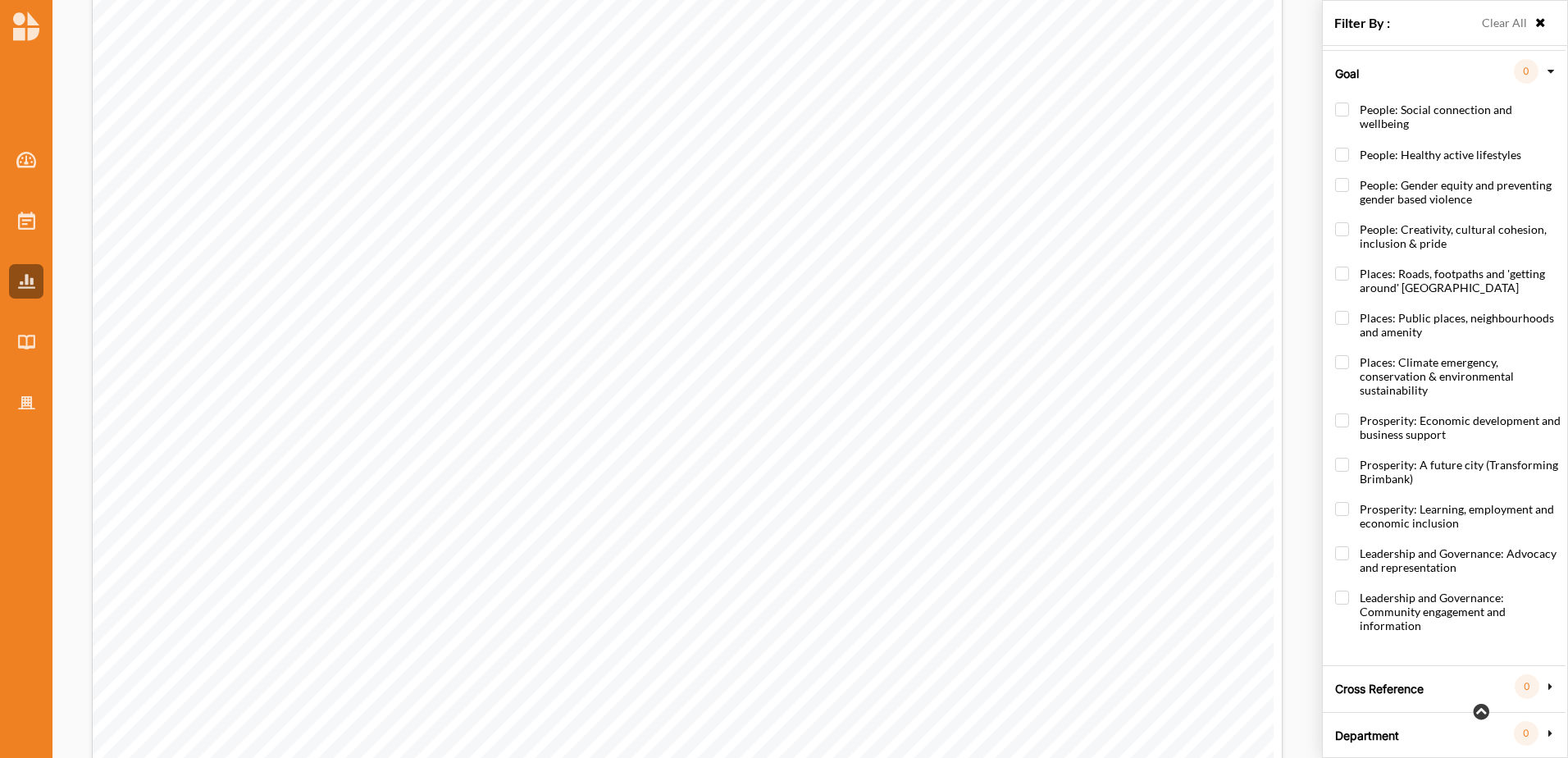
click at [1386, 715] on label "Department" at bounding box center [1367, 733] width 64 height 49
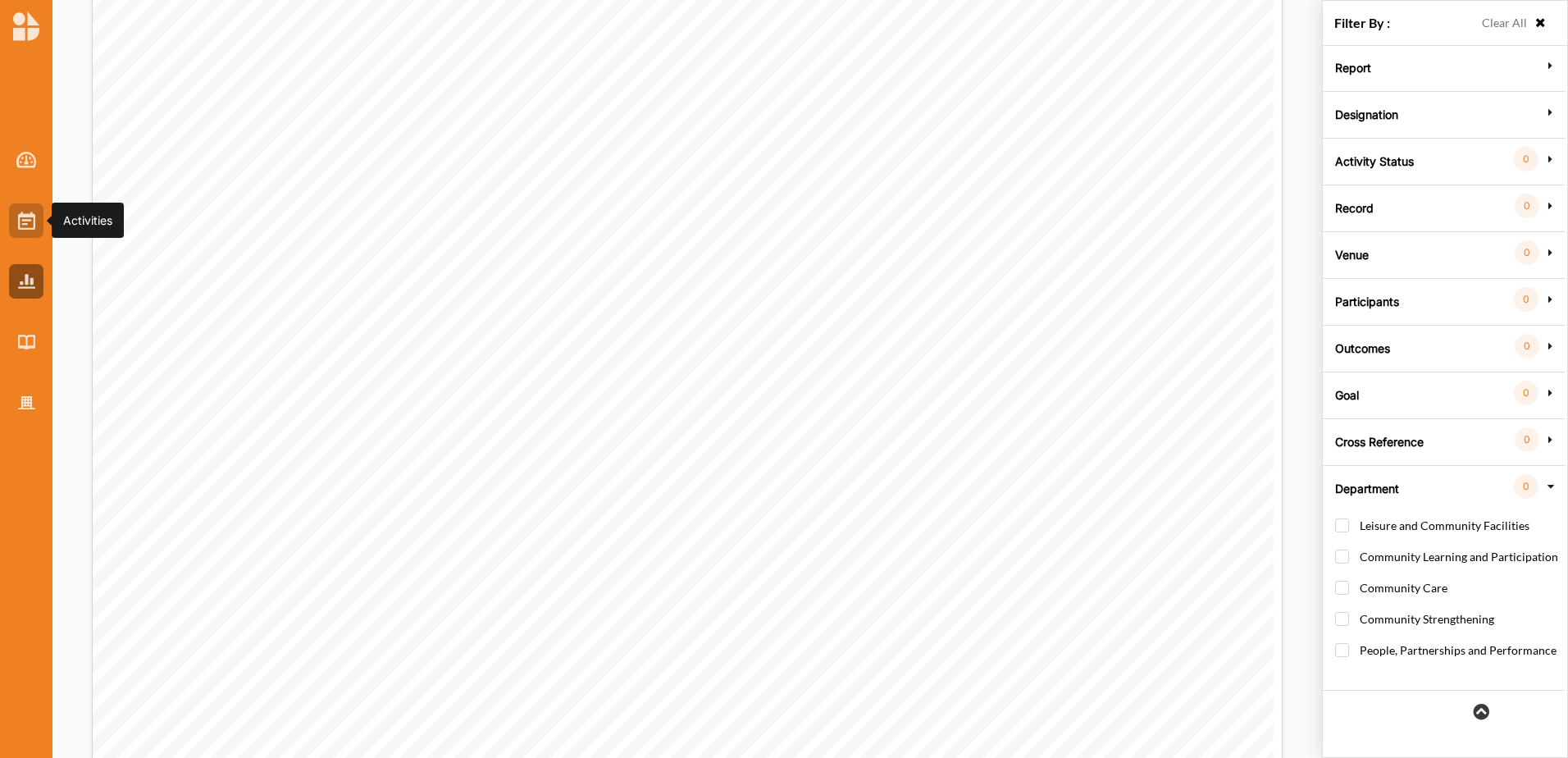
click at [27, 231] on div at bounding box center [26, 221] width 35 height 35
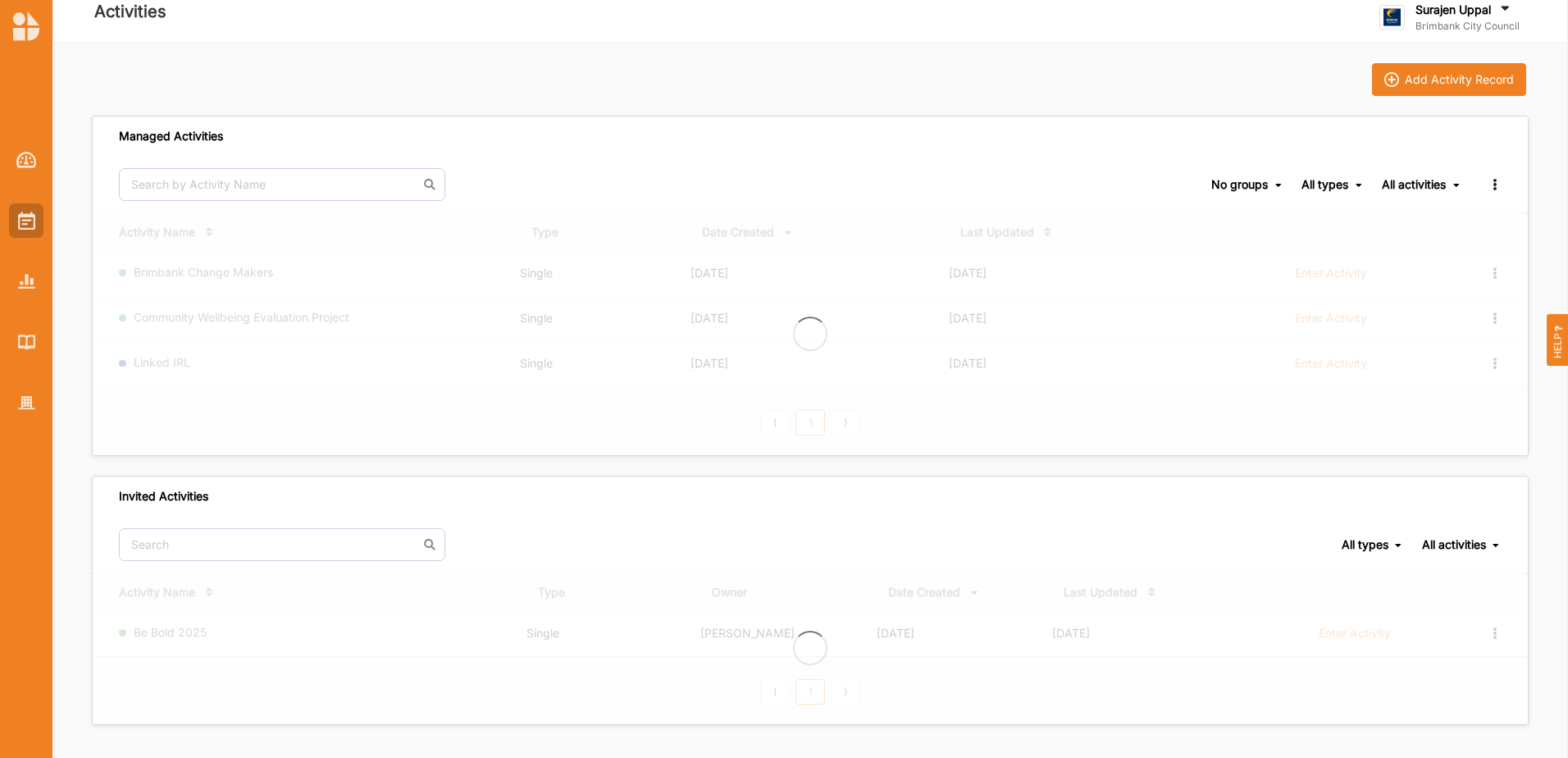
scroll to position [14, 0]
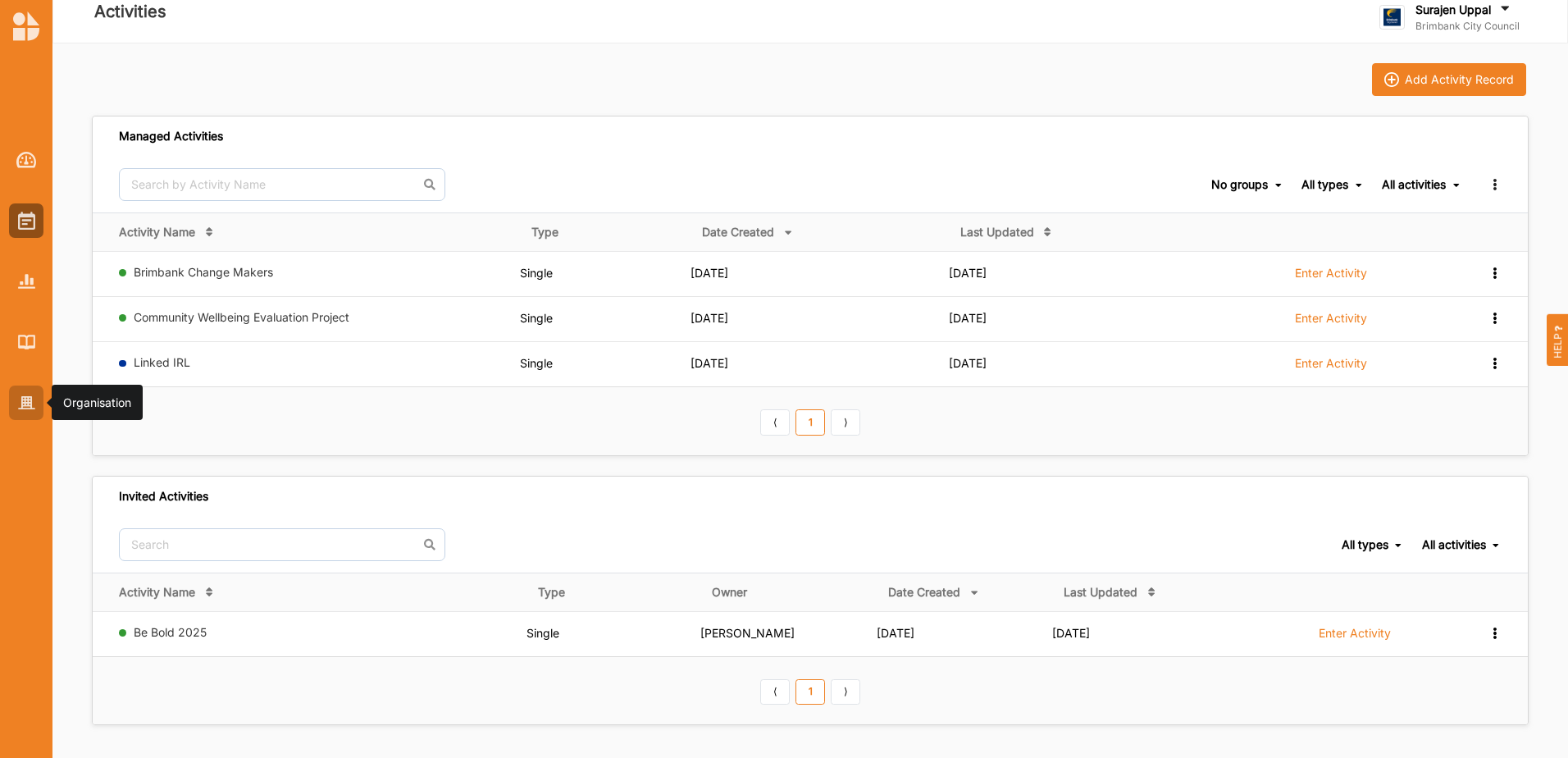
click at [31, 398] on img at bounding box center [26, 403] width 17 height 14
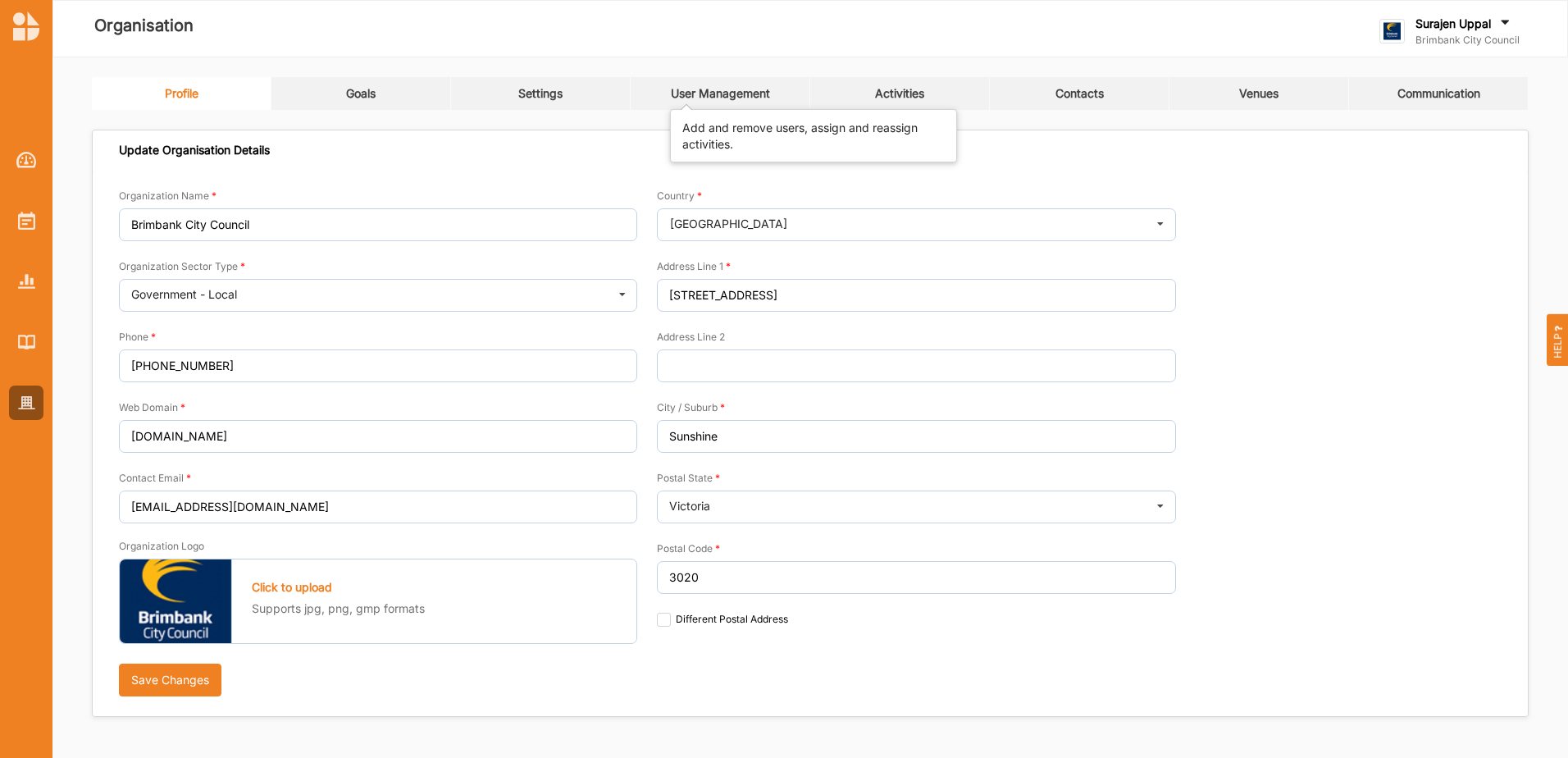
click at [701, 92] on div "User Management" at bounding box center [721, 94] width 99 height 15
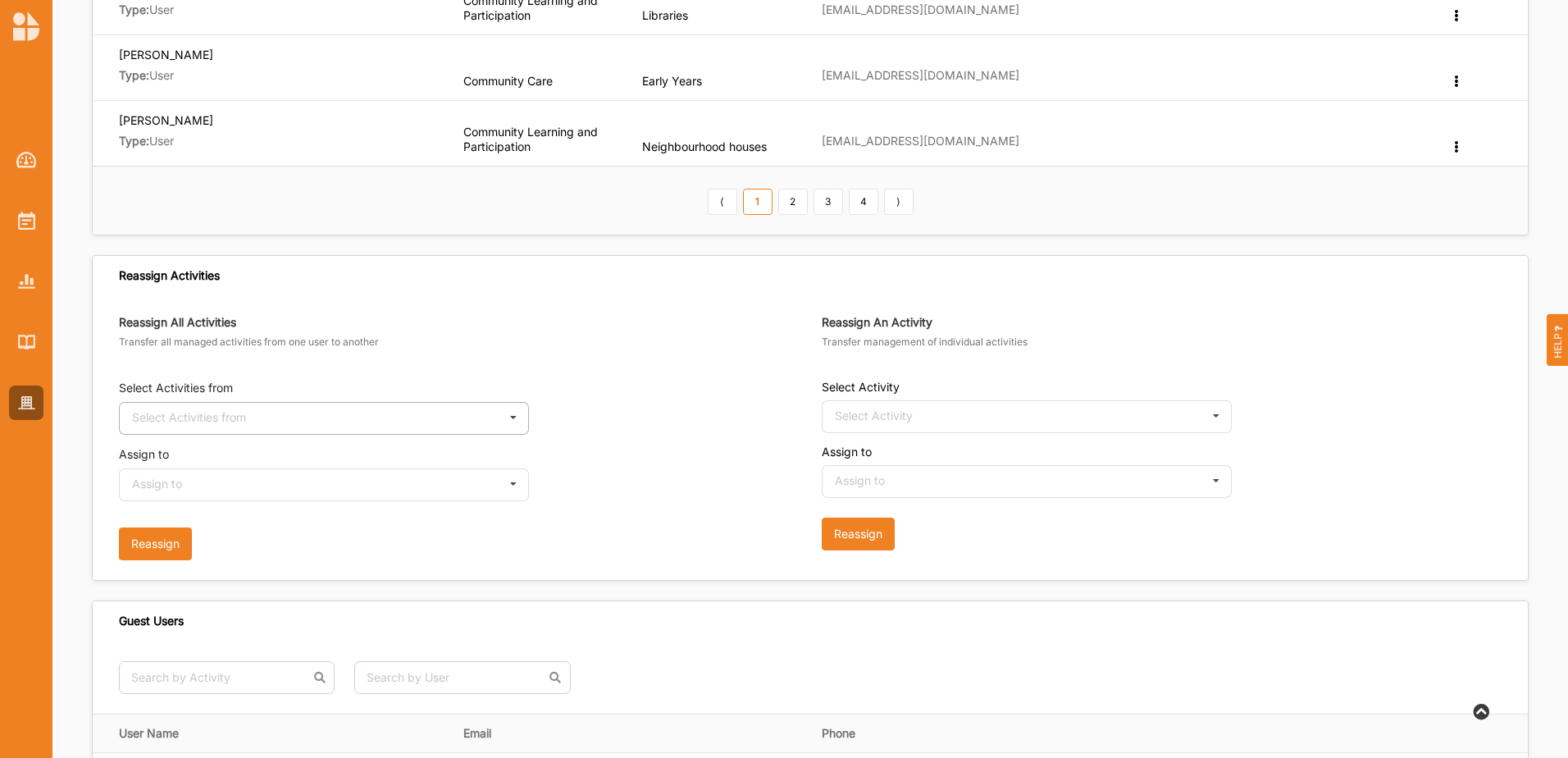
scroll to position [902, 0]
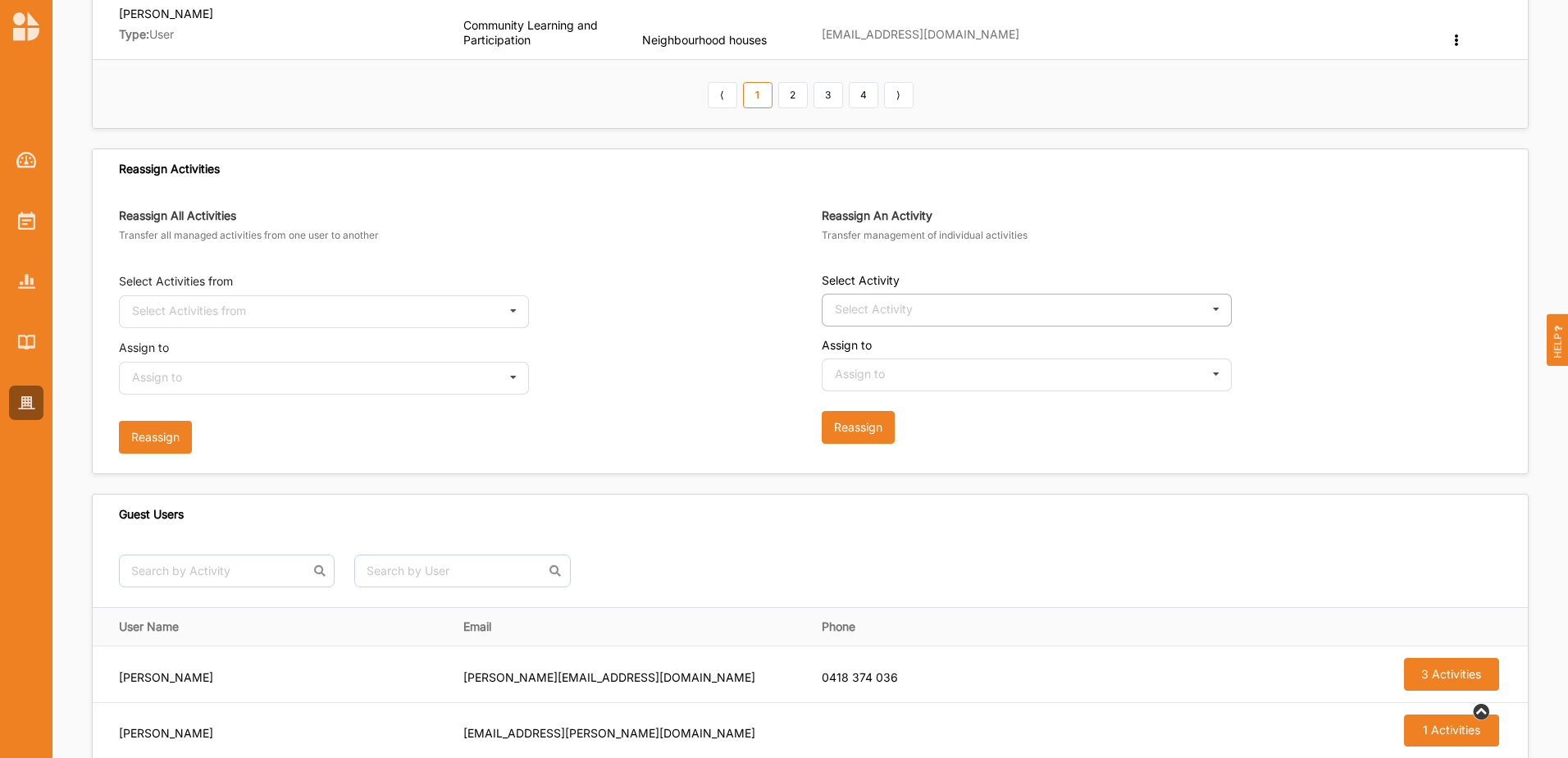
click at [870, 304] on div "Select Activity" at bounding box center [874, 309] width 78 height 12
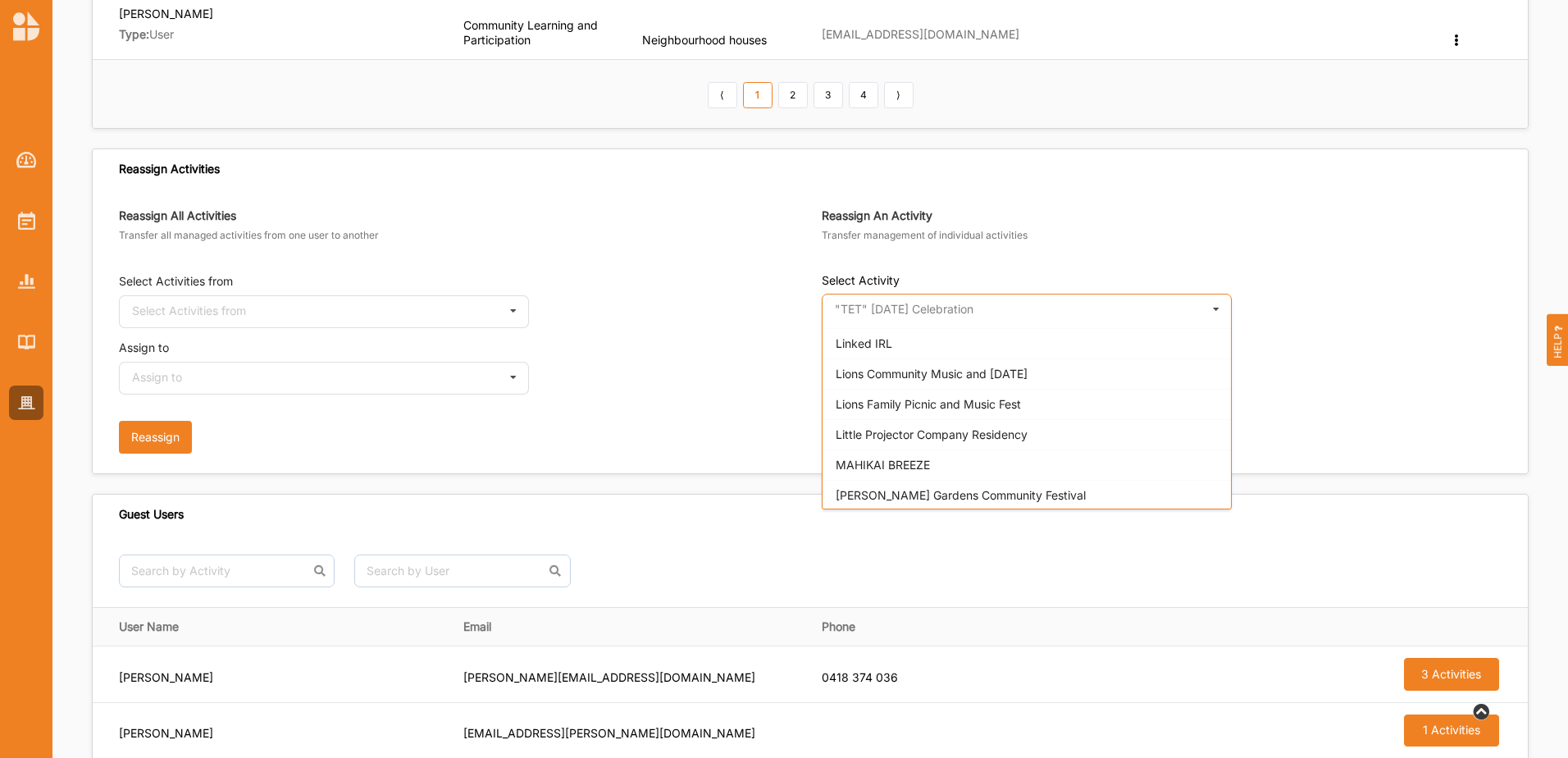
scroll to position [2789, 0]
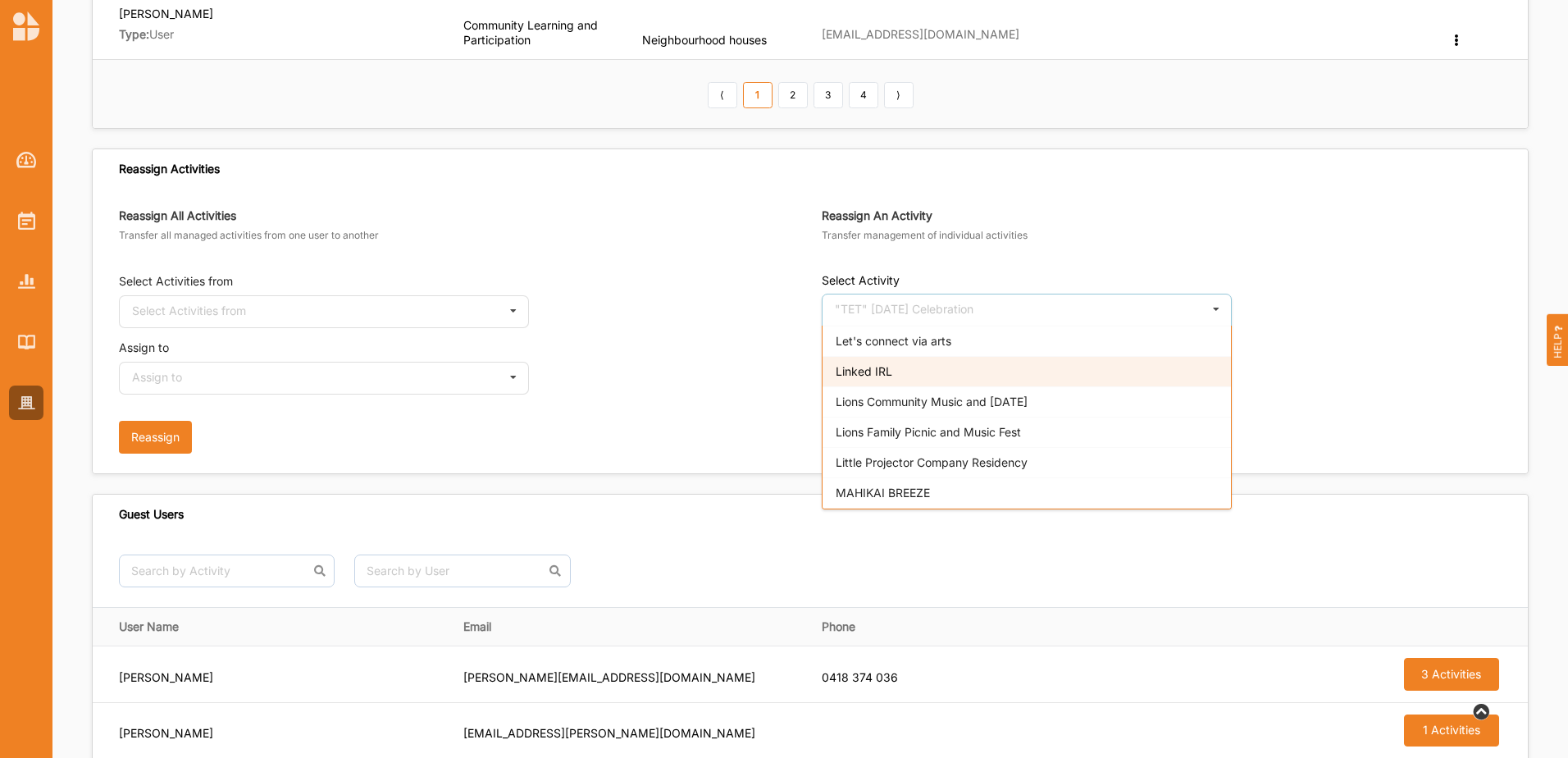
click at [917, 367] on div "Linked IRL" at bounding box center [1027, 371] width 408 height 30
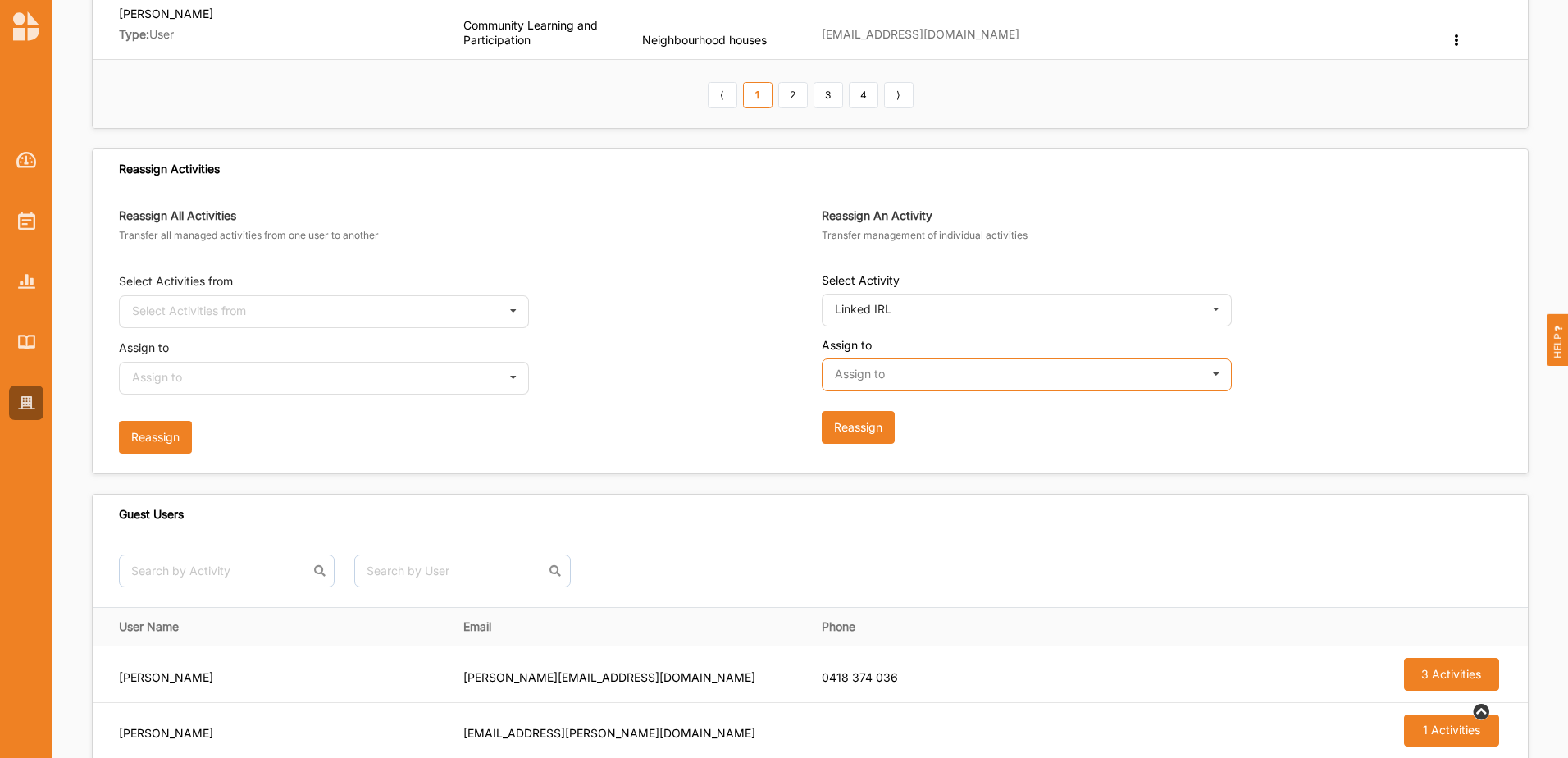
click at [1012, 380] on input "text" at bounding box center [1028, 376] width 408 height 33
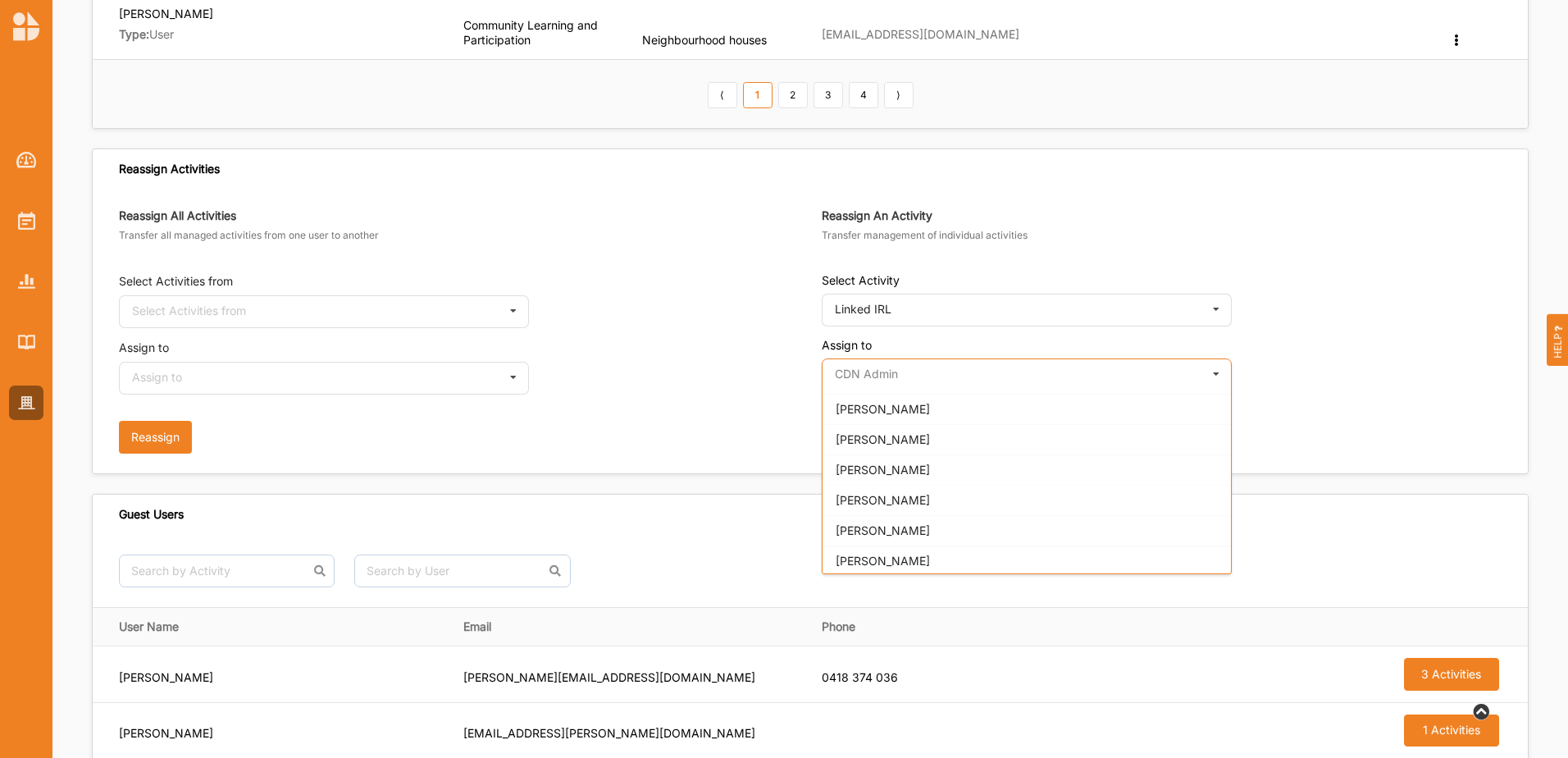
scroll to position [574, 0]
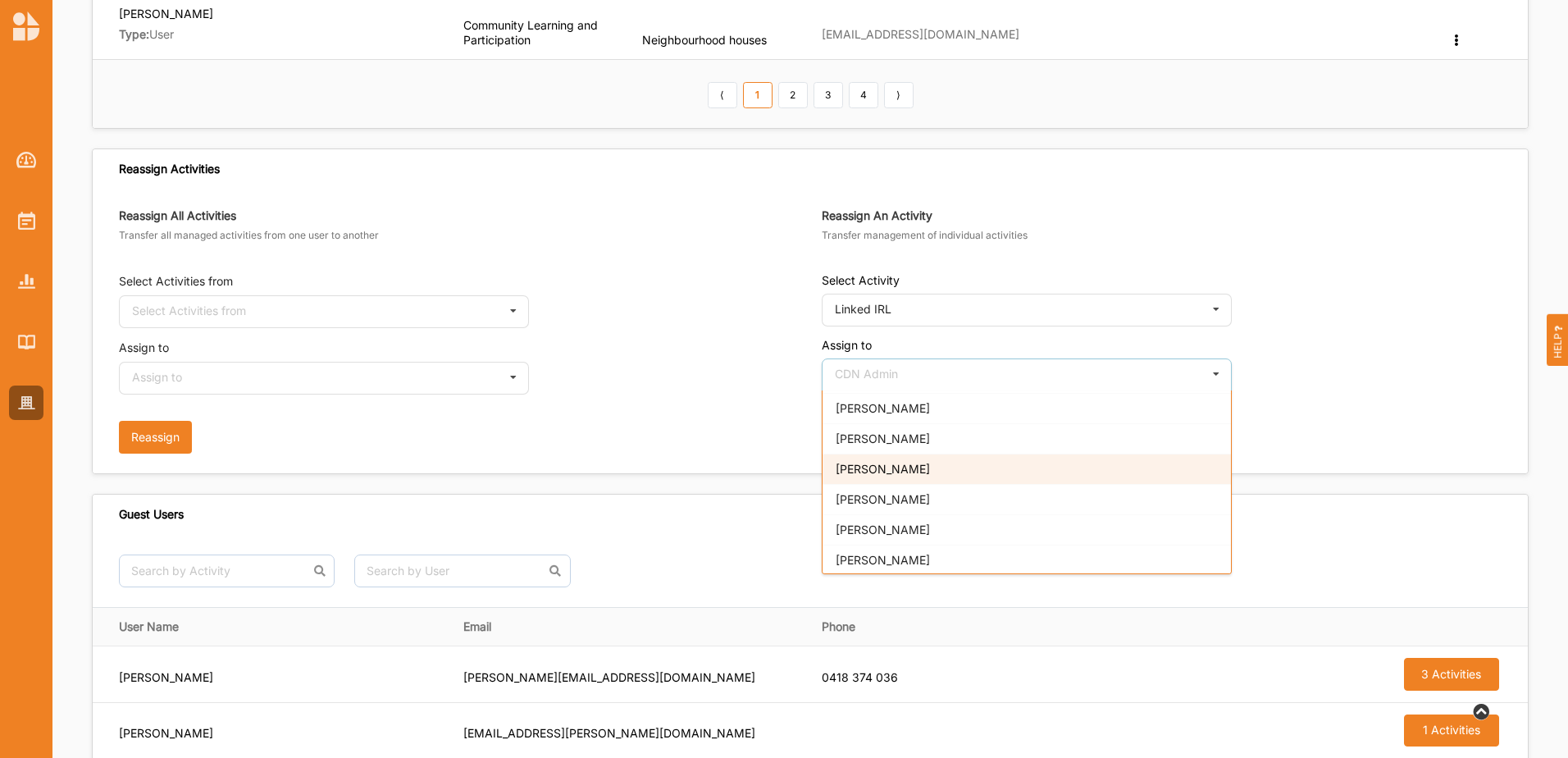
click at [865, 462] on span "[PERSON_NAME]" at bounding box center [883, 469] width 95 height 14
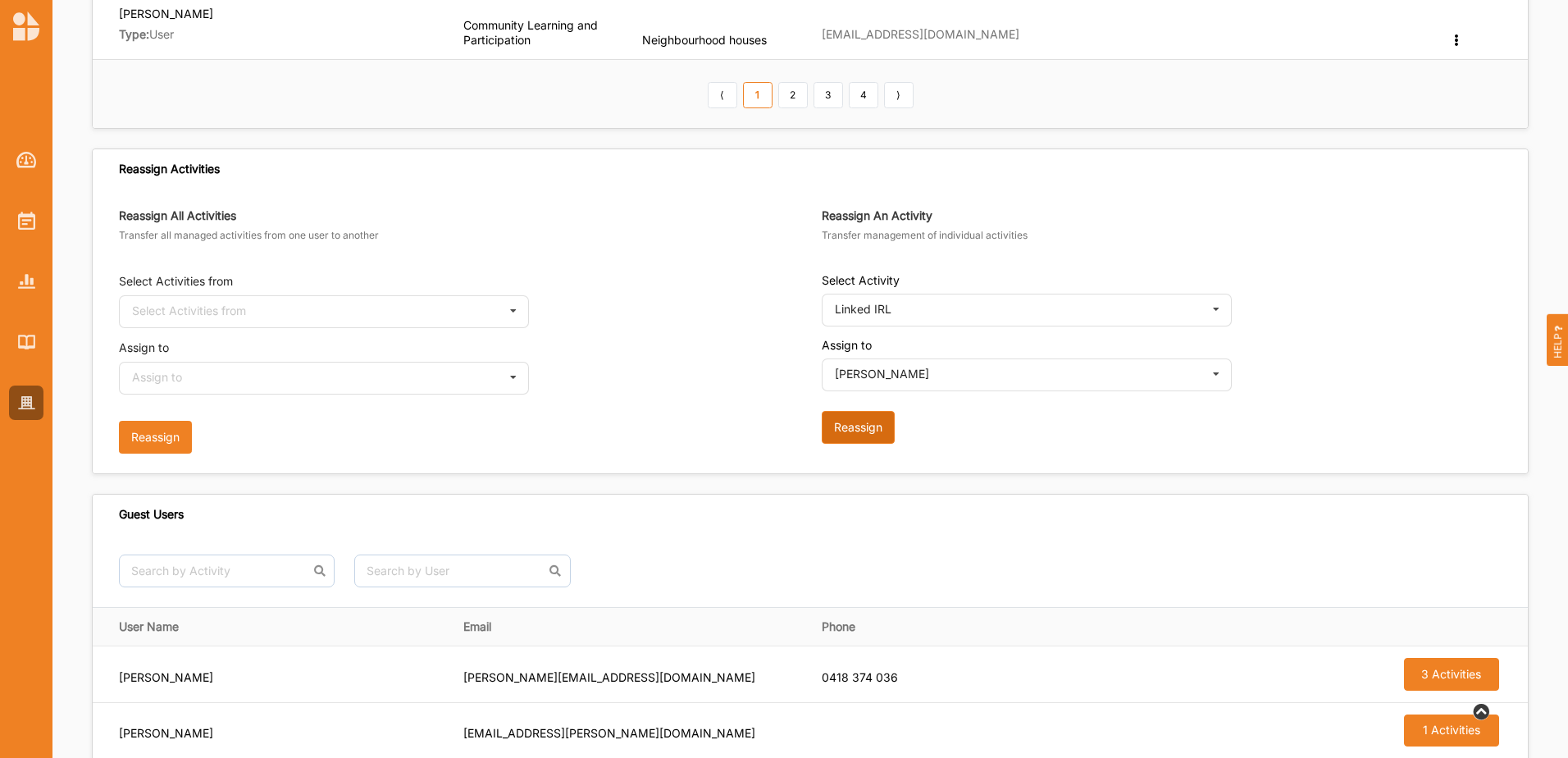
drag, startPoint x: 870, startPoint y: 431, endPoint x: 982, endPoint y: 419, distance: 112.6
click at [871, 431] on button "Reassign" at bounding box center [858, 428] width 73 height 33
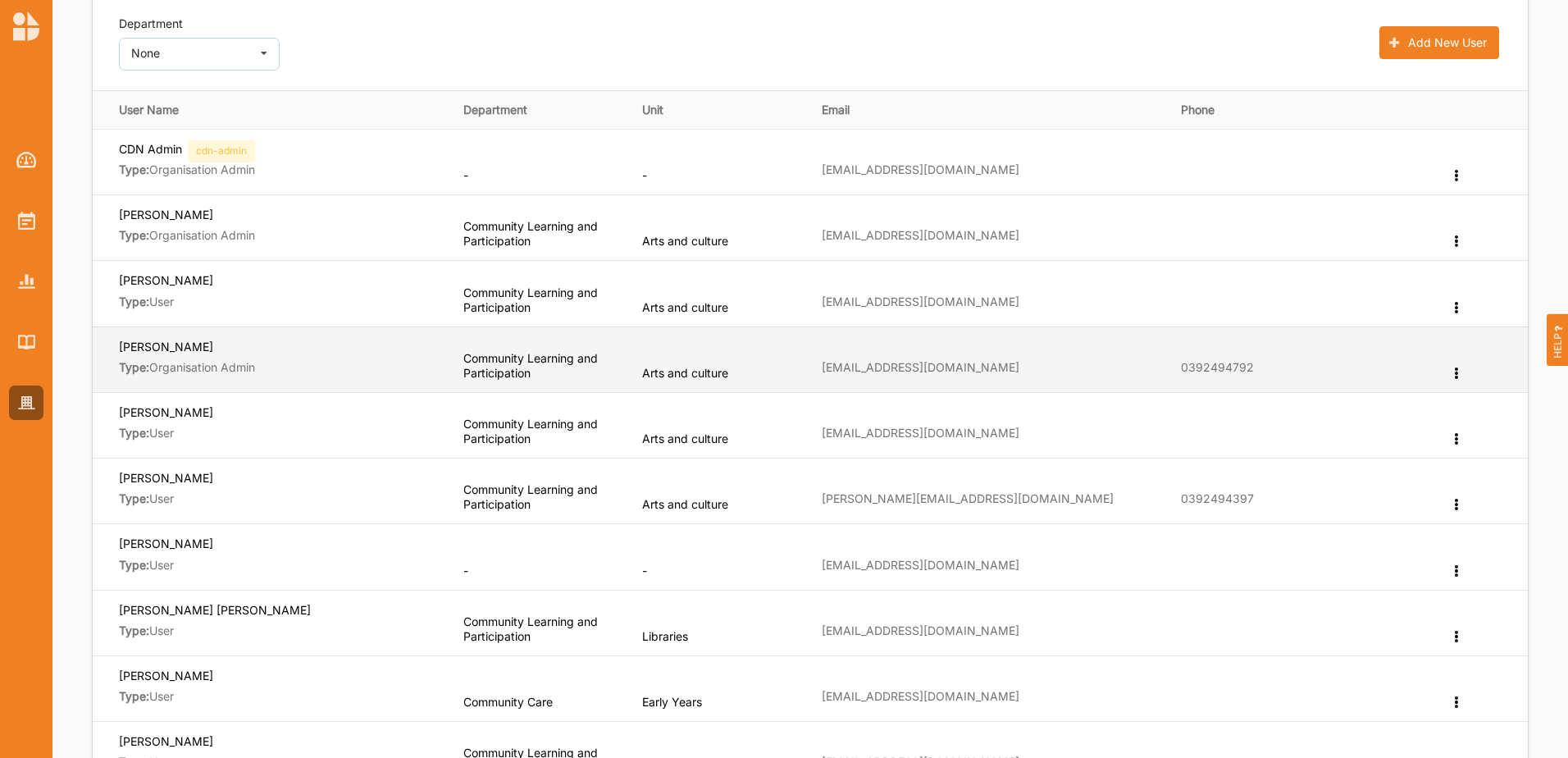
scroll to position [0, 0]
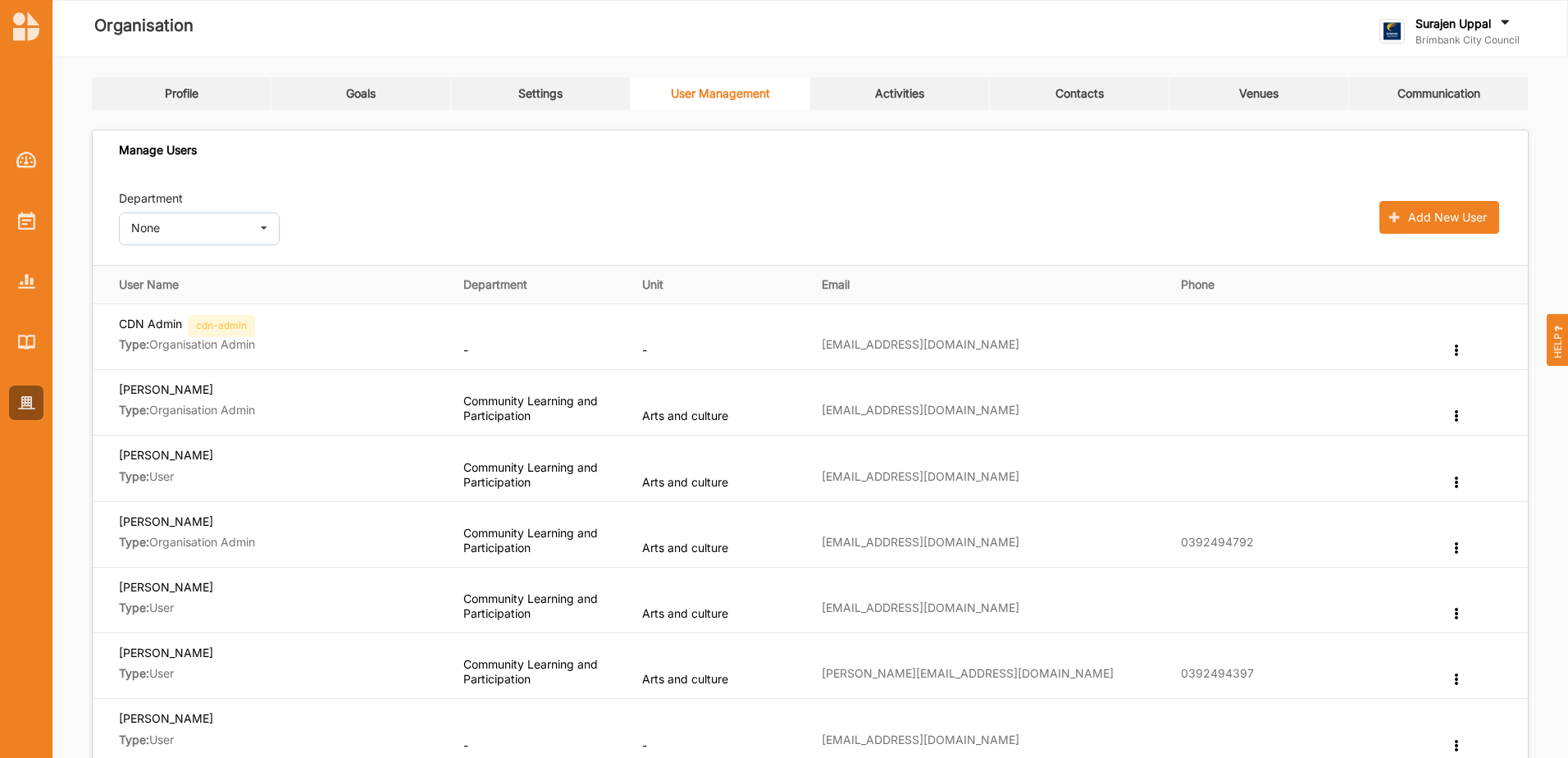
click at [21, 260] on div at bounding box center [26, 268] width 53 height 303
click at [16, 220] on div at bounding box center [26, 221] width 35 height 35
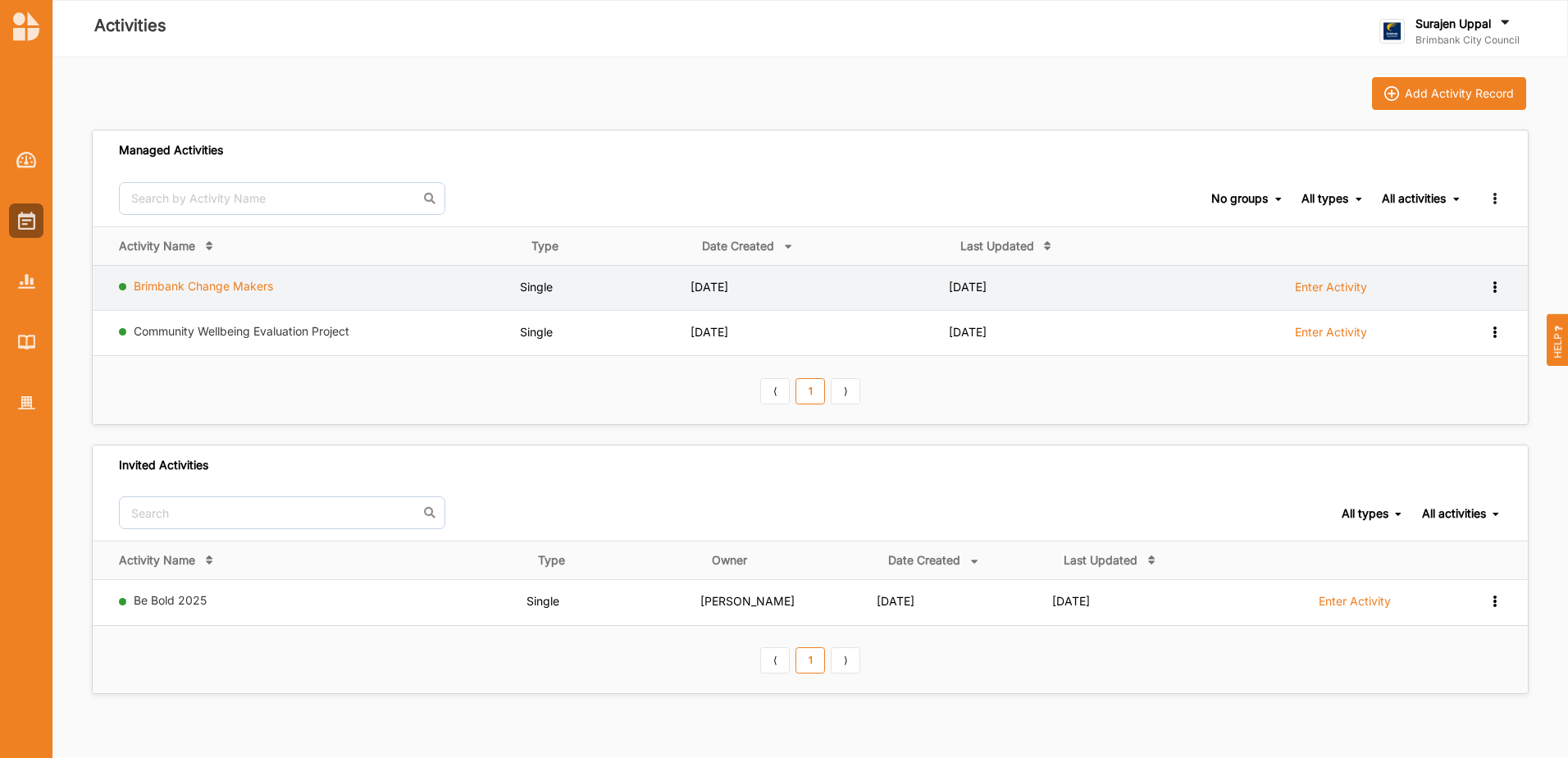
click at [231, 292] on link "Brimbank Change Makers" at bounding box center [203, 286] width 139 height 14
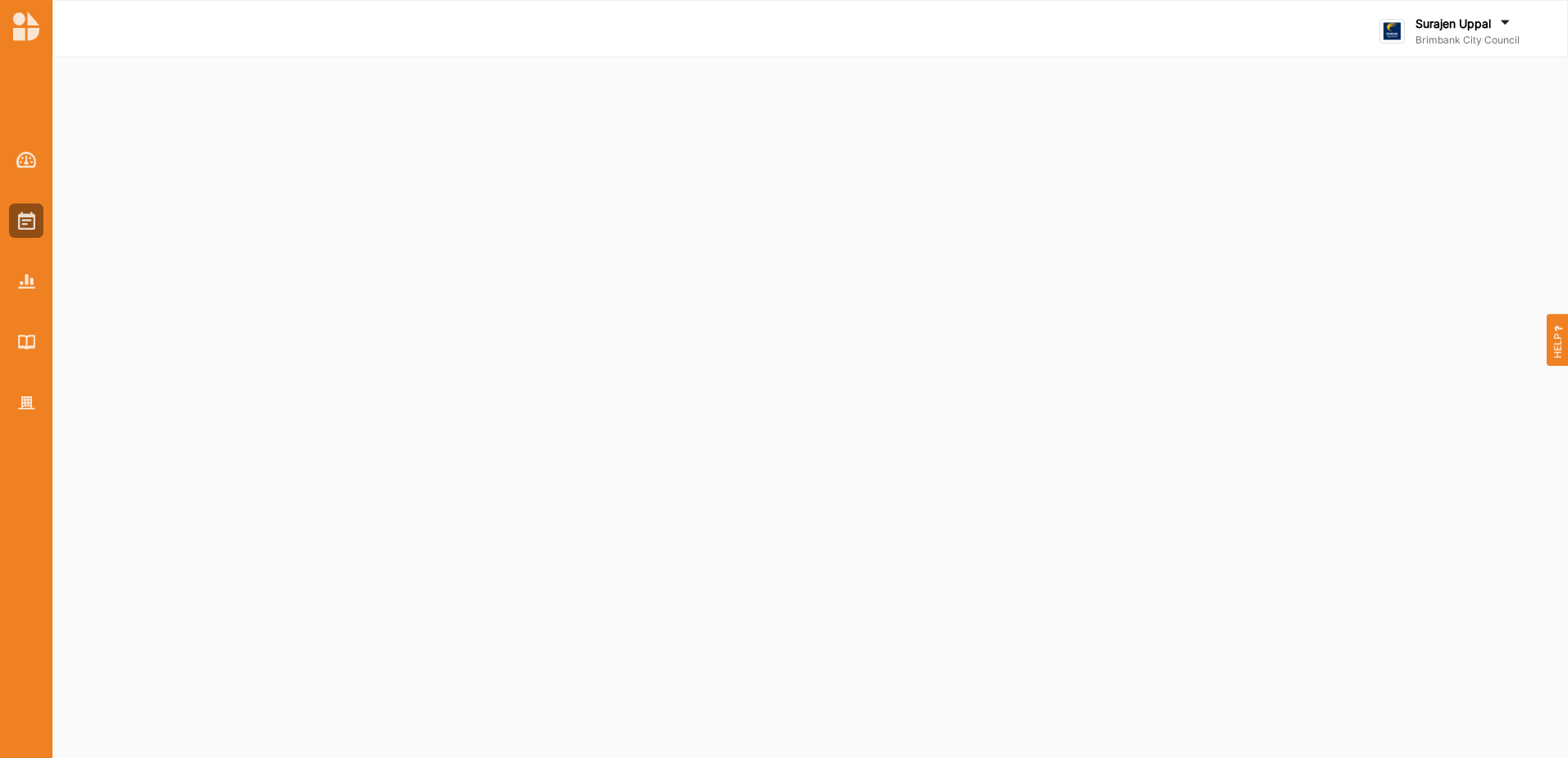
select select "4"
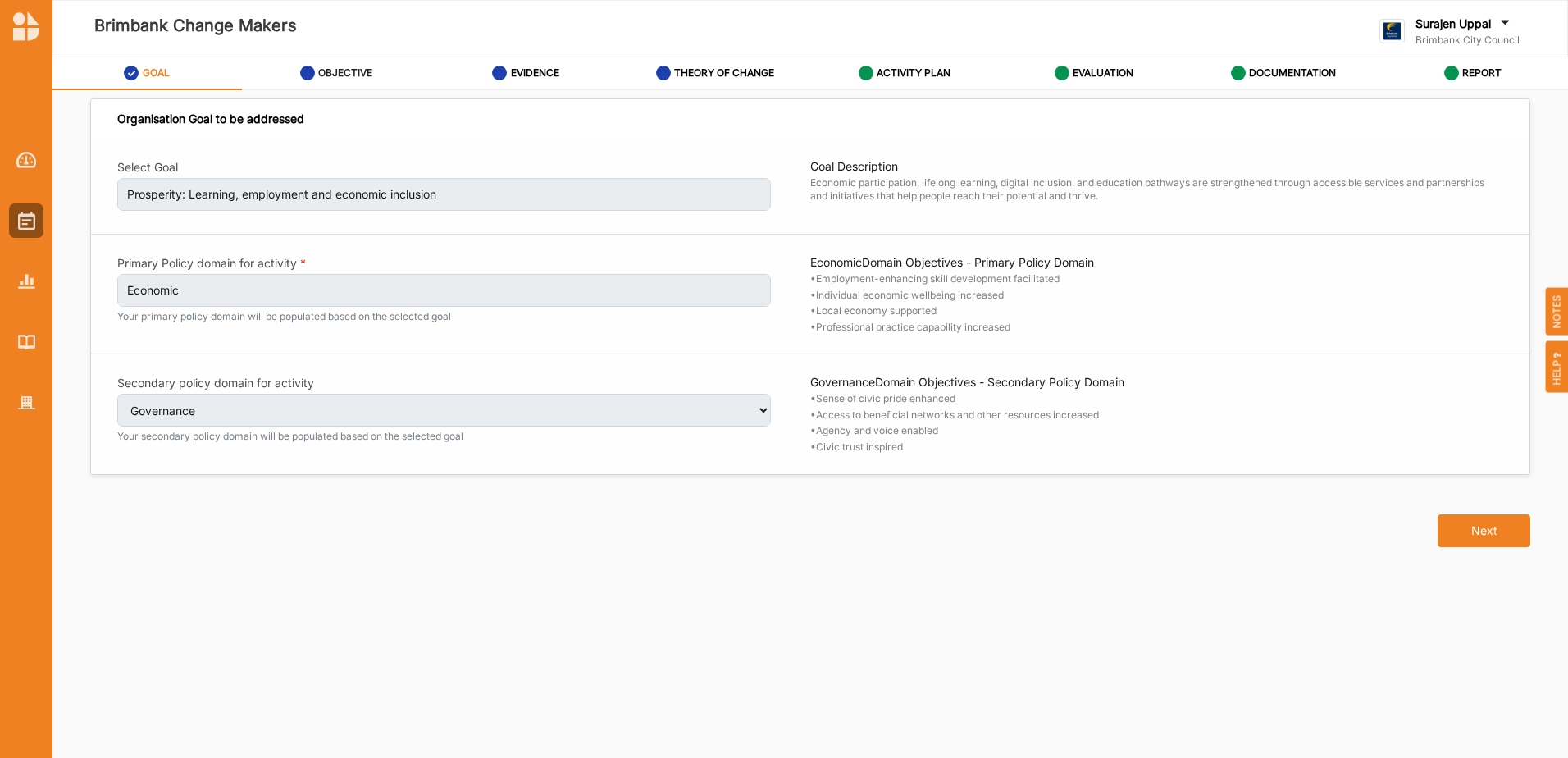
click at [343, 73] on label "OBJECTIVE" at bounding box center [345, 73] width 54 height 13
select select "10"
select select "17"
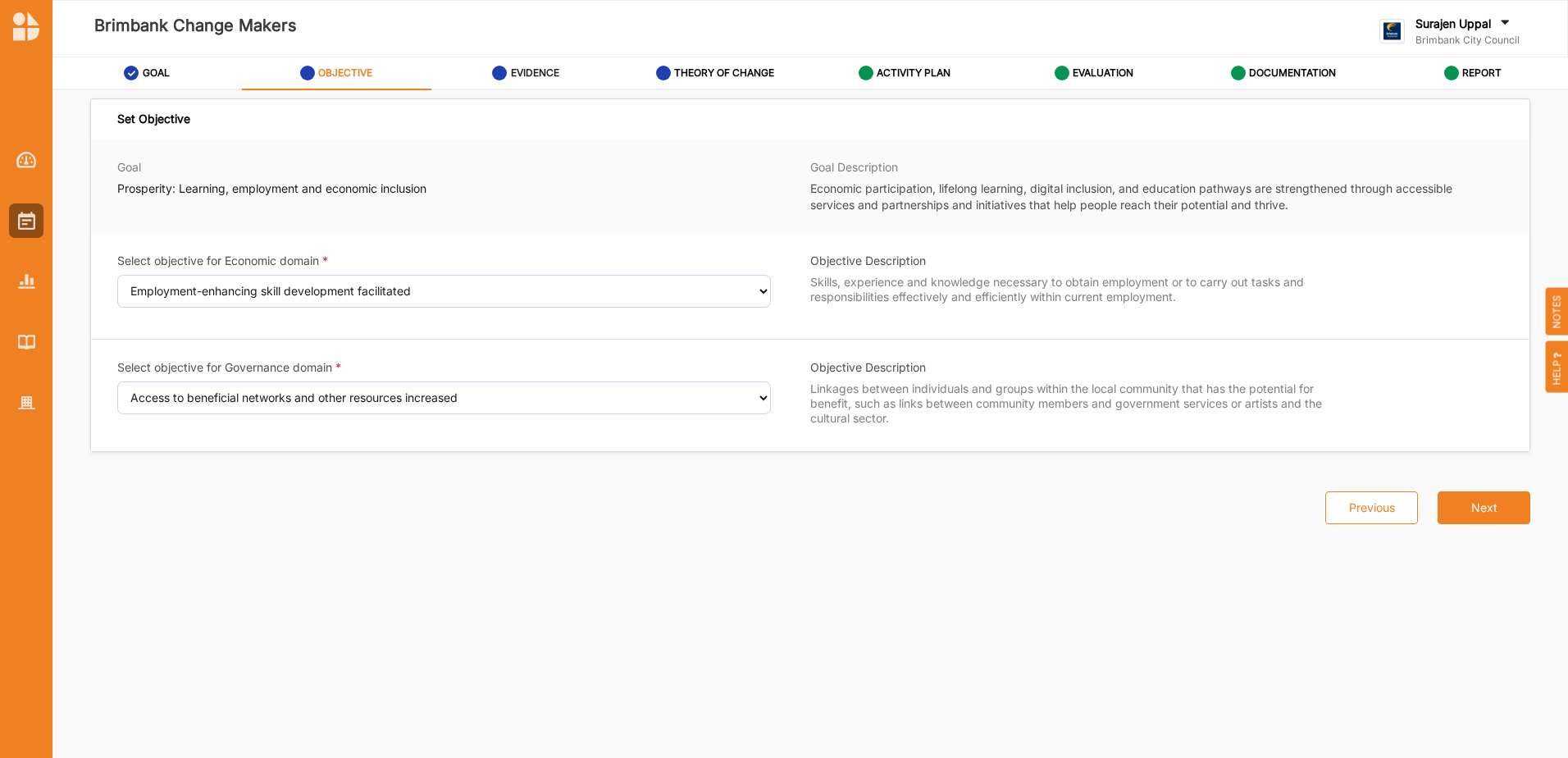
click at [548, 74] on label "EVIDENCE" at bounding box center [534, 73] width 49 height 13
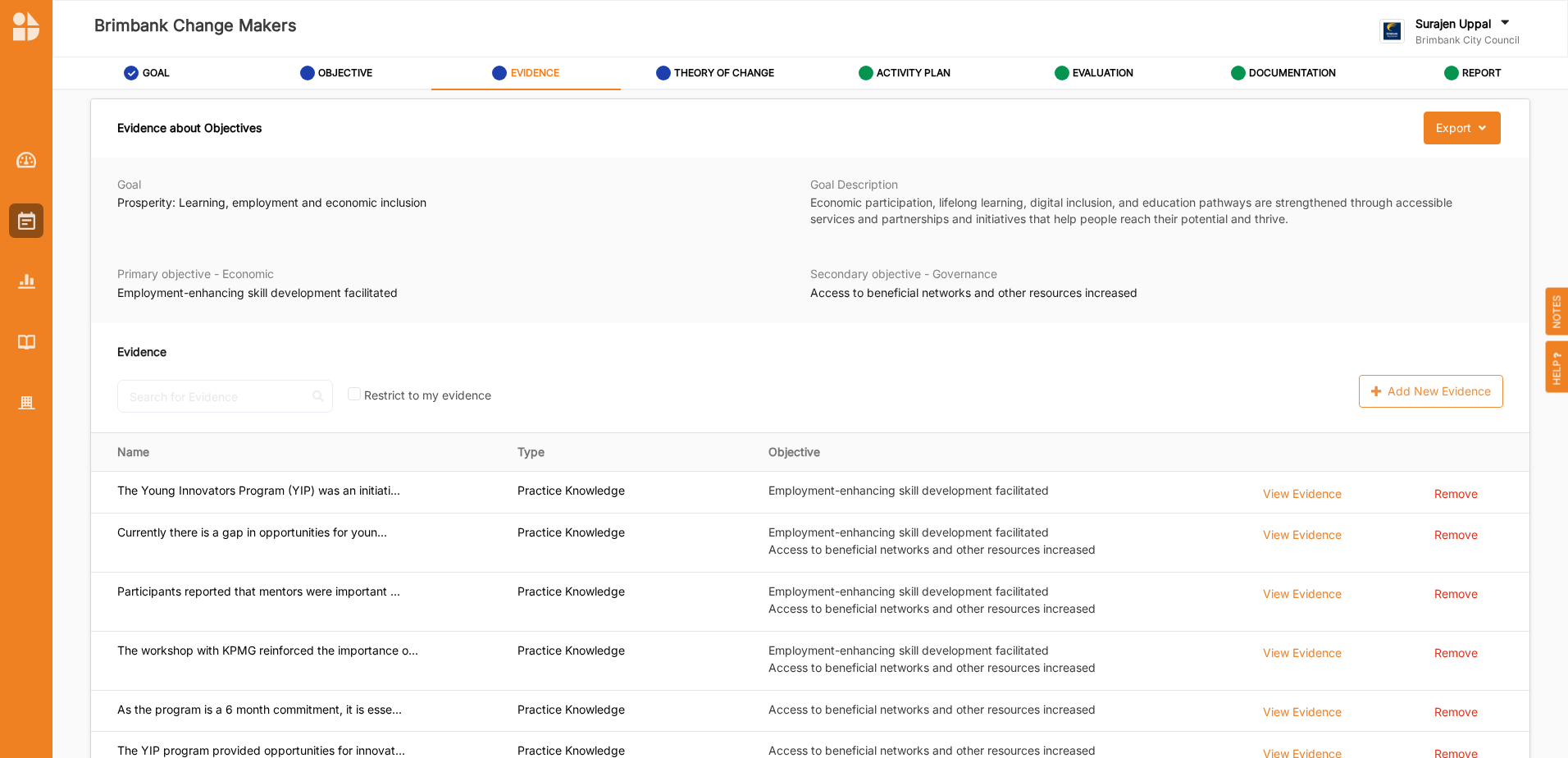
scroll to position [100, 0]
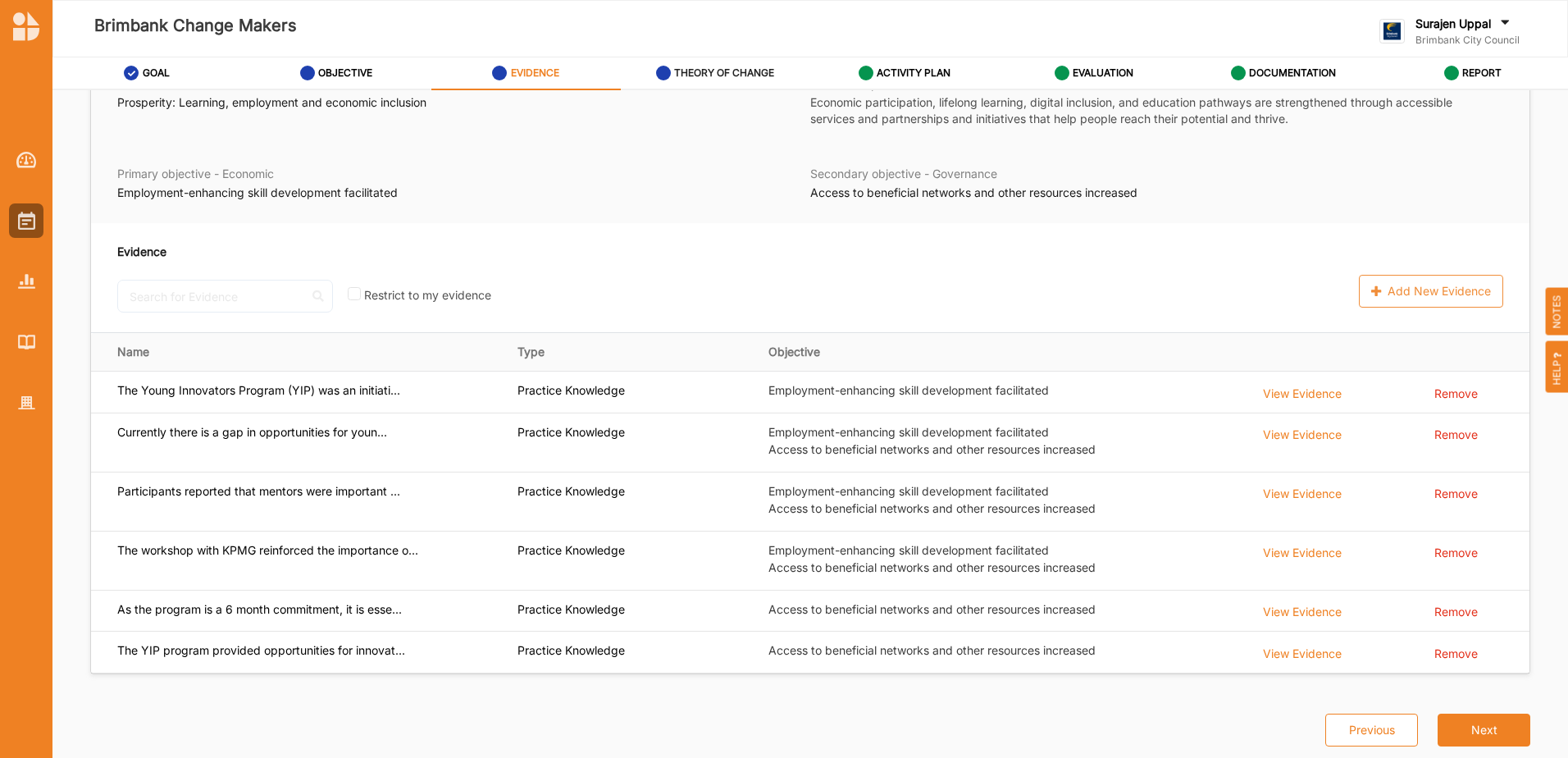
click at [729, 62] on div "THEORY OF CHANGE" at bounding box center [716, 73] width 119 height 30
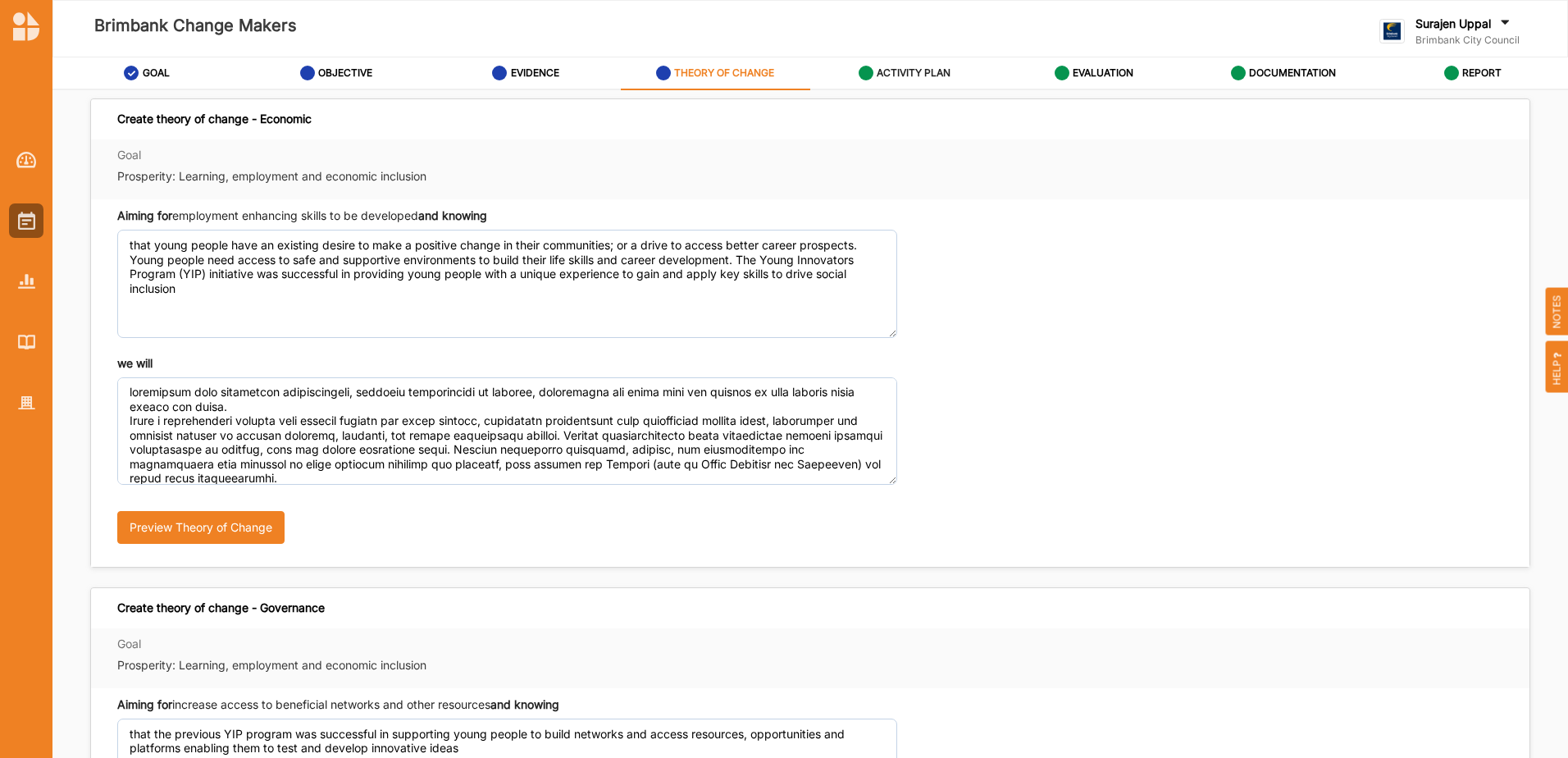
click at [900, 68] on label "ACTIVITY PLAN" at bounding box center [913, 73] width 74 height 13
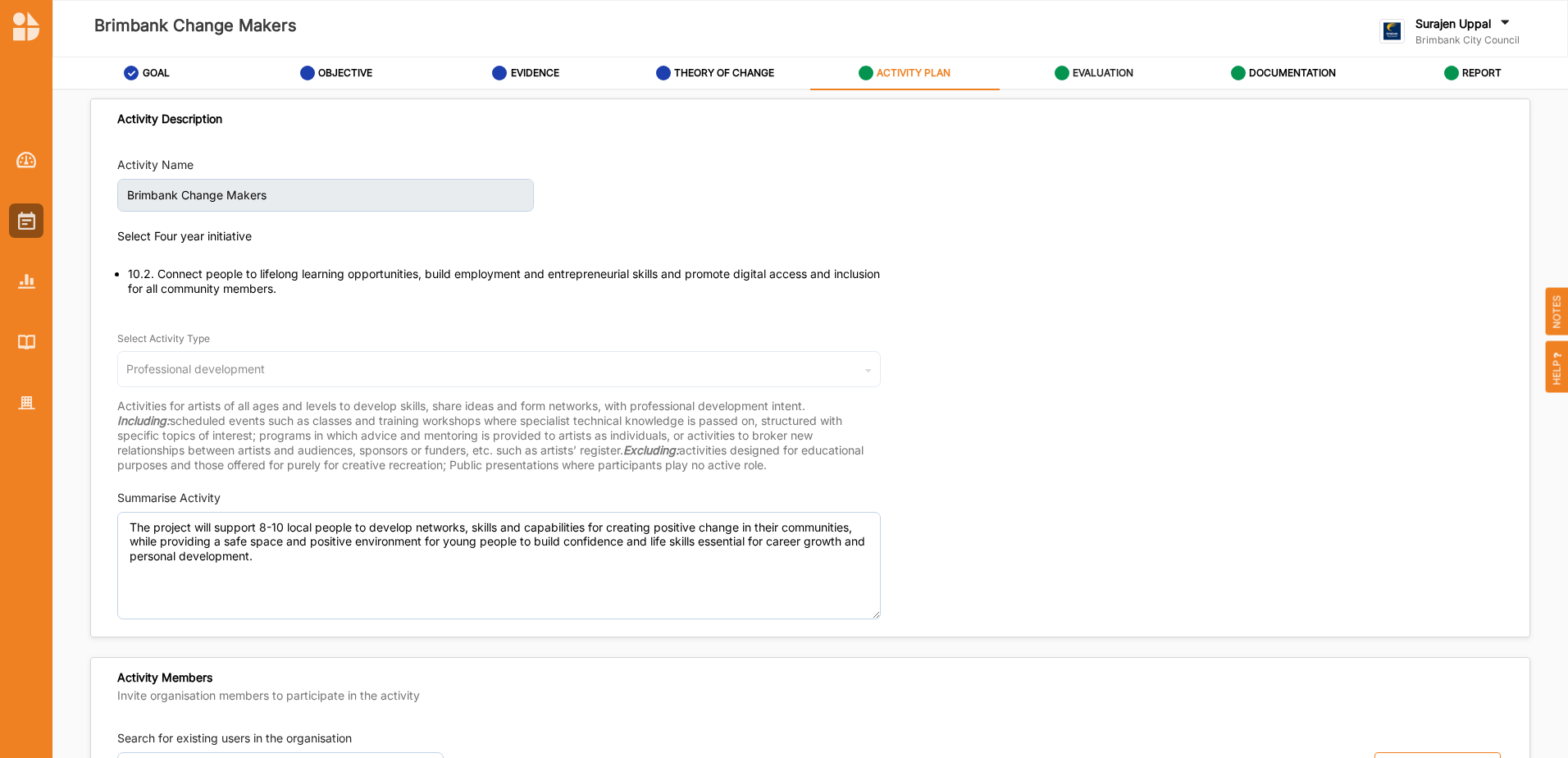
click at [1102, 75] on label "EVALUATION" at bounding box center [1103, 73] width 61 height 13
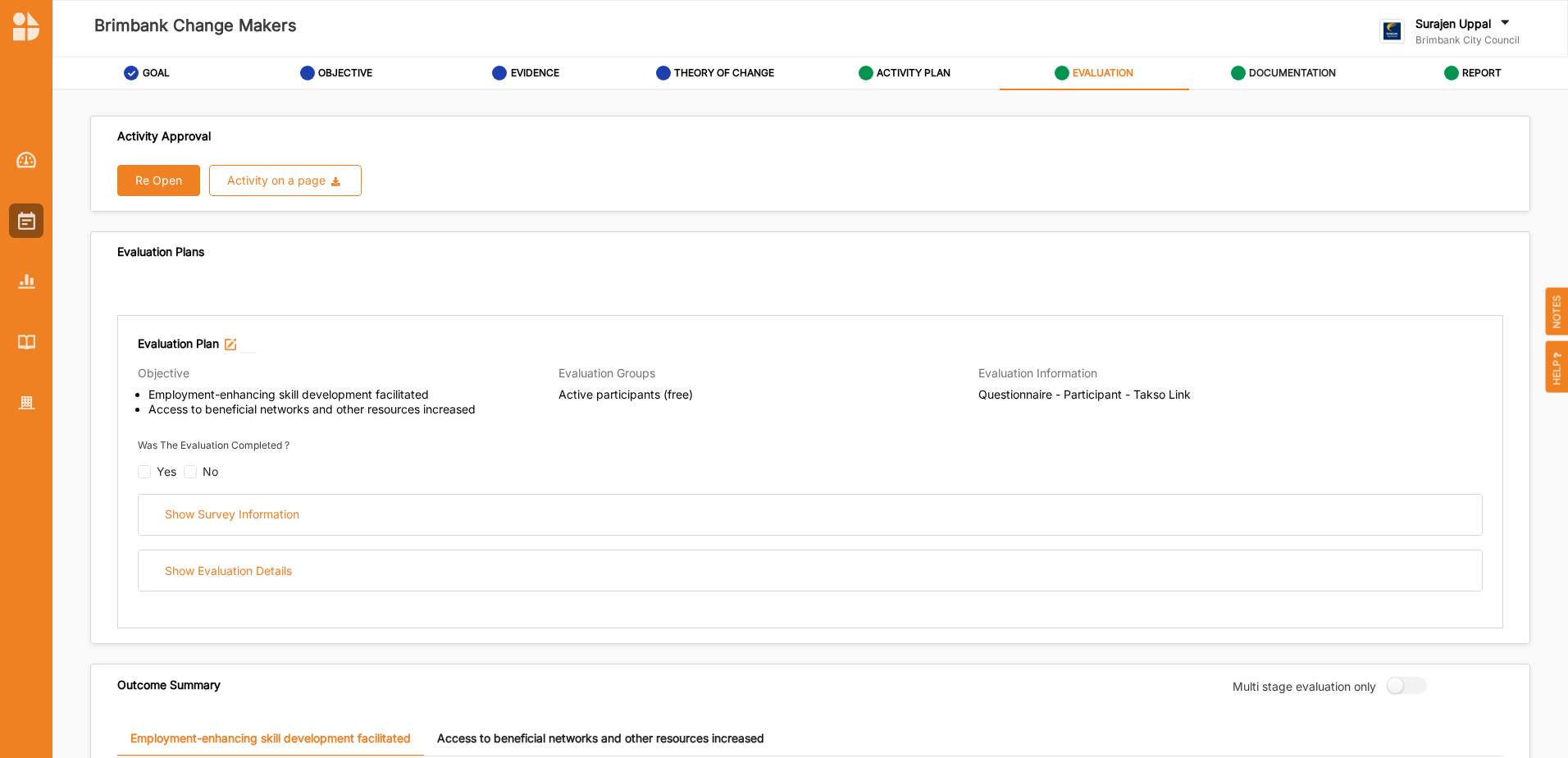
click at [1309, 73] on label "DOCUMENTATION" at bounding box center [1292, 73] width 87 height 13
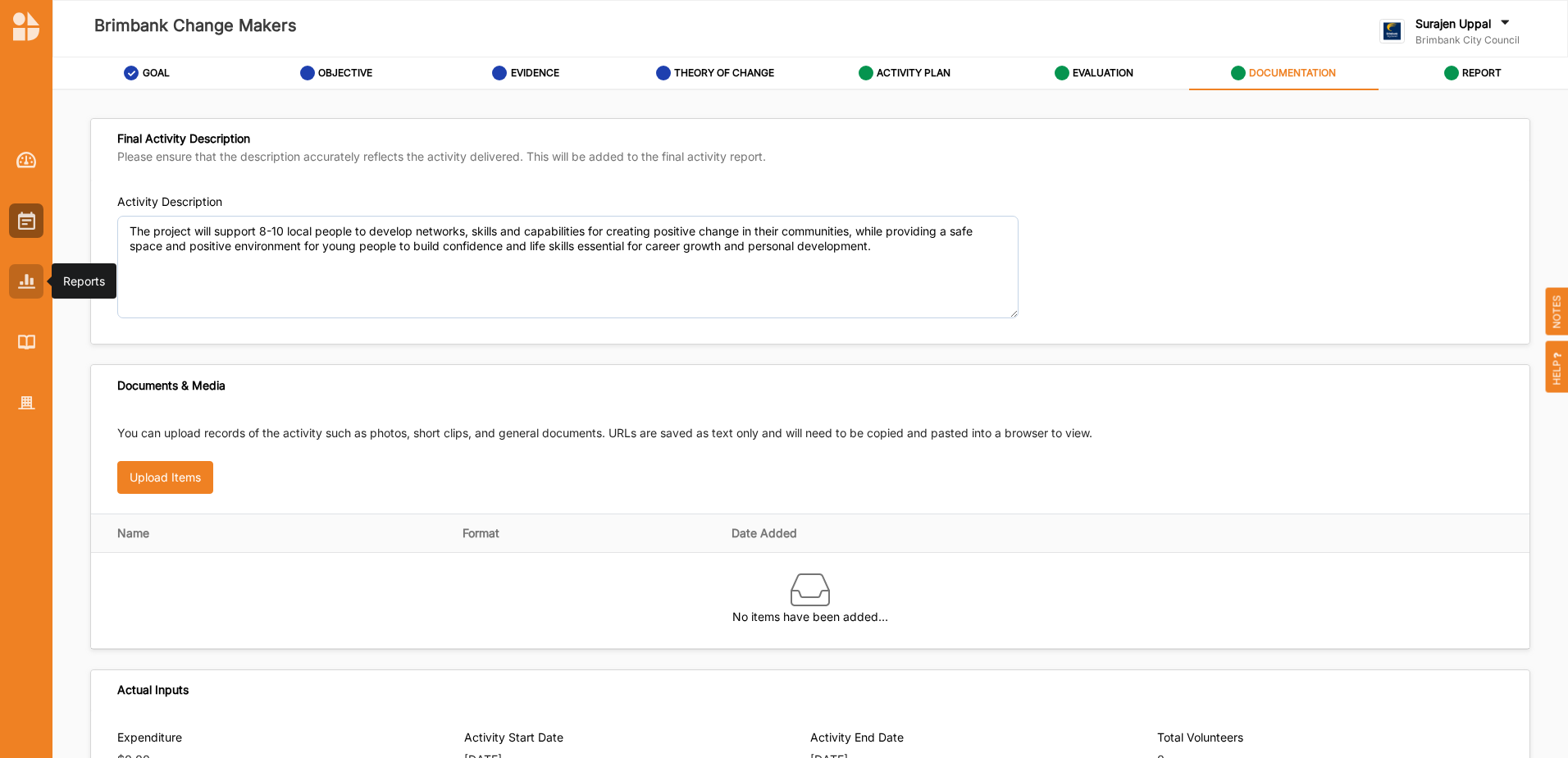
click at [13, 289] on div at bounding box center [26, 282] width 35 height 35
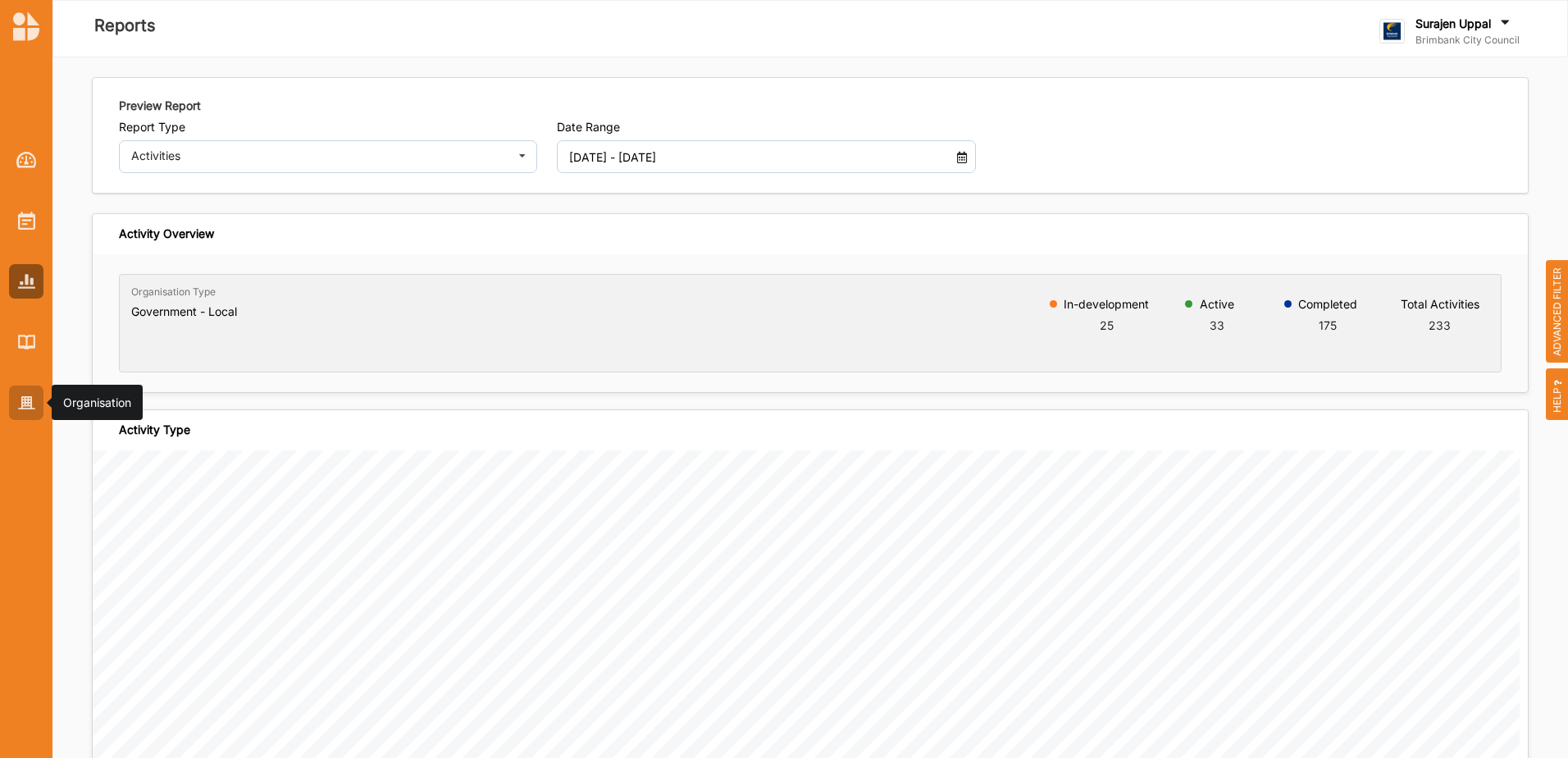
click at [21, 405] on img at bounding box center [26, 403] width 17 height 14
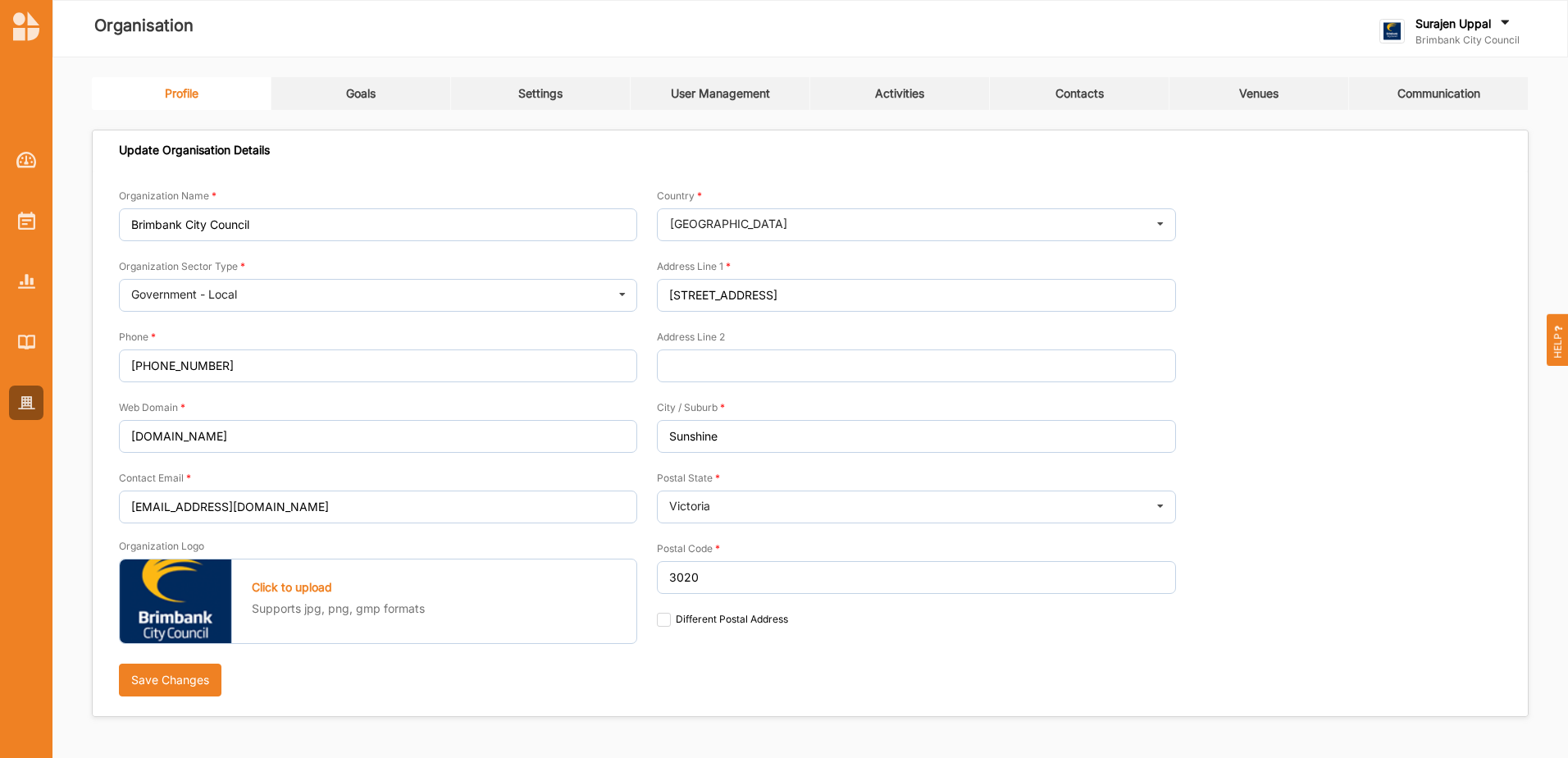
click at [885, 105] on link "Activities" at bounding box center [900, 94] width 180 height 33
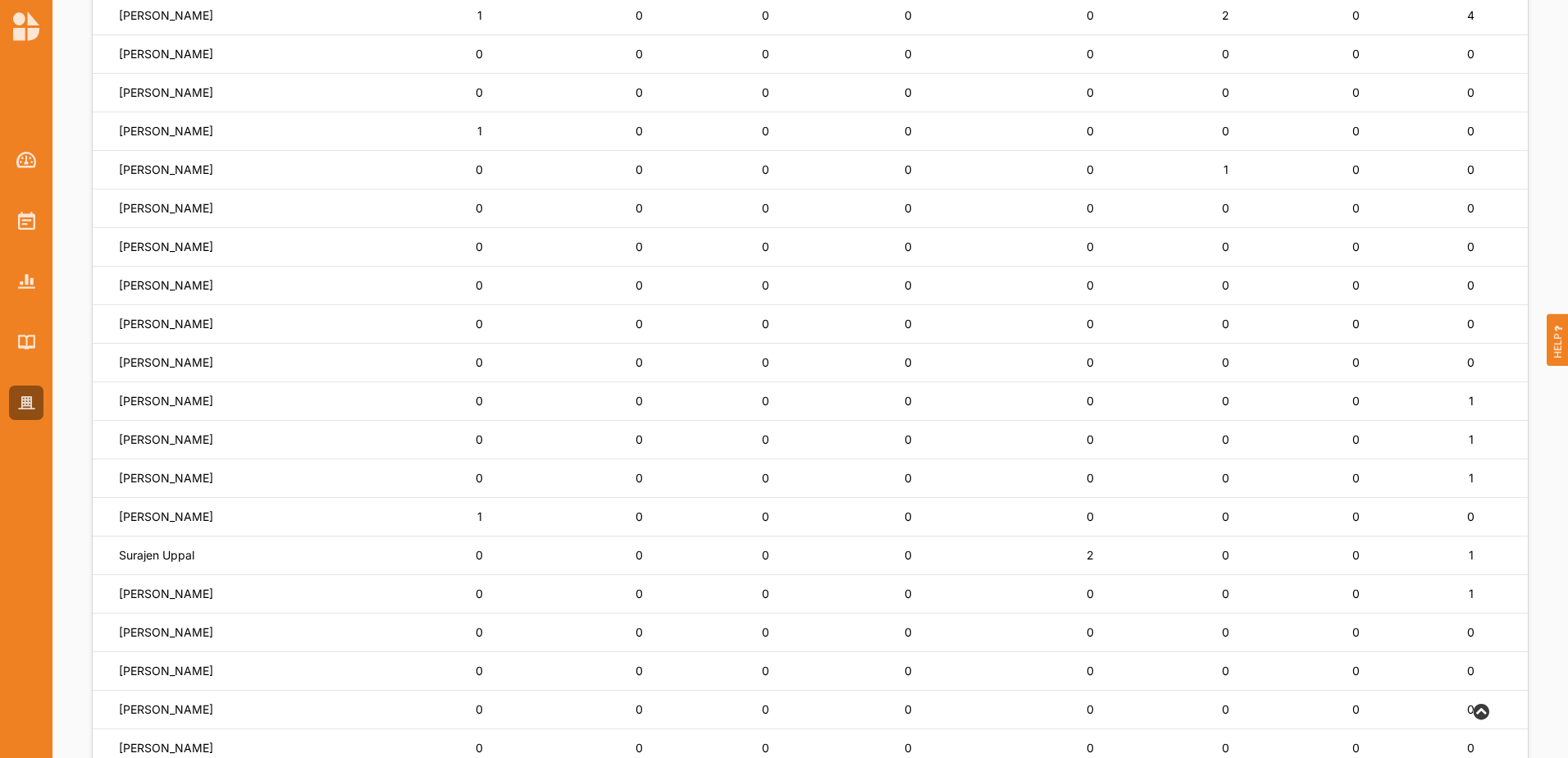
scroll to position [988, 0]
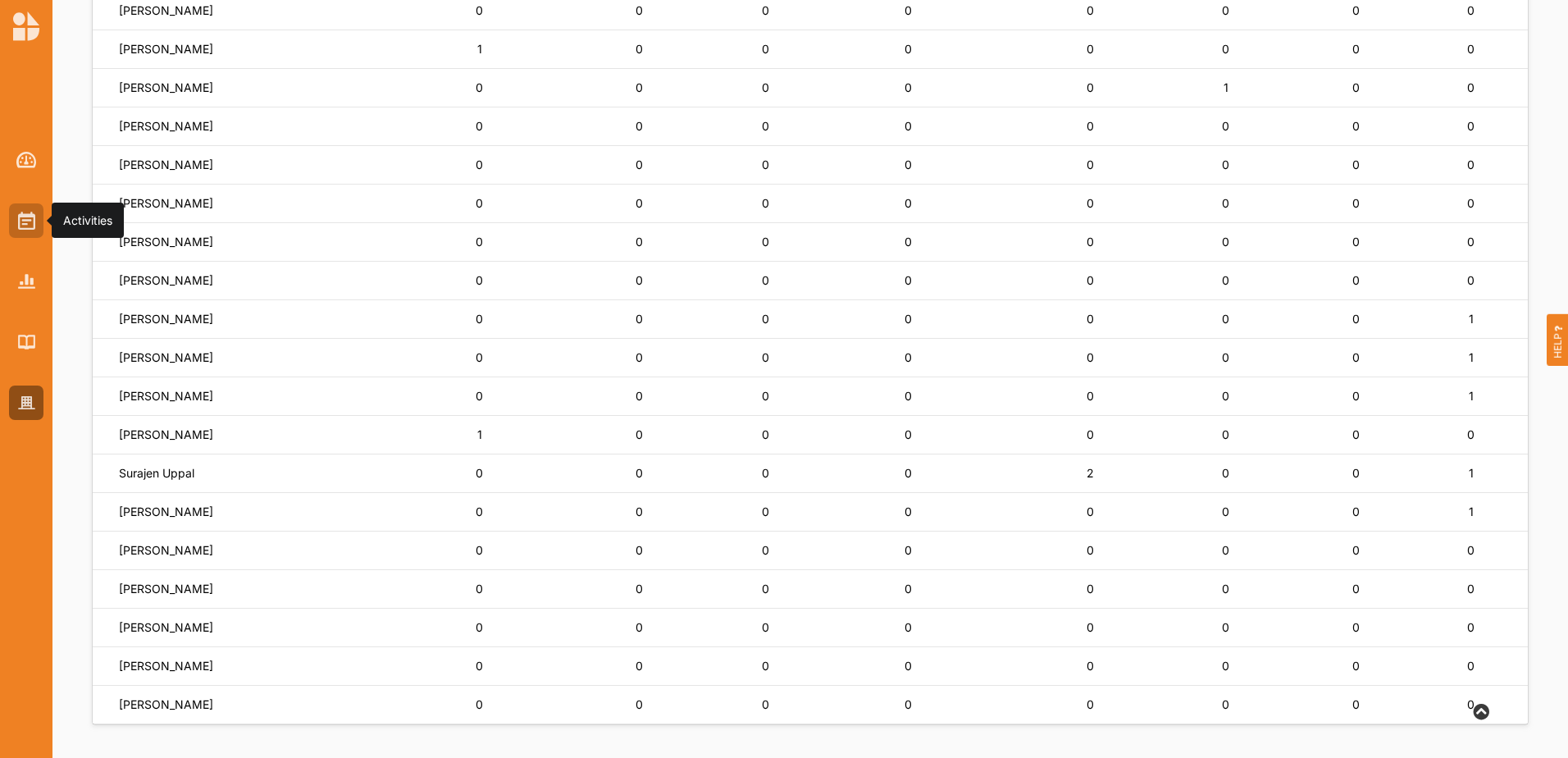
click at [21, 222] on img at bounding box center [26, 221] width 17 height 18
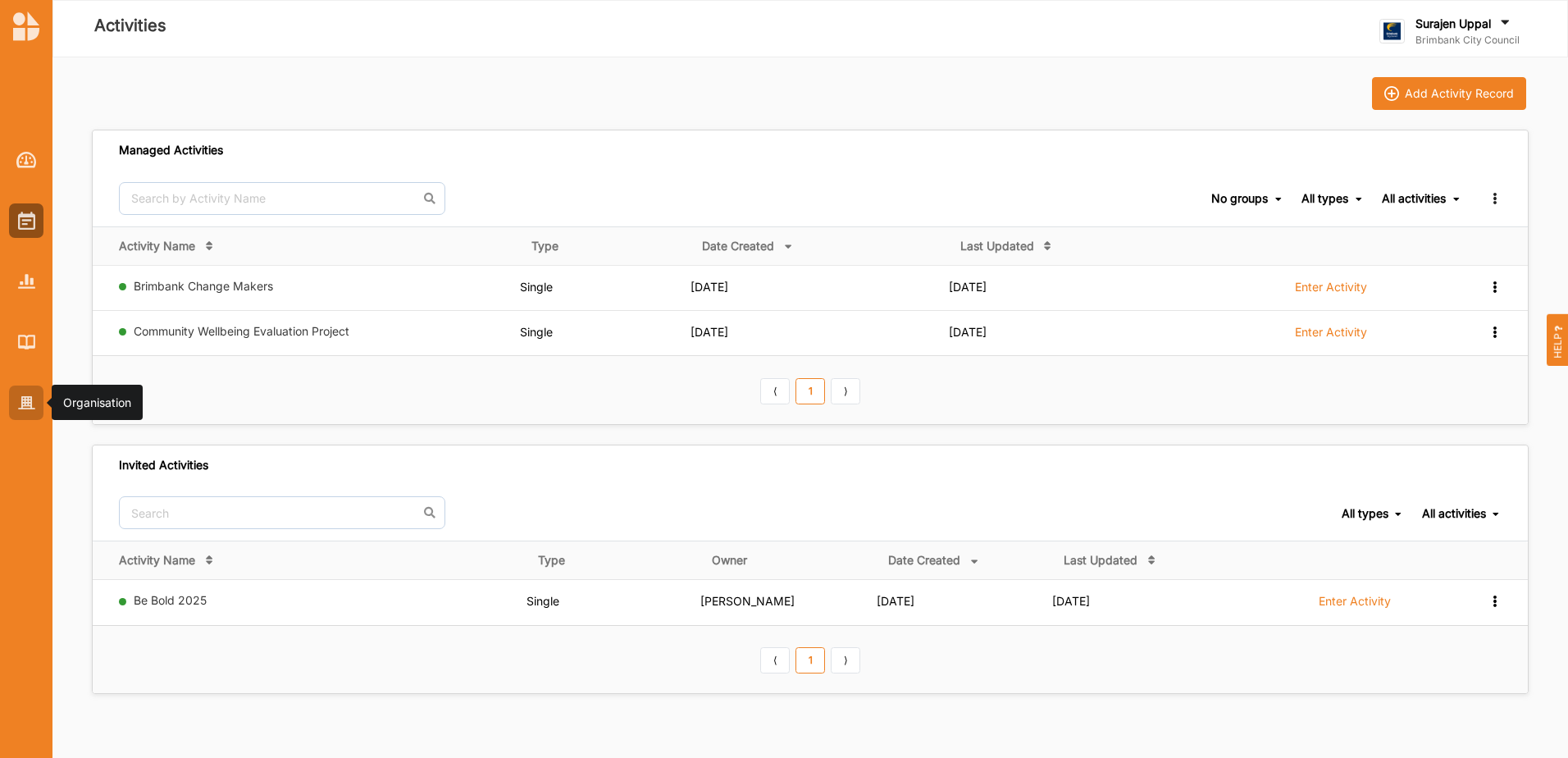
click at [24, 395] on div at bounding box center [26, 403] width 35 height 35
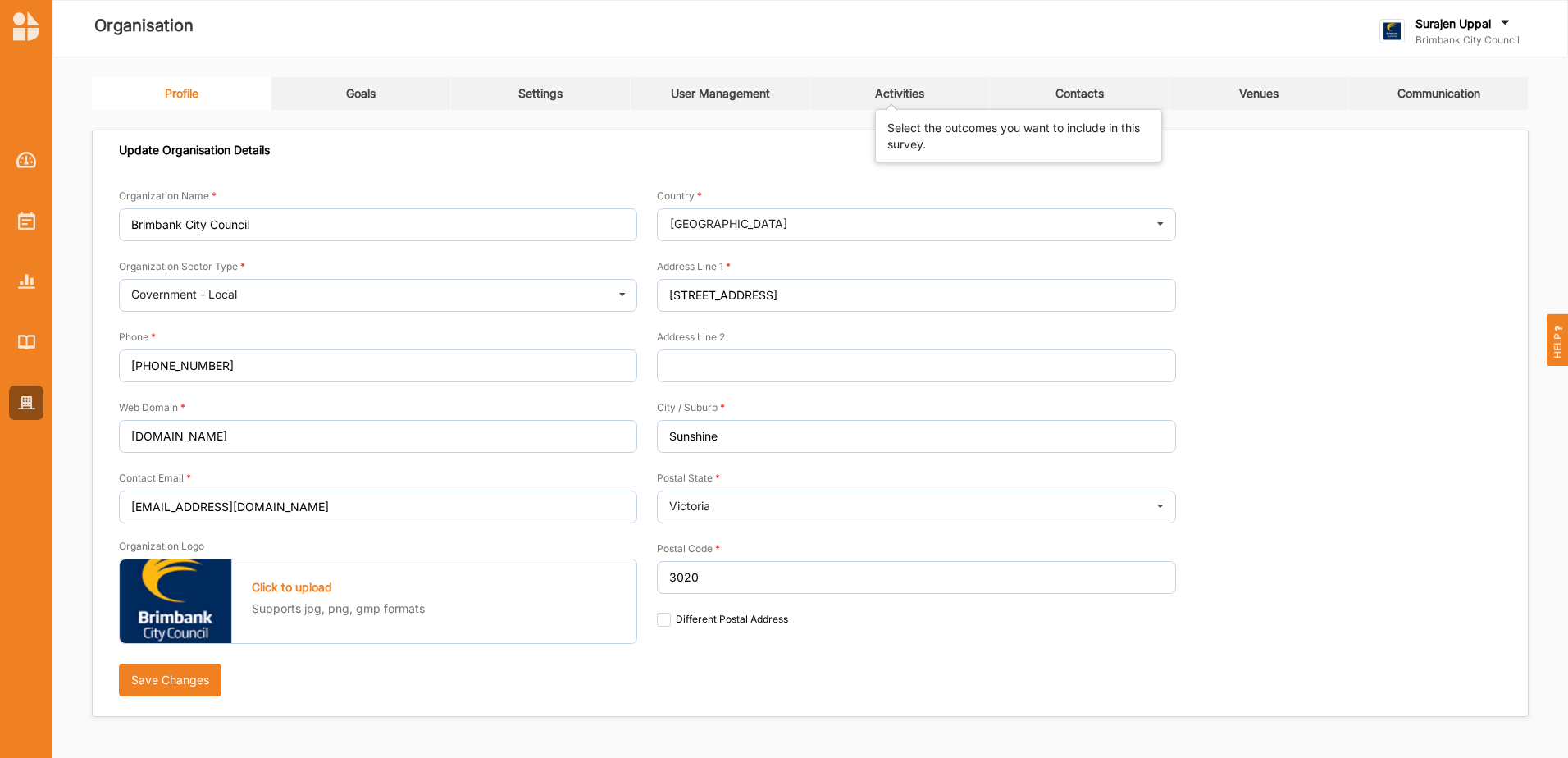
click at [912, 96] on div "Activities" at bounding box center [899, 94] width 49 height 15
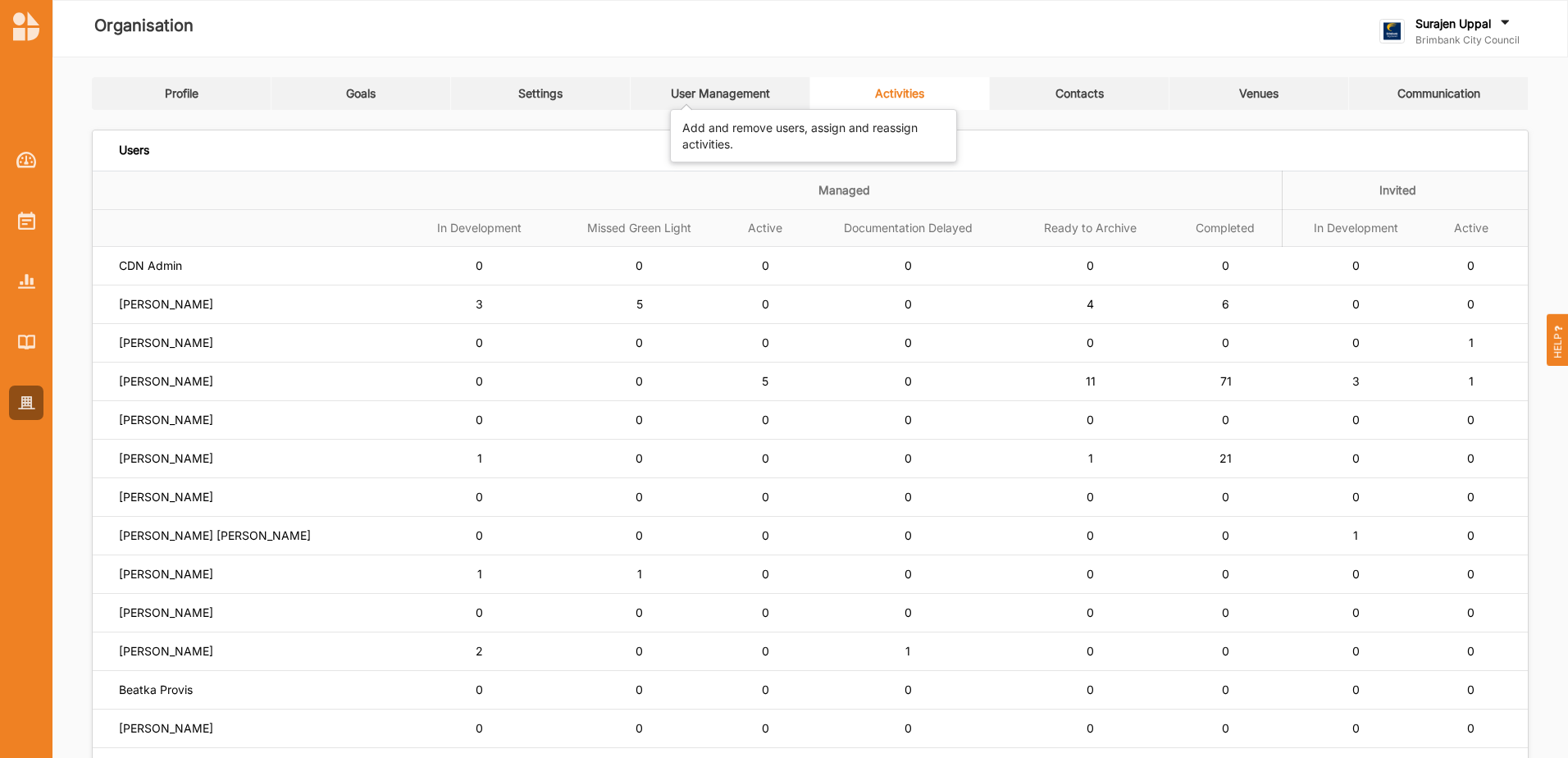
click at [746, 96] on div "User Management" at bounding box center [721, 94] width 99 height 15
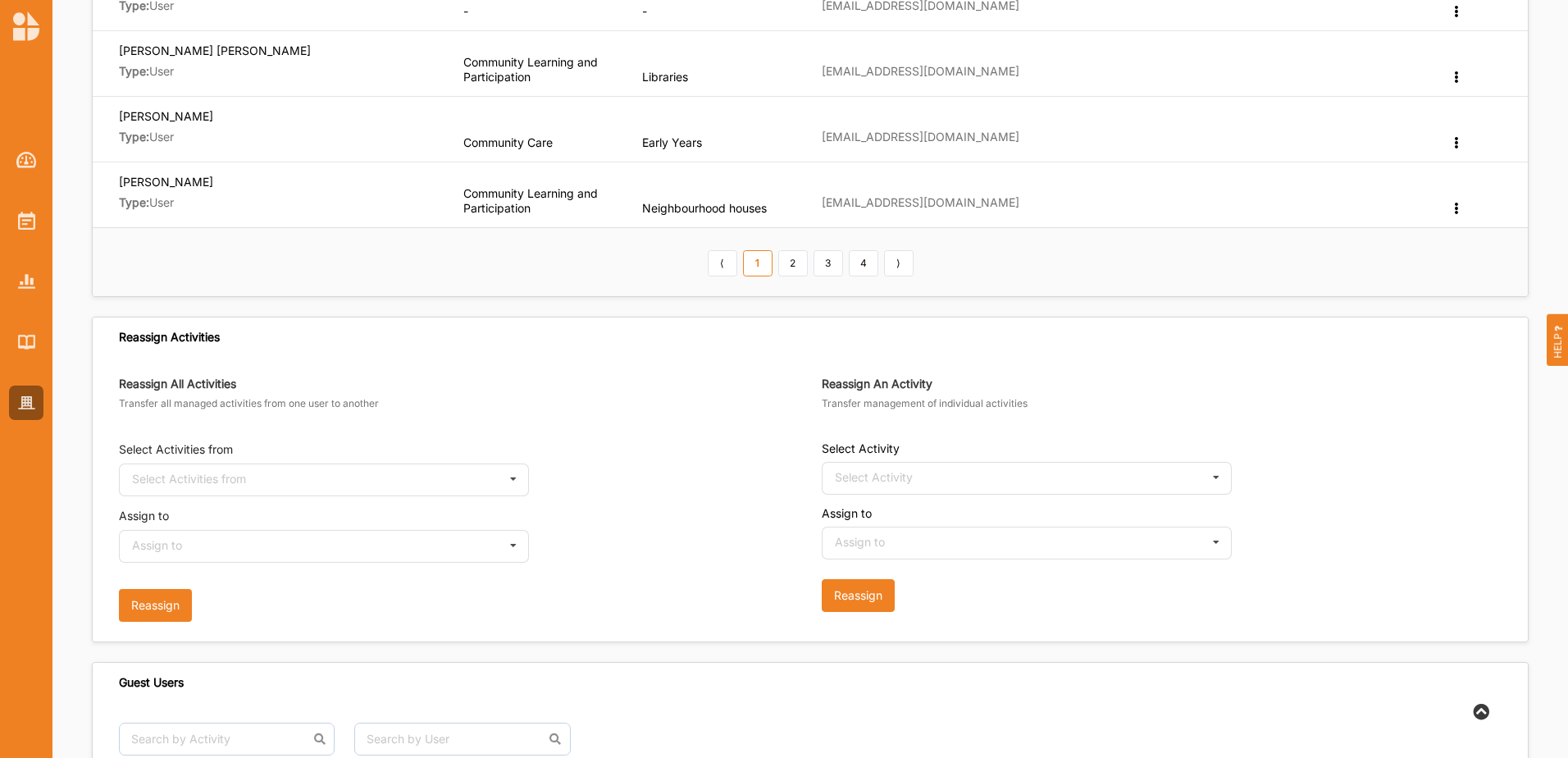
scroll to position [738, 0]
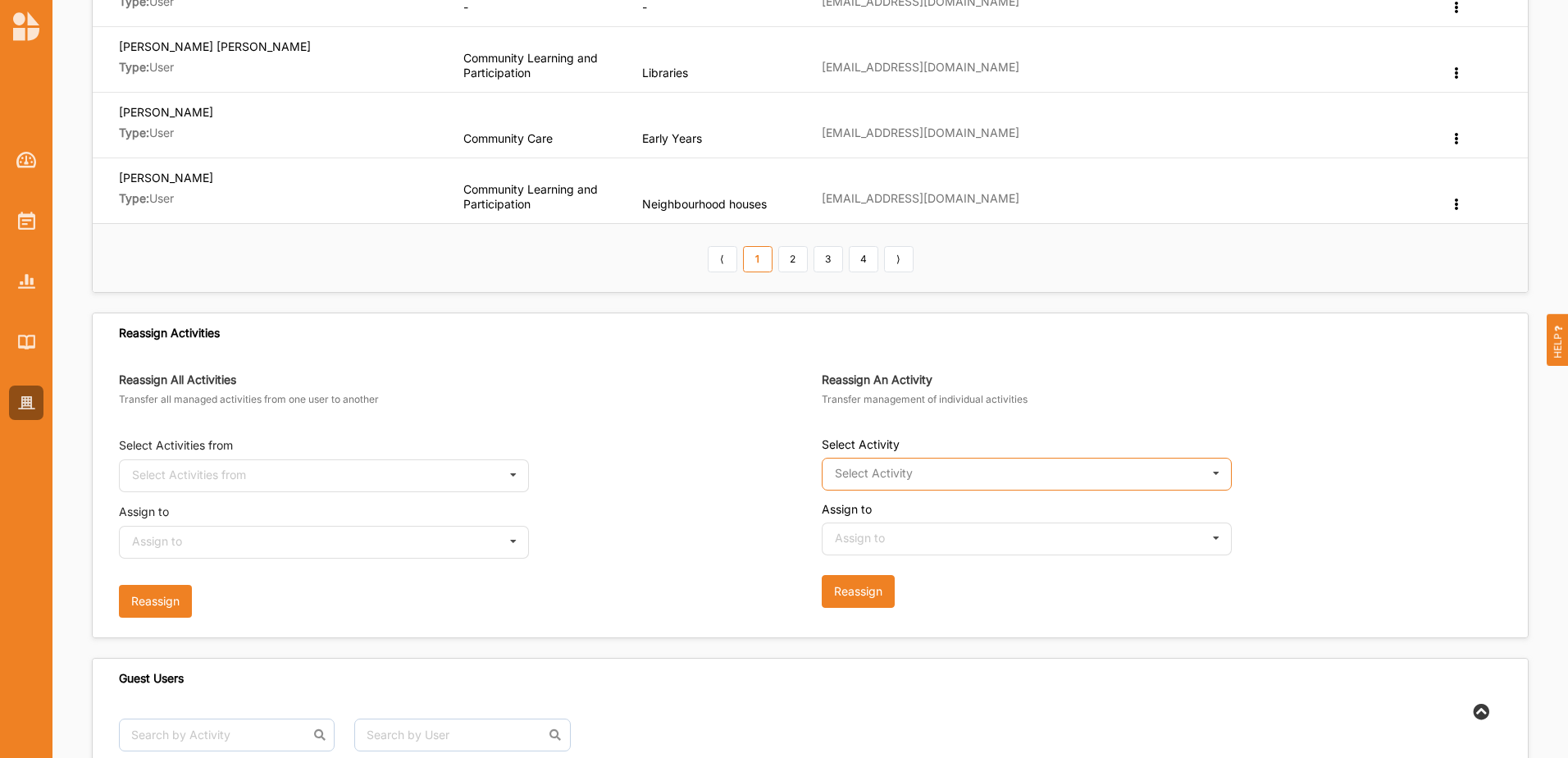
click at [895, 462] on input "text" at bounding box center [1028, 475] width 408 height 33
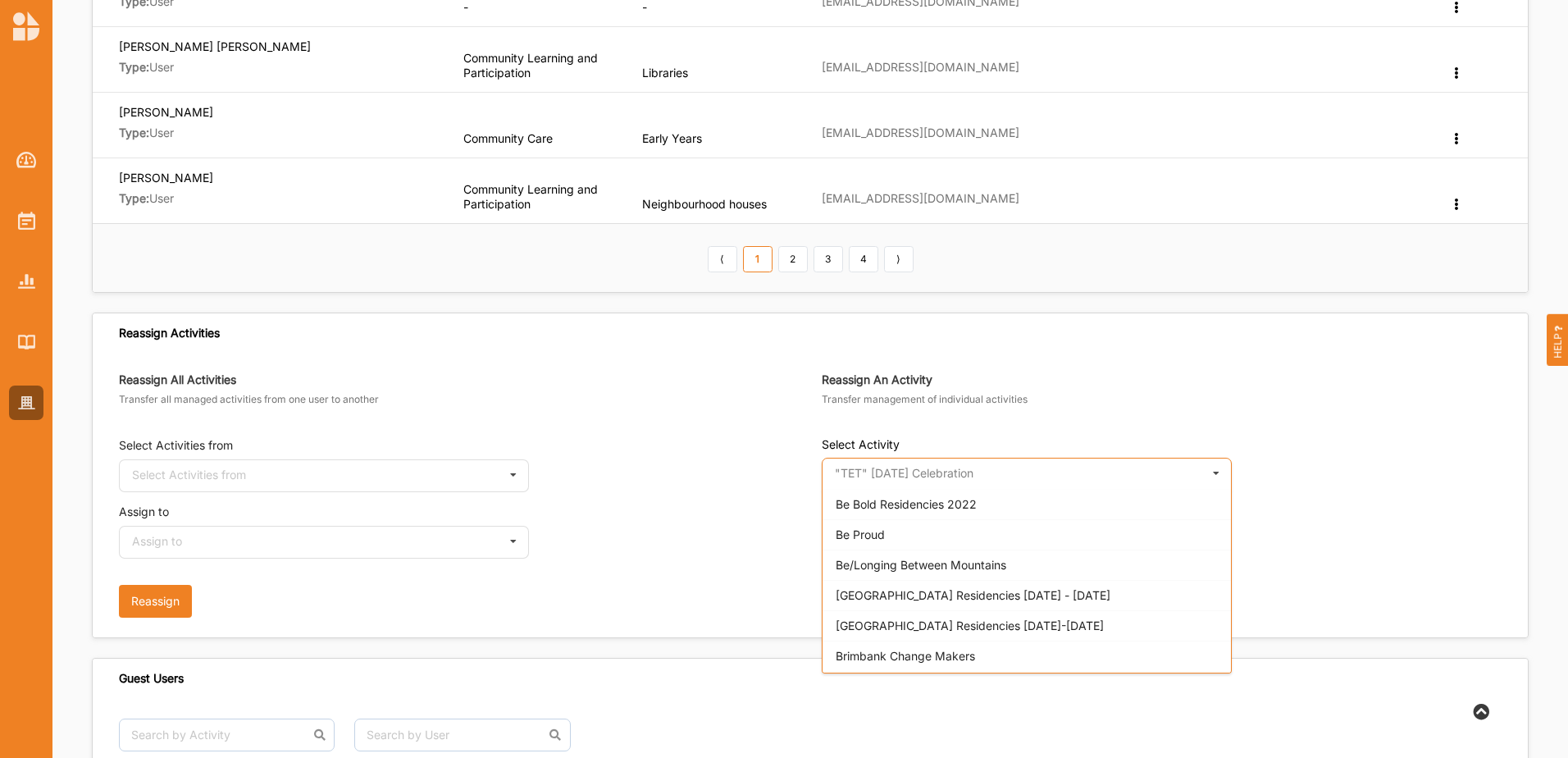
scroll to position [1149, 0]
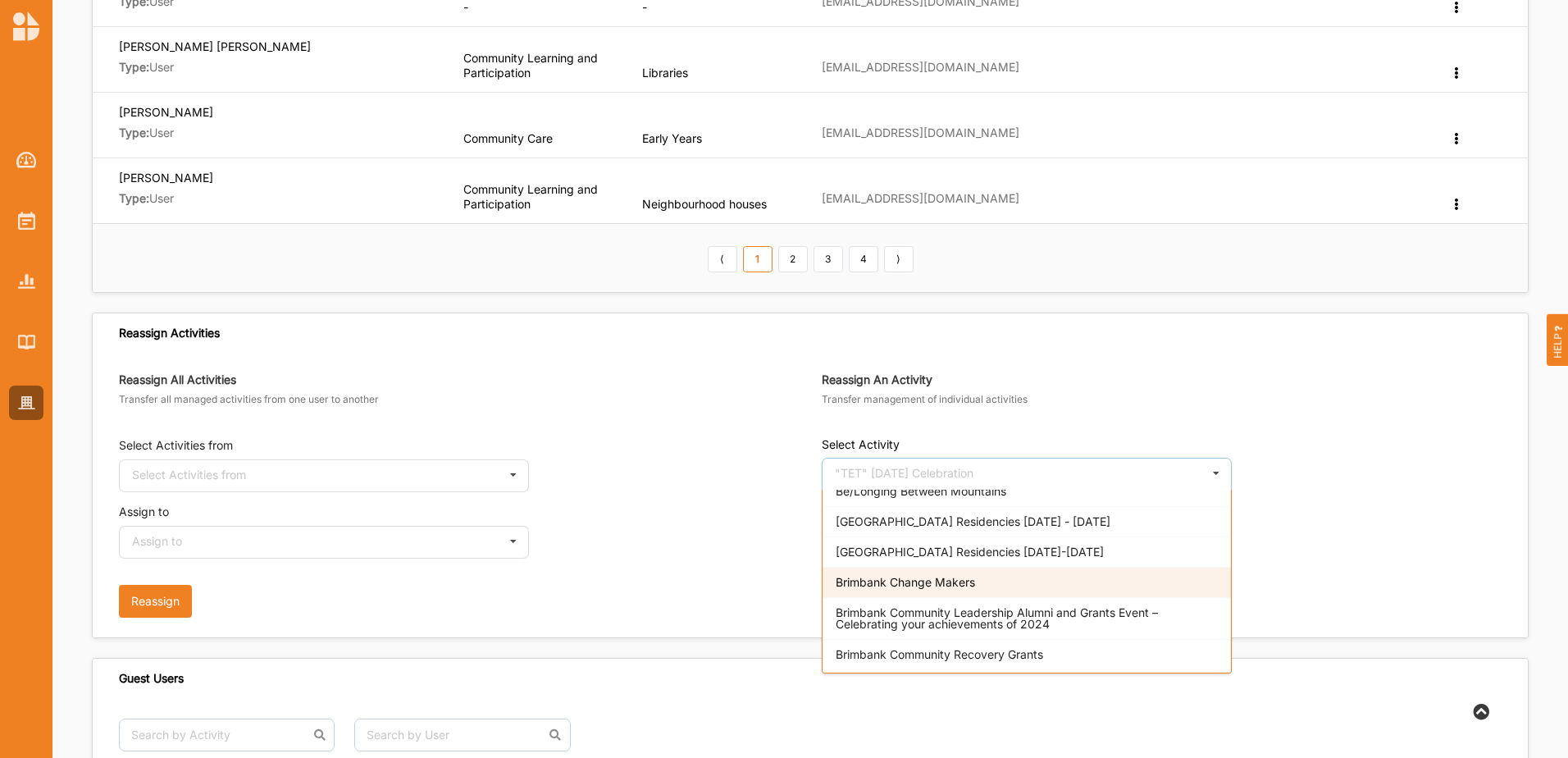
click at [923, 587] on span "Brimbank Change Makers" at bounding box center [905, 582] width 139 height 14
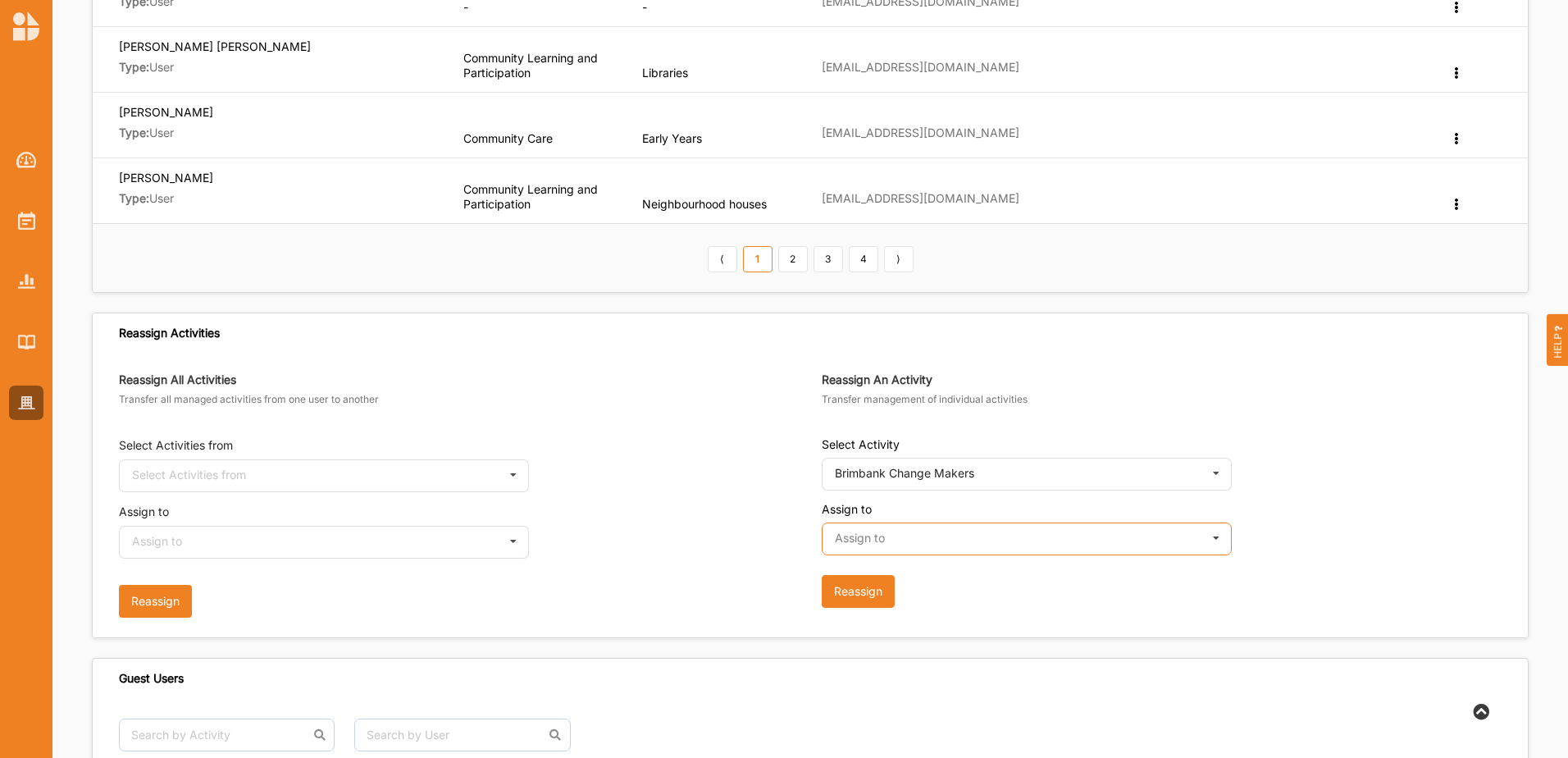
click at [892, 540] on input "text" at bounding box center [1028, 540] width 408 height 33
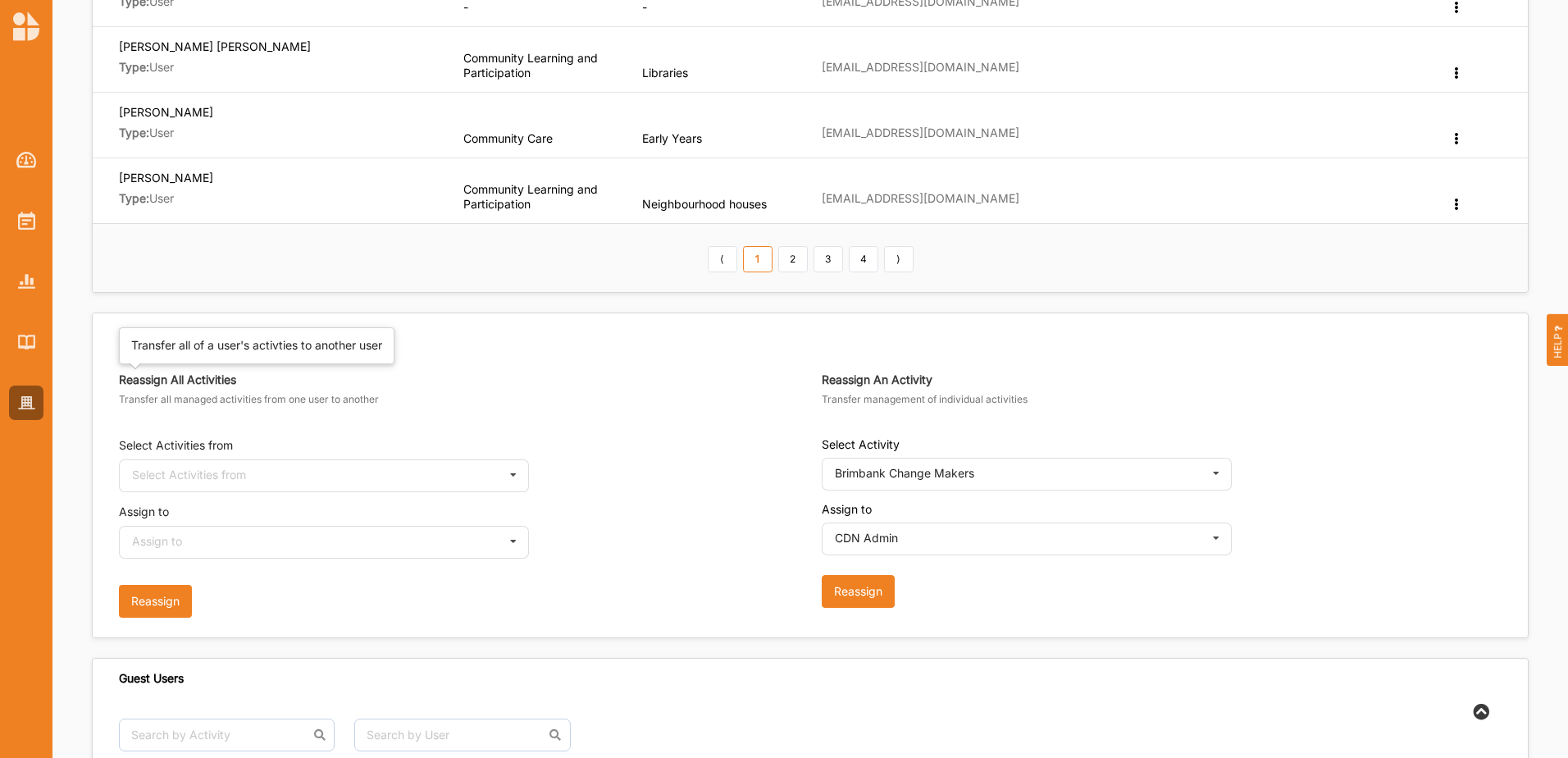
click at [554, 377] on label "Reassign All Activities" at bounding box center [464, 380] width 691 height 15
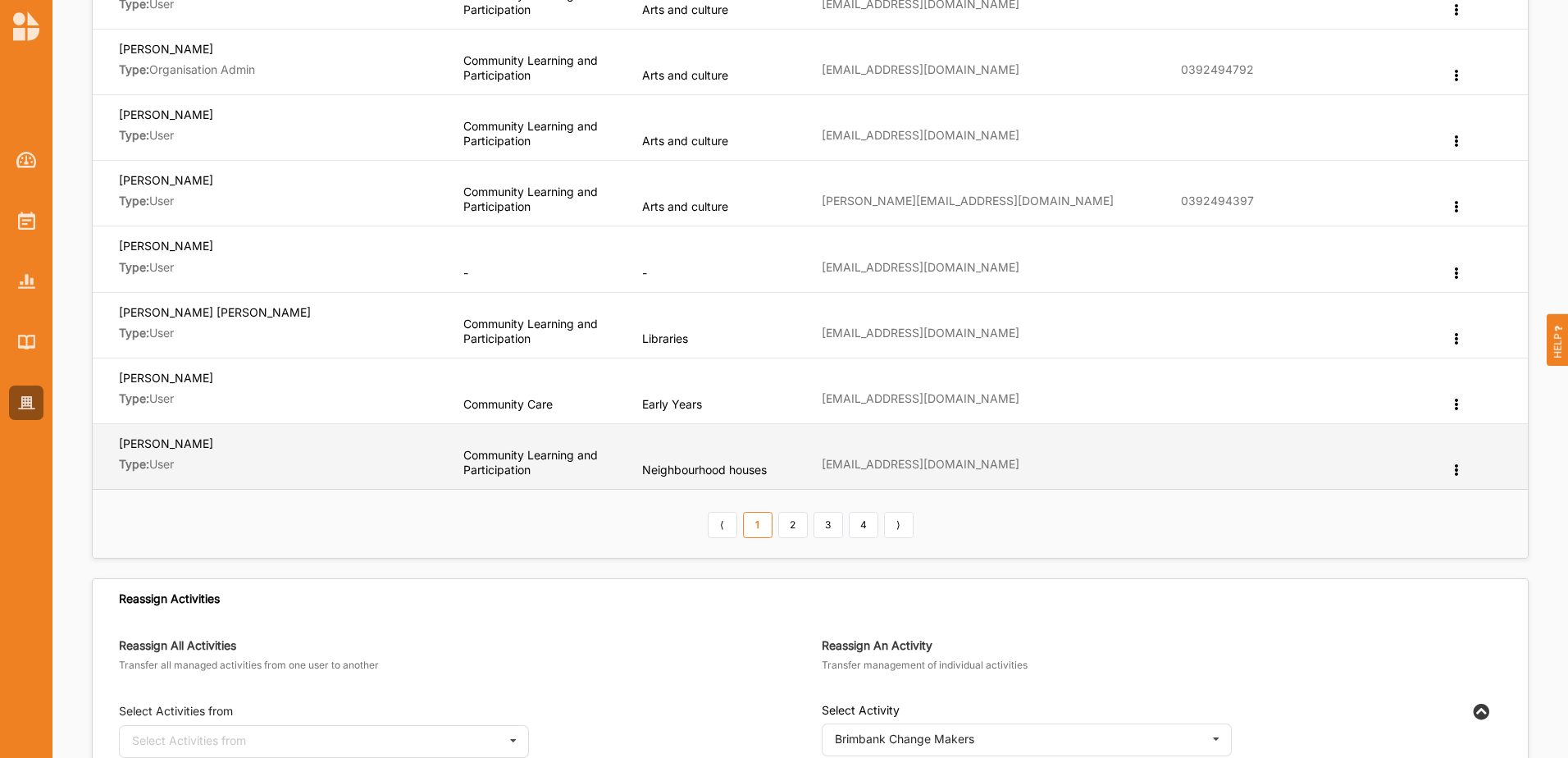
scroll to position [492, 0]
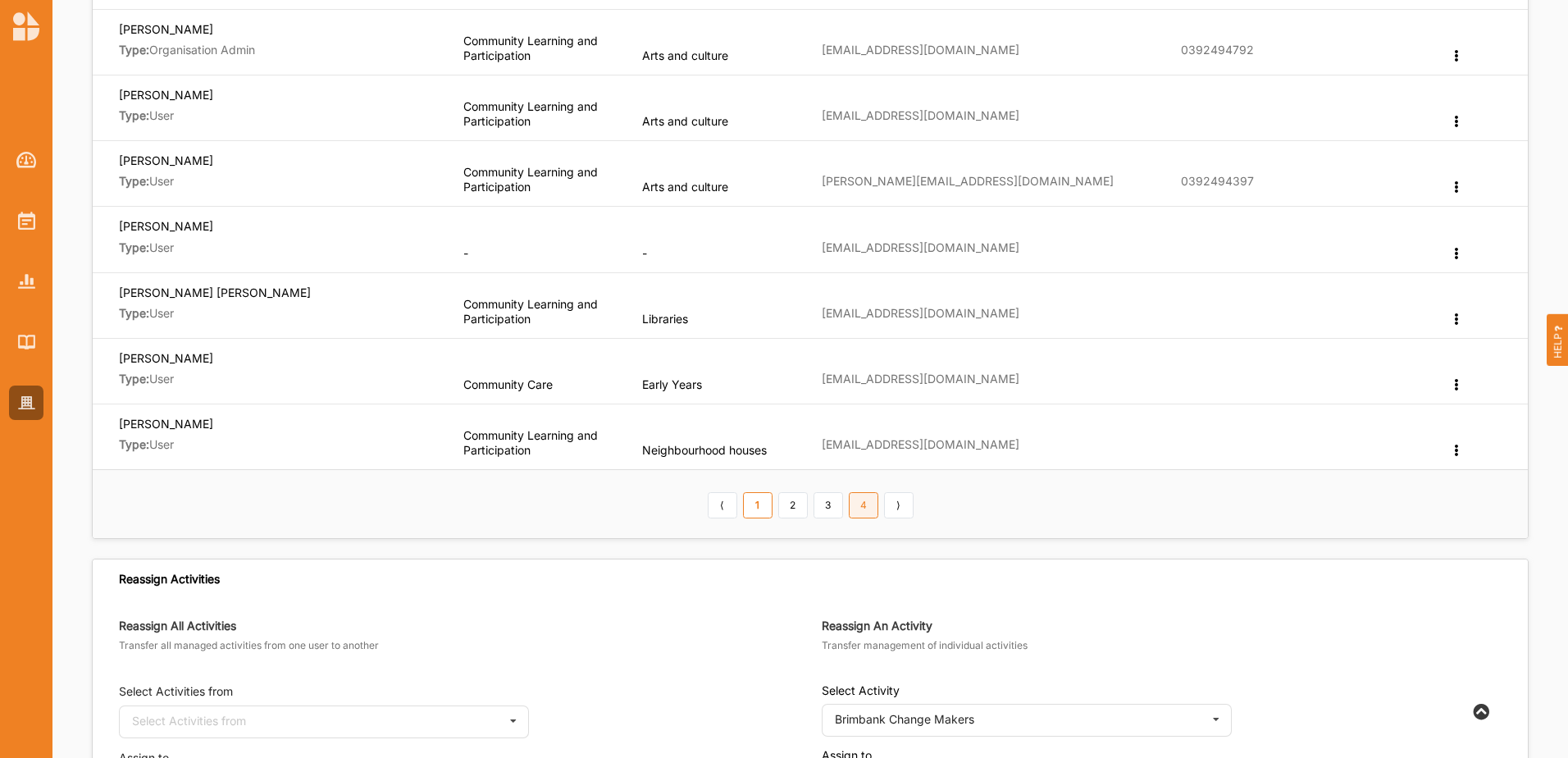
click at [859, 507] on link "4" at bounding box center [864, 505] width 30 height 26
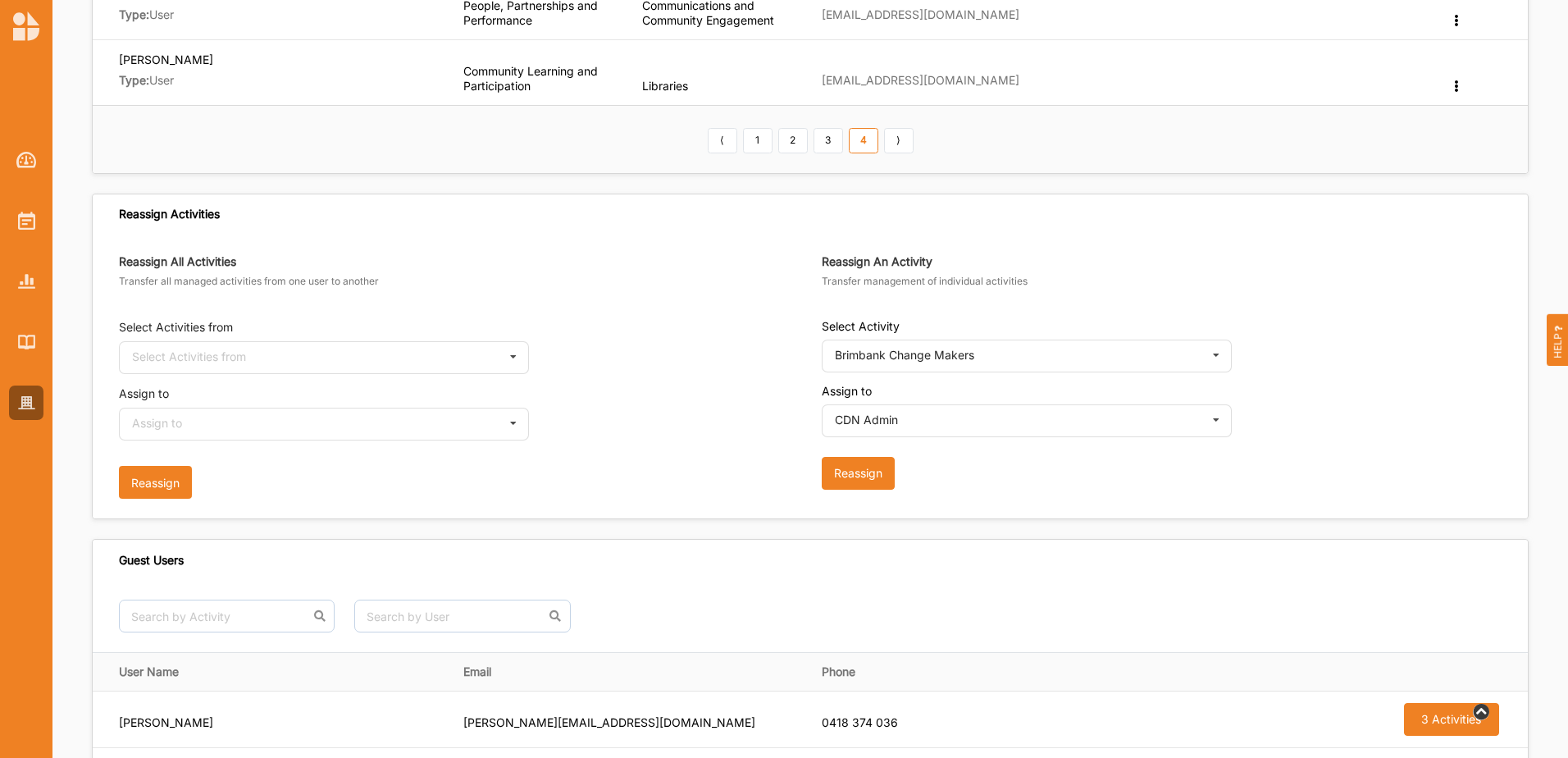
scroll to position [821, 0]
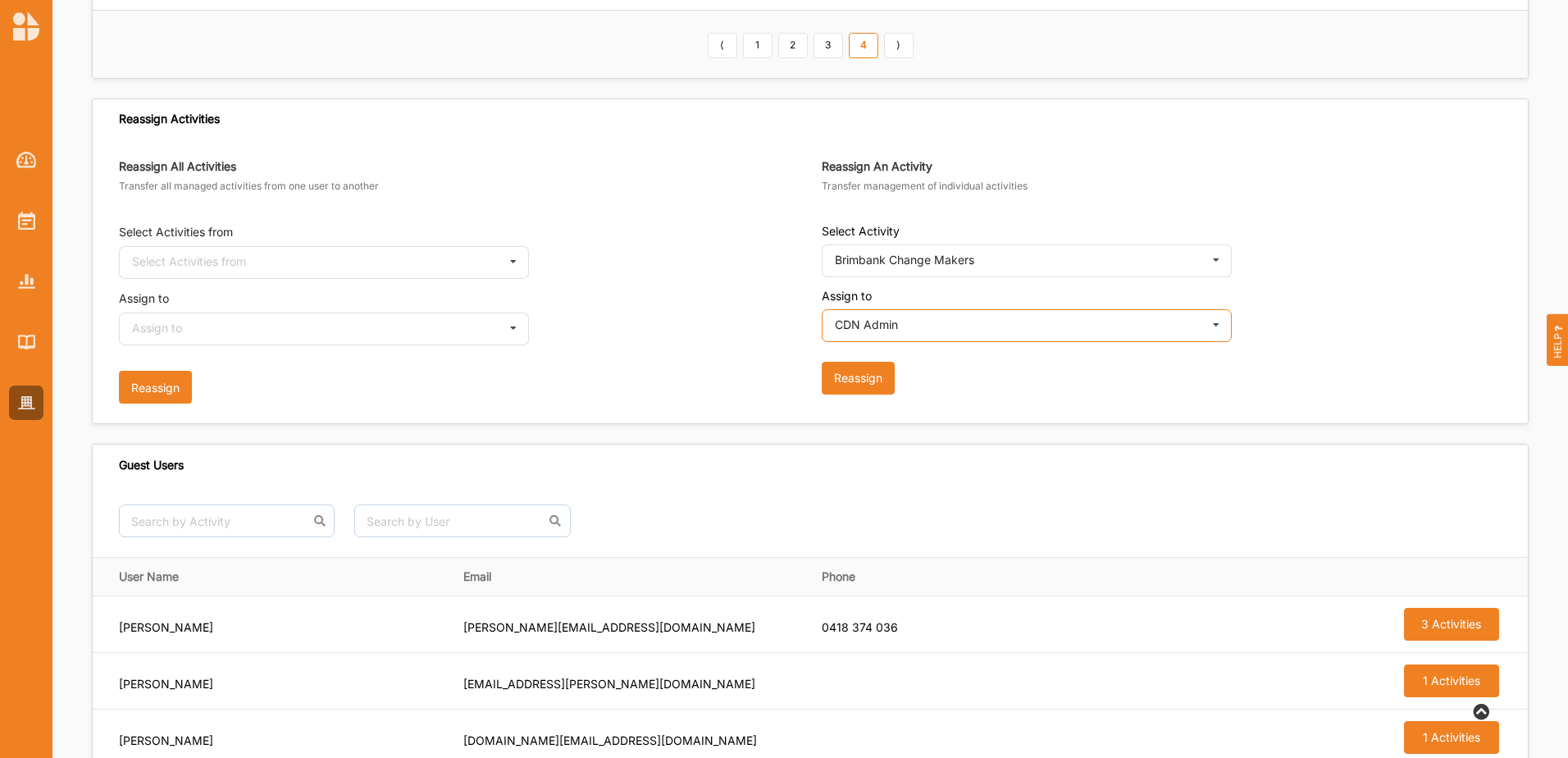
click at [1025, 321] on input "text" at bounding box center [1028, 326] width 408 height 33
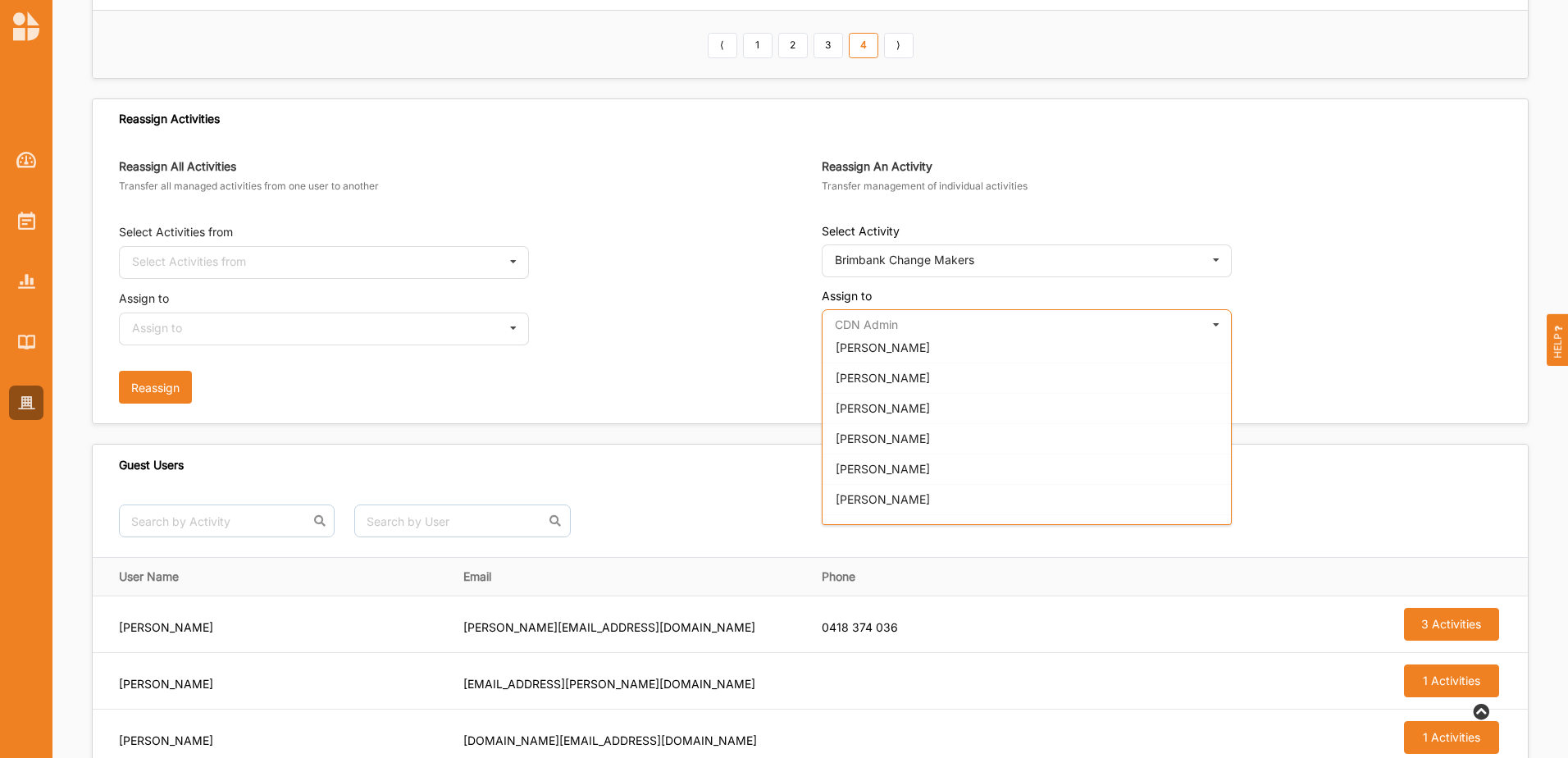
scroll to position [859, 0]
click at [868, 443] on span "[PERSON_NAME]" at bounding box center [883, 439] width 95 height 14
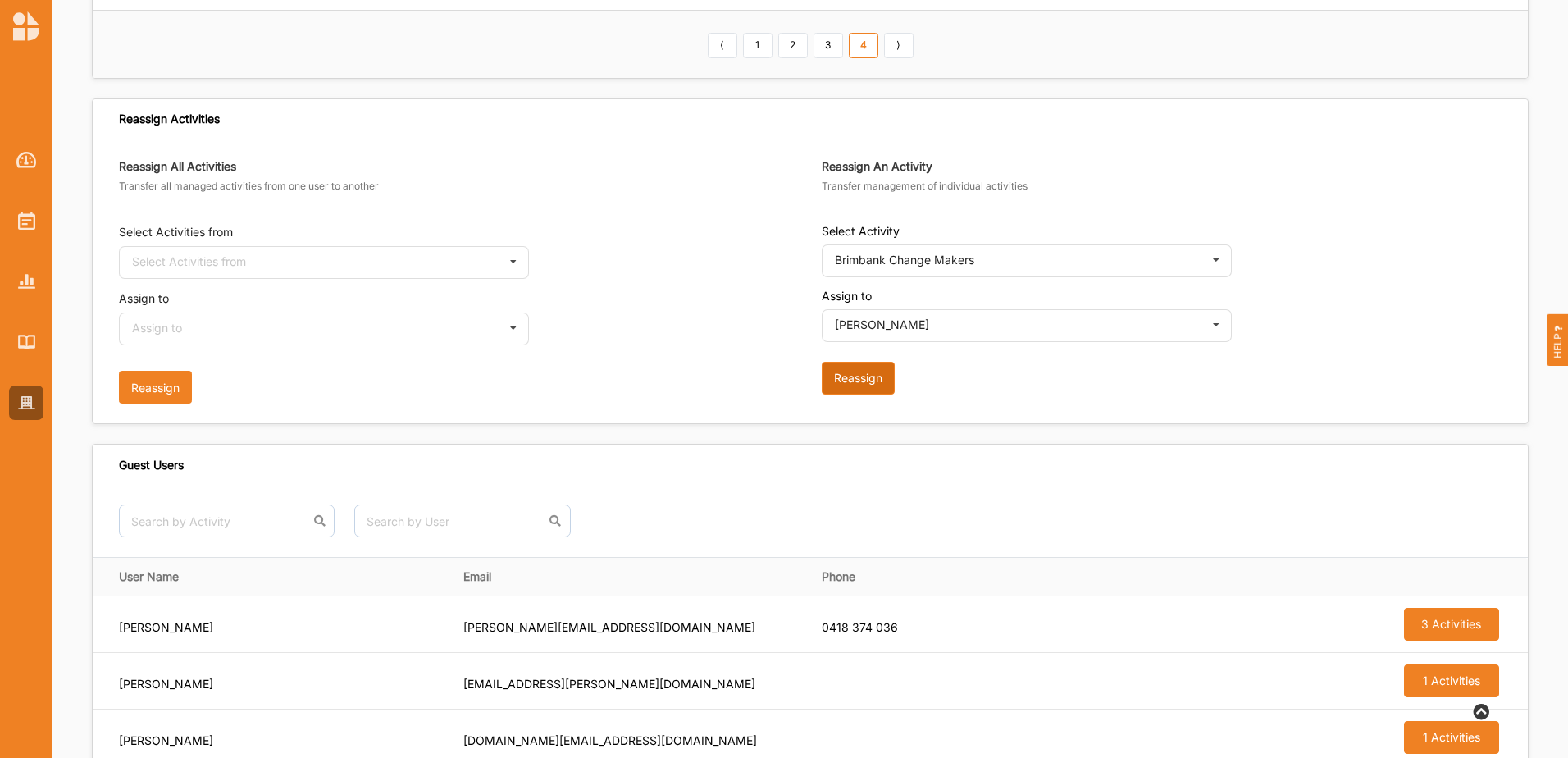
click at [855, 377] on button "Reassign" at bounding box center [858, 378] width 73 height 33
click at [27, 287] on img at bounding box center [26, 281] width 17 height 14
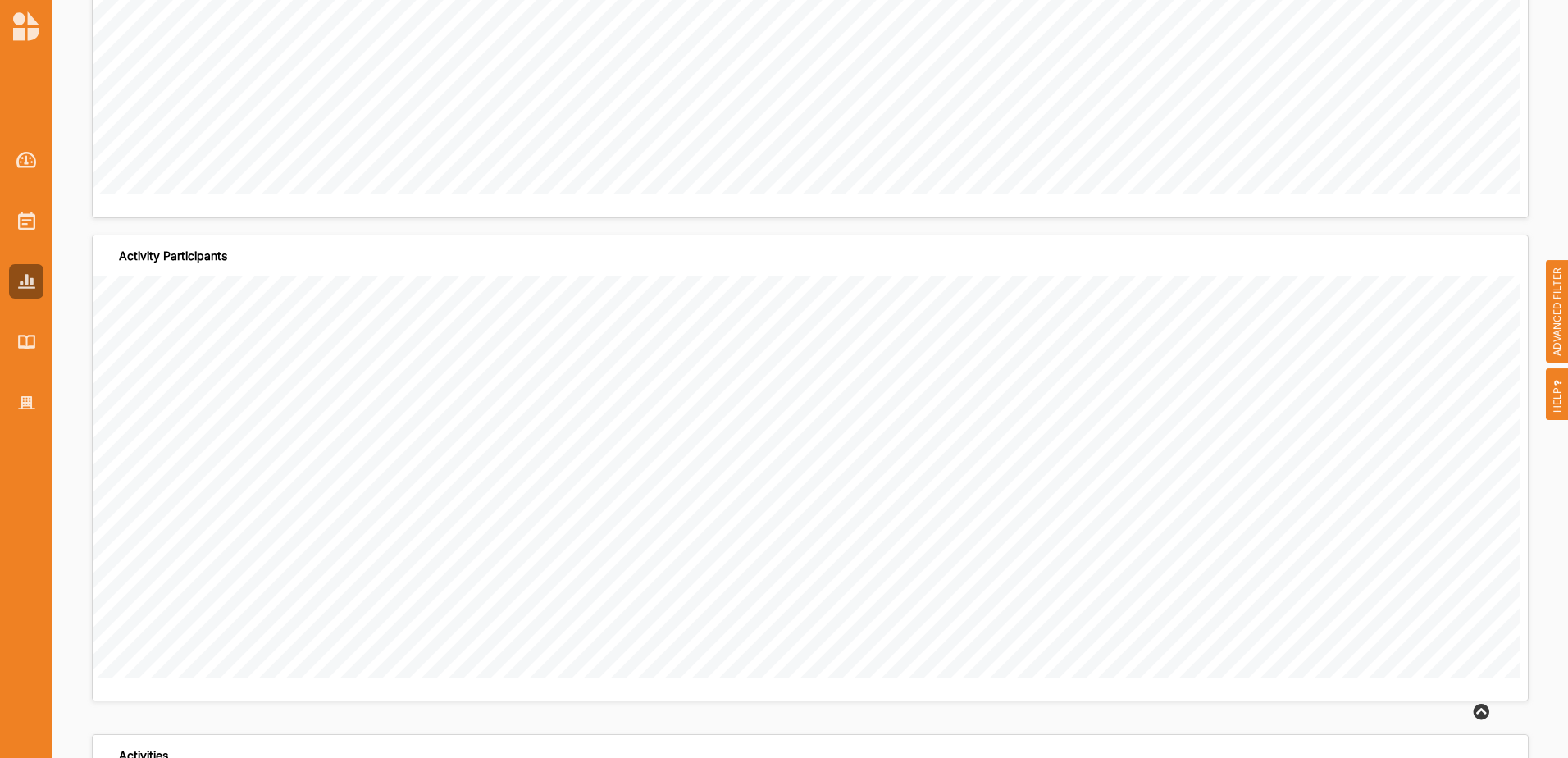
scroll to position [3363, 0]
